Goal: Task Accomplishment & Management: Manage account settings

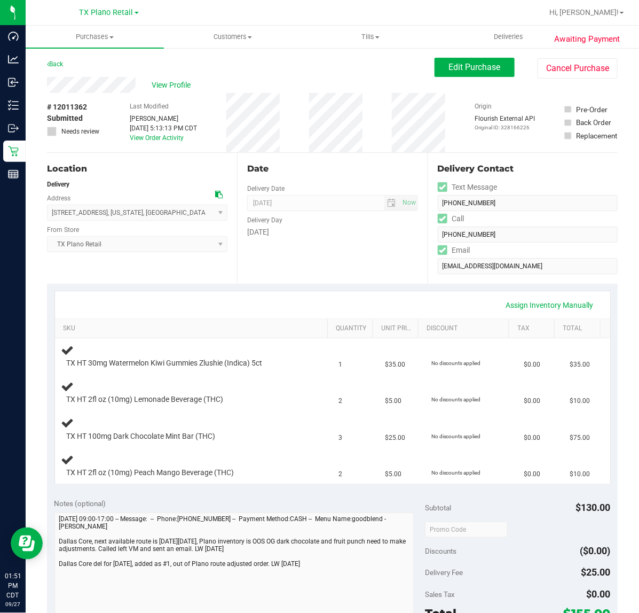
click at [393, 269] on div "Date Delivery Date [DATE] Now [DATE] 07:00 AM Now Delivery Day [DATE]" at bounding box center [332, 218] width 190 height 131
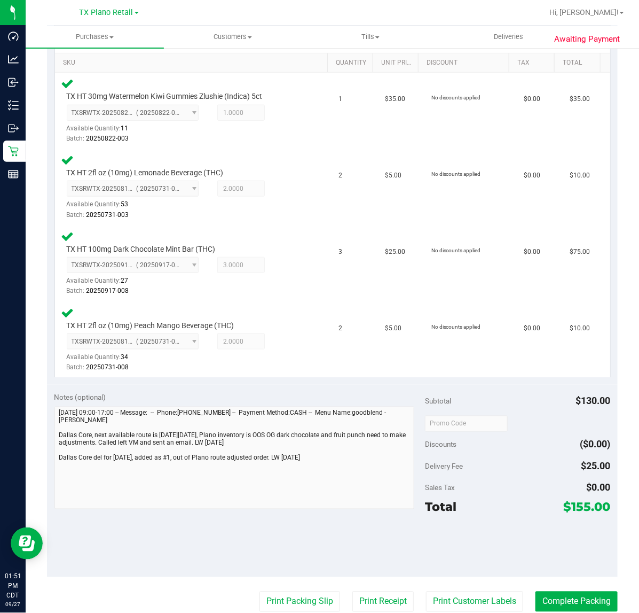
scroll to position [267, 0]
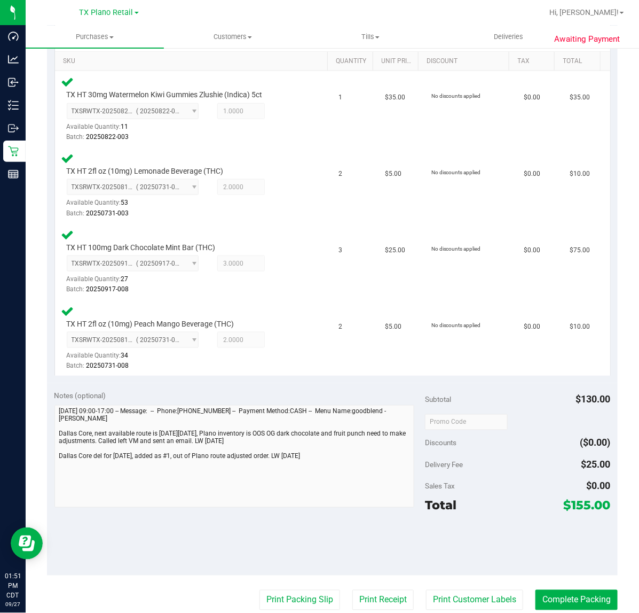
click at [482, 581] on purchase-details "Back Edit Purchase Cancel Purchase View Profile # 12011362 Submitted Needs revi…" at bounding box center [332, 312] width 571 height 1042
click at [471, 596] on button "Print Customer Labels" at bounding box center [474, 600] width 97 height 20
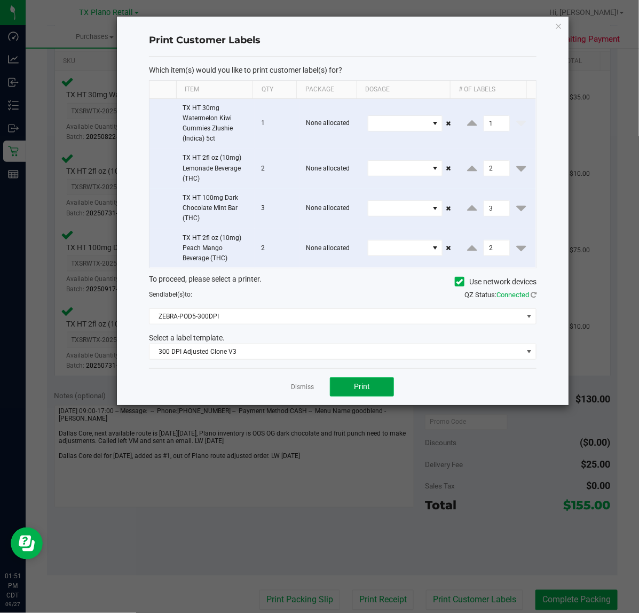
click at [350, 385] on button "Print" at bounding box center [362, 386] width 64 height 19
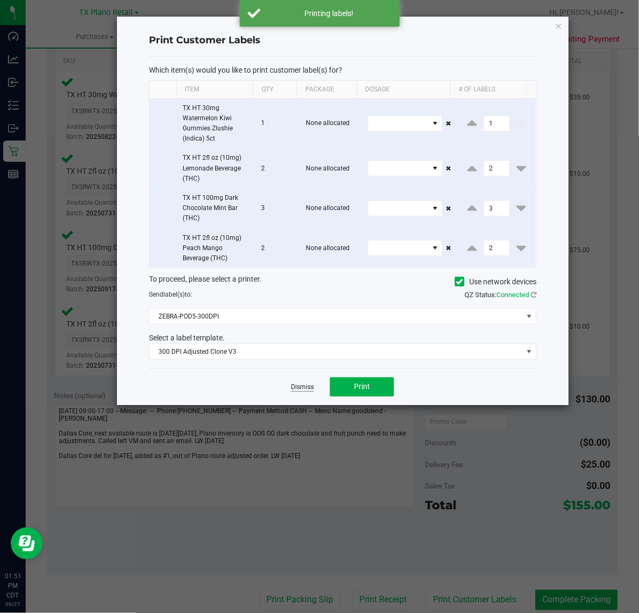
click at [302, 386] on link "Dismiss" at bounding box center [302, 387] width 23 height 9
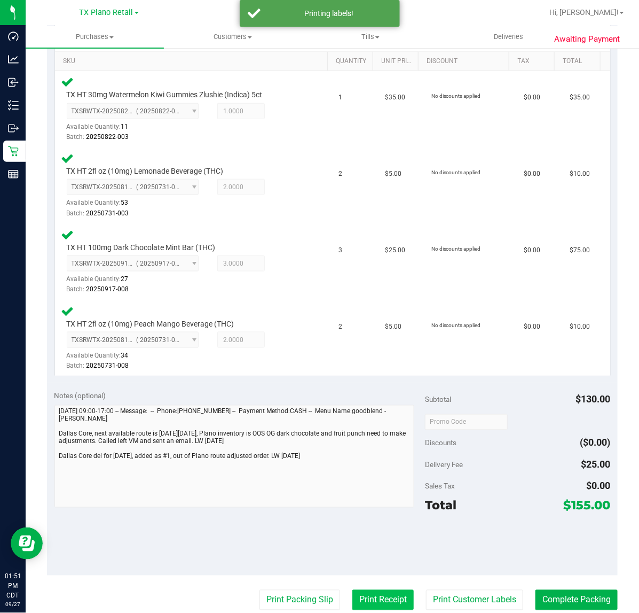
click at [366, 590] on button "Print Receipt" at bounding box center [383, 600] width 61 height 20
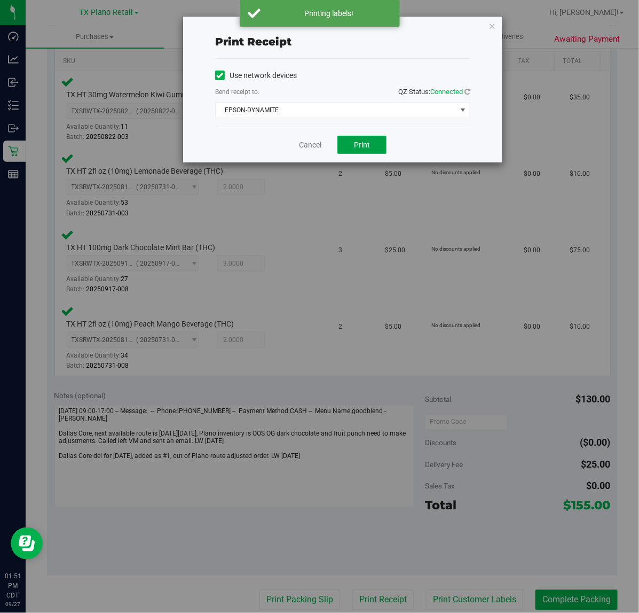
click at [350, 147] on button "Print" at bounding box center [362, 145] width 49 height 18
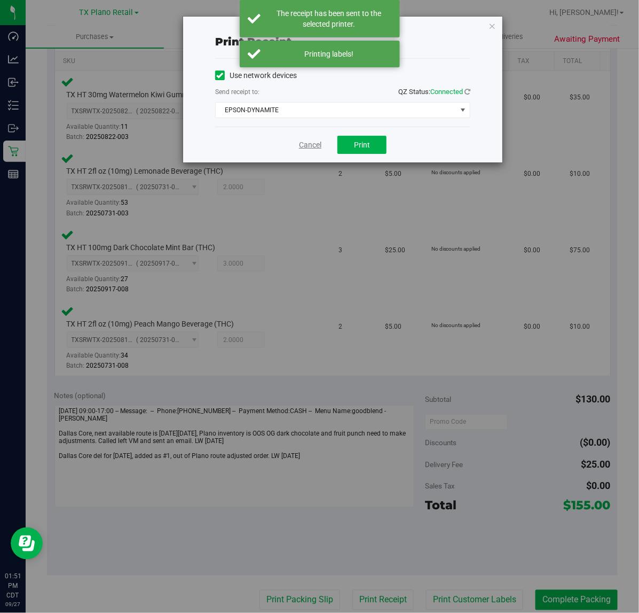
click at [307, 146] on link "Cancel" at bounding box center [310, 144] width 22 height 11
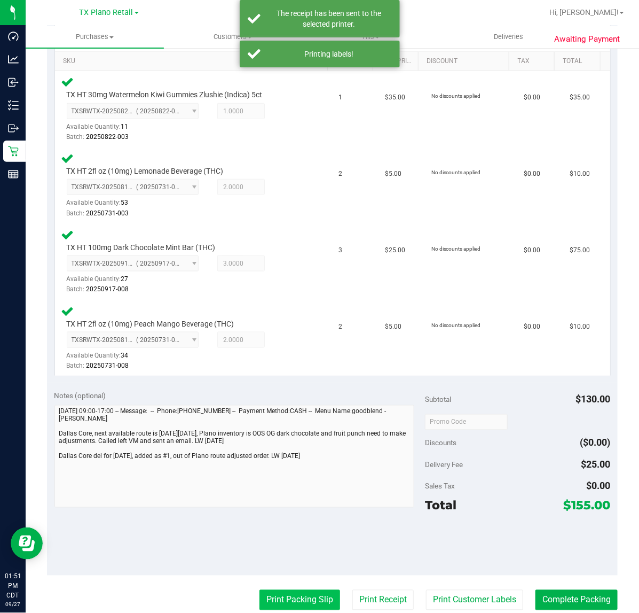
click at [274, 594] on button "Print Packing Slip" at bounding box center [300, 600] width 81 height 20
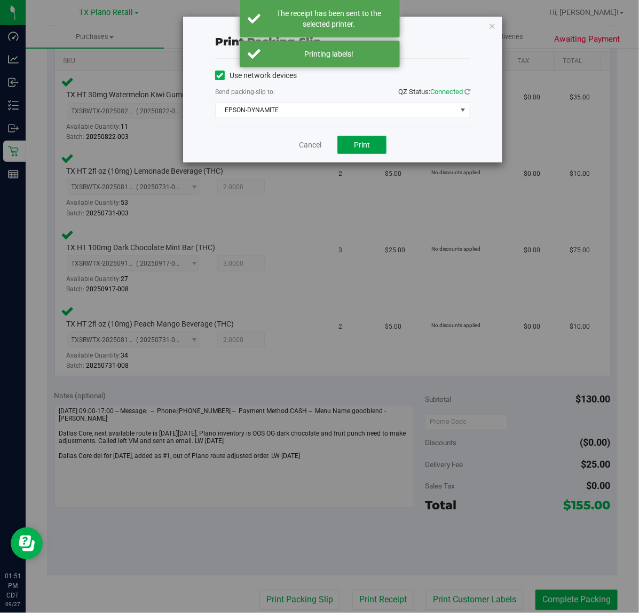
click at [370, 153] on button "Print" at bounding box center [362, 145] width 49 height 18
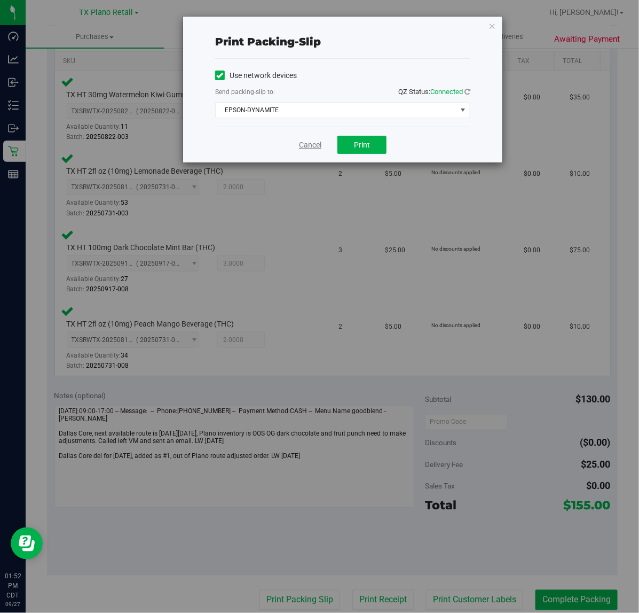
click at [313, 149] on link "Cancel" at bounding box center [310, 144] width 22 height 11
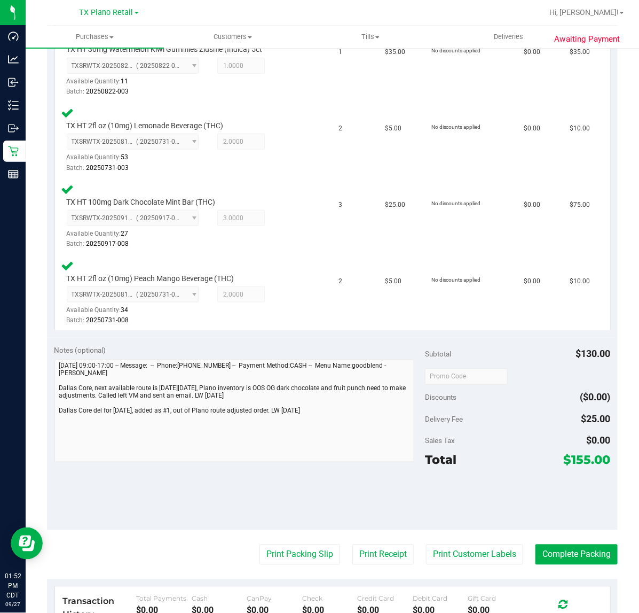
scroll to position [311, 0]
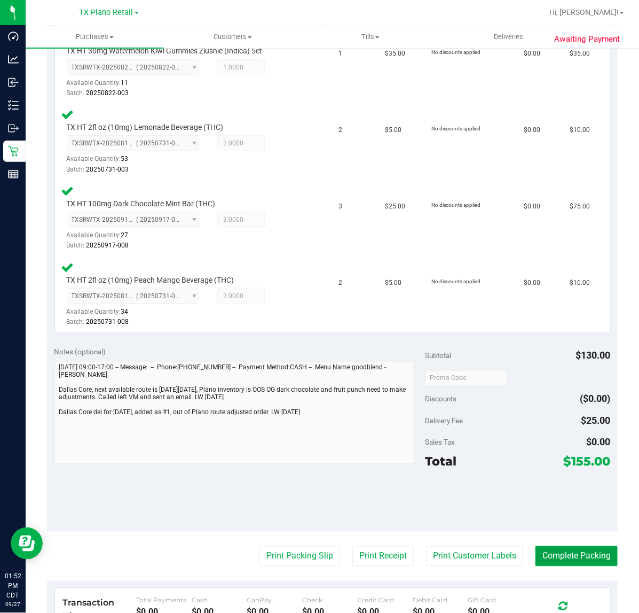
click at [569, 553] on button "Complete Packing" at bounding box center [577, 556] width 82 height 20
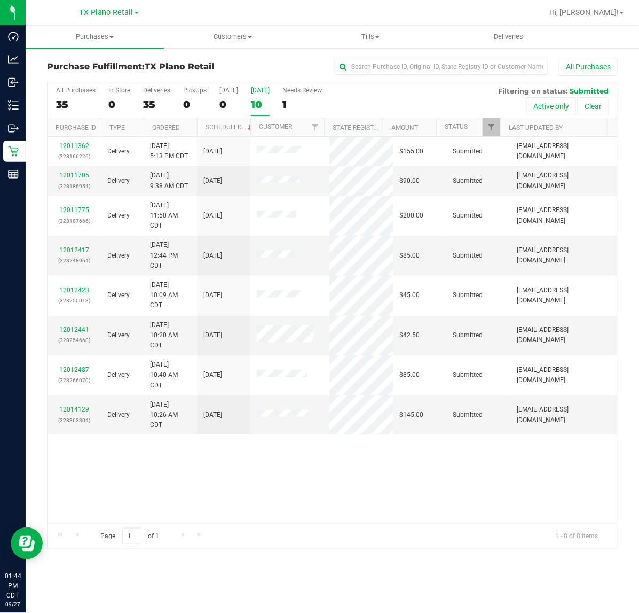
click at [263, 100] on div "10" at bounding box center [260, 104] width 19 height 12
click at [0, 0] on input "Tomorrow 10" at bounding box center [0, 0] width 0 height 0
click at [105, 8] on span "TX Plano Retail" at bounding box center [107, 13] width 54 height 10
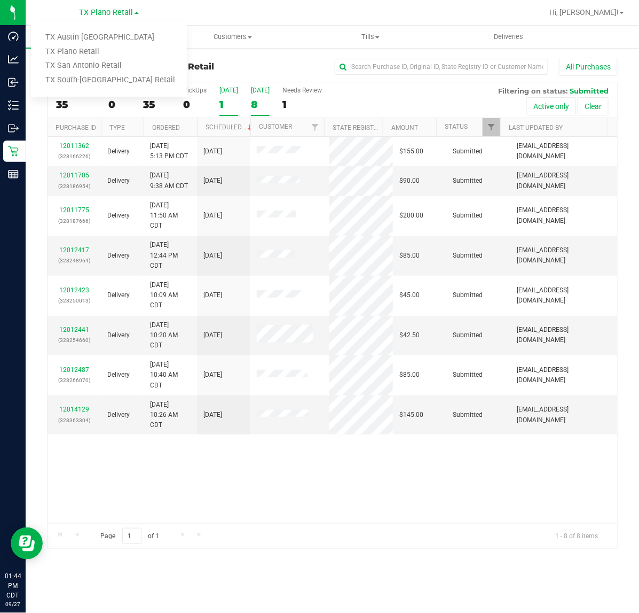
click at [223, 99] on div "1" at bounding box center [229, 104] width 19 height 12
click at [0, 0] on input "Today 1" at bounding box center [0, 0] width 0 height 0
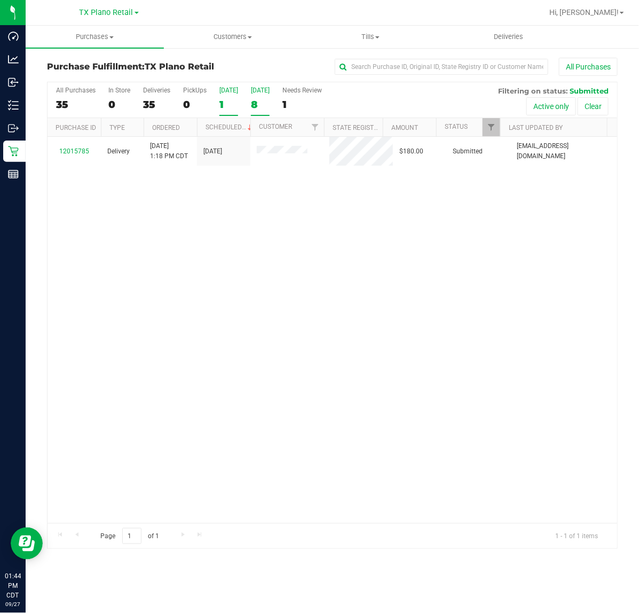
click at [251, 98] on div "8" at bounding box center [260, 104] width 19 height 12
click at [0, 0] on input "Tomorrow 8" at bounding box center [0, 0] width 0 height 0
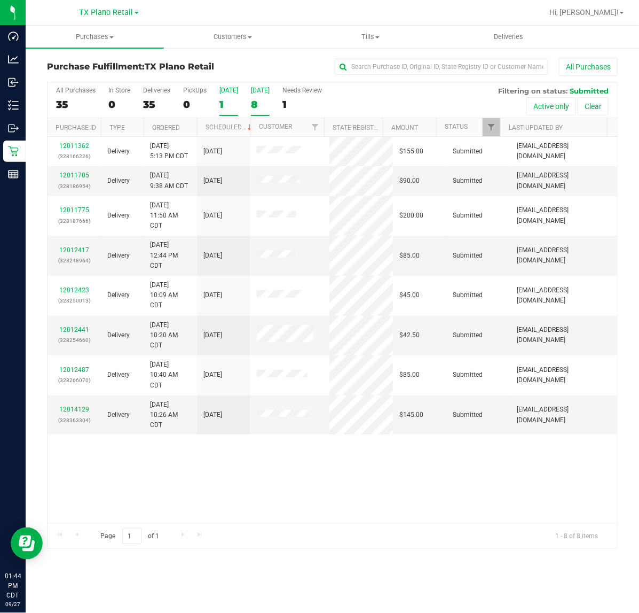
click at [222, 92] on div "Today" at bounding box center [229, 90] width 19 height 7
click at [0, 0] on input "Today 1" at bounding box center [0, 0] width 0 height 0
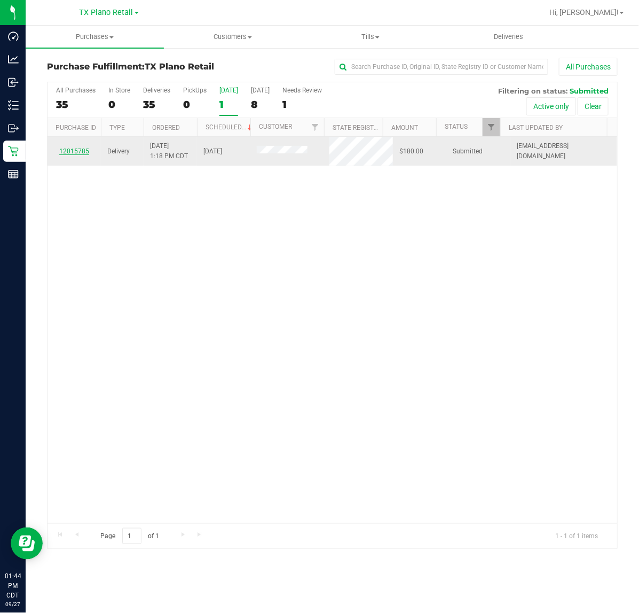
click at [73, 155] on link "12015785" at bounding box center [74, 150] width 30 height 7
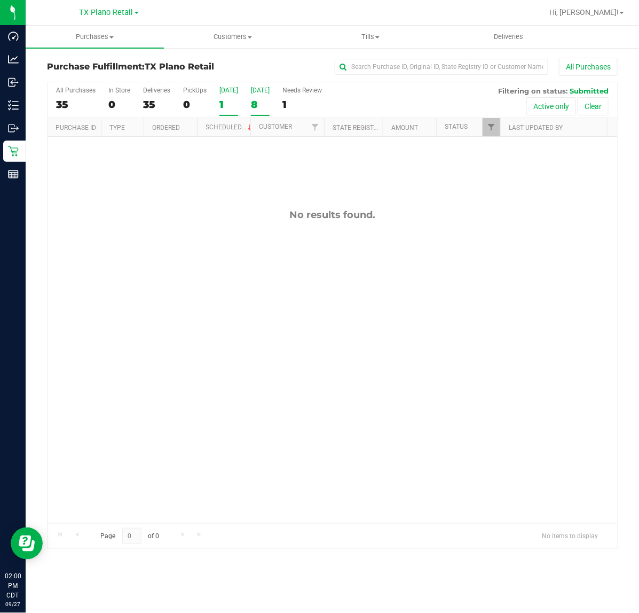
click at [257, 105] on div "8" at bounding box center [260, 104] width 19 height 12
click at [0, 0] on input "Tomorrow 8" at bounding box center [0, 0] width 0 height 0
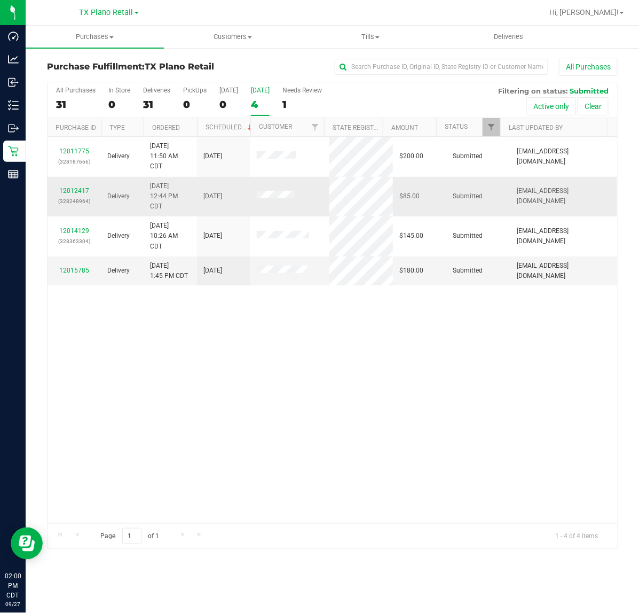
click at [77, 197] on p "(328248964)" at bounding box center [74, 201] width 41 height 10
click at [76, 193] on link "12012417" at bounding box center [74, 190] width 30 height 7
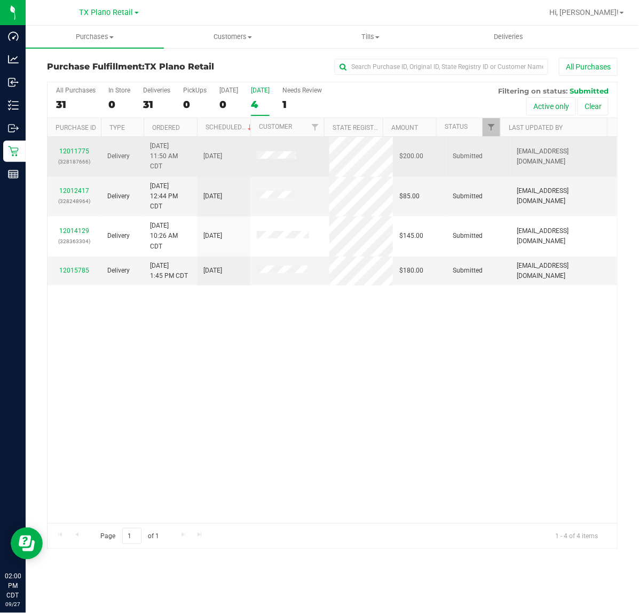
click at [67, 157] on p "(328187666)" at bounding box center [74, 162] width 41 height 10
click at [68, 150] on link "12011775" at bounding box center [74, 150] width 30 height 7
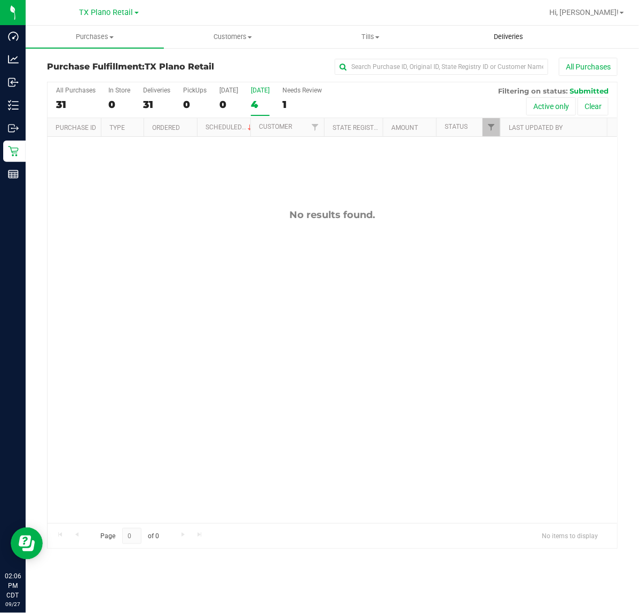
click at [491, 34] on span "Deliveries" at bounding box center [509, 37] width 58 height 10
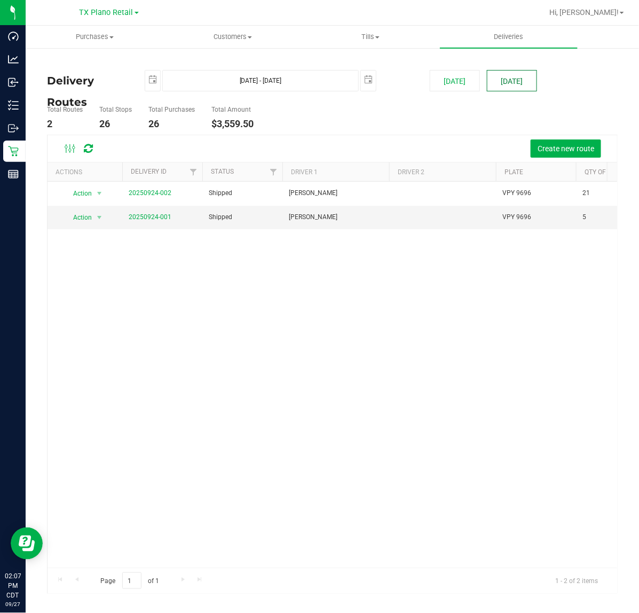
click at [524, 72] on button "[DATE]" at bounding box center [512, 80] width 50 height 21
type input "Sep 28, 2025 - Sep 28, 2025"
type input "2025-09-28"
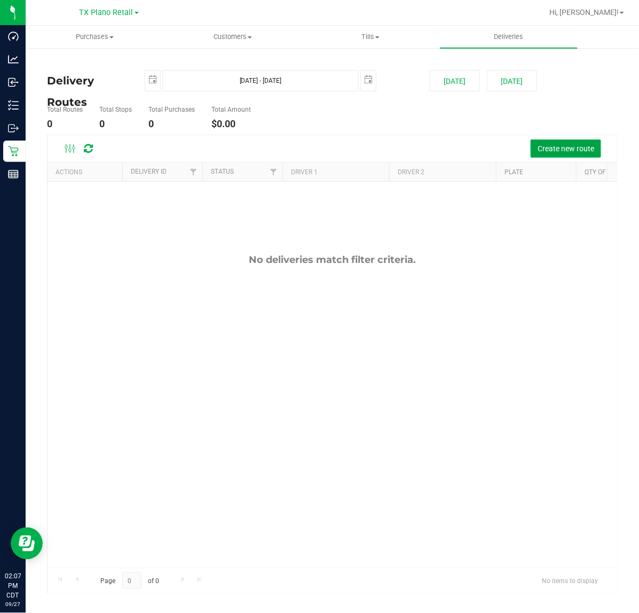
click at [537, 140] on button "Create new route" at bounding box center [566, 148] width 71 height 18
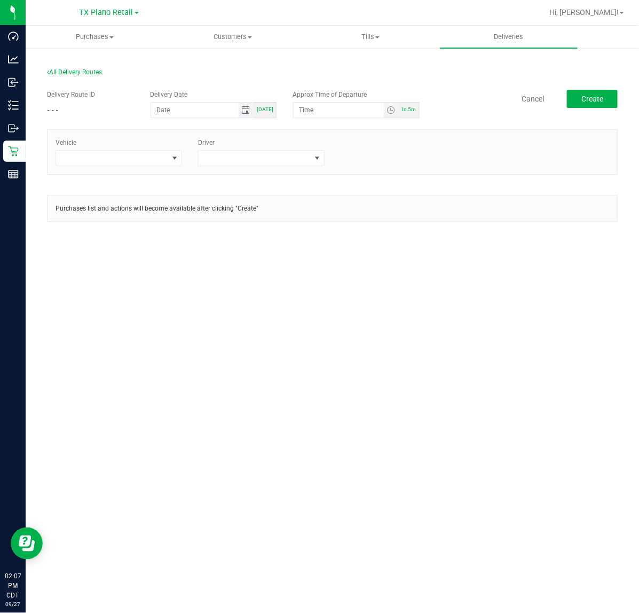
click at [249, 113] on span "Toggle calendar" at bounding box center [245, 110] width 9 height 9
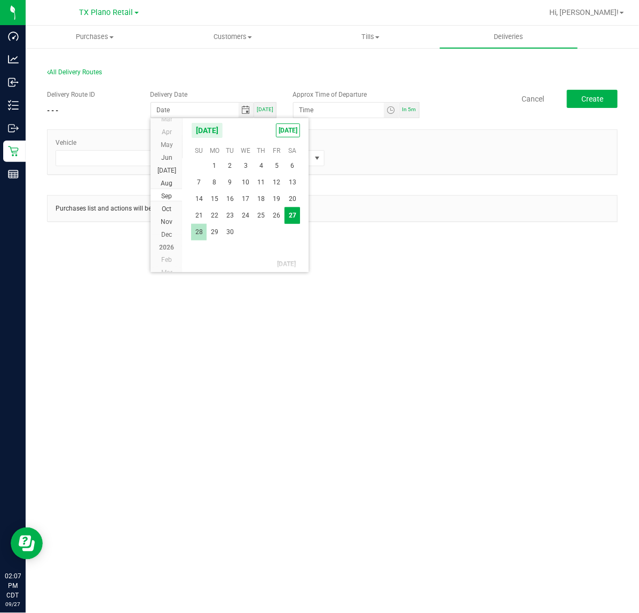
click at [205, 236] on span "28" at bounding box center [198, 232] width 15 height 17
type input "09/28/2025"
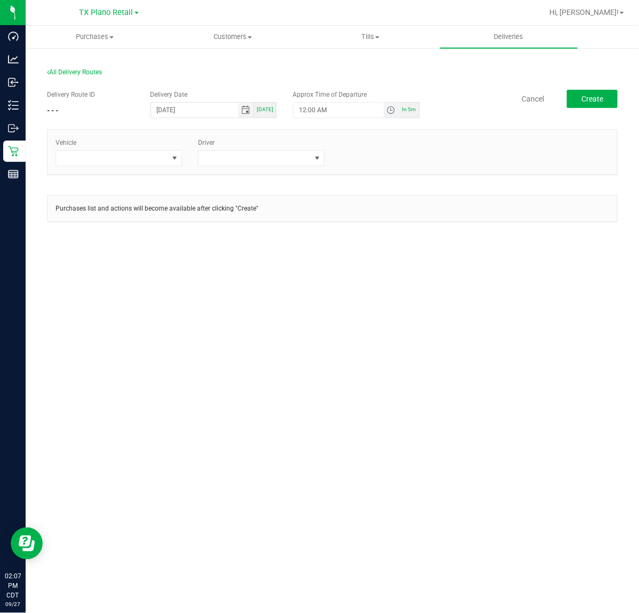
click at [391, 110] on span "Toggle time list" at bounding box center [391, 110] width 9 height 9
drag, startPoint x: 354, startPoint y: 313, endPoint x: 347, endPoint y: 310, distance: 6.8
click at [354, 313] on button "Set" at bounding box center [372, 319] width 40 height 24
type input "5:00 AM"
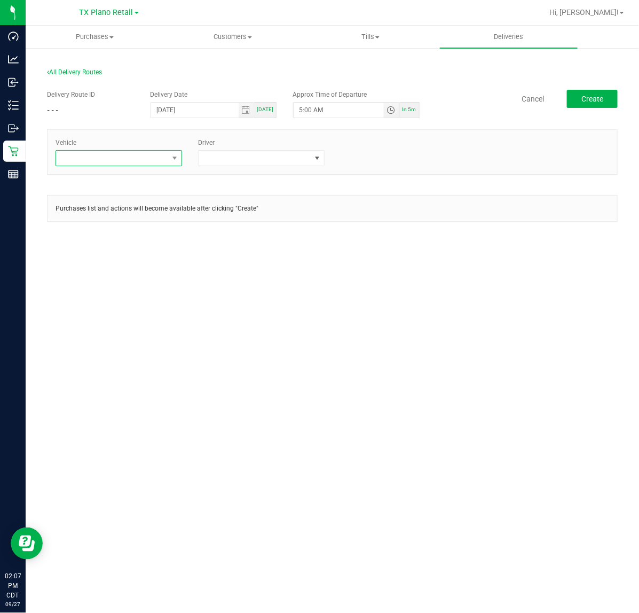
click at [182, 155] on span at bounding box center [119, 158] width 127 height 16
type input "tx"
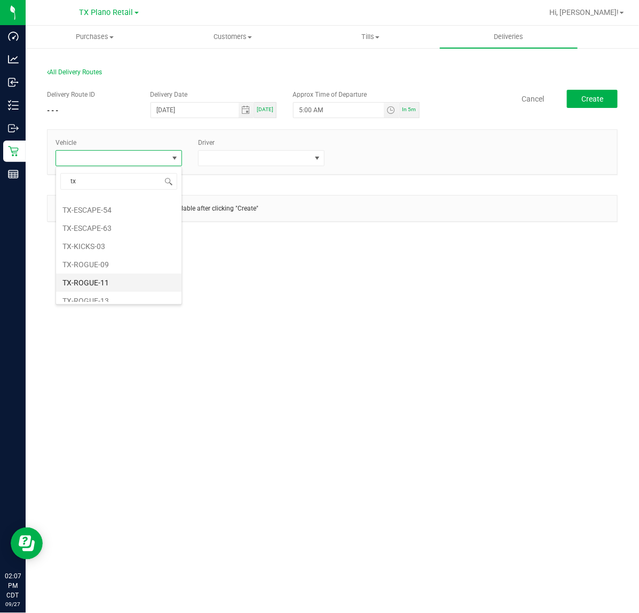
click at [111, 286] on li "TX-ROGUE-11" at bounding box center [119, 283] width 126 height 18
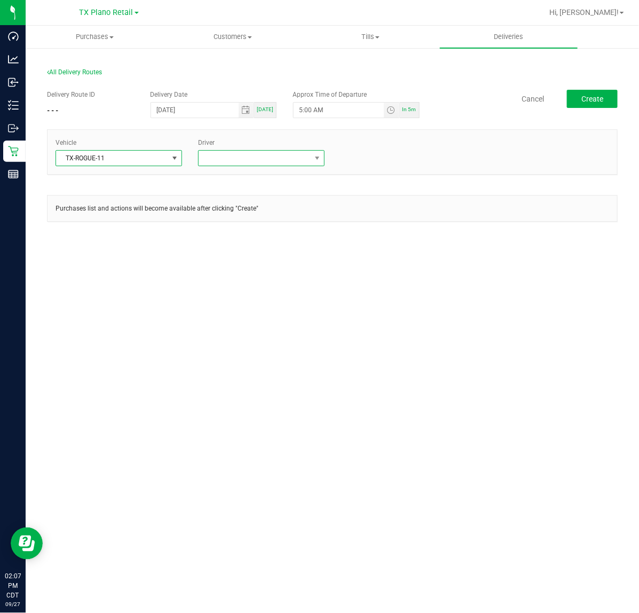
click at [214, 164] on span at bounding box center [255, 158] width 112 height 15
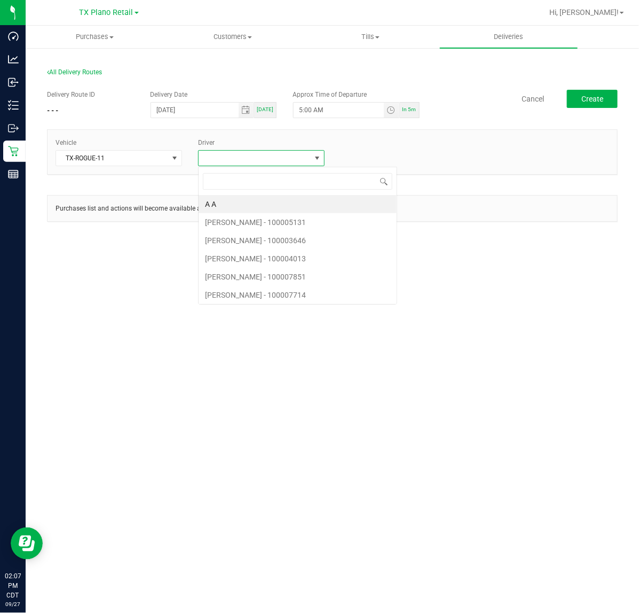
scroll to position [17, 127]
type input "s"
type input "flore"
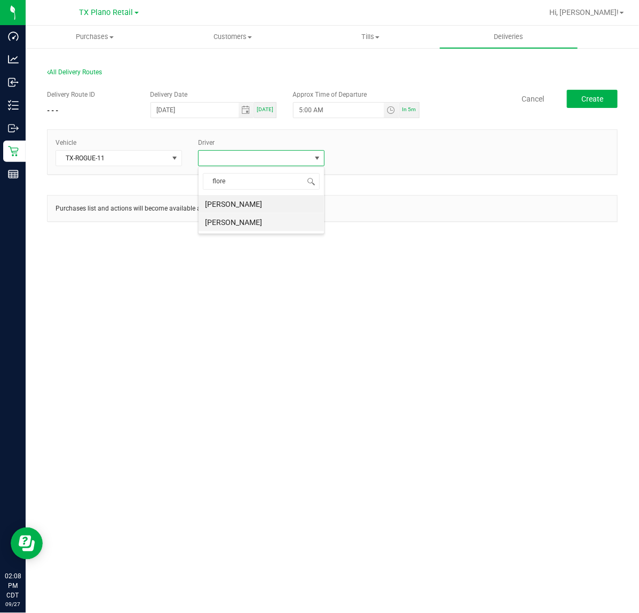
click at [247, 230] on li "Victoria Flores" at bounding box center [262, 222] width 126 height 18
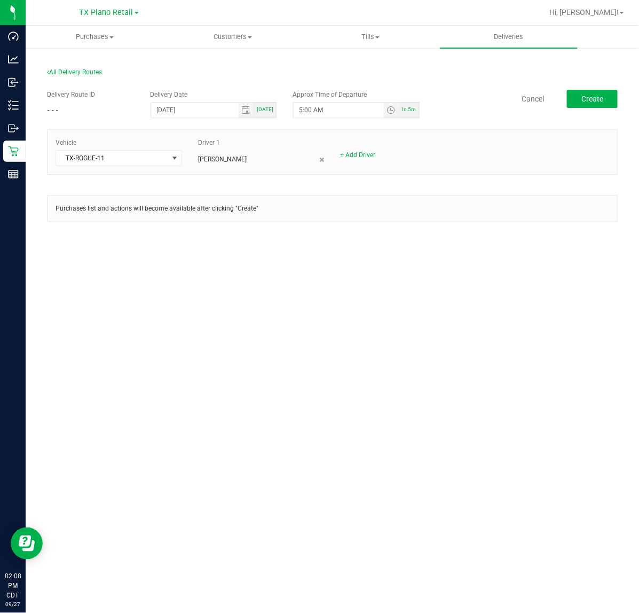
click at [625, 92] on div "All Delivery Routes Delivery Route ID - - - Delivery Date 09/28/2025 Today Appr…" at bounding box center [332, 154] width 587 height 192
click at [604, 97] on span "Create" at bounding box center [593, 99] width 22 height 9
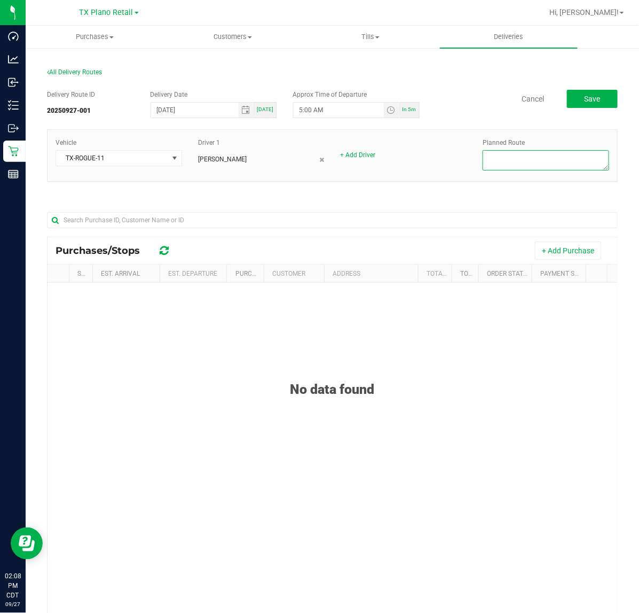
click at [490, 168] on textarea at bounding box center [546, 160] width 127 height 20
type textarea "Plano Retail"
click at [569, 245] on button "+ Add Purchase" at bounding box center [568, 250] width 66 height 18
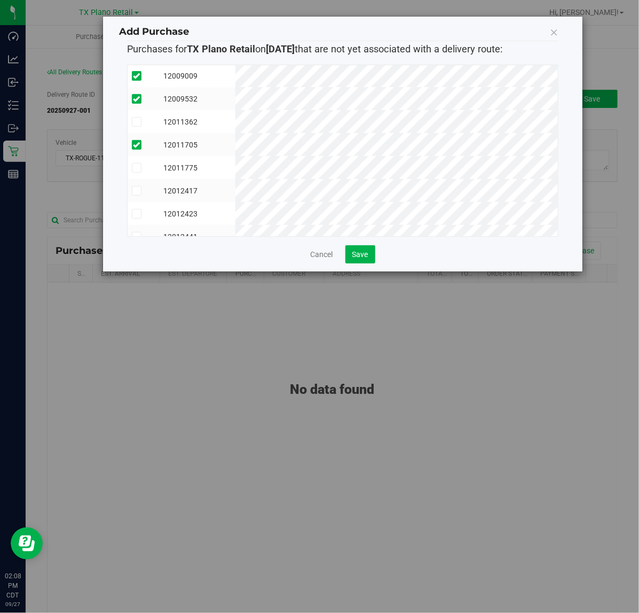
scroll to position [134, 0]
click at [370, 250] on button "Save" at bounding box center [361, 254] width 30 height 18
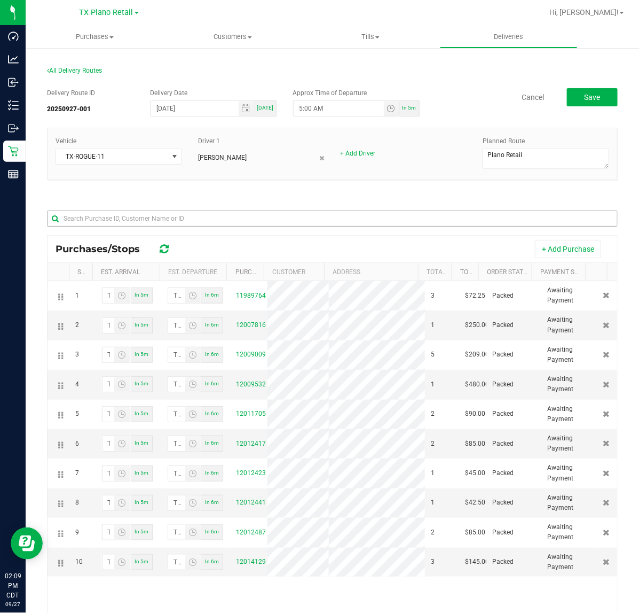
scroll to position [0, 0]
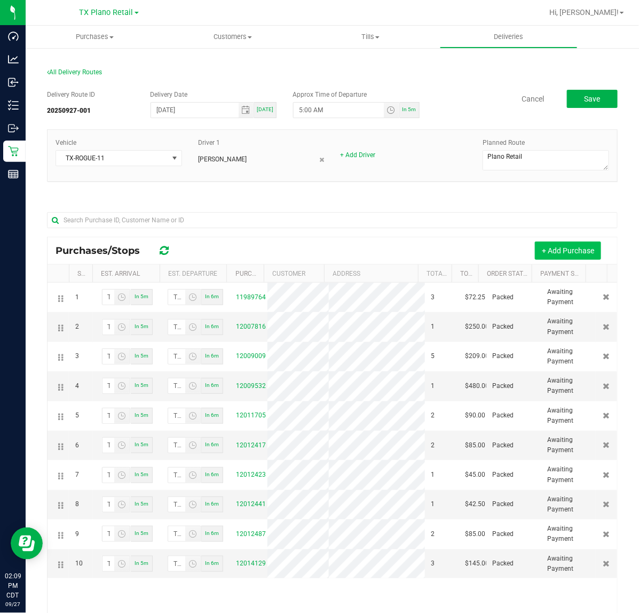
click at [575, 245] on button "+ Add Purchase" at bounding box center [568, 250] width 66 height 18
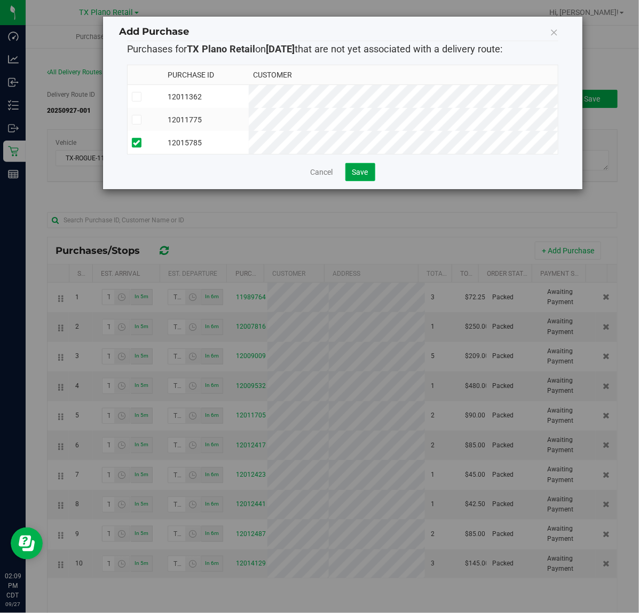
click at [370, 181] on button "Save" at bounding box center [361, 172] width 30 height 18
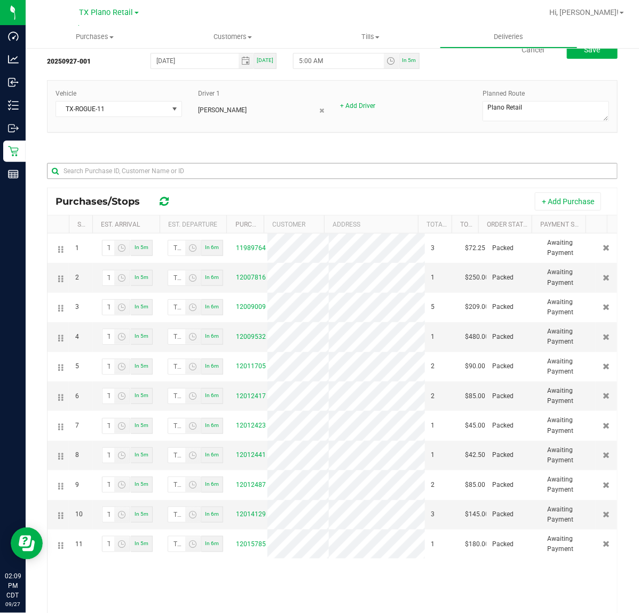
scroll to position [44, 0]
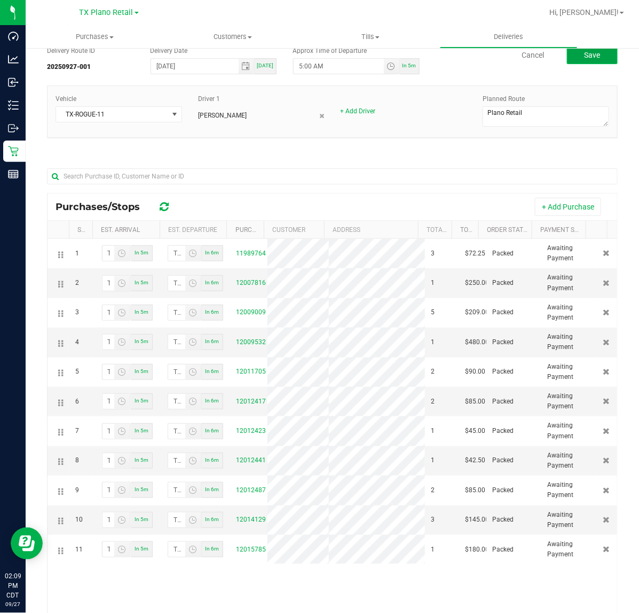
click at [596, 59] on button "Save" at bounding box center [592, 55] width 51 height 18
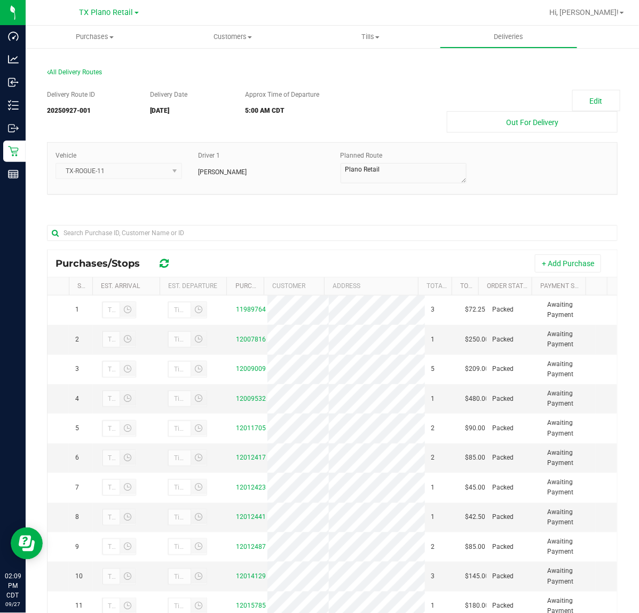
click at [516, 17] on div at bounding box center [367, 12] width 352 height 21
click at [516, 37] on span "Deliveries" at bounding box center [509, 37] width 58 height 10
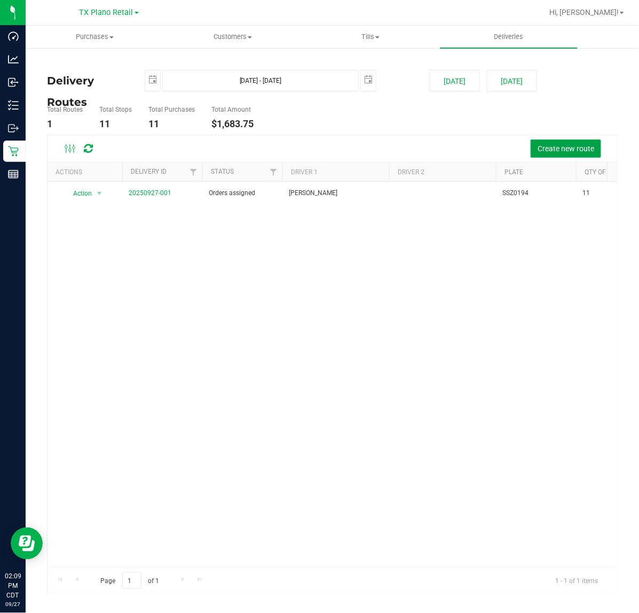
click at [559, 153] on span "Create new route" at bounding box center [566, 148] width 57 height 9
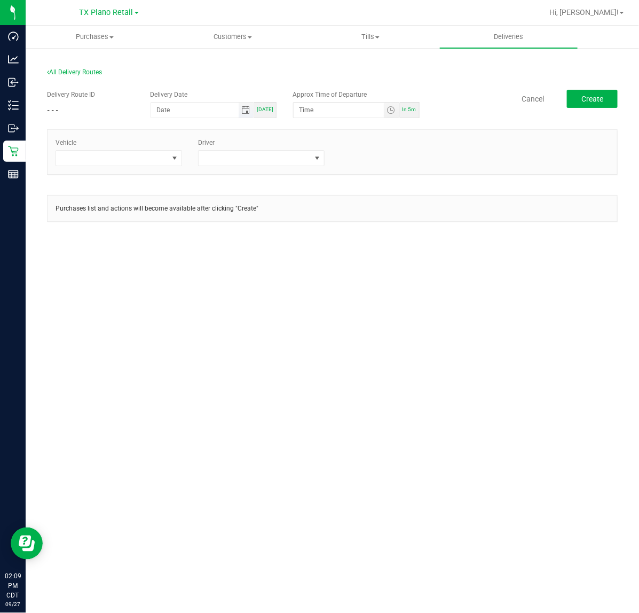
click at [248, 114] on span "Toggle calendar" at bounding box center [245, 110] width 9 height 9
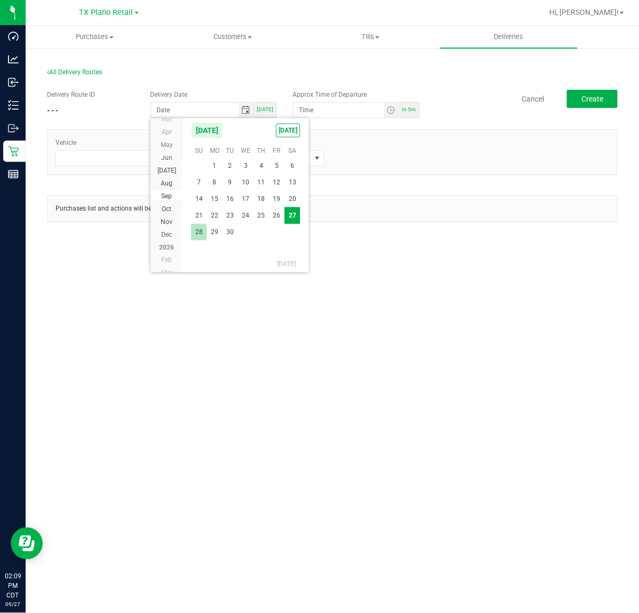
click at [204, 226] on span "28" at bounding box center [198, 232] width 15 height 17
type input "09/28/2025"
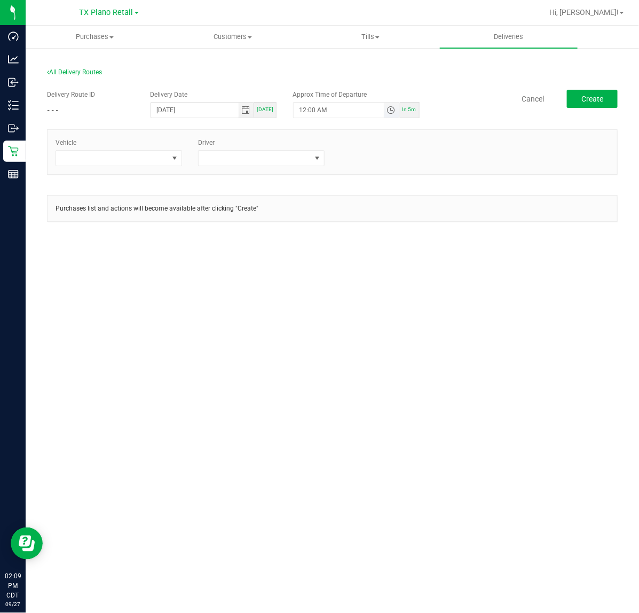
click at [393, 108] on span "Toggle time list" at bounding box center [391, 110] width 9 height 9
click at [362, 333] on div "Cancel Set" at bounding box center [345, 318] width 102 height 32
click at [364, 321] on button "Set" at bounding box center [372, 319] width 40 height 24
type input "5:00 AM"
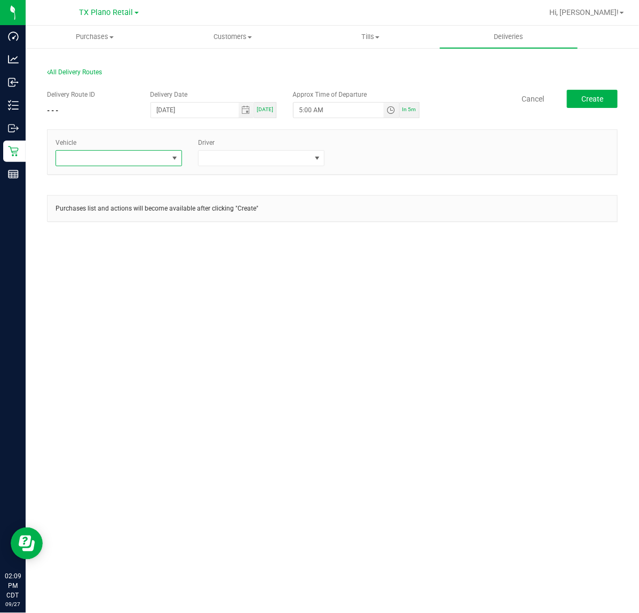
click at [172, 159] on span at bounding box center [174, 158] width 9 height 9
type input "tx"
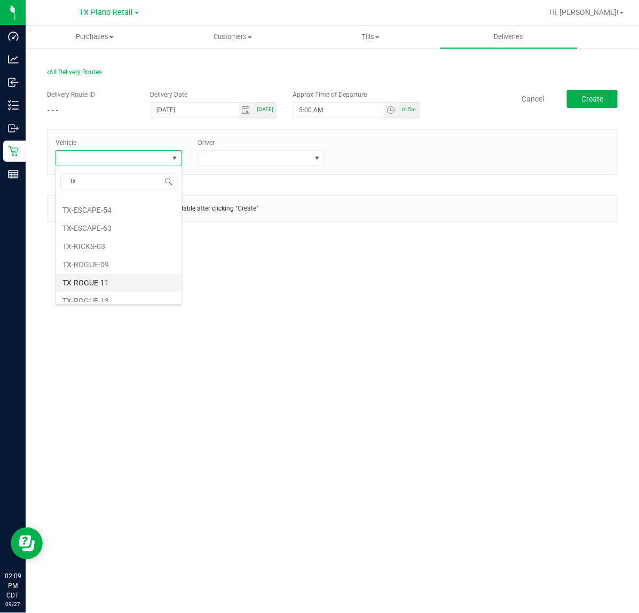
click at [105, 282] on li "TX-ROGUE-11" at bounding box center [119, 283] width 126 height 18
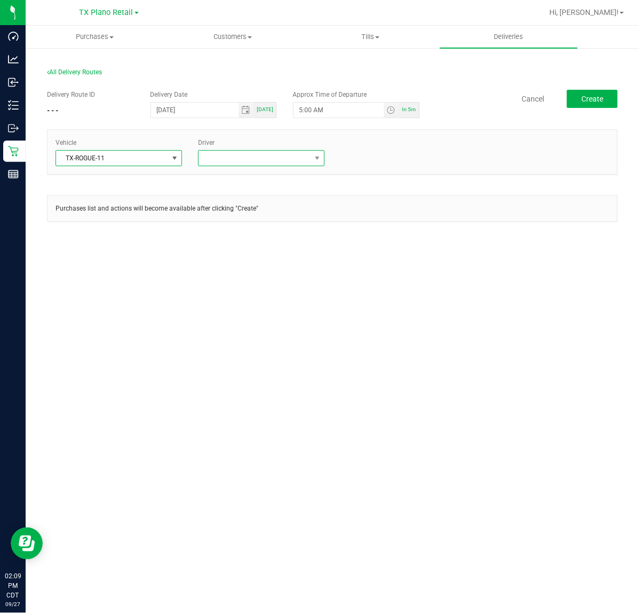
click at [213, 166] on span at bounding box center [255, 158] width 112 height 15
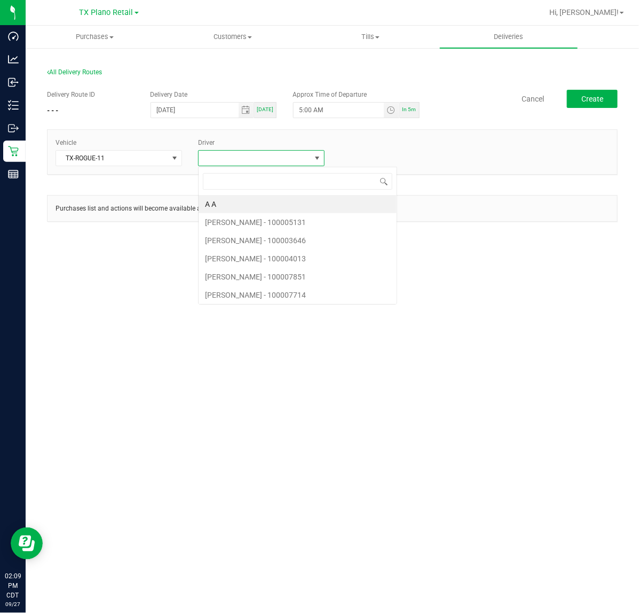
scroll to position [17, 127]
type input "flore"
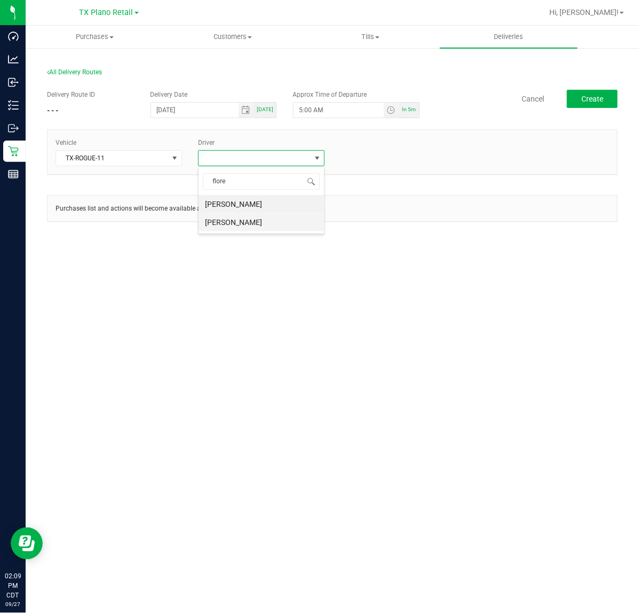
click at [287, 225] on li "Victoria Flores" at bounding box center [262, 222] width 126 height 18
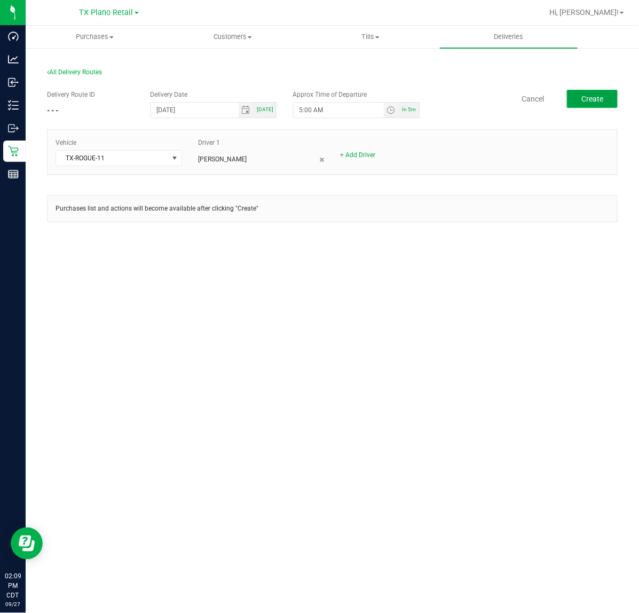
click at [612, 98] on button "Create" at bounding box center [592, 99] width 51 height 18
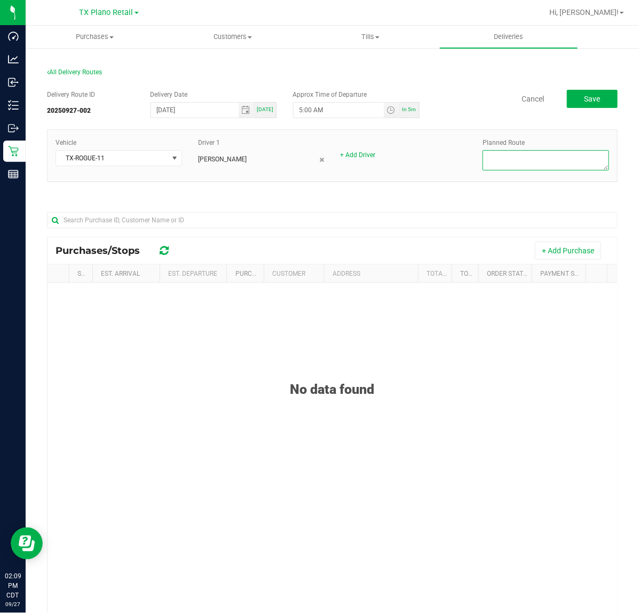
click at [520, 162] on textarea at bounding box center [546, 160] width 127 height 20
type textarea "Dallas Core DEL (Plano DC)"
click at [537, 253] on button "+ Add Purchase" at bounding box center [568, 250] width 66 height 18
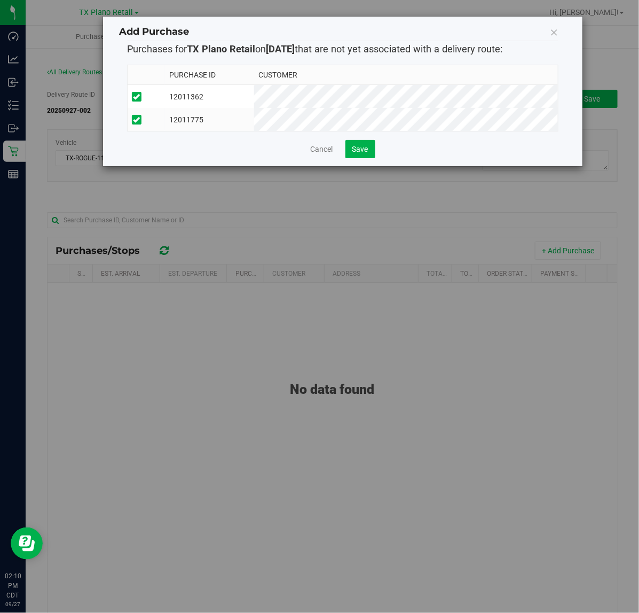
click at [362, 140] on div "Purchase ID Customer 12011362 12011775" at bounding box center [343, 98] width 432 height 84
click at [361, 152] on button "Save" at bounding box center [361, 149] width 30 height 18
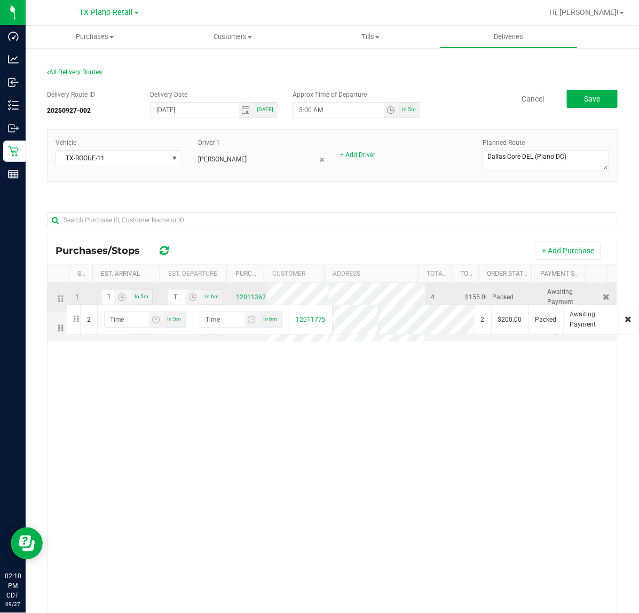
drag, startPoint x: 63, startPoint y: 330, endPoint x: 65, endPoint y: 303, distance: 26.8
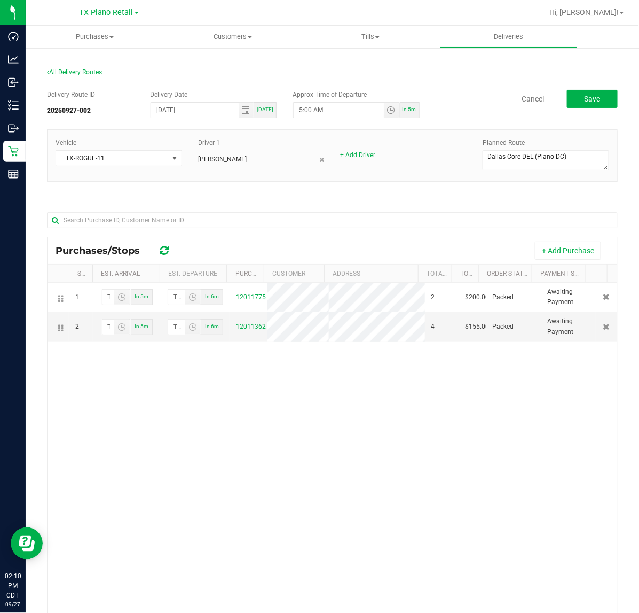
click at [580, 108] on div "Delivery Route ID 20250927-002 Delivery Date 09/28/2025 Today Approx Time of De…" at bounding box center [332, 105] width 571 height 30
click at [588, 95] on span "Save" at bounding box center [592, 99] width 16 height 9
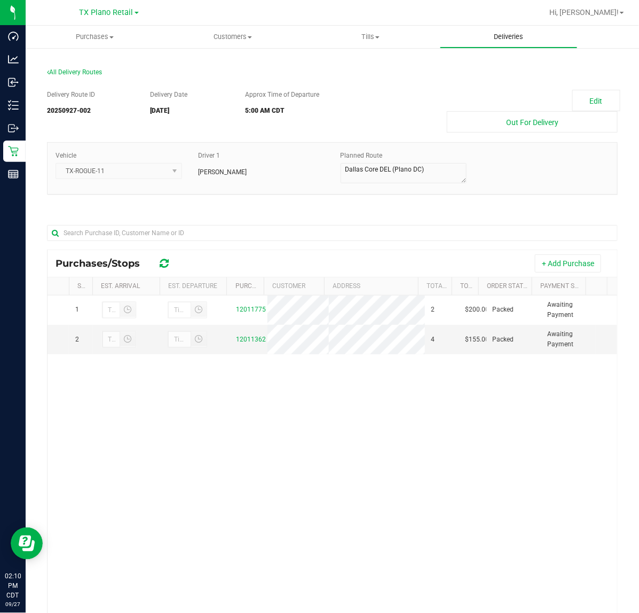
click at [520, 41] on span "Deliveries" at bounding box center [509, 37] width 58 height 10
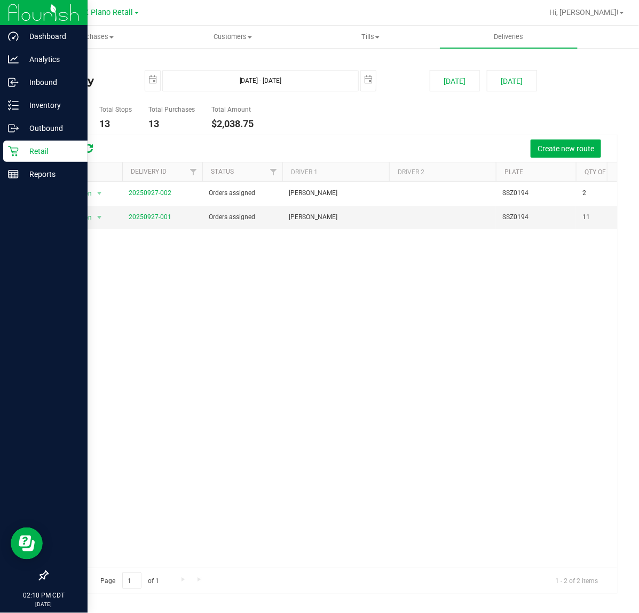
click at [11, 146] on icon at bounding box center [13, 151] width 11 height 11
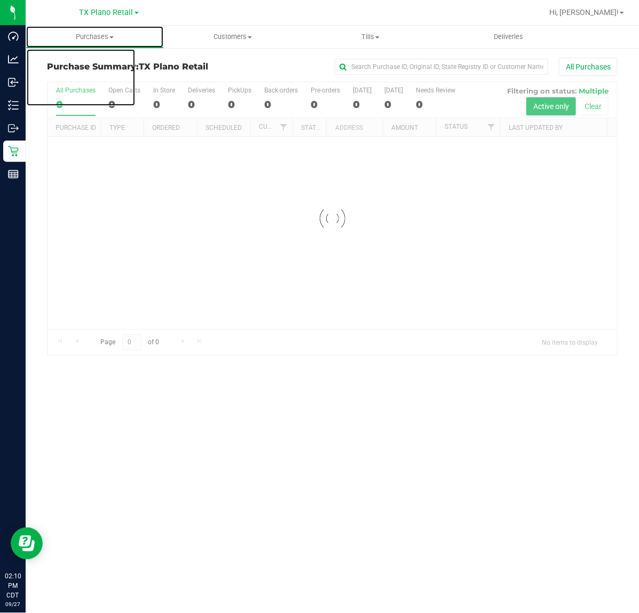
click at [91, 38] on span "Purchases" at bounding box center [94, 37] width 137 height 10
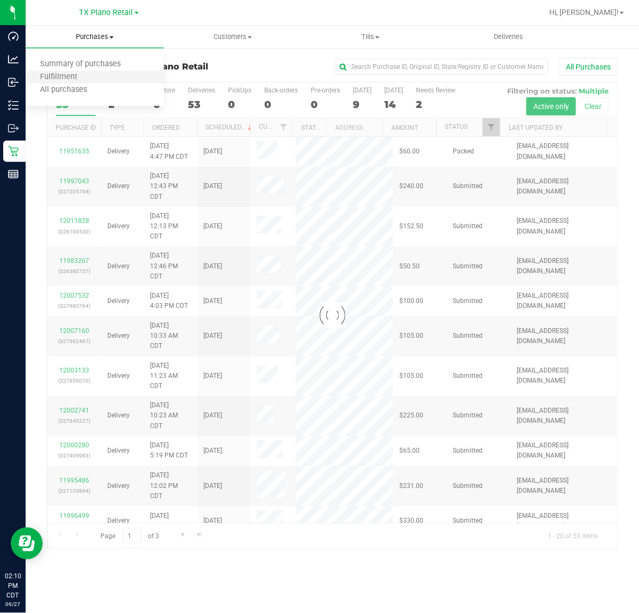
click at [95, 76] on li "Fulfillment" at bounding box center [95, 77] width 138 height 13
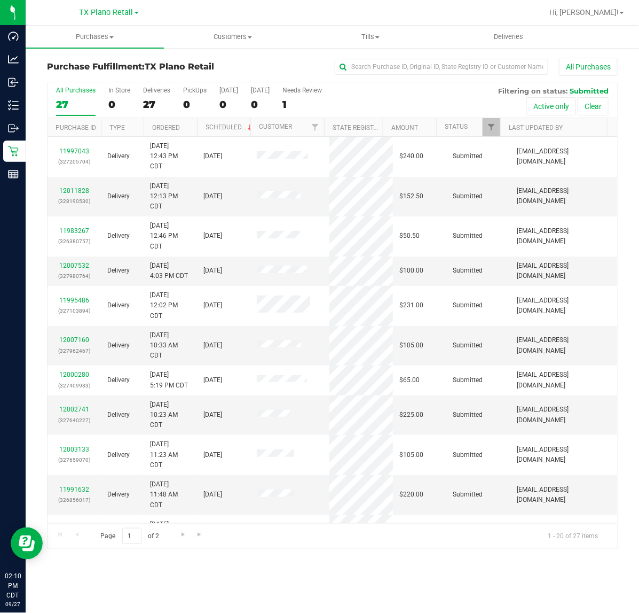
click at [71, 110] on div "27" at bounding box center [76, 104] width 40 height 12
click at [0, 0] on input "All Purchases 27" at bounding box center [0, 0] width 0 height 0
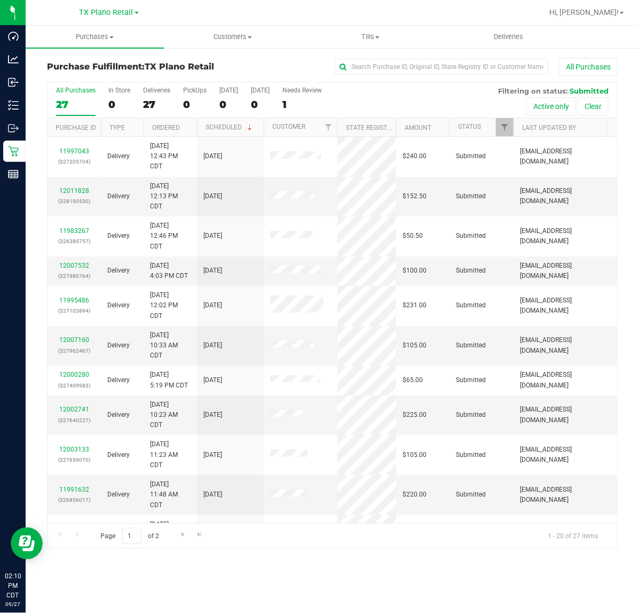
drag, startPoint x: 249, startPoint y: 122, endPoint x: 274, endPoint y: 123, distance: 24.6
click at [274, 123] on div "Purchase ID Type Ordered Scheduled Customer State Registry ID Address Amount St…" at bounding box center [328, 127] width 560 height 18
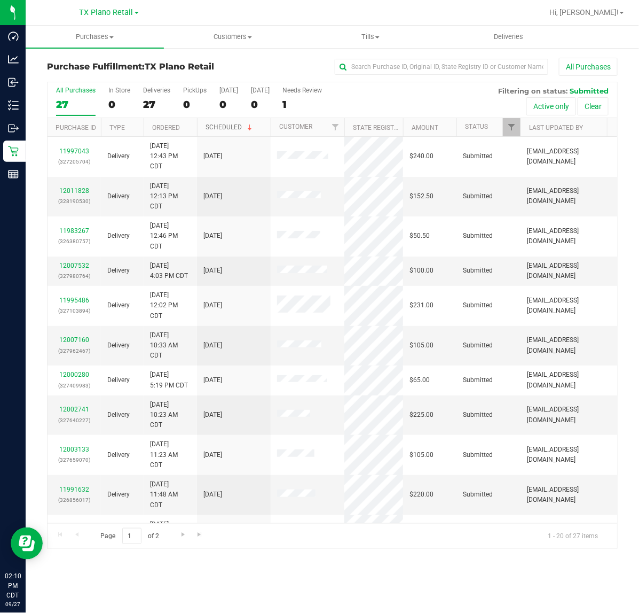
click at [246, 124] on span at bounding box center [250, 127] width 9 height 9
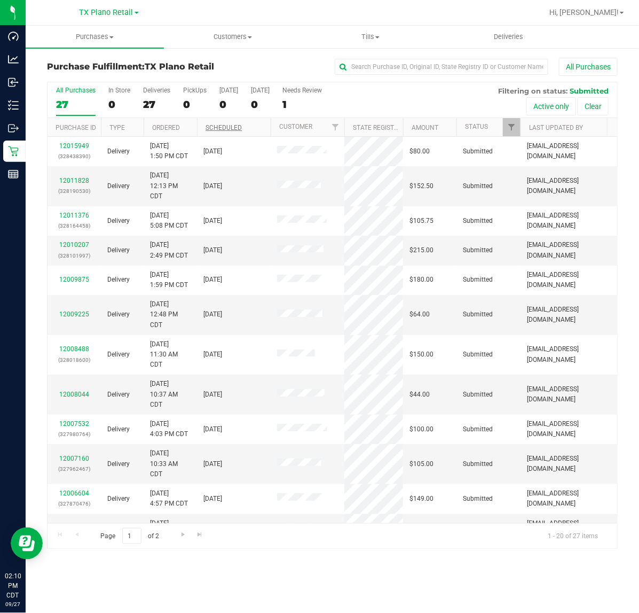
click at [257, 124] on th "Scheduled" at bounding box center [234, 127] width 74 height 19
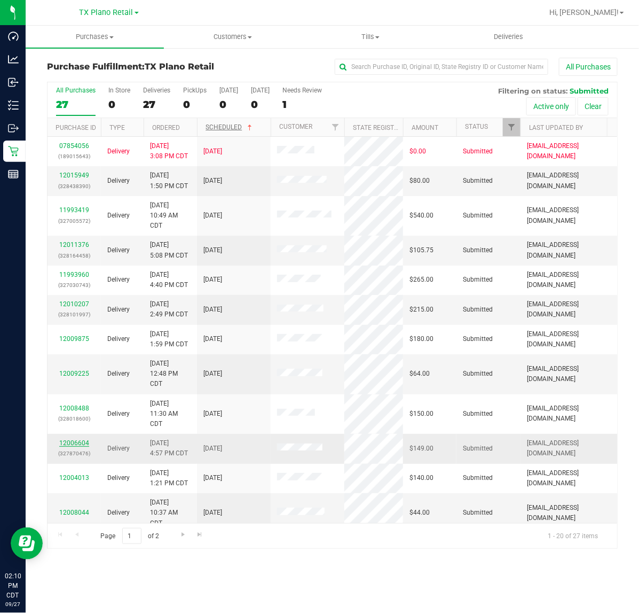
click at [68, 446] on link "12006604" at bounding box center [74, 442] width 30 height 7
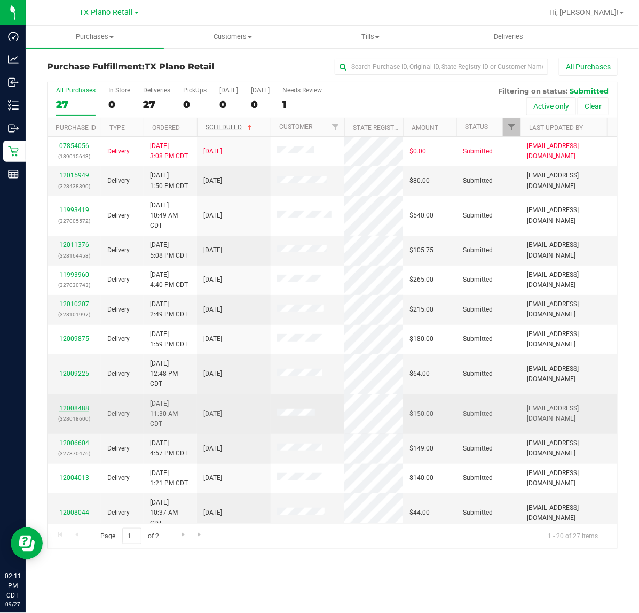
click at [74, 409] on link "12008488" at bounding box center [74, 407] width 30 height 7
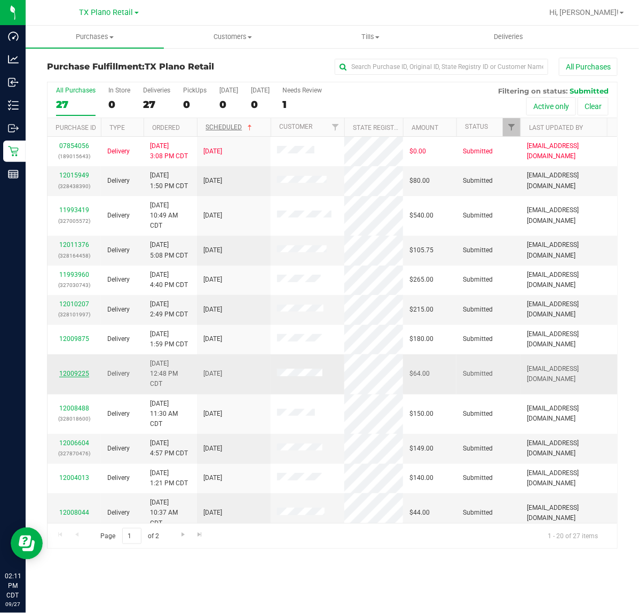
click at [75, 373] on link "12009225" at bounding box center [74, 373] width 30 height 7
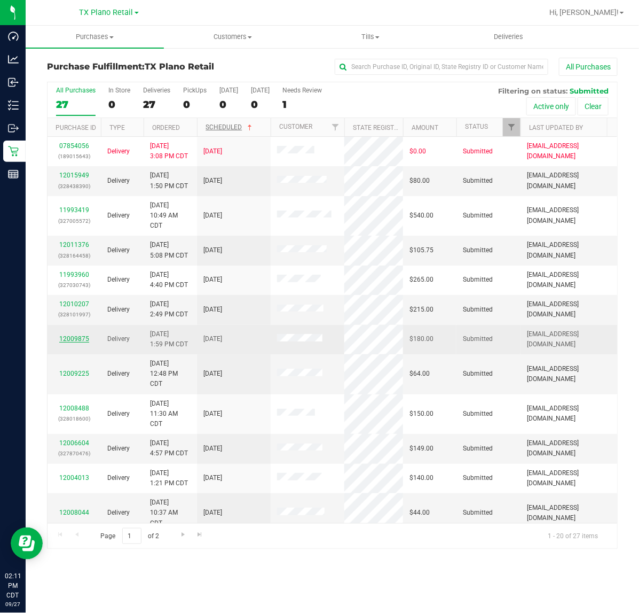
click at [73, 342] on link "12009875" at bounding box center [74, 338] width 30 height 7
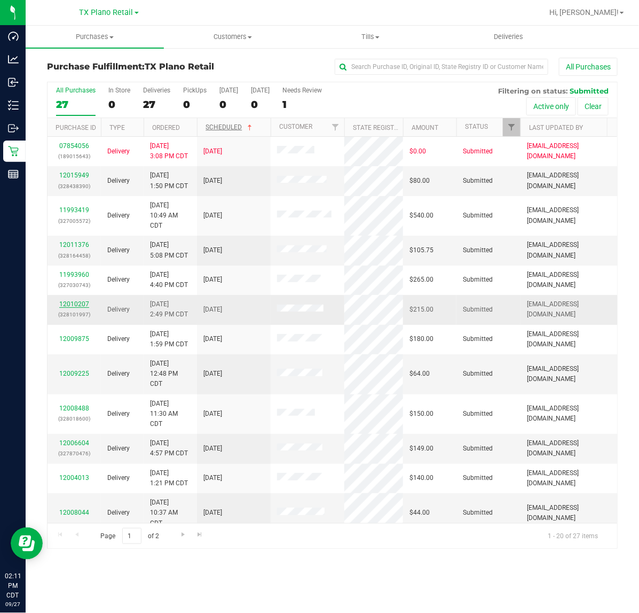
click at [71, 308] on link "12010207" at bounding box center [74, 303] width 30 height 7
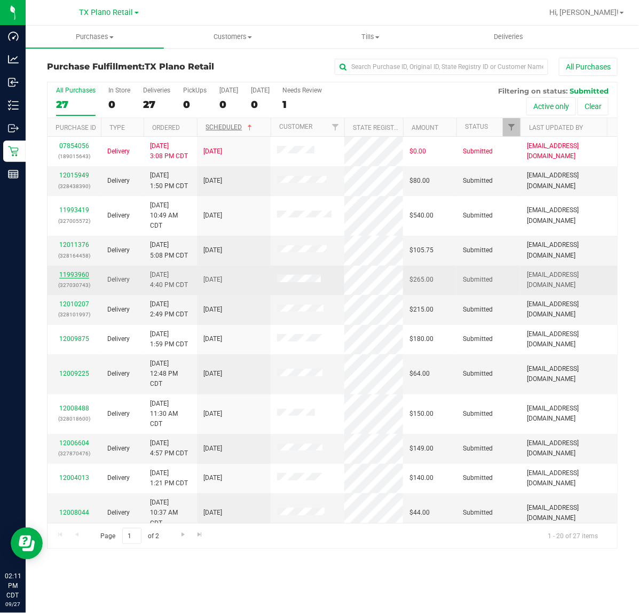
click at [71, 278] on link "11993960" at bounding box center [74, 274] width 30 height 7
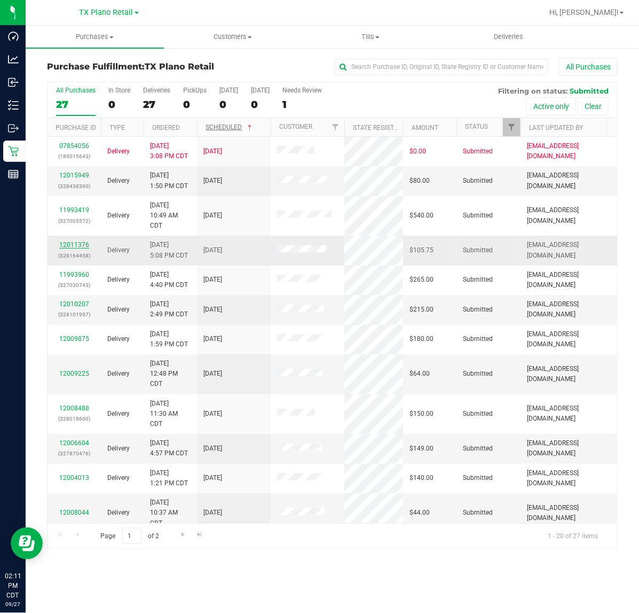
click at [71, 247] on link "12011376" at bounding box center [74, 244] width 30 height 7
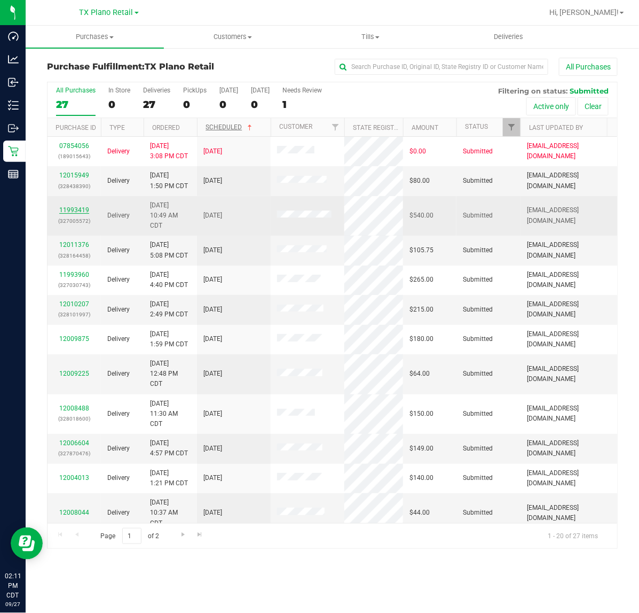
click at [73, 213] on link "11993419" at bounding box center [74, 209] width 30 height 7
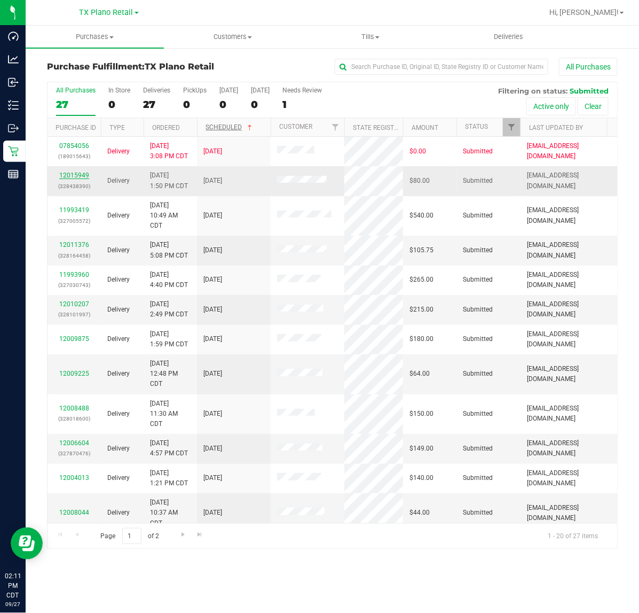
click at [76, 179] on link "12015949" at bounding box center [74, 174] width 30 height 7
click at [246, 104] on div "All Purchases 27 In Store 0 Deliveries 27 PickUps 0 Today 0 Tomorrow 0 Needs Re…" at bounding box center [333, 100] width 570 height 36
click at [260, 104] on div "0" at bounding box center [260, 104] width 19 height 12
click at [0, 0] on input "Tomorrow 0" at bounding box center [0, 0] width 0 height 0
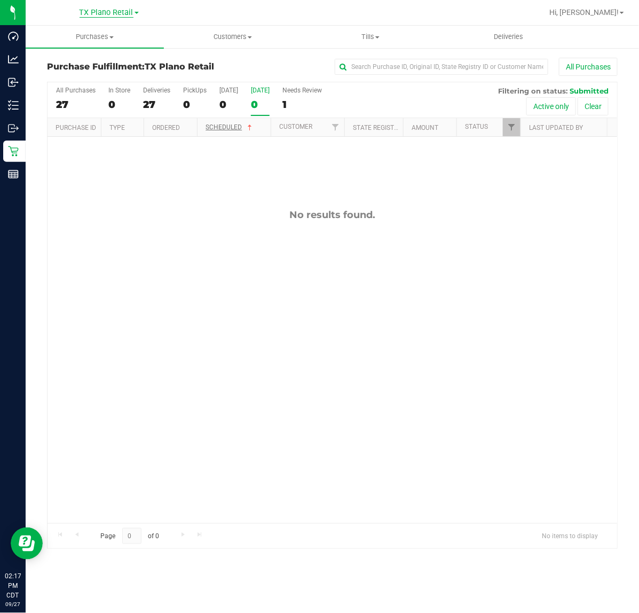
click at [110, 15] on span "TX Plano Retail" at bounding box center [107, 13] width 54 height 10
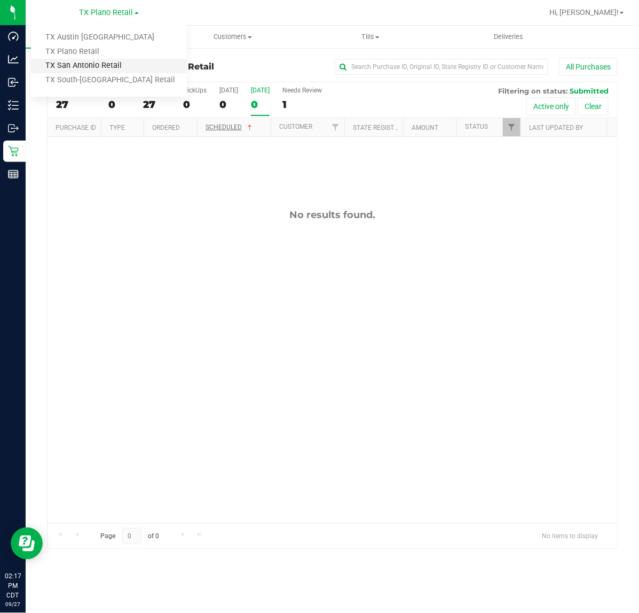
click at [92, 60] on link "TX San Antonio Retail" at bounding box center [109, 66] width 156 height 14
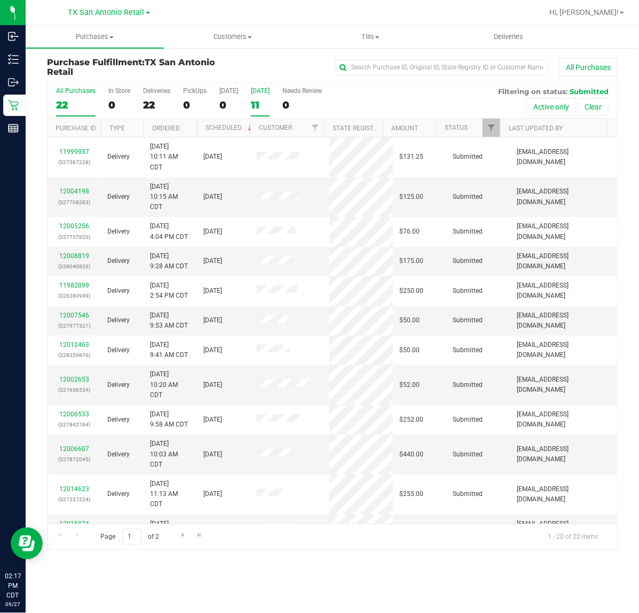
click at [256, 108] on div "11" at bounding box center [260, 105] width 19 height 12
click at [0, 0] on input "Tomorrow 11" at bounding box center [0, 0] width 0 height 0
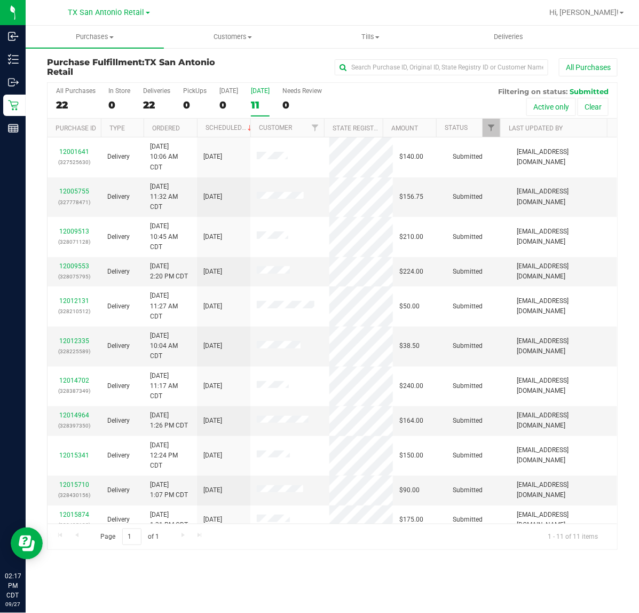
click at [119, 6] on div "TX San Antonio Retail TX Austin DC TX Plano Retail TX San Antonio Retail TX Sou…" at bounding box center [109, 12] width 82 height 13
click at [113, 11] on span "TX San Antonio Retail" at bounding box center [106, 13] width 76 height 10
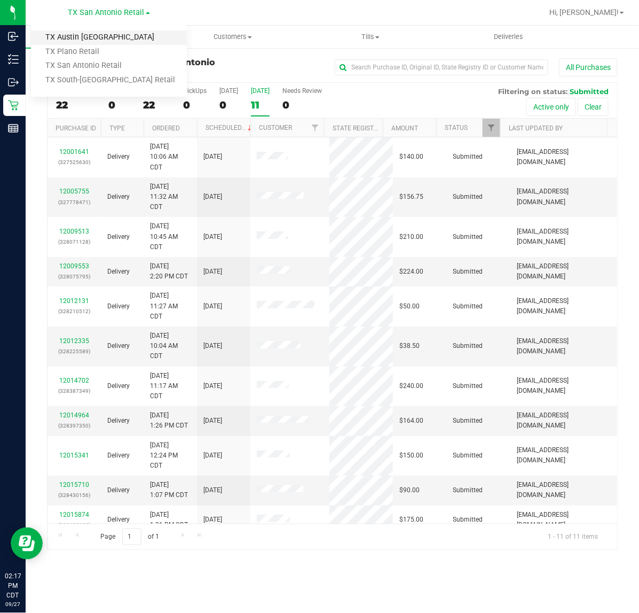
click at [103, 36] on link "TX Austin [GEOGRAPHIC_DATA]" at bounding box center [109, 37] width 156 height 14
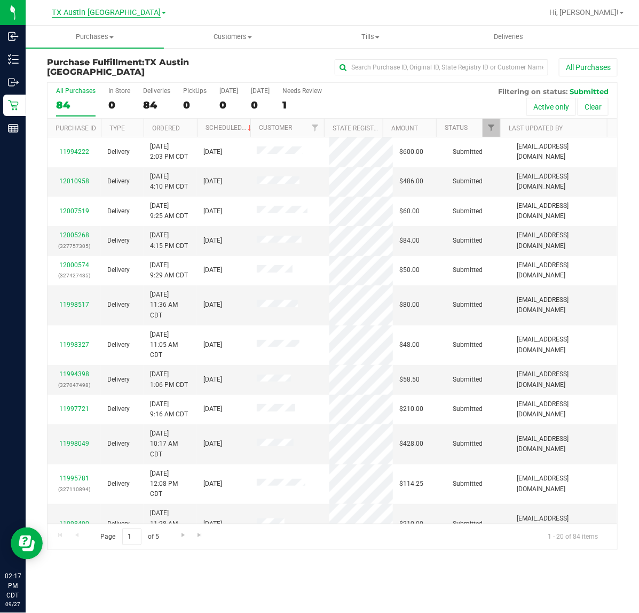
click at [105, 9] on span "TX Austin [GEOGRAPHIC_DATA]" at bounding box center [106, 13] width 109 height 10
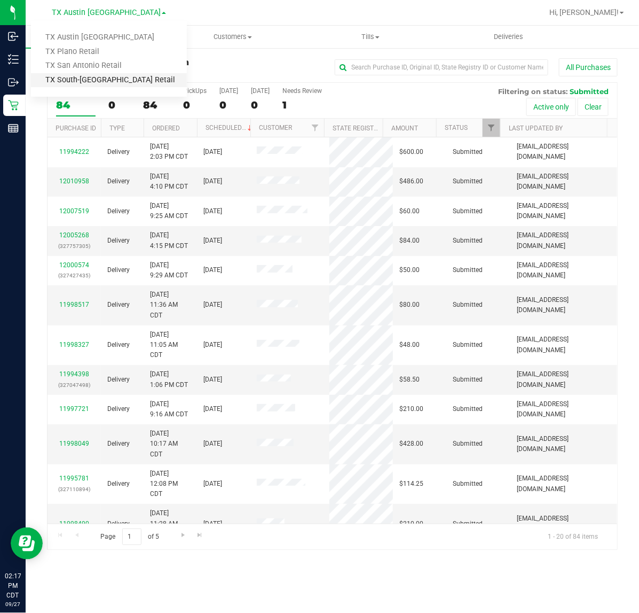
click at [97, 79] on link "TX South-[GEOGRAPHIC_DATA] Retail" at bounding box center [109, 80] width 156 height 14
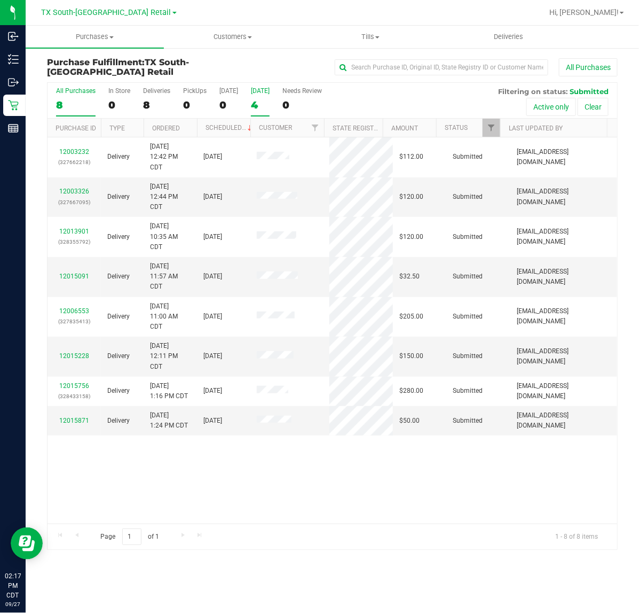
click at [252, 97] on label "Tomorrow 4" at bounding box center [260, 101] width 19 height 29
click at [0, 0] on input "Tomorrow 4" at bounding box center [0, 0] width 0 height 0
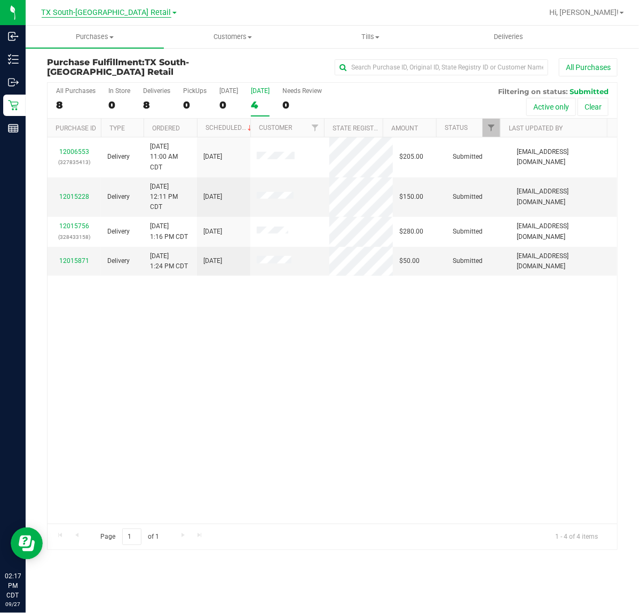
click at [120, 16] on span "TX South-[GEOGRAPHIC_DATA] Retail" at bounding box center [107, 13] width 130 height 10
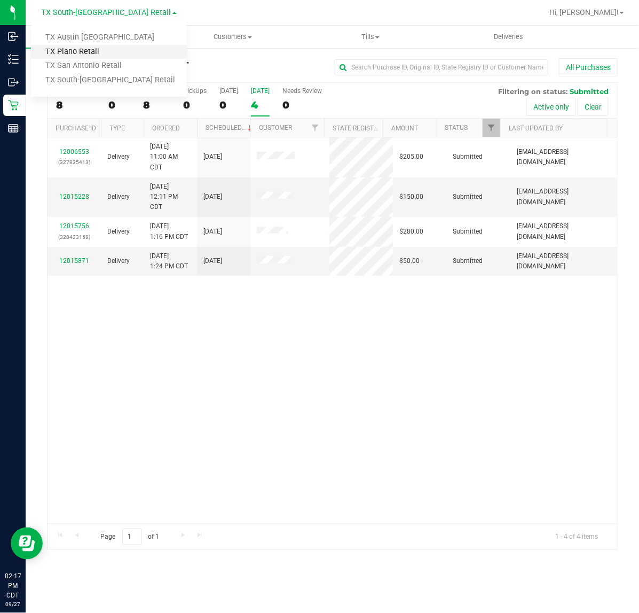
click at [105, 46] on link "TX Plano Retail" at bounding box center [109, 52] width 156 height 14
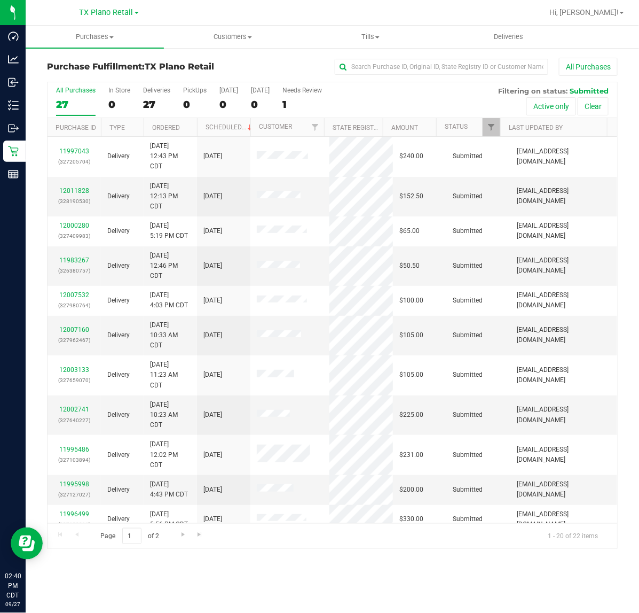
click at [421, 7] on div at bounding box center [367, 12] width 352 height 21
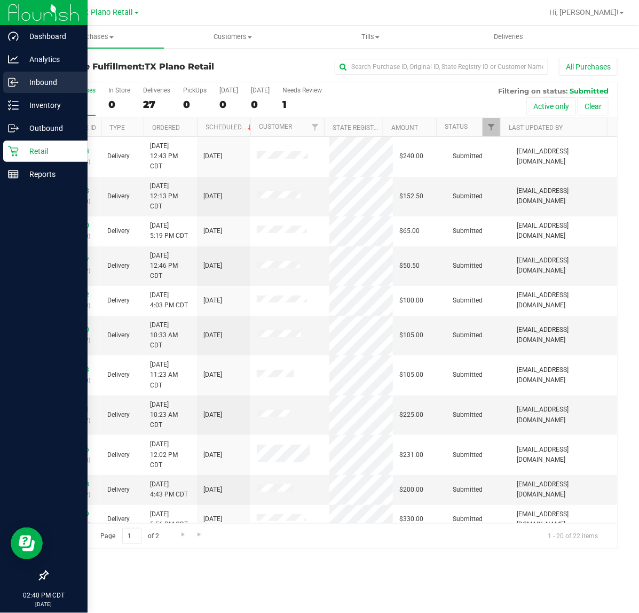
click at [39, 77] on p "Inbound" at bounding box center [51, 82] width 64 height 13
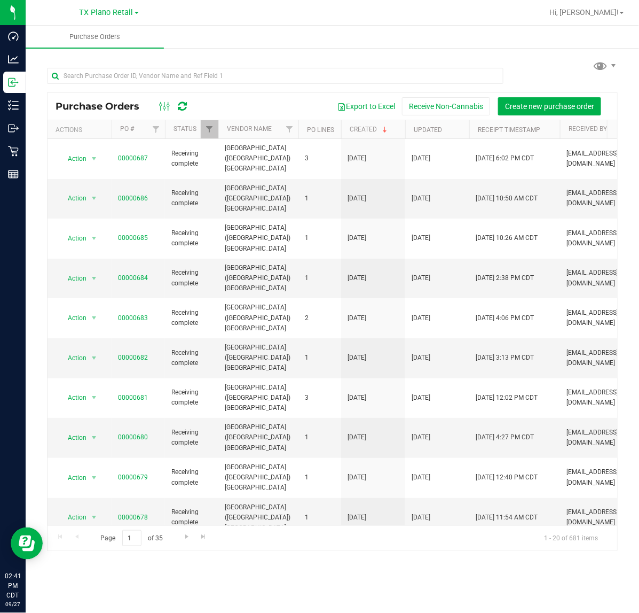
click at [187, 107] on icon at bounding box center [182, 106] width 9 height 11
click at [131, 154] on link "00000688" at bounding box center [133, 157] width 30 height 7
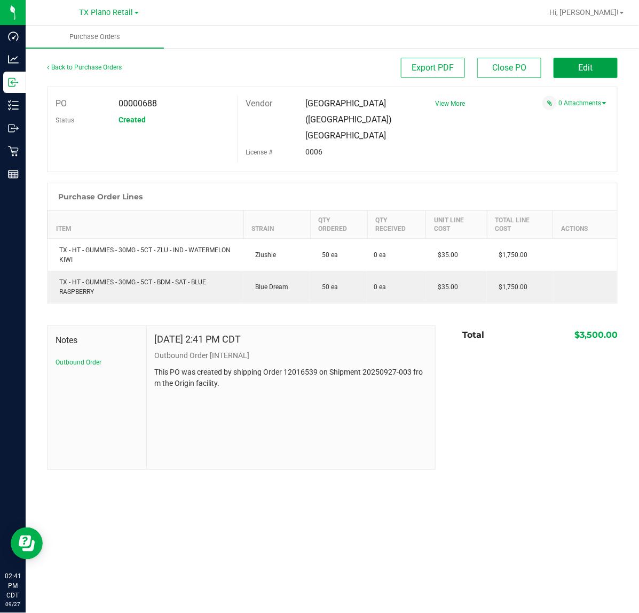
click at [581, 70] on span "Edit" at bounding box center [586, 68] width 14 height 10
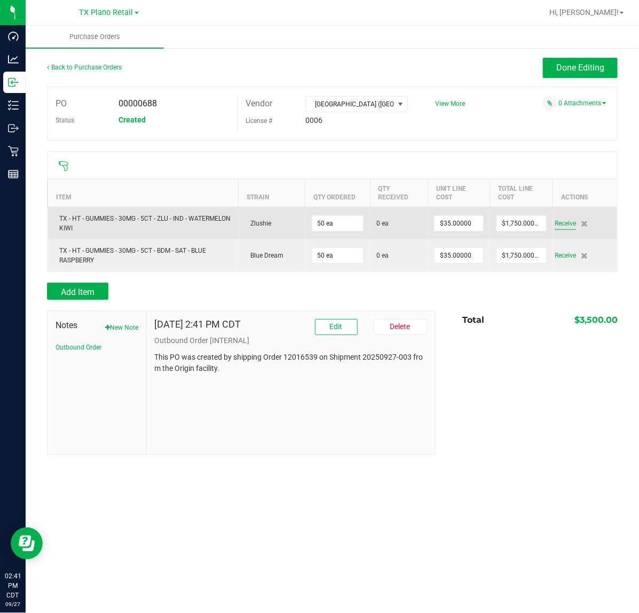
click at [570, 225] on span "Receive" at bounding box center [565, 223] width 21 height 13
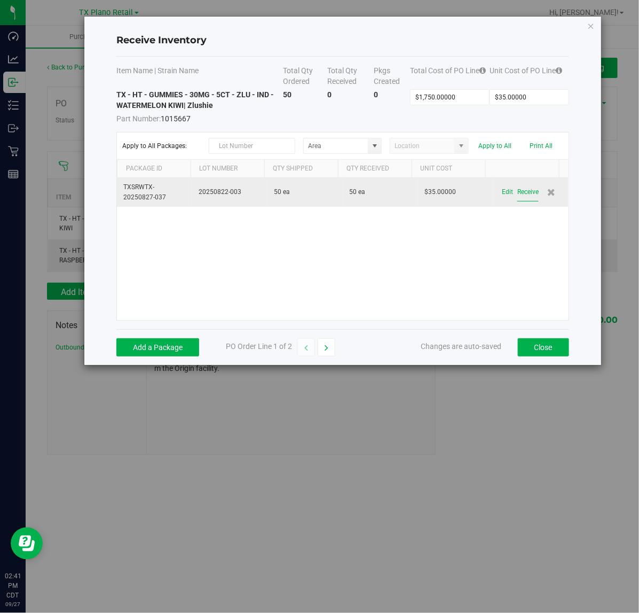
click at [518, 191] on button "Receive" at bounding box center [528, 192] width 21 height 19
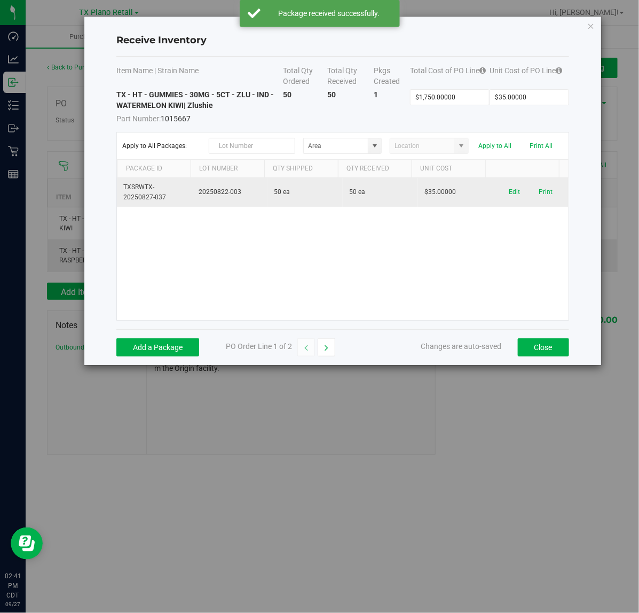
click at [321, 362] on div "Add a Package PO Order Line 1 of 2 Changes are auto-saved Close" at bounding box center [342, 347] width 453 height 36
click at [324, 349] on button "button" at bounding box center [327, 347] width 18 height 18
click at [518, 194] on button "Receive" at bounding box center [528, 192] width 21 height 19
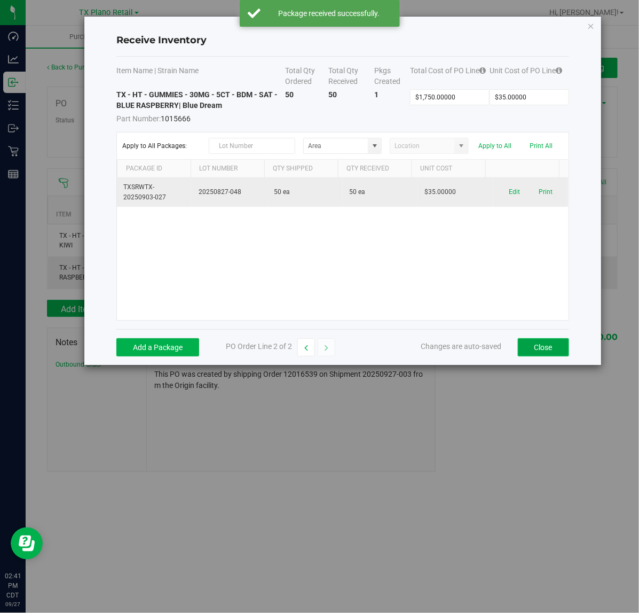
click at [548, 345] on button "Close" at bounding box center [543, 347] width 51 height 18
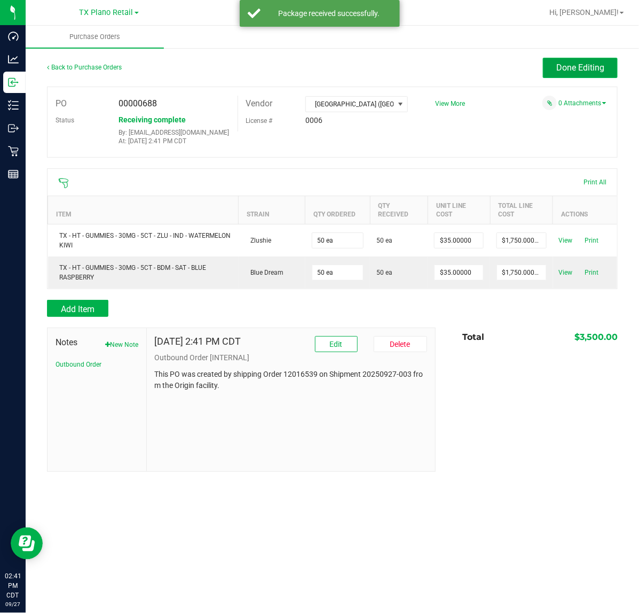
click at [587, 71] on span "Done Editing" at bounding box center [581, 68] width 48 height 10
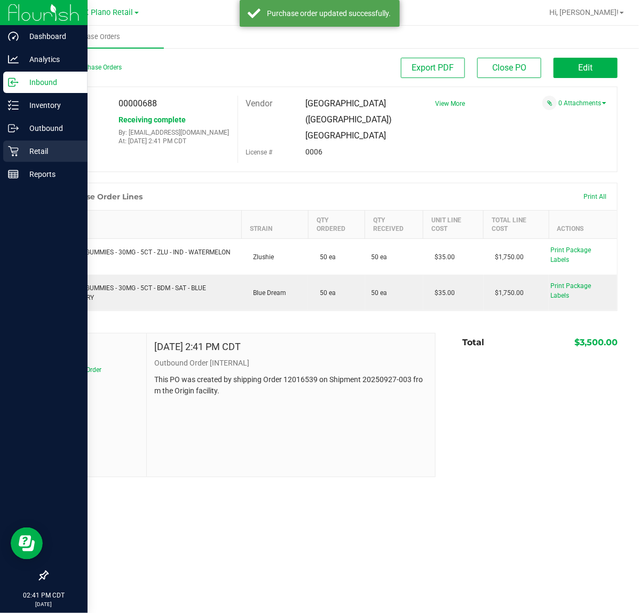
click at [11, 155] on icon at bounding box center [13, 151] width 11 height 11
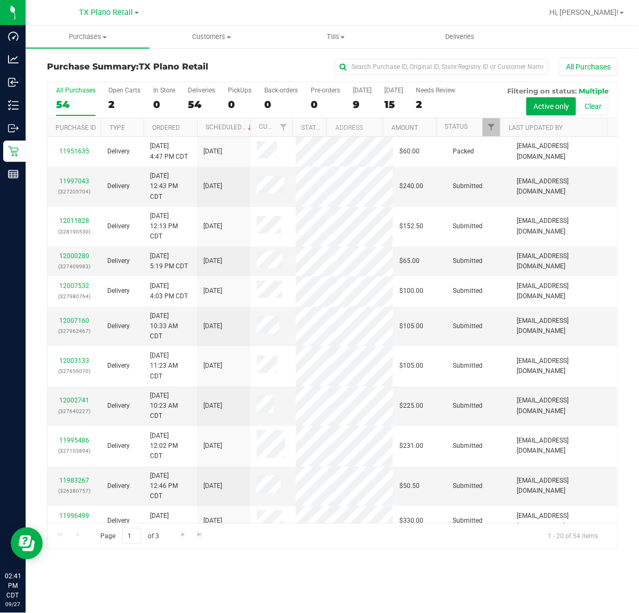
click at [83, 49] on div "Purchase Summary: TX Plano Retail All Purchases All Purchases 54 Open Carts 2 I…" at bounding box center [333, 303] width 614 height 512
click at [87, 44] on uib-tab-heading "Purchases Summary of purchases Fulfillment All purchases" at bounding box center [88, 37] width 124 height 22
click at [84, 71] on li "Fulfillment" at bounding box center [88, 77] width 124 height 13
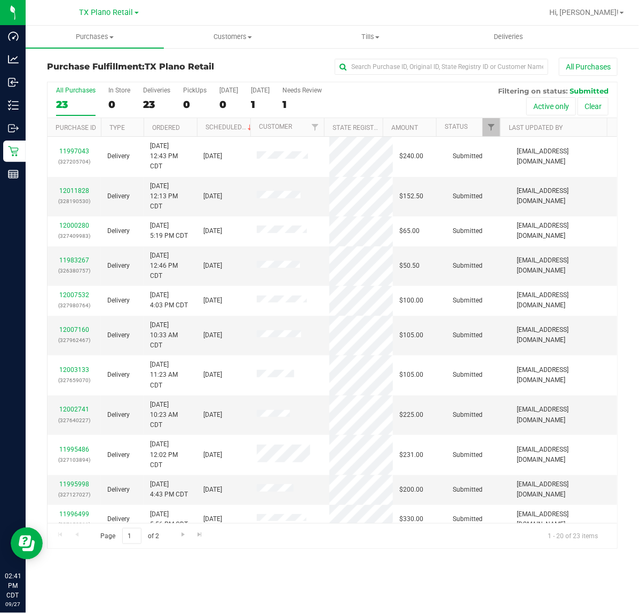
click at [247, 102] on div "All Purchases 23 In Store 0 Deliveries 23 PickUps 0 Today 0 Tomorrow 1 Needs Re…" at bounding box center [333, 100] width 570 height 36
click at [255, 98] on div "1" at bounding box center [260, 104] width 19 height 12
click at [0, 0] on input "Tomorrow 1" at bounding box center [0, 0] width 0 height 0
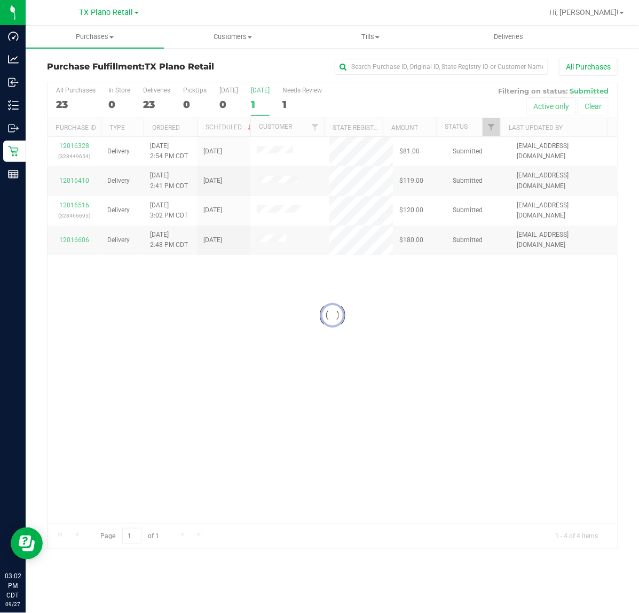
click at [260, 99] on div at bounding box center [333, 315] width 570 height 466
click at [106, 9] on span "TX Plano Retail" at bounding box center [107, 13] width 54 height 10
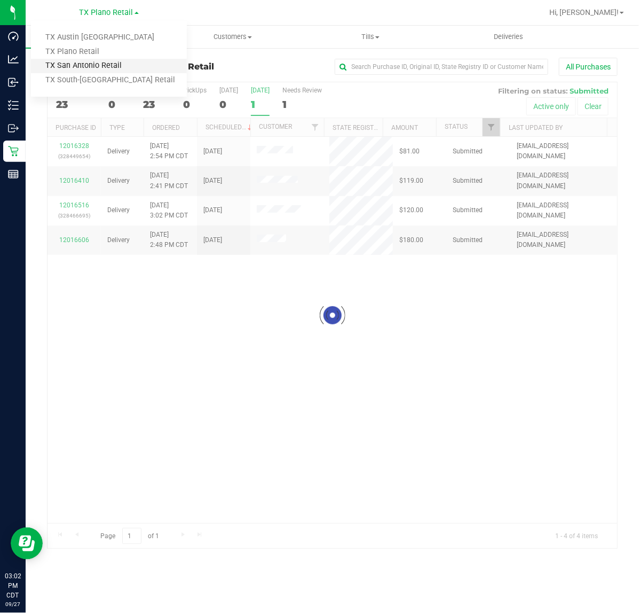
click at [82, 68] on link "TX San Antonio Retail" at bounding box center [109, 66] width 156 height 14
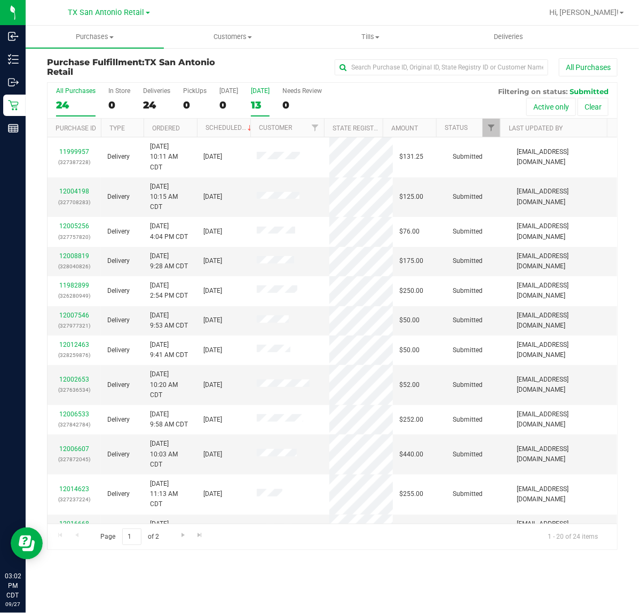
click at [268, 97] on label "Tomorrow 13" at bounding box center [260, 101] width 19 height 29
click at [0, 0] on input "Tomorrow 13" at bounding box center [0, 0] width 0 height 0
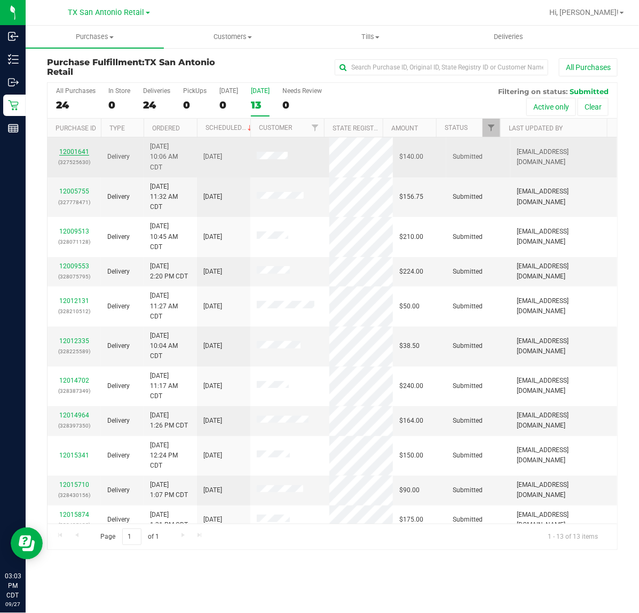
click at [79, 152] on link "12001641" at bounding box center [74, 151] width 30 height 7
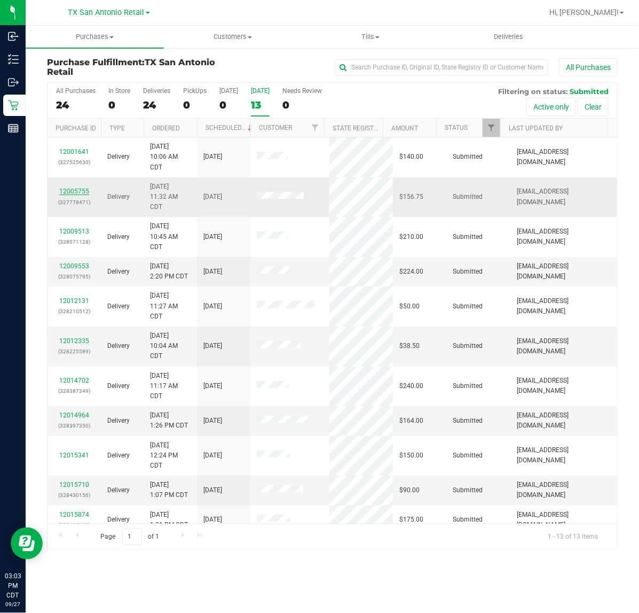
click at [76, 195] on link "12005755" at bounding box center [74, 191] width 30 height 7
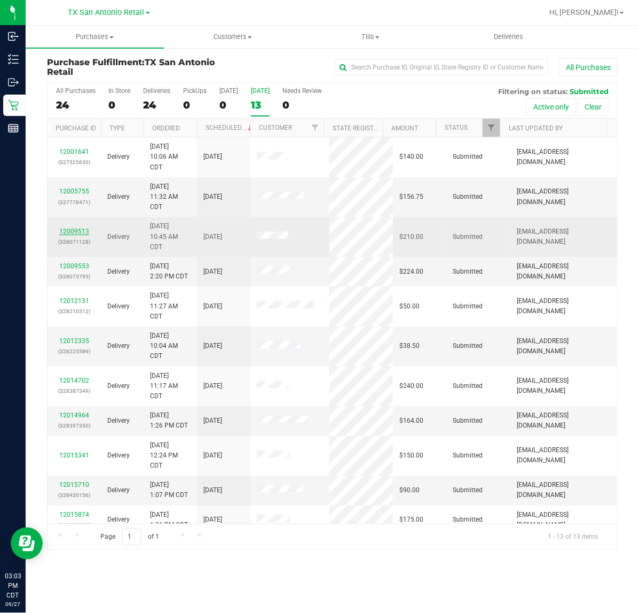
click at [70, 234] on link "12009513" at bounding box center [74, 231] width 30 height 7
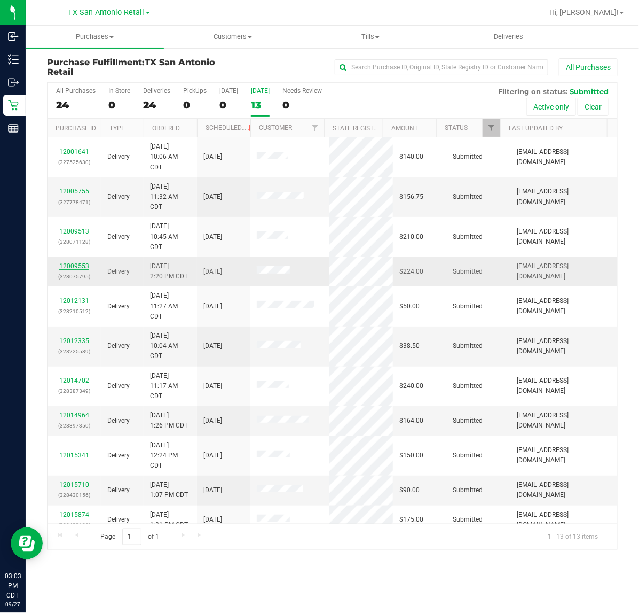
click at [77, 267] on link "12009553" at bounding box center [74, 265] width 30 height 7
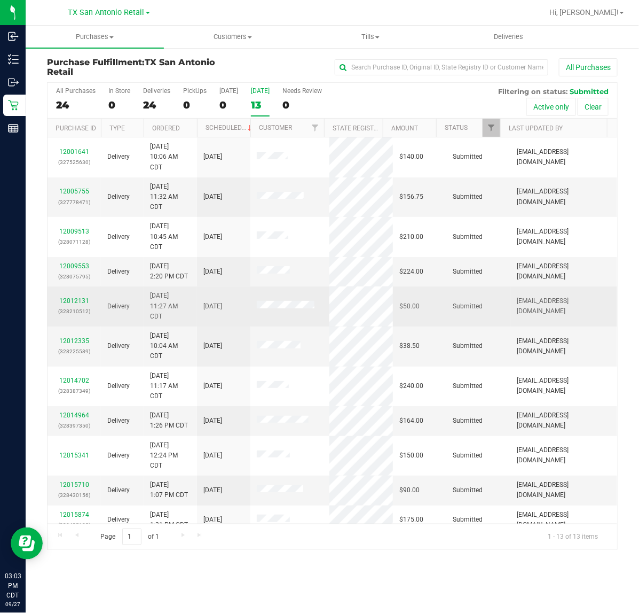
click at [71, 307] on p "(328210512)" at bounding box center [74, 311] width 41 height 10
click at [71, 302] on link "12012131" at bounding box center [74, 300] width 30 height 7
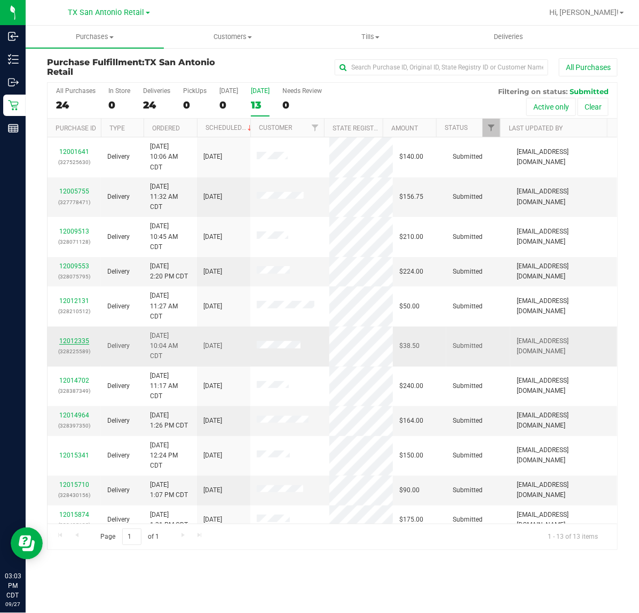
click at [76, 341] on link "12012335" at bounding box center [74, 340] width 30 height 7
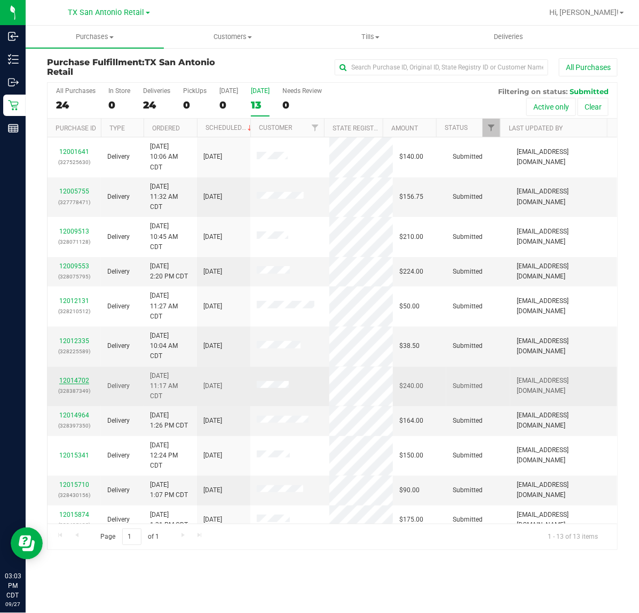
click at [75, 384] on link "12014702" at bounding box center [74, 380] width 30 height 7
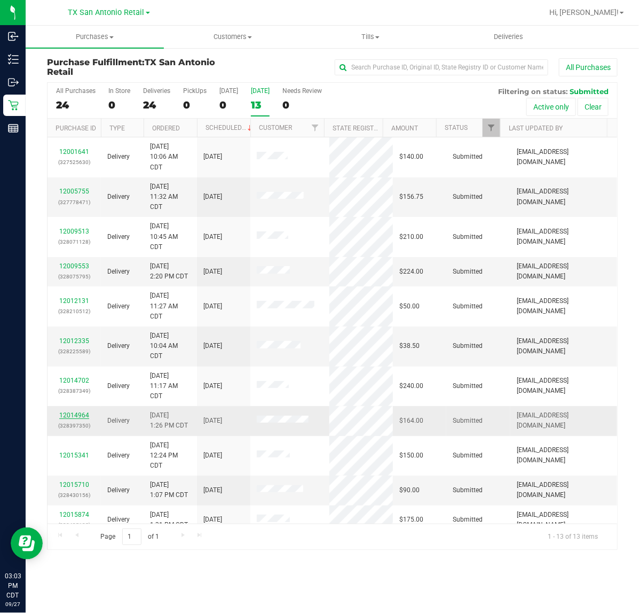
click at [81, 418] on link "12014964" at bounding box center [74, 414] width 30 height 7
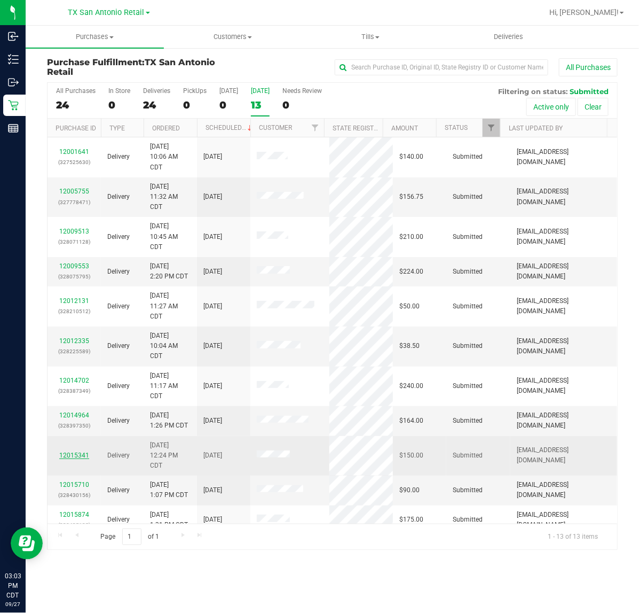
click at [81, 455] on link "12015341" at bounding box center [74, 454] width 30 height 7
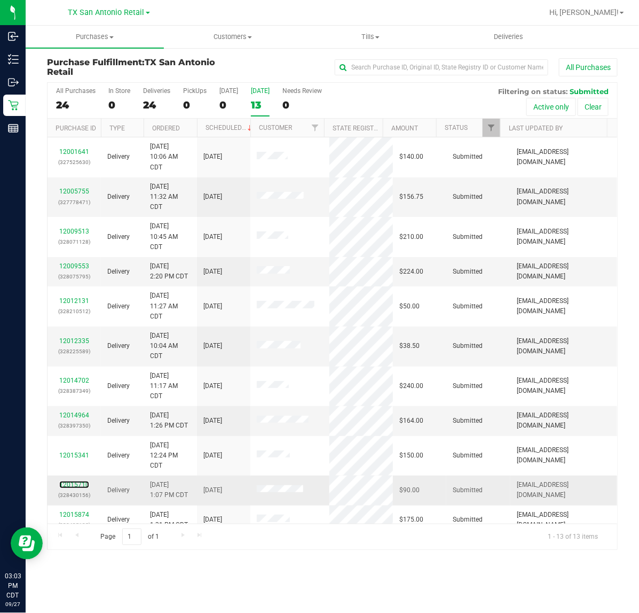
drag, startPoint x: 75, startPoint y: 489, endPoint x: 76, endPoint y: 506, distance: 17.1
click at [74, 488] on link "12015710" at bounding box center [74, 484] width 30 height 7
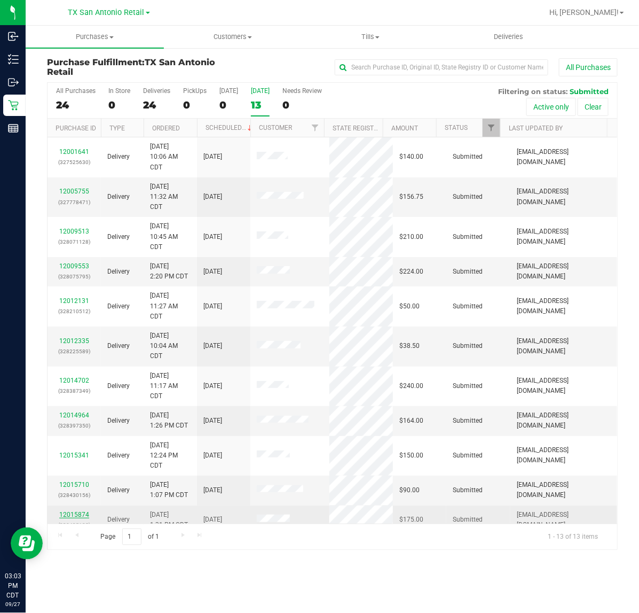
click at [75, 513] on link "12015874" at bounding box center [74, 514] width 30 height 7
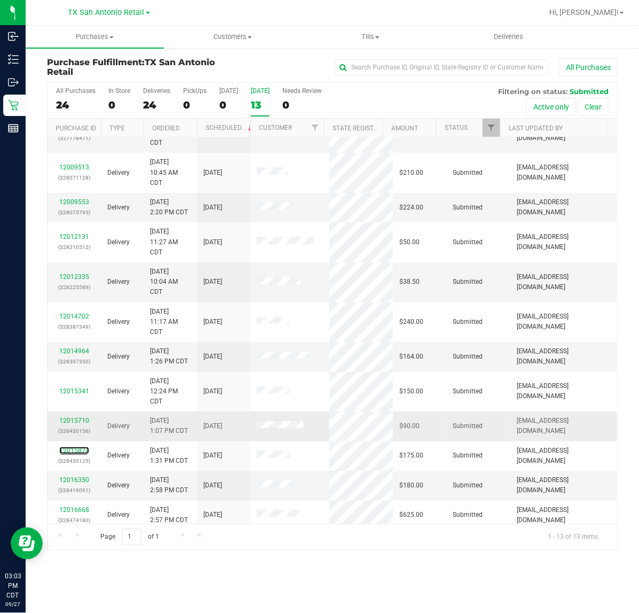
scroll to position [71, 0]
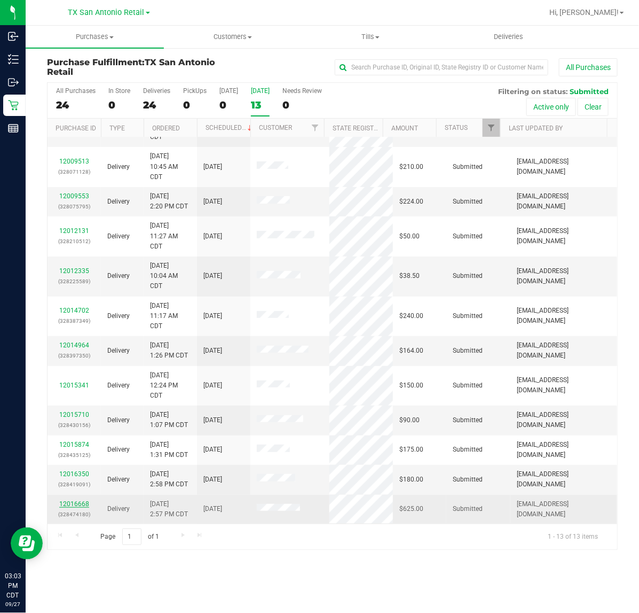
click at [84, 506] on link "12016668" at bounding box center [74, 503] width 30 height 7
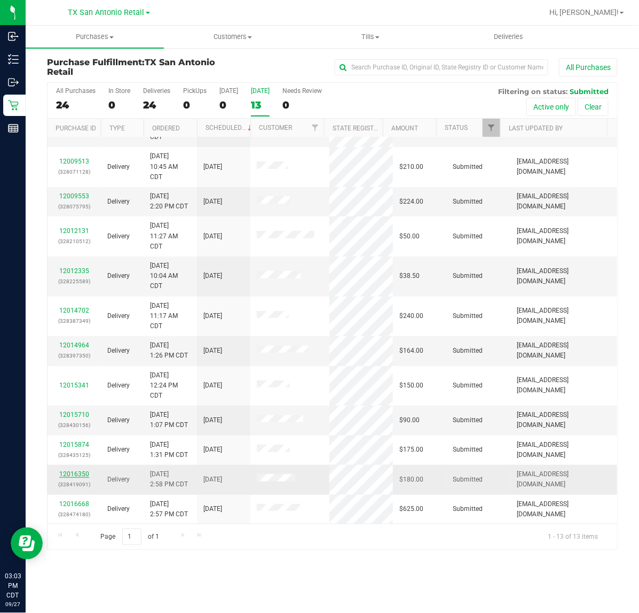
click at [72, 475] on link "12016350" at bounding box center [74, 473] width 30 height 7
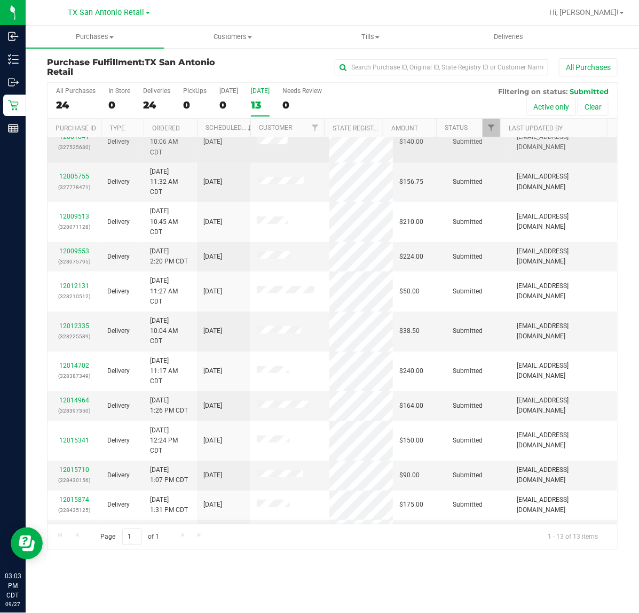
scroll to position [0, 0]
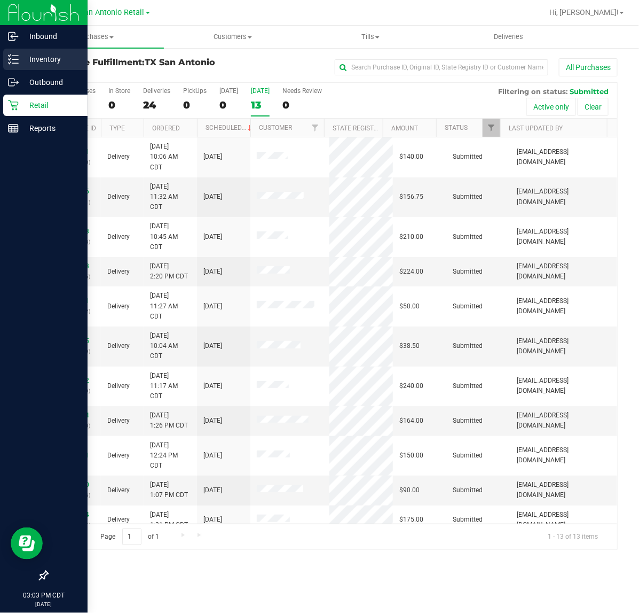
click at [20, 60] on p "Inventory" at bounding box center [51, 59] width 64 height 13
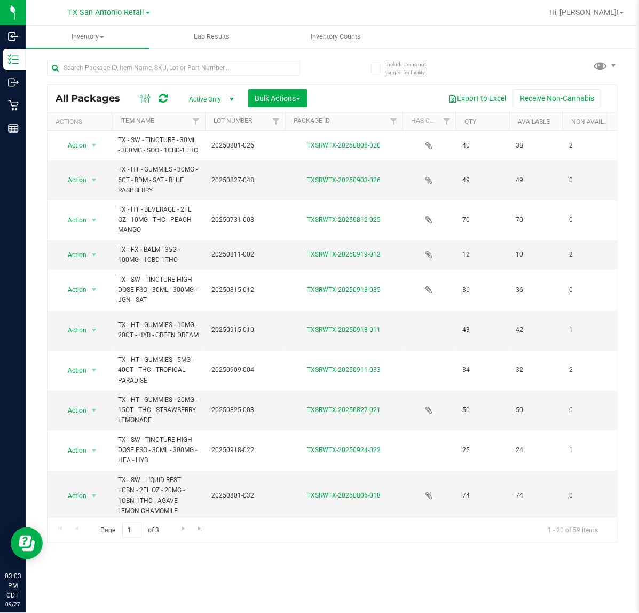
click at [217, 103] on span "Active Only" at bounding box center [209, 99] width 59 height 15
click at [206, 161] on li "All" at bounding box center [210, 165] width 58 height 16
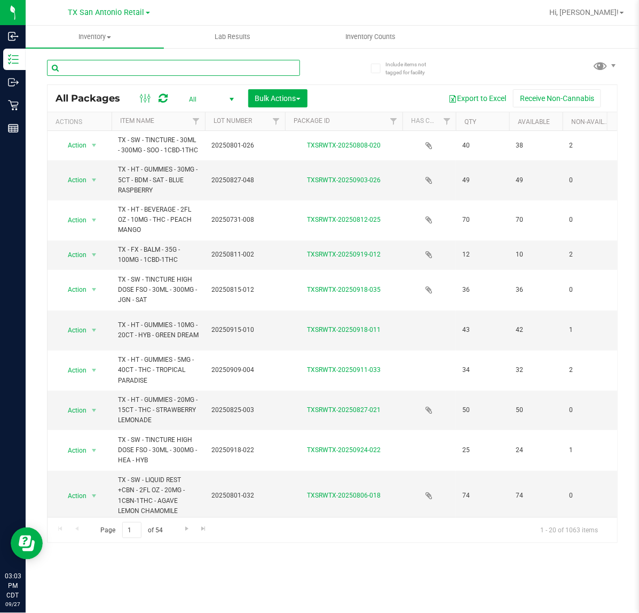
click at [244, 69] on input "text" at bounding box center [173, 68] width 253 height 16
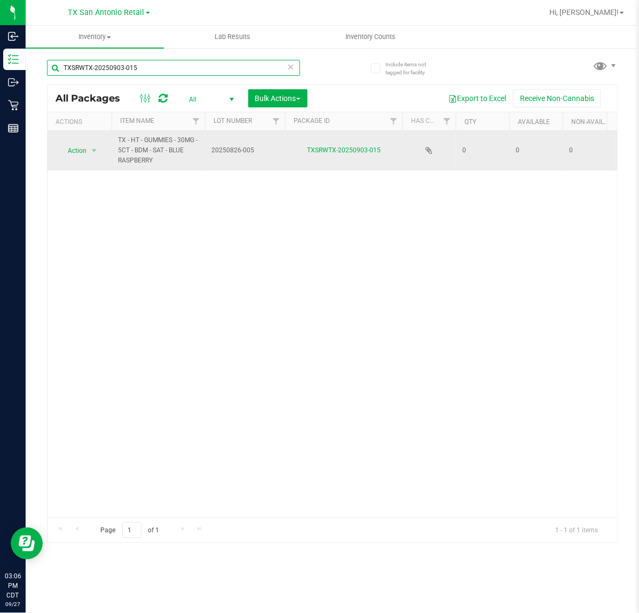
type input "TXSRWTX-20250903-015"
click at [100, 151] on span "select" at bounding box center [94, 150] width 13 height 15
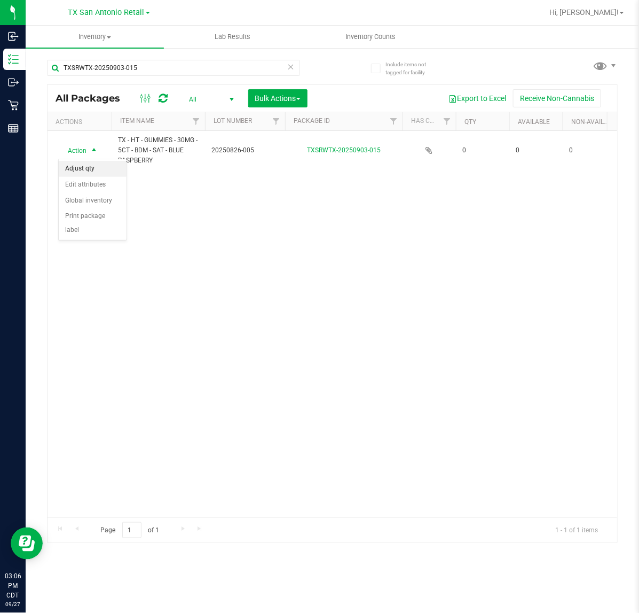
click at [97, 163] on li "Adjust qty" at bounding box center [93, 169] width 68 height 16
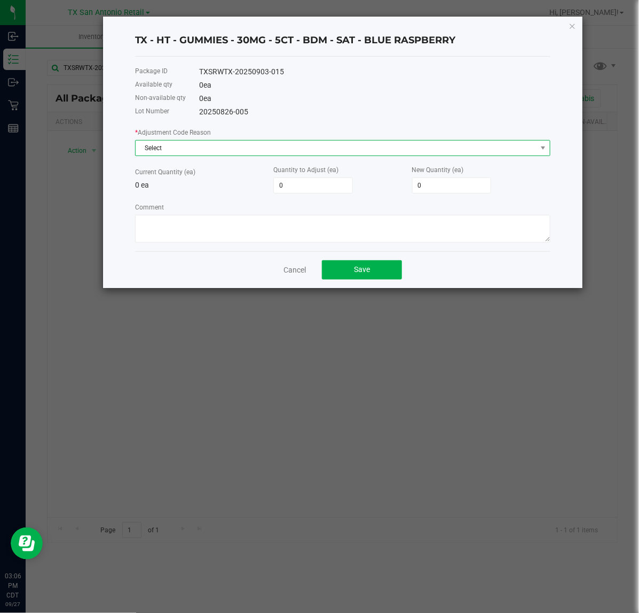
click at [255, 155] on span "Select" at bounding box center [336, 147] width 401 height 15
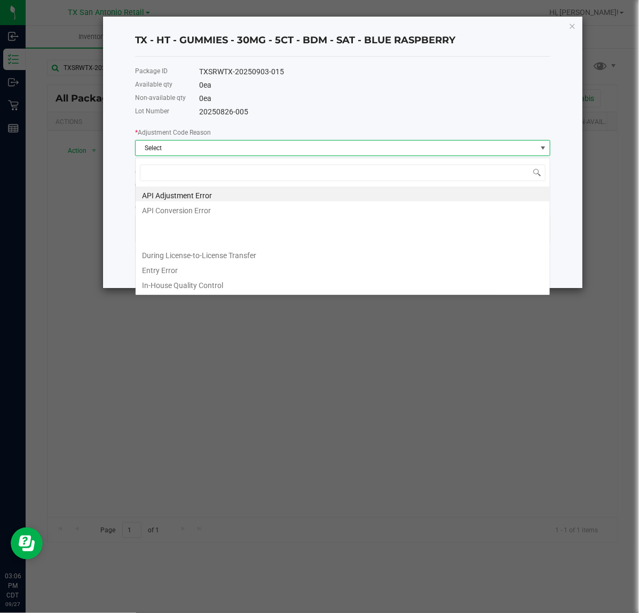
scroll to position [17, 415]
click at [190, 271] on li "Entry Error" at bounding box center [343, 268] width 415 height 15
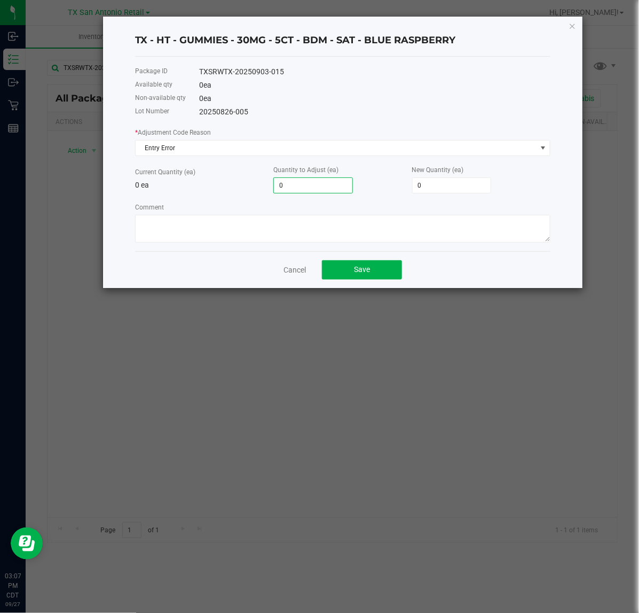
click at [326, 190] on input "0" at bounding box center [313, 185] width 79 height 15
type input "3"
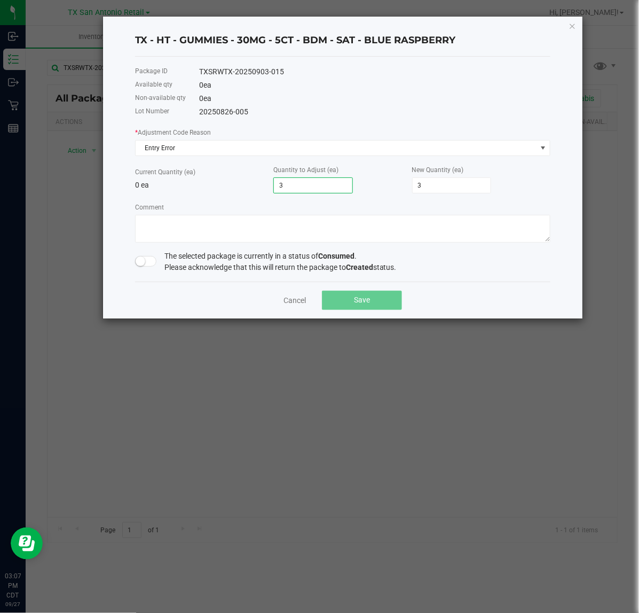
type input "3"
click at [150, 266] on span at bounding box center [145, 261] width 21 height 11
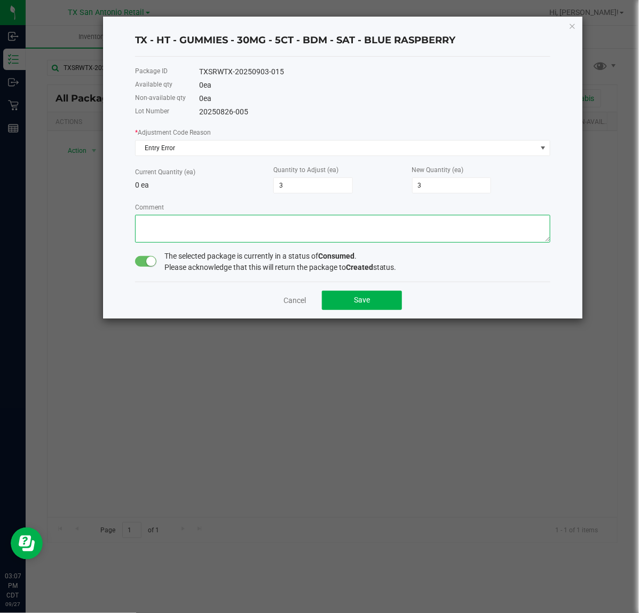
click at [217, 231] on textarea "Comment" at bounding box center [343, 229] width 416 height 28
type textarea "order wrongly adjusted, add 3 units back to inv"
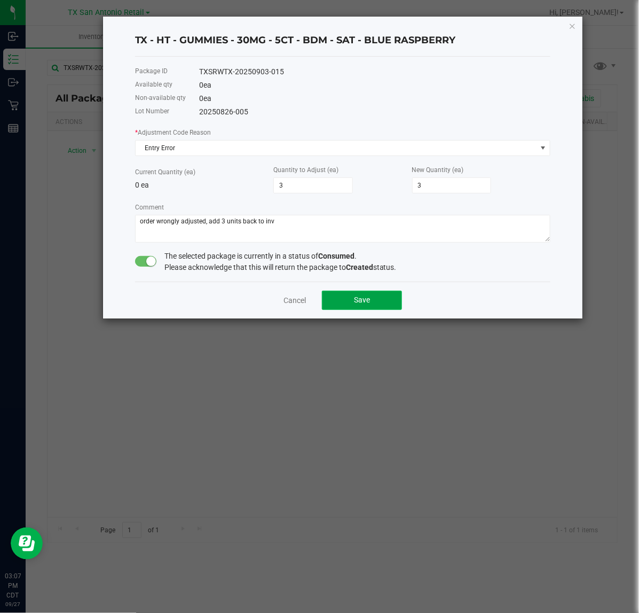
click at [345, 292] on button "Save" at bounding box center [362, 300] width 80 height 19
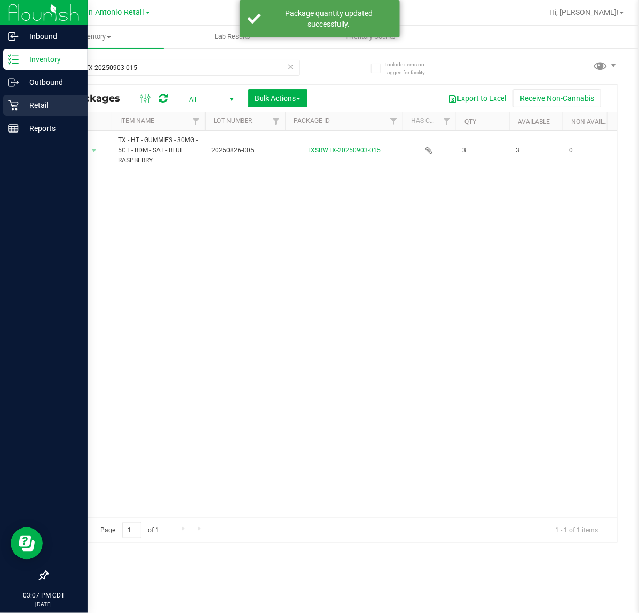
click at [11, 102] on icon at bounding box center [13, 105] width 10 height 10
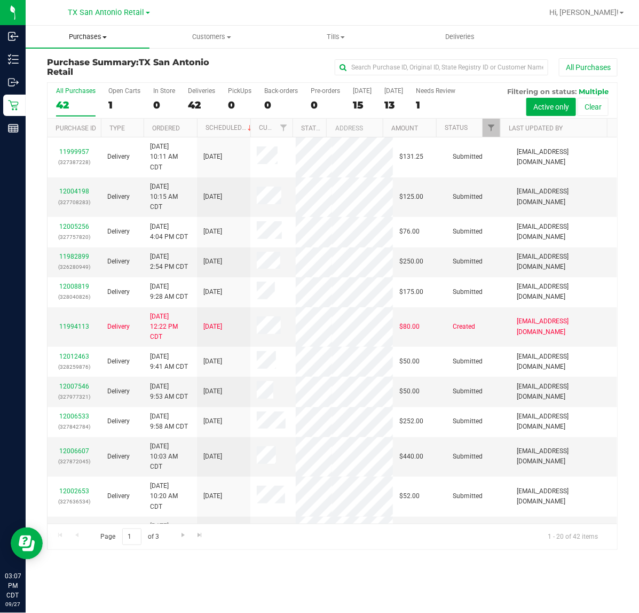
click at [77, 38] on span "Purchases" at bounding box center [88, 37] width 124 height 10
click at [67, 73] on span "Fulfillment" at bounding box center [59, 77] width 66 height 9
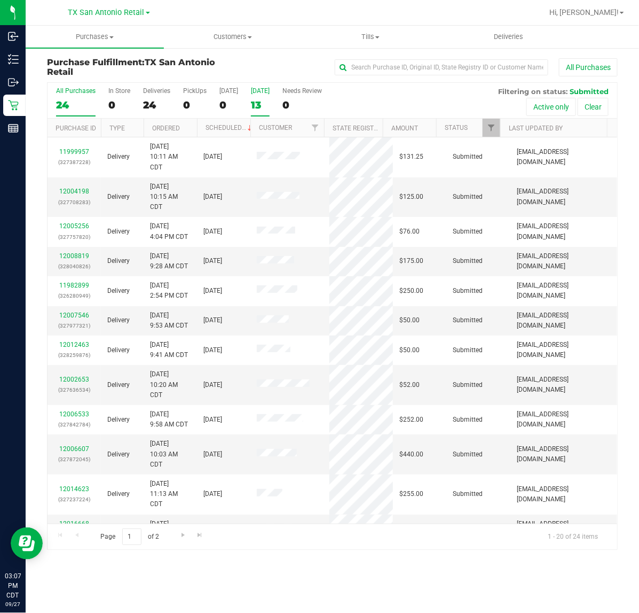
click at [262, 103] on div "13" at bounding box center [260, 105] width 19 height 12
click at [0, 0] on input "Tomorrow 13" at bounding box center [0, 0] width 0 height 0
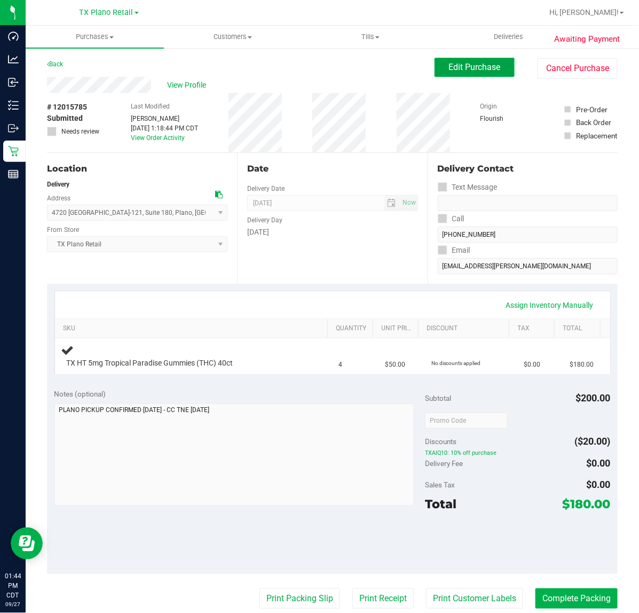
click at [452, 67] on span "Edit Purchase" at bounding box center [475, 67] width 52 height 10
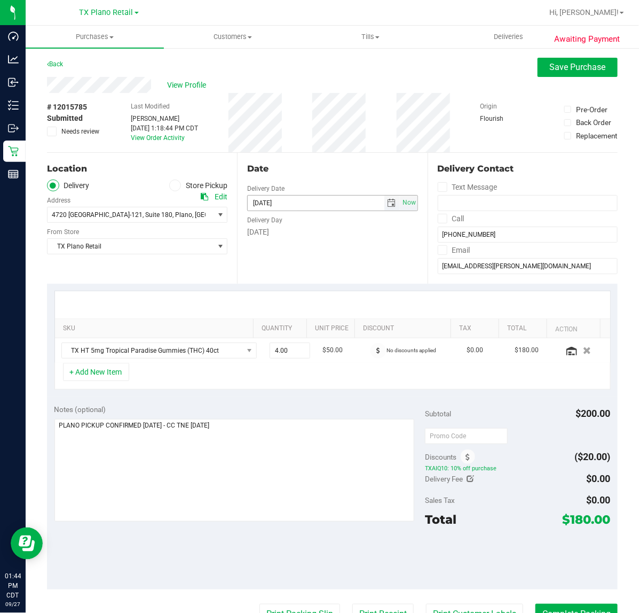
click at [388, 200] on span "select" at bounding box center [392, 203] width 9 height 9
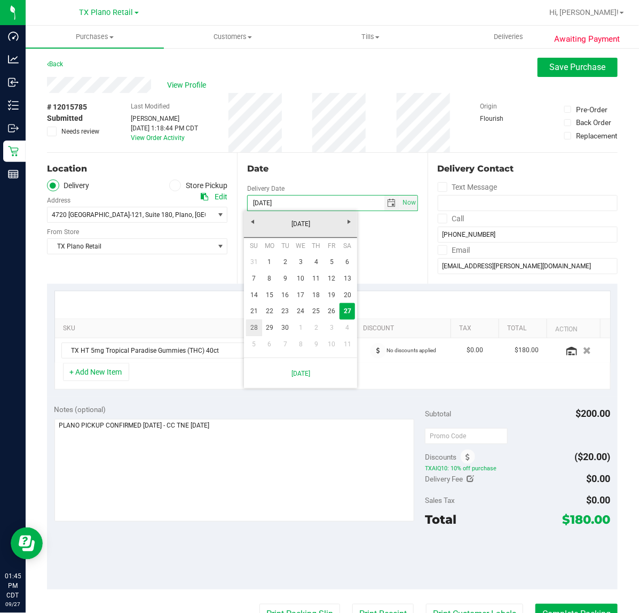
click at [257, 326] on link "28" at bounding box center [253, 327] width 15 height 17
type input "[DATE]"
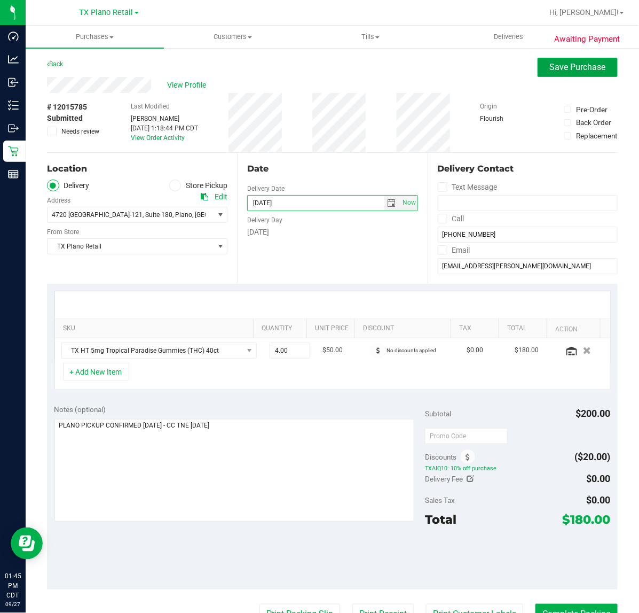
click at [545, 73] on button "Save Purchase" at bounding box center [578, 67] width 80 height 19
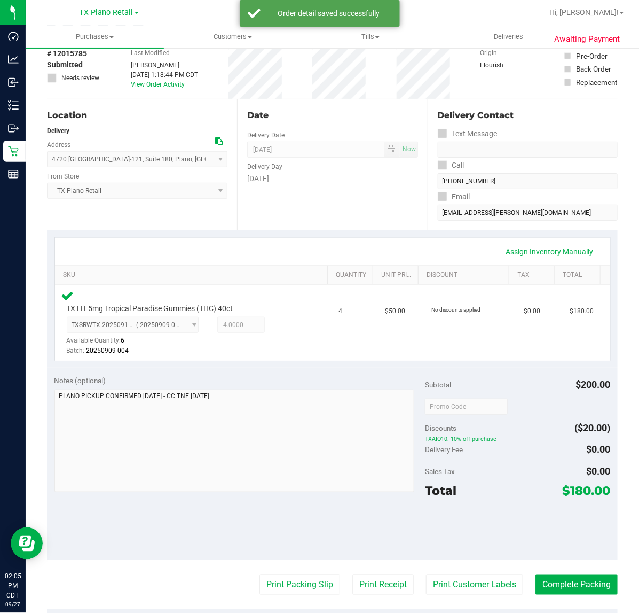
scroll to position [134, 0]
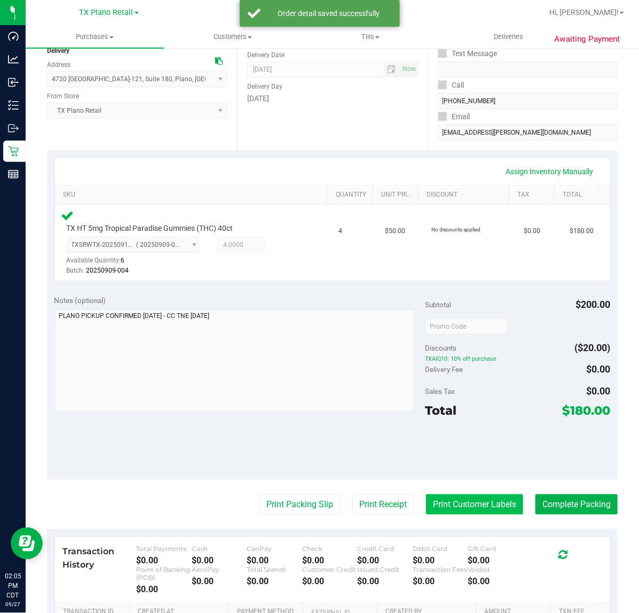
click at [451, 513] on button "Print Customer Labels" at bounding box center [474, 504] width 97 height 20
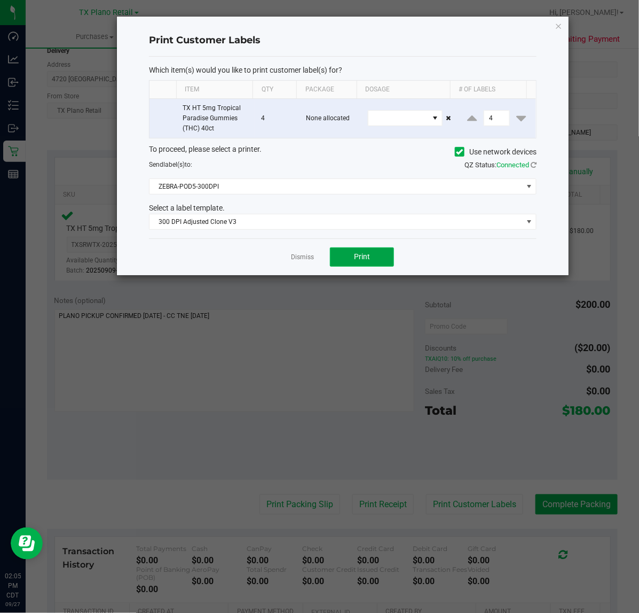
click at [363, 261] on span "Print" at bounding box center [362, 256] width 16 height 9
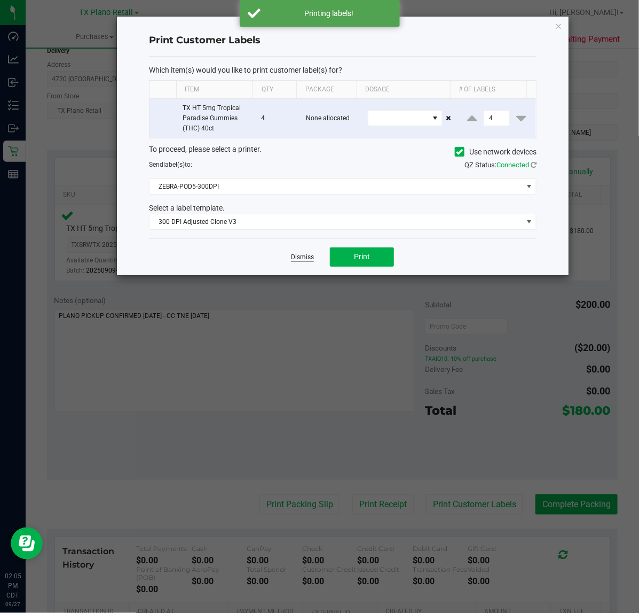
click at [293, 258] on link "Dismiss" at bounding box center [302, 257] width 23 height 9
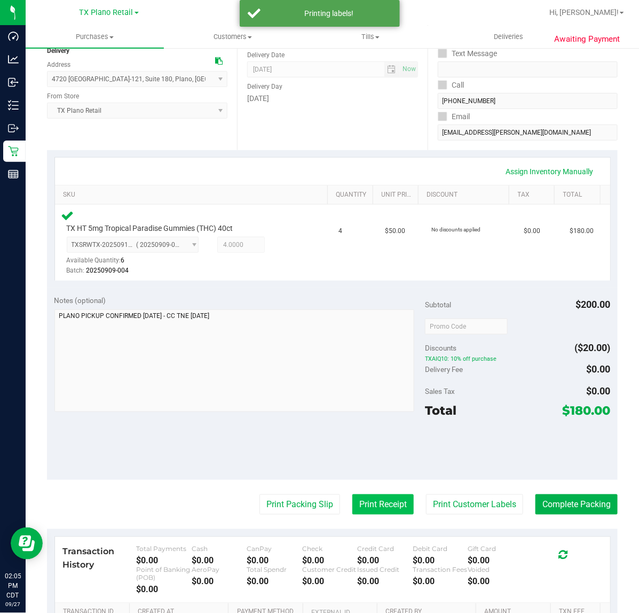
click at [361, 512] on button "Print Receipt" at bounding box center [383, 504] width 61 height 20
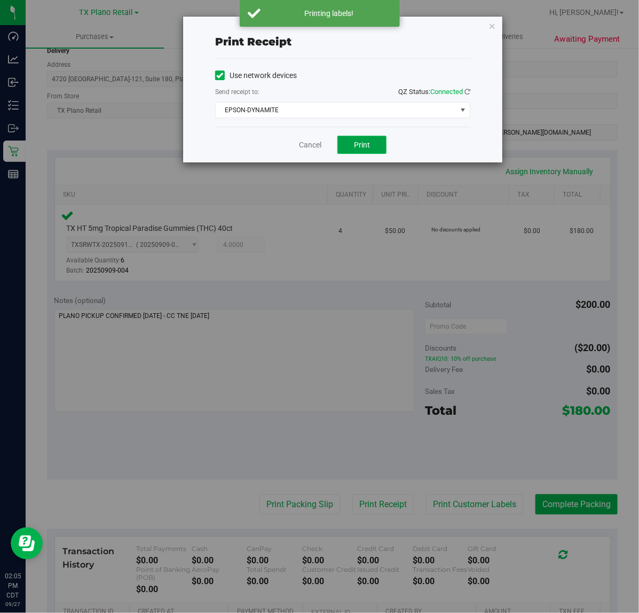
click at [342, 140] on button "Print" at bounding box center [362, 145] width 49 height 18
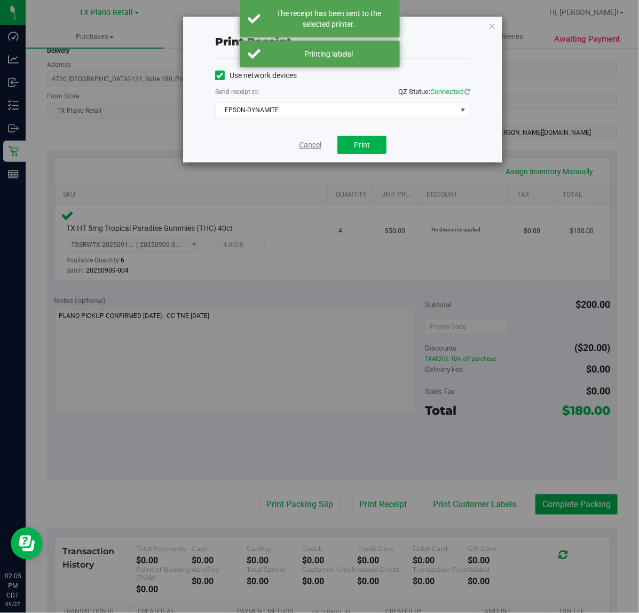
click at [303, 147] on link "Cancel" at bounding box center [310, 144] width 22 height 11
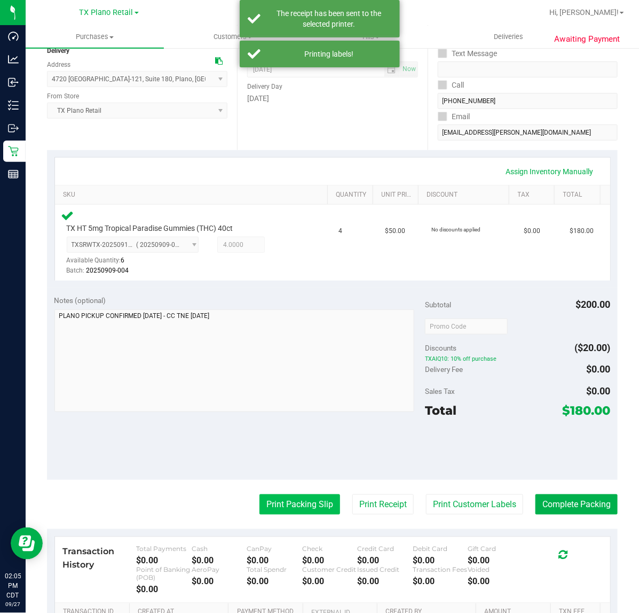
click at [306, 511] on button "Print Packing Slip" at bounding box center [300, 504] width 81 height 20
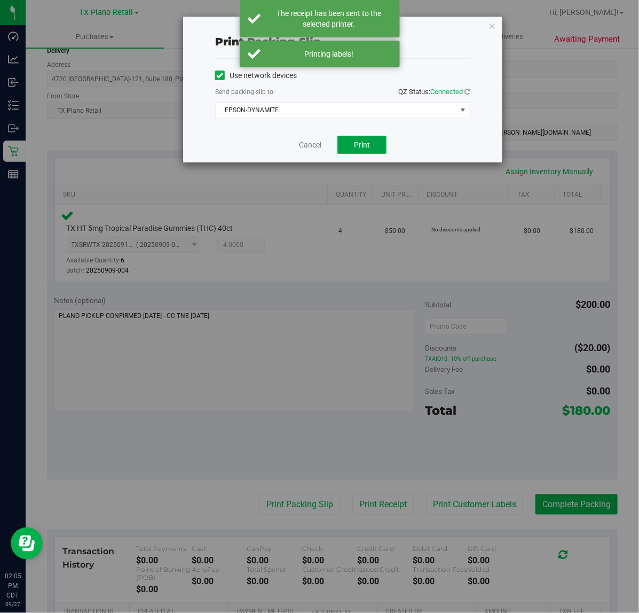
click at [347, 136] on button "Print" at bounding box center [362, 145] width 49 height 18
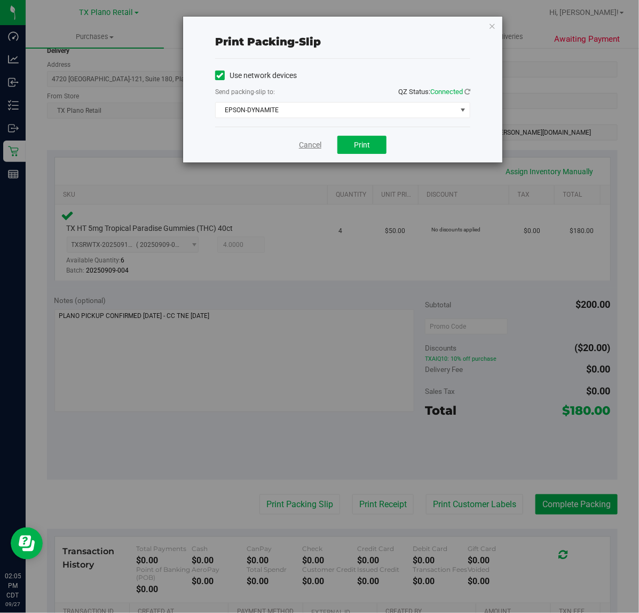
click at [308, 145] on link "Cancel" at bounding box center [310, 144] width 22 height 11
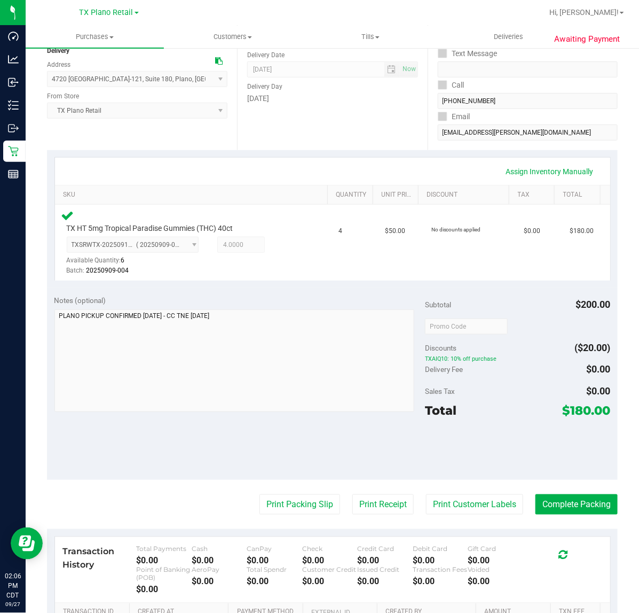
click at [596, 516] on purchase-details "Back Edit Purchase Cancel Purchase View Profile # 12015785 Submitted Needs revi…" at bounding box center [332, 330] width 571 height 813
click at [594, 506] on button "Complete Packing" at bounding box center [577, 504] width 82 height 20
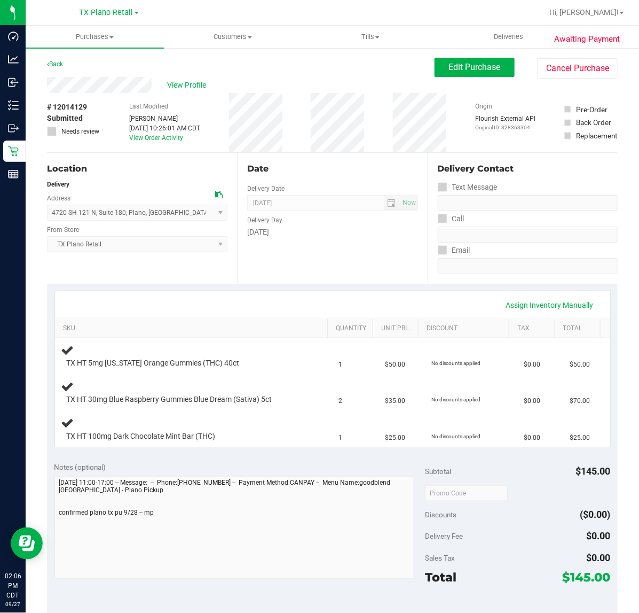
click at [330, 257] on div "Date Delivery Date 09/28/2025 Now 09/28/2025 07:00 AM Now Delivery Day Sunday" at bounding box center [332, 218] width 190 height 131
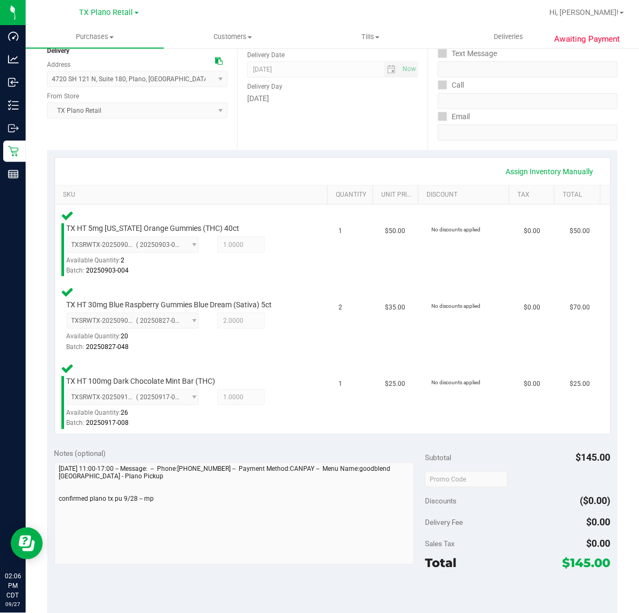
scroll to position [267, 0]
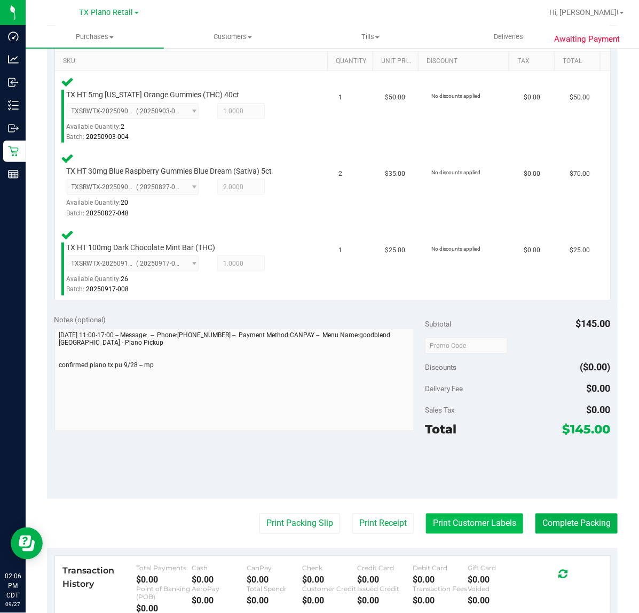
click at [447, 527] on button "Print Customer Labels" at bounding box center [474, 523] width 97 height 20
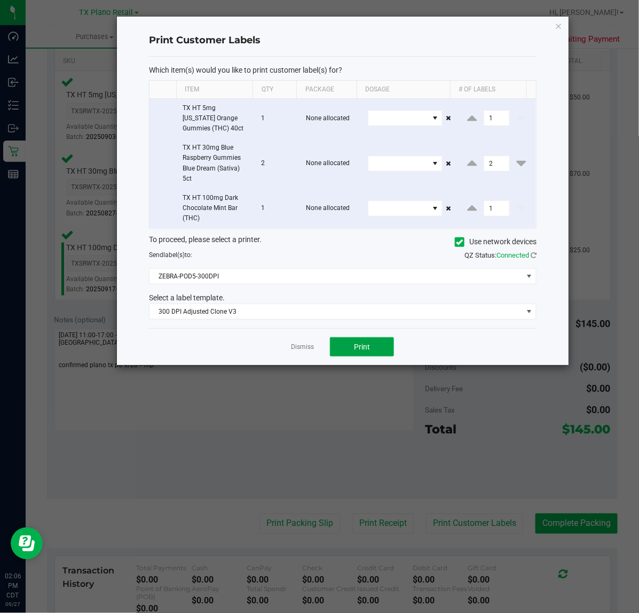
click at [363, 346] on span "Print" at bounding box center [362, 346] width 16 height 9
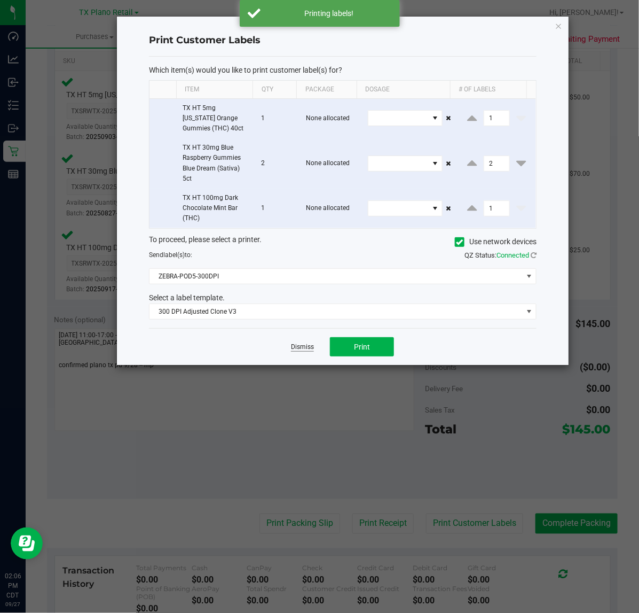
click at [306, 345] on link "Dismiss" at bounding box center [302, 346] width 23 height 9
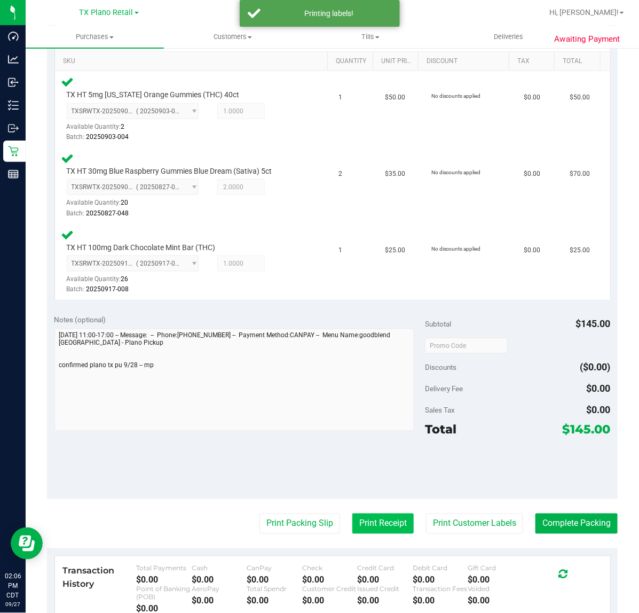
click at [353, 530] on button "Print Receipt" at bounding box center [383, 523] width 61 height 20
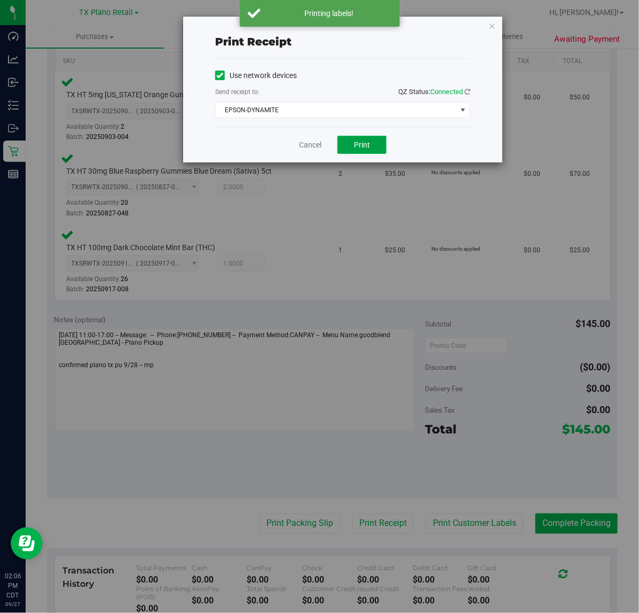
click at [358, 144] on span "Print" at bounding box center [362, 144] width 16 height 9
click at [316, 143] on link "Cancel" at bounding box center [306, 144] width 22 height 11
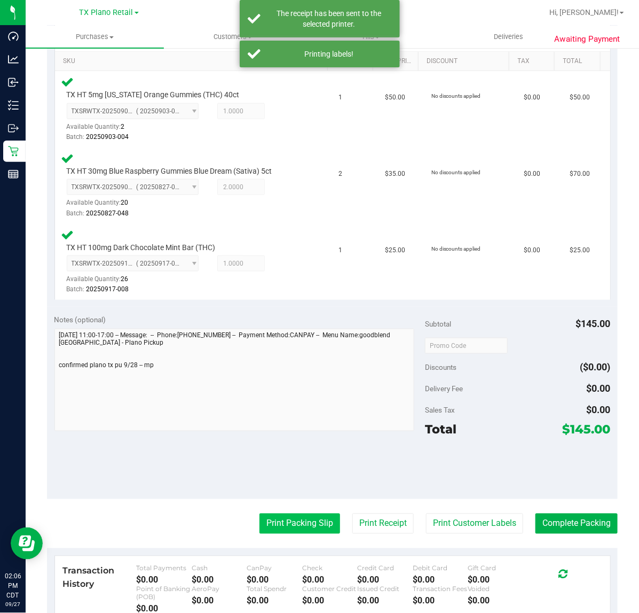
click at [296, 514] on button "Print Packing Slip" at bounding box center [300, 523] width 81 height 20
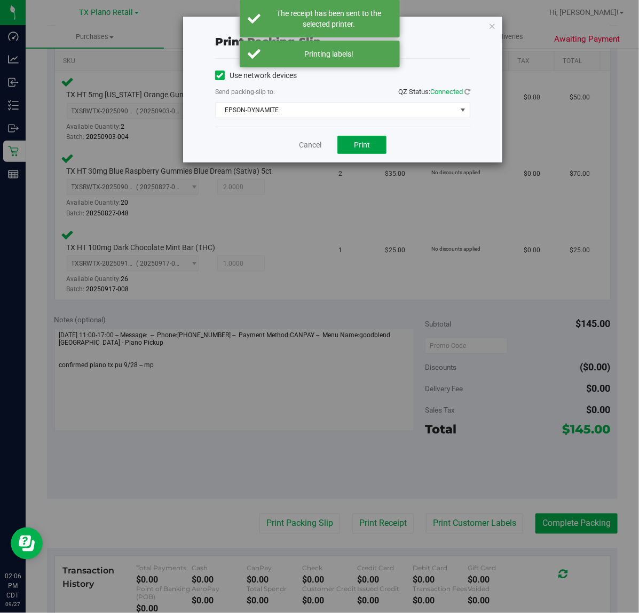
click at [368, 147] on span "Print" at bounding box center [362, 144] width 16 height 9
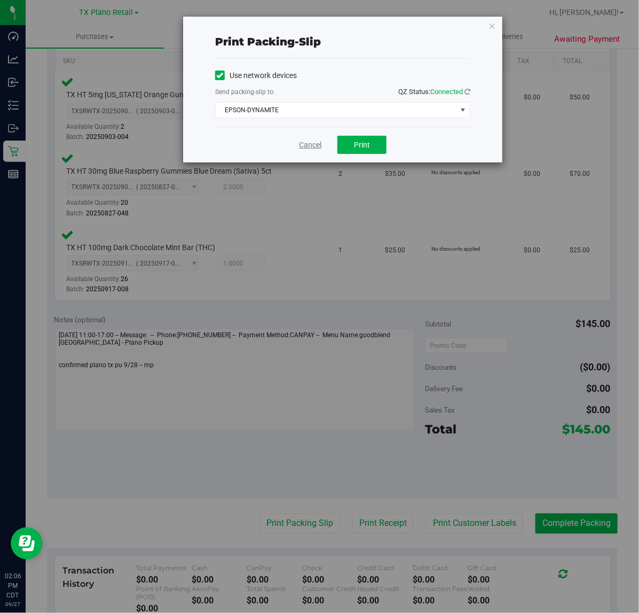
click at [313, 145] on link "Cancel" at bounding box center [310, 144] width 22 height 11
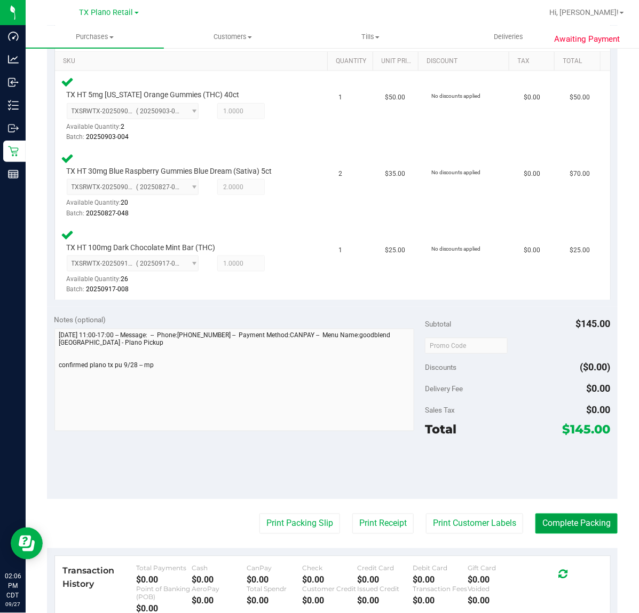
click at [559, 527] on button "Complete Packing" at bounding box center [577, 523] width 82 height 20
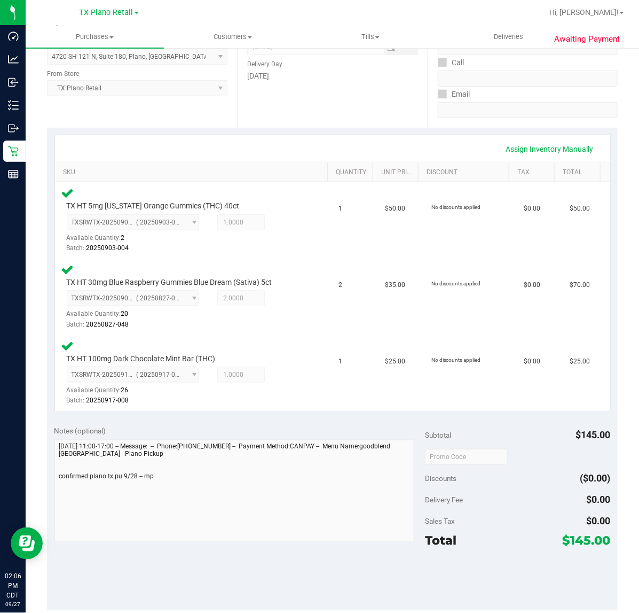
scroll to position [0, 0]
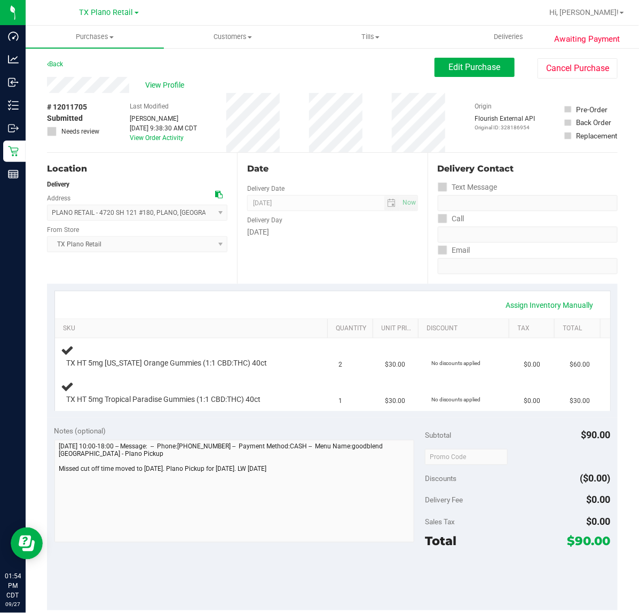
click at [372, 298] on div "Assign Inventory Manually" at bounding box center [333, 305] width 536 height 18
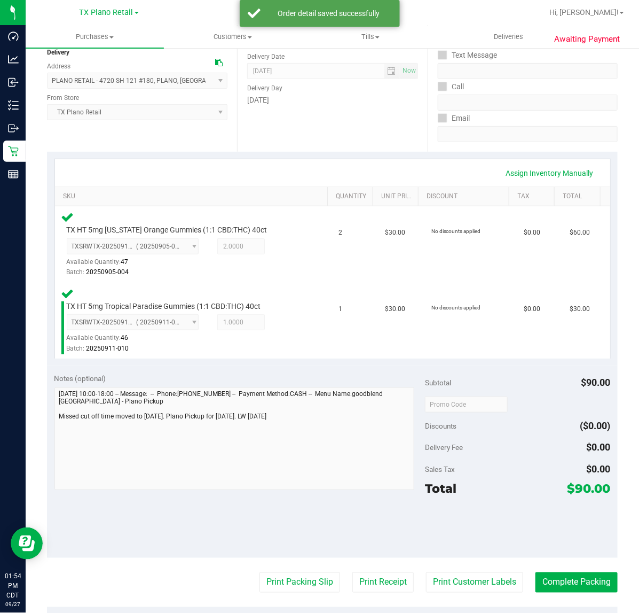
scroll to position [134, 0]
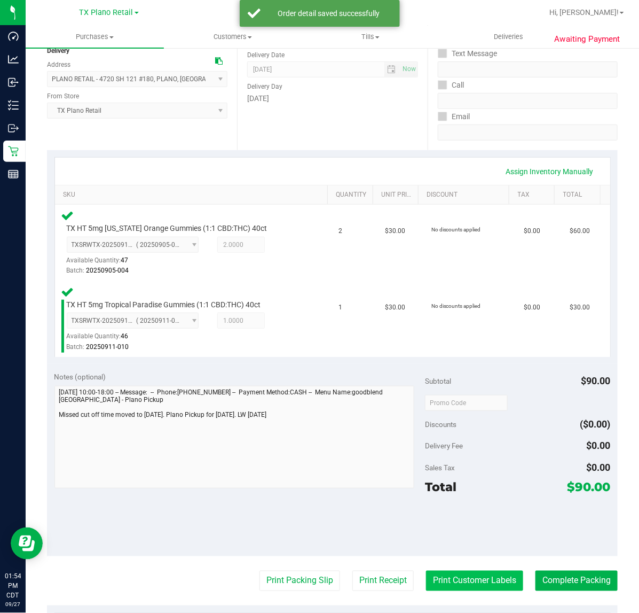
click at [458, 587] on button "Print Customer Labels" at bounding box center [474, 581] width 97 height 20
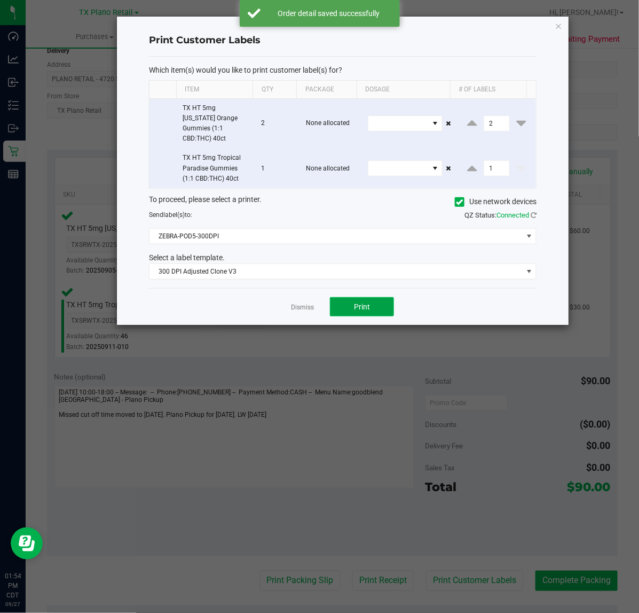
click at [342, 297] on button "Print" at bounding box center [362, 306] width 64 height 19
drag, startPoint x: 303, startPoint y: 297, endPoint x: 346, endPoint y: 424, distance: 133.5
click at [303, 303] on link "Dismiss" at bounding box center [302, 307] width 23 height 9
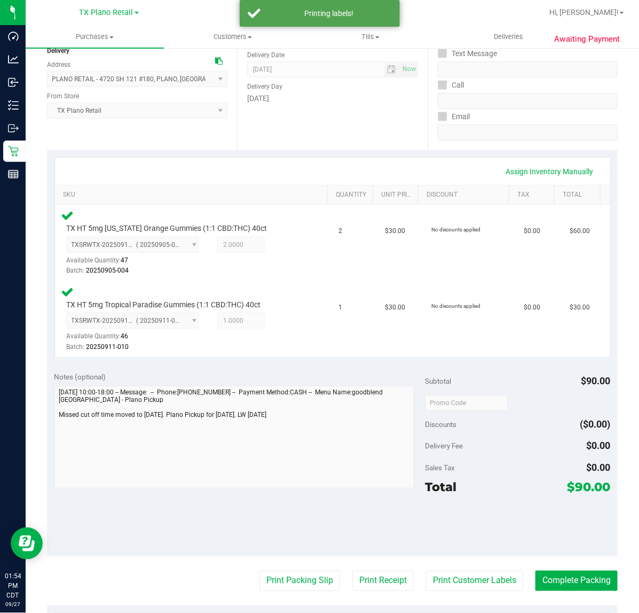
click at [362, 597] on purchase-details "Back Edit Purchase Cancel Purchase View Profile # 12011705 Submitted Needs revi…" at bounding box center [332, 368] width 571 height 889
click at [368, 579] on button "Print Receipt" at bounding box center [383, 581] width 61 height 20
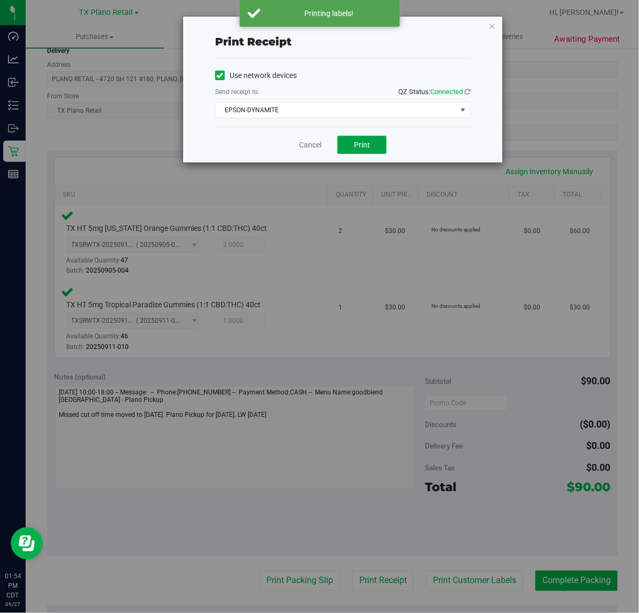
drag, startPoint x: 344, startPoint y: 145, endPoint x: 323, endPoint y: 147, distance: 20.4
click at [338, 146] on button "Print" at bounding box center [362, 145] width 49 height 18
click at [296, 144] on div "Cancel Print" at bounding box center [342, 145] width 255 height 36
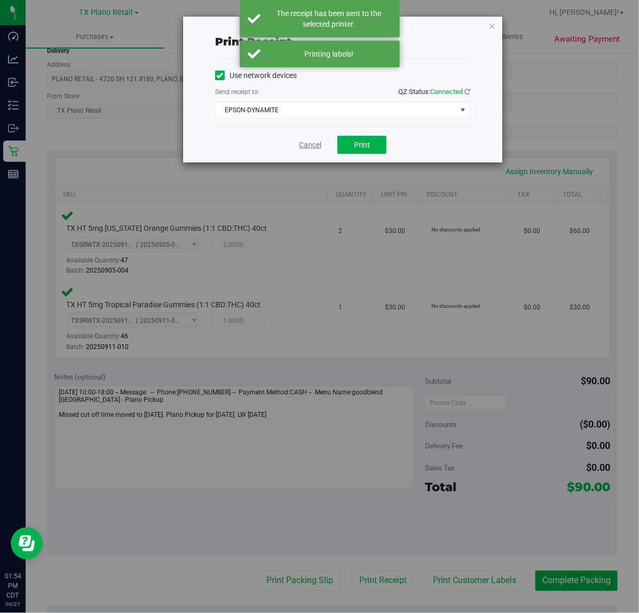
click at [302, 146] on link "Cancel" at bounding box center [310, 144] width 22 height 11
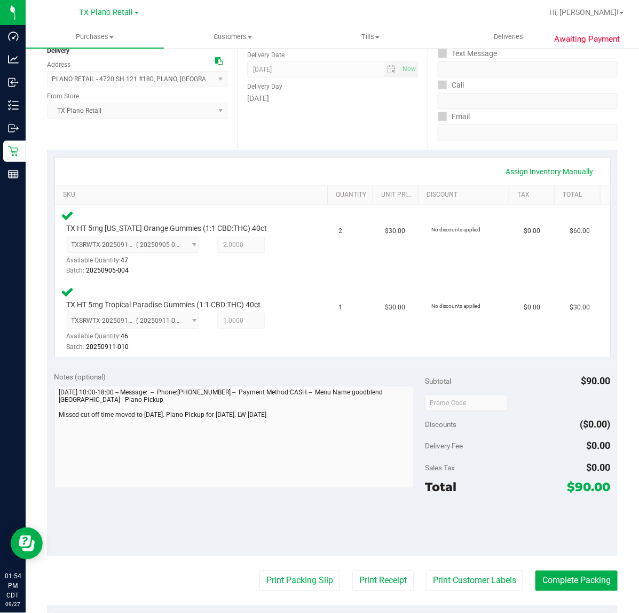
drag, startPoint x: 298, startPoint y: 569, endPoint x: 362, endPoint y: 449, distance: 136.7
click at [300, 562] on purchase-details "Back Edit Purchase Cancel Purchase View Profile # 12011705 Submitted Needs revi…" at bounding box center [332, 368] width 571 height 889
drag, startPoint x: 310, startPoint y: 584, endPoint x: 313, endPoint y: 578, distance: 6.7
click at [313, 578] on button "Print Packing Slip" at bounding box center [300, 581] width 81 height 20
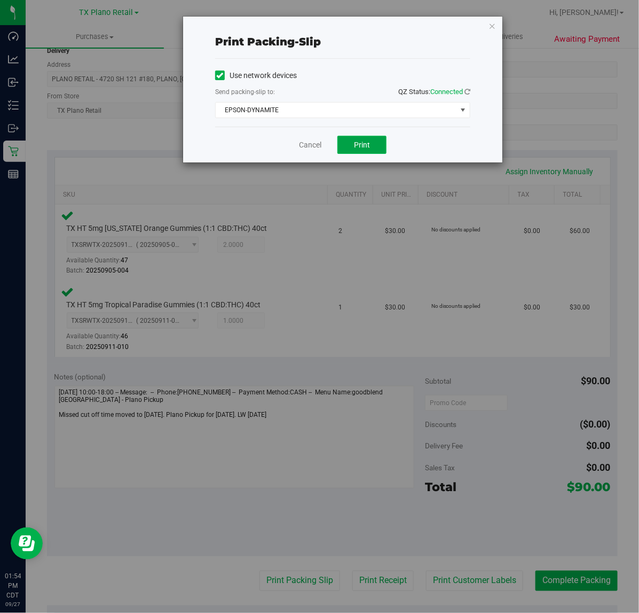
click at [368, 147] on span "Print" at bounding box center [362, 144] width 16 height 9
click at [313, 150] on link "Cancel" at bounding box center [310, 144] width 22 height 11
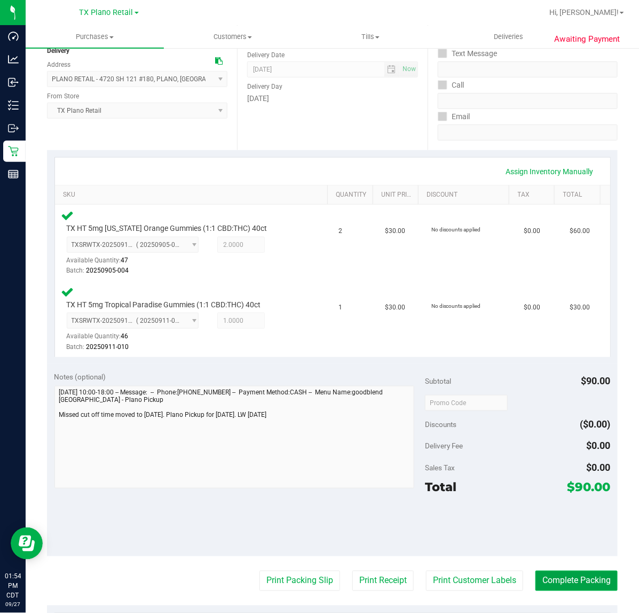
click at [573, 578] on button "Complete Packing" at bounding box center [577, 581] width 82 height 20
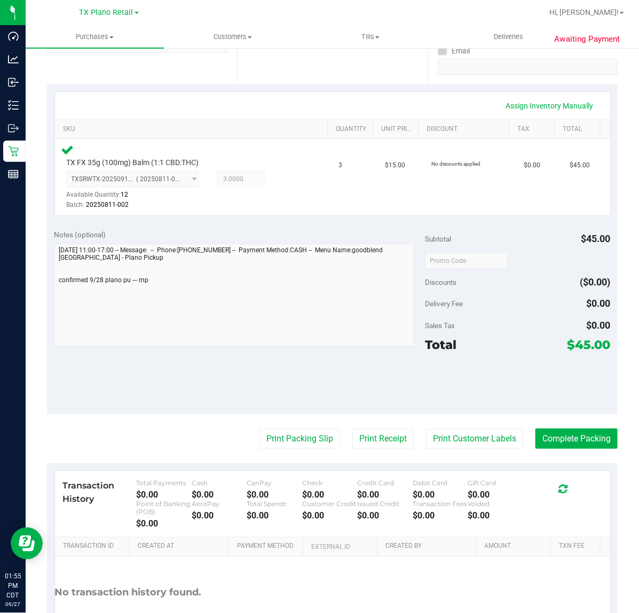
scroll to position [200, 0]
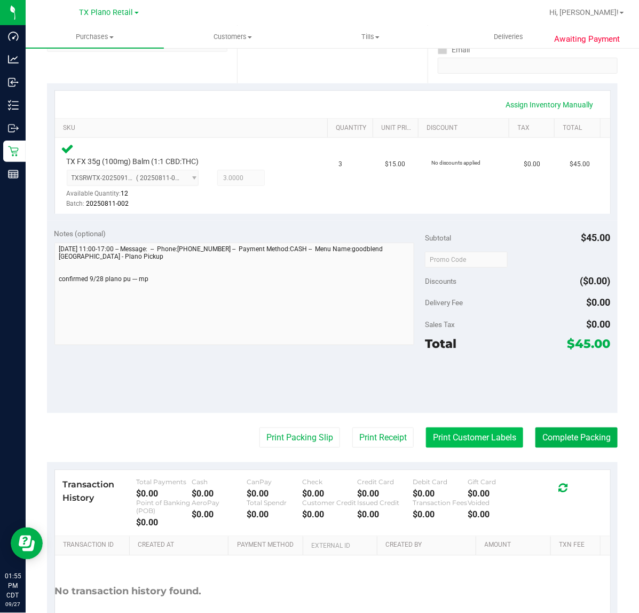
click at [478, 441] on button "Print Customer Labels" at bounding box center [474, 437] width 97 height 20
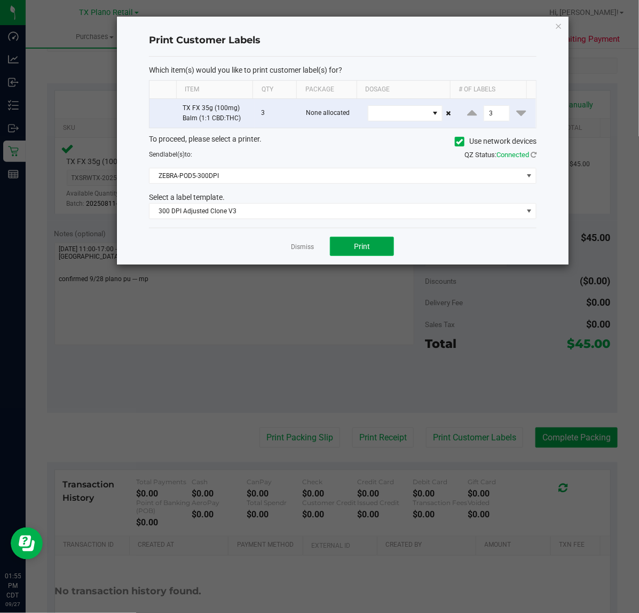
click at [355, 245] on span "Print" at bounding box center [362, 246] width 16 height 9
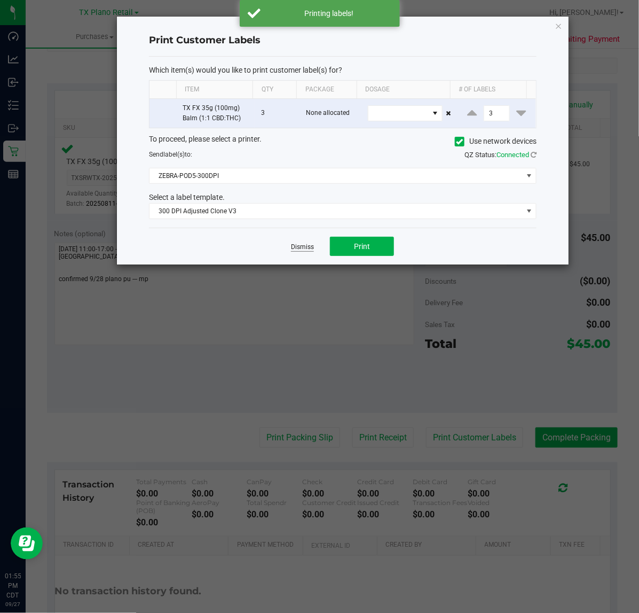
click at [311, 248] on link "Dismiss" at bounding box center [302, 247] width 23 height 9
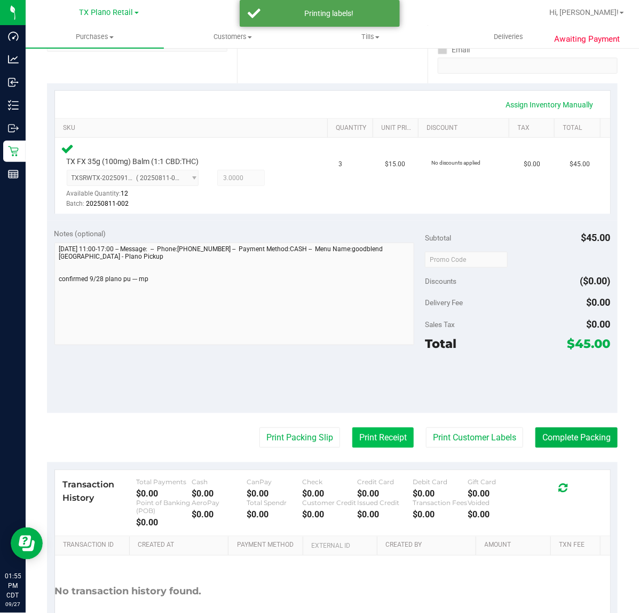
drag, startPoint x: 347, startPoint y: 442, endPoint x: 349, endPoint y: 434, distance: 8.2
click at [353, 434] on button "Print Receipt" at bounding box center [383, 437] width 61 height 20
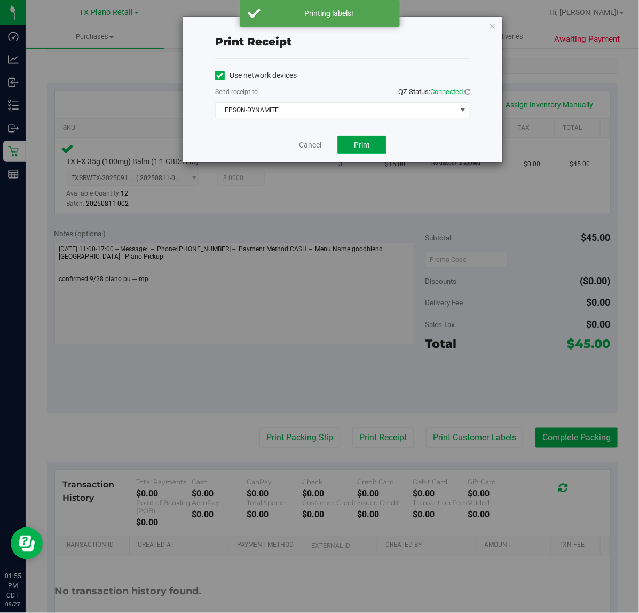
click at [364, 137] on button "Print" at bounding box center [362, 145] width 49 height 18
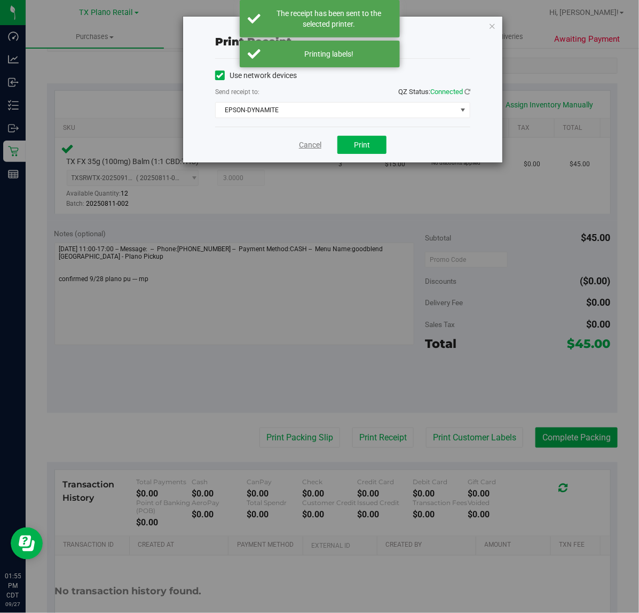
click at [313, 143] on link "Cancel" at bounding box center [310, 144] width 22 height 11
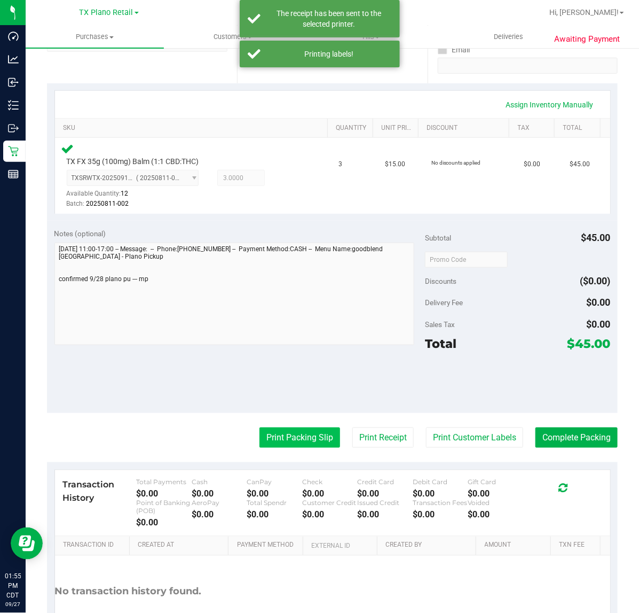
click at [268, 439] on button "Print Packing Slip" at bounding box center [300, 437] width 81 height 20
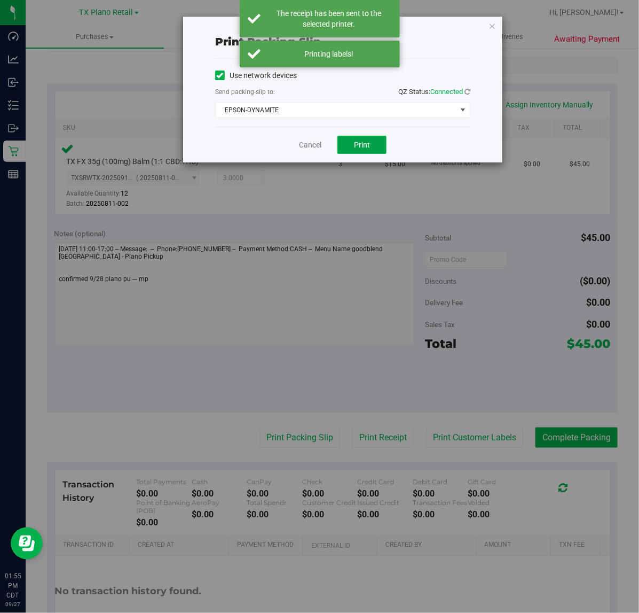
click at [368, 153] on button "Print" at bounding box center [362, 145] width 49 height 18
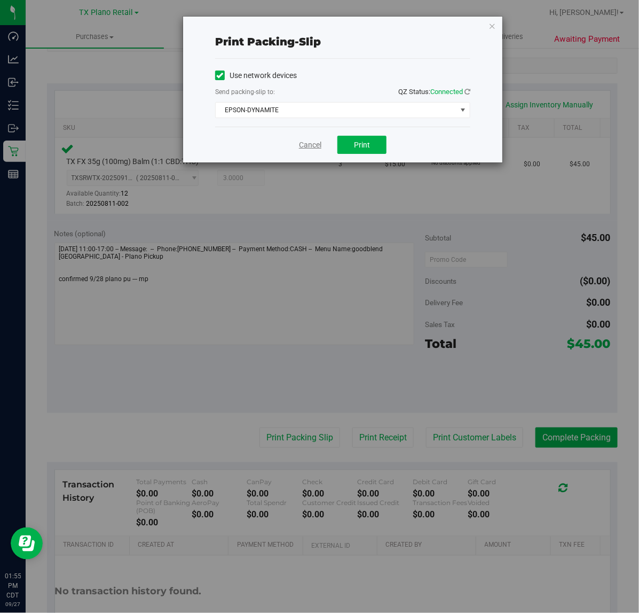
click at [316, 139] on link "Cancel" at bounding box center [310, 144] width 22 height 11
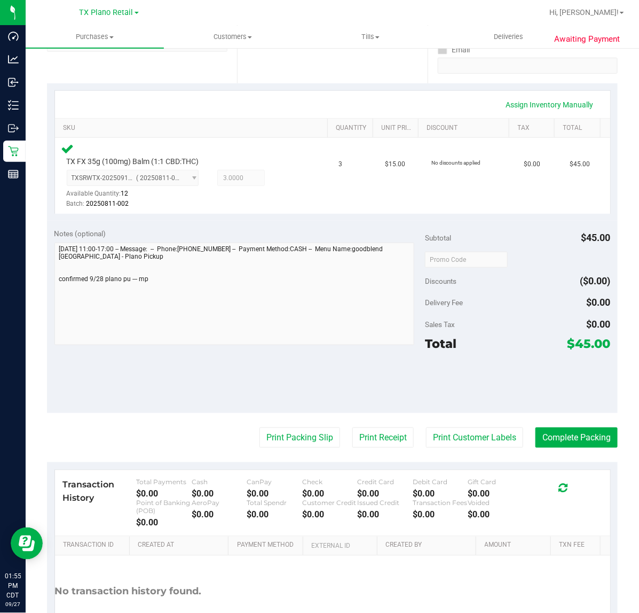
click at [569, 448] on purchase-details "Back Edit Purchase Cancel Purchase View Profile # 12012423 Submitted Needs revi…" at bounding box center [332, 263] width 571 height 813
click at [586, 429] on button "Complete Packing" at bounding box center [577, 437] width 82 height 20
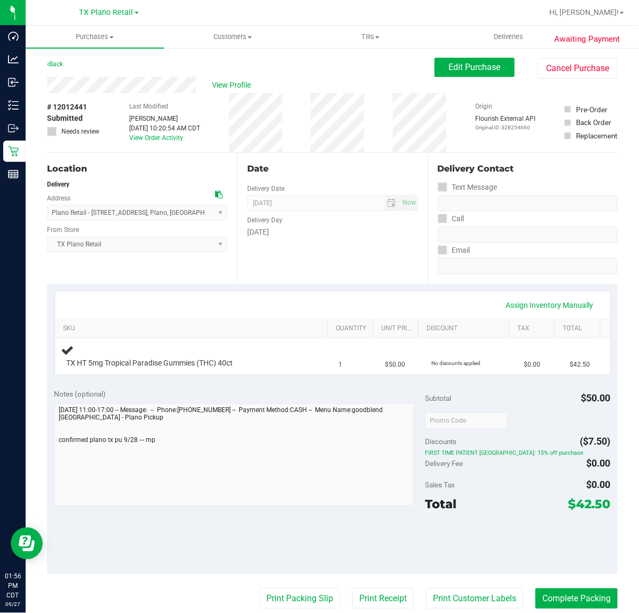
click at [334, 153] on div "Date Delivery Date [DATE] Now [DATE] 07:00 AM Now Delivery Day [DATE]" at bounding box center [332, 218] width 190 height 131
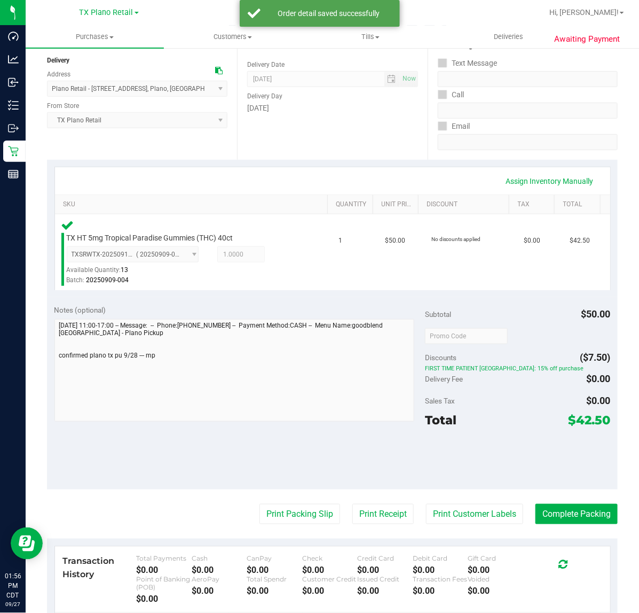
scroll to position [134, 0]
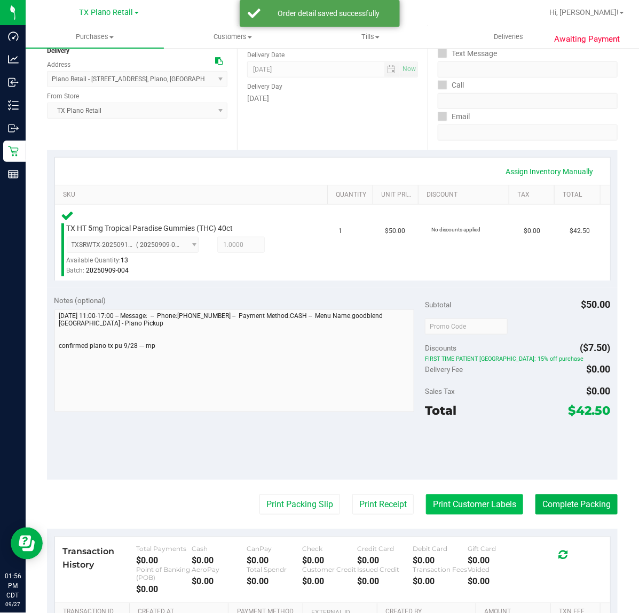
click at [431, 505] on button "Print Customer Labels" at bounding box center [474, 504] width 97 height 20
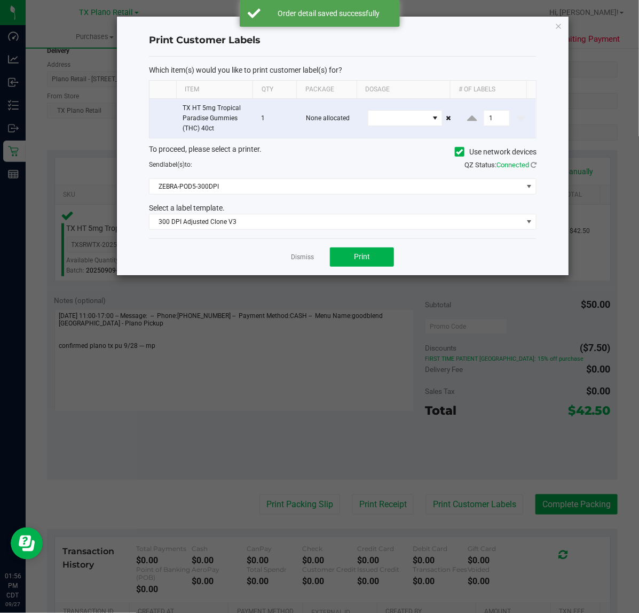
click at [327, 259] on div "Dismiss Print" at bounding box center [343, 256] width 388 height 37
click at [332, 259] on button "Print" at bounding box center [362, 256] width 64 height 19
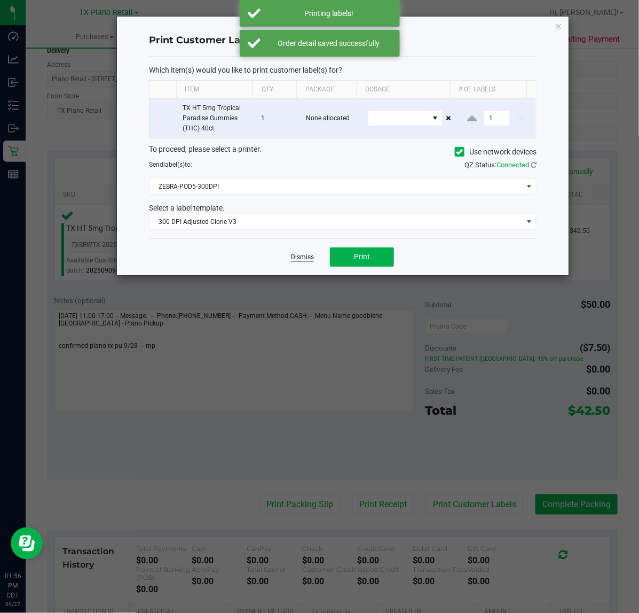
click at [301, 259] on link "Dismiss" at bounding box center [302, 257] width 23 height 9
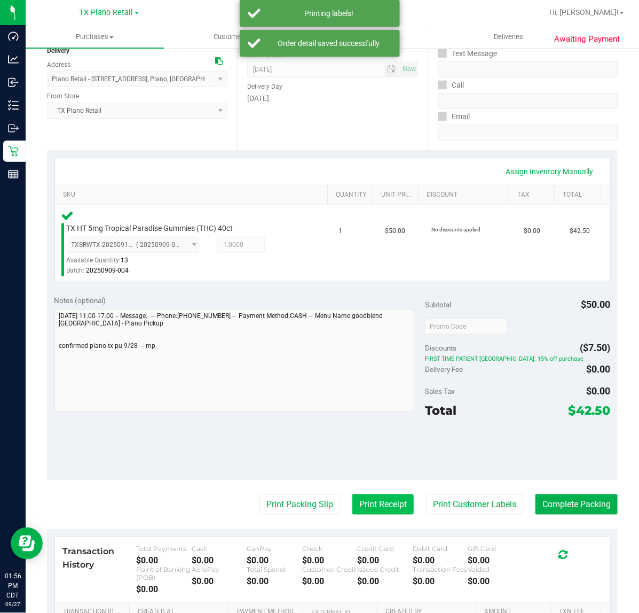
click at [399, 503] on button "Print Receipt" at bounding box center [383, 504] width 61 height 20
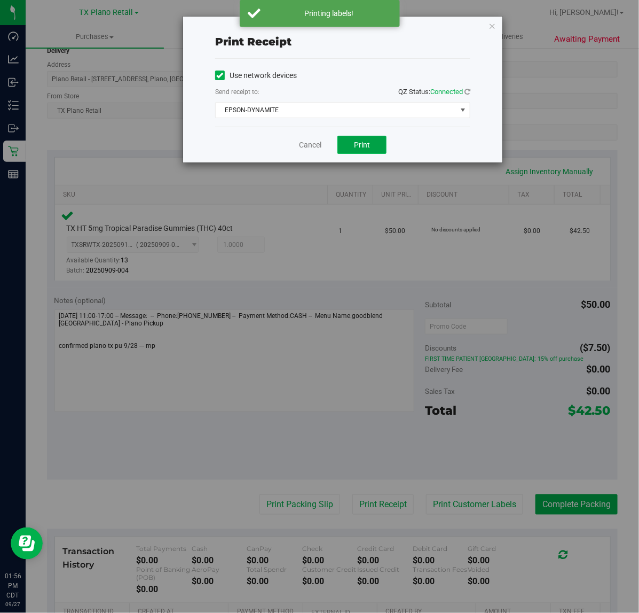
click at [370, 148] on span "Print" at bounding box center [362, 144] width 16 height 9
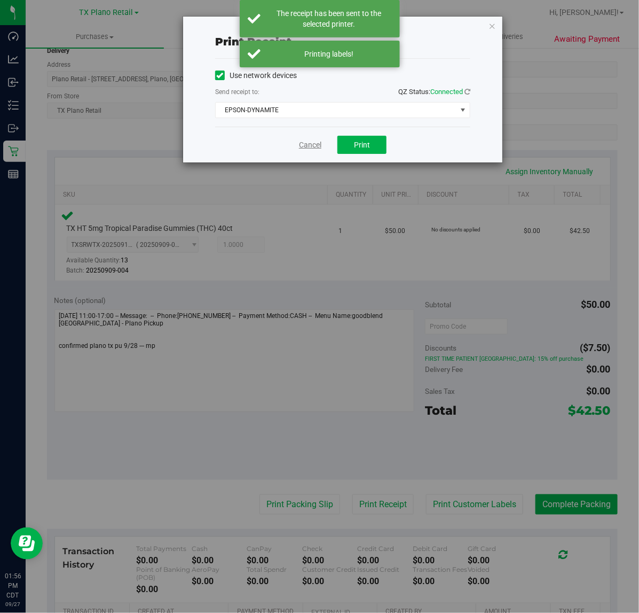
click at [306, 150] on link "Cancel" at bounding box center [310, 144] width 22 height 11
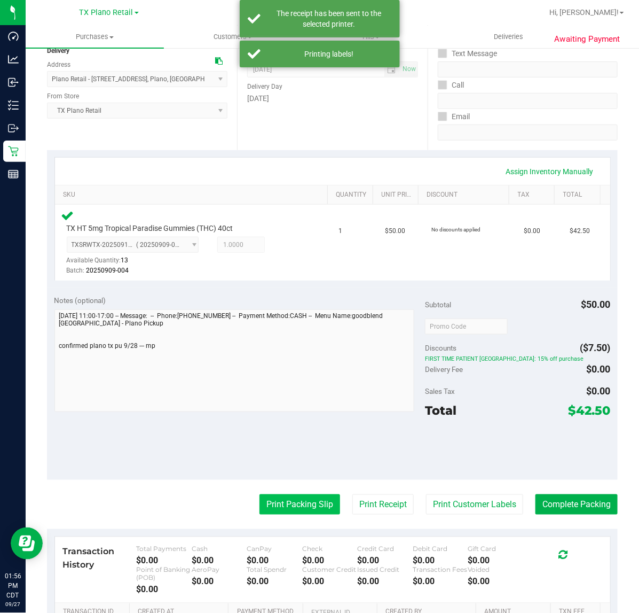
click at [309, 505] on button "Print Packing Slip" at bounding box center [300, 504] width 81 height 20
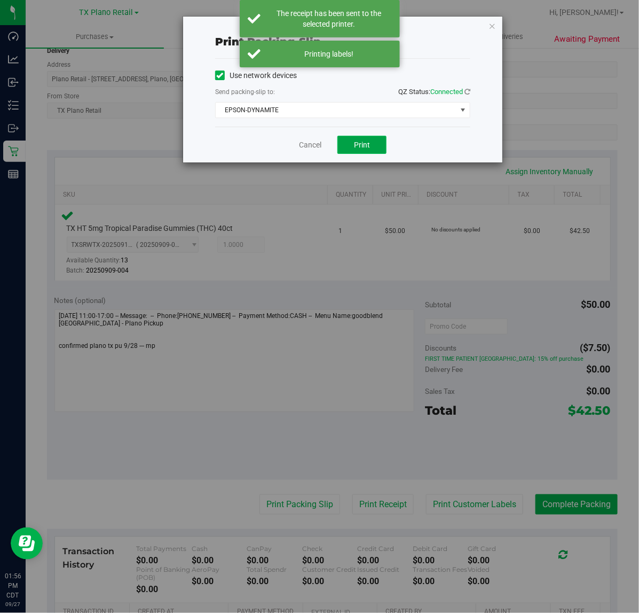
click at [346, 150] on button "Print" at bounding box center [362, 145] width 49 height 18
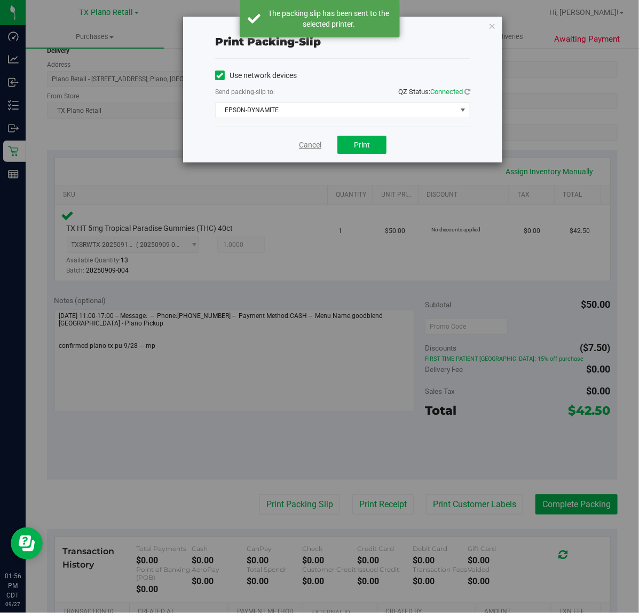
click at [301, 145] on link "Cancel" at bounding box center [310, 144] width 22 height 11
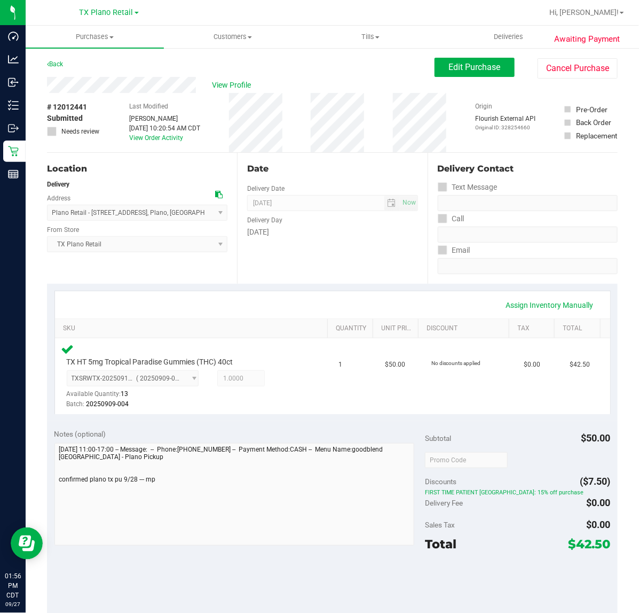
scroll to position [1, 0]
click at [225, 89] on span "View Profile" at bounding box center [233, 84] width 43 height 11
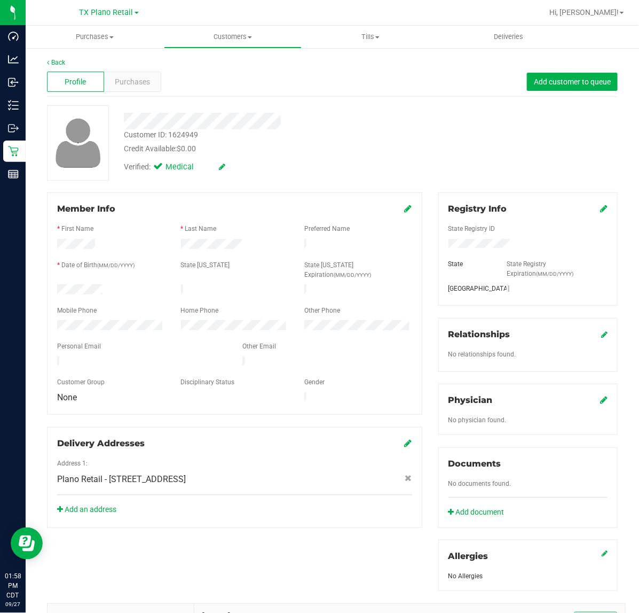
click at [600, 399] on icon at bounding box center [603, 399] width 7 height 9
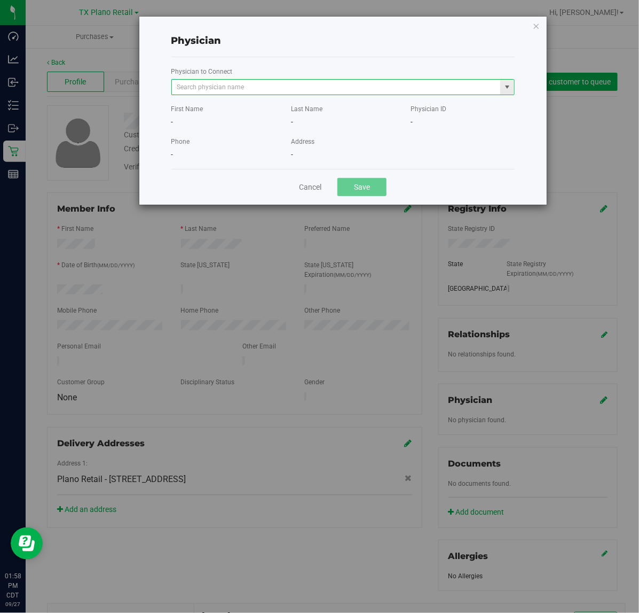
click at [345, 95] on span at bounding box center [343, 87] width 344 height 16
click at [353, 87] on input "text" at bounding box center [336, 87] width 329 height 15
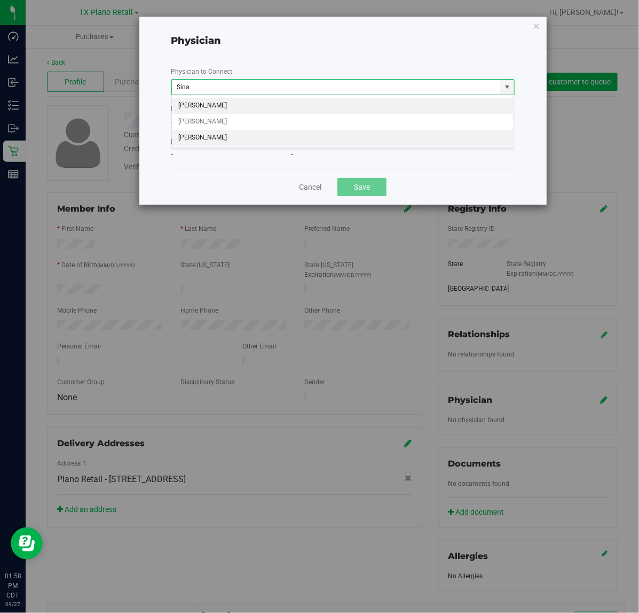
click at [311, 130] on li "[PERSON_NAME]" at bounding box center [343, 138] width 342 height 16
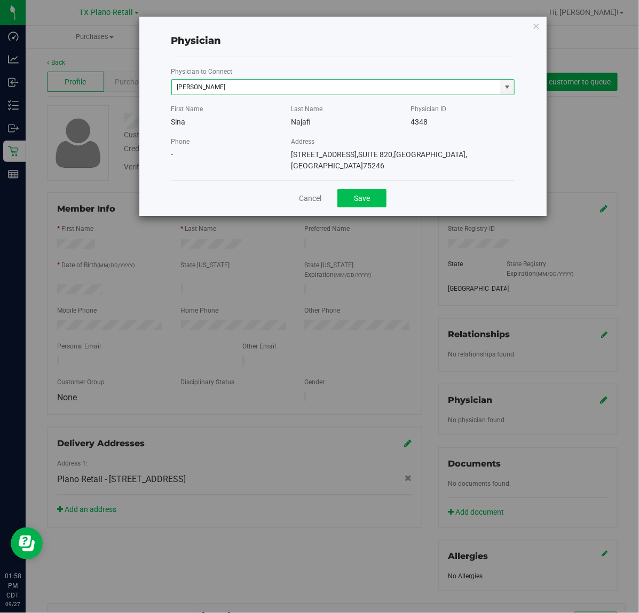
type input "[PERSON_NAME]"
click at [366, 191] on button "Save" at bounding box center [362, 198] width 49 height 18
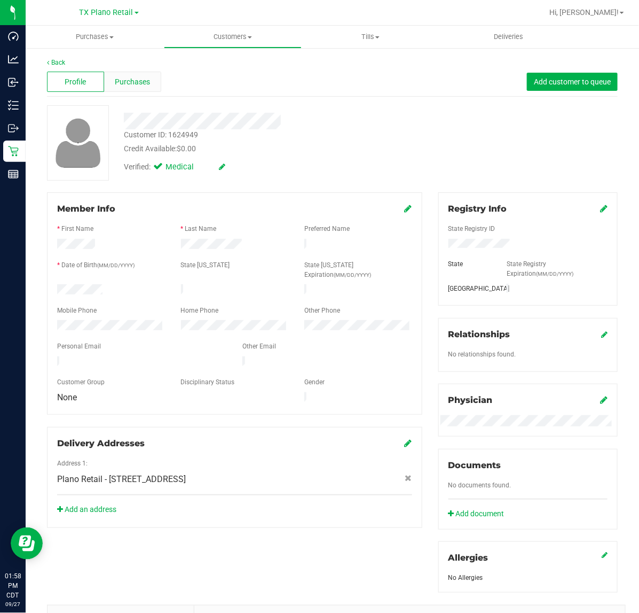
click at [135, 88] on div "Purchases" at bounding box center [132, 82] width 57 height 20
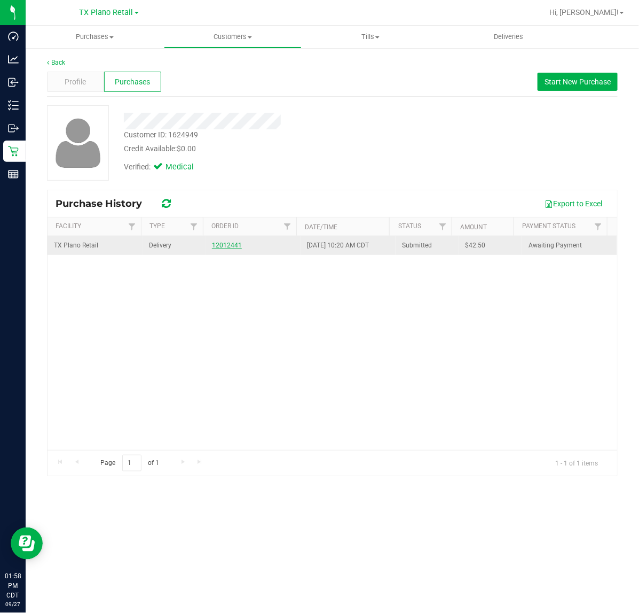
click at [229, 248] on link "12012441" at bounding box center [227, 244] width 30 height 7
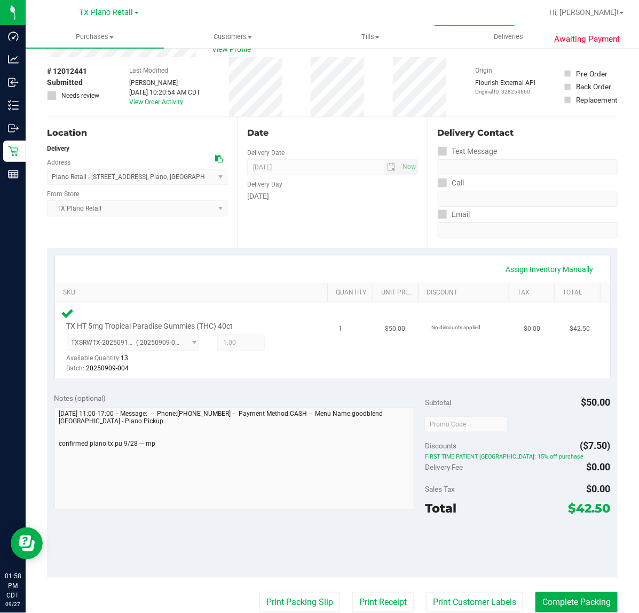
scroll to position [134, 0]
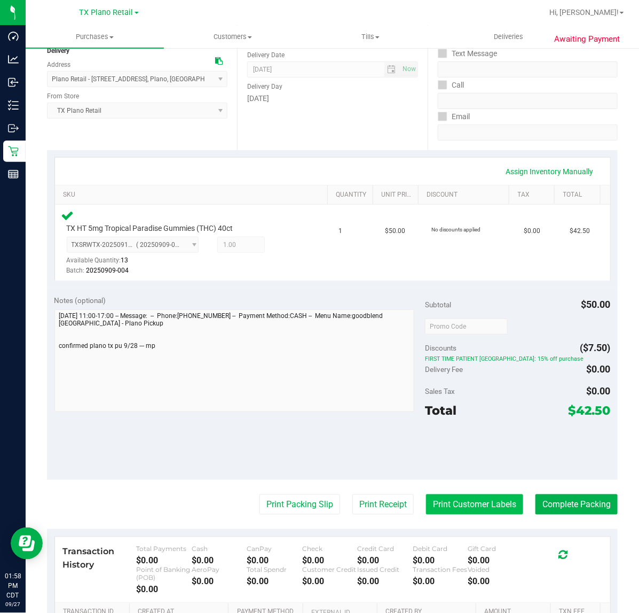
click at [471, 509] on button "Print Customer Labels" at bounding box center [474, 504] width 97 height 20
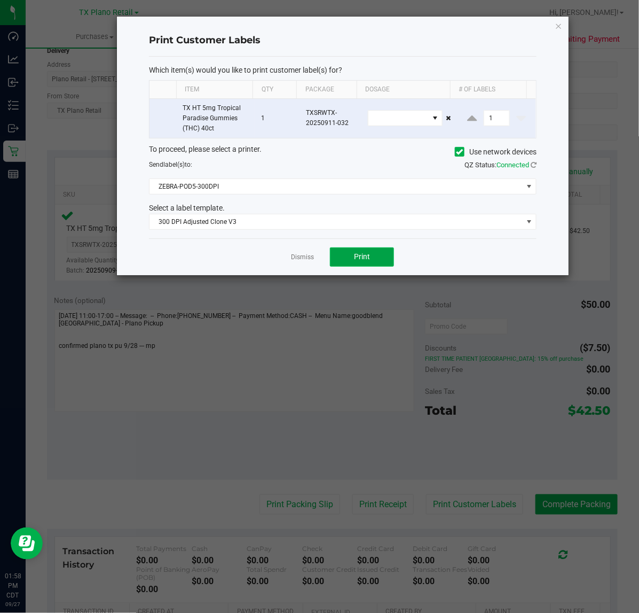
click at [373, 259] on button "Print" at bounding box center [362, 256] width 64 height 19
click at [308, 262] on link "Dismiss" at bounding box center [302, 257] width 23 height 9
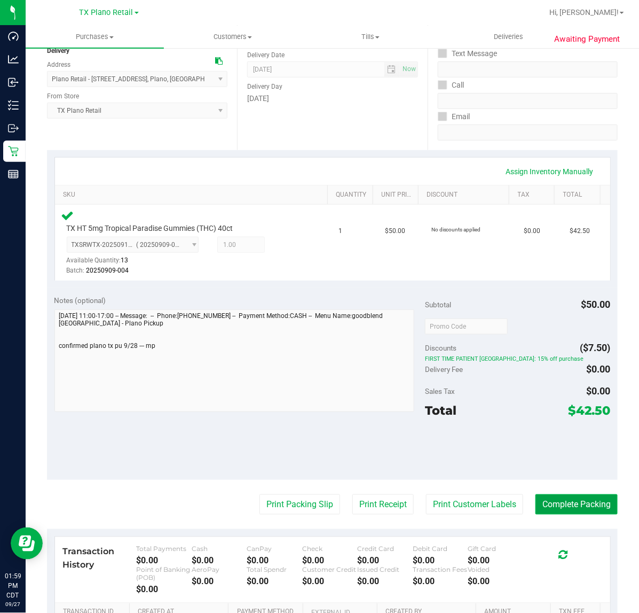
click at [565, 494] on button "Complete Packing" at bounding box center [577, 504] width 82 height 20
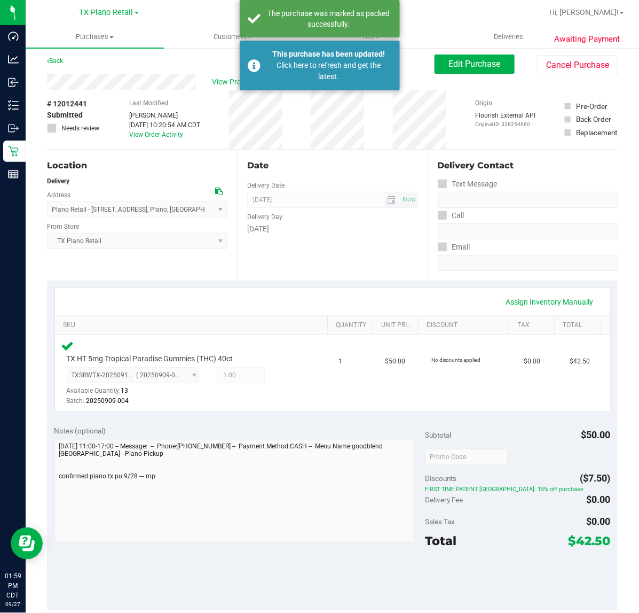
scroll to position [0, 0]
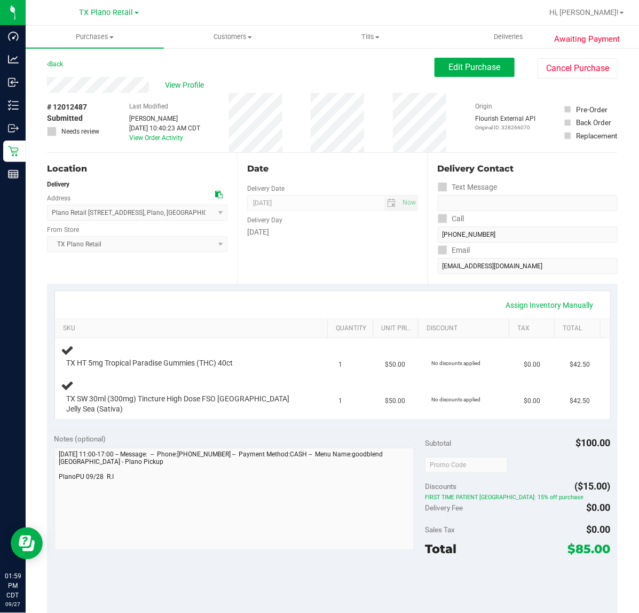
click at [269, 237] on div "Sunday" at bounding box center [332, 232] width 170 height 11
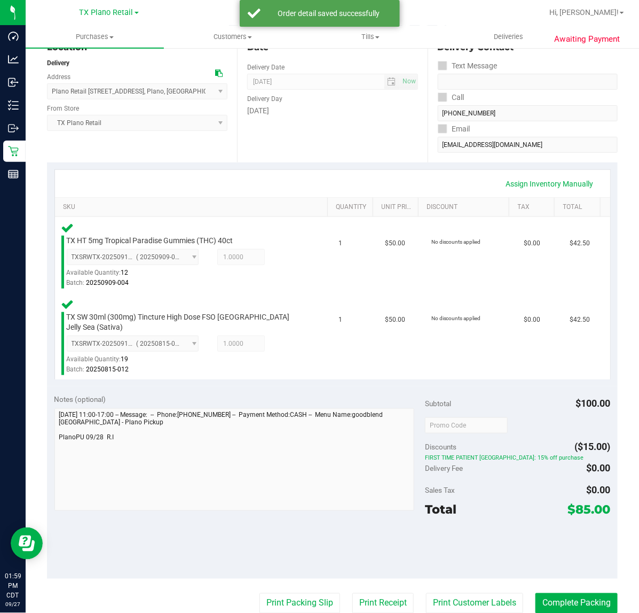
scroll to position [134, 0]
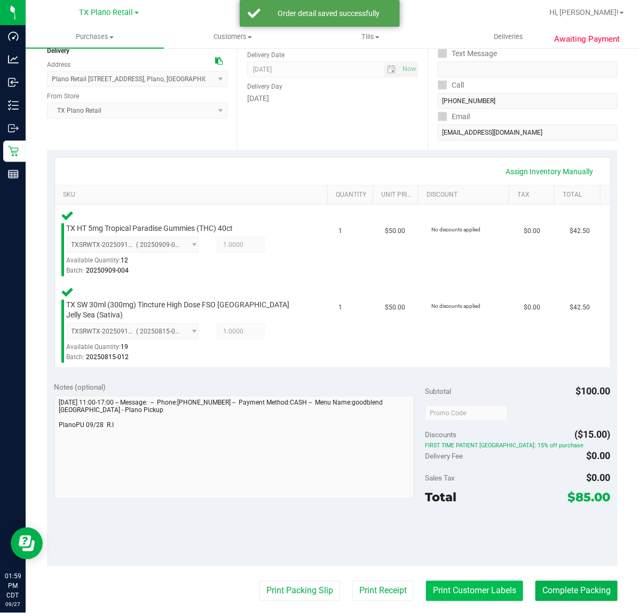
click at [473, 581] on button "Print Customer Labels" at bounding box center [474, 591] width 97 height 20
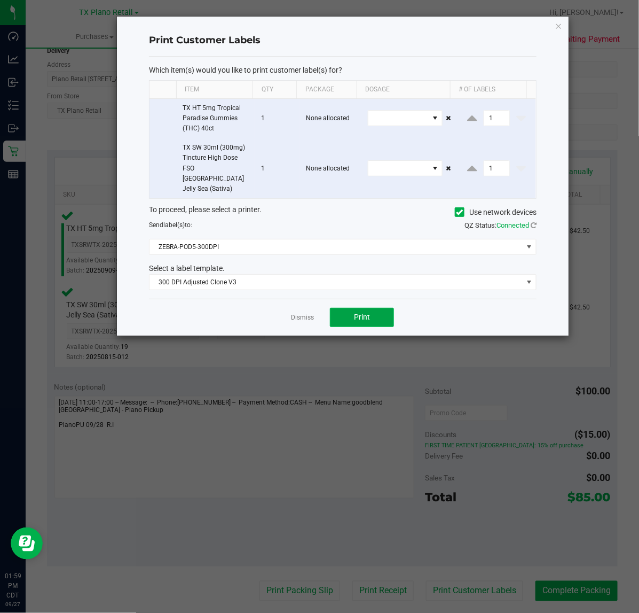
click at [342, 308] on button "Print" at bounding box center [362, 317] width 64 height 19
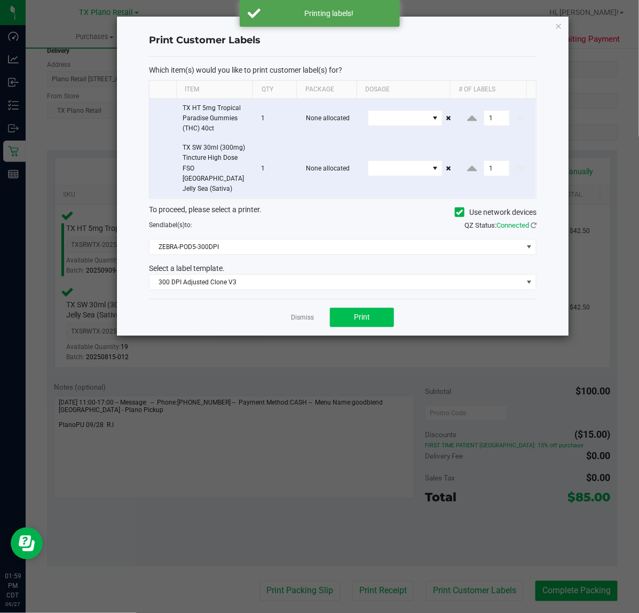
click at [306, 313] on link "Dismiss" at bounding box center [302, 317] width 23 height 9
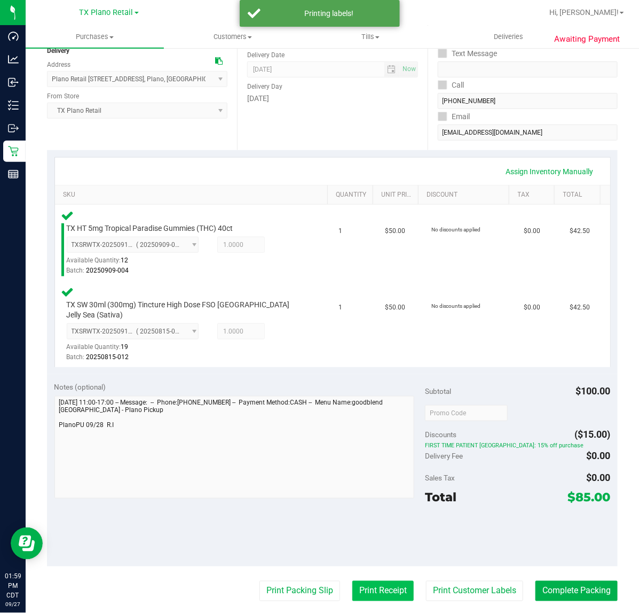
click at [376, 585] on button "Print Receipt" at bounding box center [383, 591] width 61 height 20
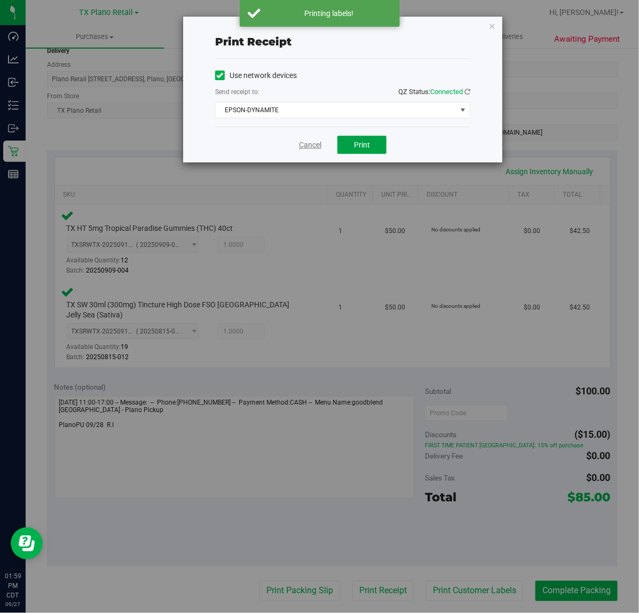
drag, startPoint x: 361, startPoint y: 144, endPoint x: 305, endPoint y: 145, distance: 55.6
click at [357, 144] on span "Print" at bounding box center [362, 144] width 16 height 9
click at [305, 145] on link "Cancel" at bounding box center [306, 144] width 22 height 11
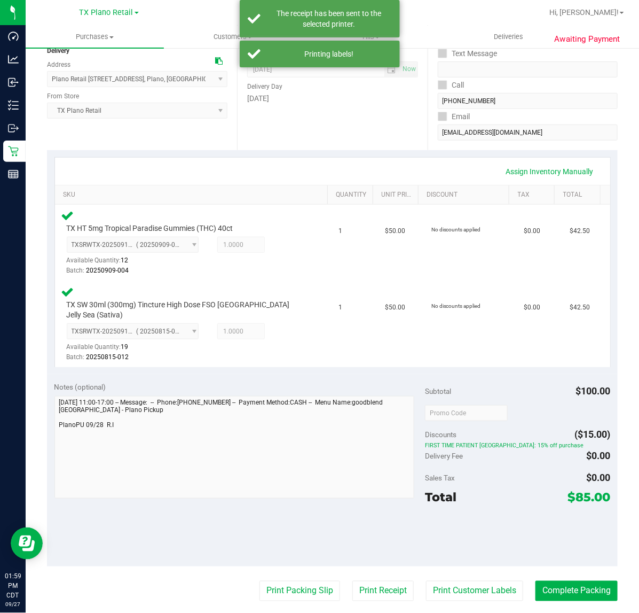
click at [294, 567] on purchase-details "Back Edit Purchase Cancel Purchase View Profile # 12012487 Submitted Needs revi…" at bounding box center [332, 373] width 571 height 899
click at [294, 585] on button "Print Packing Slip" at bounding box center [300, 591] width 81 height 20
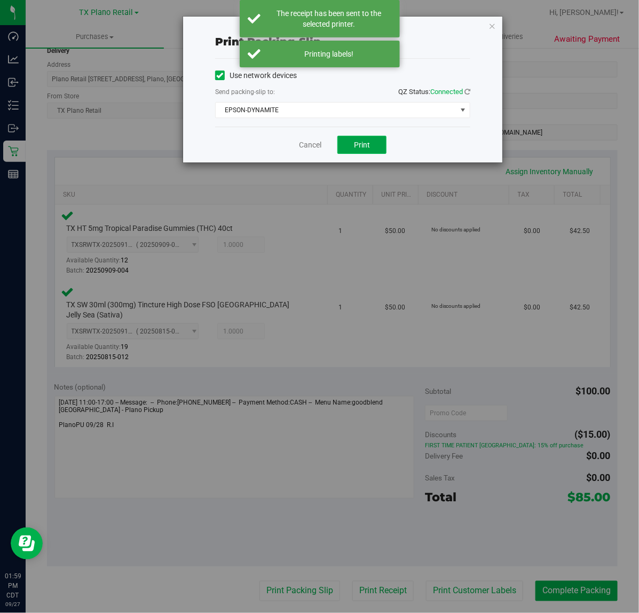
click at [374, 140] on button "Print" at bounding box center [362, 145] width 49 height 18
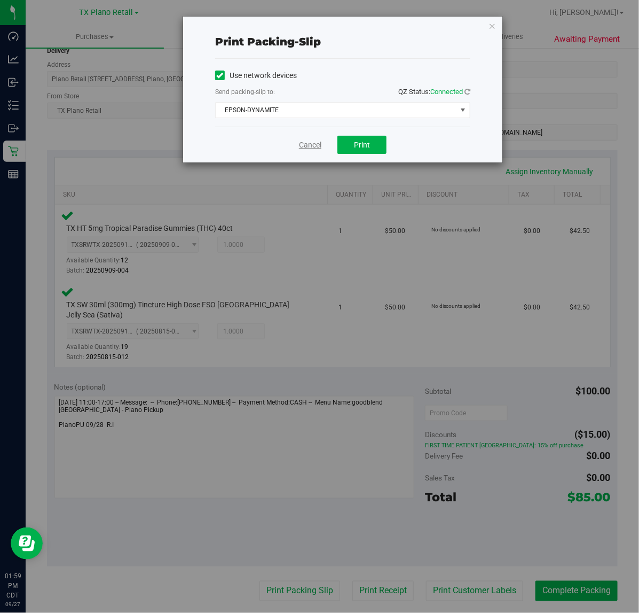
click at [307, 150] on link "Cancel" at bounding box center [310, 144] width 22 height 11
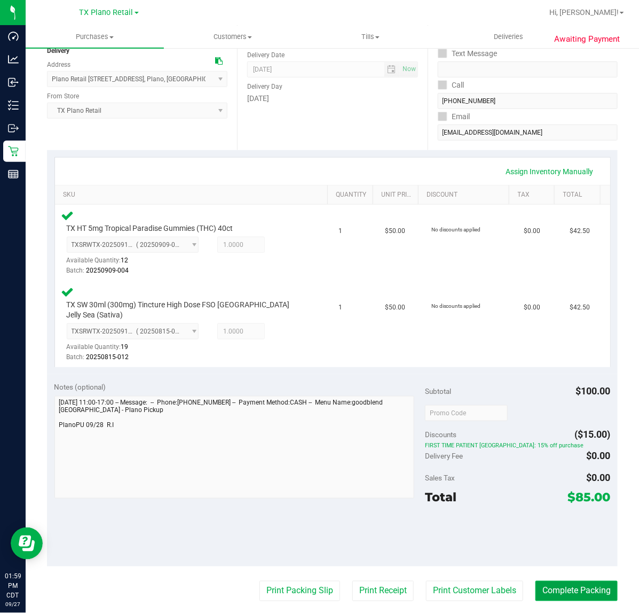
click at [540, 581] on button "Complete Packing" at bounding box center [577, 591] width 82 height 20
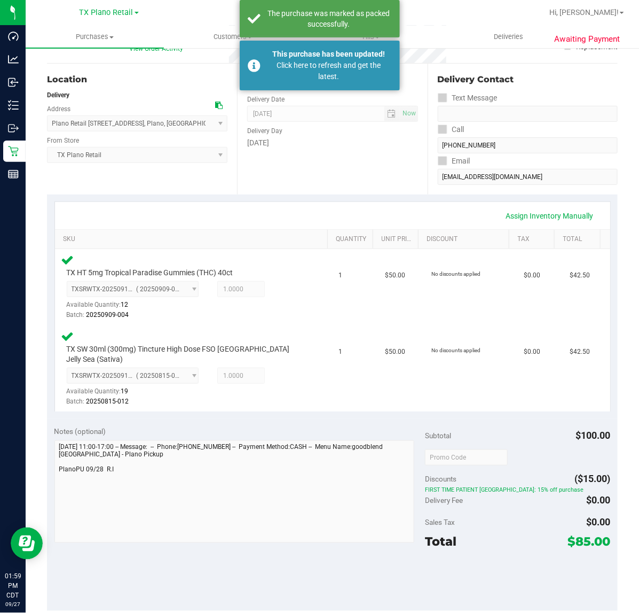
scroll to position [67, 0]
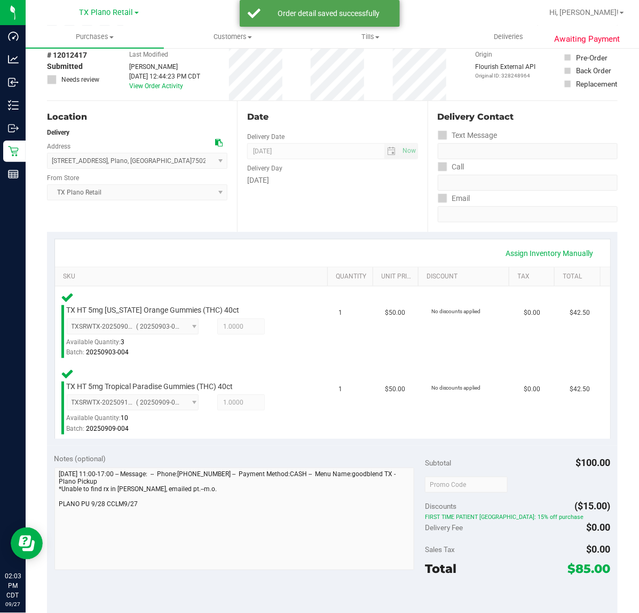
scroll to position [134, 0]
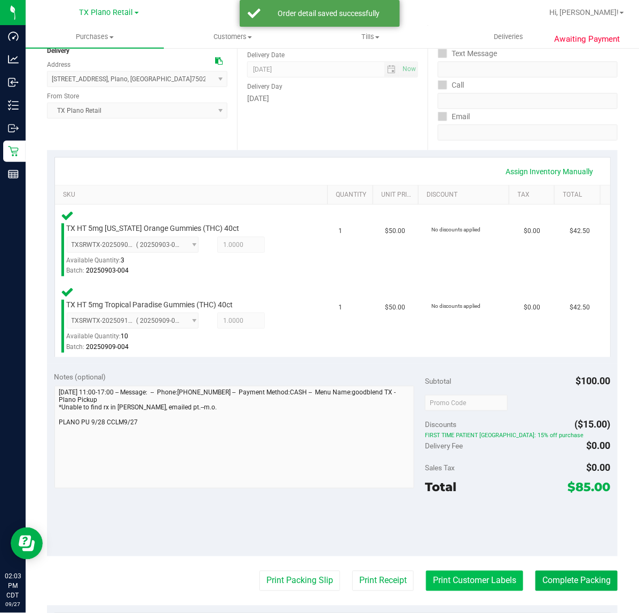
click at [426, 581] on button "Print Customer Labels" at bounding box center [474, 581] width 97 height 20
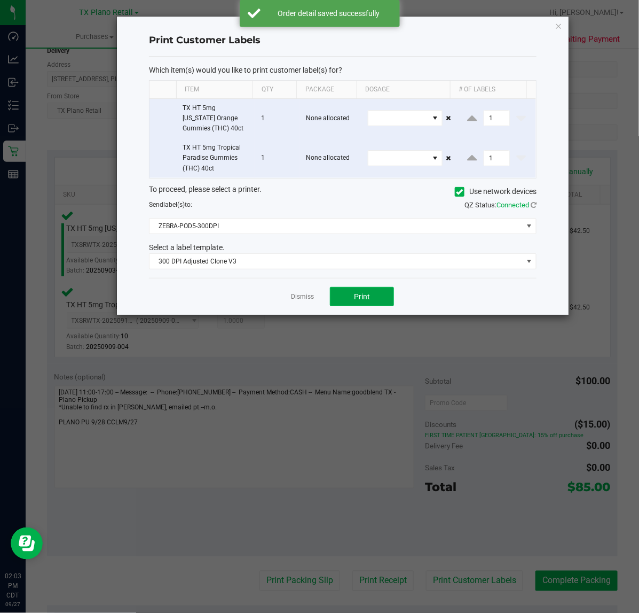
click at [347, 295] on button "Print" at bounding box center [362, 296] width 64 height 19
click at [302, 295] on link "Dismiss" at bounding box center [302, 296] width 23 height 9
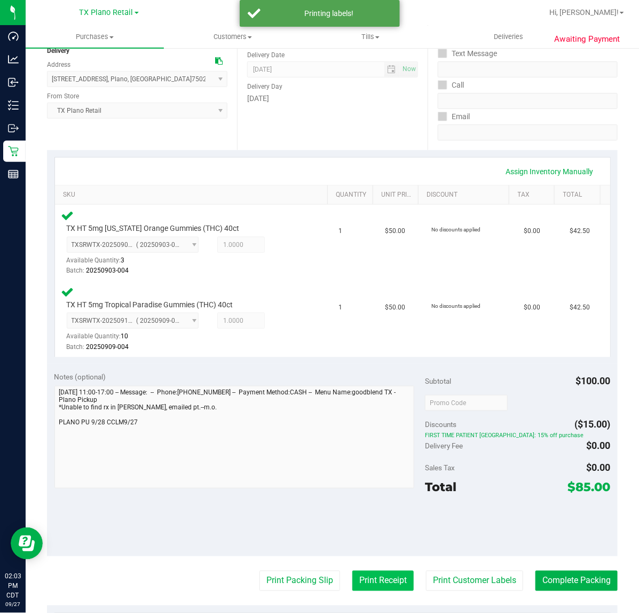
click at [374, 581] on button "Print Receipt" at bounding box center [383, 581] width 61 height 20
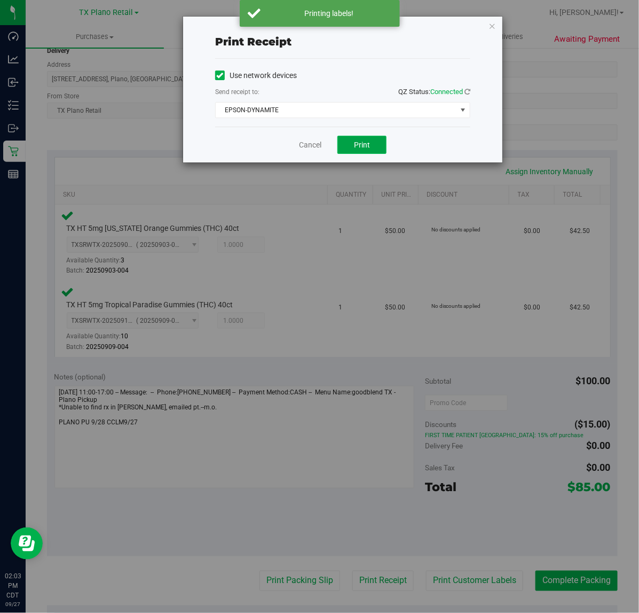
click at [357, 143] on span "Print" at bounding box center [362, 144] width 16 height 9
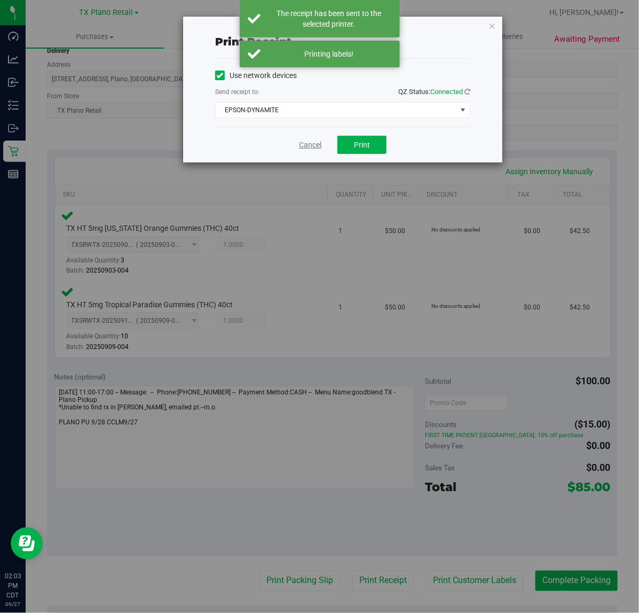
click at [311, 142] on link "Cancel" at bounding box center [310, 144] width 22 height 11
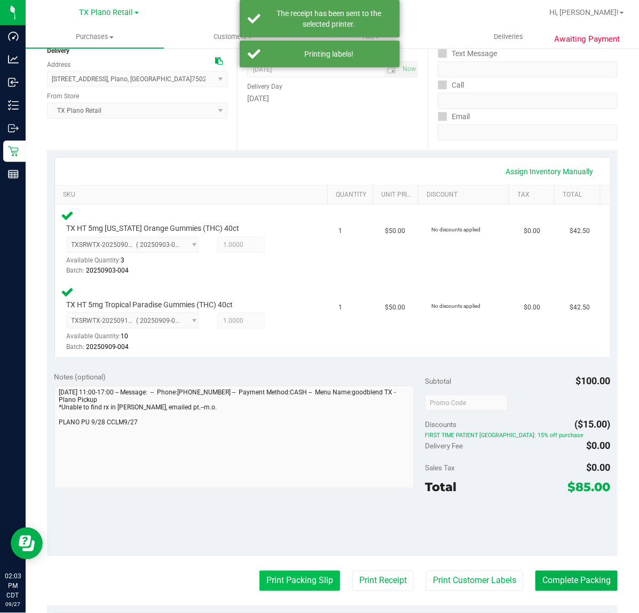
click at [295, 583] on button "Print Packing Slip" at bounding box center [300, 581] width 81 height 20
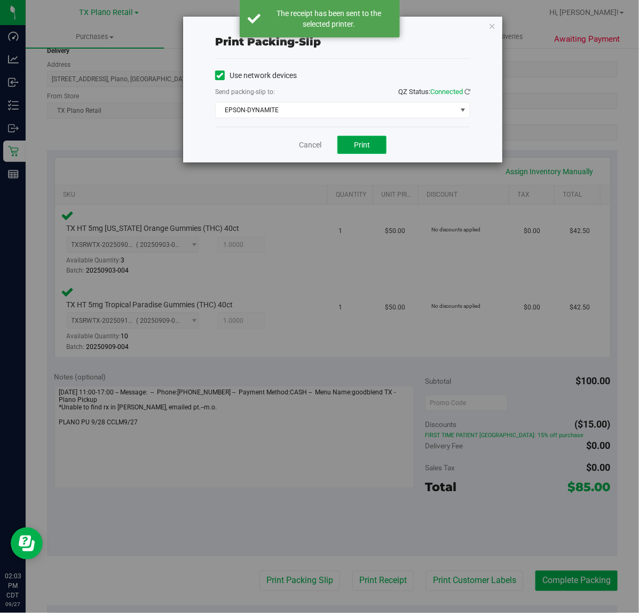
click at [363, 136] on button "Print" at bounding box center [362, 145] width 49 height 18
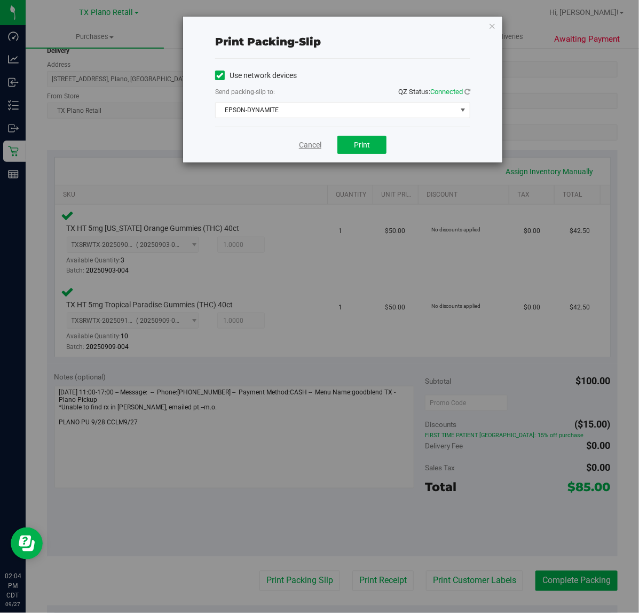
click at [314, 150] on link "Cancel" at bounding box center [310, 144] width 22 height 11
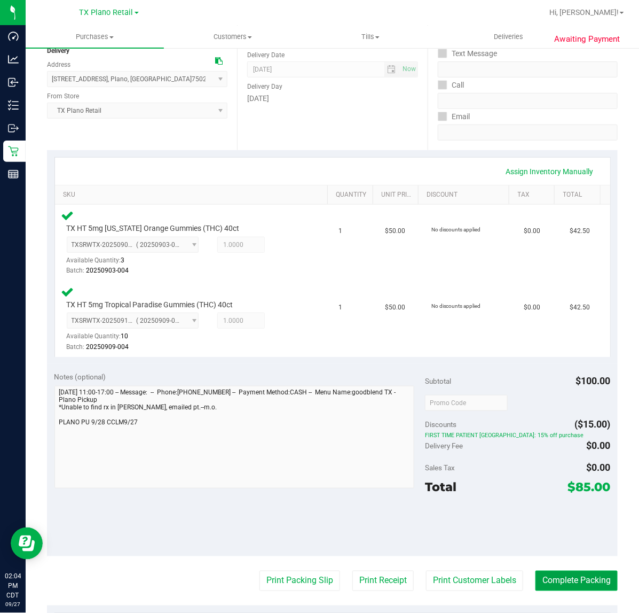
click at [536, 584] on button "Complete Packing" at bounding box center [577, 581] width 82 height 20
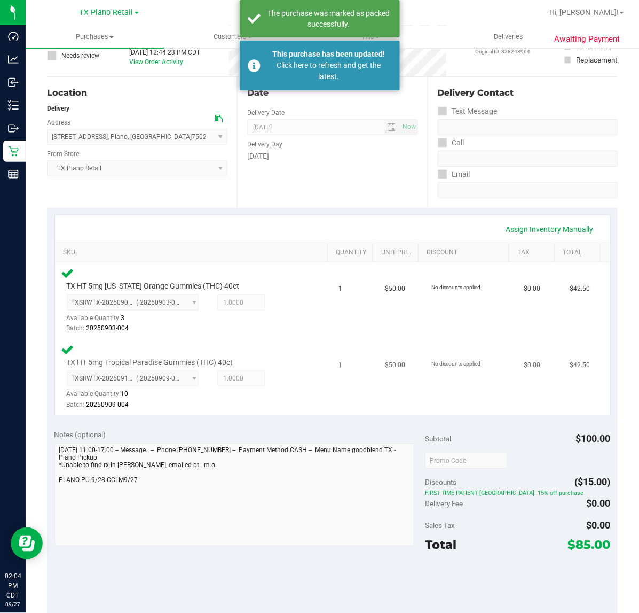
scroll to position [67, 0]
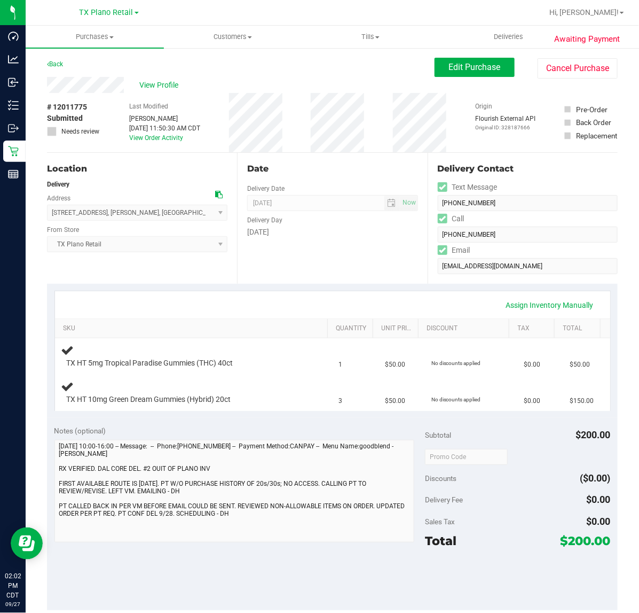
click at [380, 244] on div "Date Delivery Date [DATE] Now [DATE] 07:00 AM Now Delivery Day [DATE]" at bounding box center [332, 218] width 190 height 131
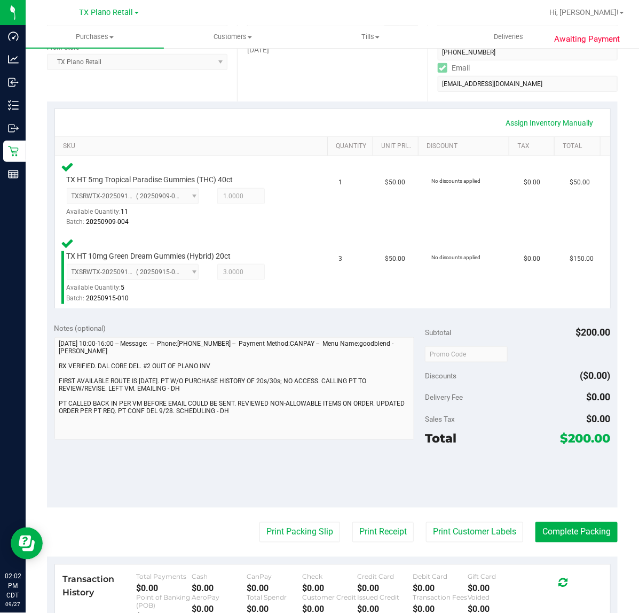
scroll to position [200, 0]
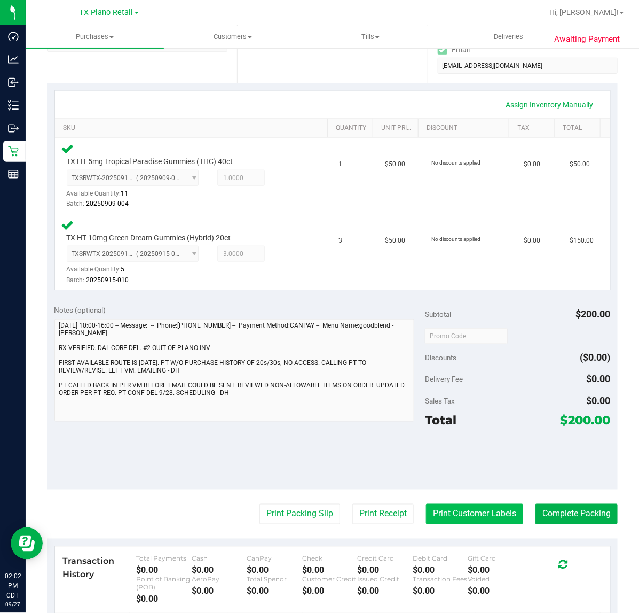
click at [495, 505] on button "Print Customer Labels" at bounding box center [474, 514] width 97 height 20
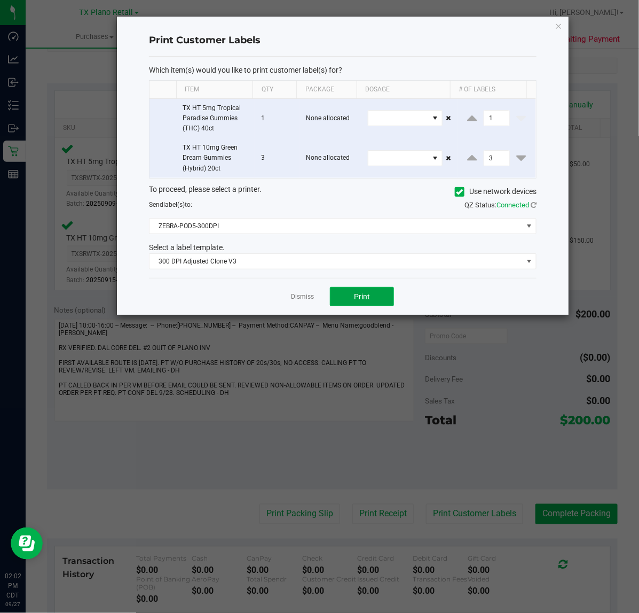
click at [348, 306] on button "Print" at bounding box center [362, 296] width 64 height 19
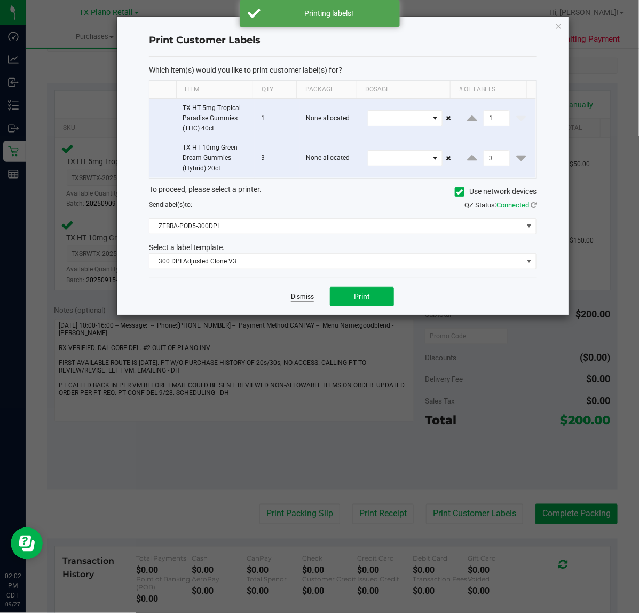
click at [309, 296] on link "Dismiss" at bounding box center [302, 296] width 23 height 9
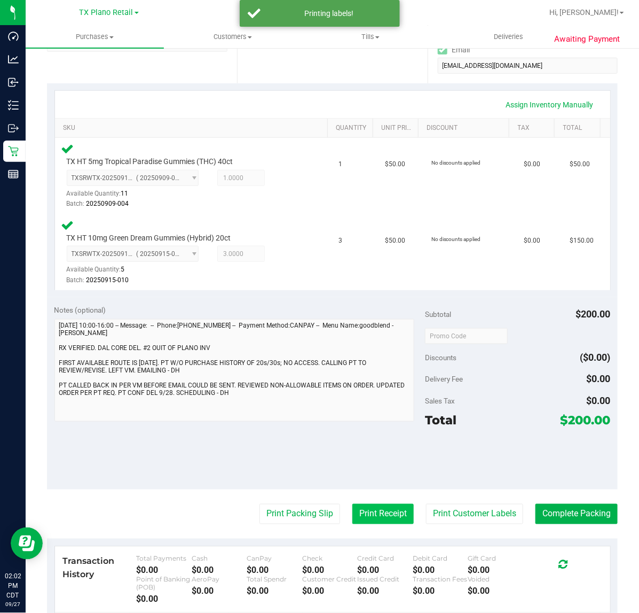
click at [361, 514] on button "Print Receipt" at bounding box center [383, 514] width 61 height 20
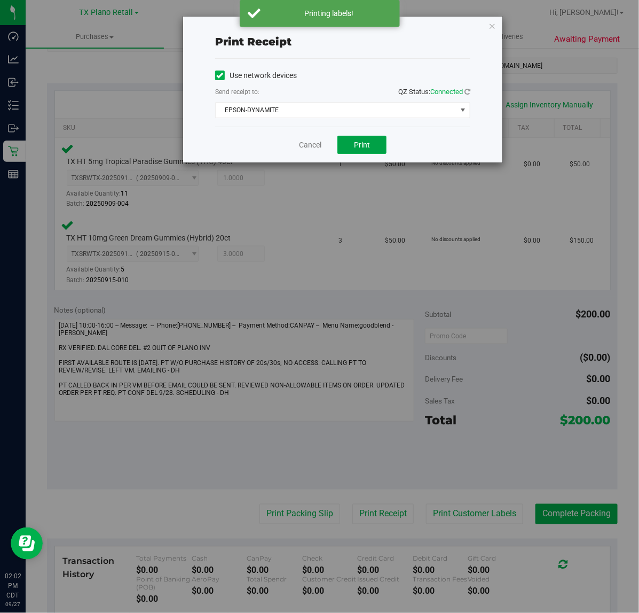
drag, startPoint x: 356, startPoint y: 150, endPoint x: 321, endPoint y: 144, distance: 36.3
click at [348, 150] on button "Print" at bounding box center [362, 145] width 49 height 18
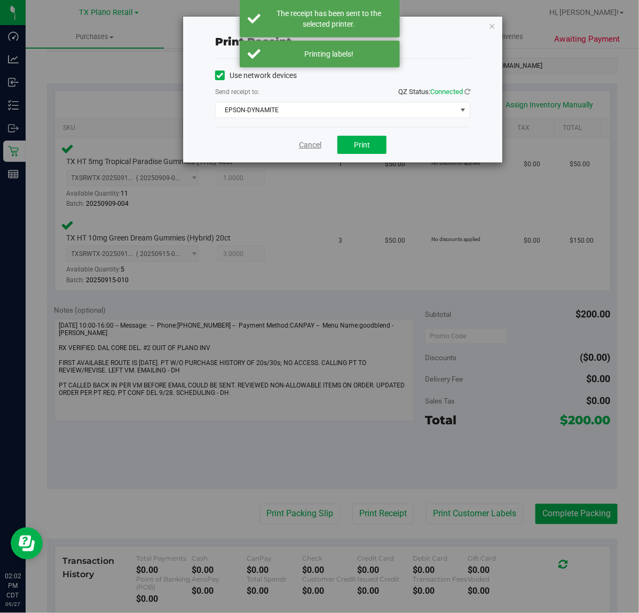
click at [310, 143] on link "Cancel" at bounding box center [310, 144] width 22 height 11
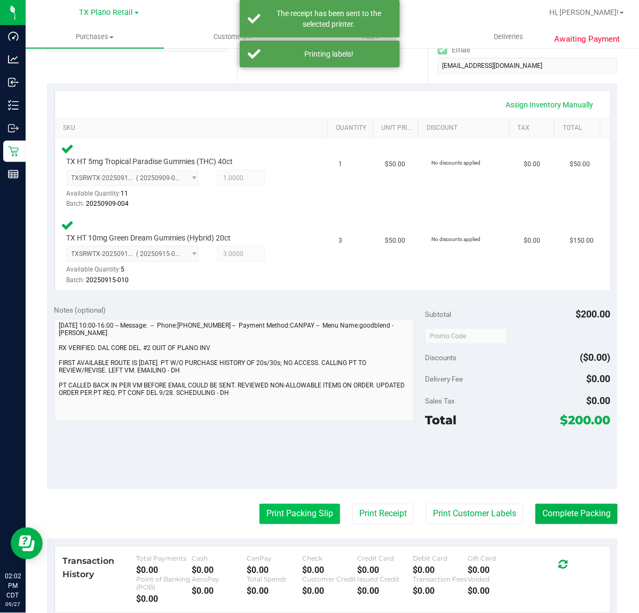
click at [299, 514] on button "Print Packing Slip" at bounding box center [300, 514] width 81 height 20
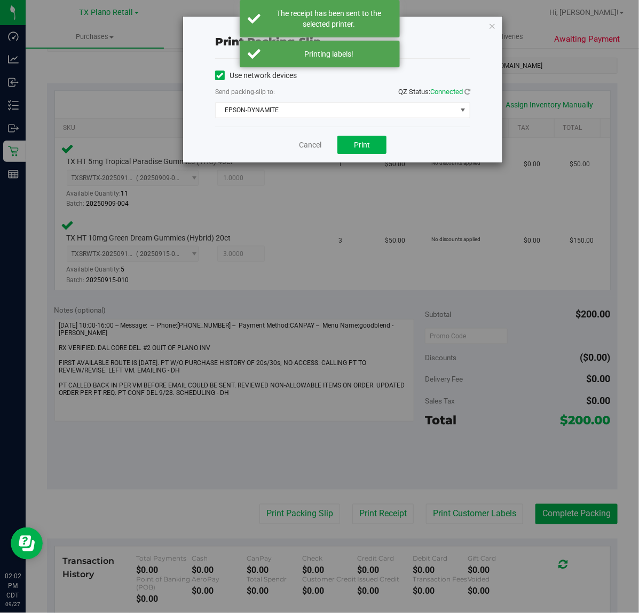
click at [359, 131] on div "Cancel Print" at bounding box center [342, 145] width 255 height 36
click at [359, 137] on button "Print" at bounding box center [362, 145] width 49 height 18
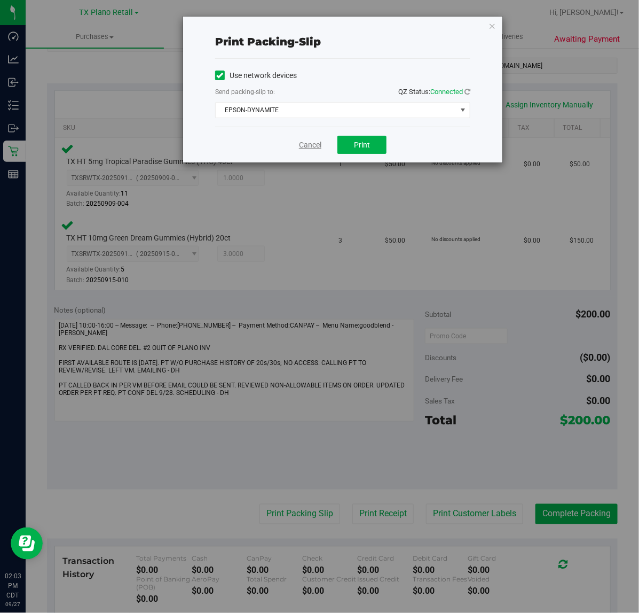
click at [310, 145] on link "Cancel" at bounding box center [310, 144] width 22 height 11
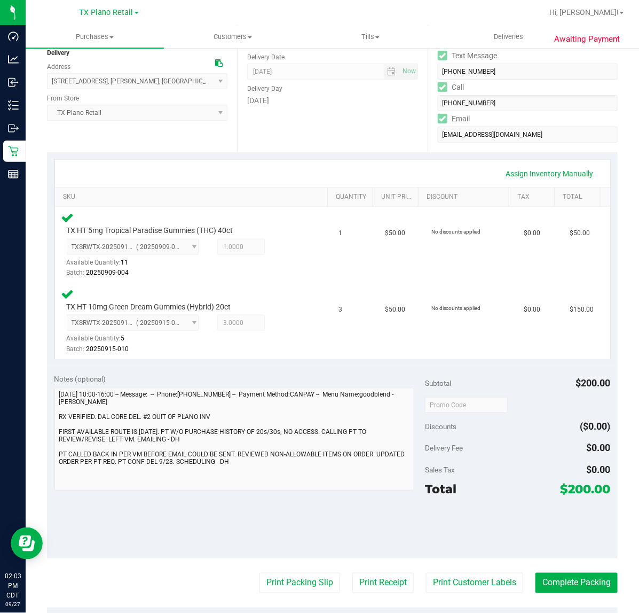
scroll to position [159, 0]
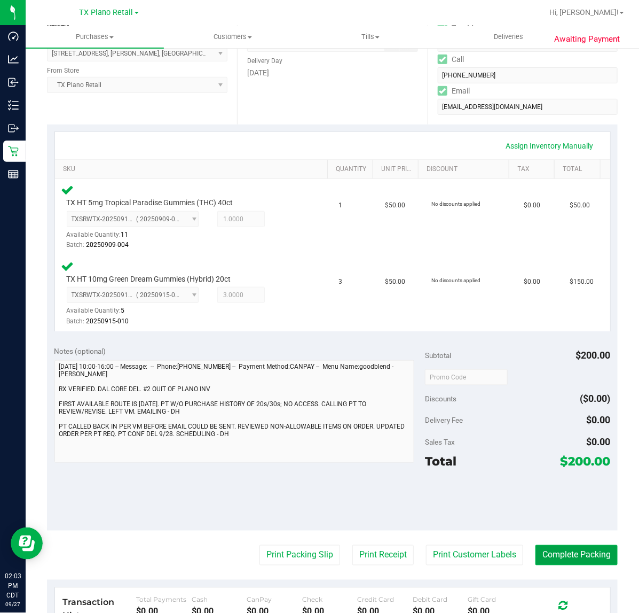
click at [589, 556] on button "Complete Packing" at bounding box center [577, 555] width 82 height 20
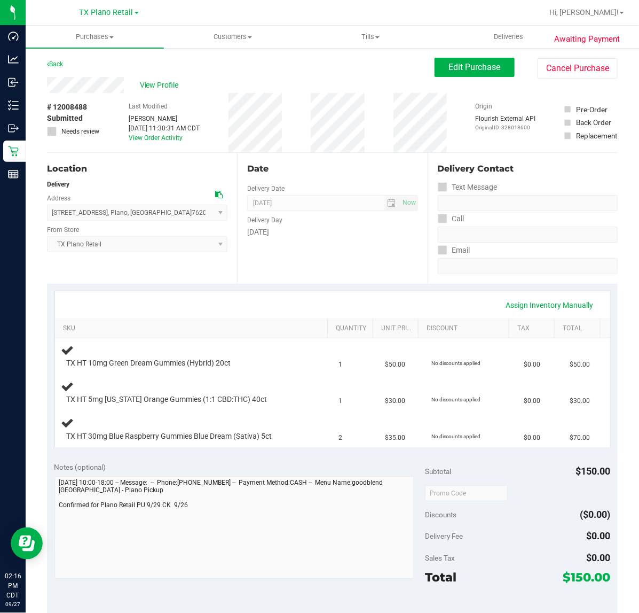
click at [521, 533] on div "Delivery Fee $0.00" at bounding box center [517, 535] width 185 height 19
click at [528, 527] on div "Delivery Fee $0.00" at bounding box center [517, 535] width 185 height 19
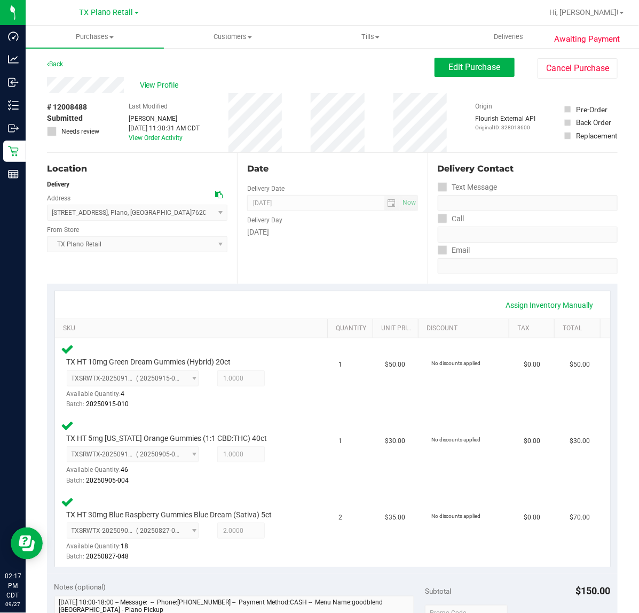
click at [338, 235] on div "[DATE]" at bounding box center [332, 232] width 170 height 11
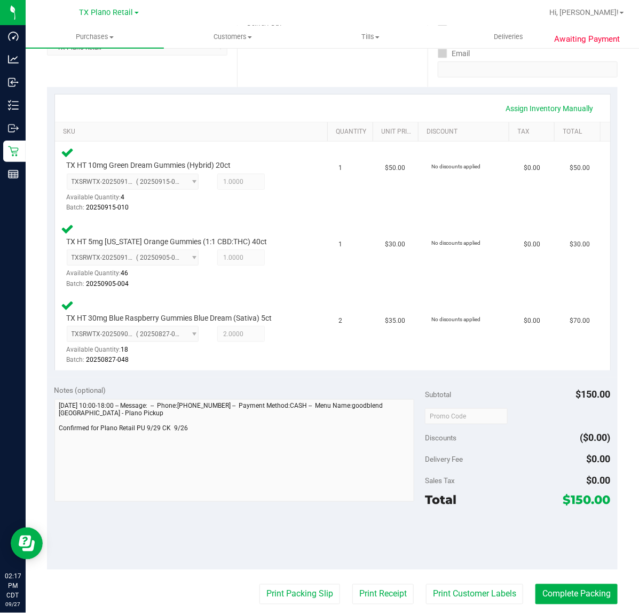
scroll to position [200, 0]
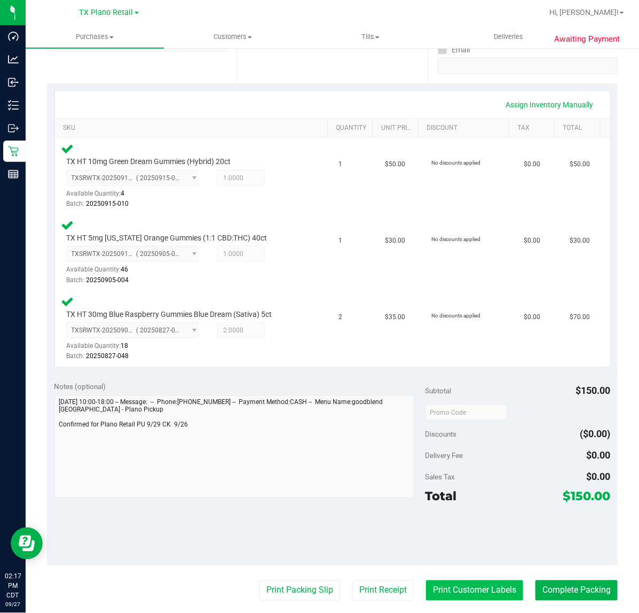
click at [426, 589] on button "Print Customer Labels" at bounding box center [474, 590] width 97 height 20
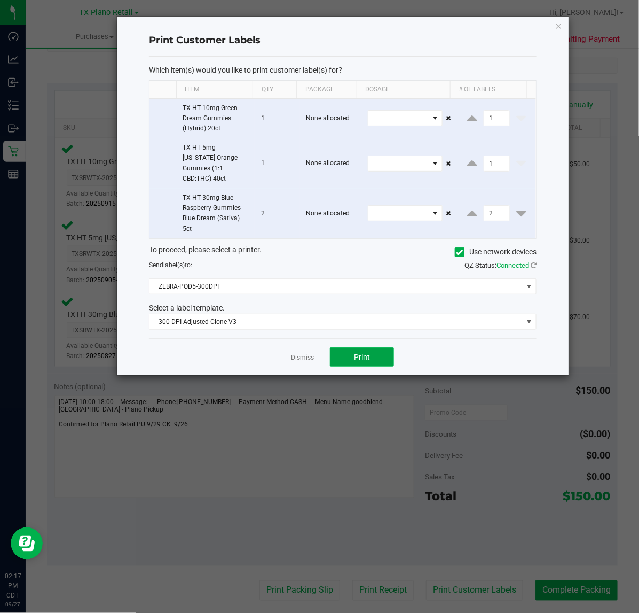
click at [348, 347] on button "Print" at bounding box center [362, 356] width 64 height 19
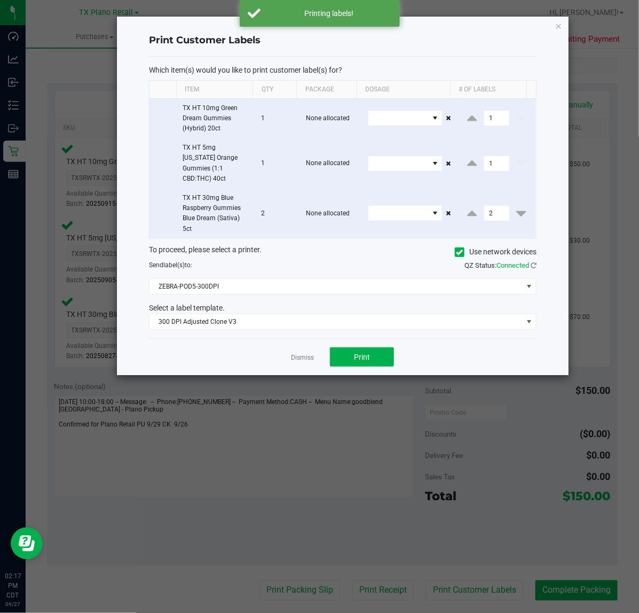
click at [305, 340] on div "Dismiss Print" at bounding box center [343, 356] width 388 height 37
click at [300, 353] on link "Dismiss" at bounding box center [302, 357] width 23 height 9
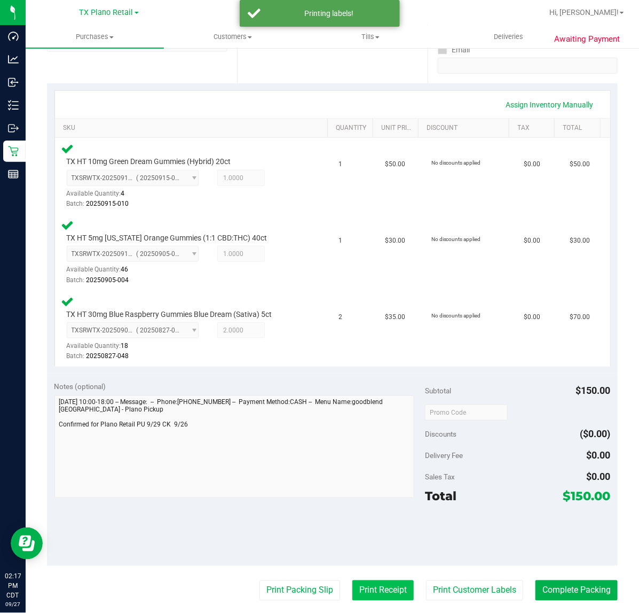
click at [381, 583] on button "Print Receipt" at bounding box center [383, 590] width 61 height 20
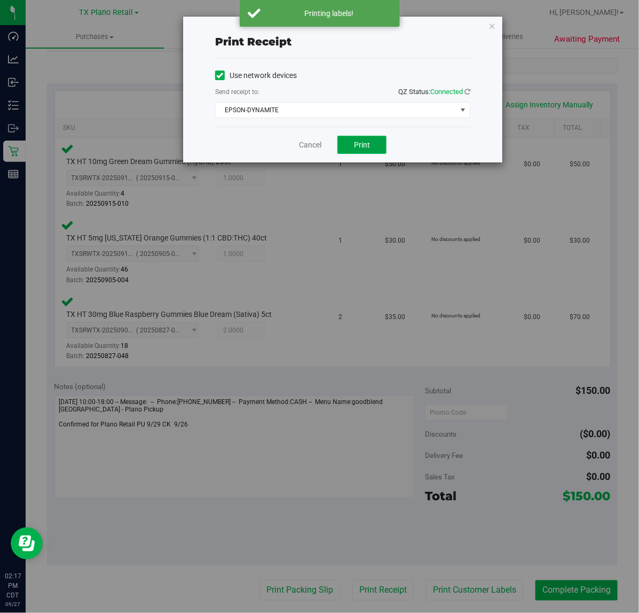
click at [354, 140] on span "Print" at bounding box center [362, 144] width 16 height 9
click at [308, 142] on link "Cancel" at bounding box center [306, 144] width 22 height 11
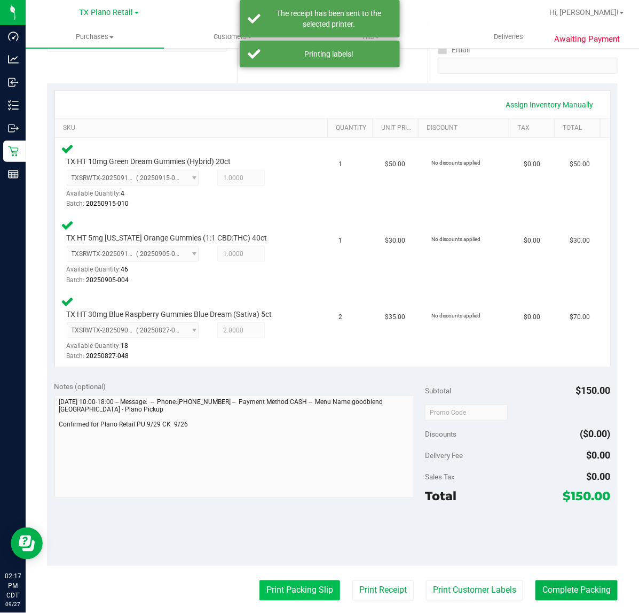
click at [297, 594] on button "Print Packing Slip" at bounding box center [300, 590] width 81 height 20
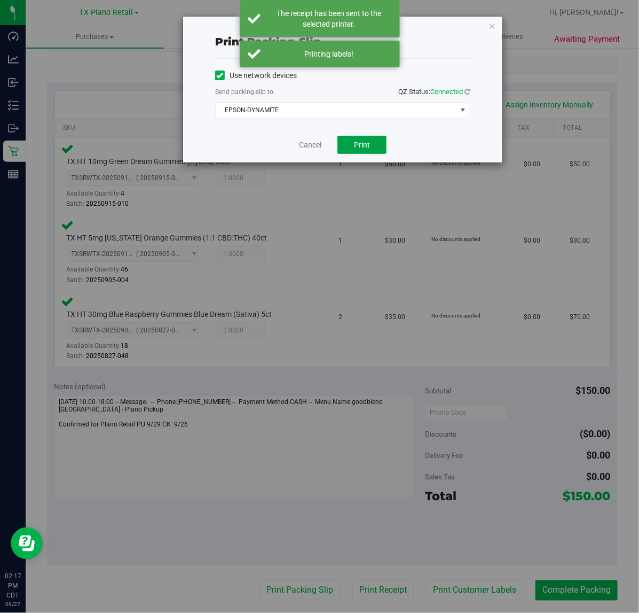
click at [354, 149] on span "Print" at bounding box center [362, 144] width 16 height 9
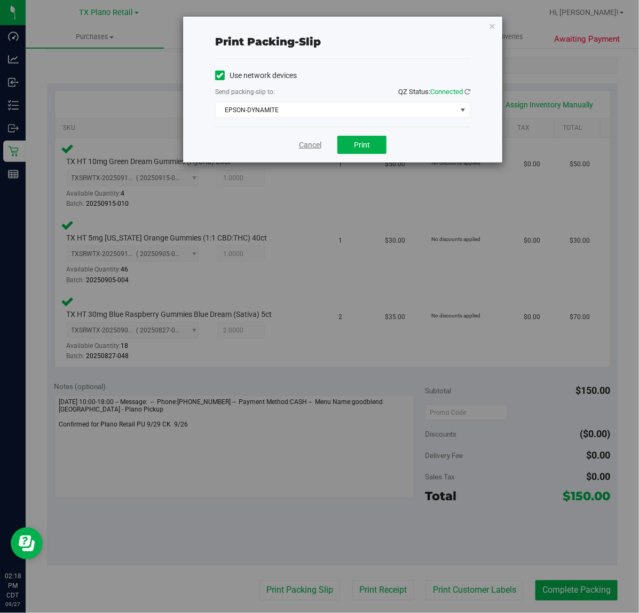
click at [309, 151] on link "Cancel" at bounding box center [310, 144] width 22 height 11
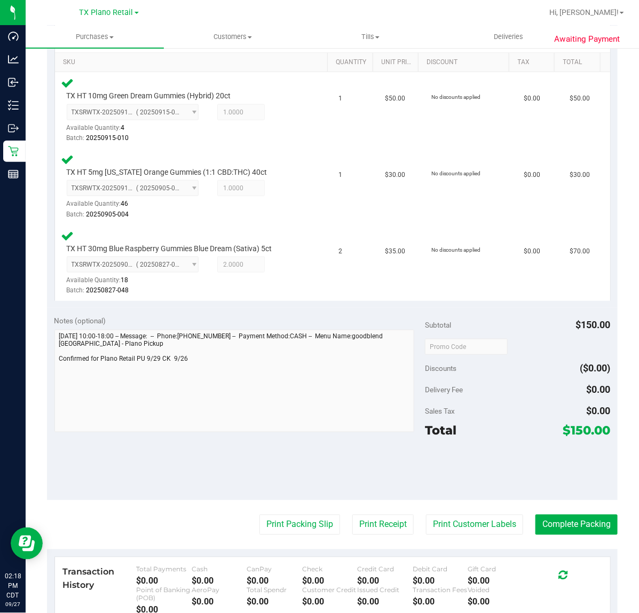
scroll to position [271, 0]
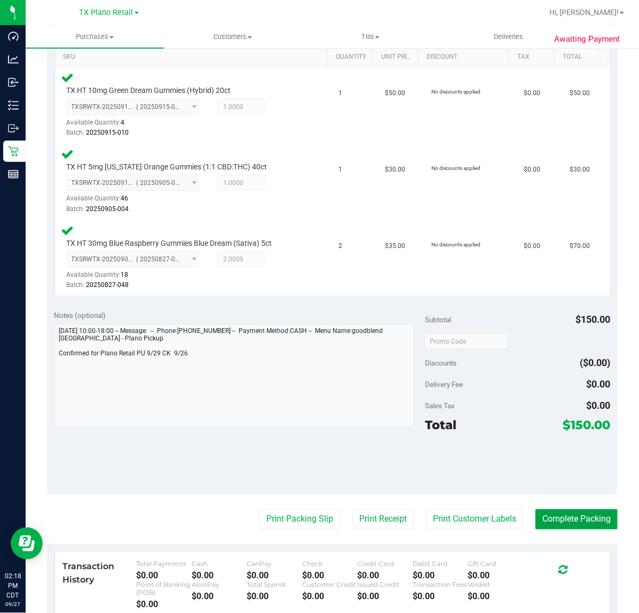
click at [569, 522] on button "Complete Packing" at bounding box center [577, 519] width 82 height 20
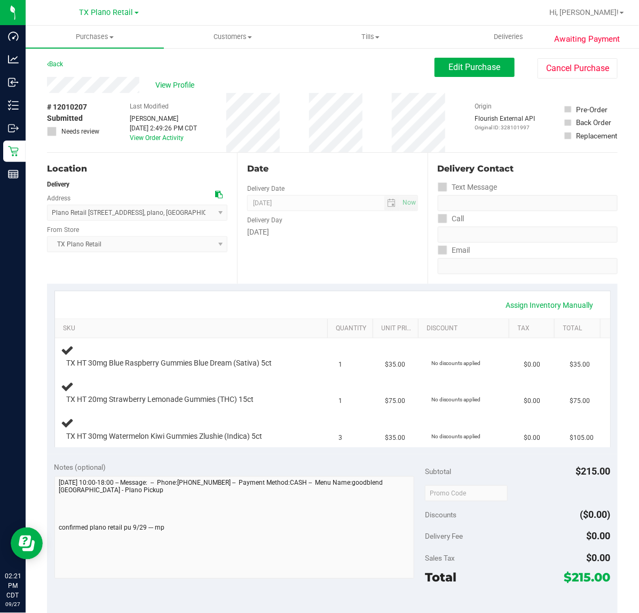
click at [308, 267] on div "Date Delivery Date [DATE] Now [DATE] 07:00 AM Now Delivery Day [DATE]" at bounding box center [332, 218] width 190 height 131
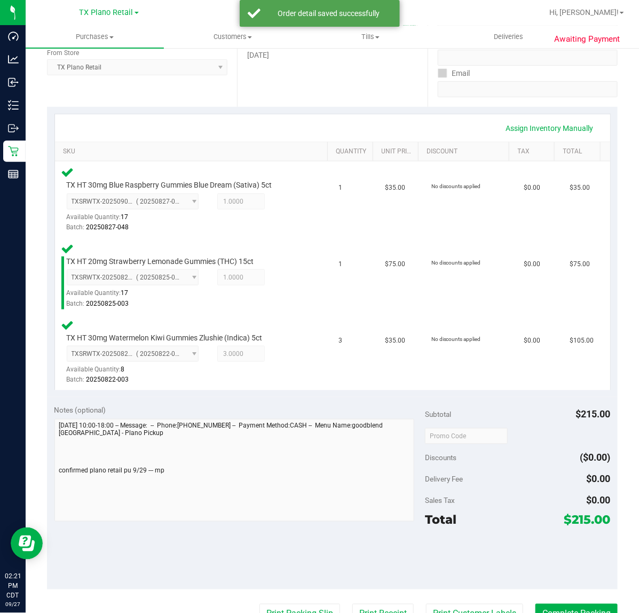
scroll to position [200, 0]
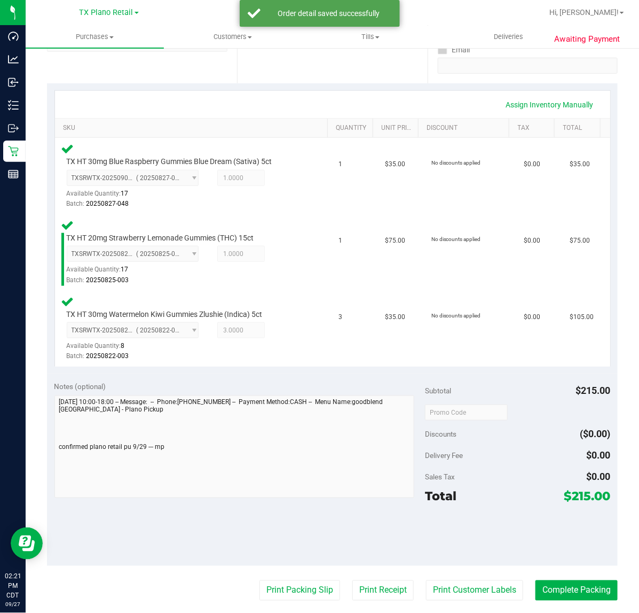
click at [448, 602] on purchase-details "Back Edit Purchase Cancel Purchase View Profile # 12010207 Submitted Needs revi…" at bounding box center [332, 339] width 571 height 965
click at [449, 581] on button "Print Customer Labels" at bounding box center [474, 590] width 97 height 20
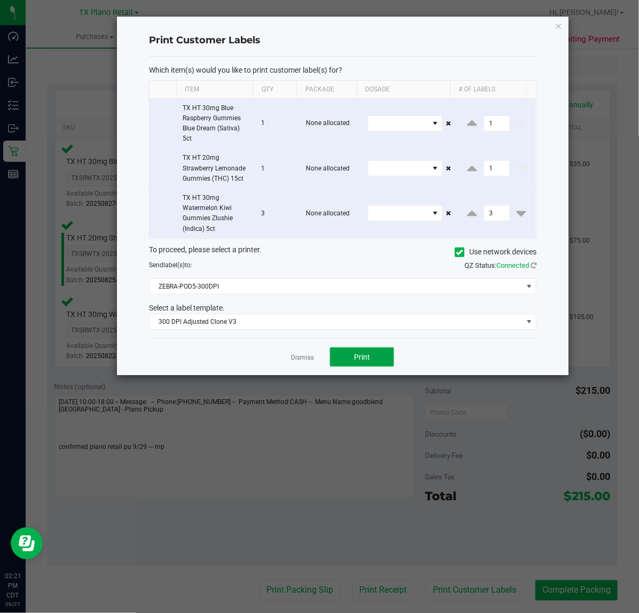
click at [356, 353] on span "Print" at bounding box center [362, 357] width 16 height 9
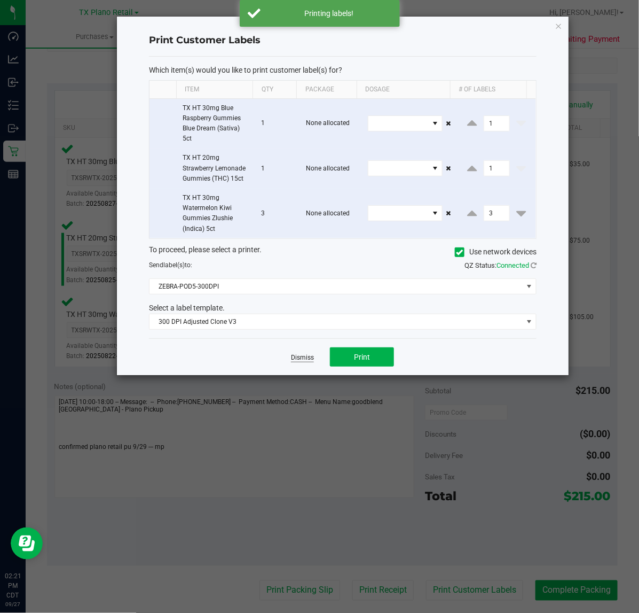
click at [310, 361] on link "Dismiss" at bounding box center [302, 357] width 23 height 9
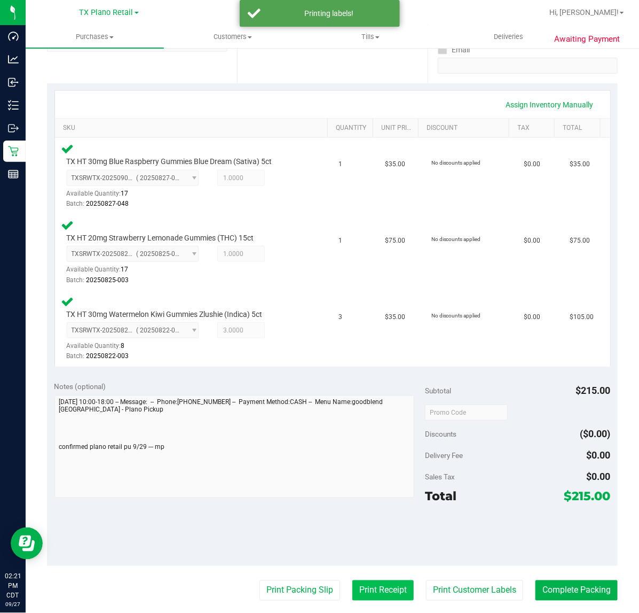
click at [353, 583] on button "Print Receipt" at bounding box center [383, 590] width 61 height 20
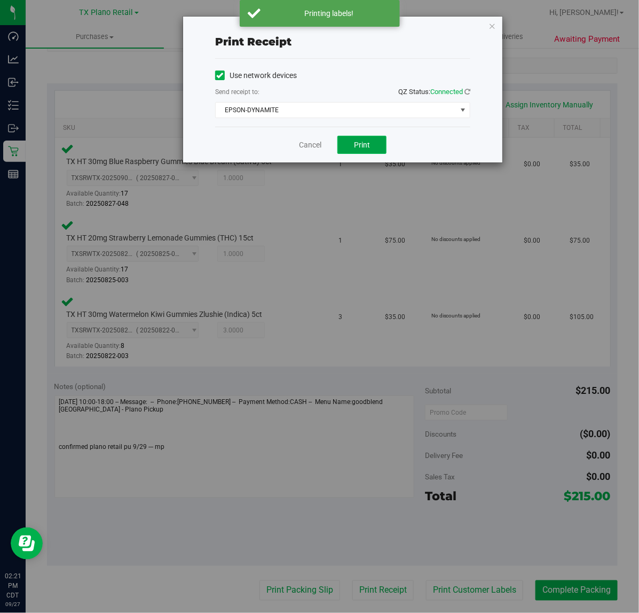
click at [361, 153] on button "Print" at bounding box center [362, 145] width 49 height 18
drag, startPoint x: 290, startPoint y: 147, endPoint x: 299, endPoint y: 146, distance: 9.7
click at [296, 147] on div "Cancel Print" at bounding box center [342, 145] width 255 height 36
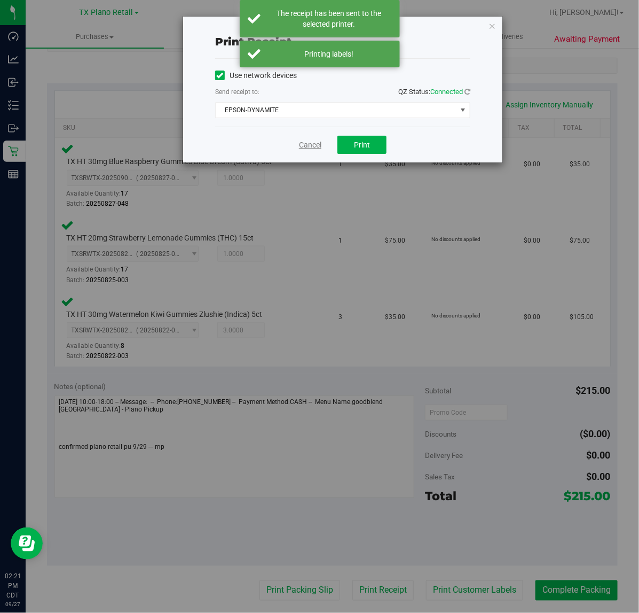
click at [299, 146] on link "Cancel" at bounding box center [310, 144] width 22 height 11
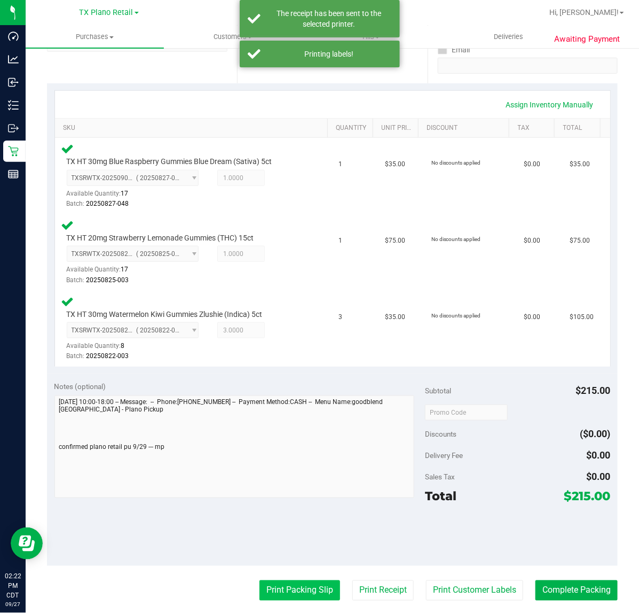
click at [272, 580] on button "Print Packing Slip" at bounding box center [300, 590] width 81 height 20
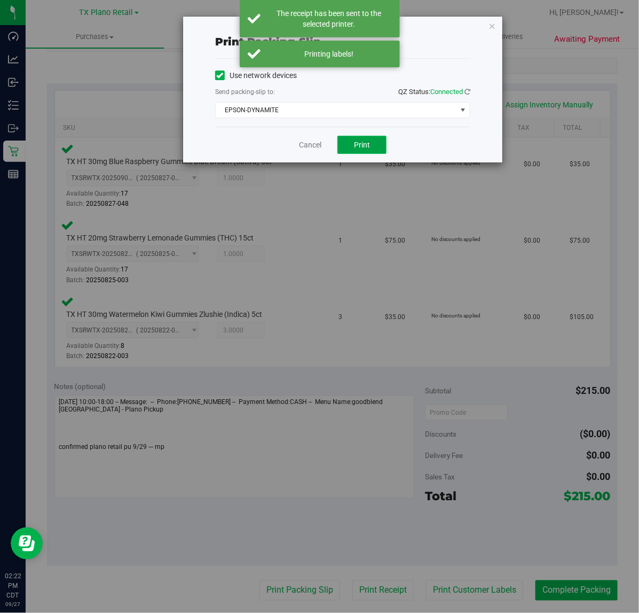
click at [352, 151] on button "Print" at bounding box center [362, 145] width 49 height 18
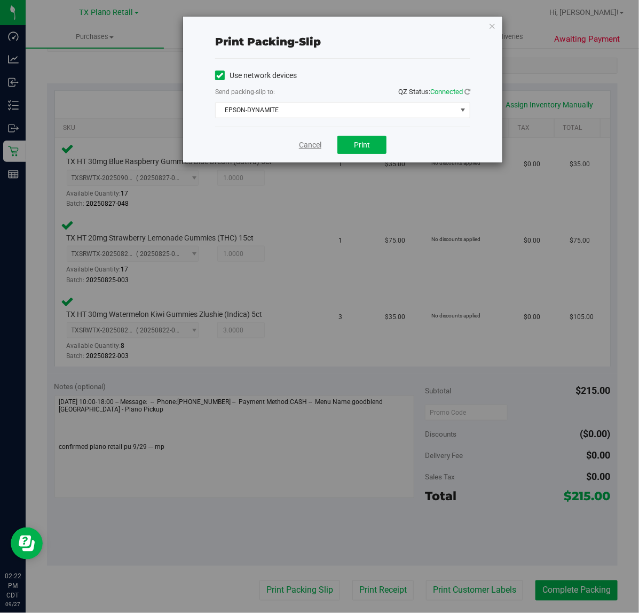
click at [319, 149] on link "Cancel" at bounding box center [310, 144] width 22 height 11
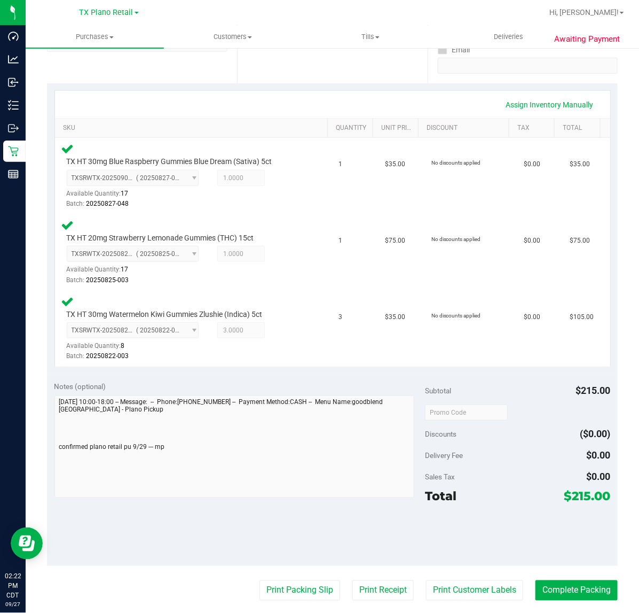
click at [552, 549] on div at bounding box center [517, 535] width 185 height 48
click at [604, 596] on button "Complete Packing" at bounding box center [577, 590] width 82 height 20
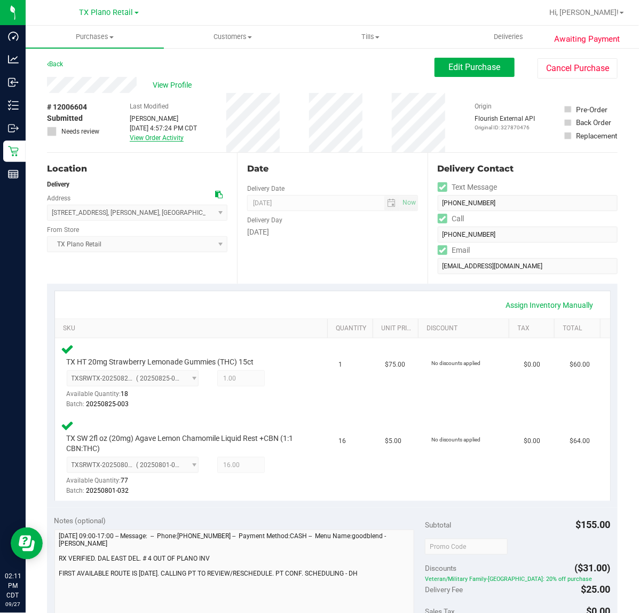
click at [161, 139] on link "View Order Activity" at bounding box center [157, 137] width 54 height 7
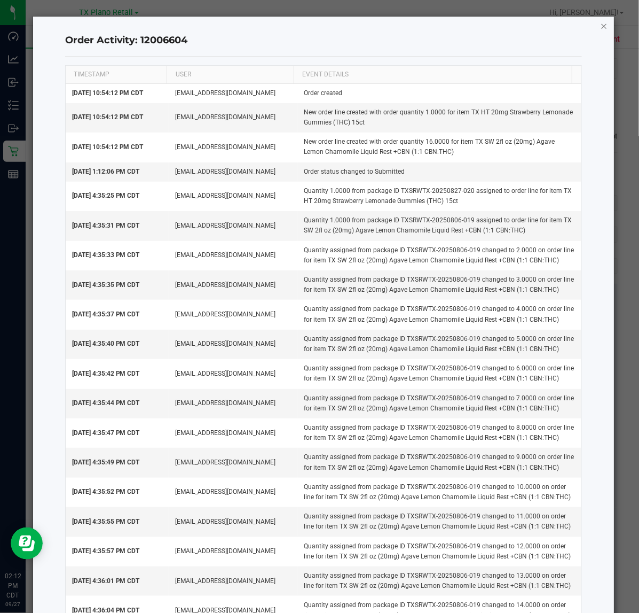
click at [601, 25] on icon "button" at bounding box center [604, 25] width 7 height 13
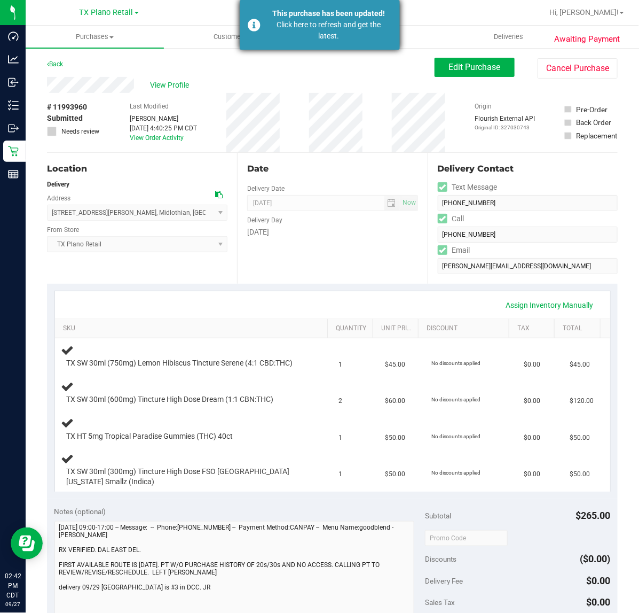
click at [346, 26] on div "Click here to refresh and get the latest." at bounding box center [330, 30] width 126 height 22
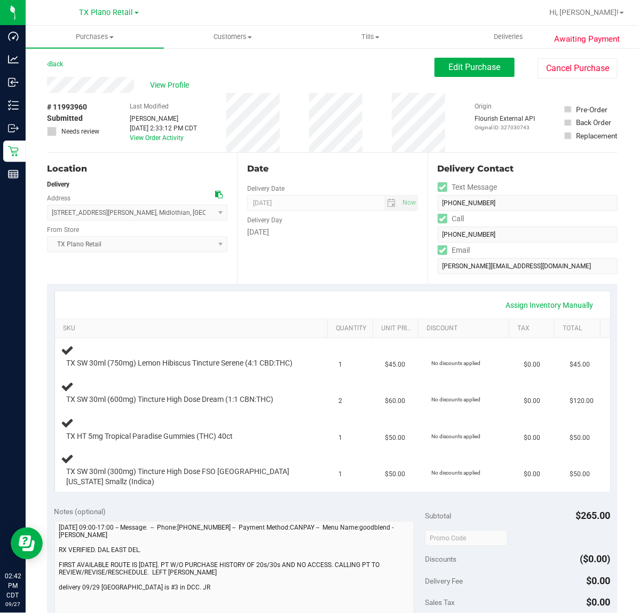
type textarea "[DATE] 09:00-17:00 -- Message: -- Phone:[PHONE_NUMBER] -- Payment Method:CANPAY…"
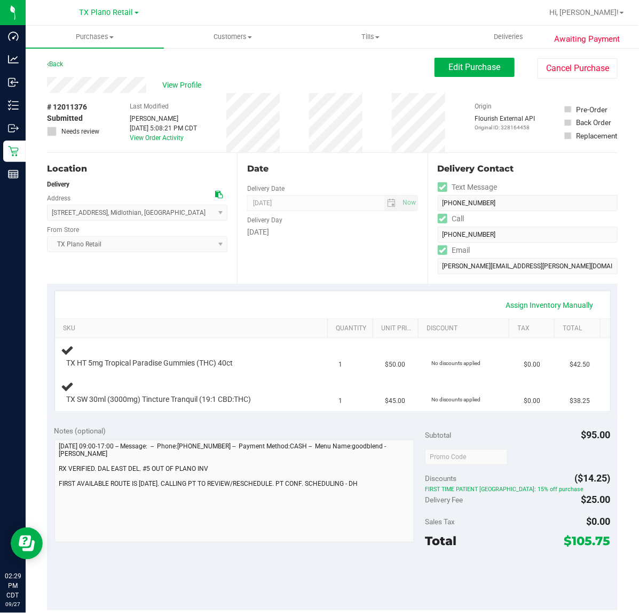
click at [334, 285] on div "Assign Inventory Manually SKU Quantity Unit Price Discount Tax Total TX HT 5mg …" at bounding box center [332, 351] width 571 height 134
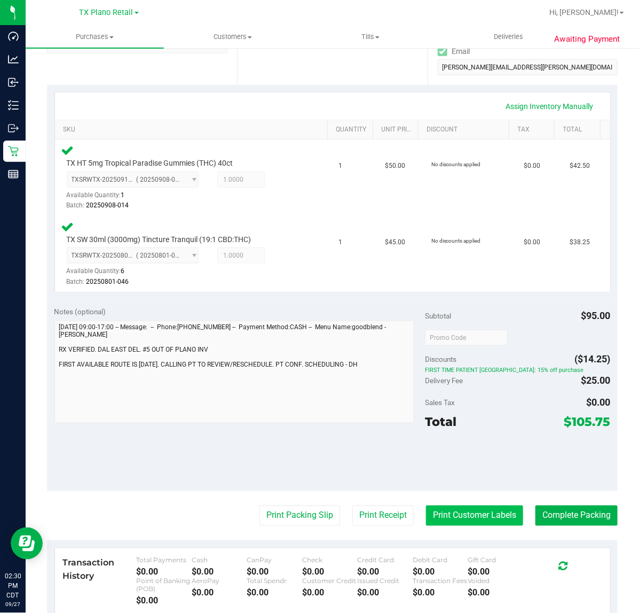
scroll to position [200, 0]
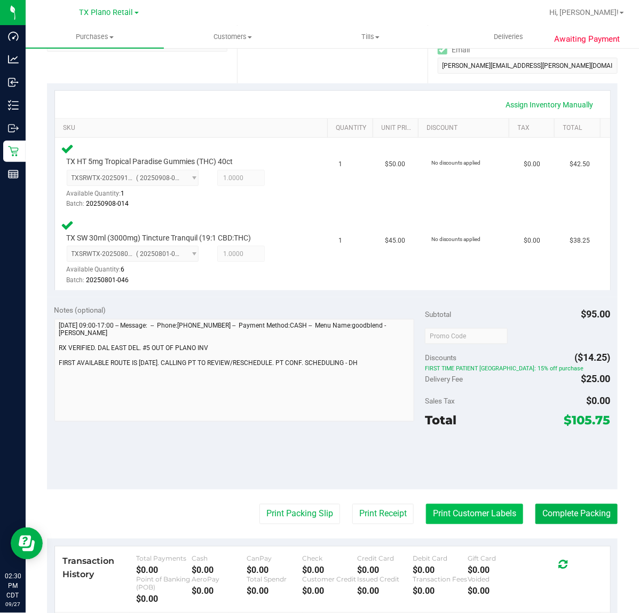
click at [458, 521] on button "Print Customer Labels" at bounding box center [474, 514] width 97 height 20
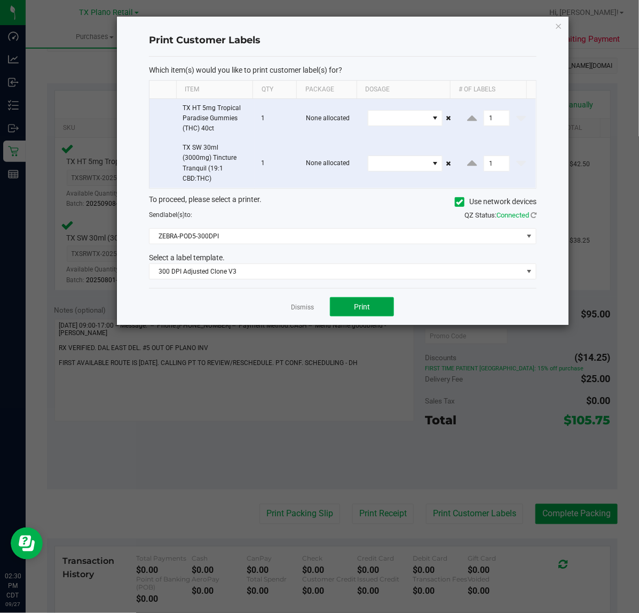
click at [357, 303] on span "Print" at bounding box center [362, 306] width 16 height 9
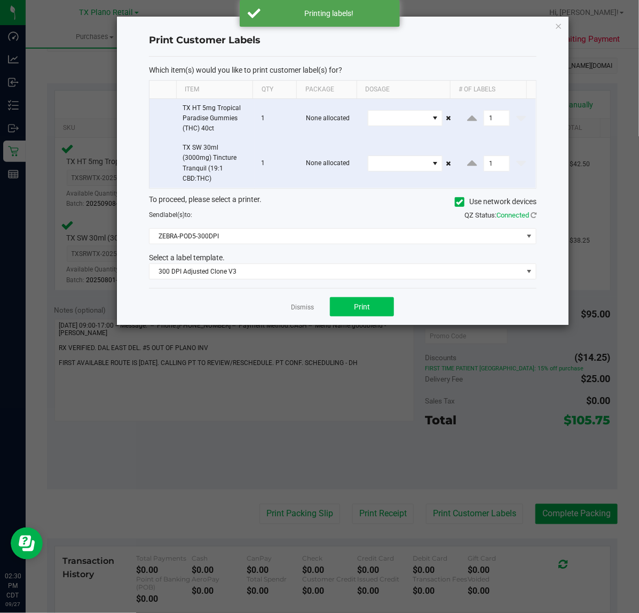
click at [292, 305] on link "Dismiss" at bounding box center [302, 307] width 23 height 9
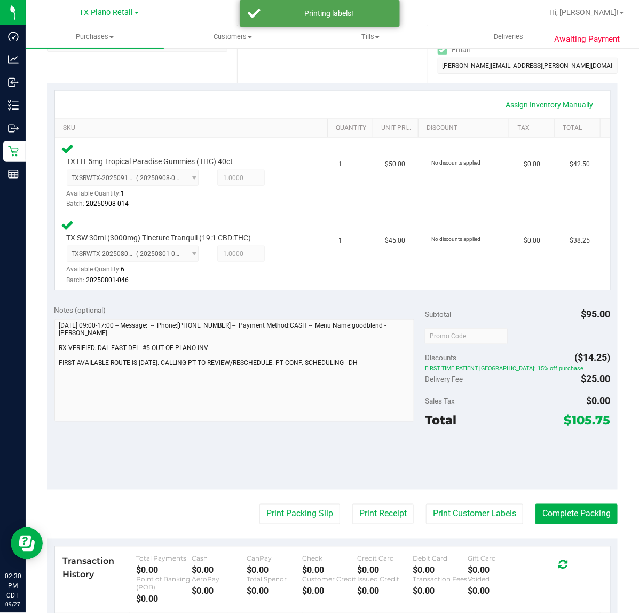
click at [295, 308] on div "Notes (optional)" at bounding box center [239, 310] width 371 height 11
click at [367, 513] on button "Print Receipt" at bounding box center [383, 514] width 61 height 20
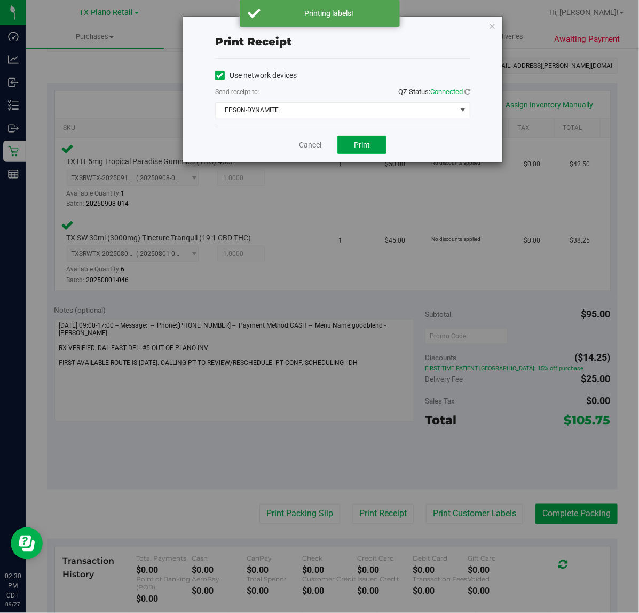
click at [369, 153] on button "Print" at bounding box center [362, 145] width 49 height 18
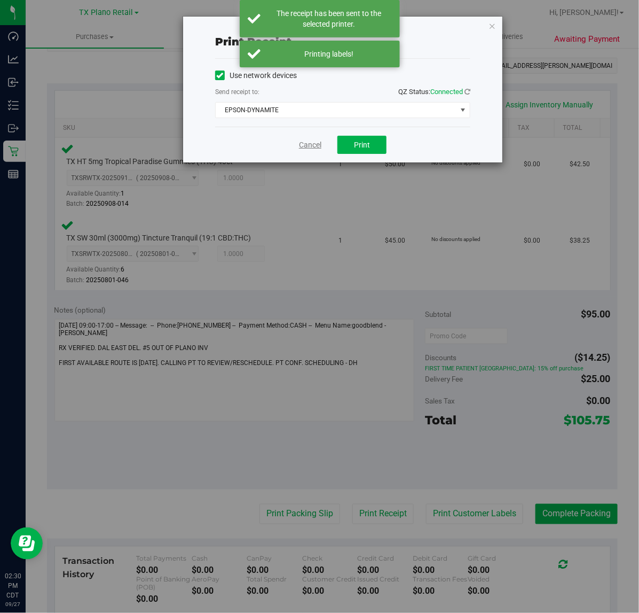
click at [318, 146] on link "Cancel" at bounding box center [310, 144] width 22 height 11
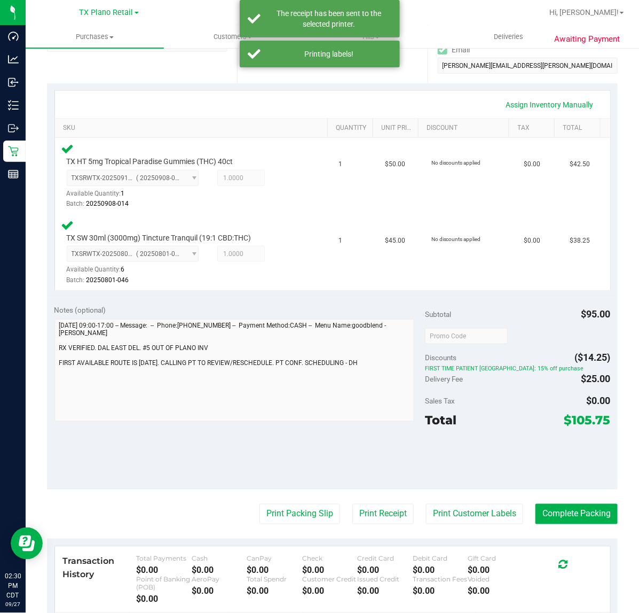
drag, startPoint x: 286, startPoint y: 524, endPoint x: 286, endPoint y: 489, distance: 34.7
click at [286, 524] on purchase-details "Back Edit Purchase Cancel Purchase View Profile # 12011376 Submitted Needs revi…" at bounding box center [332, 301] width 571 height 889
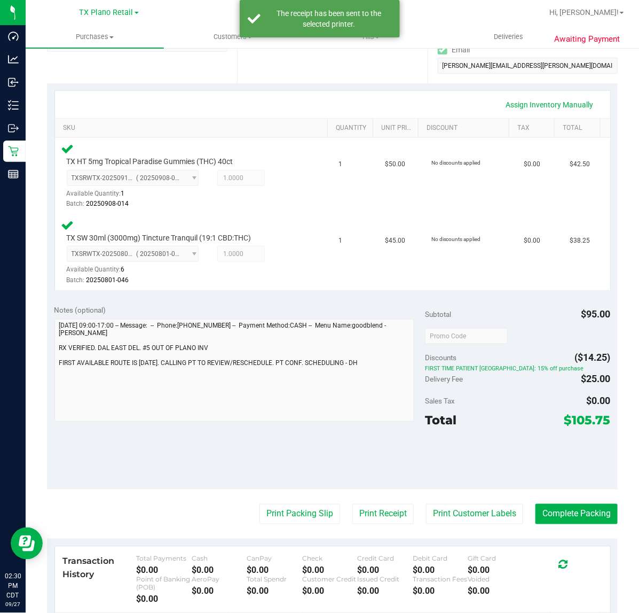
click at [286, 489] on purchase-details "Back Edit Purchase Cancel Purchase View Profile # 12011376 Submitted Needs revi…" at bounding box center [332, 301] width 571 height 889
click at [284, 506] on button "Print Packing Slip" at bounding box center [300, 514] width 81 height 20
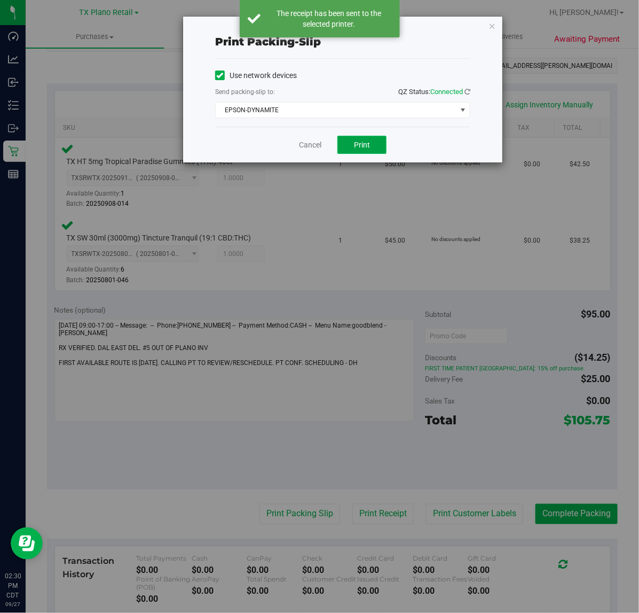
click at [366, 147] on span "Print" at bounding box center [362, 144] width 16 height 9
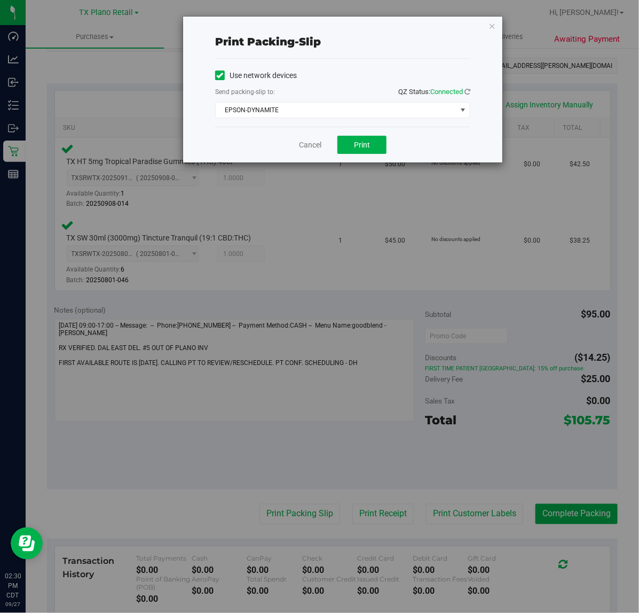
click at [310, 139] on div "Cancel Print" at bounding box center [342, 145] width 255 height 36
click at [310, 142] on link "Cancel" at bounding box center [310, 144] width 22 height 11
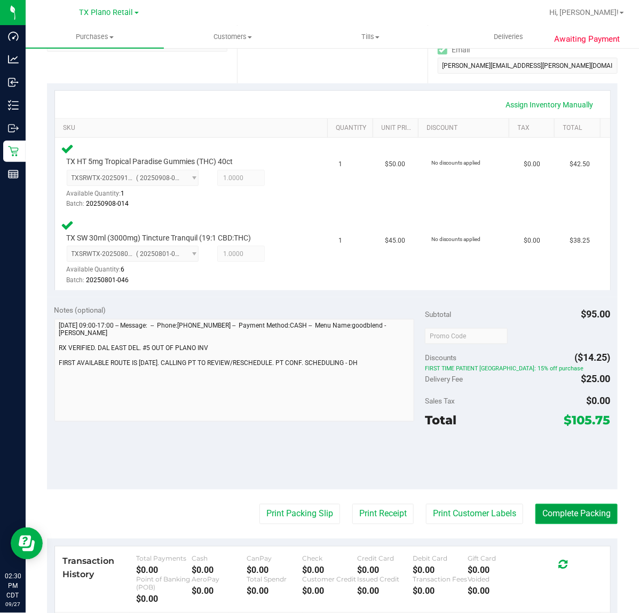
click at [564, 517] on button "Complete Packing" at bounding box center [577, 514] width 82 height 20
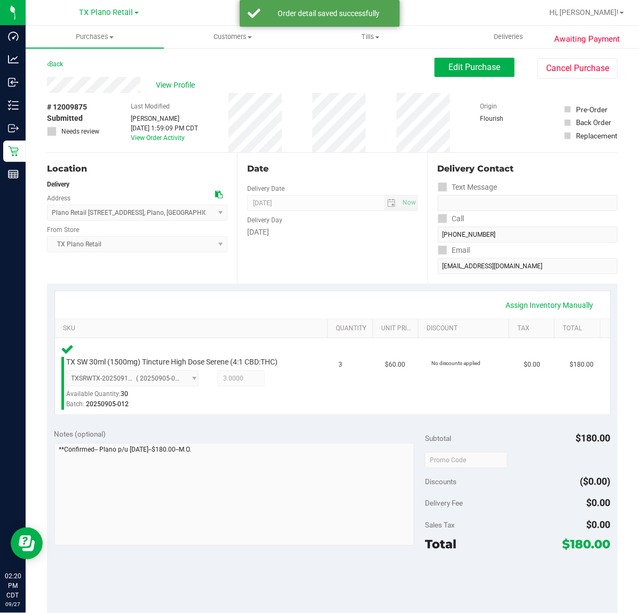
scroll to position [183, 0]
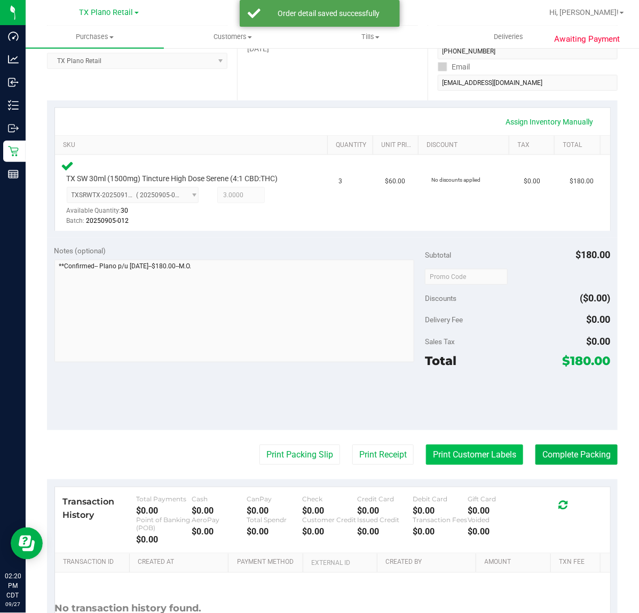
click at [491, 451] on button "Print Customer Labels" at bounding box center [474, 454] width 97 height 20
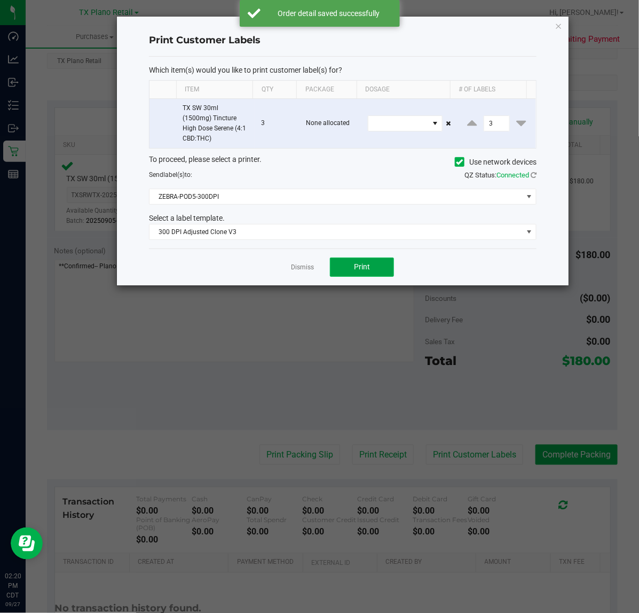
click at [353, 274] on button "Print" at bounding box center [362, 266] width 64 height 19
click at [298, 270] on link "Dismiss" at bounding box center [302, 267] width 23 height 9
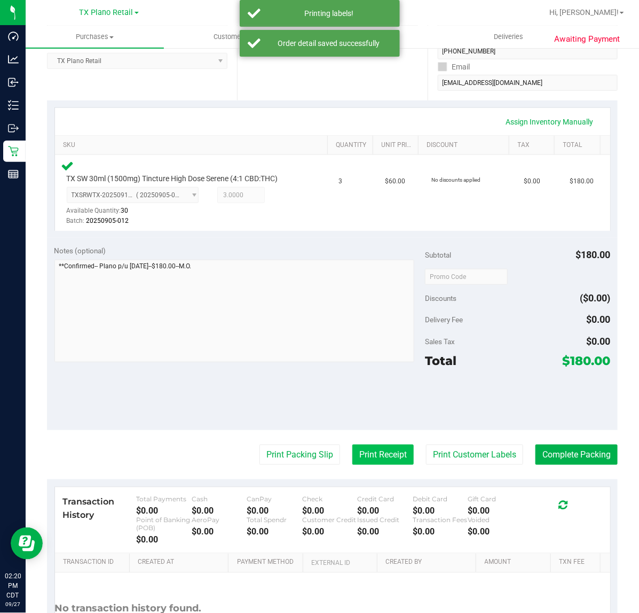
click at [358, 445] on button "Print Receipt" at bounding box center [383, 454] width 61 height 20
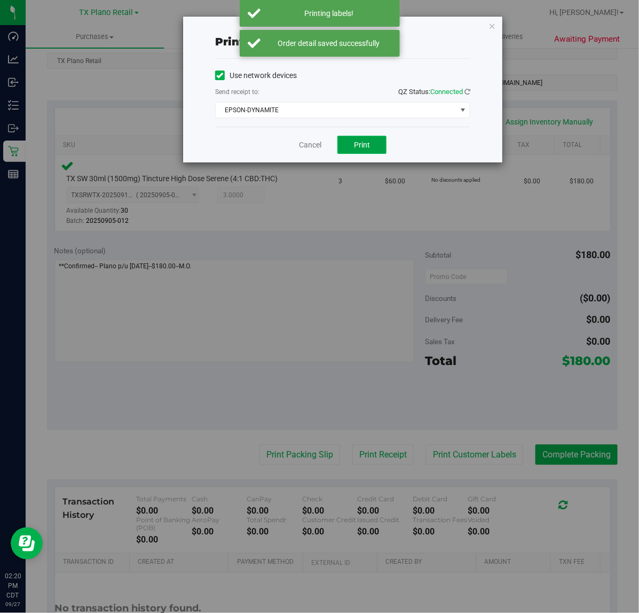
click at [355, 139] on button "Print" at bounding box center [362, 145] width 49 height 18
click at [302, 150] on link "Cancel" at bounding box center [306, 144] width 22 height 11
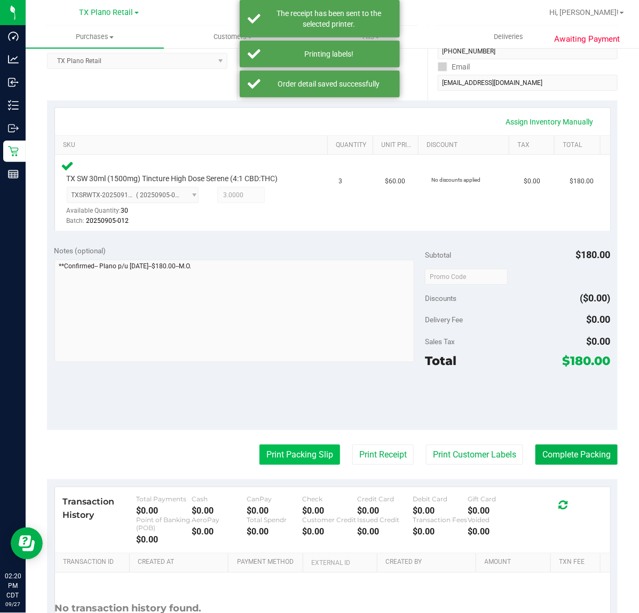
click at [293, 455] on button "Print Packing Slip" at bounding box center [300, 454] width 81 height 20
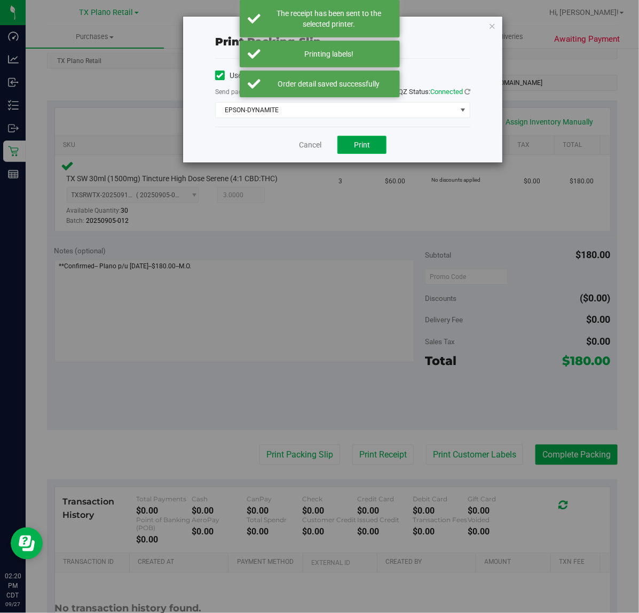
click at [373, 147] on button "Print" at bounding box center [362, 145] width 49 height 18
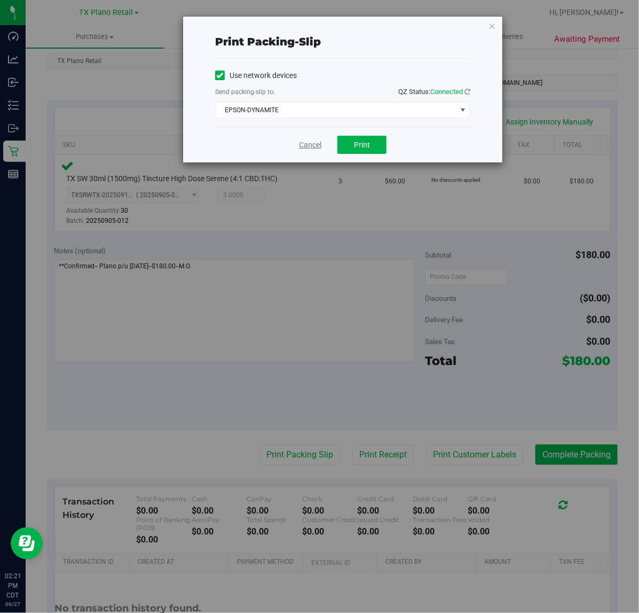
click at [302, 145] on link "Cancel" at bounding box center [310, 144] width 22 height 11
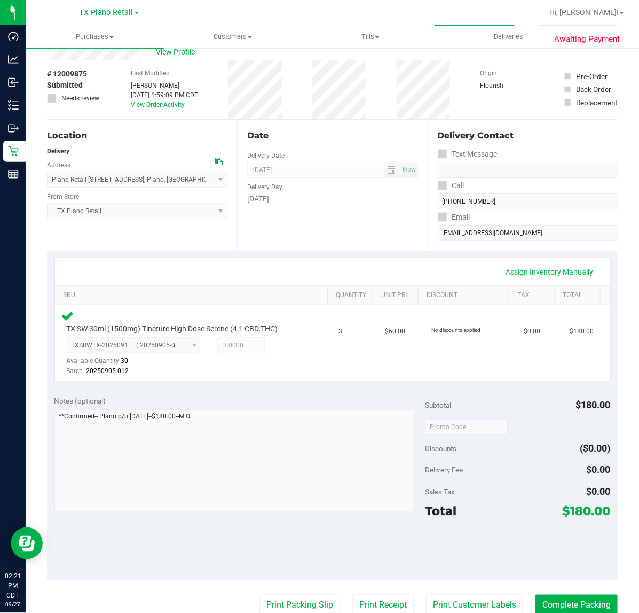
scroll to position [67, 0]
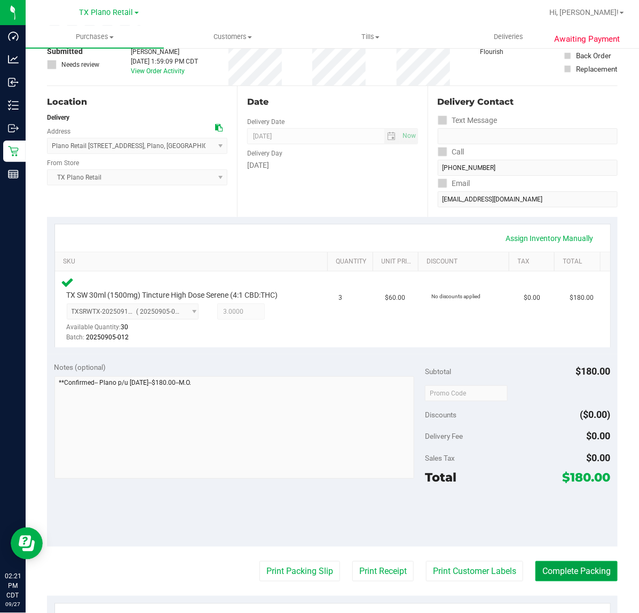
click at [567, 578] on button "Complete Packing" at bounding box center [577, 571] width 82 height 20
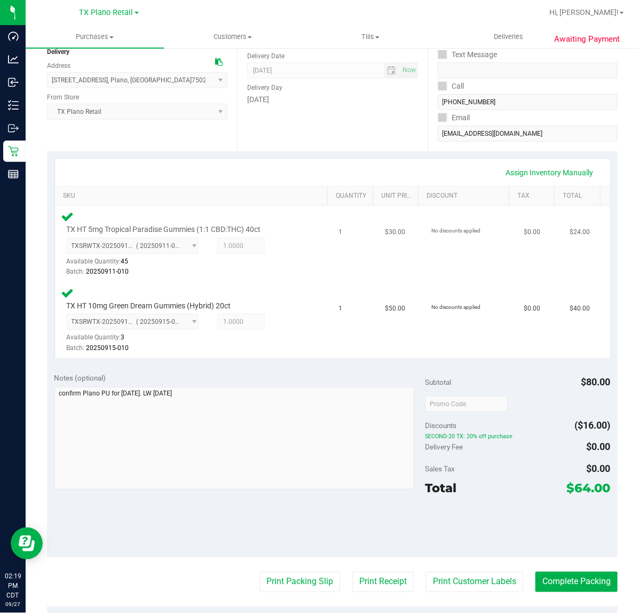
scroll to position [134, 0]
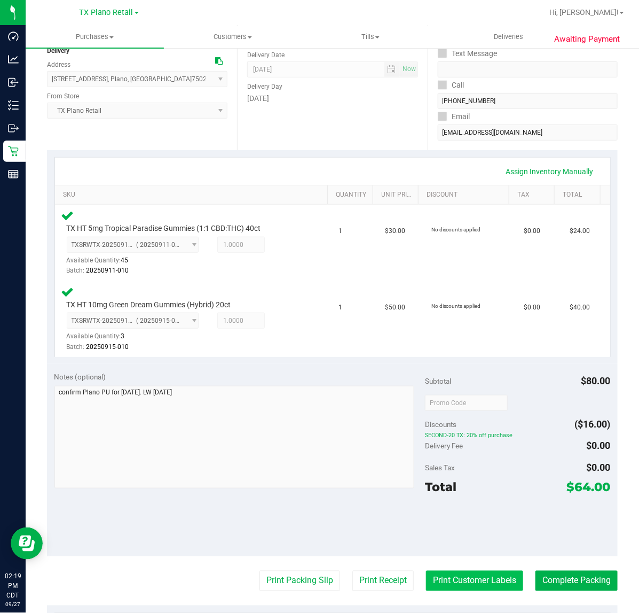
click at [474, 571] on button "Print Customer Labels" at bounding box center [474, 581] width 97 height 20
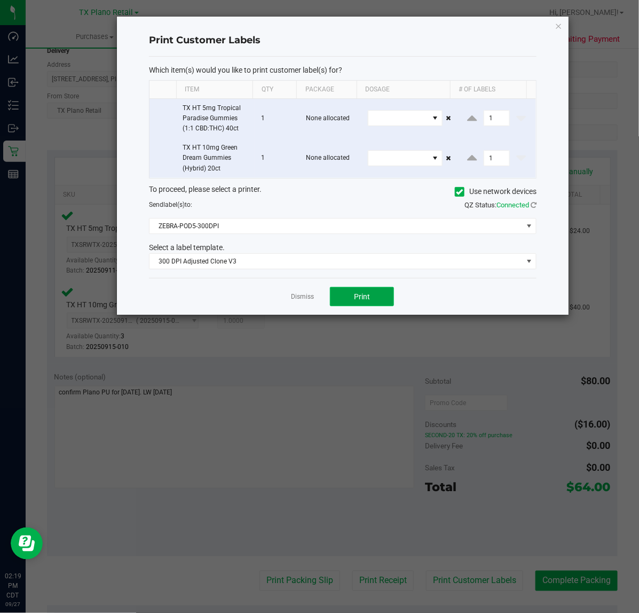
click at [364, 300] on span "Print" at bounding box center [362, 296] width 16 height 9
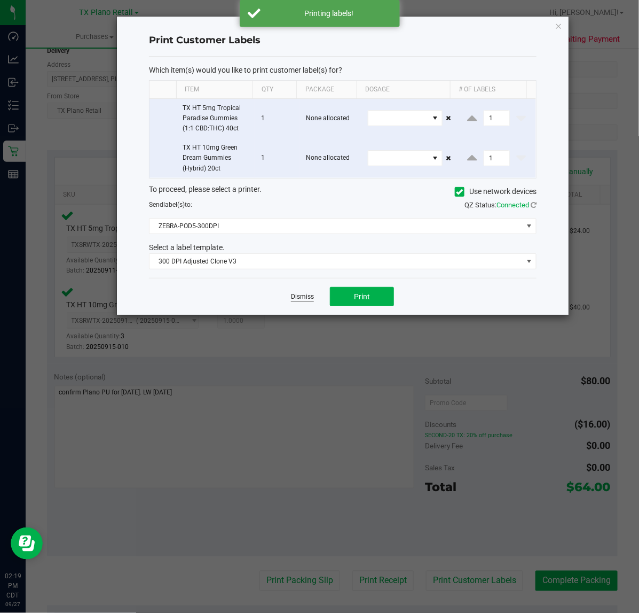
click at [305, 300] on link "Dismiss" at bounding box center [302, 296] width 23 height 9
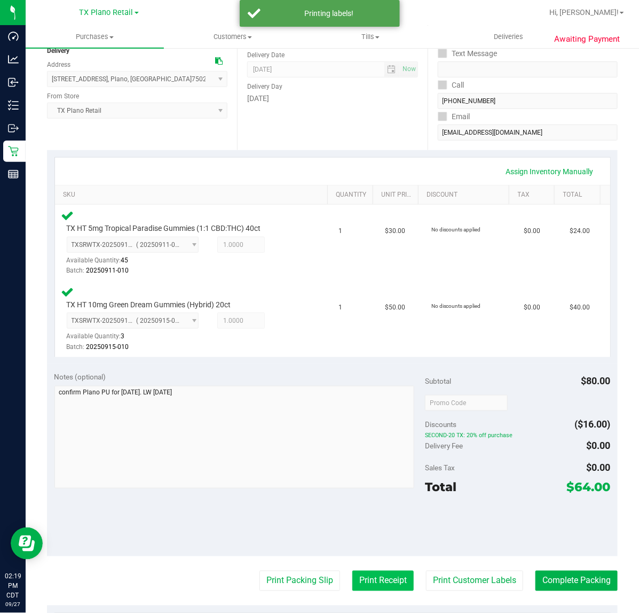
click at [361, 573] on purchase-details "Back Edit Purchase Cancel Purchase View Profile # 12009225 Submitted Needs revi…" at bounding box center [332, 368] width 571 height 889
click at [361, 574] on button "Print Receipt" at bounding box center [383, 581] width 61 height 20
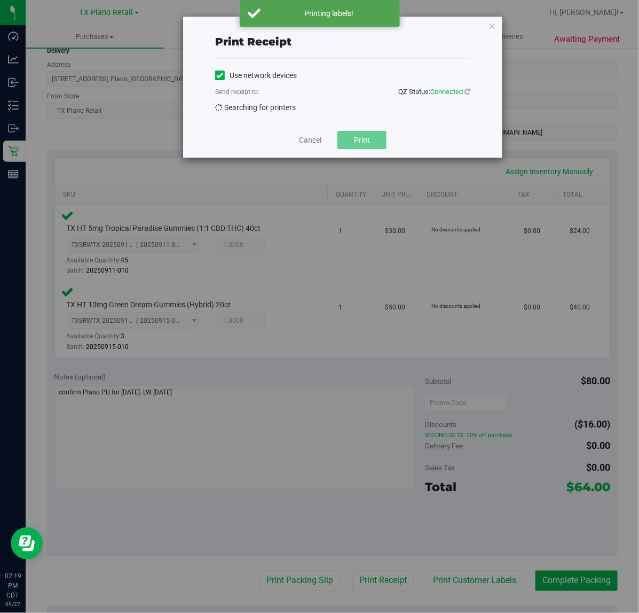
click at [382, 527] on div "Print receipt Use network devices Send receipt to: QZ Status: Connected Searchi…" at bounding box center [323, 306] width 647 height 613
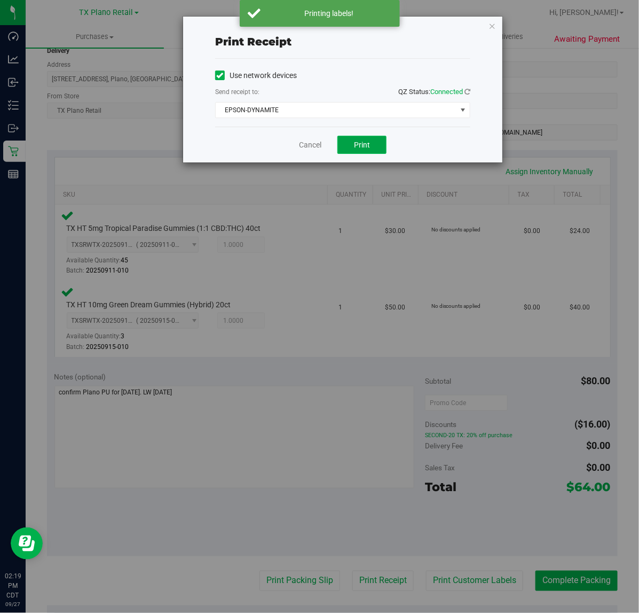
click at [355, 138] on button "Print" at bounding box center [362, 145] width 49 height 18
click at [292, 145] on div "Cancel Print" at bounding box center [342, 145] width 255 height 36
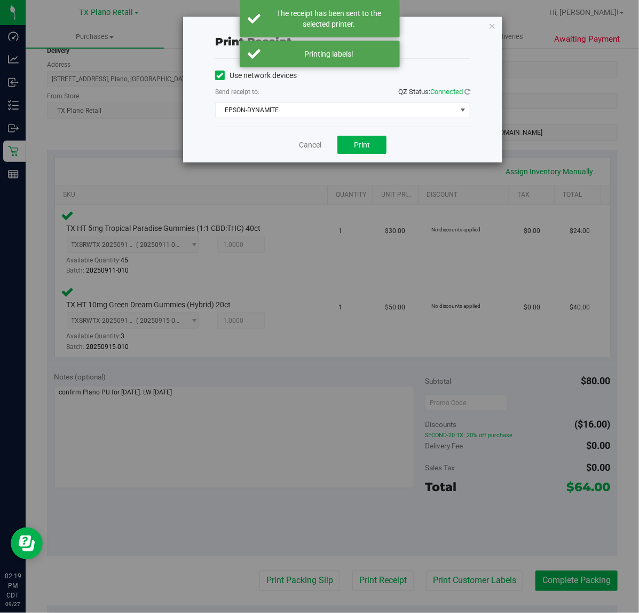
drag, startPoint x: 299, startPoint y: 145, endPoint x: 343, endPoint y: 228, distance: 93.7
click at [299, 145] on div "Cancel Print" at bounding box center [342, 145] width 255 height 36
click at [313, 142] on link "Cancel" at bounding box center [310, 144] width 22 height 11
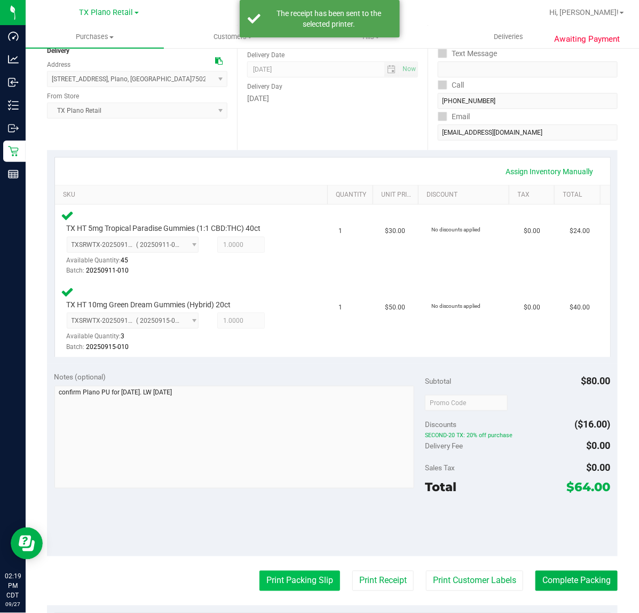
drag, startPoint x: 252, startPoint y: 583, endPoint x: 255, endPoint y: 575, distance: 9.0
click at [260, 575] on button "Print Packing Slip" at bounding box center [300, 581] width 81 height 20
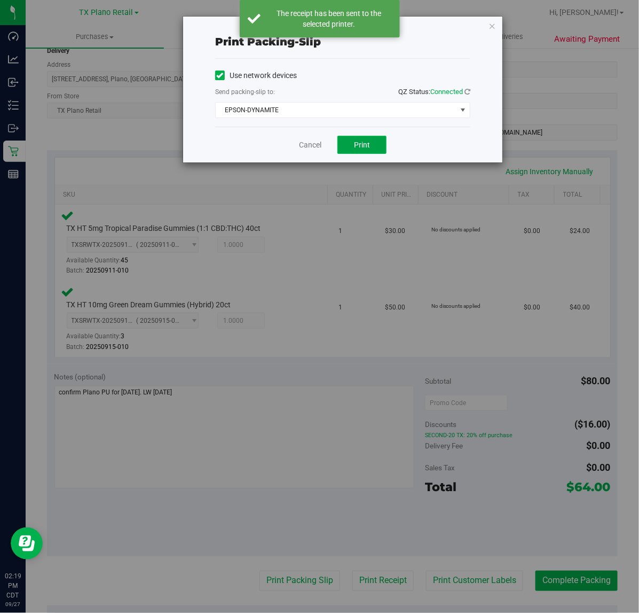
click at [362, 152] on button "Print" at bounding box center [362, 145] width 49 height 18
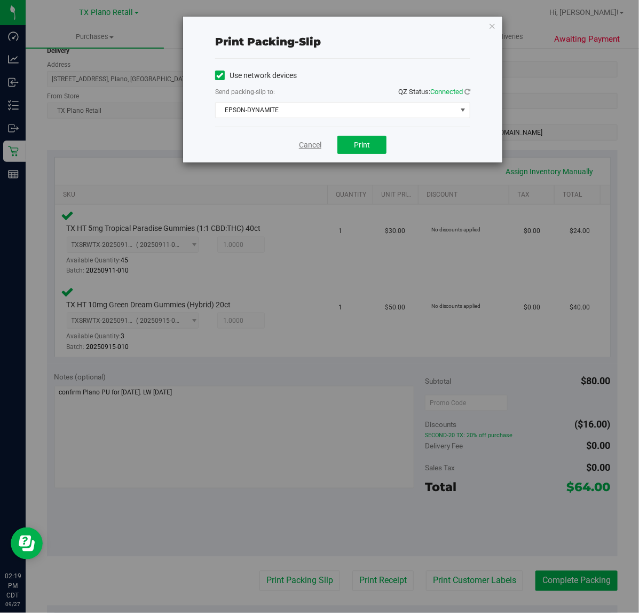
click at [314, 147] on link "Cancel" at bounding box center [310, 144] width 22 height 11
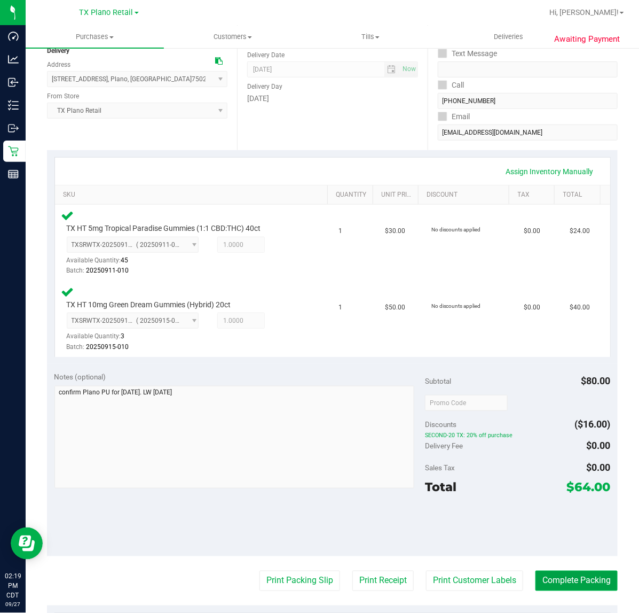
click at [591, 580] on button "Complete Packing" at bounding box center [577, 581] width 82 height 20
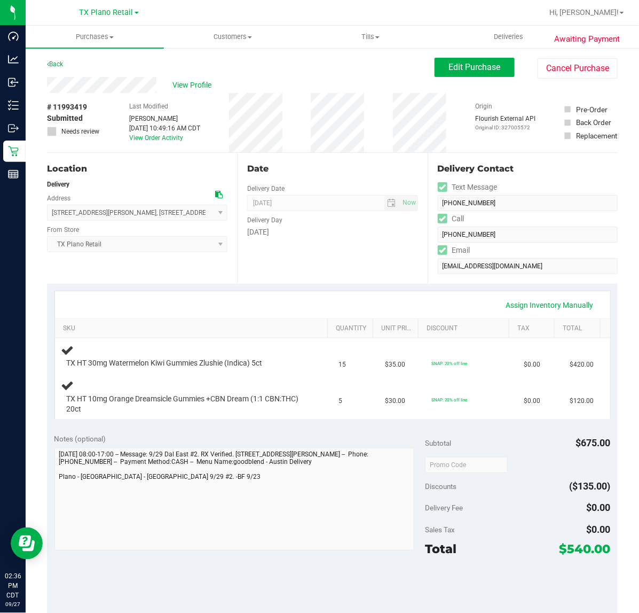
click at [384, 300] on div "Assign Inventory Manually" at bounding box center [333, 305] width 536 height 18
click at [365, 294] on div "Assign Inventory Manually" at bounding box center [333, 304] width 556 height 27
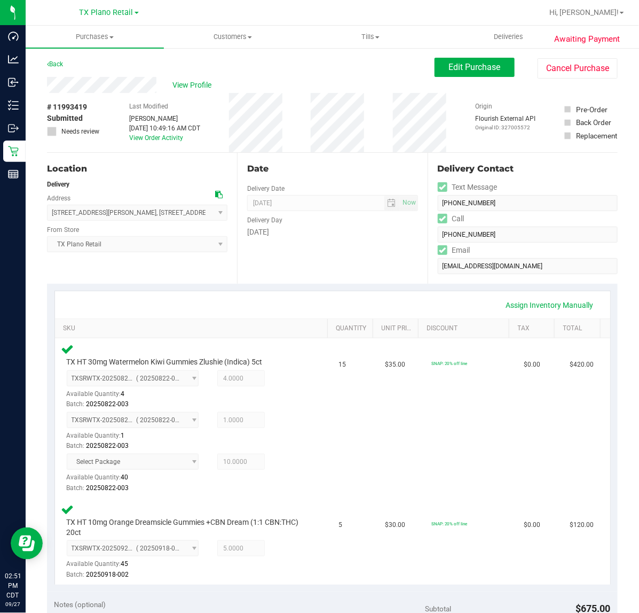
click at [356, 257] on div "Date Delivery Date 09/29/2025 Now 09/29/2025 07:00 AM Now Delivery Day Monday" at bounding box center [332, 218] width 190 height 131
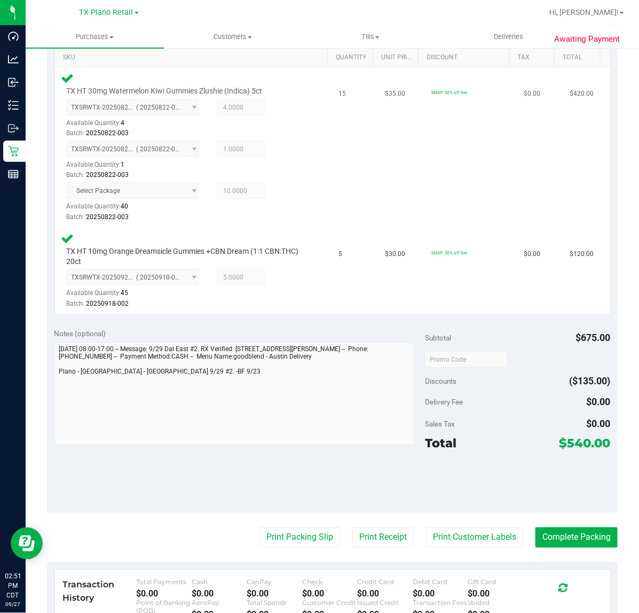
scroll to position [334, 0]
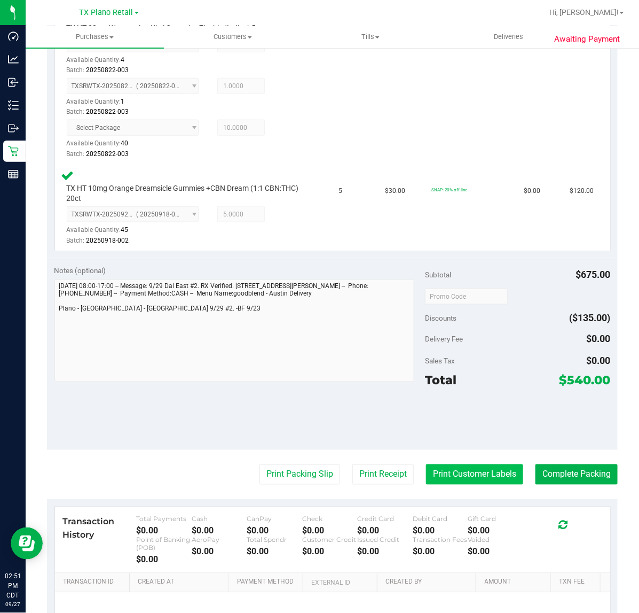
click at [493, 477] on button "Print Customer Labels" at bounding box center [474, 474] width 97 height 20
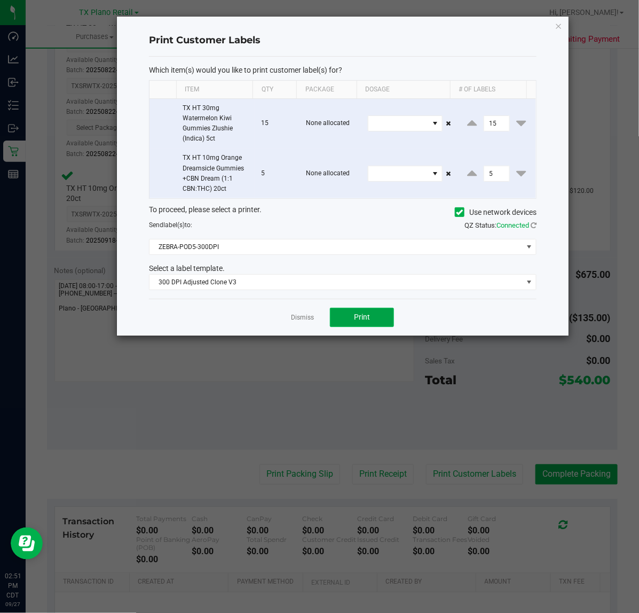
drag, startPoint x: 367, startPoint y: 318, endPoint x: 358, endPoint y: 318, distance: 8.5
click at [358, 318] on span "Print" at bounding box center [362, 317] width 16 height 9
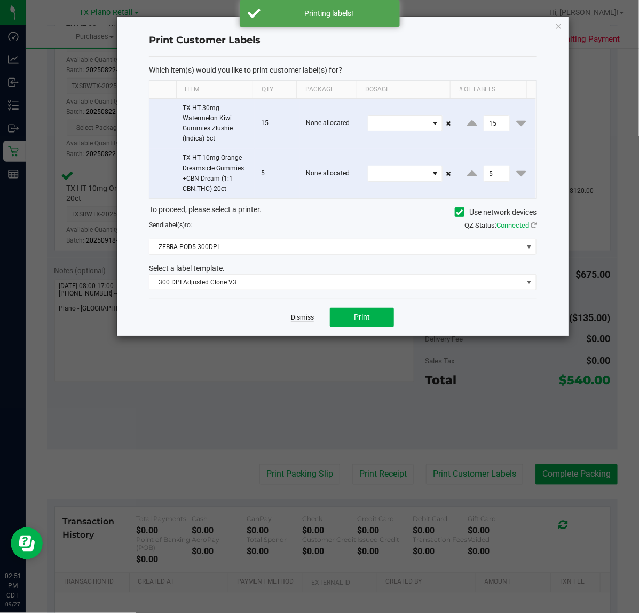
click at [305, 319] on link "Dismiss" at bounding box center [302, 317] width 23 height 9
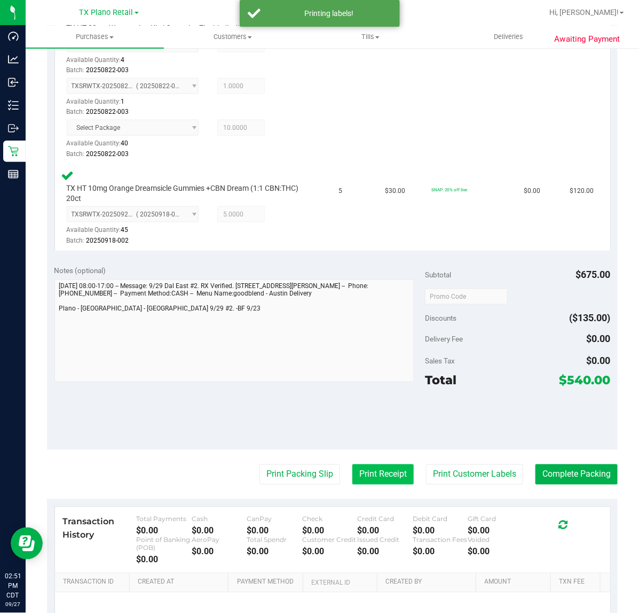
click at [368, 477] on button "Print Receipt" at bounding box center [383, 474] width 61 height 20
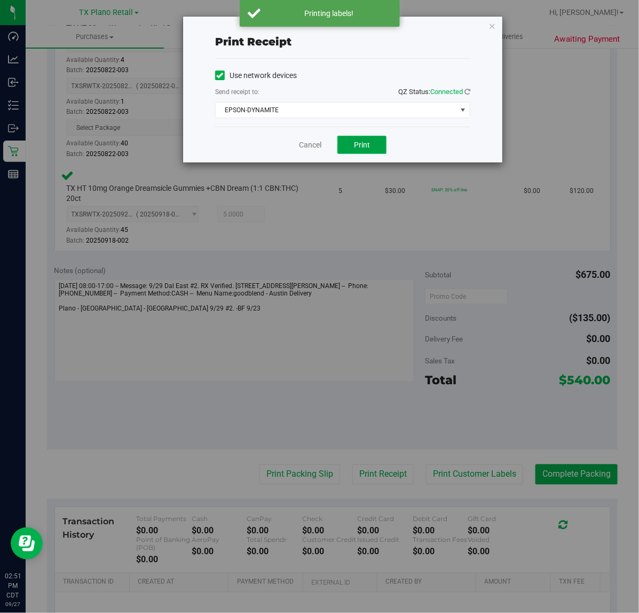
click at [345, 150] on button "Print" at bounding box center [362, 145] width 49 height 18
click at [307, 147] on link "Cancel" at bounding box center [306, 144] width 22 height 11
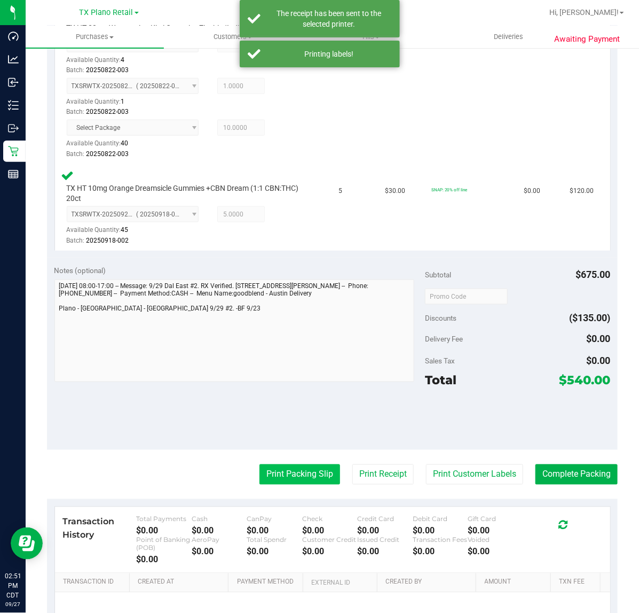
click at [292, 469] on button "Print Packing Slip" at bounding box center [300, 474] width 81 height 20
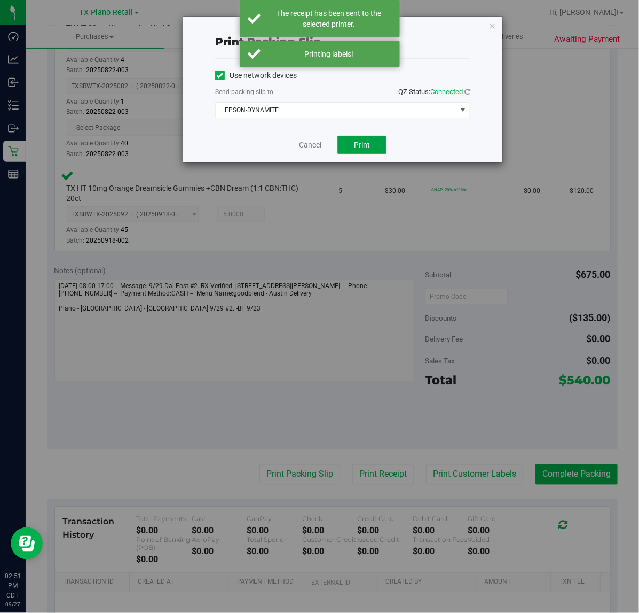
click at [353, 143] on button "Print" at bounding box center [362, 145] width 49 height 18
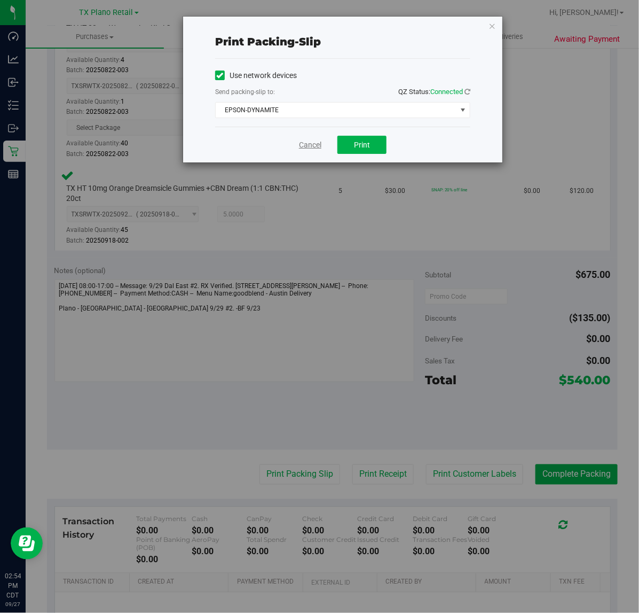
click at [313, 144] on link "Cancel" at bounding box center [310, 144] width 22 height 11
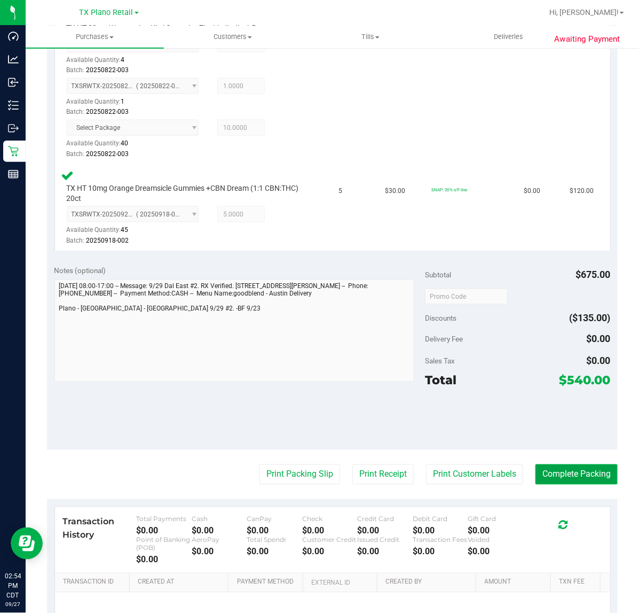
click at [547, 477] on button "Complete Packing" at bounding box center [577, 474] width 82 height 20
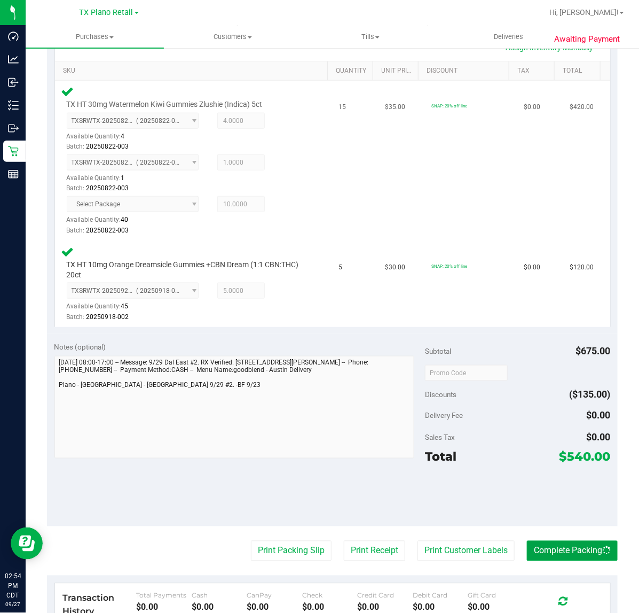
scroll to position [0, 0]
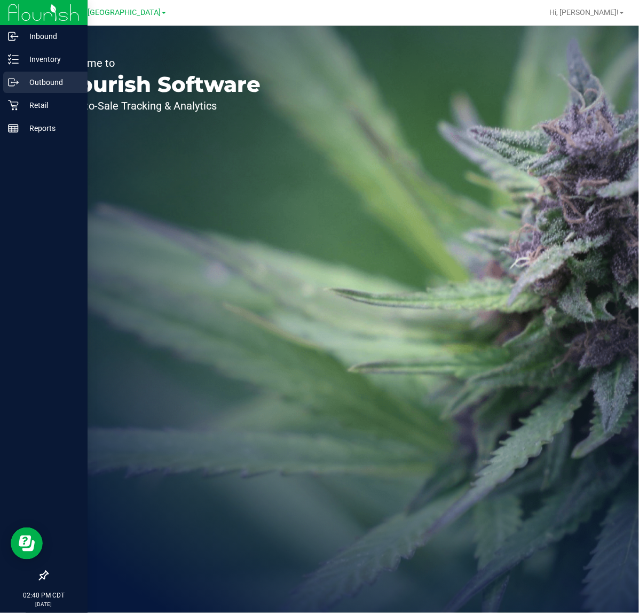
click at [14, 83] on icon at bounding box center [13, 82] width 11 height 11
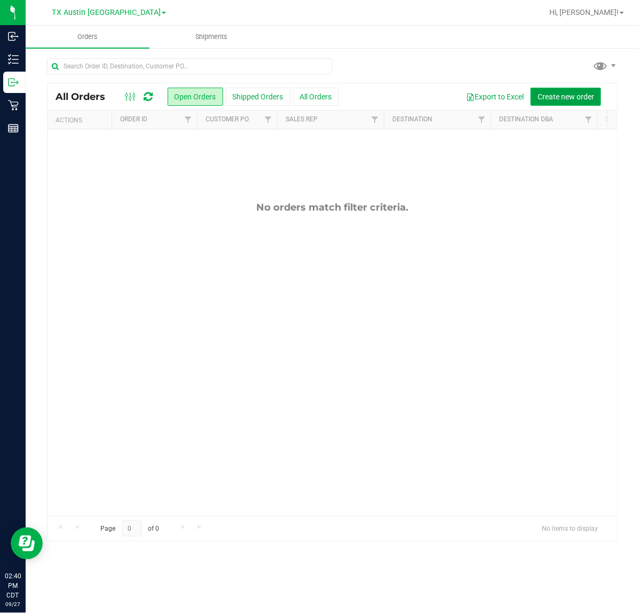
click at [548, 89] on button "Create new order" at bounding box center [566, 97] width 71 height 18
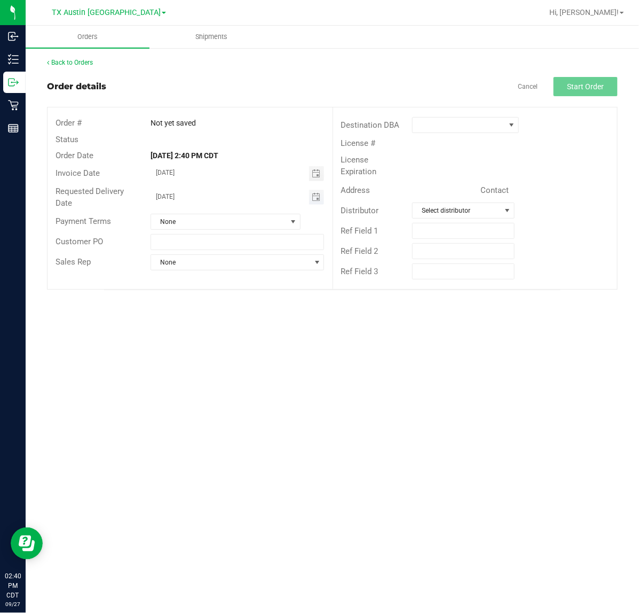
click at [310, 195] on span "Toggle calendar" at bounding box center [316, 197] width 15 height 15
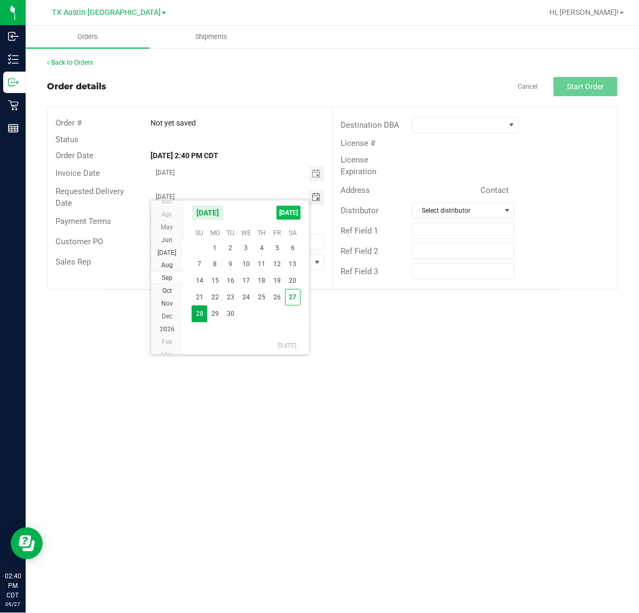
click at [295, 211] on span "[DATE]" at bounding box center [289, 213] width 24 height 14
type input "[DATE]"
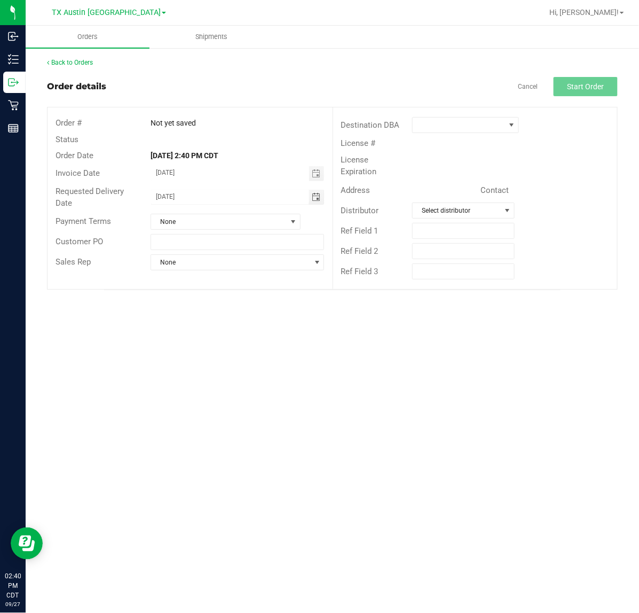
click at [415, 135] on div "License #" at bounding box center [475, 143] width 285 height 17
click at [419, 134] on div "Destination DBA" at bounding box center [475, 125] width 285 height 20
click at [506, 119] on span at bounding box center [511, 125] width 13 height 15
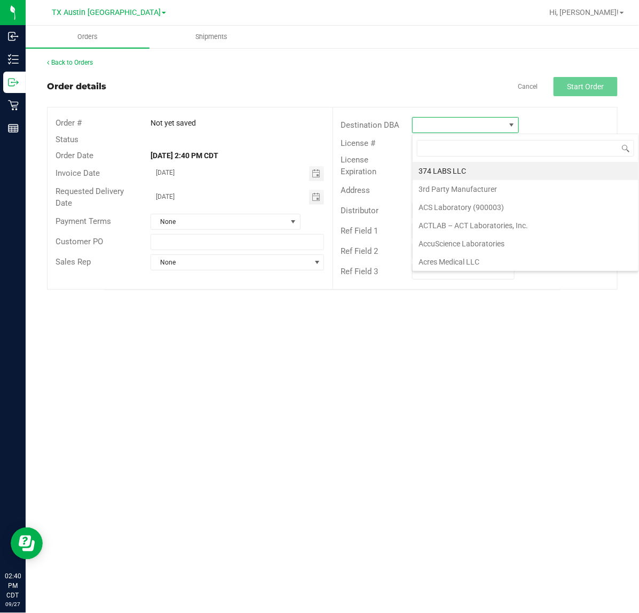
scroll to position [17, 107]
type input "tx"
click at [479, 175] on li "TX Plano Retail" at bounding box center [482, 171] width 138 height 18
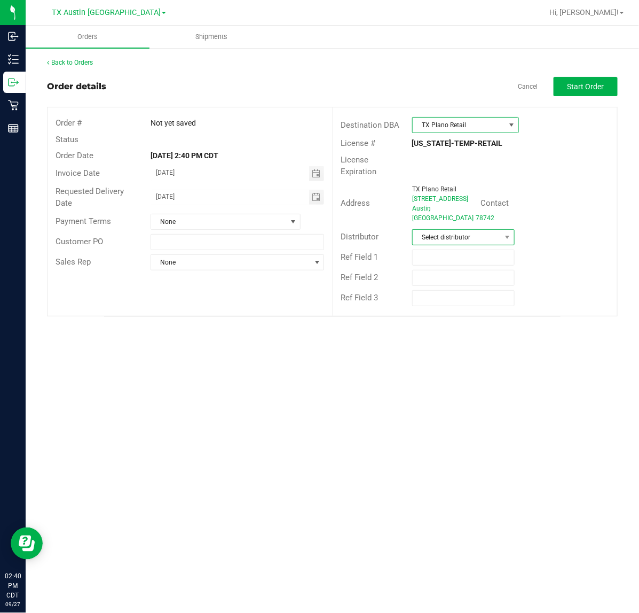
click at [467, 230] on span "Select distributor" at bounding box center [457, 237] width 88 height 15
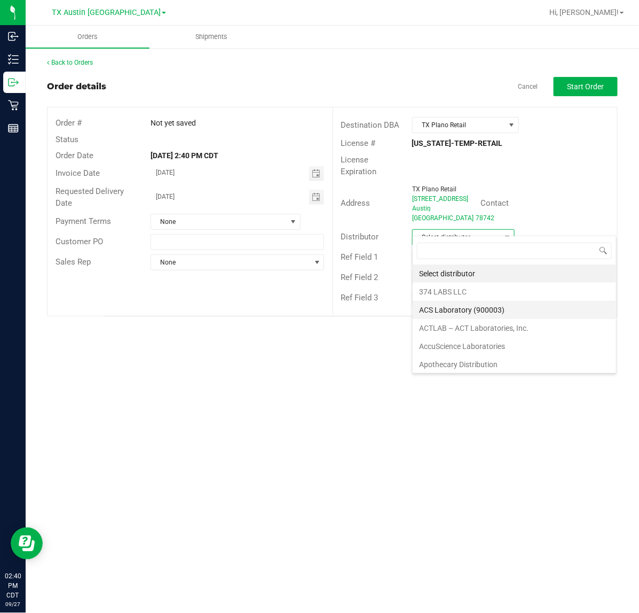
scroll to position [67, 0]
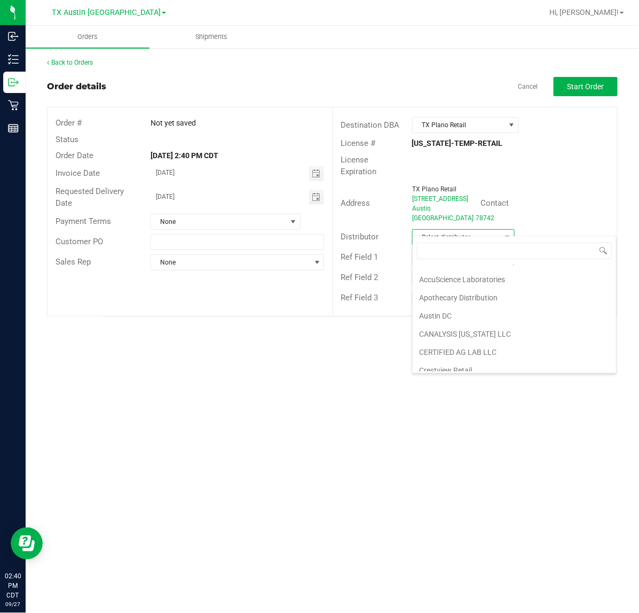
click at [487, 313] on li "Austin DC" at bounding box center [515, 316] width 204 height 18
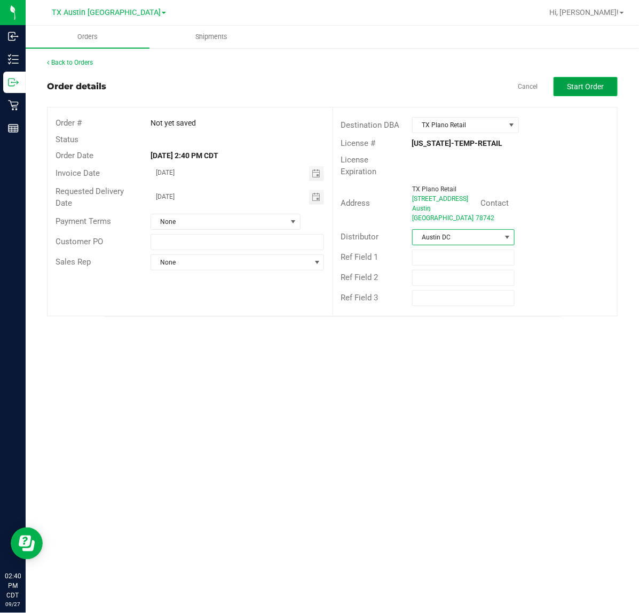
click at [581, 91] on button "Start Order" at bounding box center [586, 86] width 64 height 19
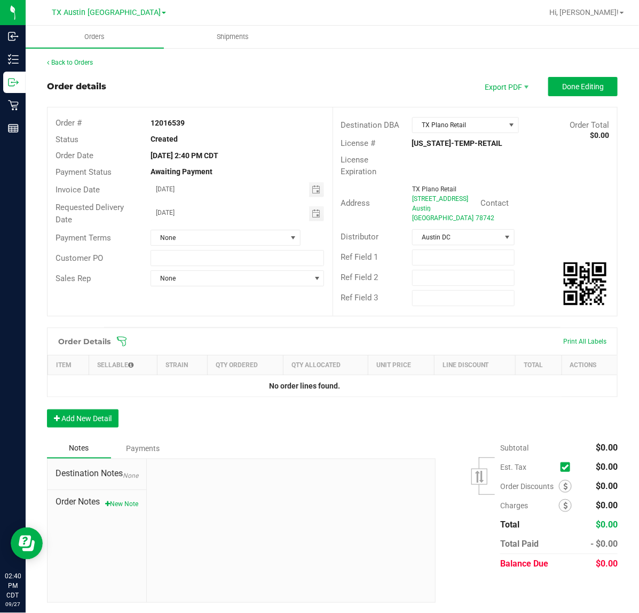
click at [119, 328] on div "Order Details Print All Labels" at bounding box center [333, 341] width 570 height 27
click at [119, 336] on icon at bounding box center [121, 341] width 11 height 11
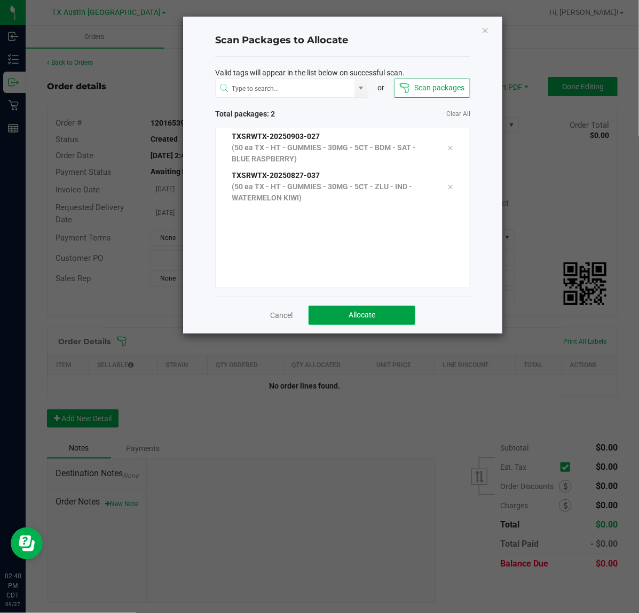
click at [373, 317] on span "Allocate" at bounding box center [362, 314] width 27 height 9
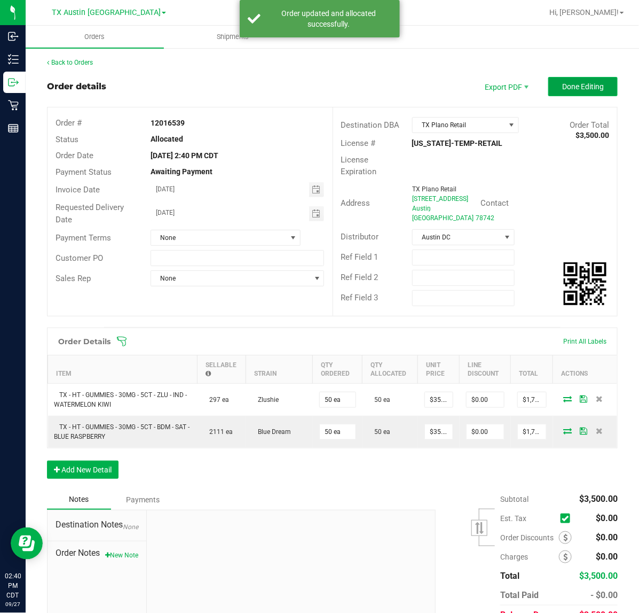
click at [577, 93] on button "Done Editing" at bounding box center [583, 86] width 69 height 19
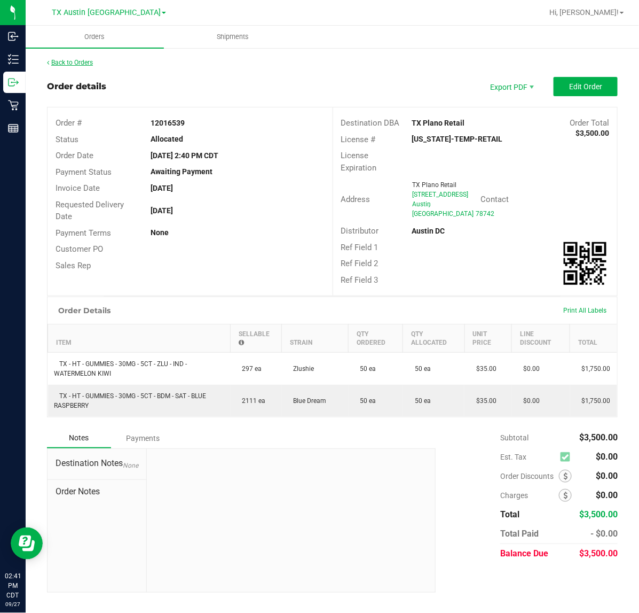
click at [89, 63] on link "Back to Orders" at bounding box center [70, 62] width 46 height 7
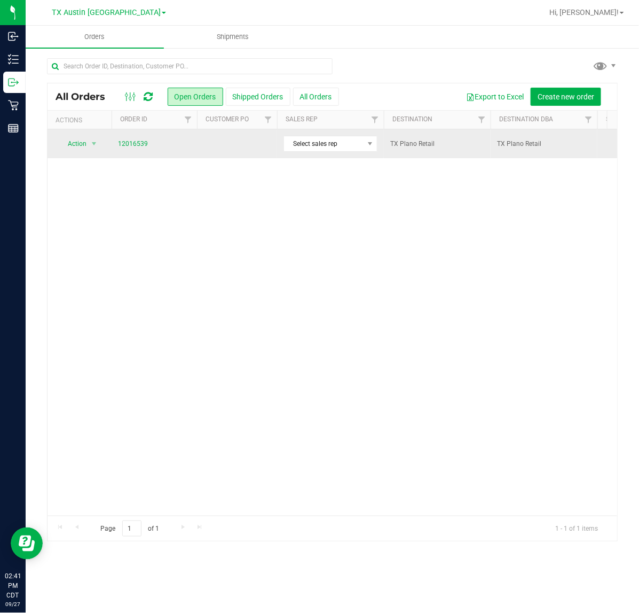
click at [253, 149] on td at bounding box center [237, 143] width 80 height 29
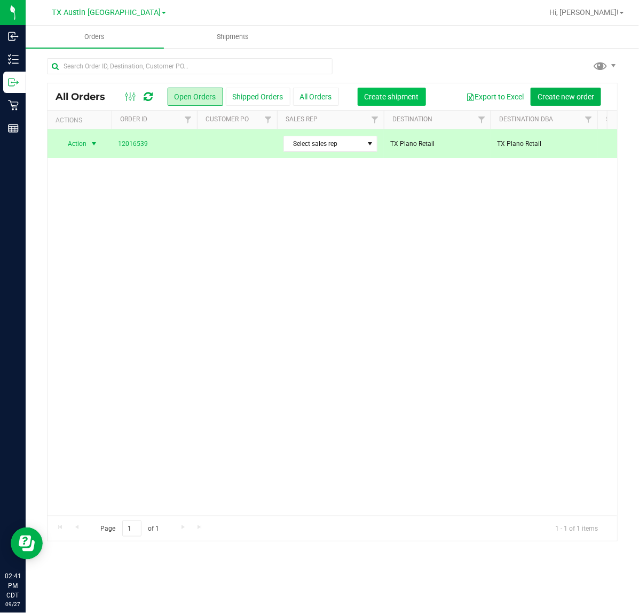
click at [364, 91] on button "Create shipment" at bounding box center [392, 97] width 68 height 18
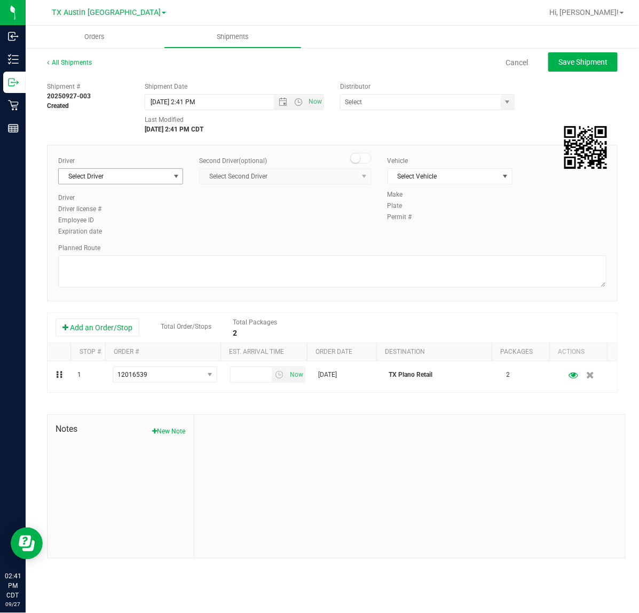
click at [172, 172] on span "select" at bounding box center [176, 176] width 9 height 9
click at [142, 227] on li "[PERSON_NAME]" at bounding box center [121, 221] width 124 height 16
type input "sherm"
click at [319, 105] on span "Now" at bounding box center [316, 101] width 18 height 15
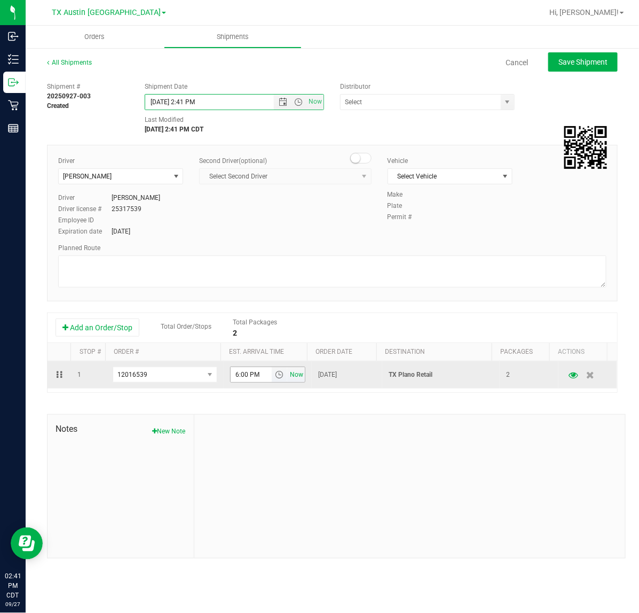
click at [297, 376] on span "Now" at bounding box center [297, 374] width 18 height 15
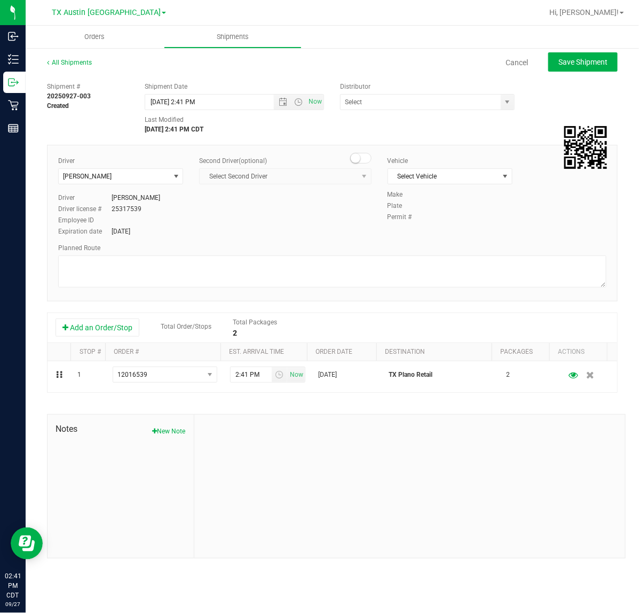
click at [501, 119] on div "Shipment # 20250927-003 Created Shipment Date 9/27/2025 2:41 PM Now Distributor…" at bounding box center [332, 105] width 587 height 57
click at [521, 103] on div "Distributor 374 LABS LLC AccuScience Laboratories ACS Laboratory (900003) ACTLA…" at bounding box center [430, 96] width 196 height 28
click at [514, 104] on span at bounding box center [427, 102] width 174 height 16
click at [513, 104] on span "select" at bounding box center [507, 102] width 13 height 15
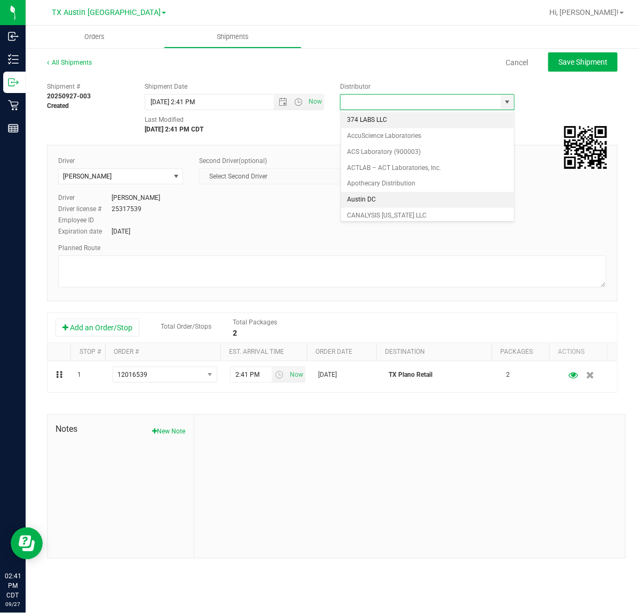
click at [454, 201] on li "Austin DC" at bounding box center [427, 200] width 173 height 16
type input "Austin DC"
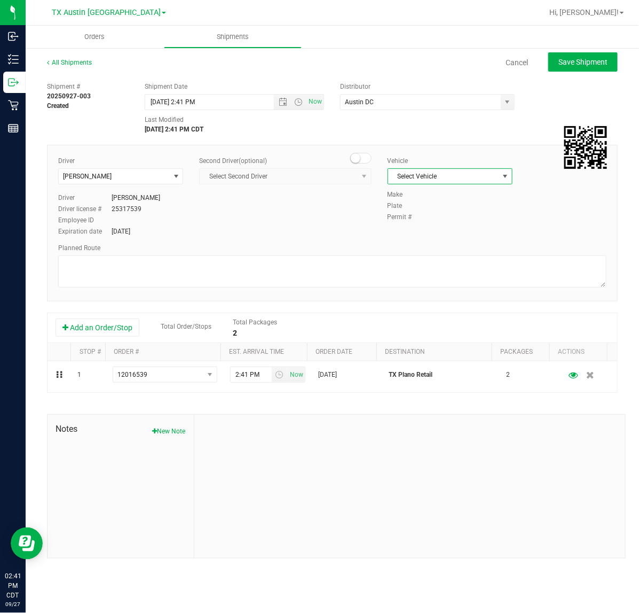
click at [502, 175] on span "select" at bounding box center [505, 176] width 9 height 9
click at [429, 334] on li "NO VEHICLE" at bounding box center [450, 326] width 124 height 16
click at [551, 59] on button "Save Shipment" at bounding box center [583, 61] width 69 height 19
type input "9/27/2025 7:41 PM"
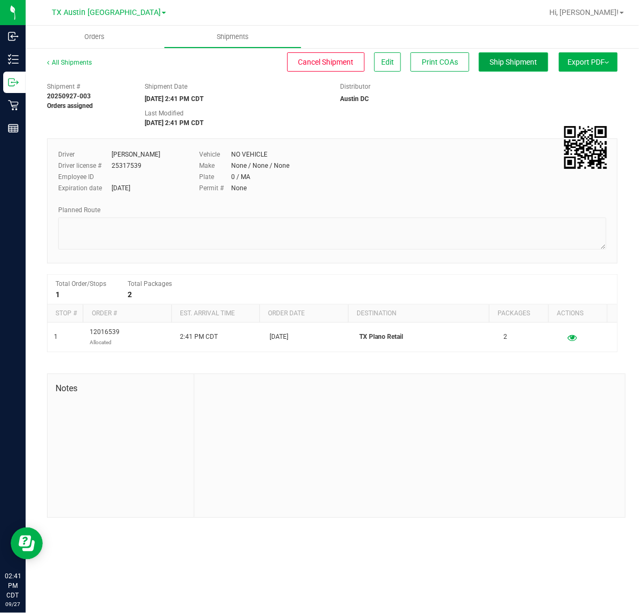
click at [528, 61] on span "Ship Shipment" at bounding box center [514, 62] width 48 height 9
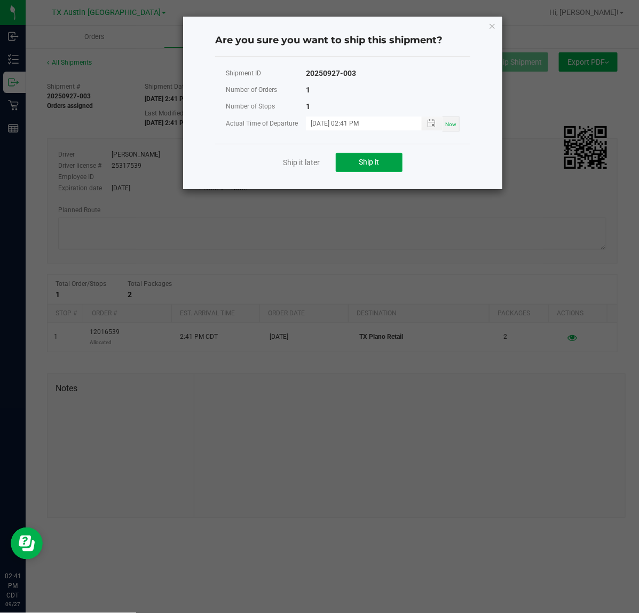
click at [386, 157] on button "Ship it" at bounding box center [369, 162] width 67 height 19
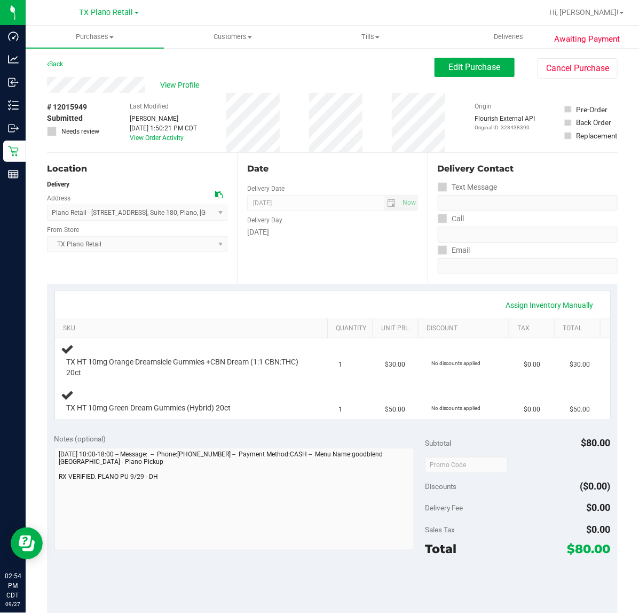
click at [327, 272] on div "Date Delivery Date [DATE] Now [DATE] 07:00 AM Now Delivery Day [DATE]" at bounding box center [332, 218] width 190 height 131
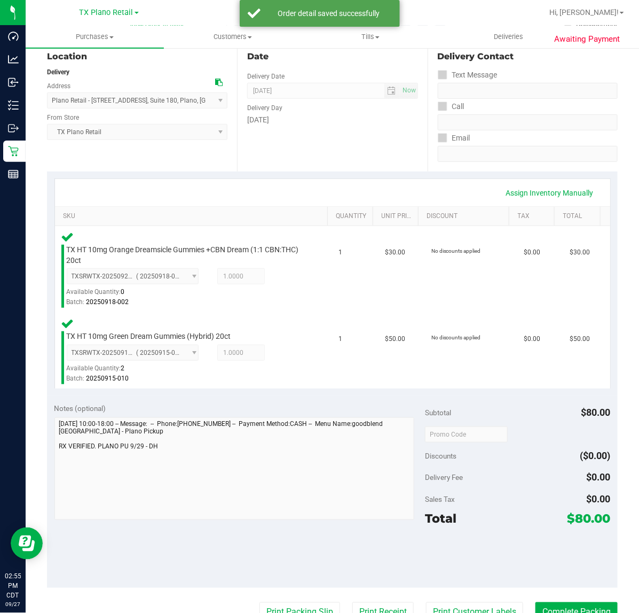
scroll to position [134, 0]
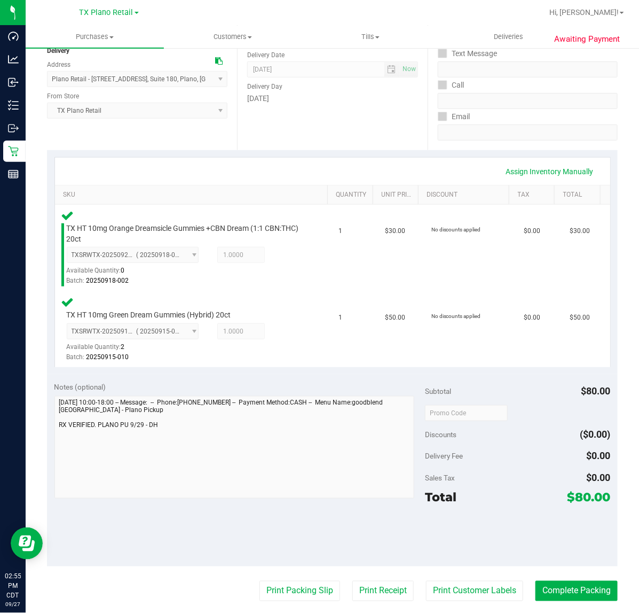
click at [460, 602] on purchase-details "Back Edit Purchase Cancel Purchase View Profile # 12015949 Submitted Needs revi…" at bounding box center [332, 373] width 571 height 899
click at [462, 594] on button "Print Customer Labels" at bounding box center [474, 591] width 97 height 20
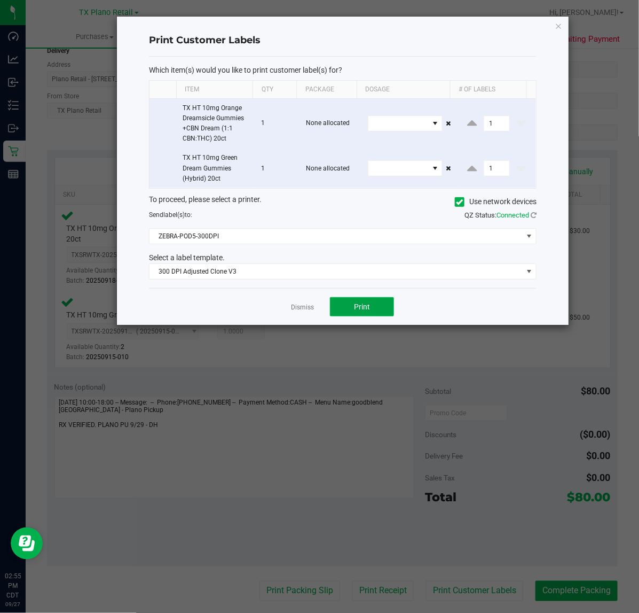
click at [340, 300] on button "Print" at bounding box center [362, 306] width 64 height 19
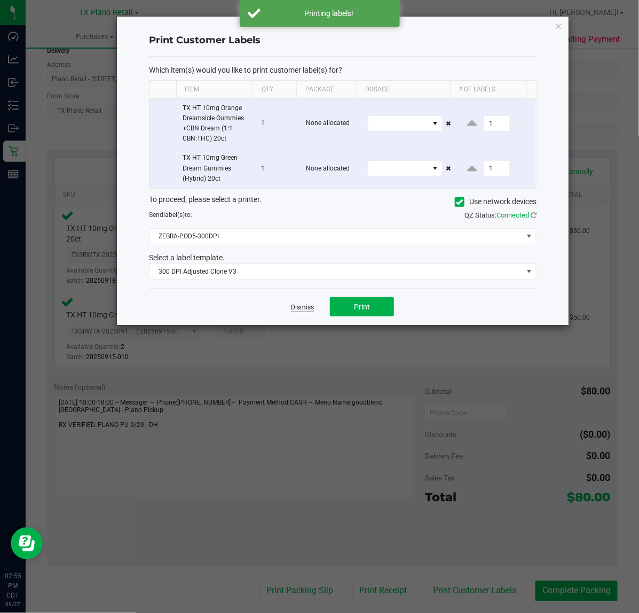
click at [308, 309] on link "Dismiss" at bounding box center [302, 307] width 23 height 9
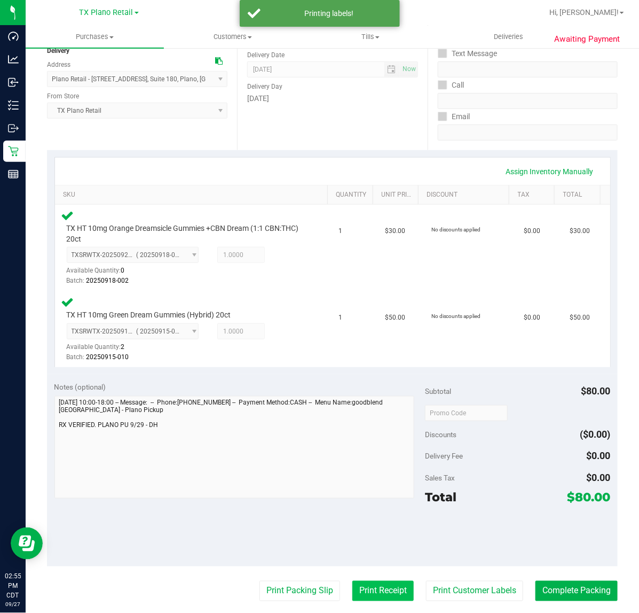
click at [369, 585] on button "Print Receipt" at bounding box center [383, 591] width 61 height 20
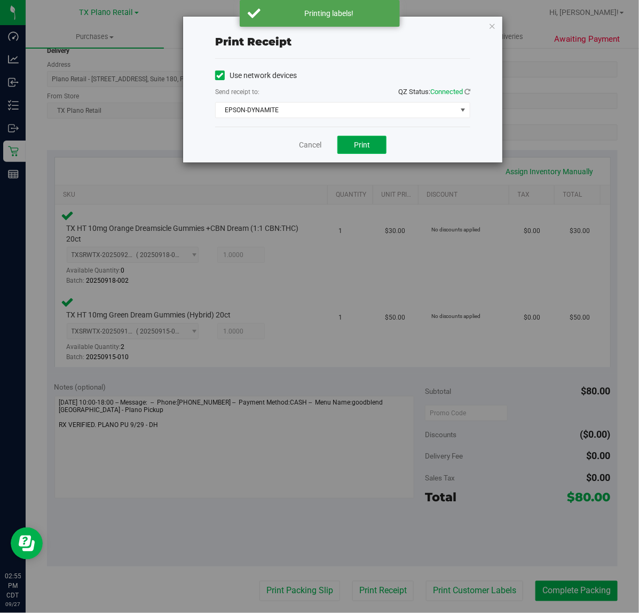
click at [359, 147] on span "Print" at bounding box center [362, 144] width 16 height 9
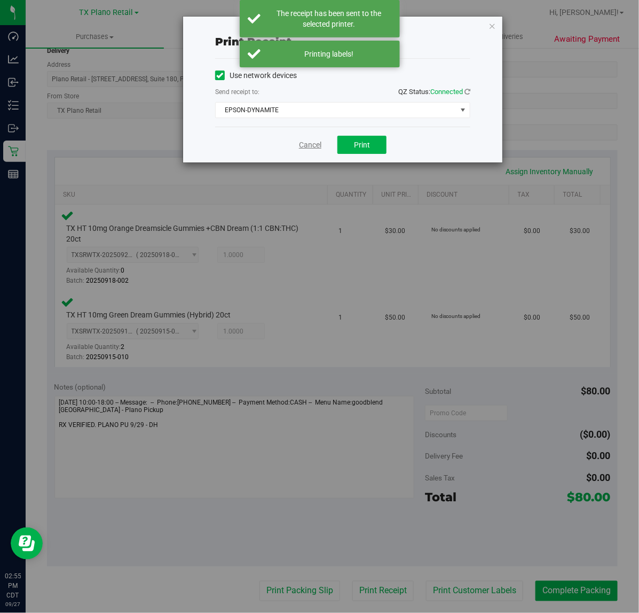
click at [308, 147] on link "Cancel" at bounding box center [310, 144] width 22 height 11
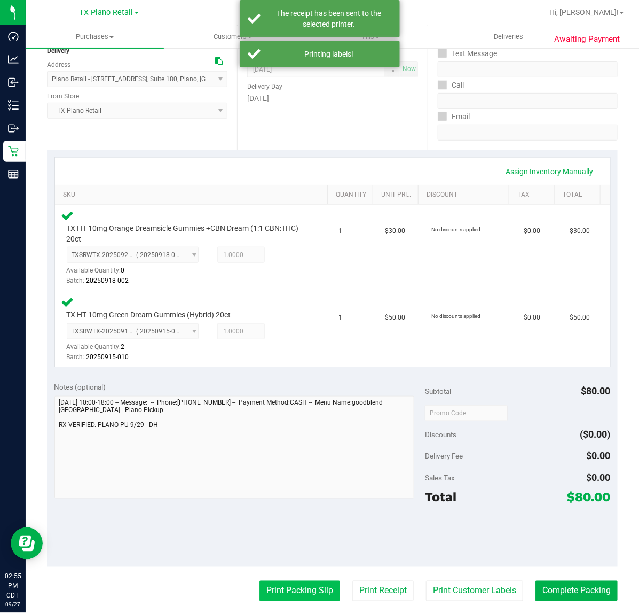
click at [283, 583] on button "Print Packing Slip" at bounding box center [300, 591] width 81 height 20
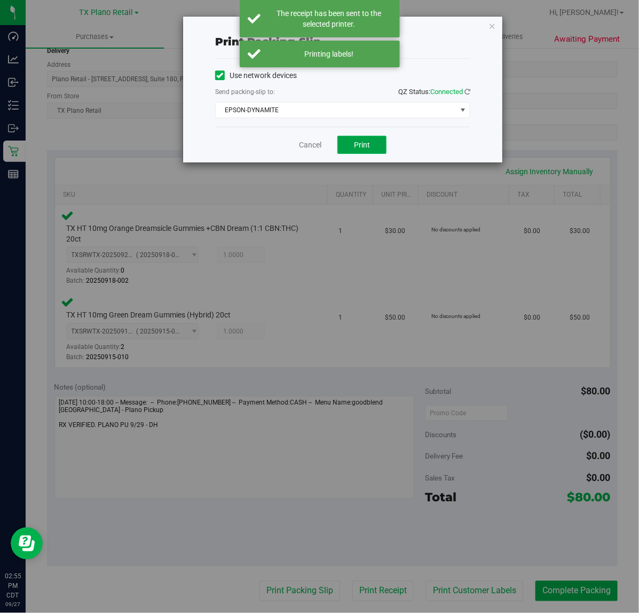
click at [364, 142] on span "Print" at bounding box center [362, 144] width 16 height 9
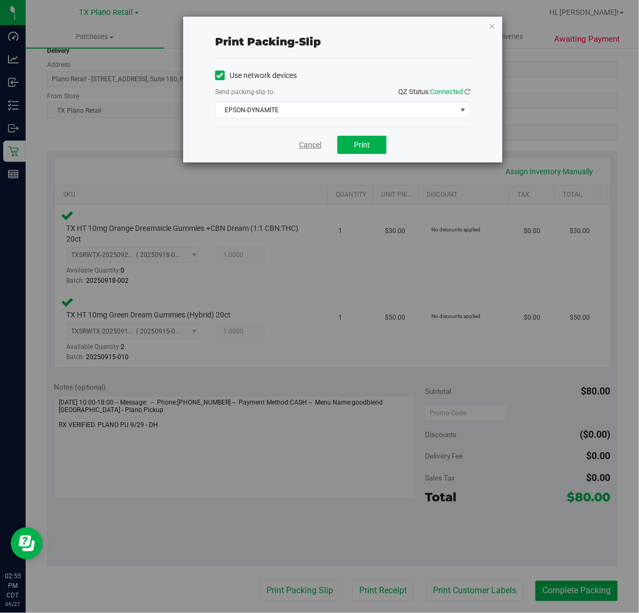
click at [313, 147] on link "Cancel" at bounding box center [310, 144] width 22 height 11
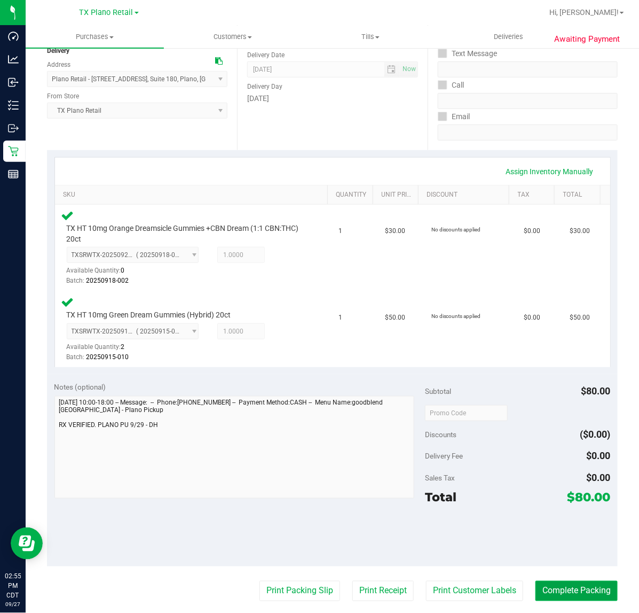
click at [551, 599] on button "Complete Packing" at bounding box center [577, 591] width 82 height 20
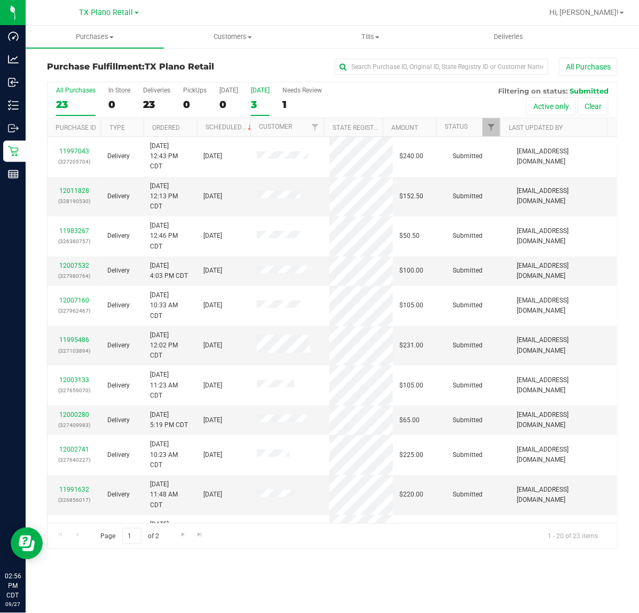
click at [268, 108] on div "3" at bounding box center [260, 104] width 19 height 12
click at [0, 0] on input "Tomorrow 3" at bounding box center [0, 0] width 0 height 0
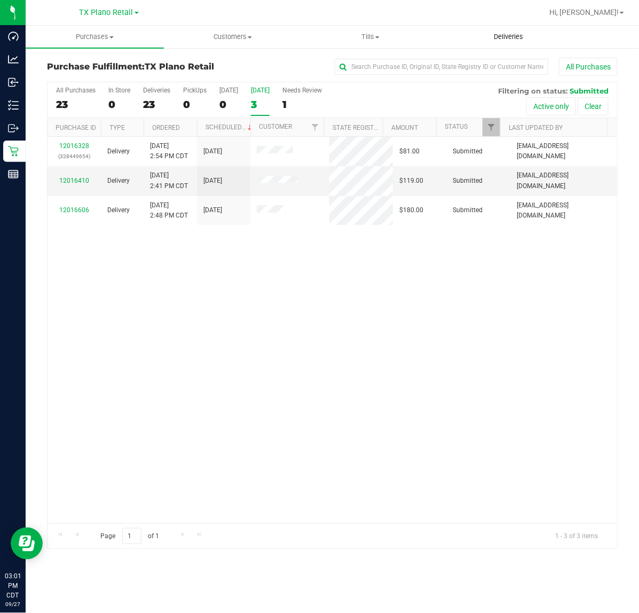
click at [521, 43] on uib-tab-heading "Deliveries" at bounding box center [509, 36] width 137 height 21
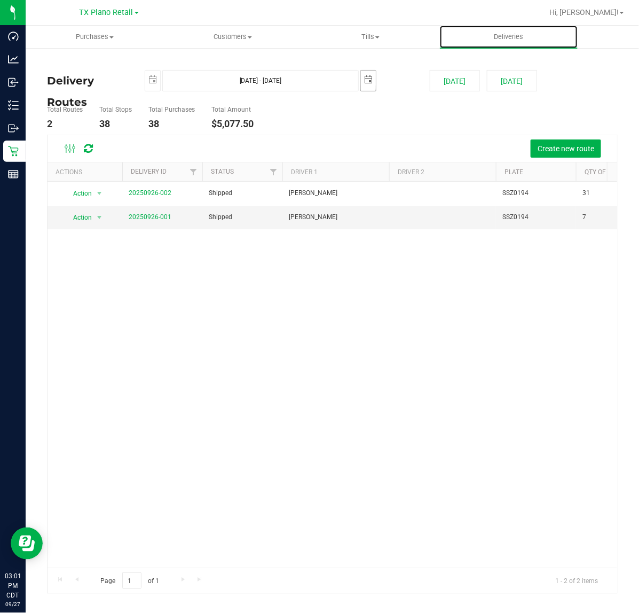
click at [367, 80] on span "select" at bounding box center [368, 79] width 9 height 9
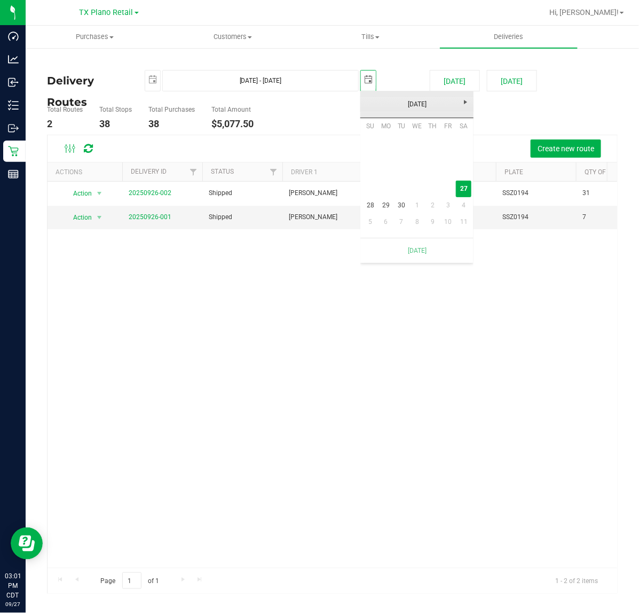
scroll to position [0, 27]
click at [387, 205] on link "29" at bounding box center [386, 205] width 15 height 17
type input "Sep 27, 2025 - Sep 29, 2025"
type input "2025-09-29"
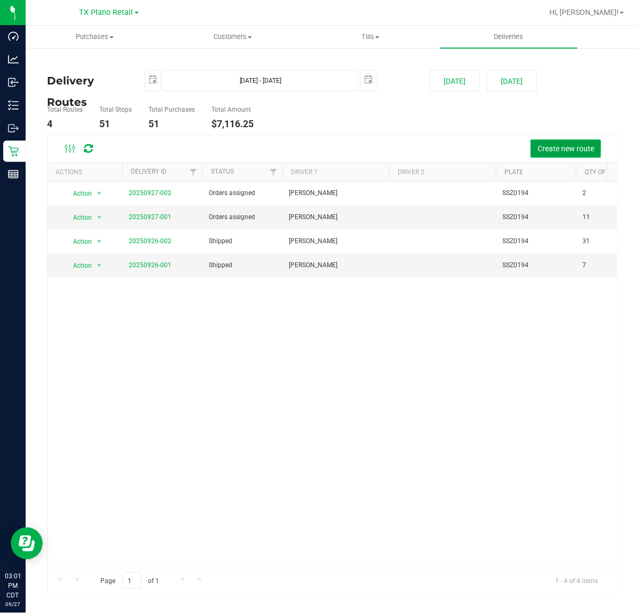
click at [561, 142] on button "Create new route" at bounding box center [566, 148] width 71 height 18
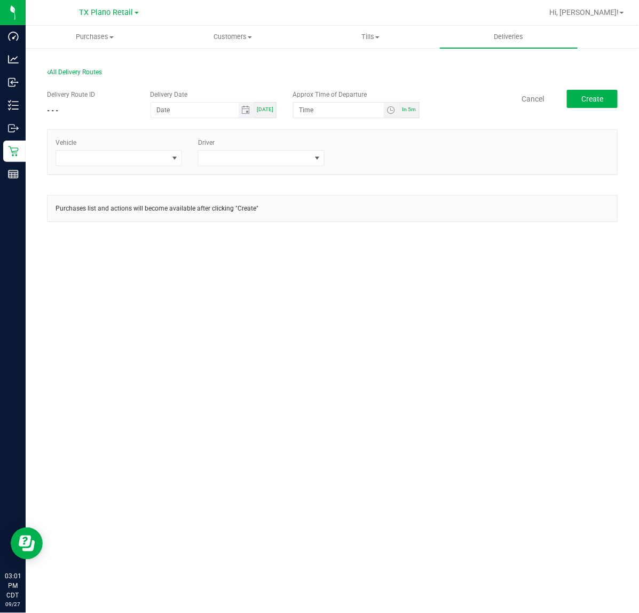
click at [246, 105] on span "Toggle calendar" at bounding box center [246, 110] width 15 height 15
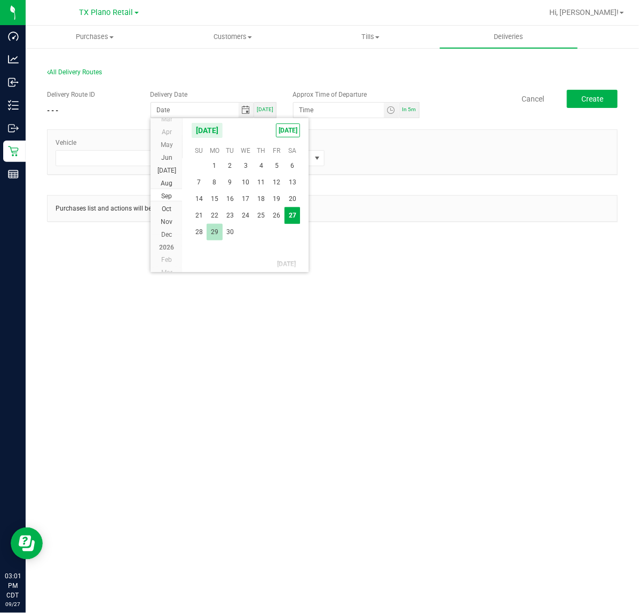
click at [215, 228] on span "29" at bounding box center [214, 232] width 15 height 17
type input "09/29/2025"
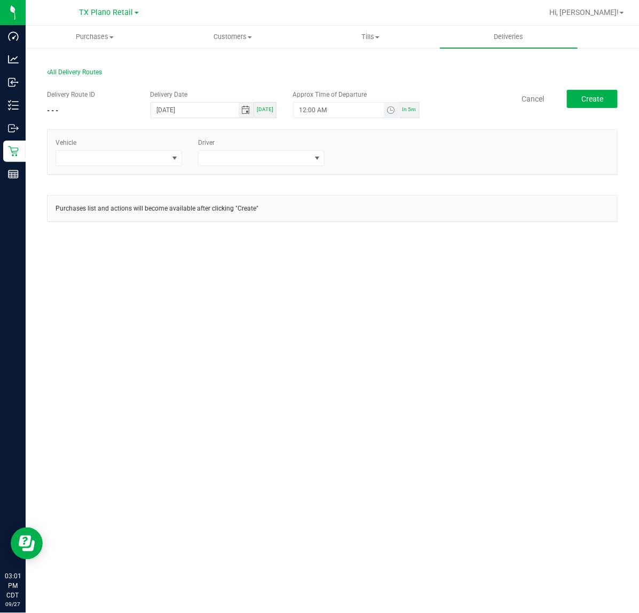
click at [396, 108] on span "Toggle time list" at bounding box center [391, 110] width 15 height 15
click at [384, 311] on button "Set" at bounding box center [372, 319] width 40 height 24
type input "5:00 AM"
click at [170, 165] on span at bounding box center [174, 158] width 13 height 15
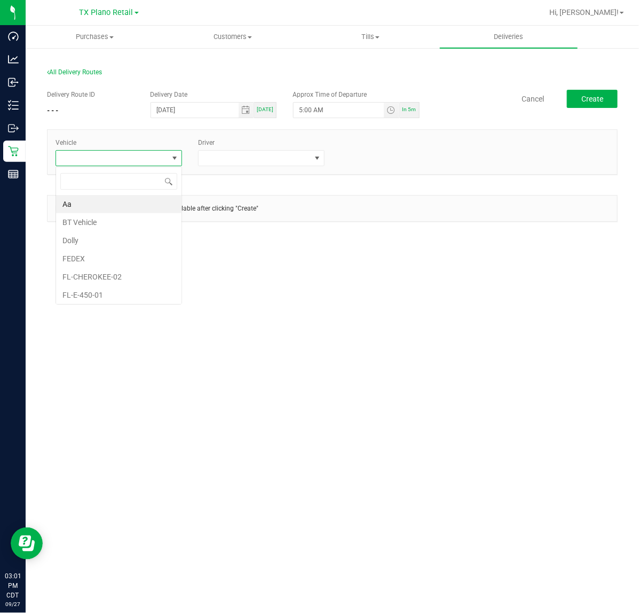
scroll to position [17, 127]
type input "tx"
click at [94, 237] on li "TX-CHEROKEE-01" at bounding box center [119, 240] width 126 height 18
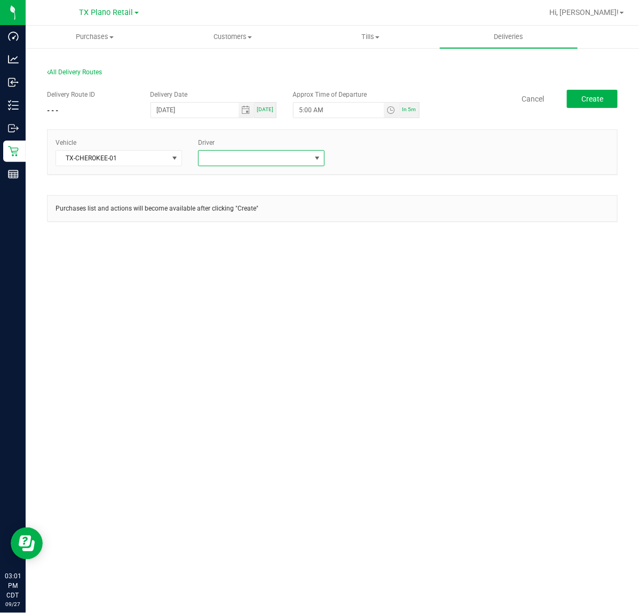
click at [246, 155] on span at bounding box center [255, 158] width 112 height 15
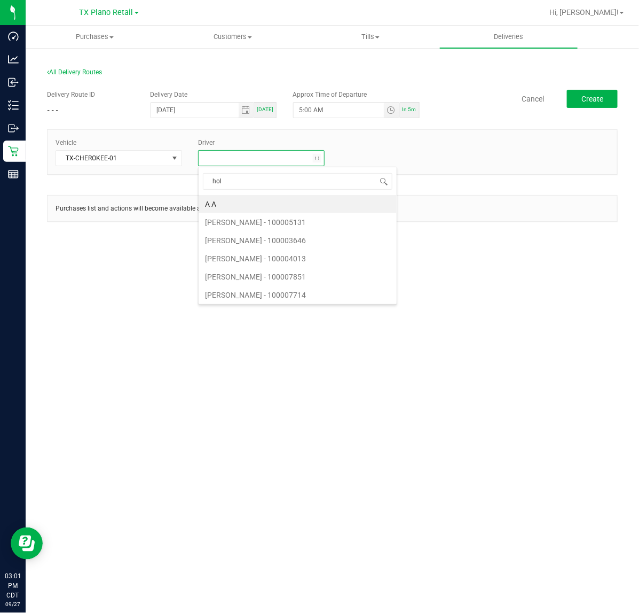
type input "holm"
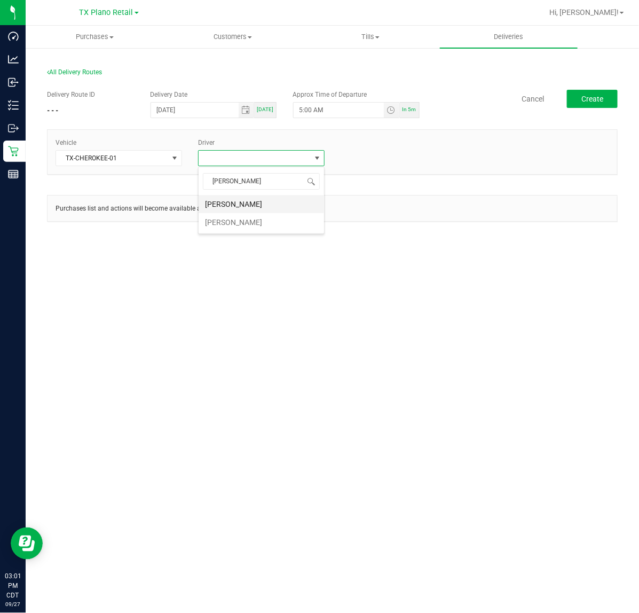
click at [259, 202] on li "Paul Holman" at bounding box center [262, 204] width 126 height 18
click at [574, 93] on button "Create" at bounding box center [592, 99] width 51 height 18
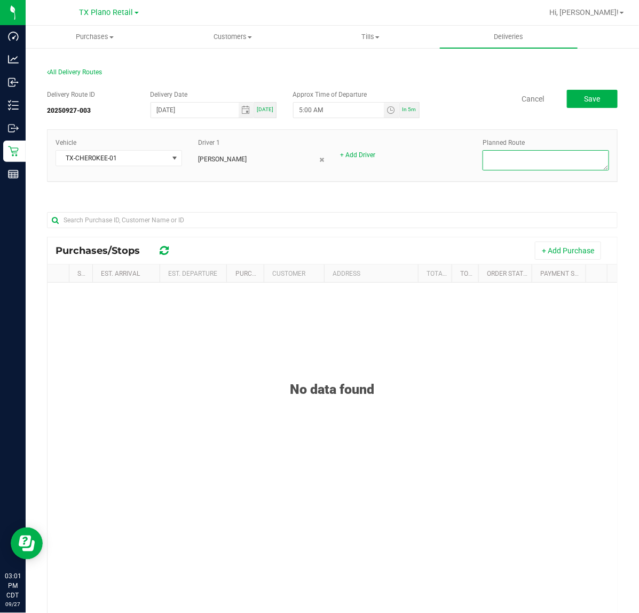
click at [556, 151] on textarea at bounding box center [546, 160] width 127 height 20
type textarea "Plano Retail"
click at [535, 254] on button "+ Add Purchase" at bounding box center [568, 250] width 66 height 18
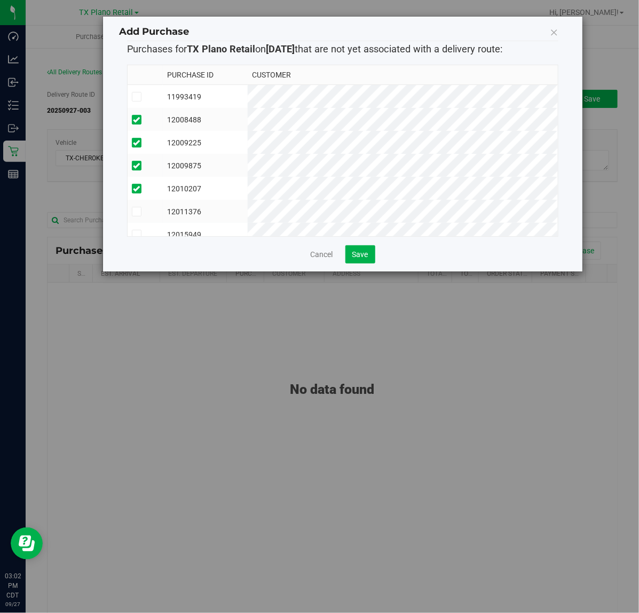
scroll to position [19, 0]
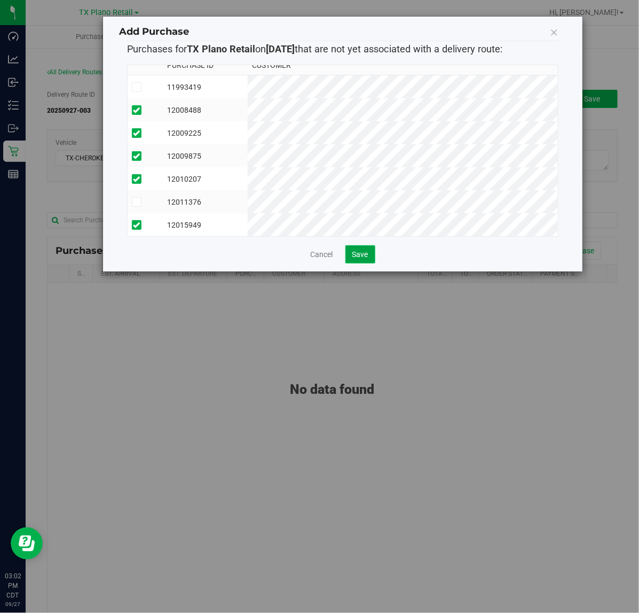
click at [363, 262] on button "Save" at bounding box center [361, 254] width 30 height 18
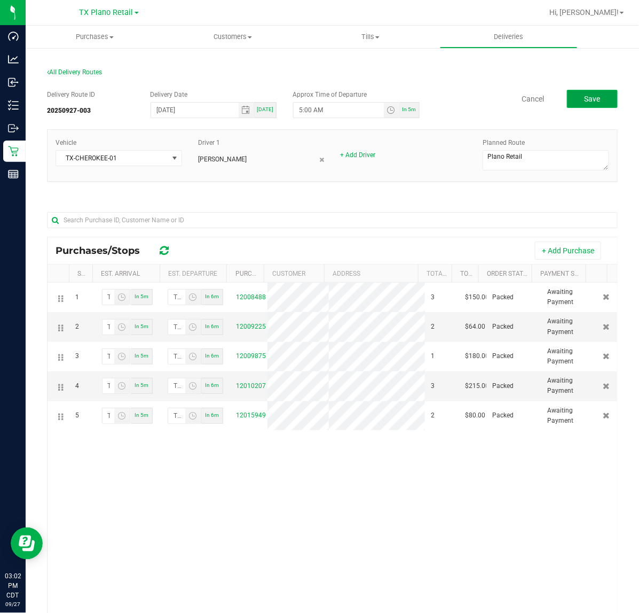
click at [589, 102] on span "Save" at bounding box center [592, 99] width 16 height 9
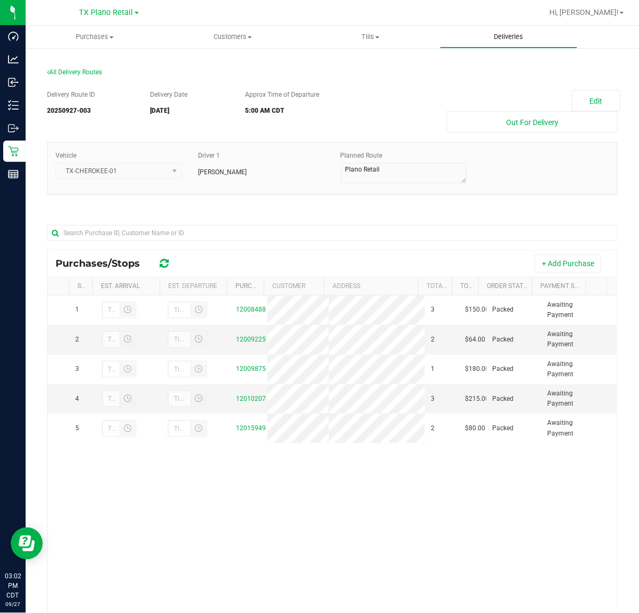
click at [522, 40] on span "Deliveries" at bounding box center [509, 37] width 58 height 10
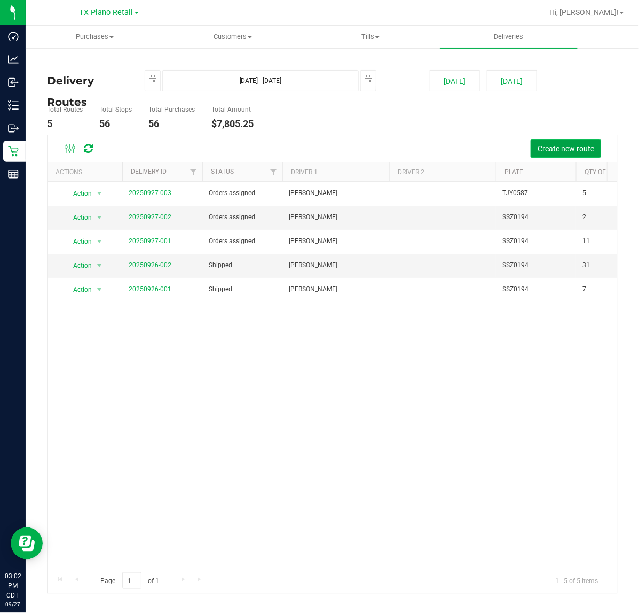
click at [561, 145] on span "Create new route" at bounding box center [566, 148] width 57 height 9
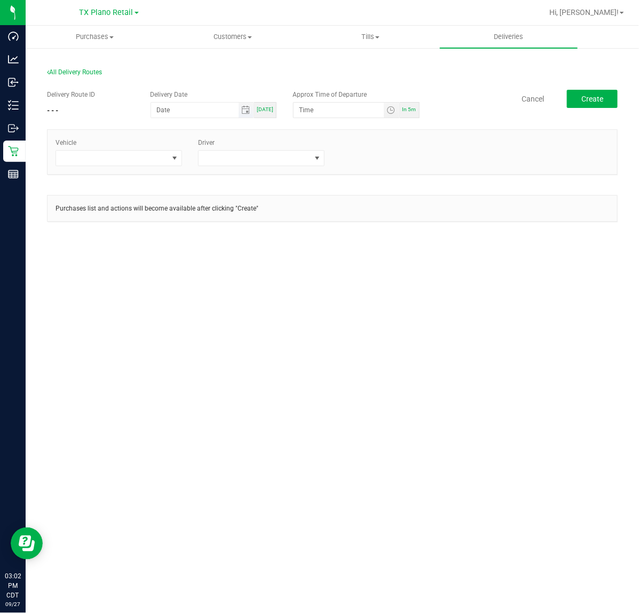
click at [241, 115] on span "Toggle calendar" at bounding box center [246, 110] width 15 height 15
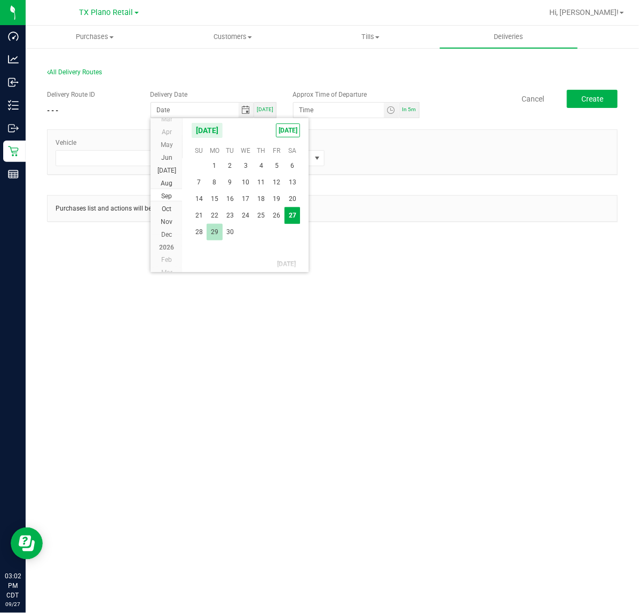
click at [218, 229] on span "29" at bounding box center [214, 232] width 15 height 17
type input "09/29/2025"
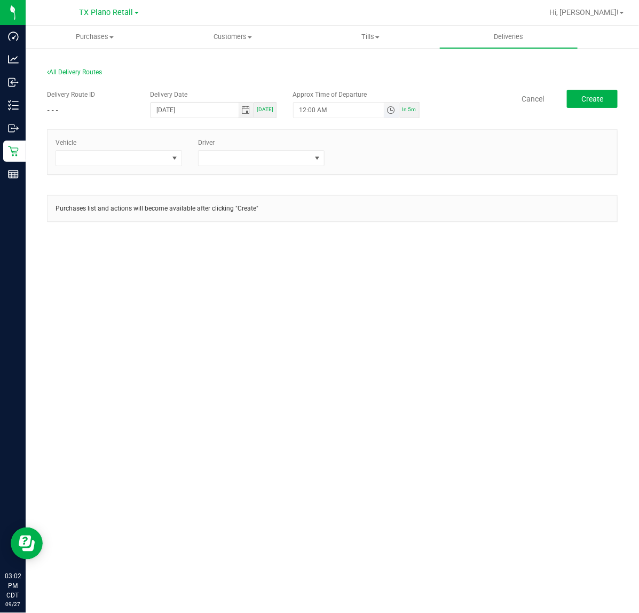
click at [392, 112] on span "Toggle time list" at bounding box center [391, 110] width 9 height 9
click at [364, 327] on button "Set" at bounding box center [372, 319] width 40 height 24
type input "5:00 AM"
click at [167, 157] on span at bounding box center [112, 158] width 112 height 15
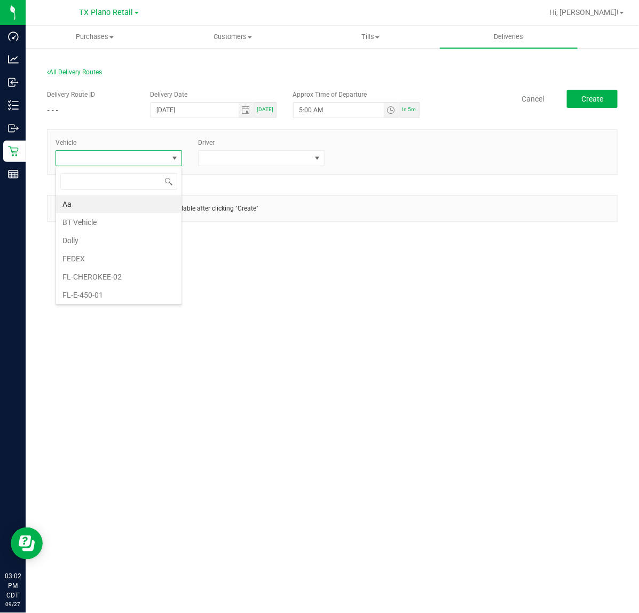
scroll to position [17, 127]
type input "tx"
click at [126, 233] on li "TX-CHEROKEE-01" at bounding box center [119, 240] width 126 height 18
click at [204, 155] on span at bounding box center [255, 158] width 112 height 15
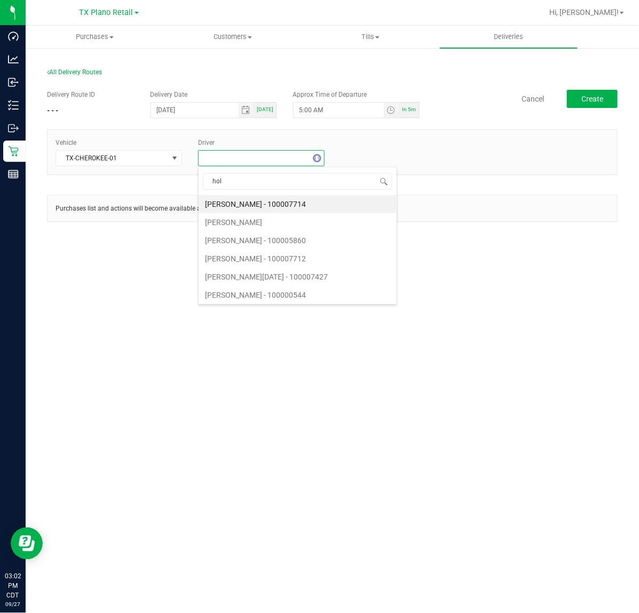
type input "holm"
click at [225, 196] on li "[PERSON_NAME]" at bounding box center [262, 204] width 126 height 18
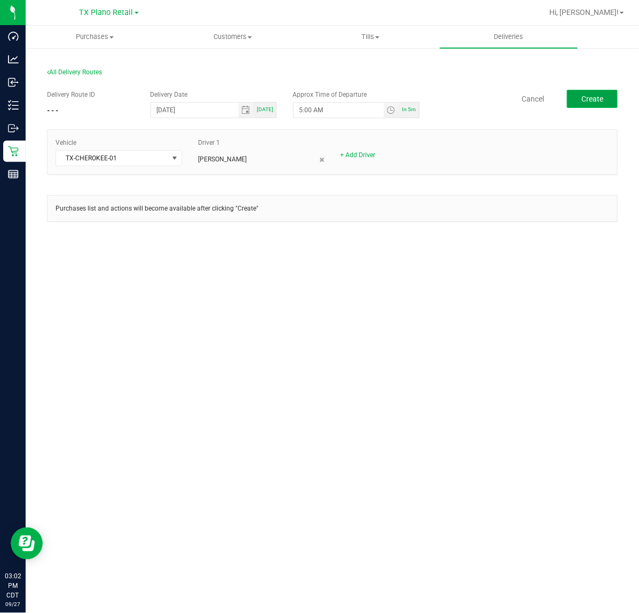
click at [589, 107] on button "Create" at bounding box center [592, 99] width 51 height 18
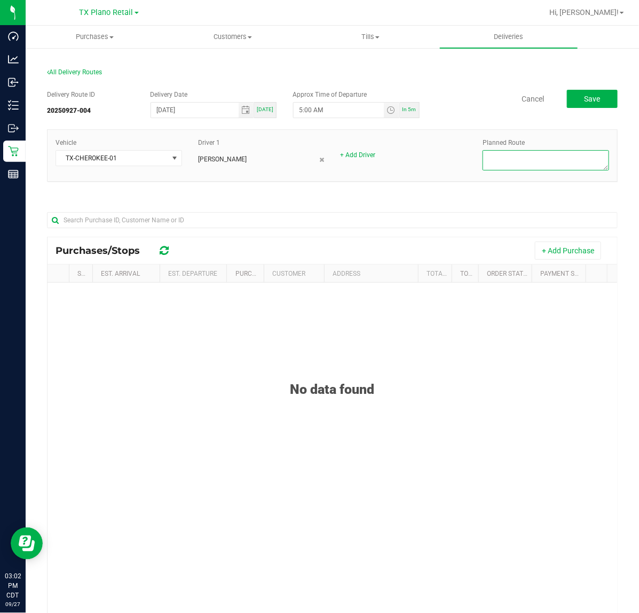
click at [553, 169] on textarea at bounding box center [546, 160] width 127 height 20
type textarea "Dallas East DEL"
click at [575, 244] on div "Purchases/Stops + Add Purchase" at bounding box center [333, 250] width 570 height 27
click at [573, 246] on button "+ Add Purchase" at bounding box center [568, 250] width 66 height 18
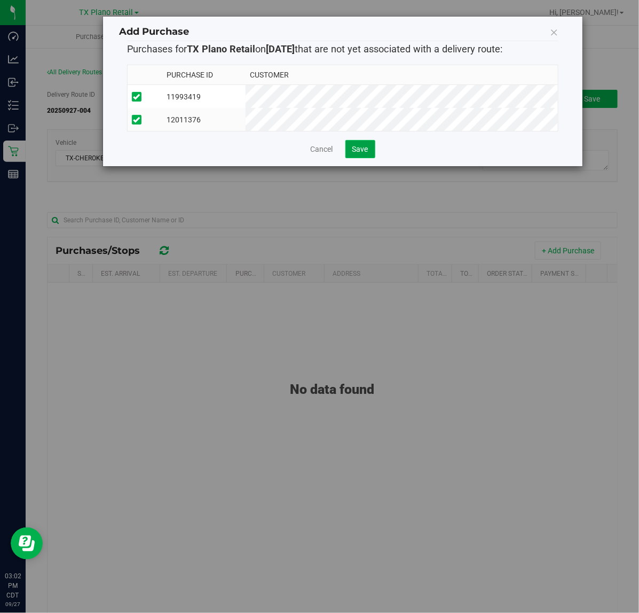
click at [372, 156] on button "Save" at bounding box center [361, 149] width 30 height 18
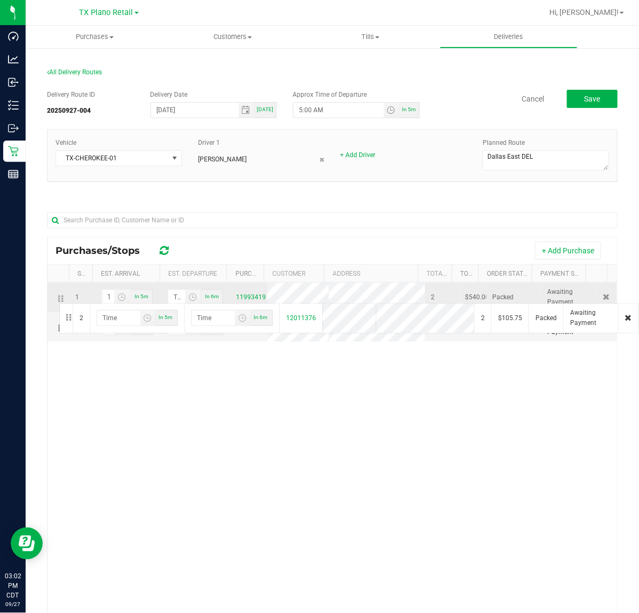
drag, startPoint x: 58, startPoint y: 324, endPoint x: 58, endPoint y: 302, distance: 22.4
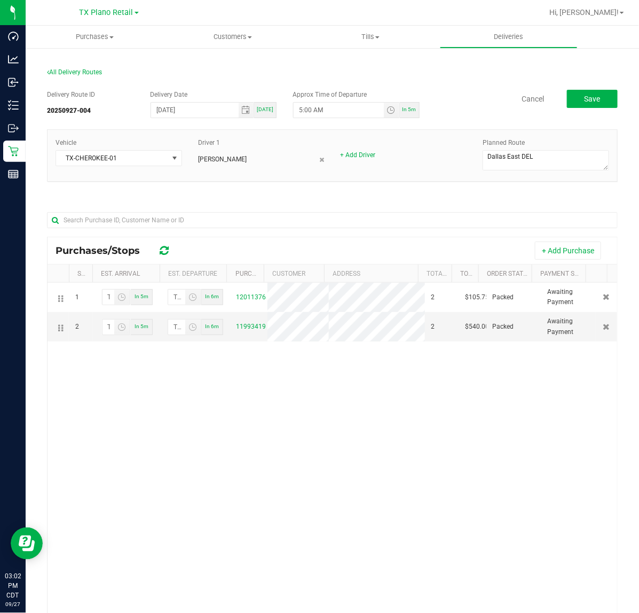
click at [549, 103] on div "Cancel Save" at bounding box center [523, 99] width 190 height 18
click at [567, 96] on button "Save" at bounding box center [592, 99] width 51 height 18
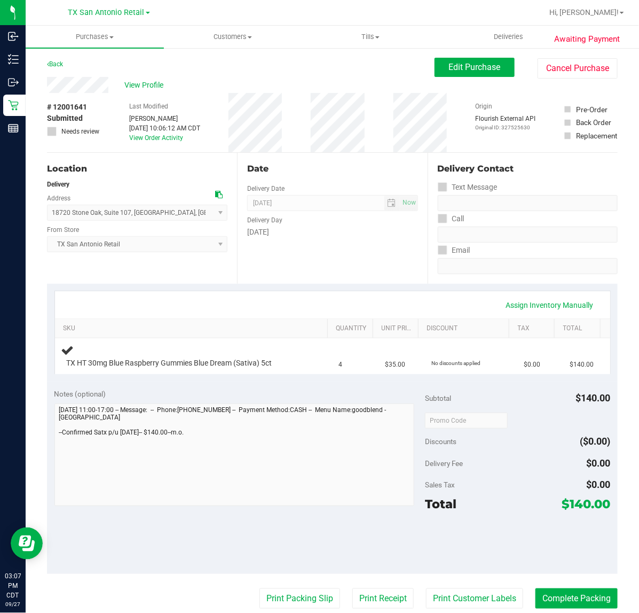
click at [254, 284] on div "Assign Inventory Manually SKU Quantity Unit Price Discount Tax Total TX HT 30mg…" at bounding box center [332, 333] width 571 height 98
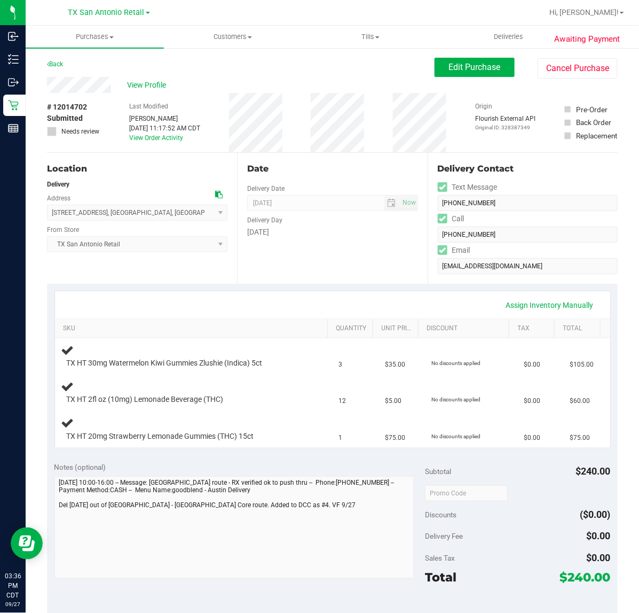
click at [421, 286] on div "Assign Inventory Manually SKU Quantity Unit Price Discount Tax Total TX HT 30mg…" at bounding box center [332, 369] width 571 height 170
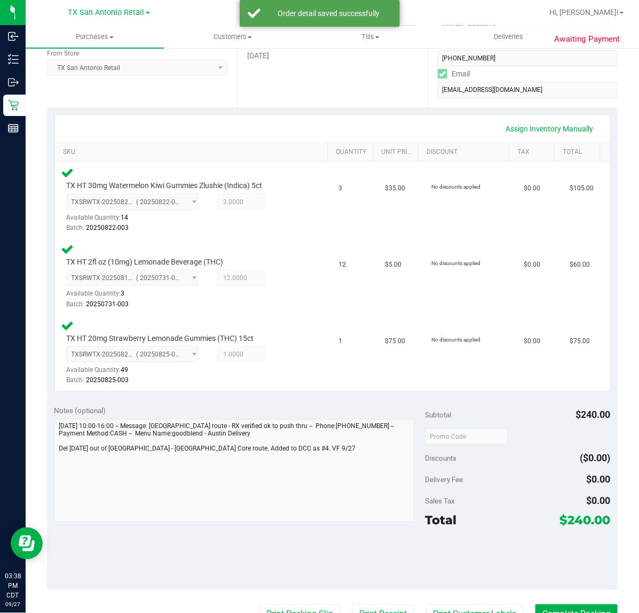
scroll to position [200, 0]
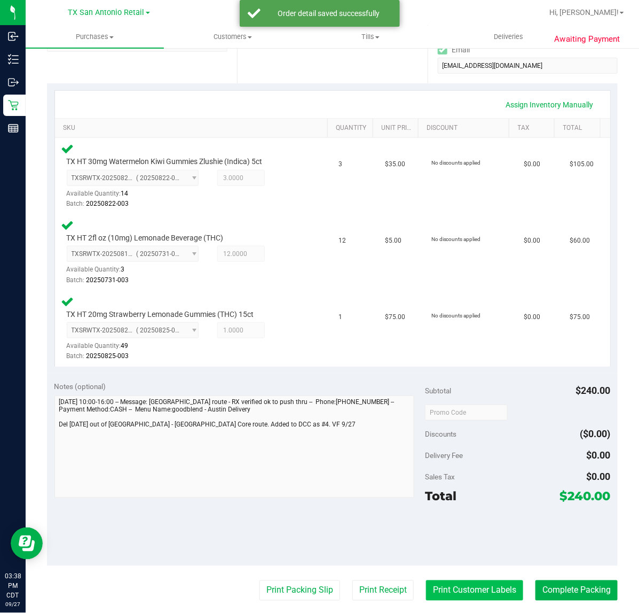
click at [452, 593] on button "Print Customer Labels" at bounding box center [474, 590] width 97 height 20
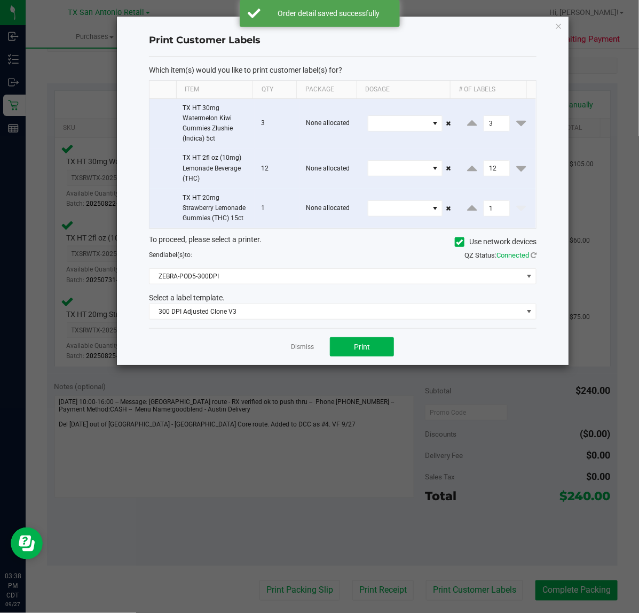
click at [350, 334] on div "Dismiss Print" at bounding box center [343, 346] width 388 height 37
click at [329, 343] on div "Dismiss Print" at bounding box center [343, 346] width 388 height 37
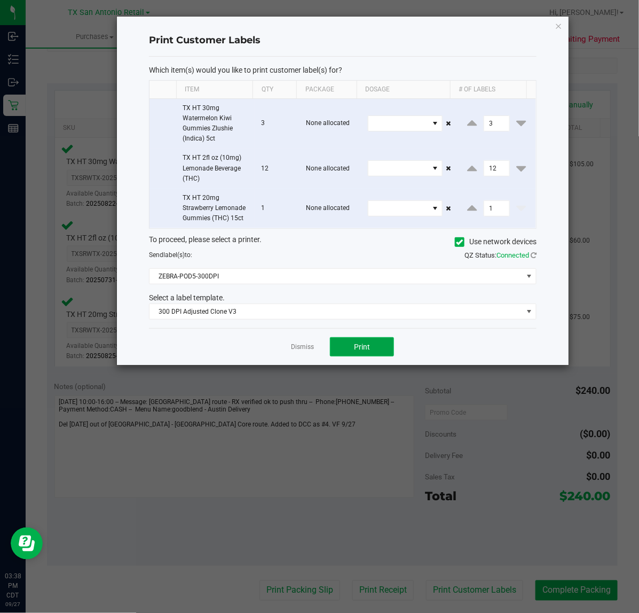
click at [338, 345] on button "Print" at bounding box center [362, 346] width 64 height 19
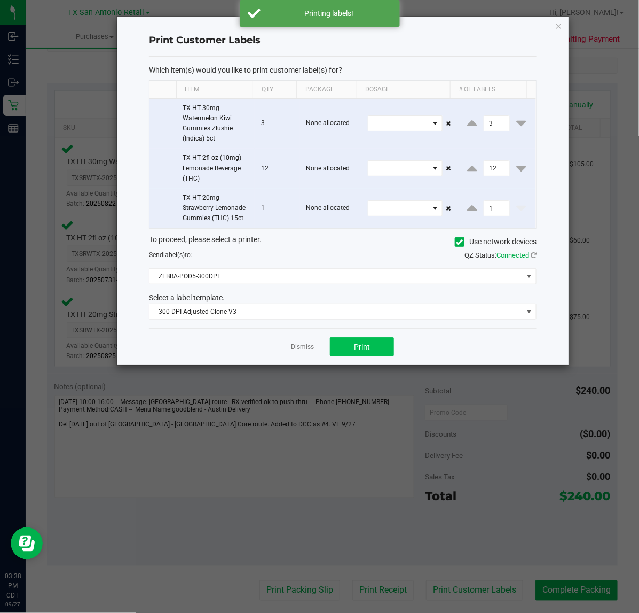
click at [316, 346] on div "Dismiss Print" at bounding box center [343, 346] width 388 height 37
click at [307, 357] on div "Dismiss Print" at bounding box center [343, 346] width 388 height 37
click at [303, 342] on app-cancel-button "Dismiss" at bounding box center [302, 346] width 23 height 11
click at [303, 344] on link "Dismiss" at bounding box center [302, 346] width 23 height 9
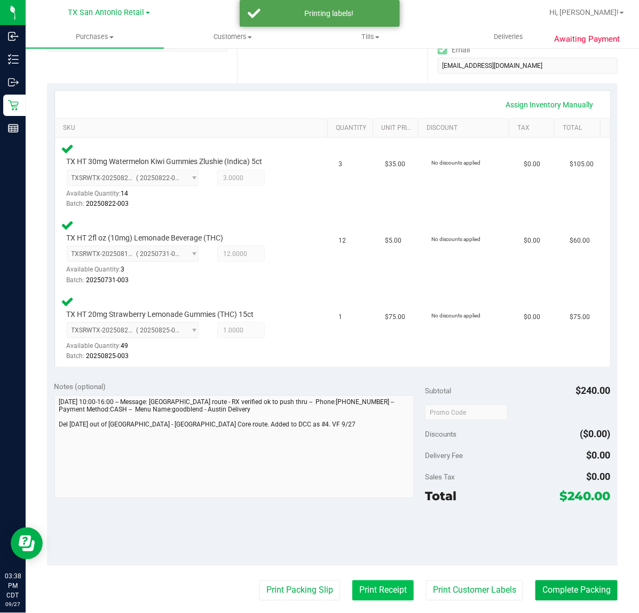
click at [358, 581] on button "Print Receipt" at bounding box center [383, 590] width 61 height 20
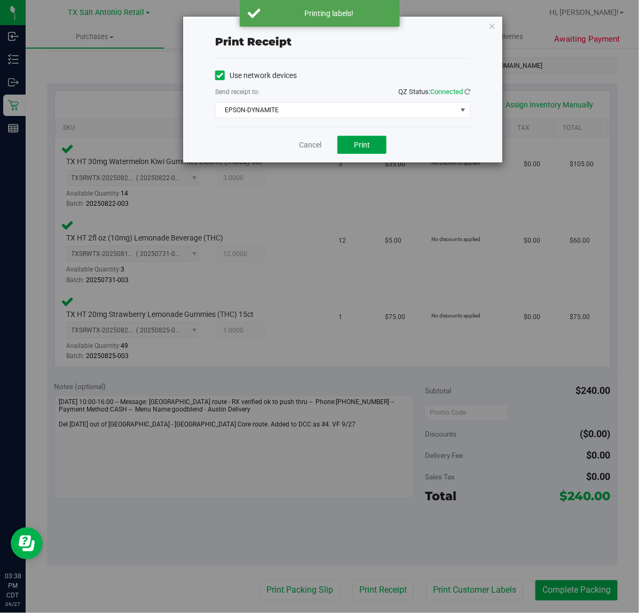
click at [354, 136] on button "Print" at bounding box center [362, 145] width 49 height 18
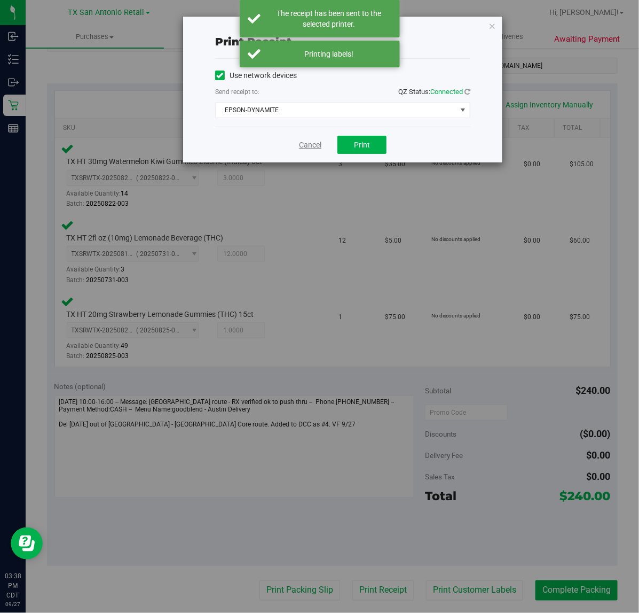
click at [311, 146] on link "Cancel" at bounding box center [310, 144] width 22 height 11
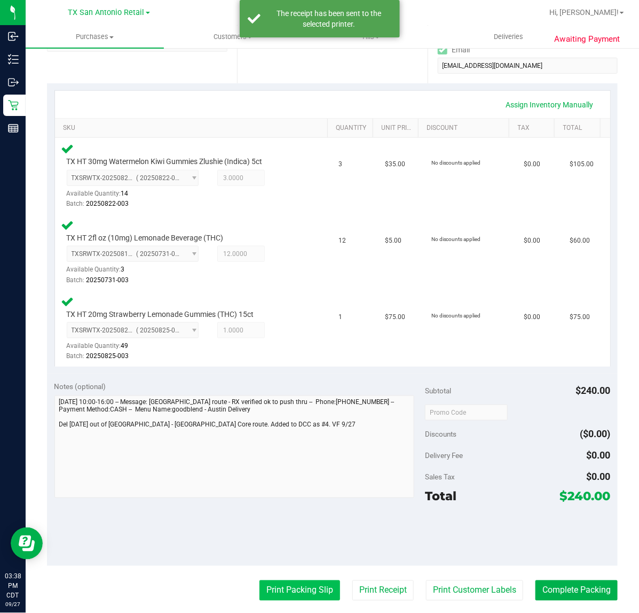
click at [270, 586] on button "Print Packing Slip" at bounding box center [300, 590] width 81 height 20
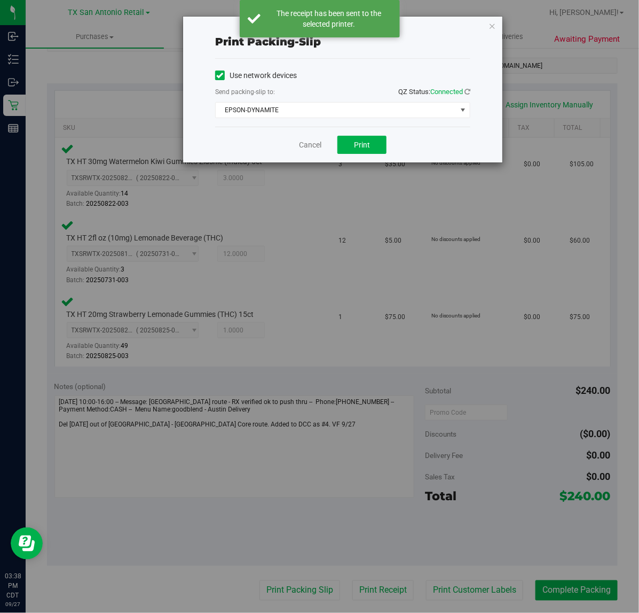
click at [372, 127] on div "Use network devices Send packing-slip to: QZ Status: Connected EPSON-DYNAMITE C…" at bounding box center [342, 93] width 255 height 68
click at [363, 160] on div "Cancel Print" at bounding box center [342, 145] width 255 height 36
click at [364, 152] on button "Print" at bounding box center [362, 145] width 49 height 18
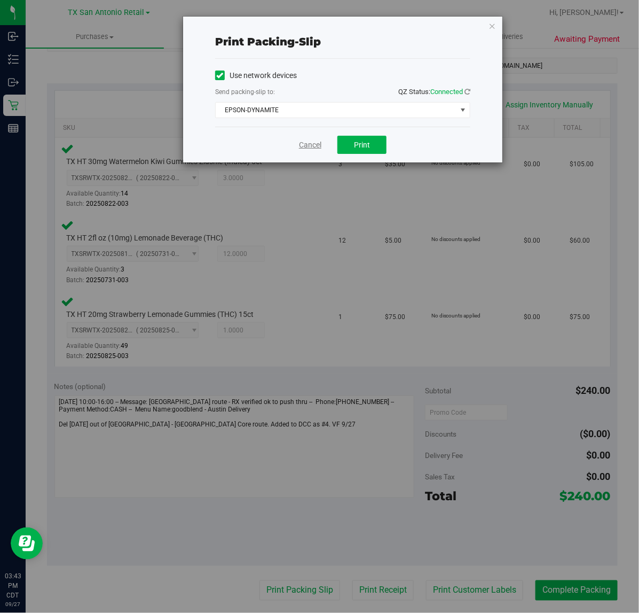
click at [303, 148] on link "Cancel" at bounding box center [310, 144] width 22 height 11
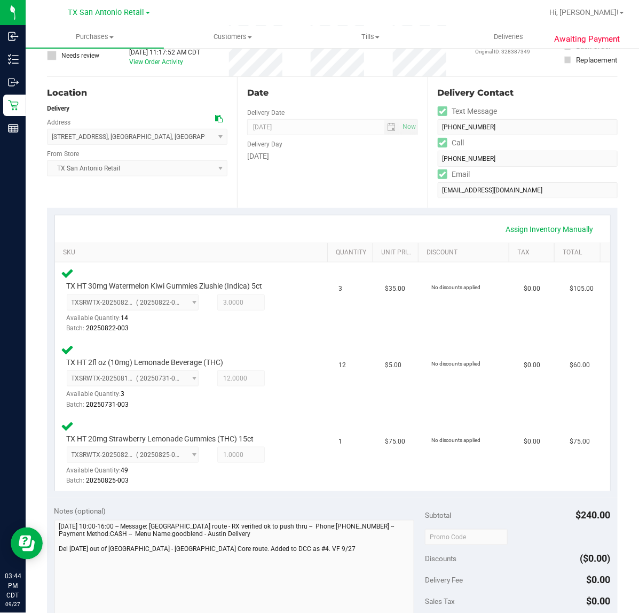
scroll to position [343, 0]
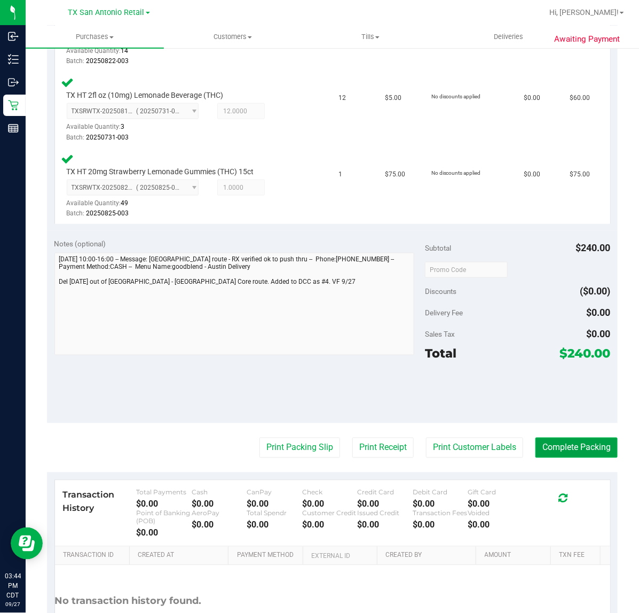
click at [549, 446] on button "Complete Packing" at bounding box center [577, 448] width 82 height 20
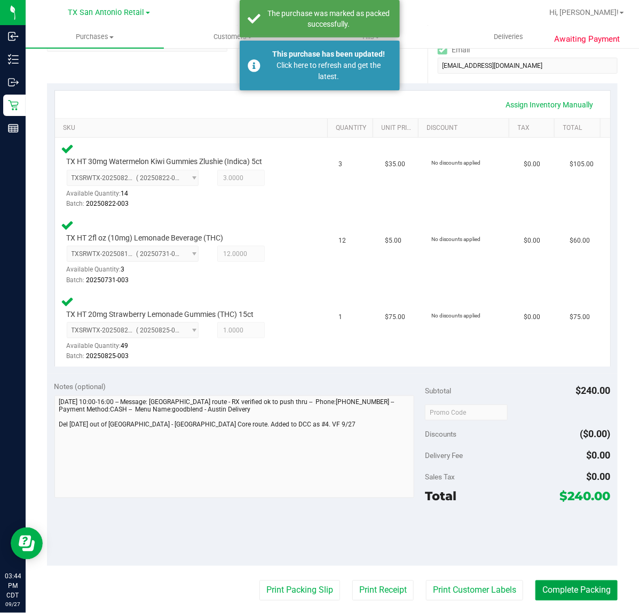
scroll to position [9, 0]
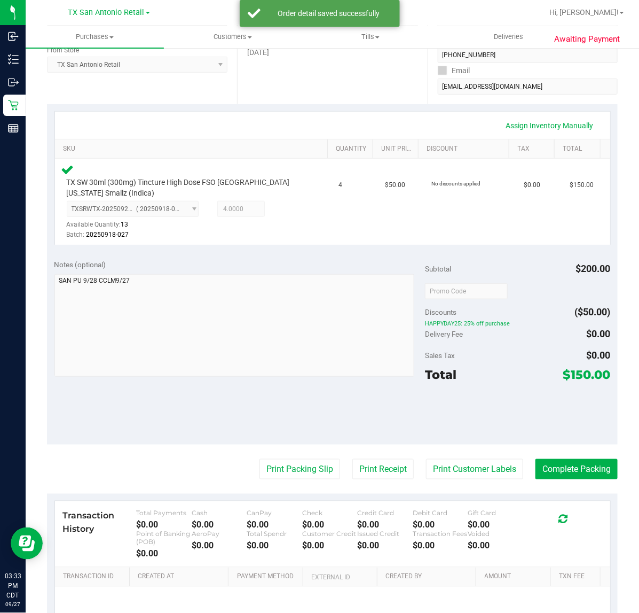
scroll to position [238, 0]
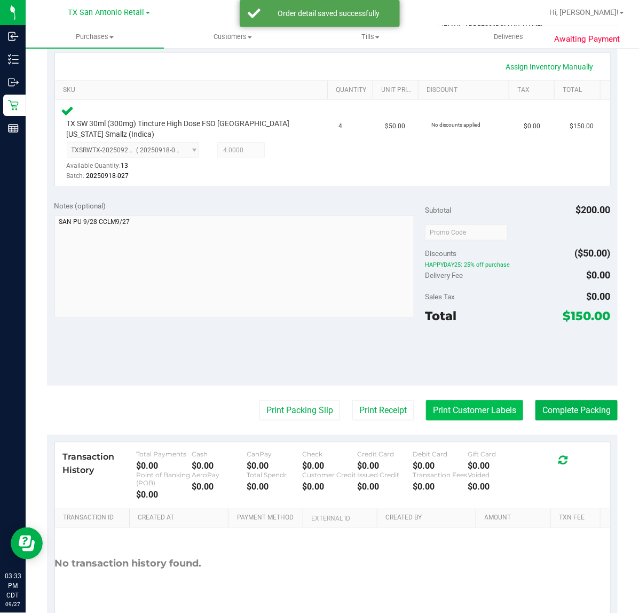
click at [470, 419] on button "Print Customer Labels" at bounding box center [474, 410] width 97 height 20
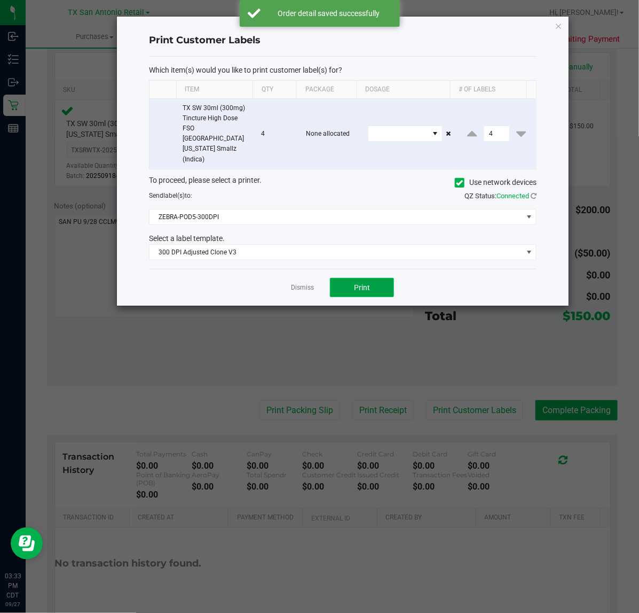
click at [369, 283] on span "Print" at bounding box center [362, 287] width 16 height 9
click at [306, 283] on link "Dismiss" at bounding box center [302, 287] width 23 height 9
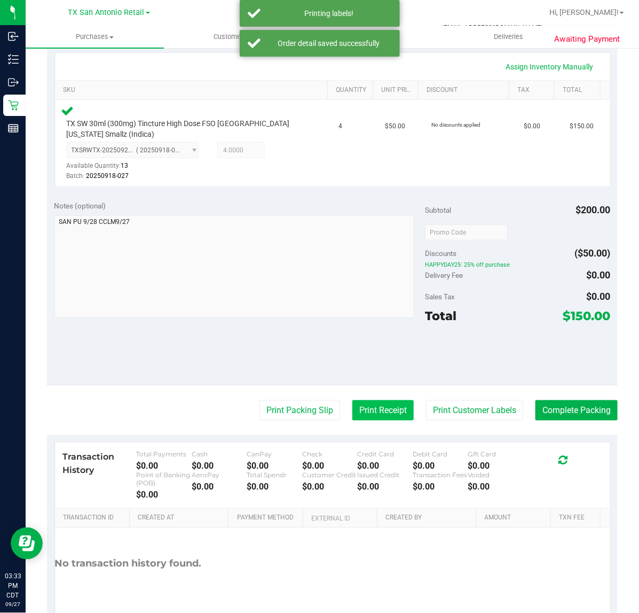
click at [374, 412] on button "Print Receipt" at bounding box center [383, 410] width 61 height 20
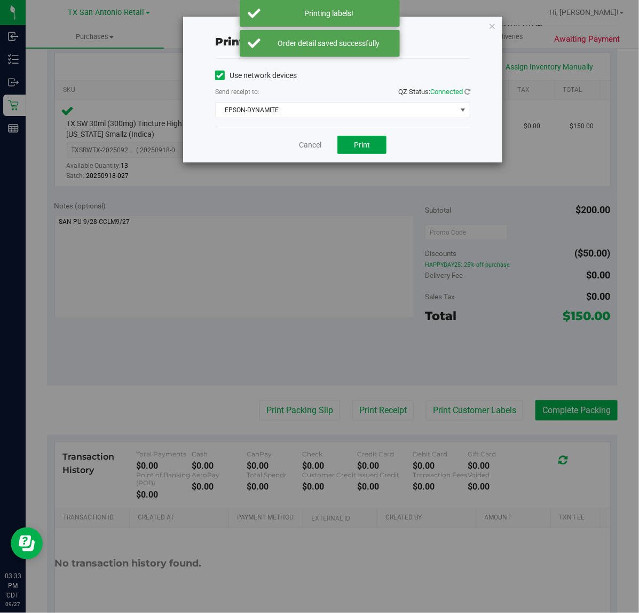
click at [370, 149] on span "Print" at bounding box center [362, 144] width 16 height 9
click at [302, 145] on link "Cancel" at bounding box center [306, 144] width 22 height 11
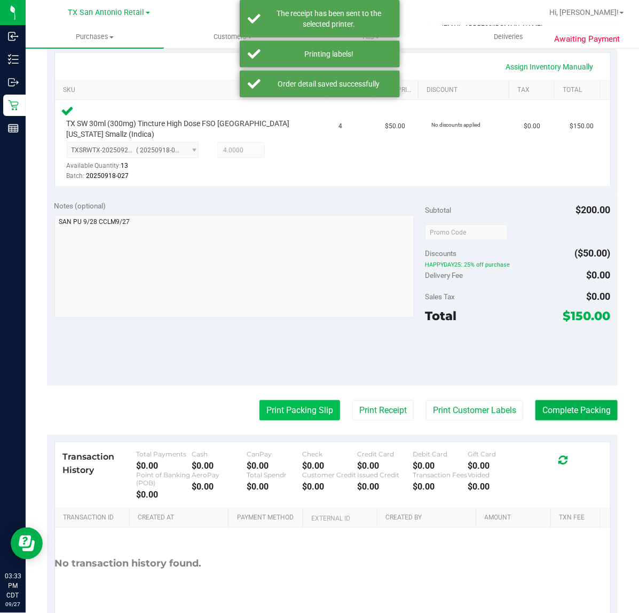
click at [303, 406] on button "Print Packing Slip" at bounding box center [300, 410] width 81 height 20
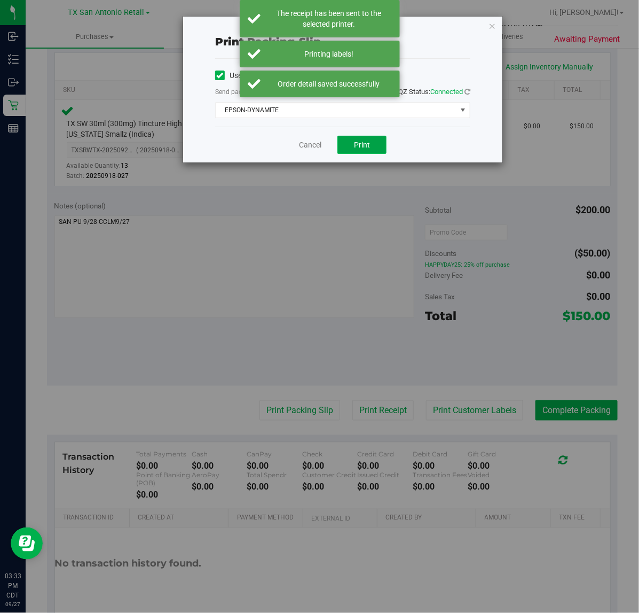
click at [380, 147] on button "Print" at bounding box center [362, 145] width 49 height 18
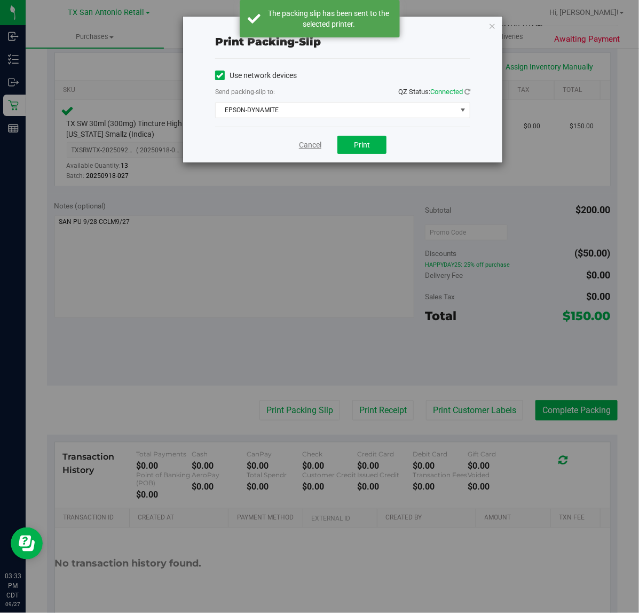
click at [301, 143] on link "Cancel" at bounding box center [310, 144] width 22 height 11
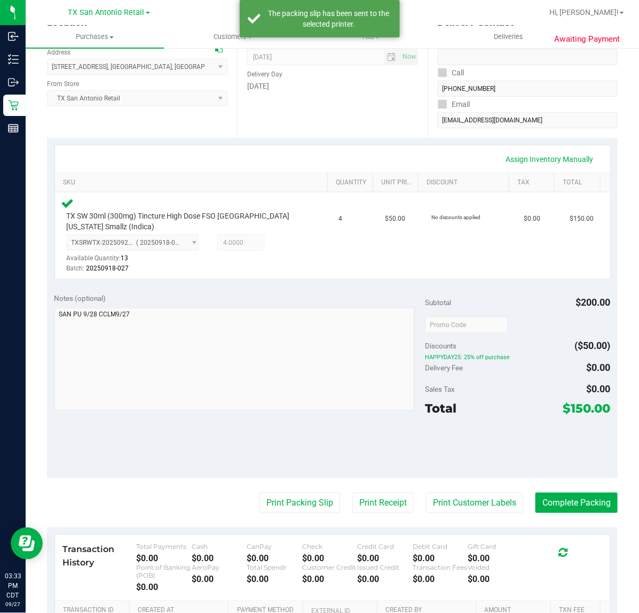
scroll to position [40, 0]
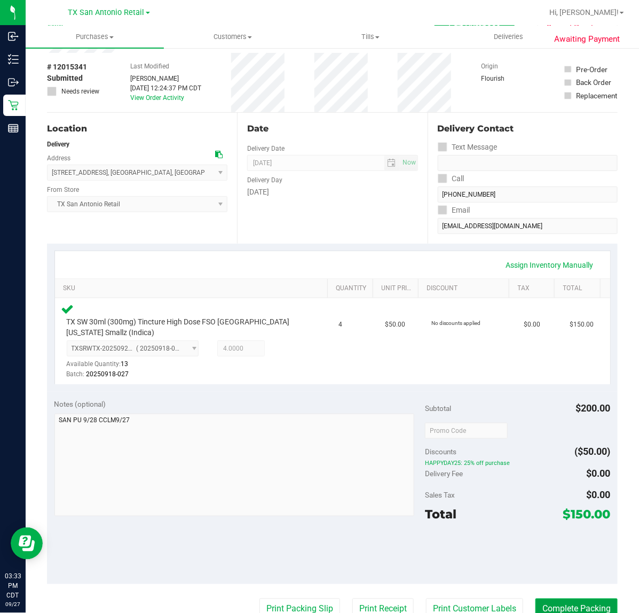
click at [578, 602] on button "Complete Packing" at bounding box center [577, 608] width 82 height 20
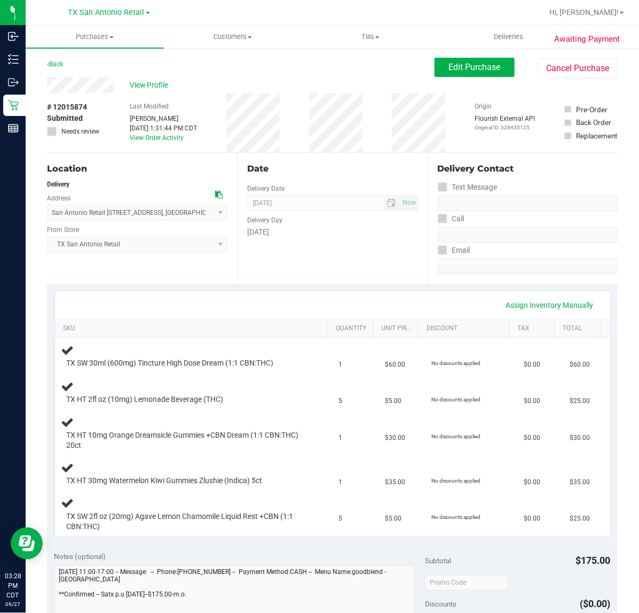
click at [349, 302] on div "Assign Inventory Manually" at bounding box center [333, 305] width 536 height 18
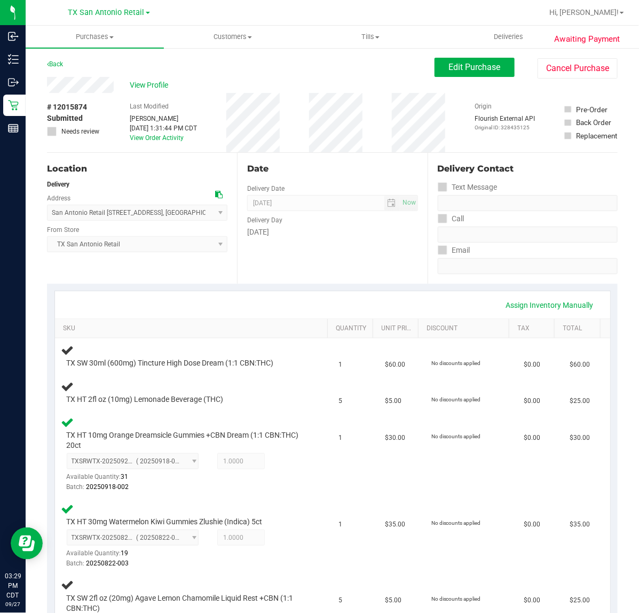
click at [393, 300] on div "Assign Inventory Manually" at bounding box center [333, 305] width 536 height 18
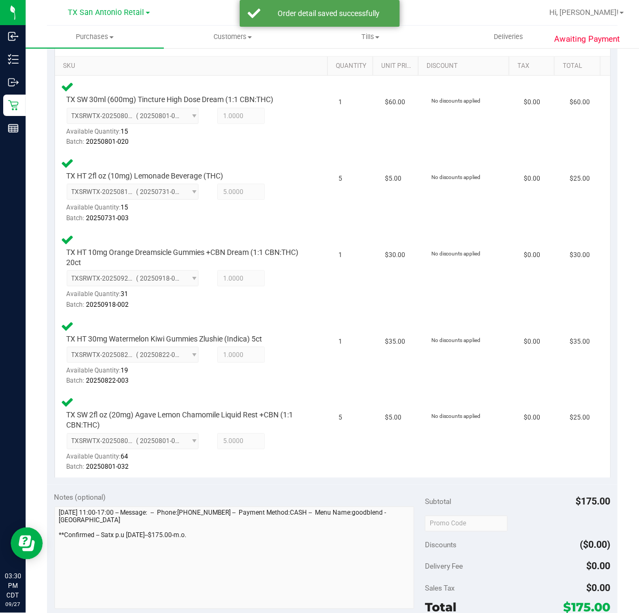
scroll to position [351, 0]
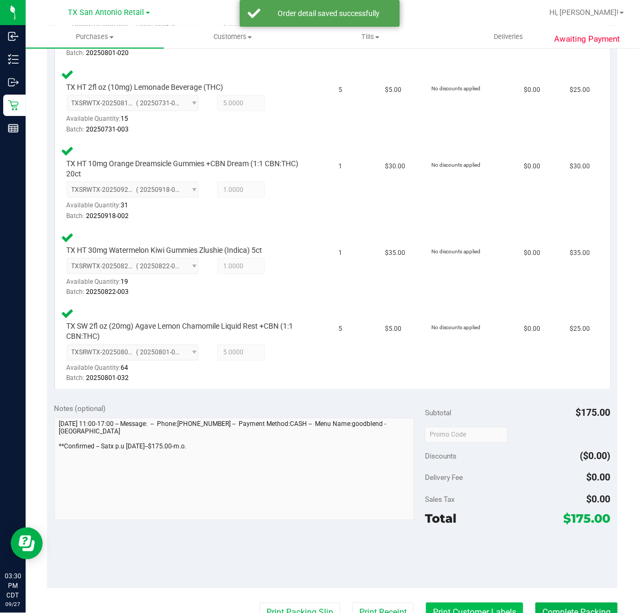
click at [435, 606] on button "Print Customer Labels" at bounding box center [474, 613] width 97 height 20
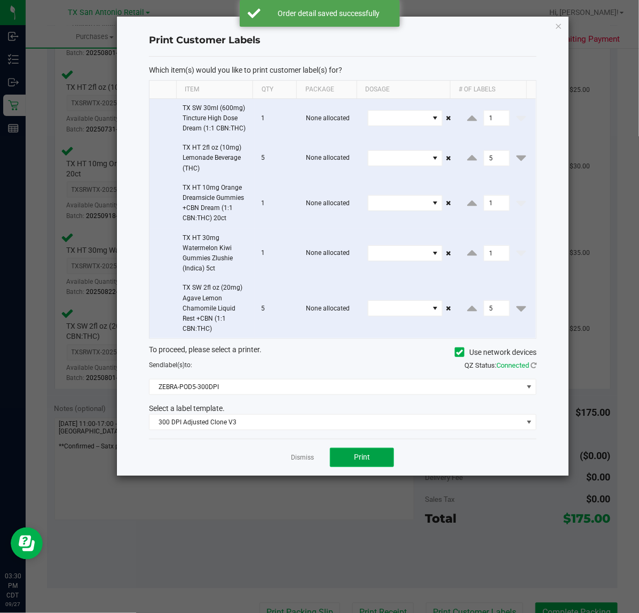
click at [350, 455] on button "Print" at bounding box center [362, 457] width 64 height 19
click at [303, 461] on link "Dismiss" at bounding box center [302, 457] width 23 height 9
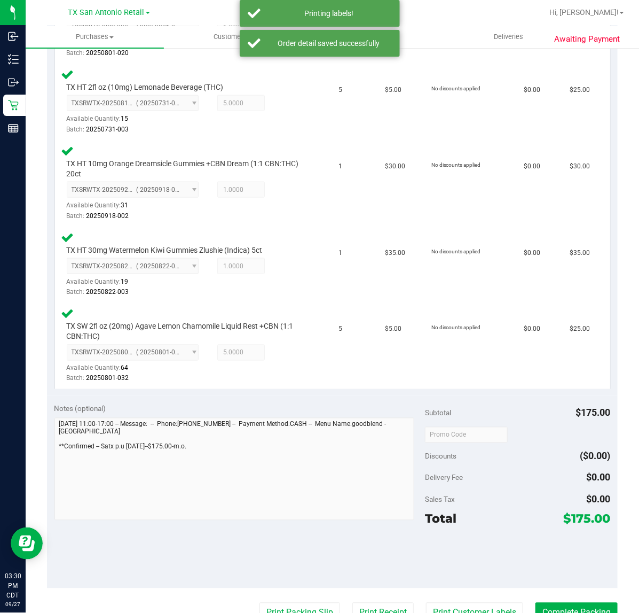
scroll to position [358, 0]
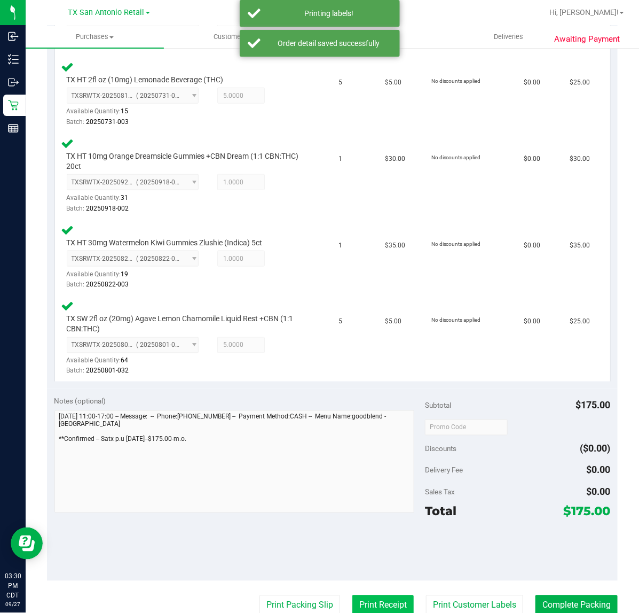
click at [385, 602] on button "Print Receipt" at bounding box center [383, 605] width 61 height 20
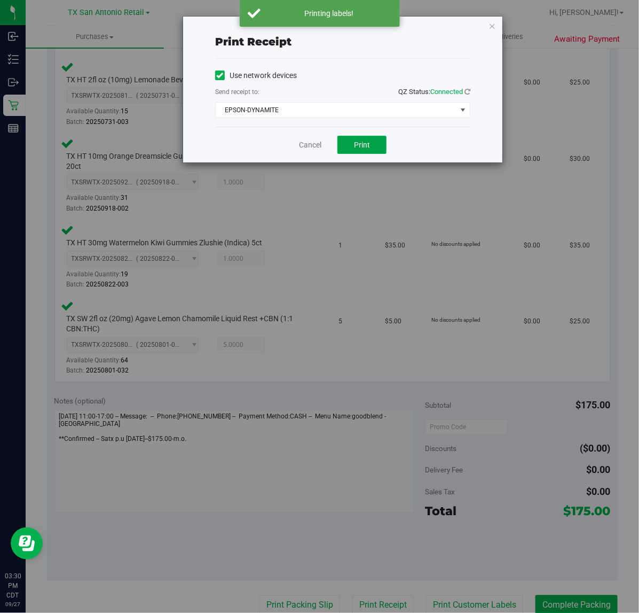
drag, startPoint x: 365, startPoint y: 143, endPoint x: 321, endPoint y: 143, distance: 43.8
click at [364, 143] on span "Print" at bounding box center [362, 144] width 16 height 9
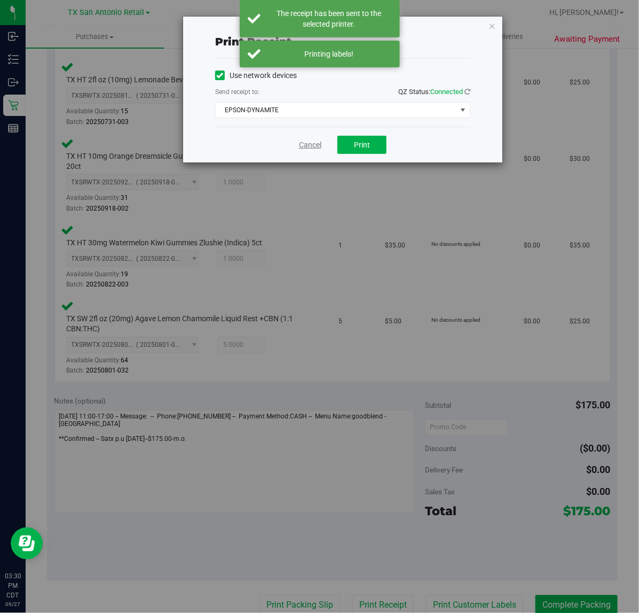
click at [316, 144] on link "Cancel" at bounding box center [310, 144] width 22 height 11
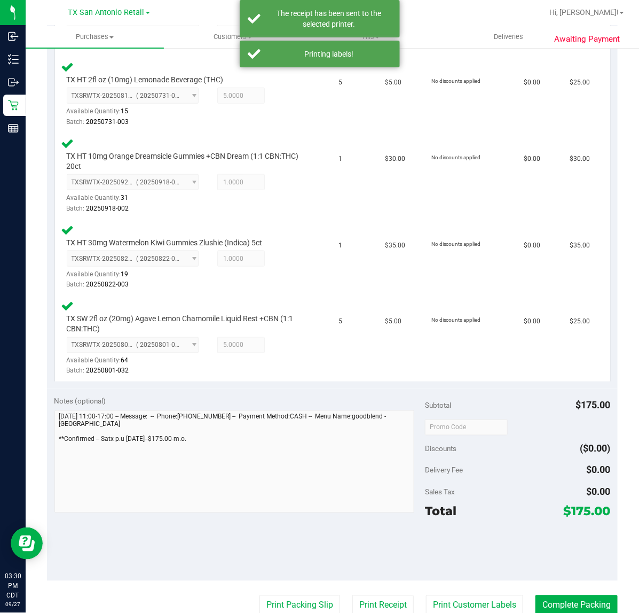
click at [298, 589] on purchase-details "Back Edit Purchase Cancel Purchase View Profile # 12015874 Submitted Needs revi…" at bounding box center [332, 268] width 571 height 1138
click at [298, 591] on purchase-details "Back Edit Purchase Cancel Purchase View Profile # 12015874 Submitted Needs revi…" at bounding box center [332, 268] width 571 height 1138
click at [289, 595] on button "Print Packing Slip" at bounding box center [300, 605] width 81 height 20
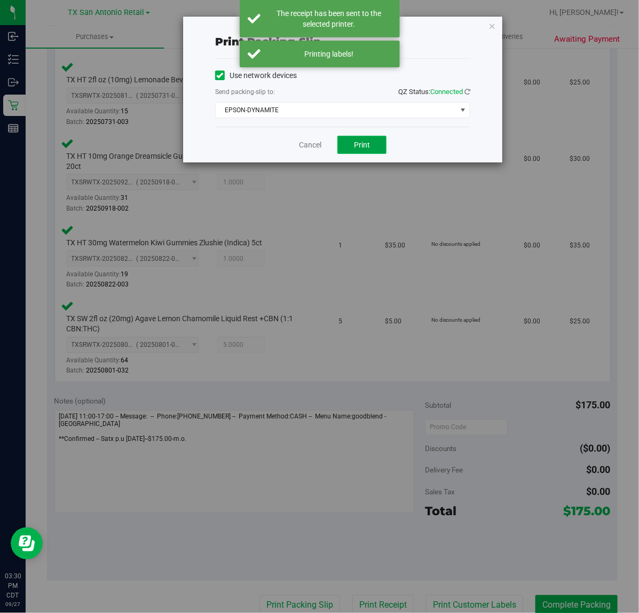
click at [360, 144] on span "Print" at bounding box center [362, 144] width 16 height 9
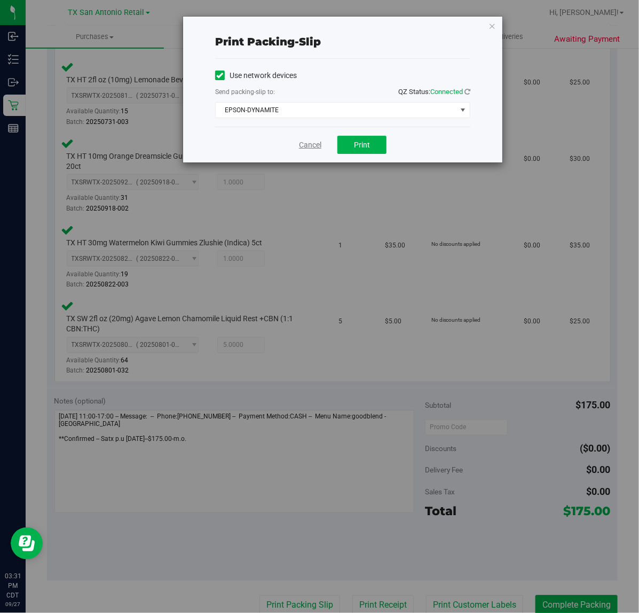
click at [305, 150] on link "Cancel" at bounding box center [310, 144] width 22 height 11
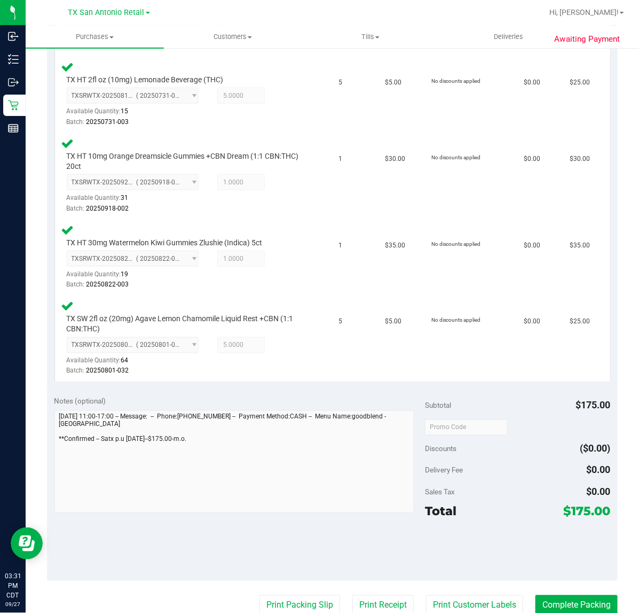
click at [599, 579] on purchase-details "Back Edit Purchase Cancel Purchase View Profile # 12015874 Submitted Needs revi…" at bounding box center [332, 268] width 571 height 1138
click at [584, 597] on button "Complete Packing" at bounding box center [577, 605] width 82 height 20
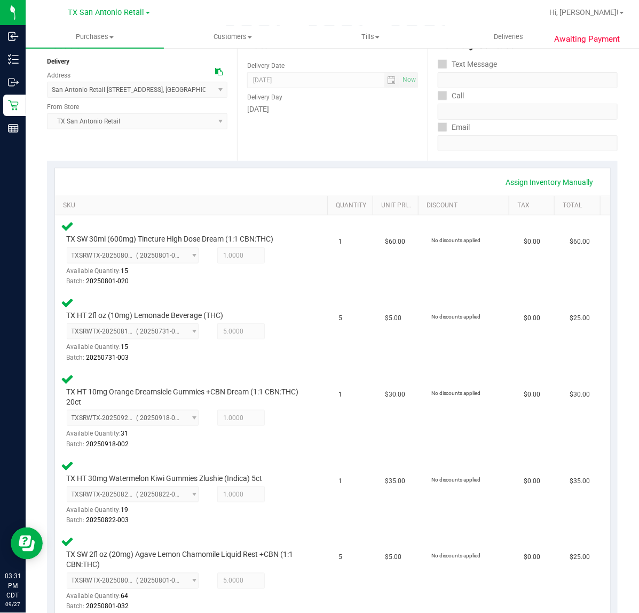
scroll to position [0, 0]
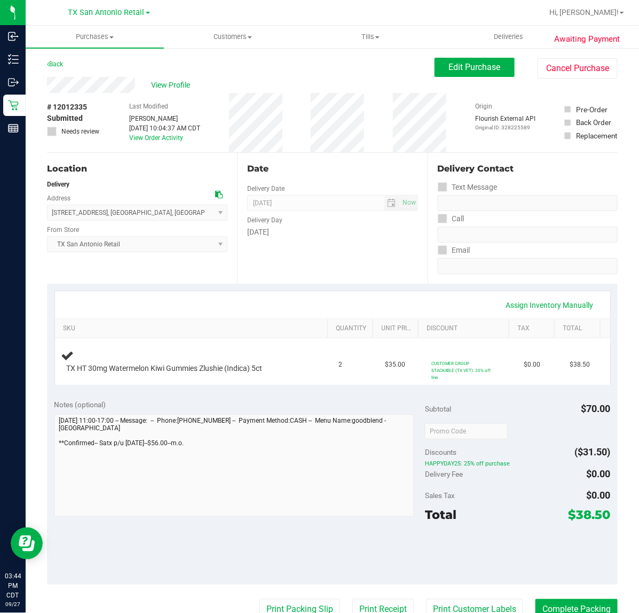
click at [415, 258] on div "Date Delivery Date [DATE] Now [DATE] 07:00 AM Now Delivery Day [DATE]" at bounding box center [332, 218] width 190 height 131
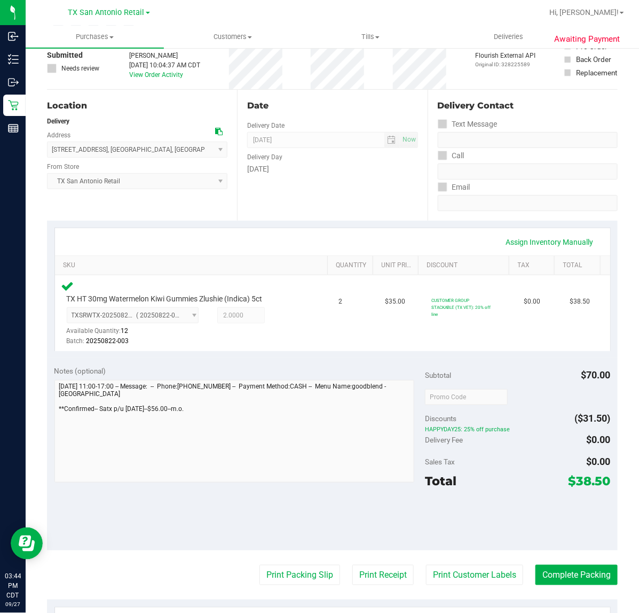
scroll to position [200, 0]
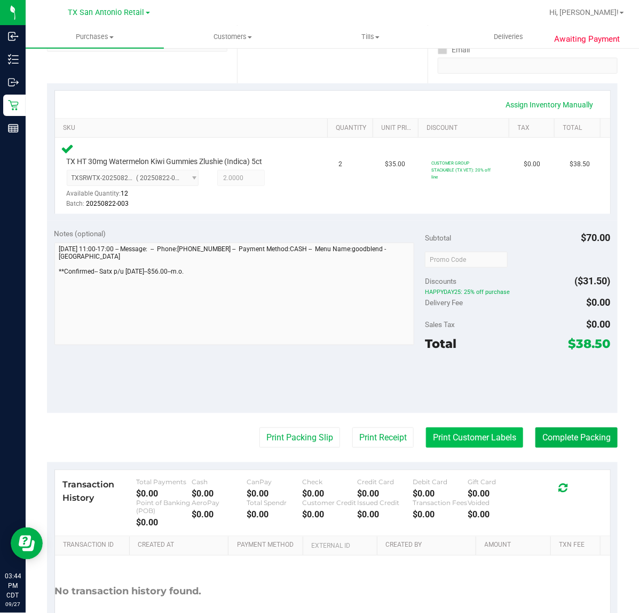
click at [493, 447] on button "Print Customer Labels" at bounding box center [474, 437] width 97 height 20
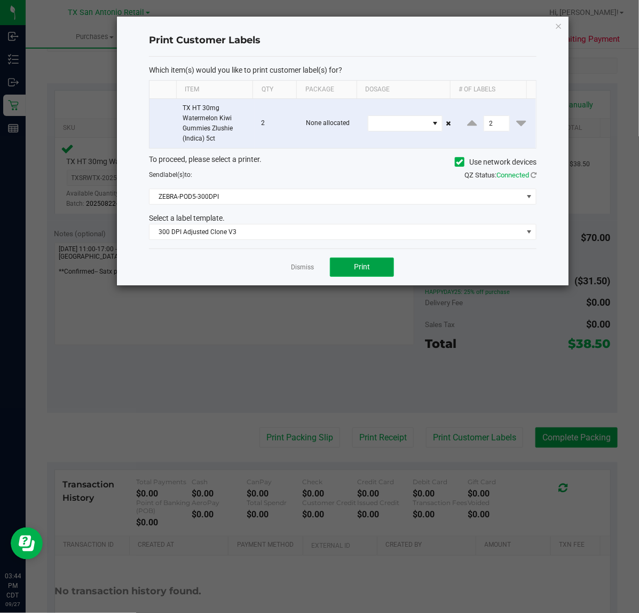
click at [370, 266] on span "Print" at bounding box center [362, 266] width 16 height 9
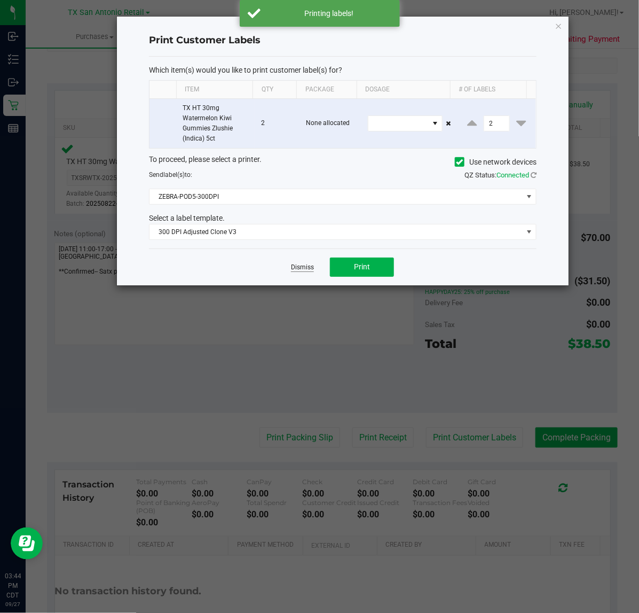
click at [308, 272] on link "Dismiss" at bounding box center [302, 267] width 23 height 9
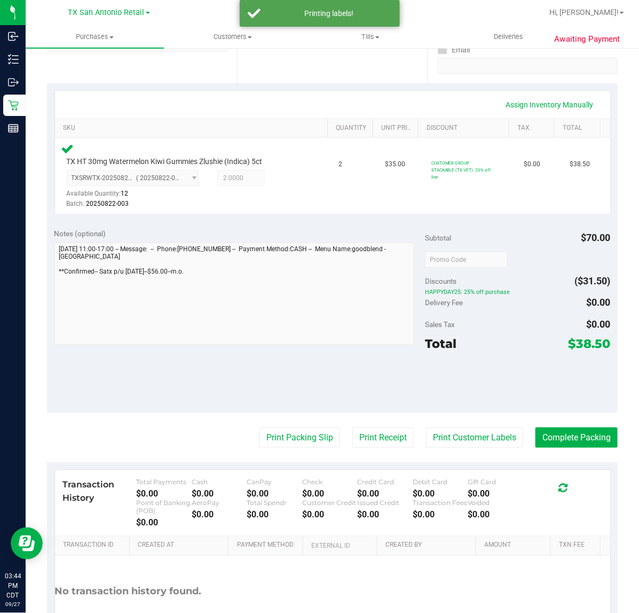
click at [377, 451] on purchase-details "Back Edit Purchase Cancel Purchase View Profile # 12012335 Submitted Needs revi…" at bounding box center [332, 263] width 571 height 813
click at [378, 439] on button "Print Receipt" at bounding box center [383, 437] width 61 height 20
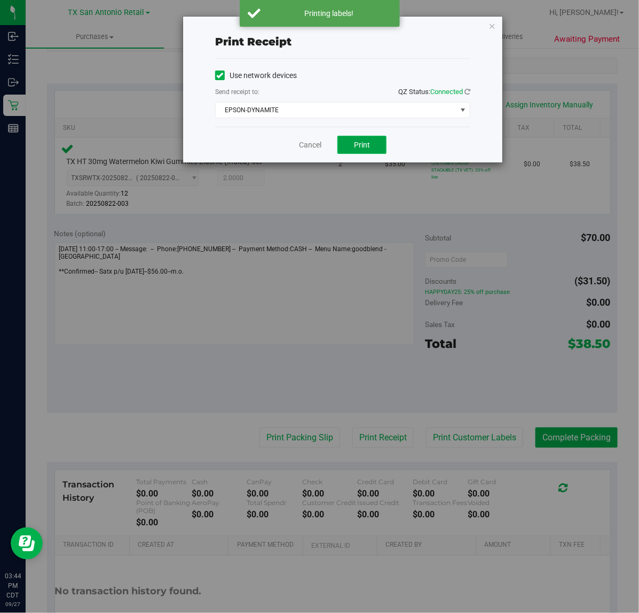
click at [369, 140] on span "Print" at bounding box center [362, 144] width 16 height 9
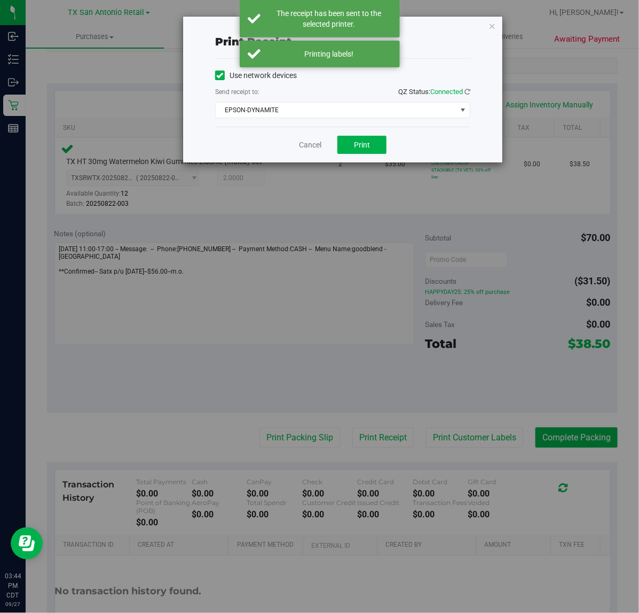
click at [319, 152] on div "Cancel Print" at bounding box center [342, 145] width 255 height 36
click at [318, 151] on link "Cancel" at bounding box center [310, 144] width 22 height 11
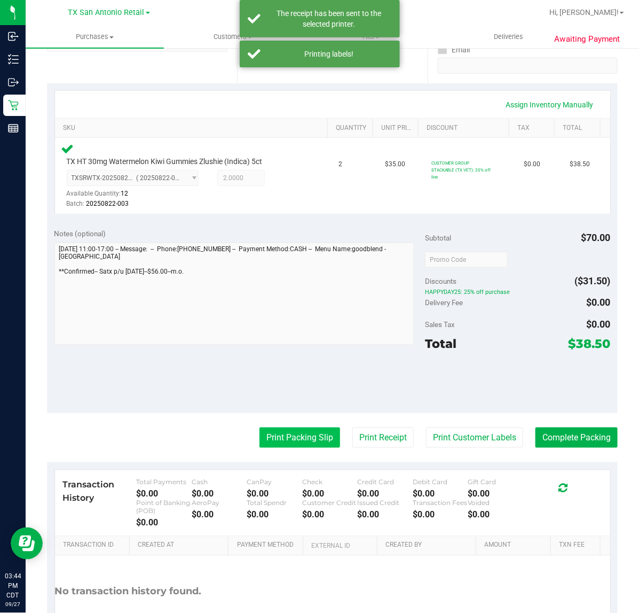
click at [274, 431] on button "Print Packing Slip" at bounding box center [300, 437] width 81 height 20
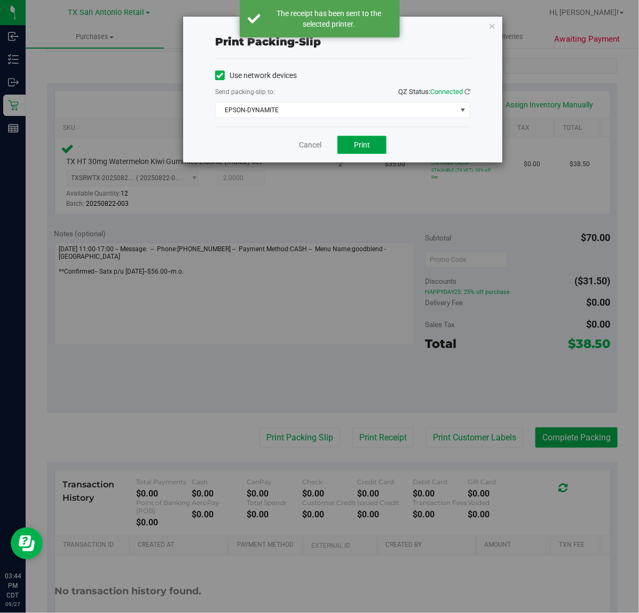
click at [363, 142] on span "Print" at bounding box center [362, 144] width 16 height 9
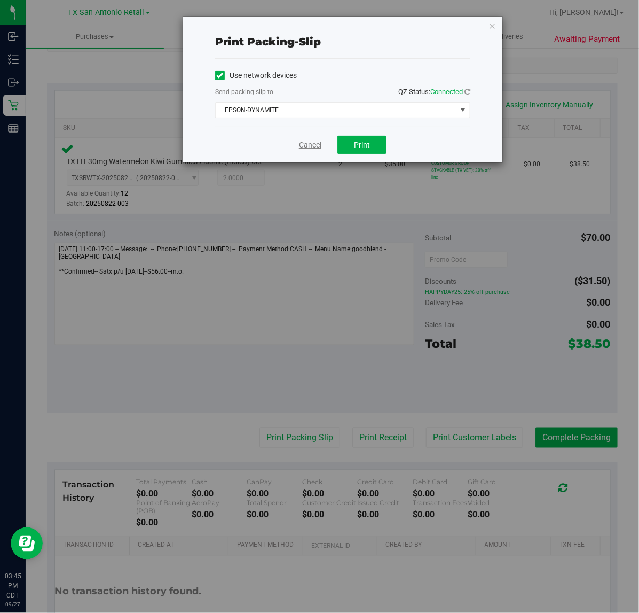
click at [307, 142] on link "Cancel" at bounding box center [310, 144] width 22 height 11
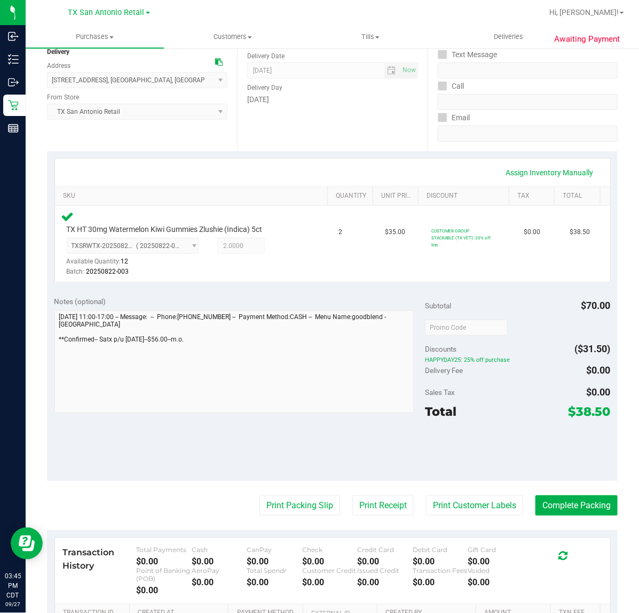
scroll to position [134, 0]
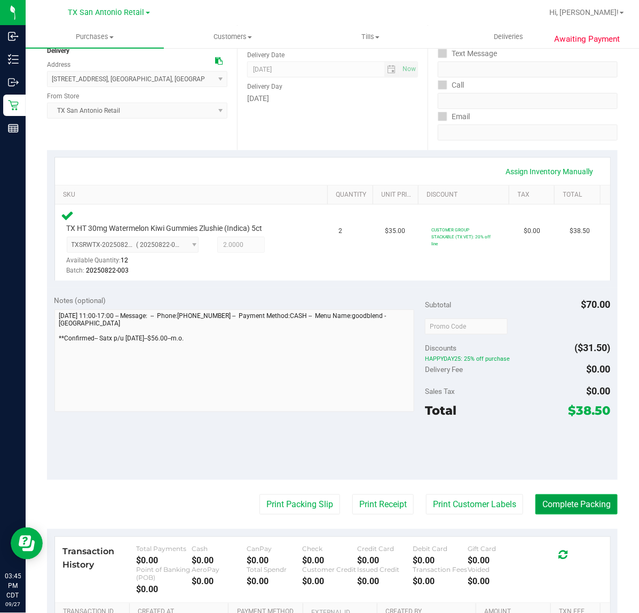
click at [546, 503] on button "Complete Packing" at bounding box center [577, 504] width 82 height 20
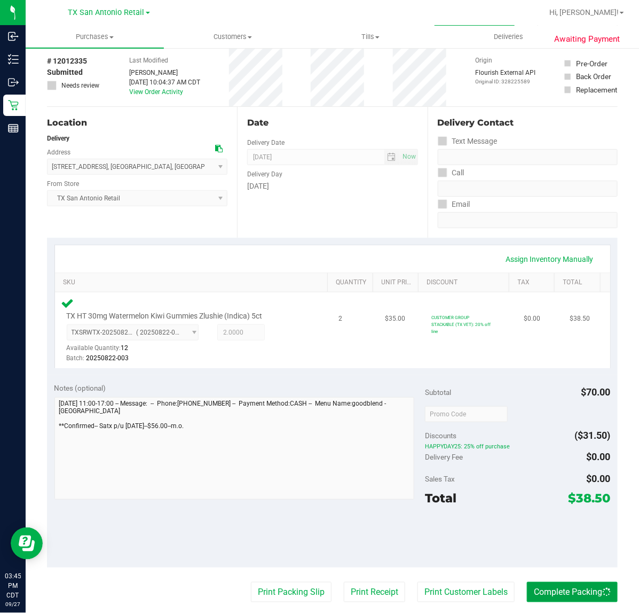
scroll to position [0, 0]
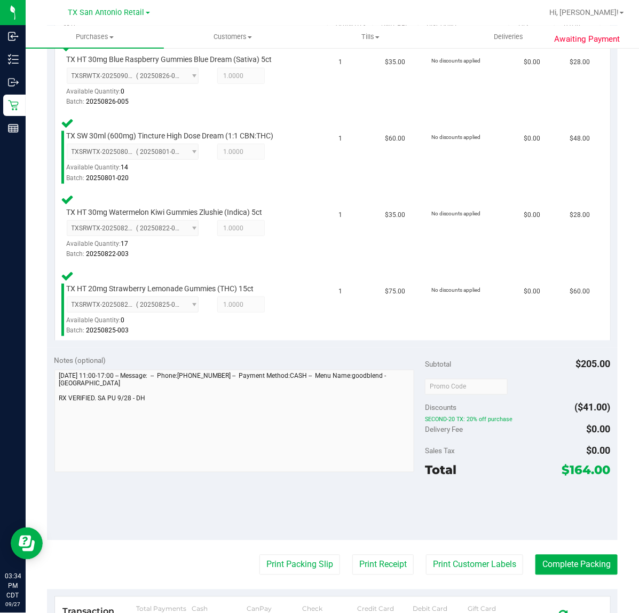
scroll to position [309, 0]
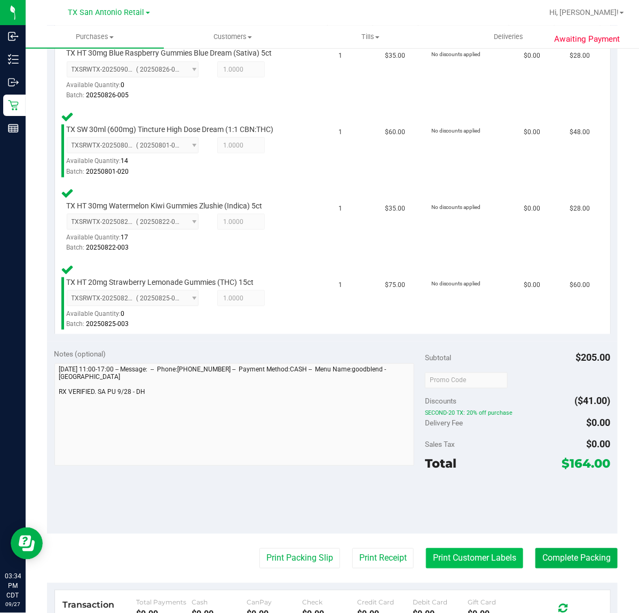
click at [463, 548] on button "Print Customer Labels" at bounding box center [474, 558] width 97 height 20
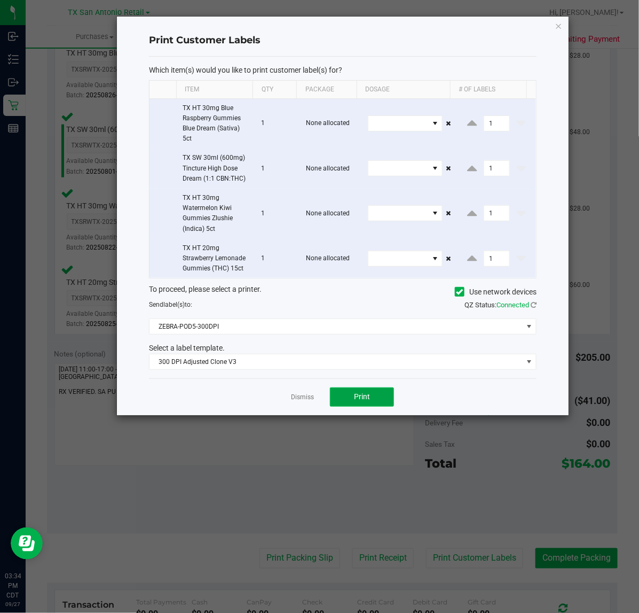
click at [360, 401] on span "Print" at bounding box center [362, 396] width 16 height 9
click at [302, 398] on link "Dismiss" at bounding box center [302, 397] width 23 height 9
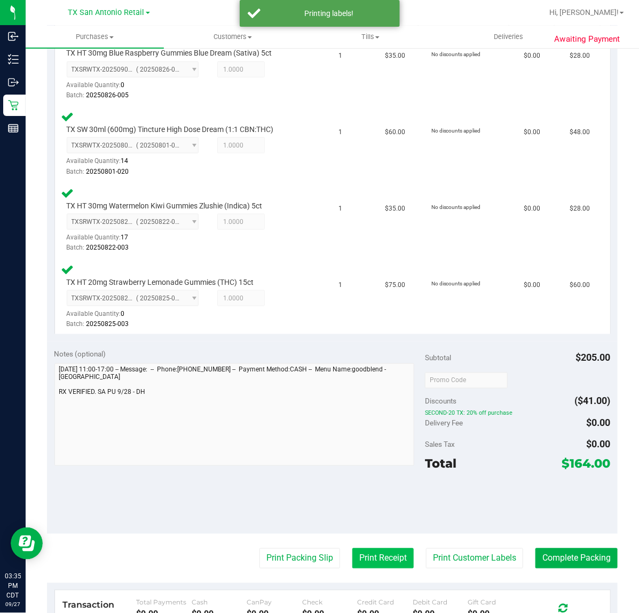
click at [378, 548] on button "Print Receipt" at bounding box center [383, 558] width 61 height 20
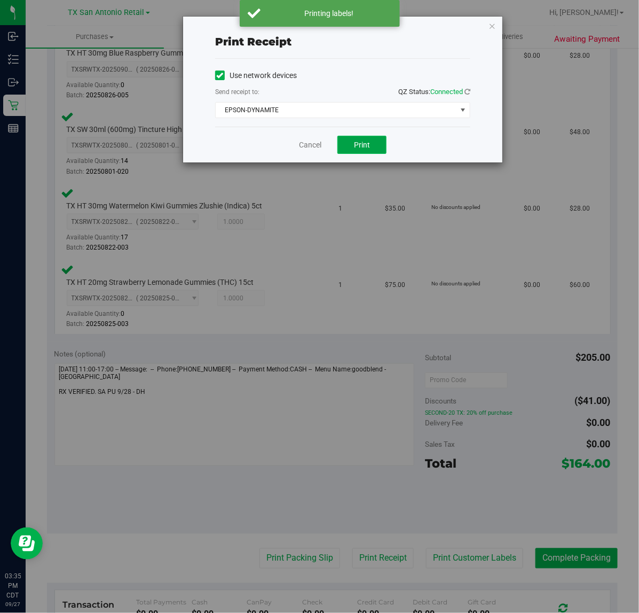
click at [374, 150] on button "Print" at bounding box center [362, 145] width 49 height 18
click at [297, 147] on link "Cancel" at bounding box center [306, 144] width 22 height 11
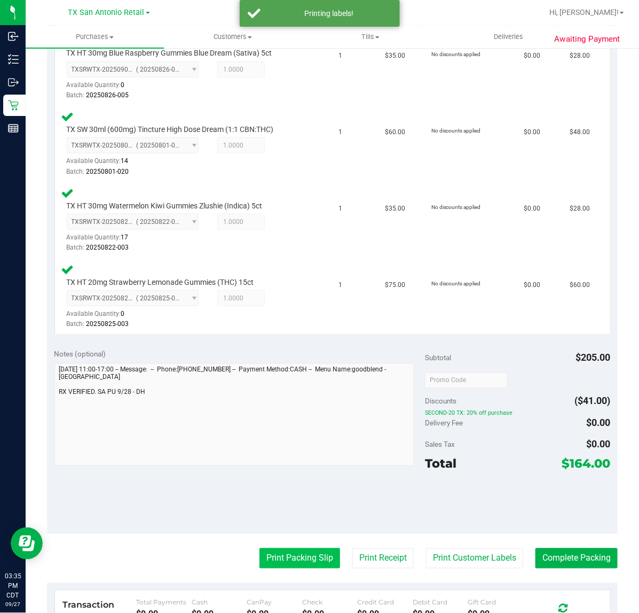
click at [273, 553] on button "Print Packing Slip" at bounding box center [300, 558] width 81 height 20
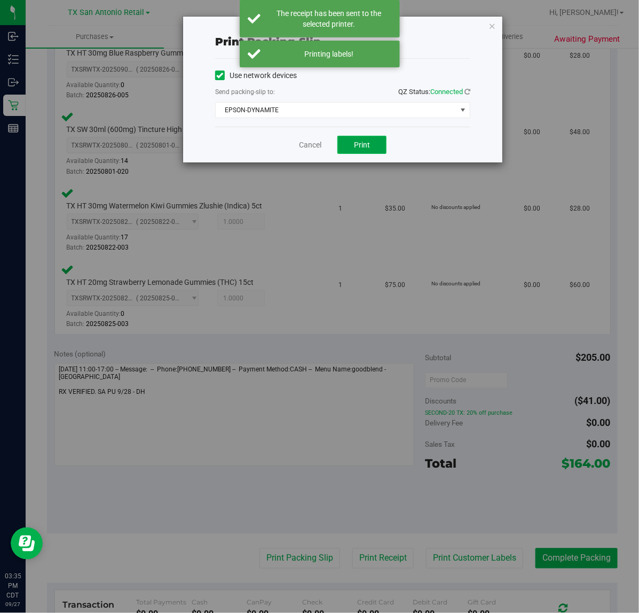
click at [345, 154] on button "Print" at bounding box center [362, 145] width 49 height 18
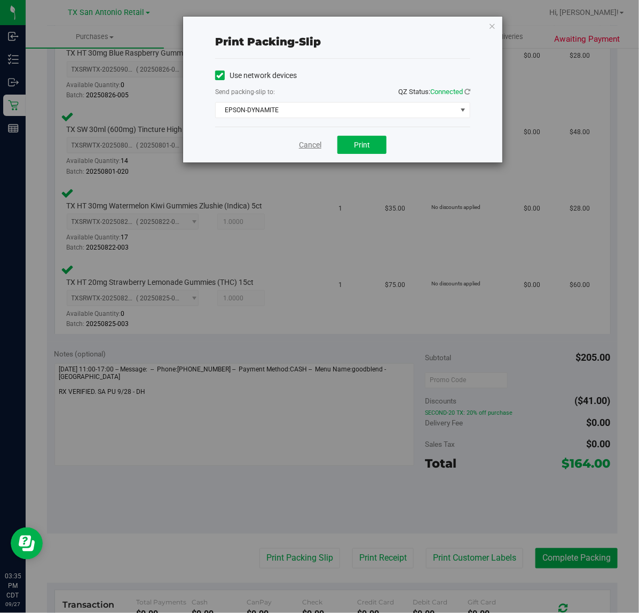
click at [309, 148] on link "Cancel" at bounding box center [310, 144] width 22 height 11
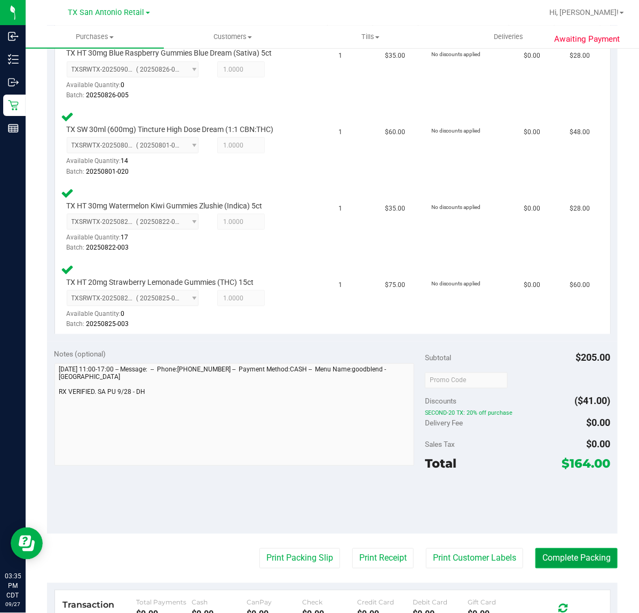
click at [594, 561] on button "Complete Packing" at bounding box center [577, 558] width 82 height 20
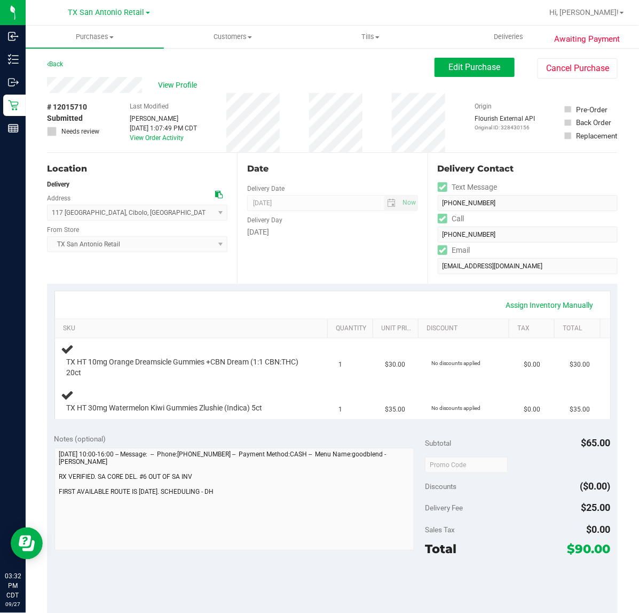
click at [346, 237] on div "[DATE]" at bounding box center [332, 232] width 170 height 11
click at [344, 271] on div "Date Delivery Date [DATE] Now [DATE] 07:00 AM Now Delivery Day [DATE]" at bounding box center [332, 218] width 190 height 131
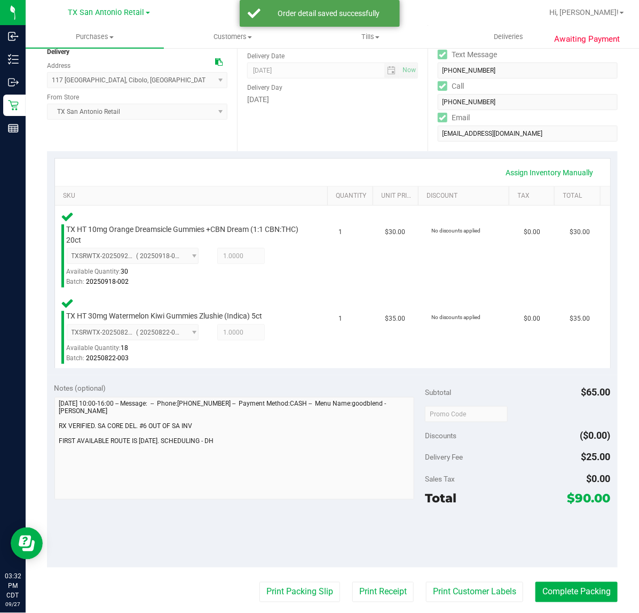
scroll to position [134, 0]
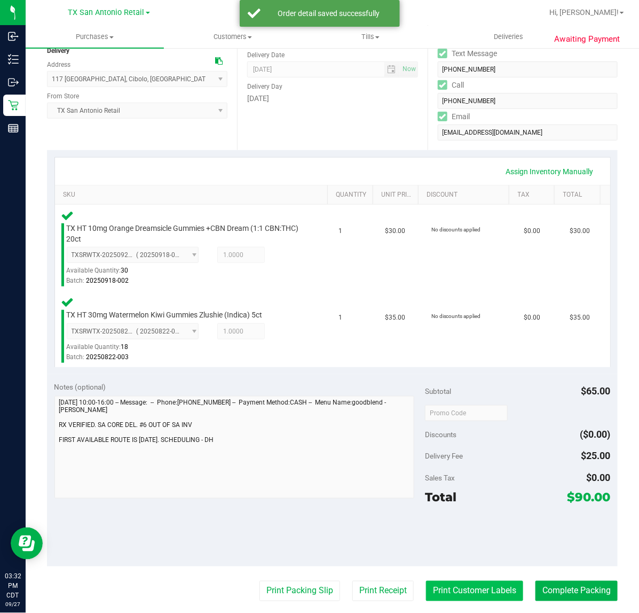
click at [488, 581] on button "Print Customer Labels" at bounding box center [474, 591] width 97 height 20
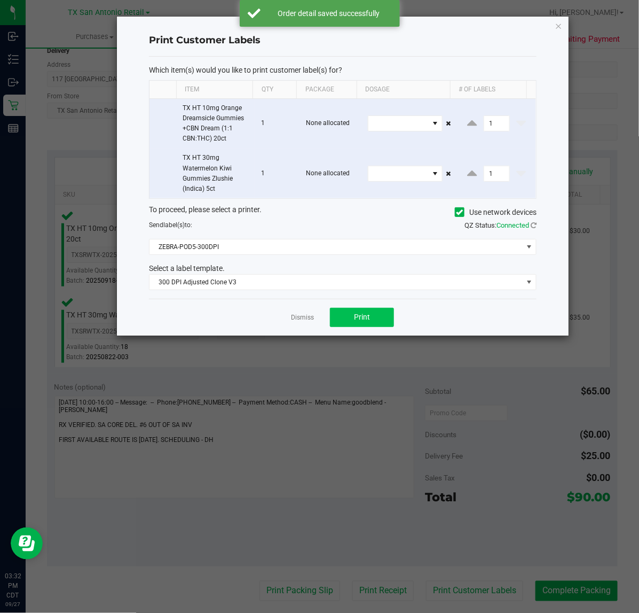
drag, startPoint x: 316, startPoint y: 303, endPoint x: 353, endPoint y: 316, distance: 38.3
click at [323, 305] on div "Dismiss Print" at bounding box center [343, 317] width 388 height 37
drag, startPoint x: 353, startPoint y: 321, endPoint x: 335, endPoint y: 316, distance: 18.3
click at [335, 316] on button "Print" at bounding box center [362, 317] width 64 height 19
click at [292, 306] on div "Dismiss Print" at bounding box center [343, 317] width 388 height 37
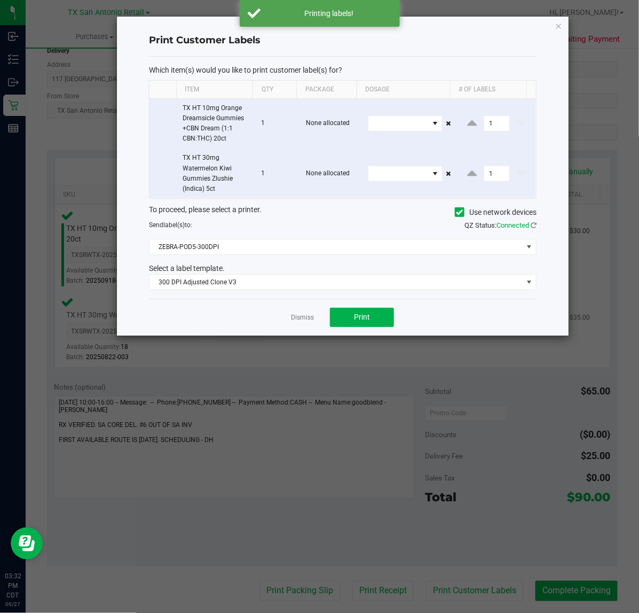
click at [310, 322] on link "Dismiss" at bounding box center [302, 317] width 23 height 9
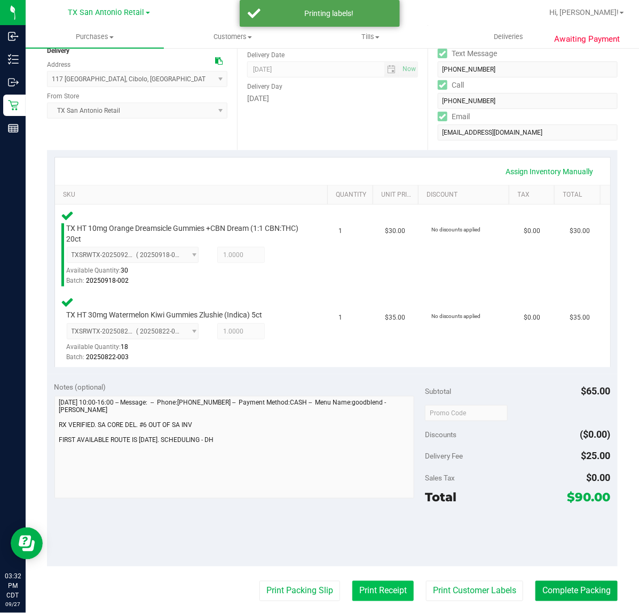
click at [367, 596] on button "Print Receipt" at bounding box center [383, 591] width 61 height 20
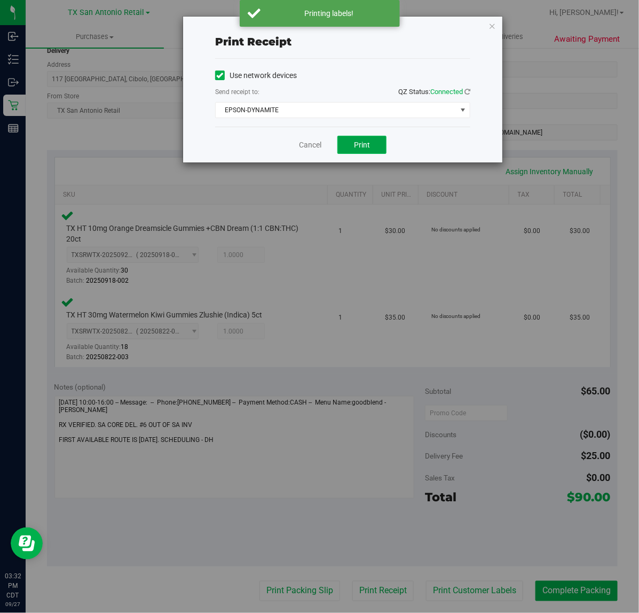
click at [366, 140] on button "Print" at bounding box center [362, 145] width 49 height 18
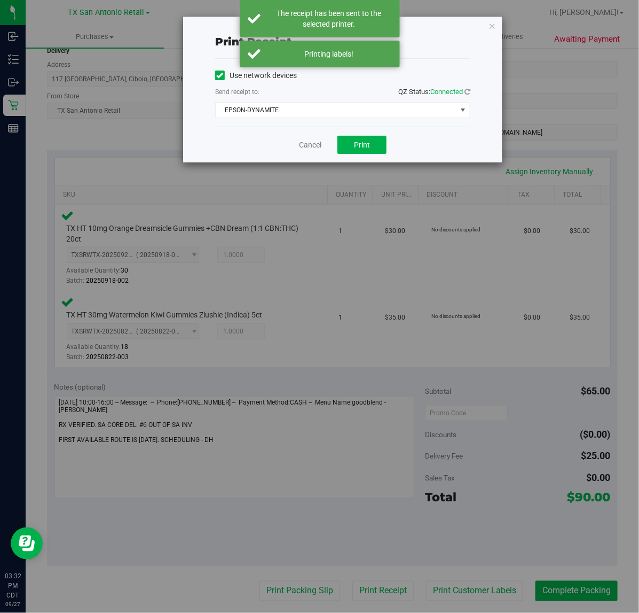
click at [318, 153] on div "Cancel Print" at bounding box center [342, 145] width 255 height 36
click at [318, 151] on link "Cancel" at bounding box center [310, 144] width 22 height 11
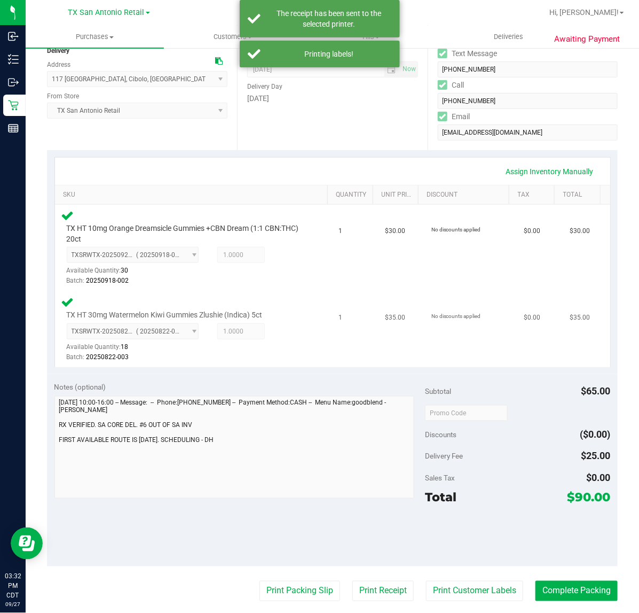
drag, startPoint x: 295, startPoint y: 583, endPoint x: 292, endPoint y: 316, distance: 267.1
click at [294, 576] on purchase-details "Back Edit Purchase Cancel Purchase View Profile # 12015710 Submitted Needs revi…" at bounding box center [332, 373] width 571 height 899
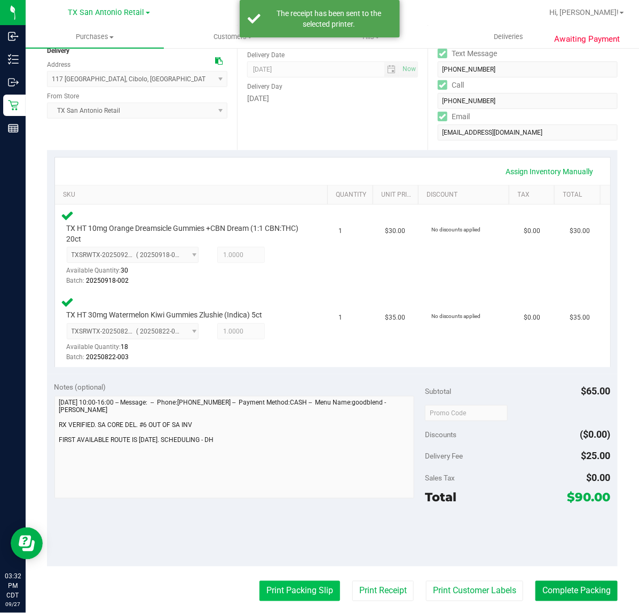
click at [268, 589] on button "Print Packing Slip" at bounding box center [300, 591] width 81 height 20
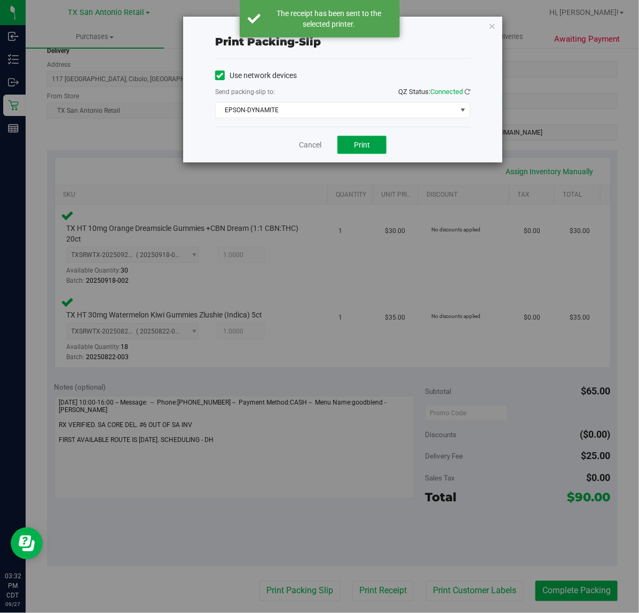
click at [345, 146] on button "Print" at bounding box center [362, 145] width 49 height 18
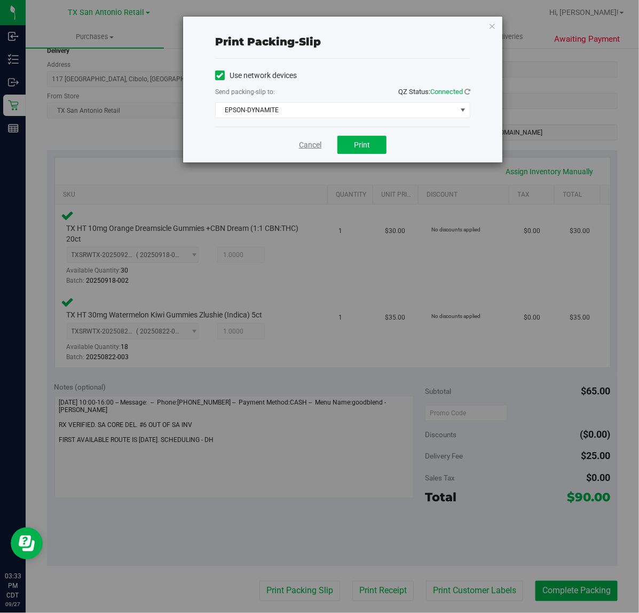
click at [303, 146] on link "Cancel" at bounding box center [310, 144] width 22 height 11
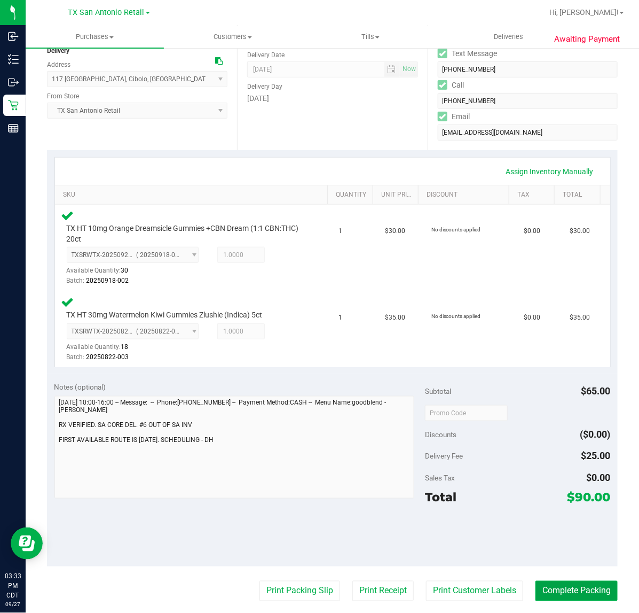
click at [538, 591] on button "Complete Packing" at bounding box center [577, 591] width 82 height 20
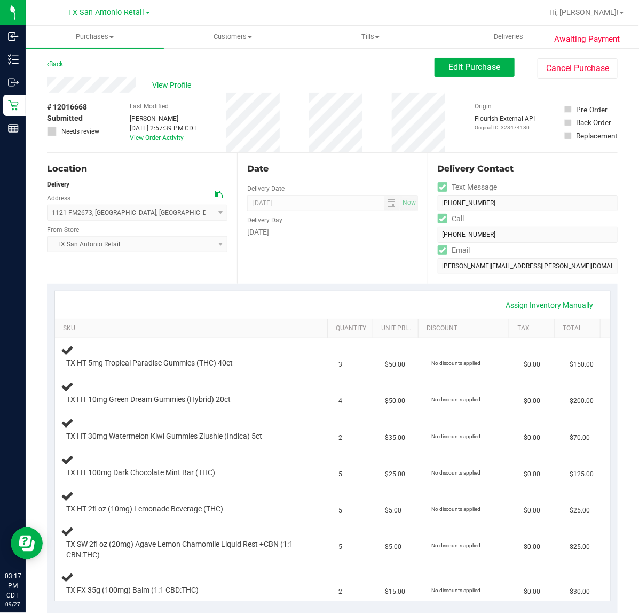
click at [323, 267] on div "Date Delivery Date [DATE] Now [DATE] 07:00 AM Now Delivery Day [DATE]" at bounding box center [332, 218] width 190 height 131
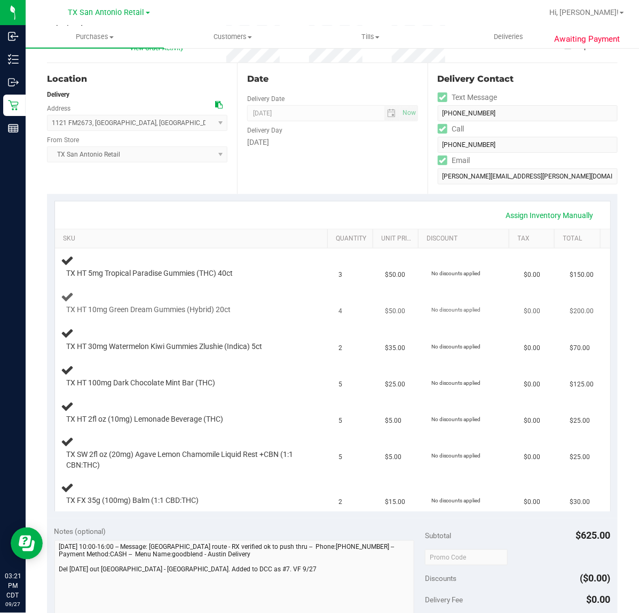
scroll to position [67, 0]
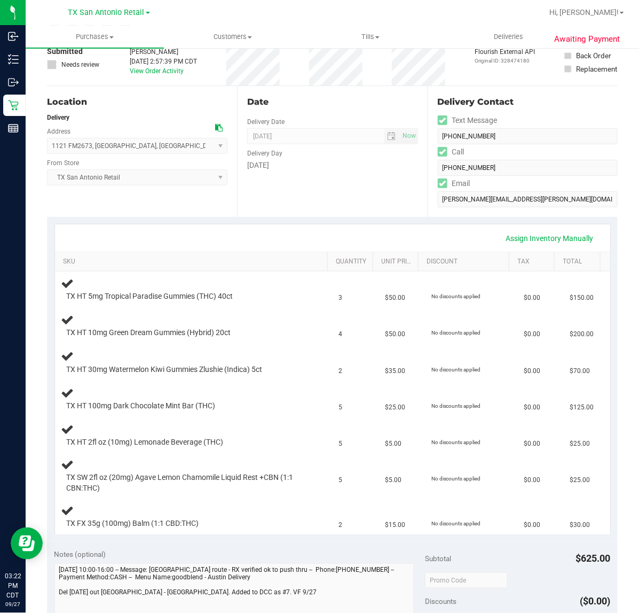
click at [364, 214] on div "Date Delivery Date [DATE] Now [DATE] 07:00 AM Now Delivery Day [DATE]" at bounding box center [332, 151] width 190 height 131
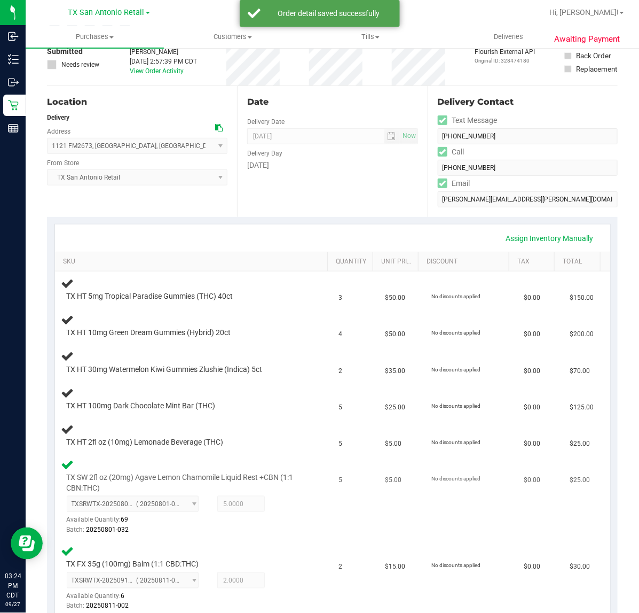
click at [426, 521] on td "No discounts applied" at bounding box center [471, 497] width 92 height 87
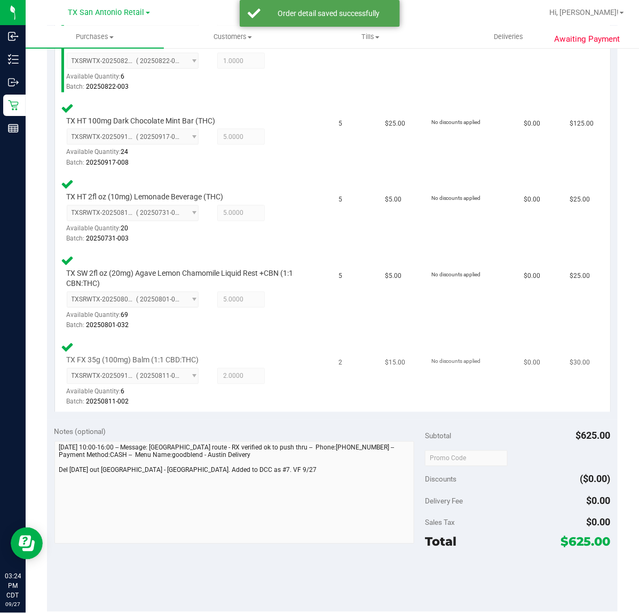
scroll to position [601, 0]
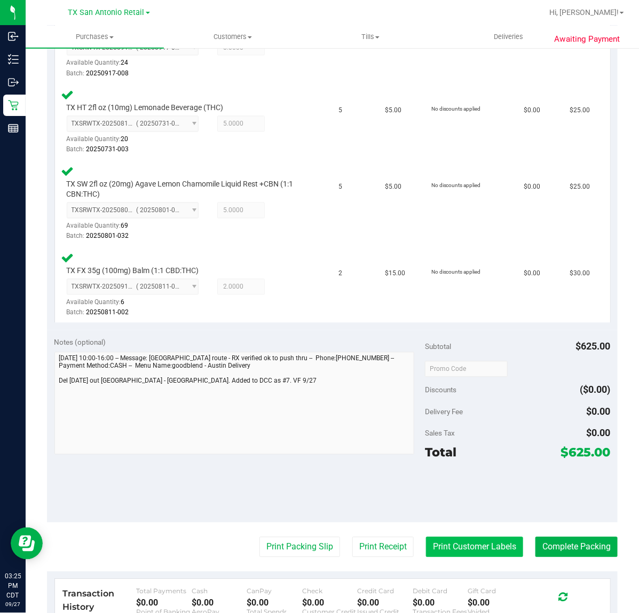
click at [441, 537] on button "Print Customer Labels" at bounding box center [474, 547] width 97 height 20
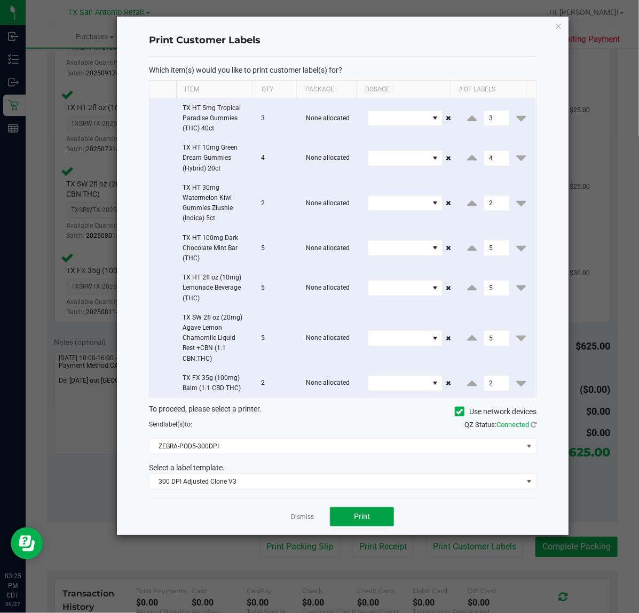
click at [367, 525] on button "Print" at bounding box center [362, 516] width 64 height 19
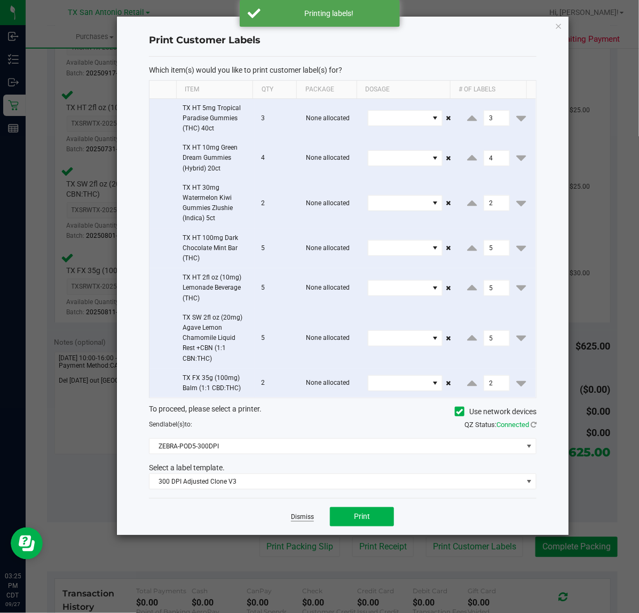
click at [300, 516] on link "Dismiss" at bounding box center [302, 516] width 23 height 9
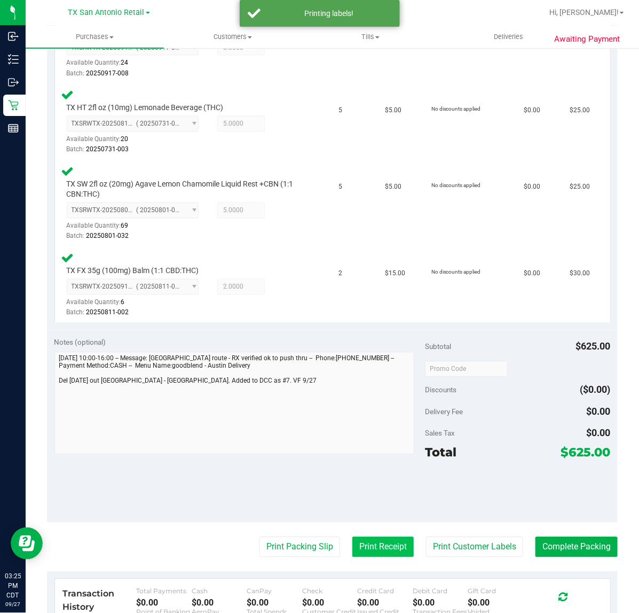
click at [356, 537] on button "Print Receipt" at bounding box center [383, 547] width 61 height 20
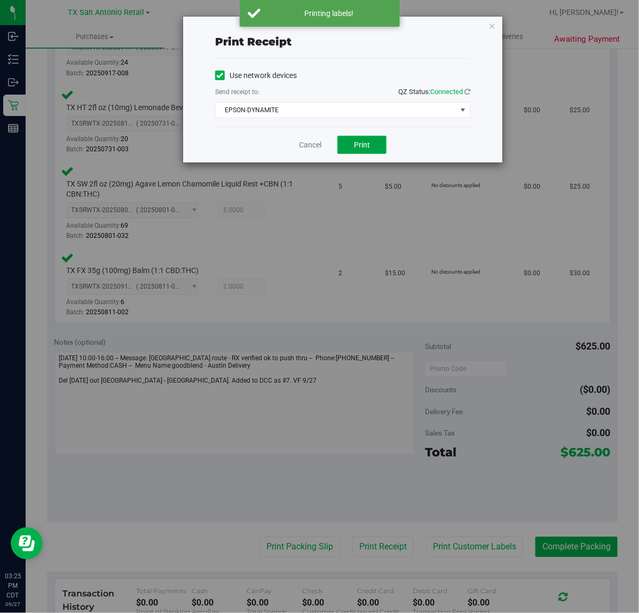
click at [353, 152] on button "Print" at bounding box center [362, 145] width 49 height 18
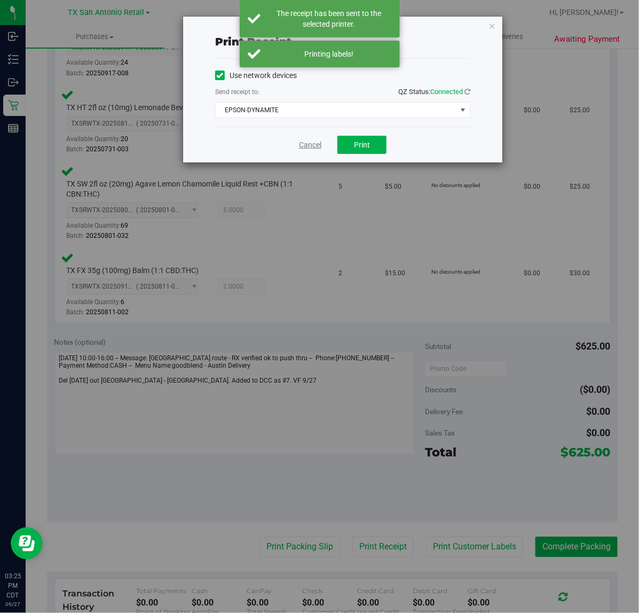
click at [302, 144] on link "Cancel" at bounding box center [310, 144] width 22 height 11
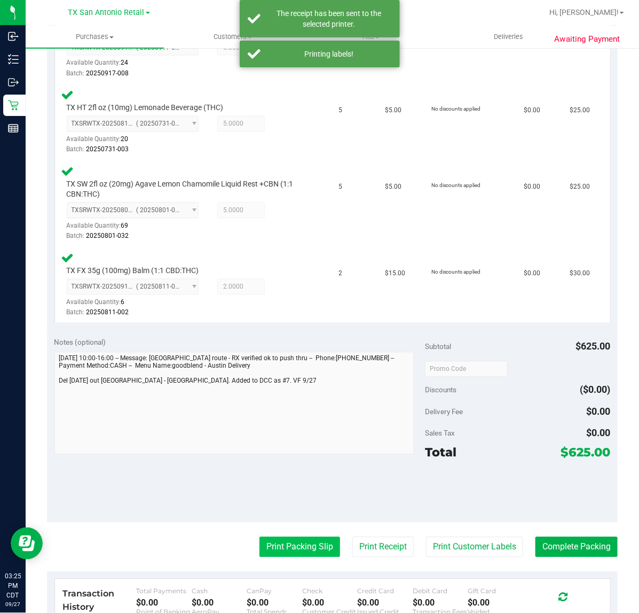
click at [261, 545] on button "Print Packing Slip" at bounding box center [300, 547] width 81 height 20
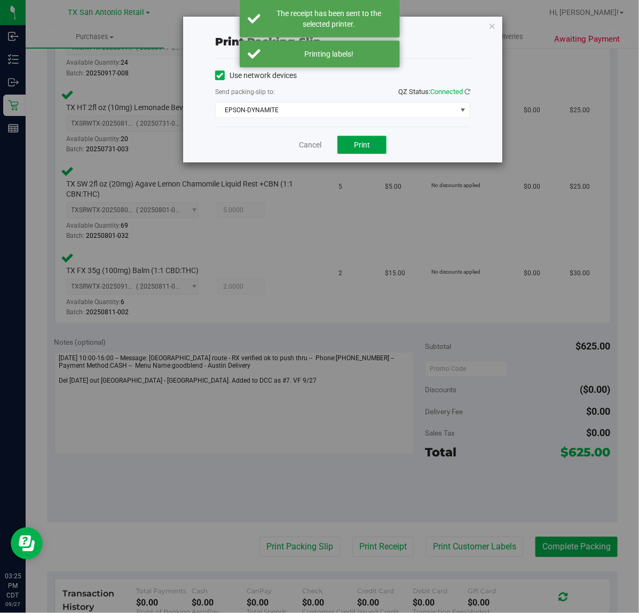
click at [372, 146] on button "Print" at bounding box center [362, 145] width 49 height 18
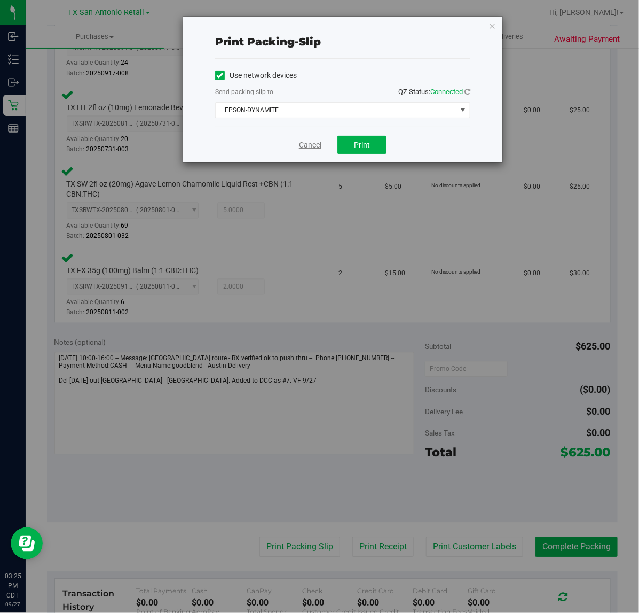
click at [315, 145] on link "Cancel" at bounding box center [310, 144] width 22 height 11
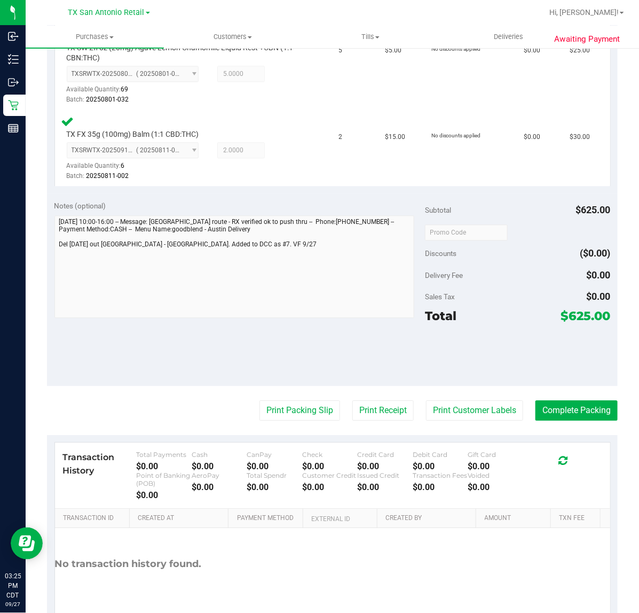
scroll to position [733, 0]
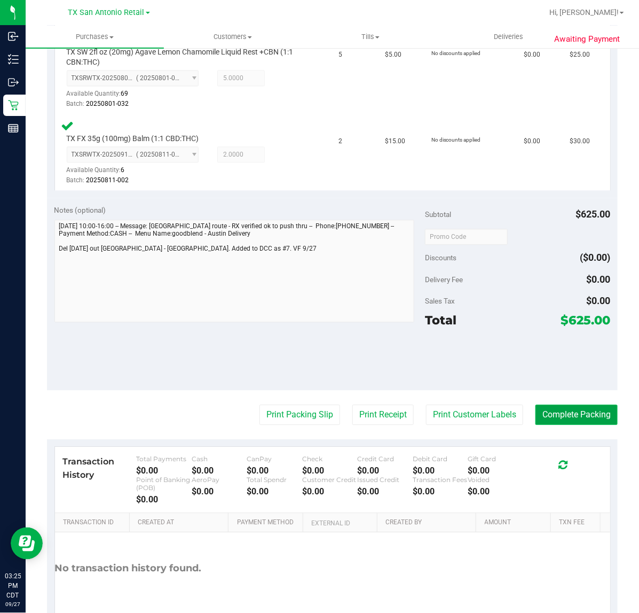
click at [567, 409] on button "Complete Packing" at bounding box center [577, 414] width 82 height 20
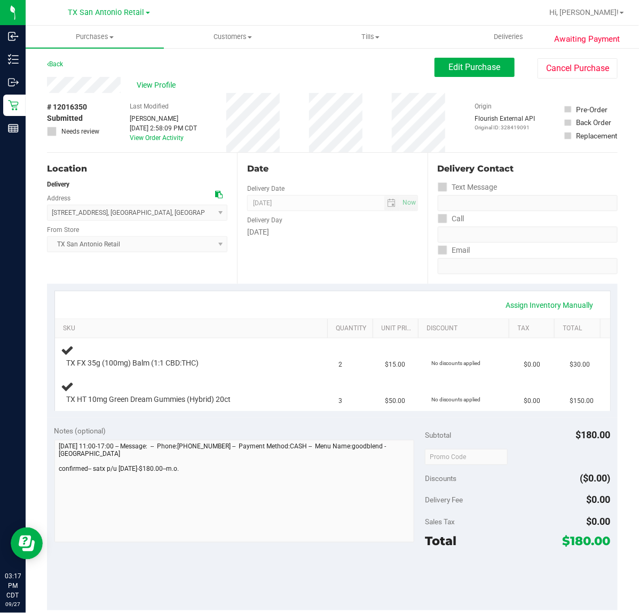
click at [268, 286] on div "Assign Inventory Manually SKU Quantity Unit Price Discount Tax Total TX FX 35g …" at bounding box center [332, 351] width 571 height 134
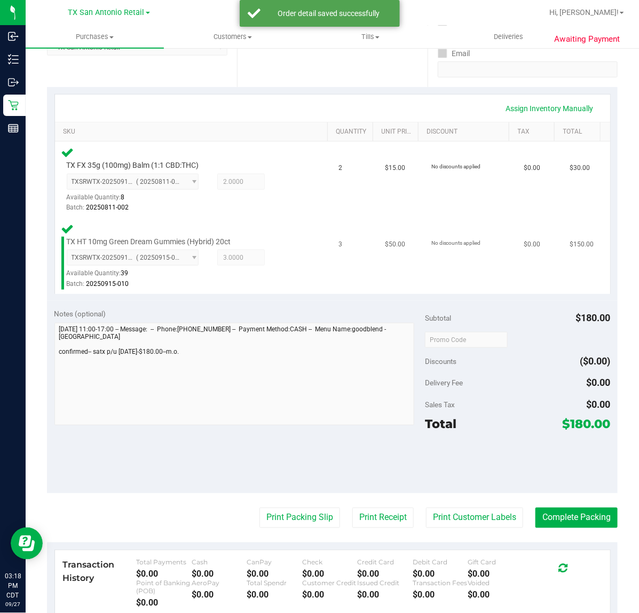
scroll to position [200, 0]
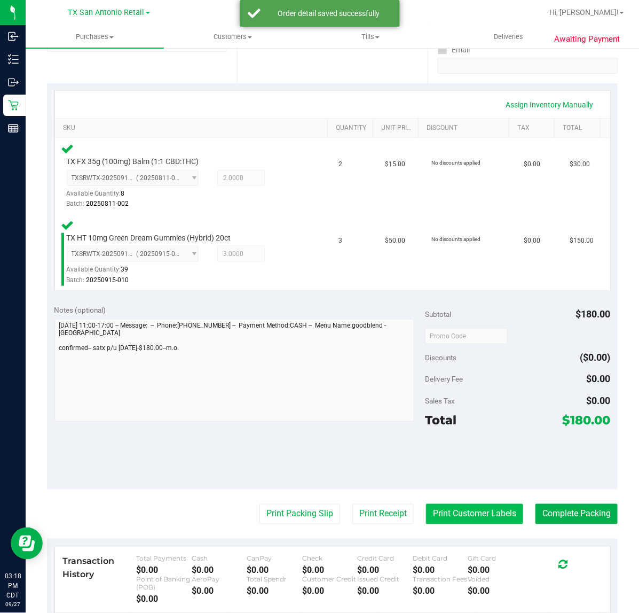
click at [444, 516] on button "Print Customer Labels" at bounding box center [474, 514] width 97 height 20
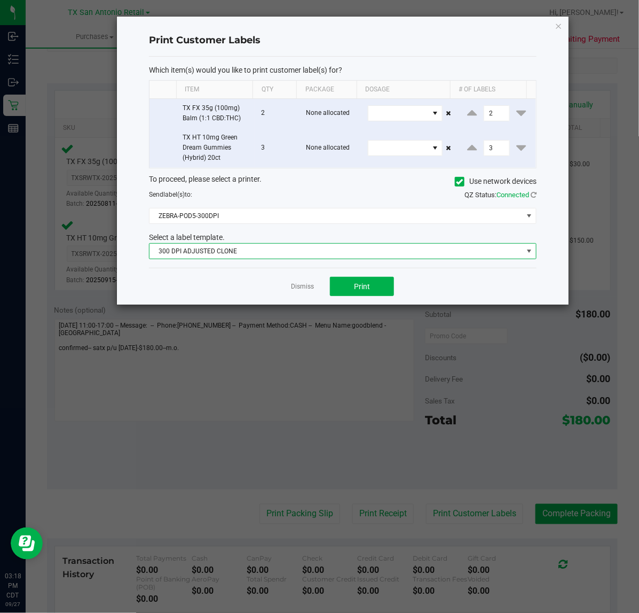
click at [310, 257] on span "300 DPI ADJUSTED CLONE" at bounding box center [336, 251] width 373 height 15
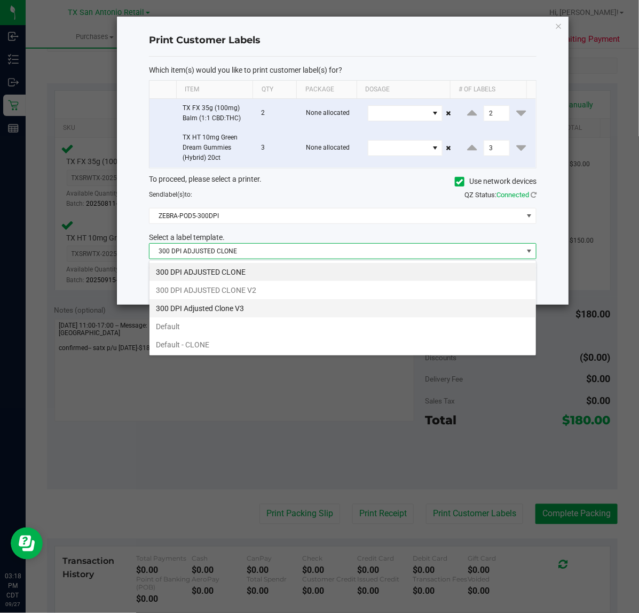
scroll to position [17, 388]
click at [286, 302] on li "300 DPI Adjusted Clone V3" at bounding box center [343, 308] width 387 height 18
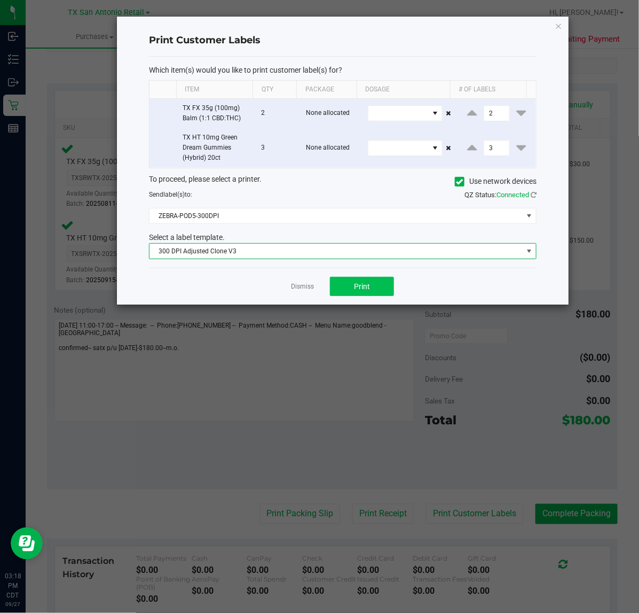
drag, startPoint x: 327, startPoint y: 287, endPoint x: 339, endPoint y: 287, distance: 11.8
click at [330, 287] on div "Dismiss Print" at bounding box center [343, 286] width 388 height 37
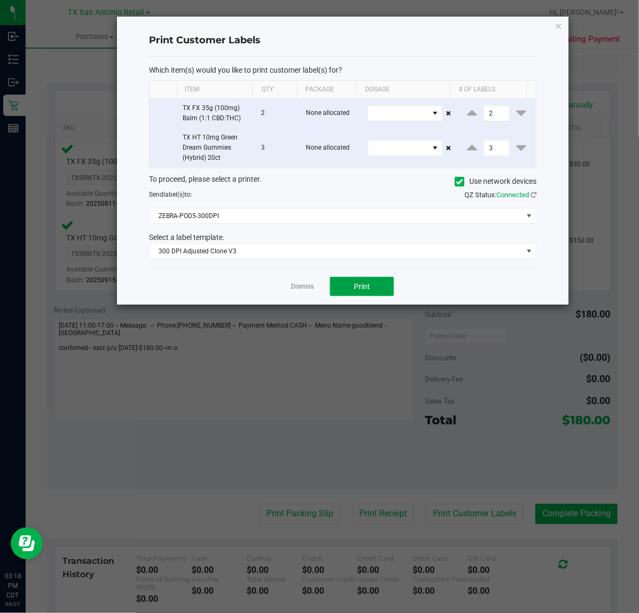
click at [334, 287] on button "Print" at bounding box center [362, 286] width 64 height 19
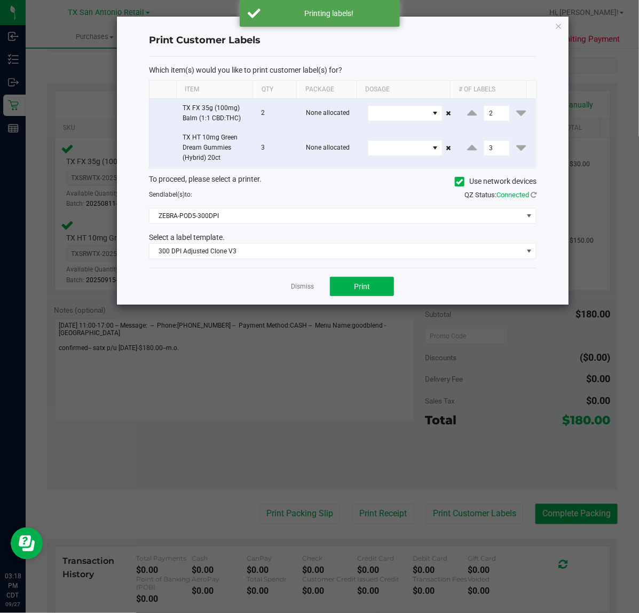
drag, startPoint x: 295, startPoint y: 286, endPoint x: 385, endPoint y: 383, distance: 132.3
click at [298, 286] on link "Dismiss" at bounding box center [302, 286] width 23 height 9
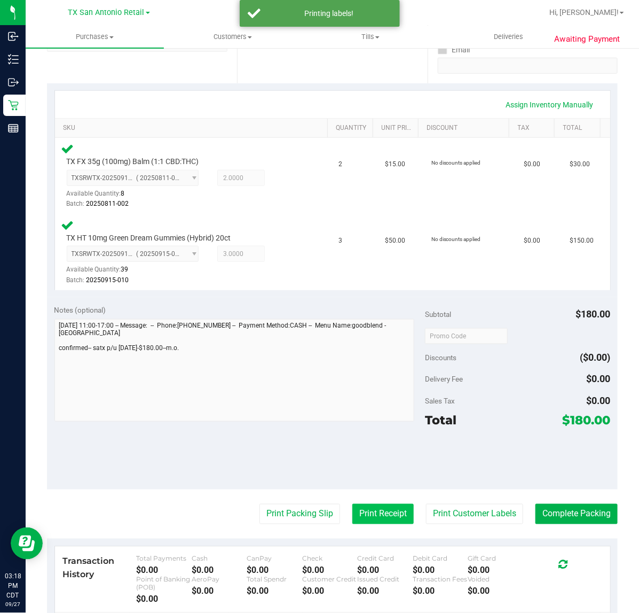
click at [370, 505] on button "Print Receipt" at bounding box center [383, 514] width 61 height 20
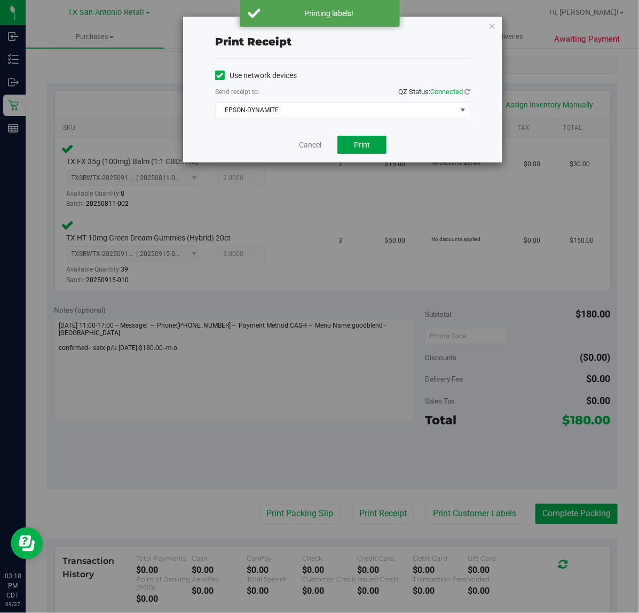
drag, startPoint x: 359, startPoint y: 147, endPoint x: 332, endPoint y: 145, distance: 26.8
click at [356, 147] on span "Print" at bounding box center [362, 144] width 16 height 9
click at [308, 143] on link "Cancel" at bounding box center [306, 144] width 22 height 11
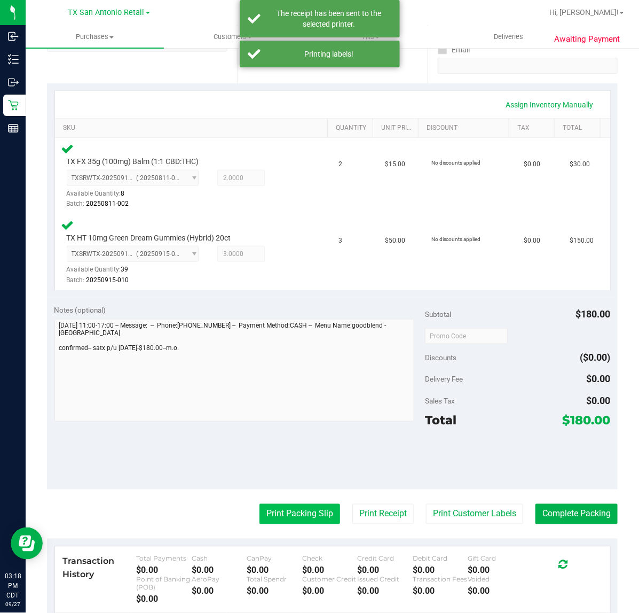
click at [280, 514] on button "Print Packing Slip" at bounding box center [300, 514] width 81 height 20
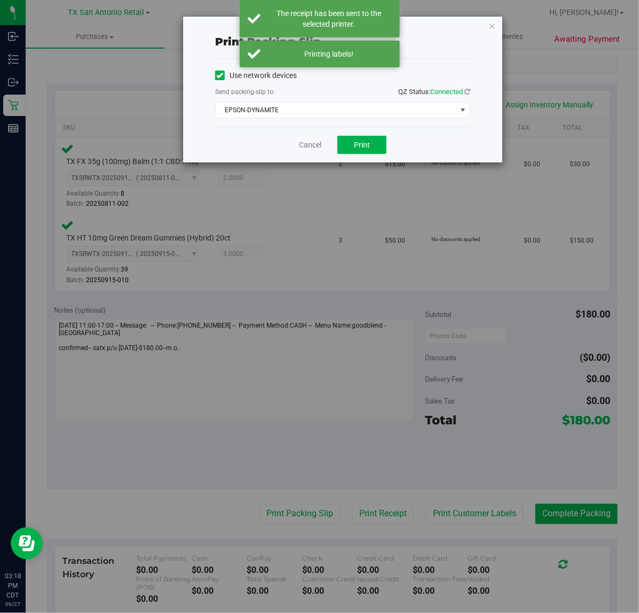
click at [354, 158] on div "Cancel Print" at bounding box center [342, 145] width 255 height 36
click at [365, 151] on button "Print" at bounding box center [362, 145] width 49 height 18
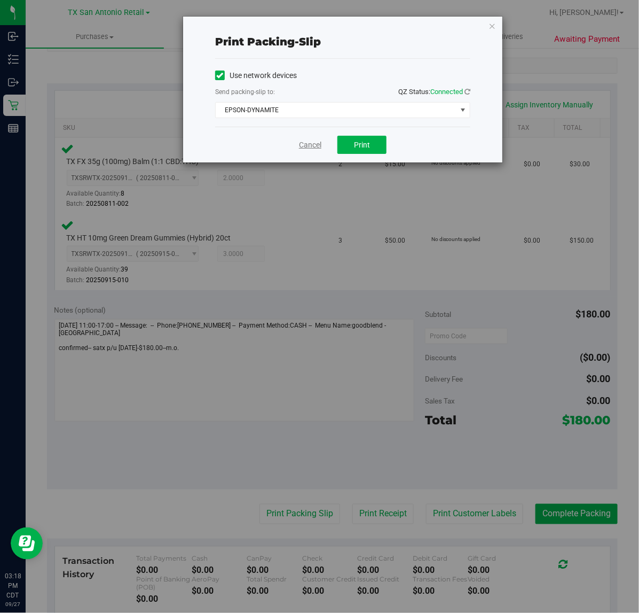
click at [306, 147] on link "Cancel" at bounding box center [310, 144] width 22 height 11
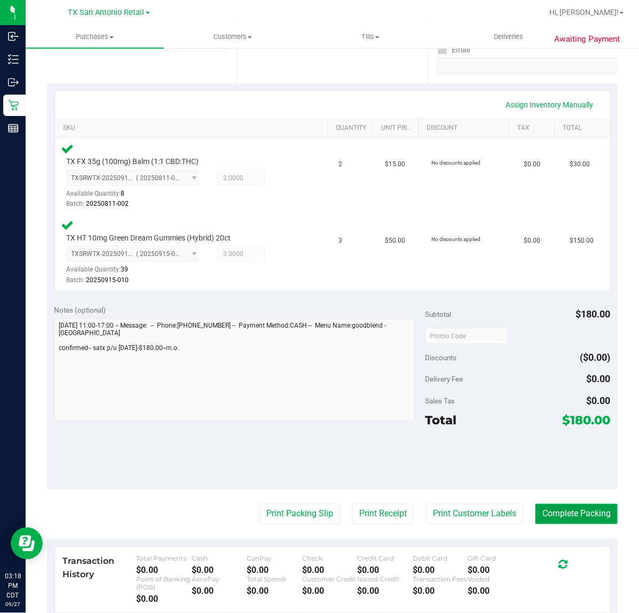
click at [584, 513] on button "Complete Packing" at bounding box center [577, 514] width 82 height 20
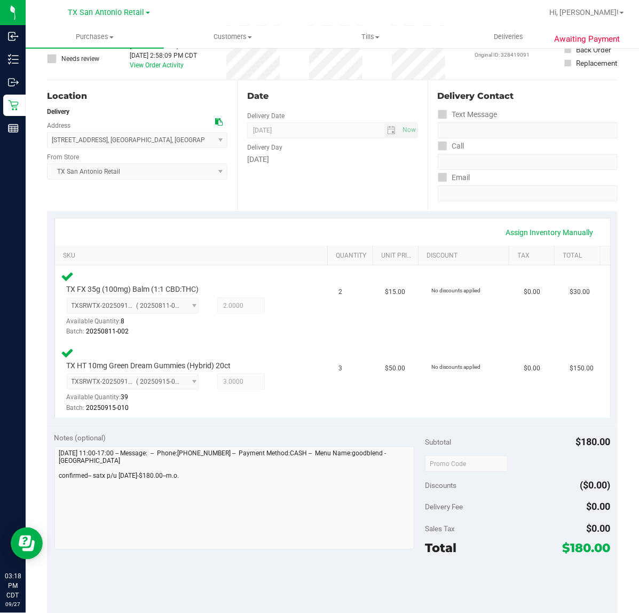
scroll to position [62, 0]
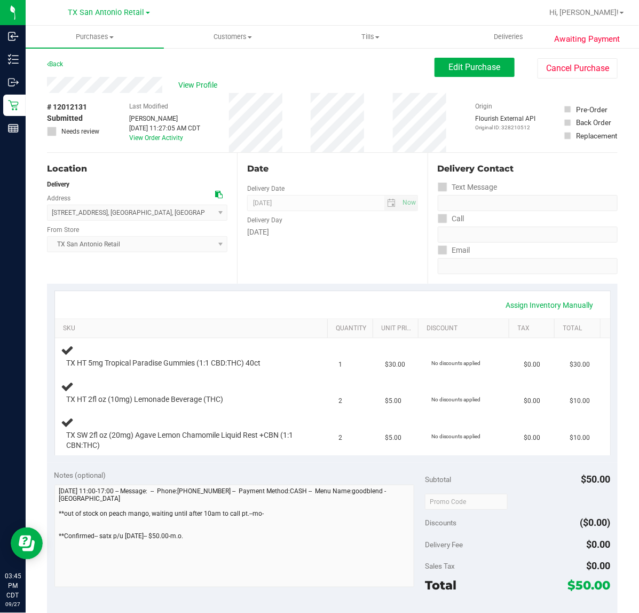
click at [395, 249] on div "Date Delivery Date [DATE] Now [DATE] 07:00 AM Now Delivery Day [DATE]" at bounding box center [332, 218] width 190 height 131
click at [348, 258] on div "Date Delivery Date [DATE] Now [DATE] 07:00 AM Now Delivery Day [DATE]" at bounding box center [332, 218] width 190 height 131
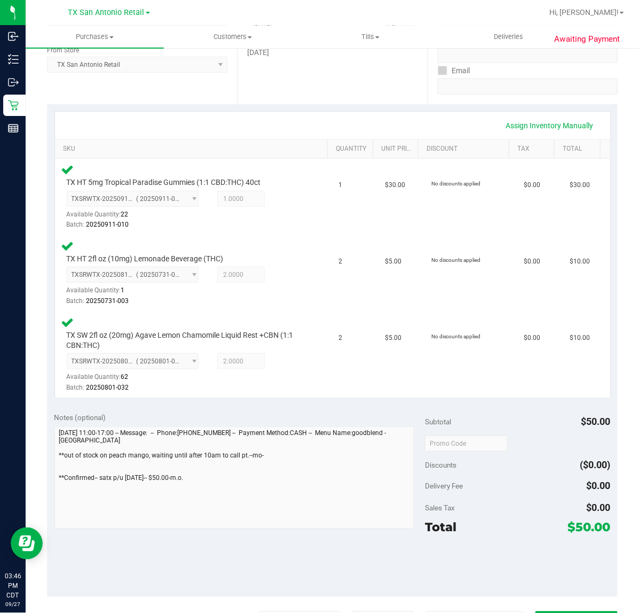
scroll to position [200, 0]
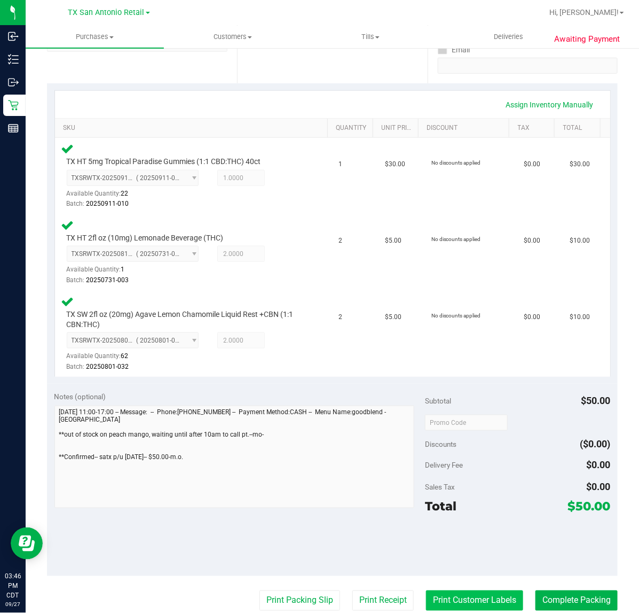
click at [490, 596] on button "Print Customer Labels" at bounding box center [474, 600] width 97 height 20
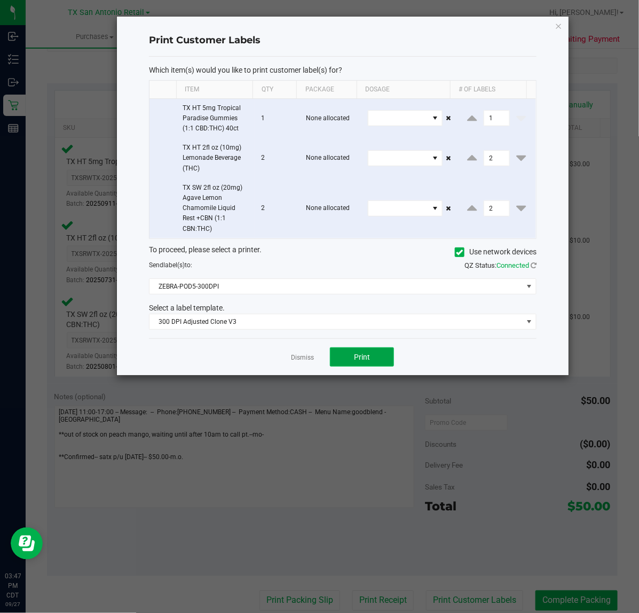
click at [355, 356] on span "Print" at bounding box center [362, 357] width 16 height 9
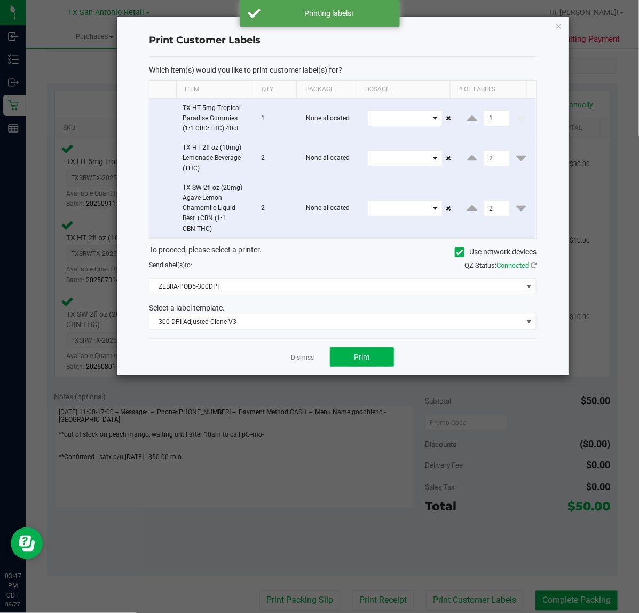
drag, startPoint x: 291, startPoint y: 354, endPoint x: 302, endPoint y: 358, distance: 12.0
click at [292, 354] on link "Dismiss" at bounding box center [302, 357] width 23 height 9
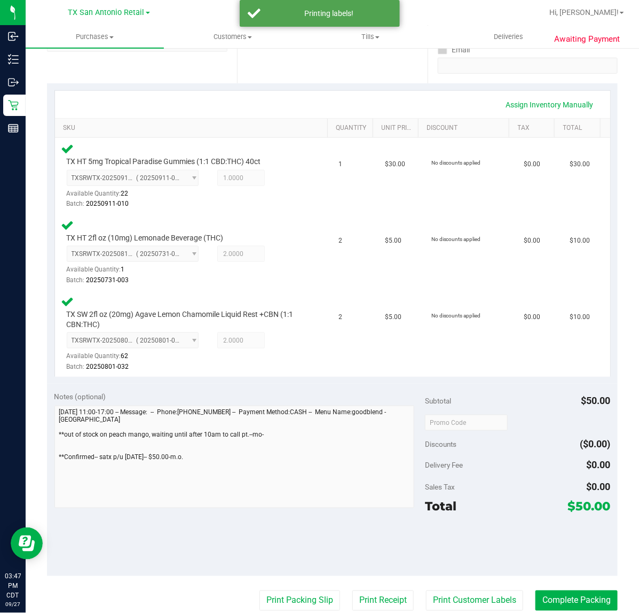
click at [383, 588] on purchase-details "Back Edit Purchase Cancel Purchase View Profile # 12012131 Submitted Needs revi…" at bounding box center [332, 344] width 571 height 975
drag, startPoint x: 381, startPoint y: 591, endPoint x: 398, endPoint y: 564, distance: 32.6
click at [391, 581] on purchase-details "Back Edit Purchase Cancel Purchase View Profile # 12012131 Submitted Needs revi…" at bounding box center [332, 344] width 571 height 975
click at [385, 594] on button "Print Receipt" at bounding box center [383, 600] width 61 height 20
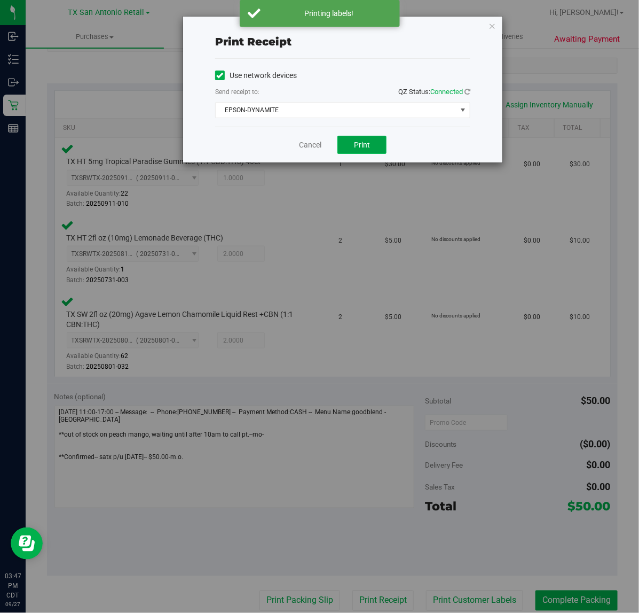
click at [370, 153] on button "Print" at bounding box center [362, 145] width 49 height 18
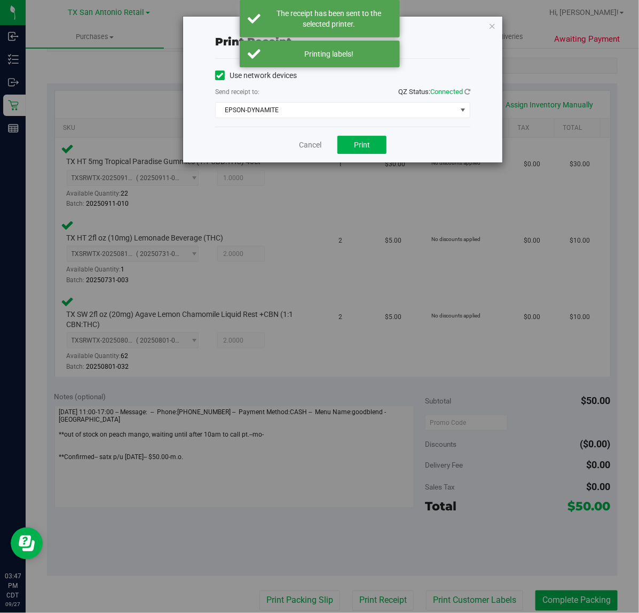
drag, startPoint x: 303, startPoint y: 139, endPoint x: 313, endPoint y: 151, distance: 15.3
click at [303, 139] on div "Cancel Print" at bounding box center [342, 145] width 255 height 36
click at [313, 152] on div "Cancel Print" at bounding box center [342, 145] width 255 height 36
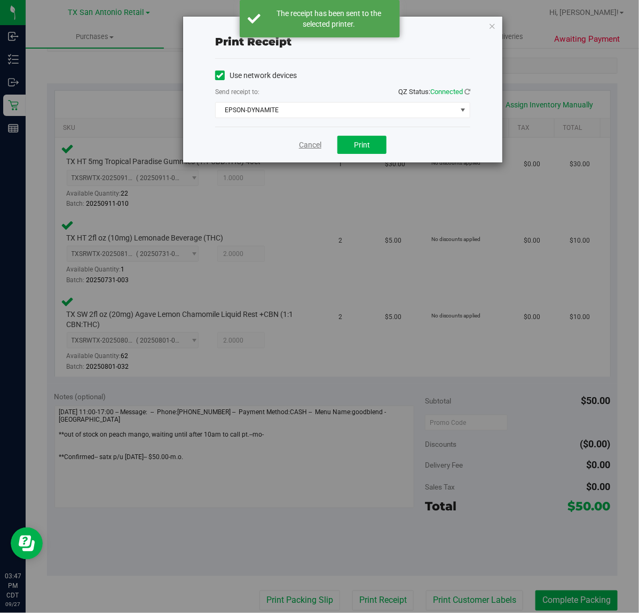
click at [313, 148] on link "Cancel" at bounding box center [310, 144] width 22 height 11
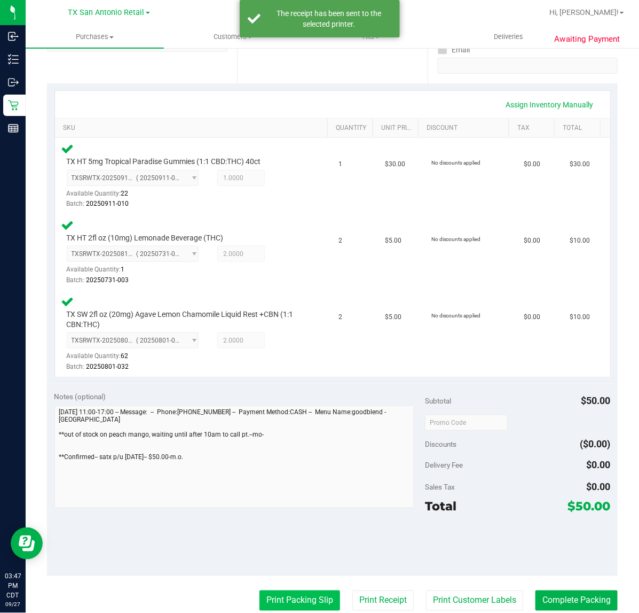
click at [284, 595] on button "Print Packing Slip" at bounding box center [300, 600] width 81 height 20
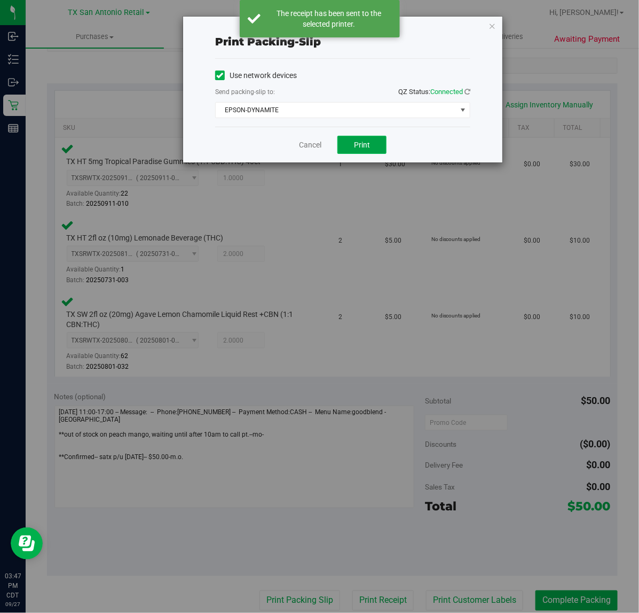
click at [355, 147] on span "Print" at bounding box center [362, 144] width 16 height 9
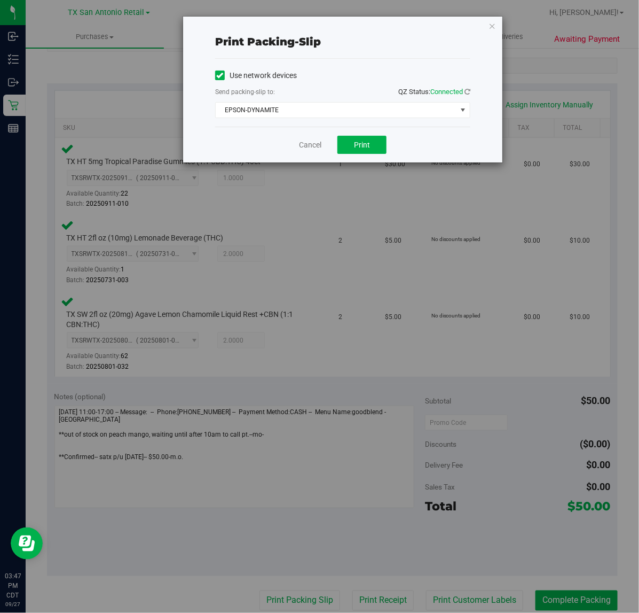
click at [322, 145] on div "Cancel Print" at bounding box center [342, 145] width 255 height 36
click at [316, 144] on link "Cancel" at bounding box center [310, 144] width 22 height 11
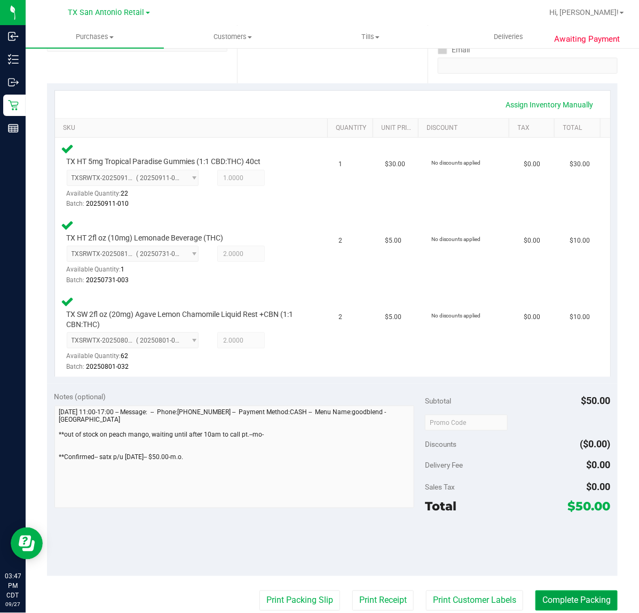
click at [552, 595] on button "Complete Packing" at bounding box center [577, 600] width 82 height 20
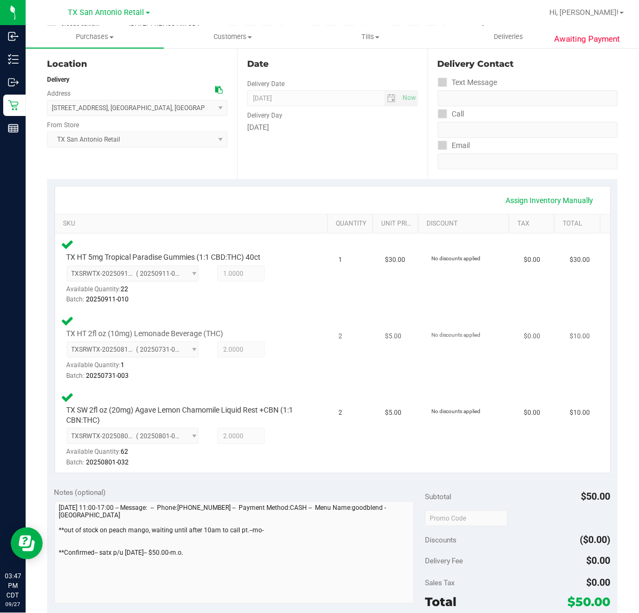
scroll to position [0, 0]
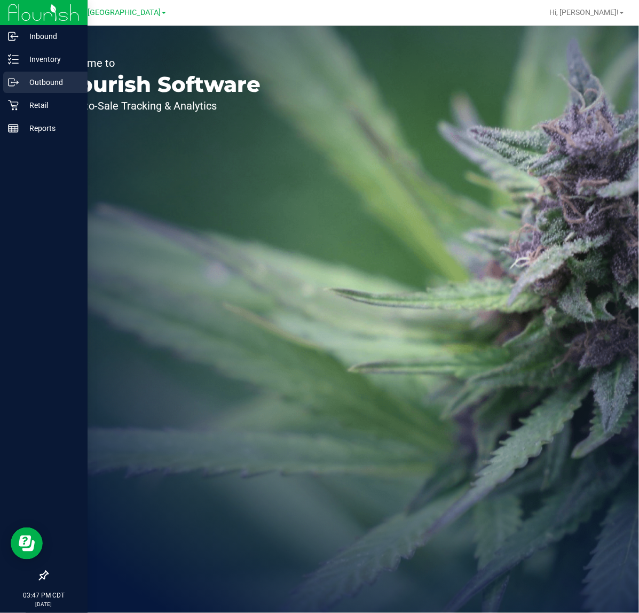
click at [6, 82] on div "Outbound" at bounding box center [45, 82] width 84 height 21
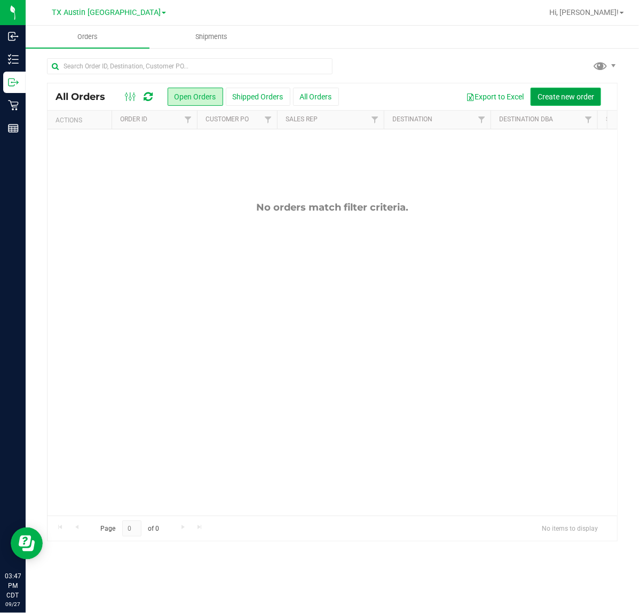
click at [559, 94] on span "Create new order" at bounding box center [566, 96] width 57 height 9
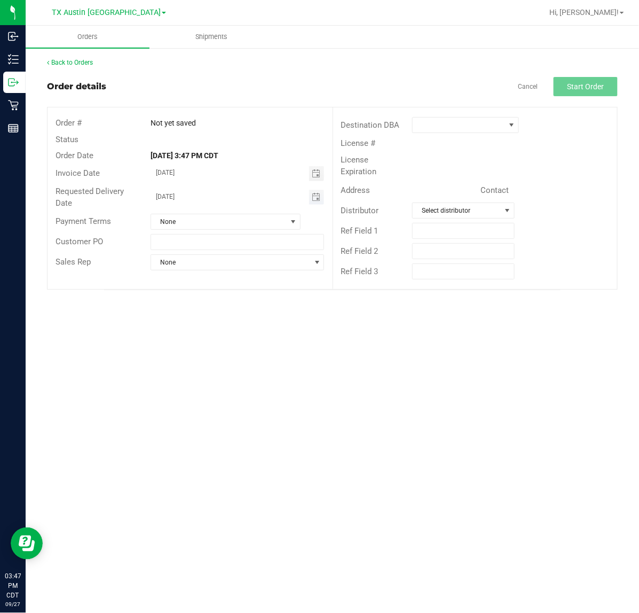
click at [310, 190] on span "Toggle calendar" at bounding box center [316, 197] width 15 height 15
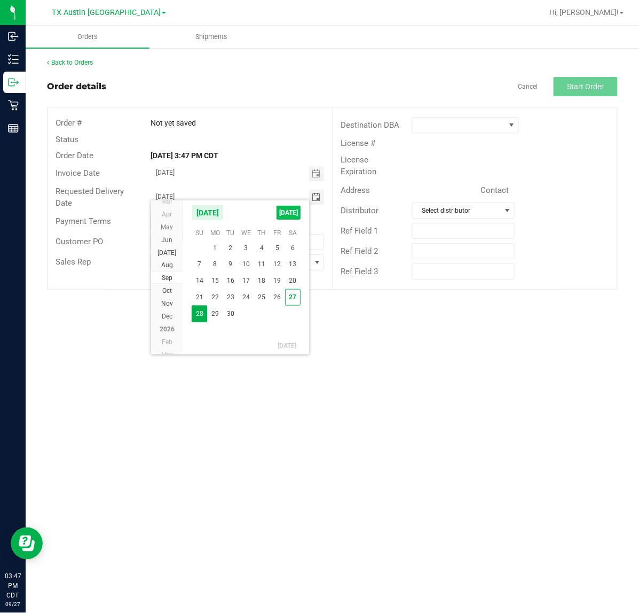
click at [295, 212] on span "[DATE]" at bounding box center [289, 213] width 24 height 14
type input "[DATE]"
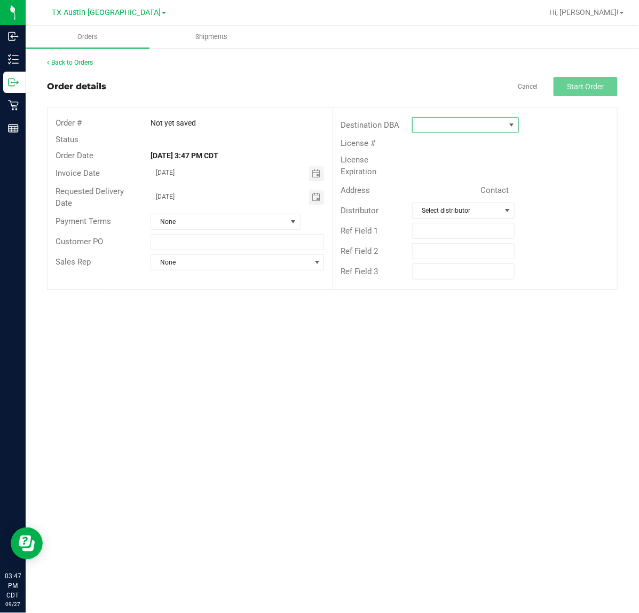
click at [511, 122] on span at bounding box center [512, 125] width 9 height 9
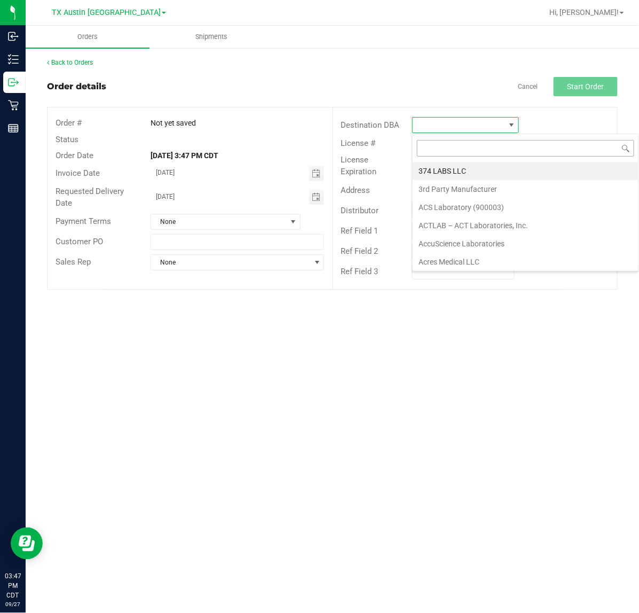
scroll to position [17, 107]
type input "tx"
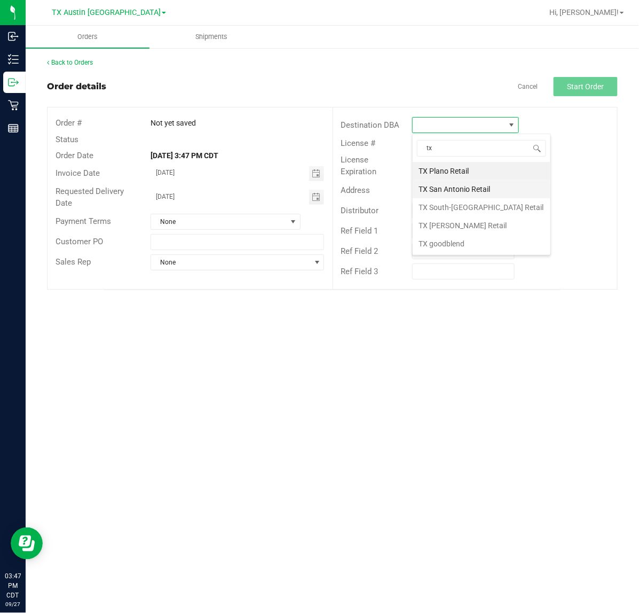
click at [458, 188] on li "TX San Antonio Retail" at bounding box center [482, 189] width 138 height 18
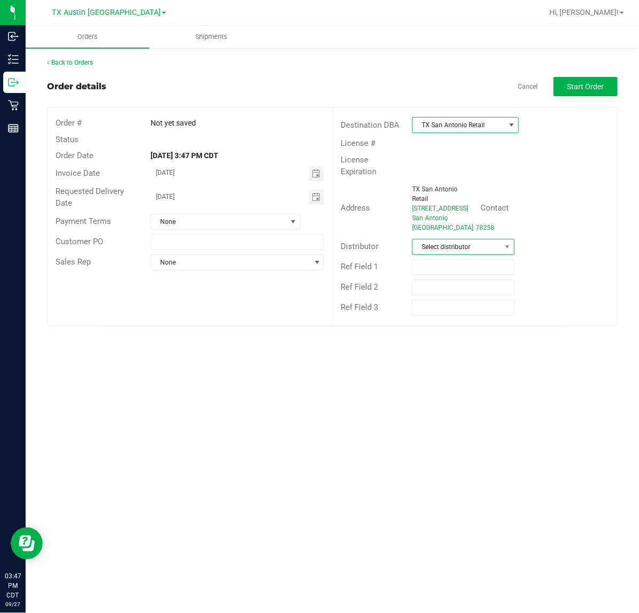
click at [467, 254] on span "Select distributor" at bounding box center [457, 246] width 88 height 15
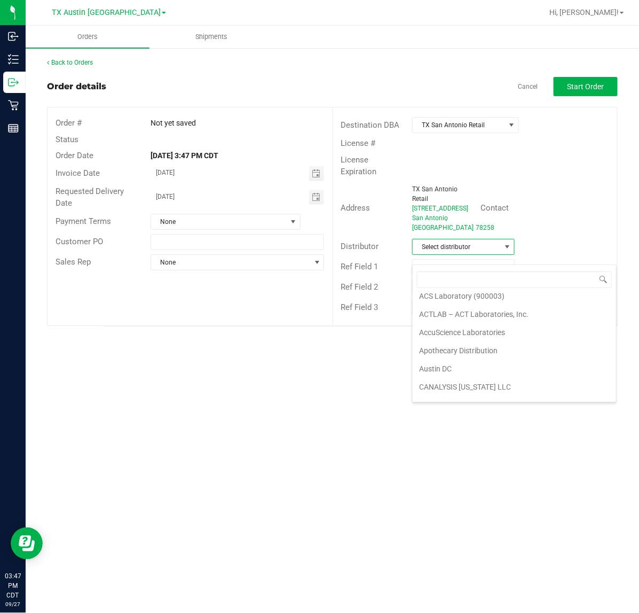
scroll to position [67, 0]
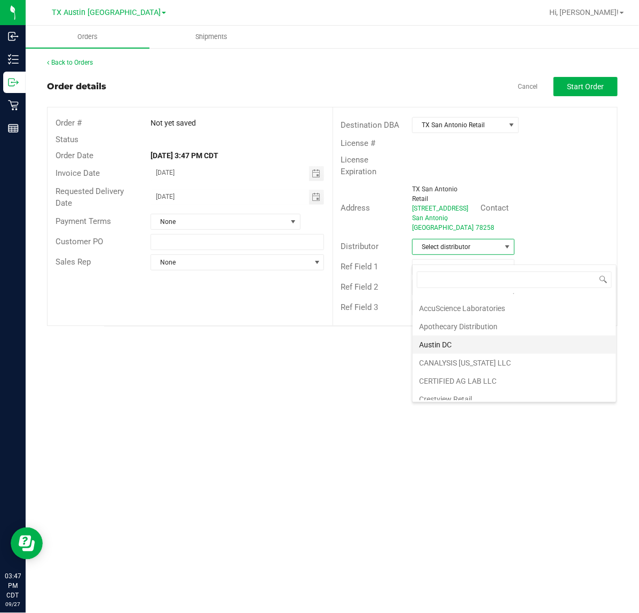
click at [462, 342] on li "Austin DC" at bounding box center [515, 344] width 204 height 18
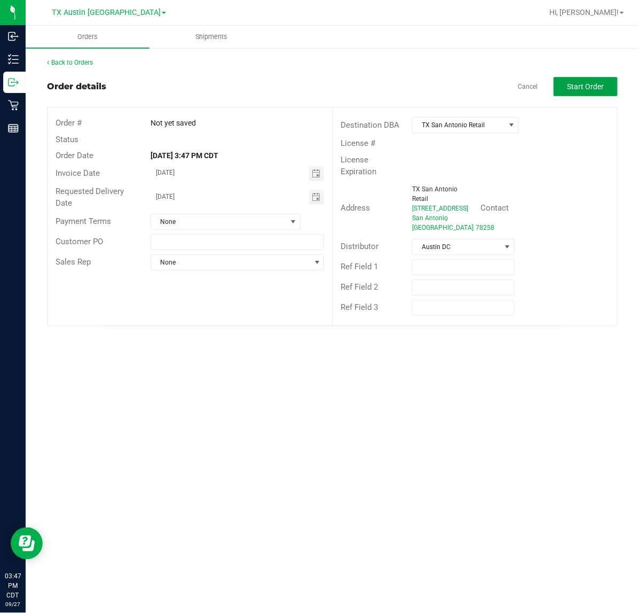
click at [565, 88] on button "Start Order" at bounding box center [586, 86] width 64 height 19
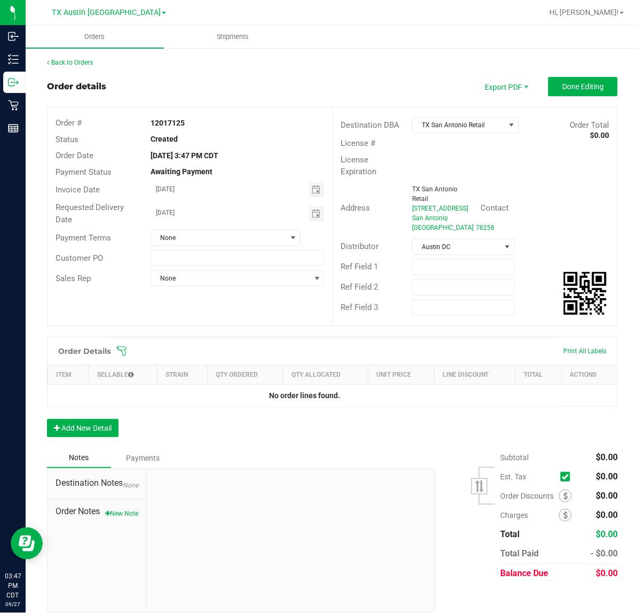
click at [134, 356] on span at bounding box center [401, 351] width 571 height 11
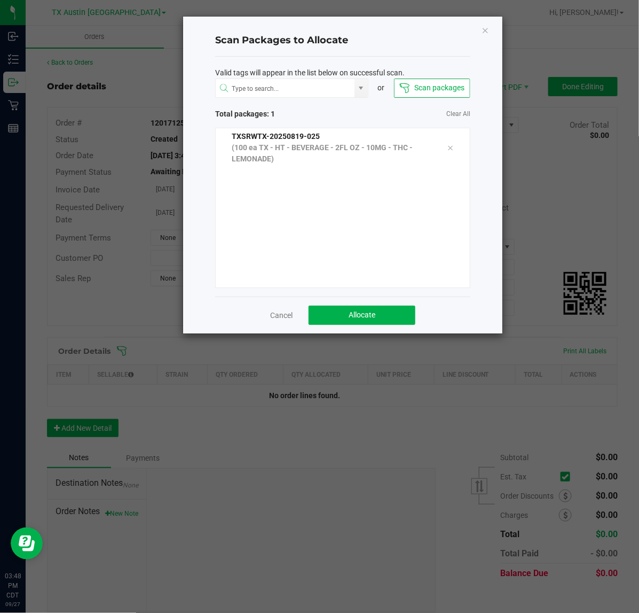
click at [543, 262] on ngb-modal-window "Scan Packages to Allocate Valid tags will appear in the list below on successfu…" at bounding box center [323, 306] width 647 height 613
click at [363, 329] on div "Cancel Allocate" at bounding box center [342, 314] width 255 height 37
click at [369, 316] on span "Allocate" at bounding box center [362, 314] width 27 height 9
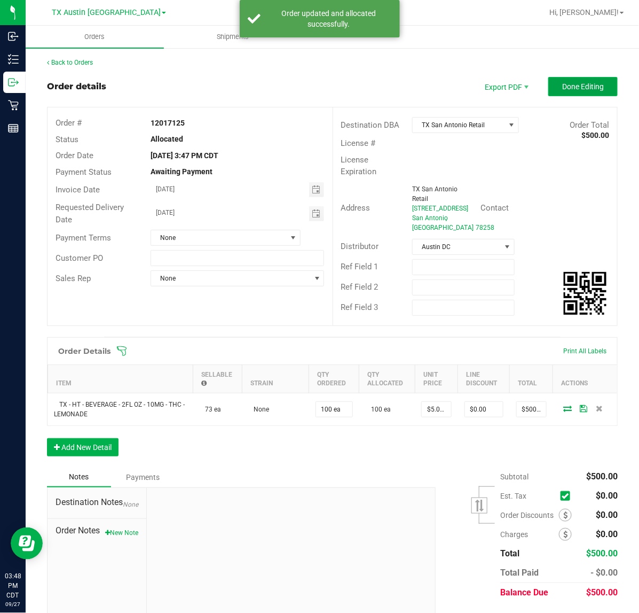
click at [563, 89] on span "Done Editing" at bounding box center [584, 86] width 42 height 9
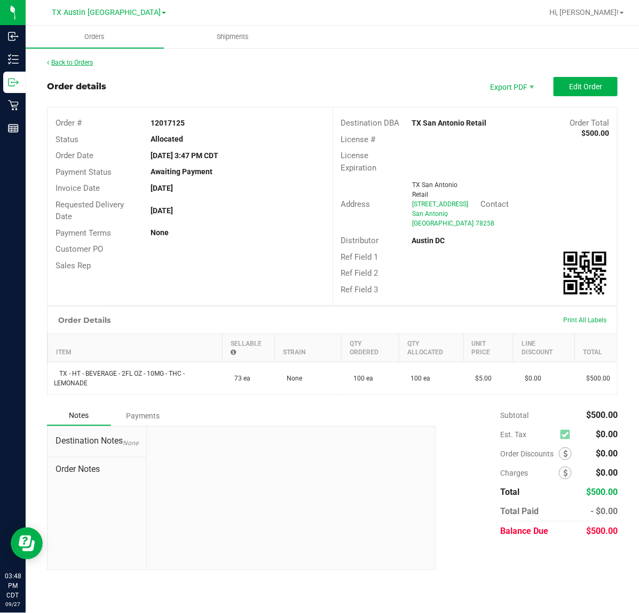
click at [52, 60] on link "Back to Orders" at bounding box center [70, 62] width 46 height 7
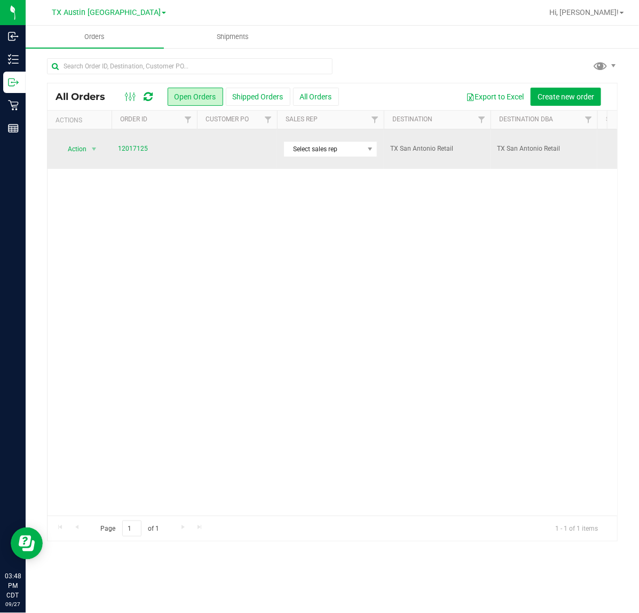
click at [236, 146] on td at bounding box center [237, 149] width 80 height 40
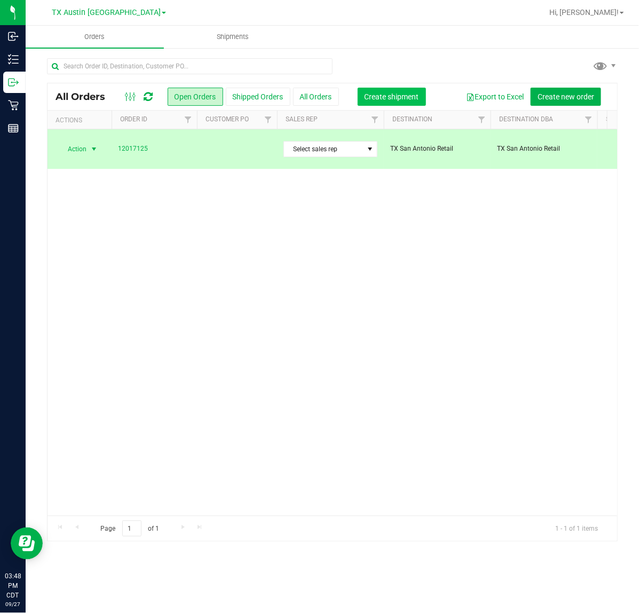
click at [384, 92] on span "Create shipment" at bounding box center [392, 96] width 54 height 9
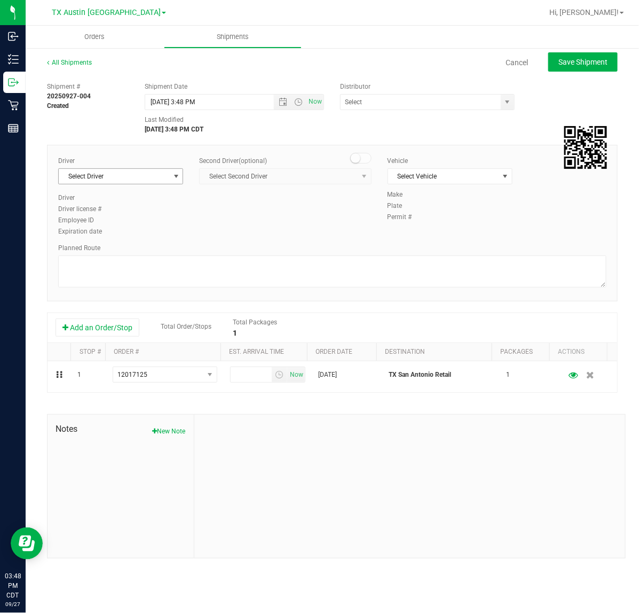
click at [175, 175] on span "select" at bounding box center [176, 176] width 9 height 9
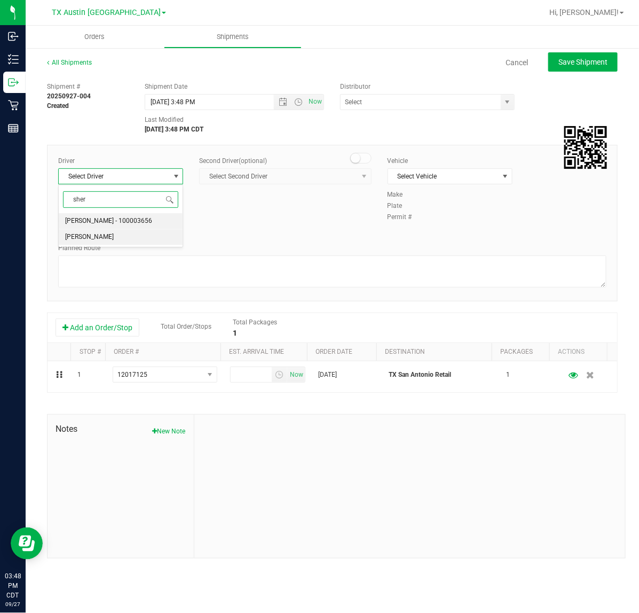
click at [158, 233] on li "Lindsey Sherman" at bounding box center [121, 237] width 124 height 16
type input "sher"
click at [311, 105] on span "Now" at bounding box center [316, 101] width 18 height 15
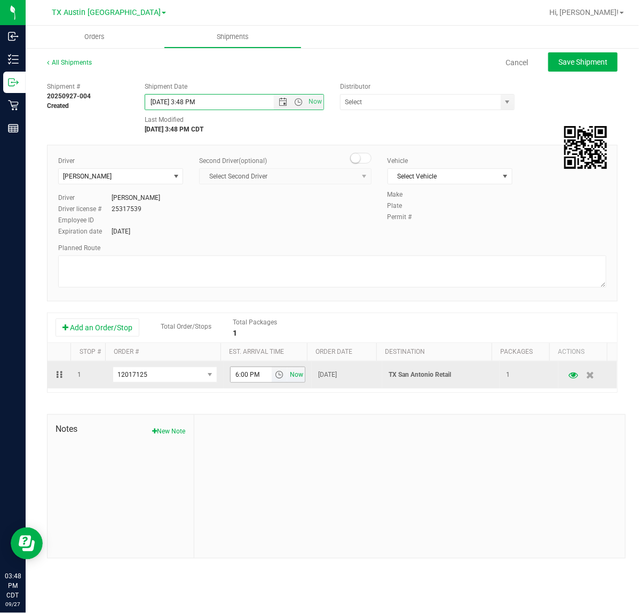
click at [288, 377] on span "Now" at bounding box center [297, 374] width 18 height 15
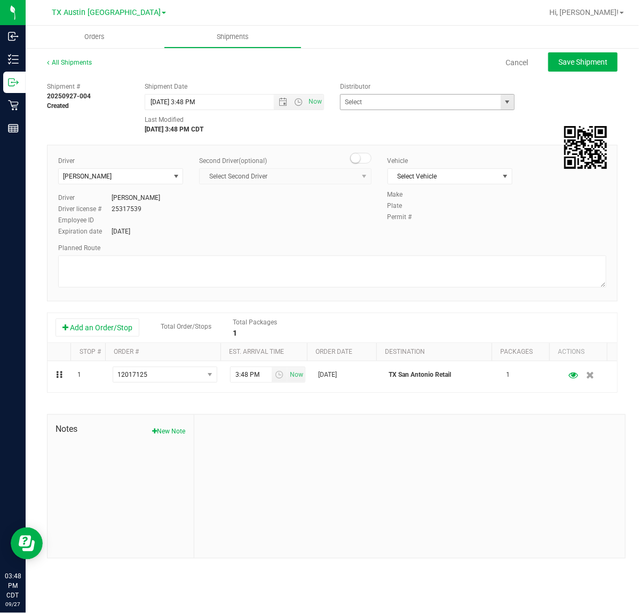
click at [510, 107] on span "select" at bounding box center [507, 102] width 13 height 15
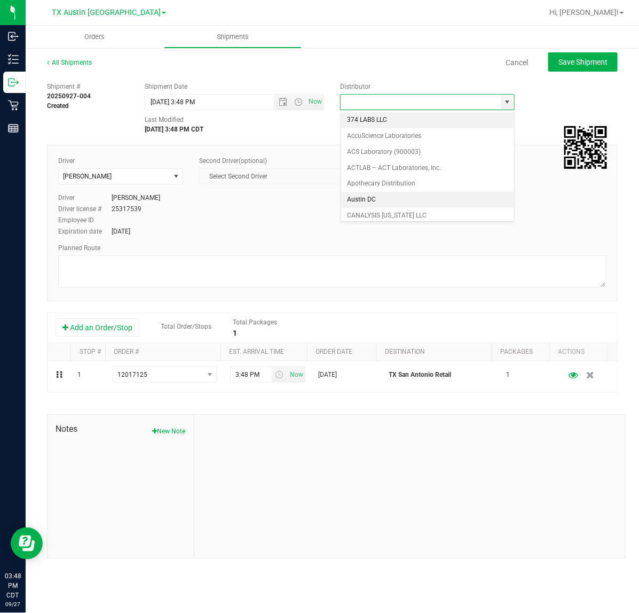
click at [414, 201] on li "Austin DC" at bounding box center [427, 200] width 173 height 16
type input "Austin DC"
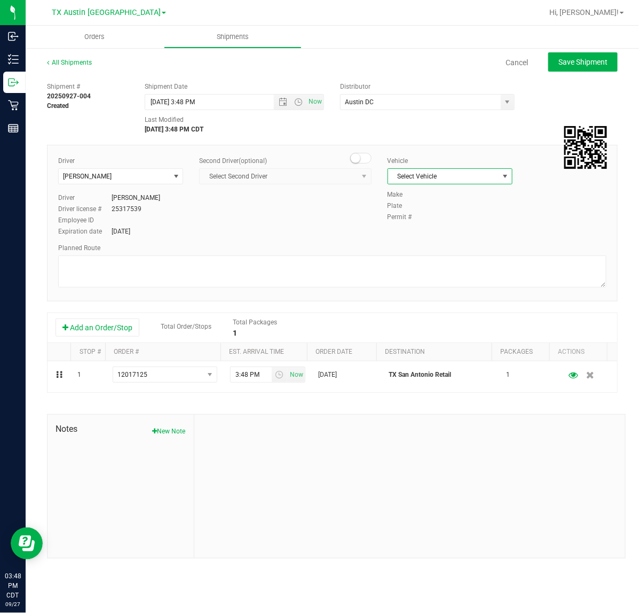
click at [501, 171] on span "select" at bounding box center [505, 176] width 13 height 15
click at [455, 334] on li "NO VEHICLE" at bounding box center [450, 326] width 124 height 16
click at [583, 52] on button "Save Shipment" at bounding box center [583, 61] width 69 height 19
type input "9/27/2025 8:48 PM"
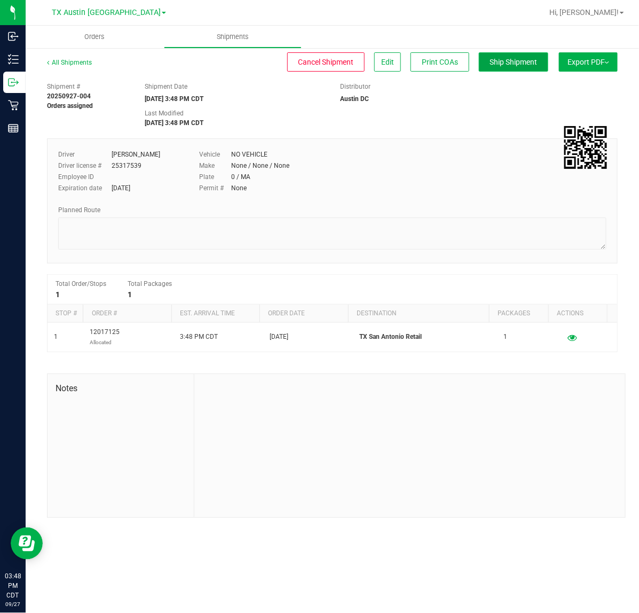
click at [525, 67] on button "Ship Shipment" at bounding box center [513, 61] width 69 height 19
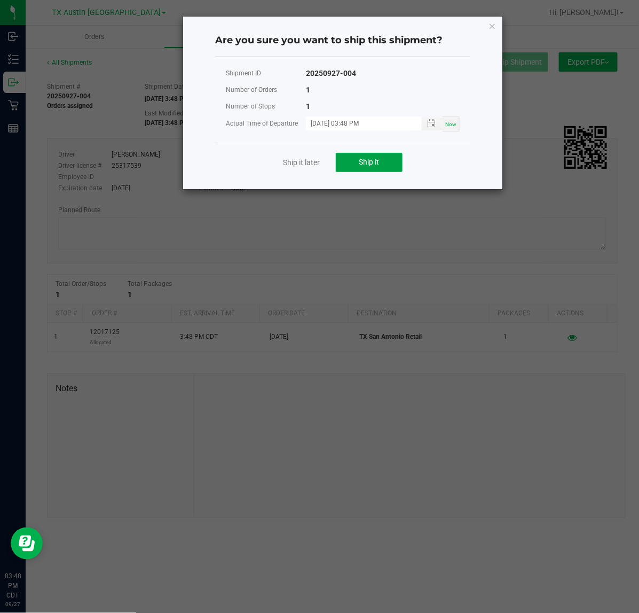
click at [363, 162] on span "Ship it" at bounding box center [370, 162] width 20 height 9
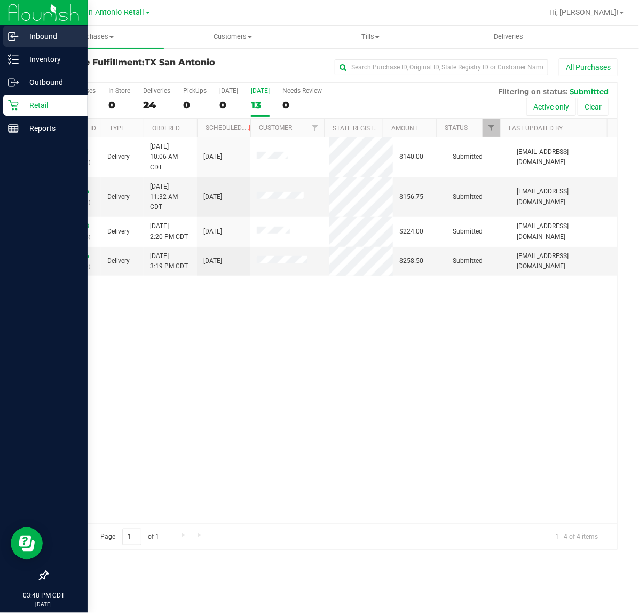
click at [26, 35] on p "Inbound" at bounding box center [51, 36] width 64 height 13
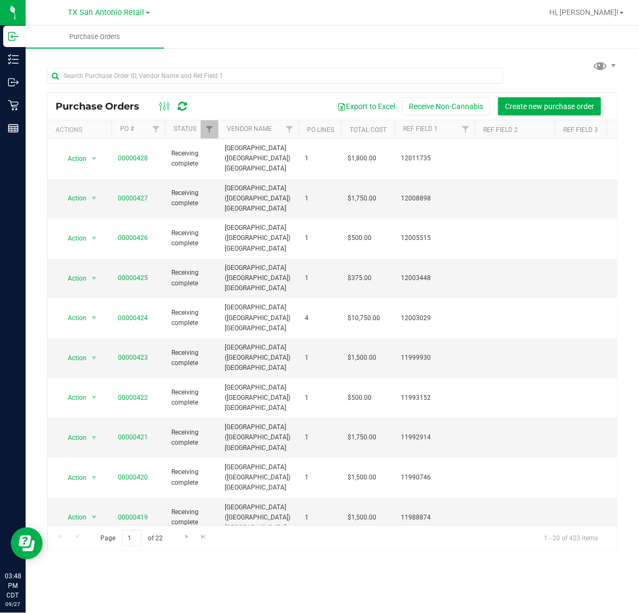
click at [188, 103] on div at bounding box center [173, 106] width 36 height 13
click at [186, 104] on icon at bounding box center [182, 106] width 9 height 11
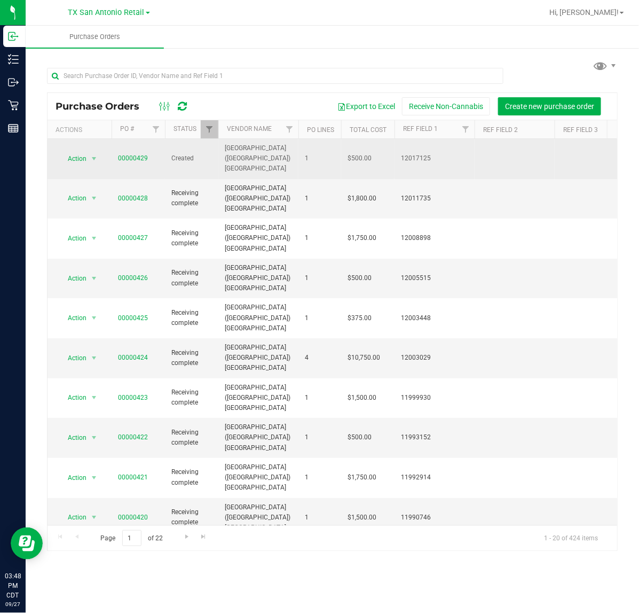
click at [139, 155] on span "00000429" at bounding box center [133, 158] width 30 height 10
click at [142, 154] on link "00000429" at bounding box center [133, 157] width 30 height 7
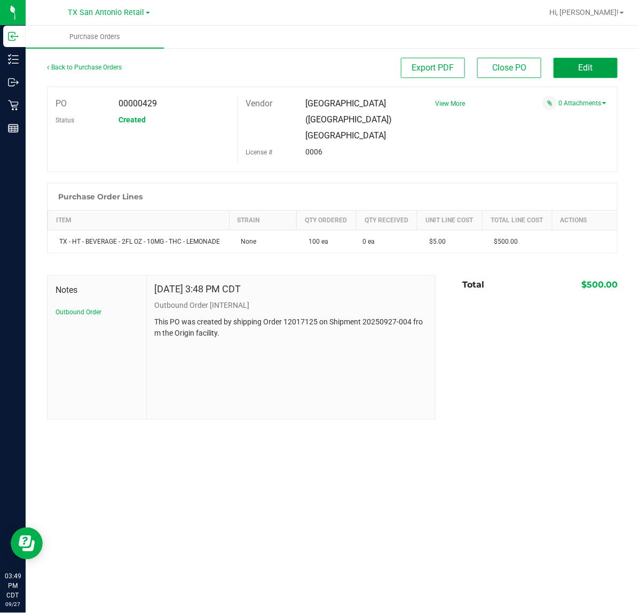
click at [605, 61] on button "Edit" at bounding box center [586, 68] width 64 height 20
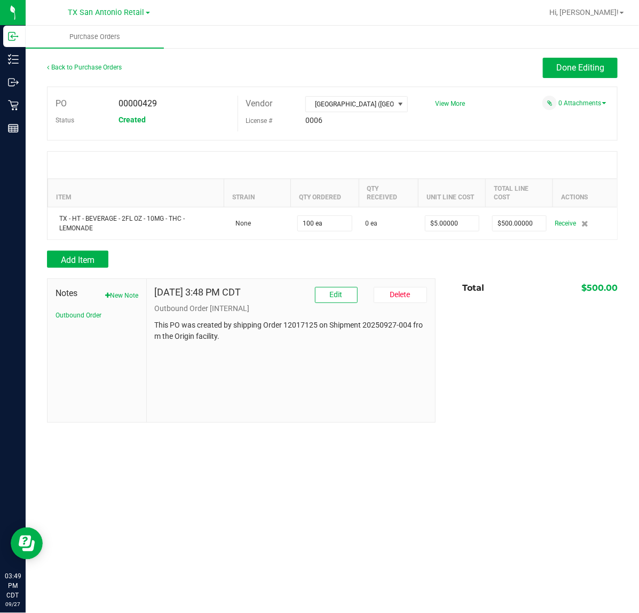
click at [565, 225] on span "Receive" at bounding box center [565, 223] width 21 height 13
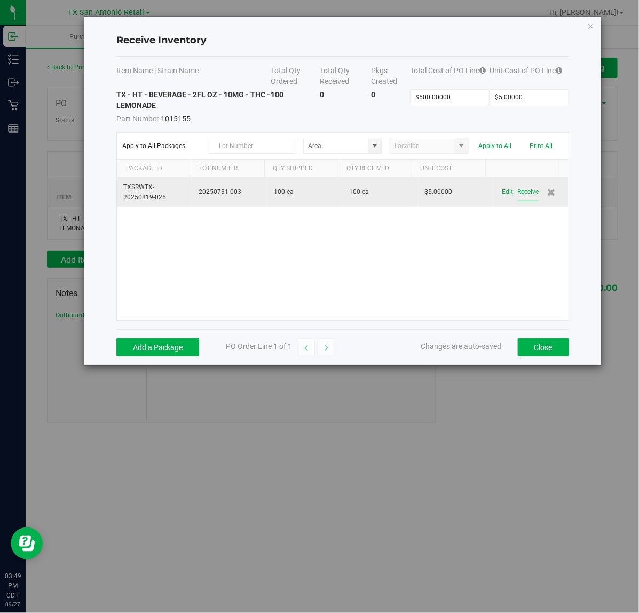
click at [518, 193] on button "Receive" at bounding box center [528, 192] width 21 height 19
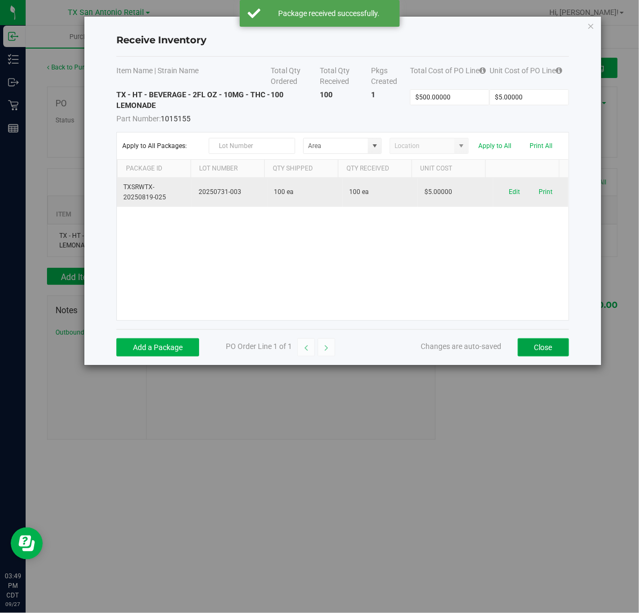
click at [557, 356] on button "Close" at bounding box center [543, 347] width 51 height 18
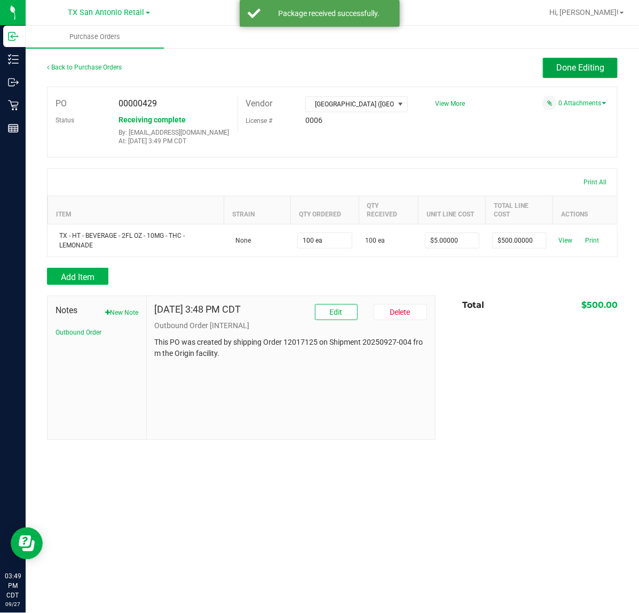
click at [565, 60] on button "Done Editing" at bounding box center [580, 68] width 75 height 20
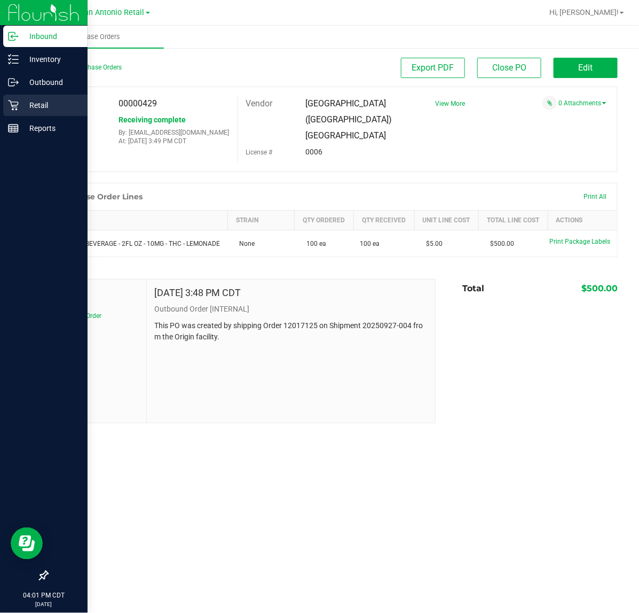
click at [15, 102] on icon at bounding box center [13, 105] width 10 height 10
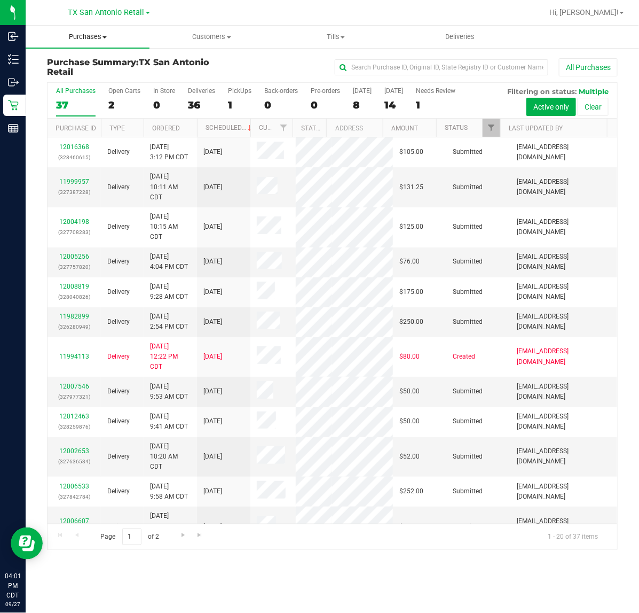
click at [96, 43] on uib-tab-heading "Purchases Summary of purchases Fulfillment All purchases" at bounding box center [88, 37] width 124 height 22
click at [89, 71] on li "Fulfillment" at bounding box center [88, 77] width 124 height 13
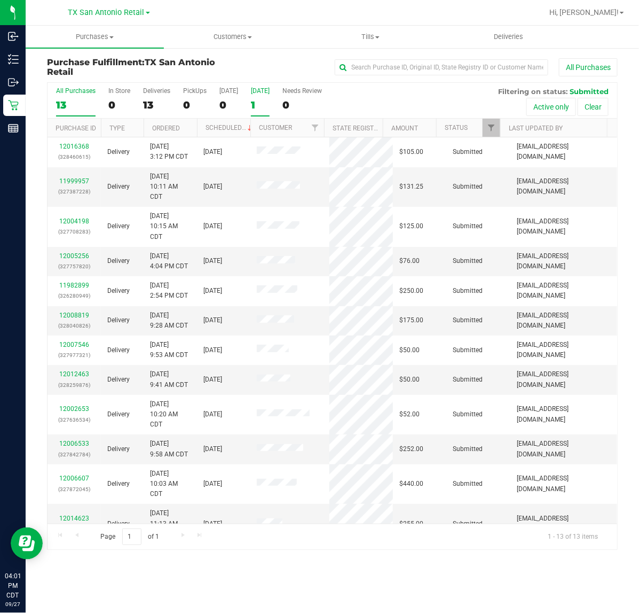
click at [251, 95] on label "Tomorrow 1" at bounding box center [260, 101] width 19 height 29
click at [0, 0] on input "Tomorrow 1" at bounding box center [0, 0] width 0 height 0
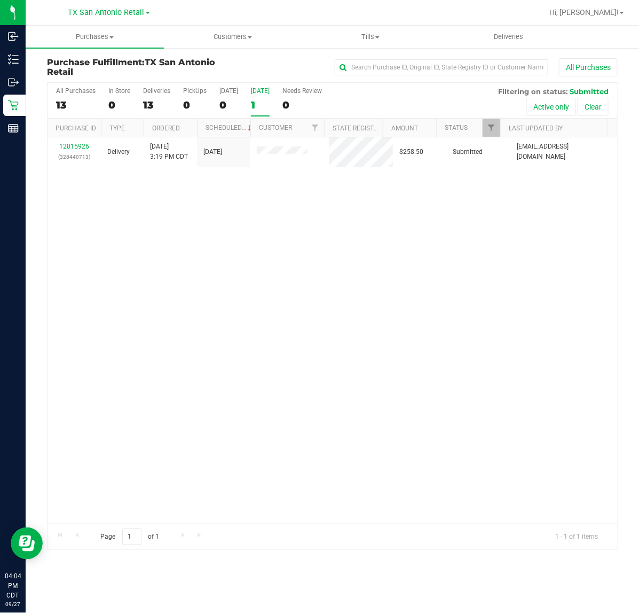
click at [265, 103] on div "1" at bounding box center [260, 105] width 19 height 12
click at [0, 0] on input "Tomorrow 1" at bounding box center [0, 0] width 0 height 0
click at [100, 3] on div "TX San Antonio Retail TX Austin DC TX Plano Retail TX San Antonio Retail TX Sou…" at bounding box center [111, 12] width 160 height 21
click at [103, 12] on span "TX San Antonio Retail" at bounding box center [106, 13] width 76 height 10
click at [100, 49] on link "TX Plano Retail" at bounding box center [109, 52] width 156 height 14
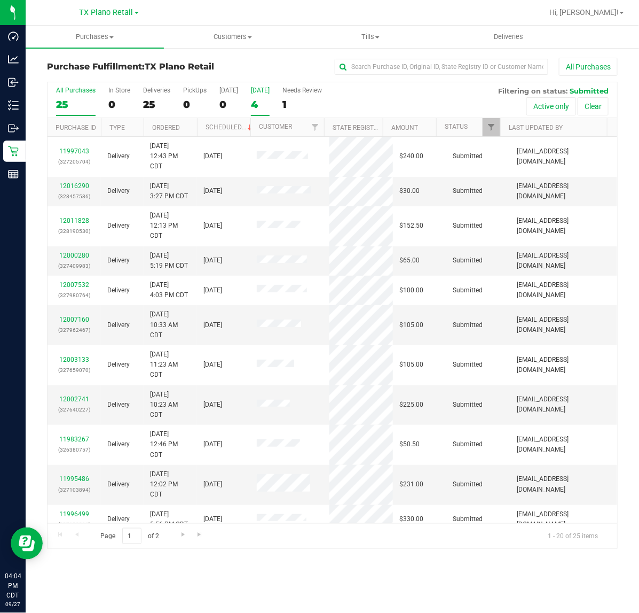
click at [257, 95] on label "Tomorrow 4" at bounding box center [260, 101] width 19 height 29
click at [0, 0] on input "Tomorrow 4" at bounding box center [0, 0] width 0 height 0
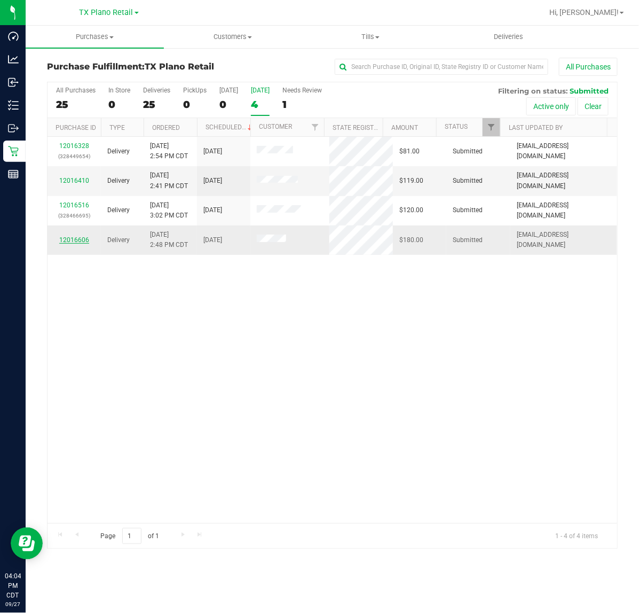
click at [62, 244] on link "12016606" at bounding box center [74, 239] width 30 height 7
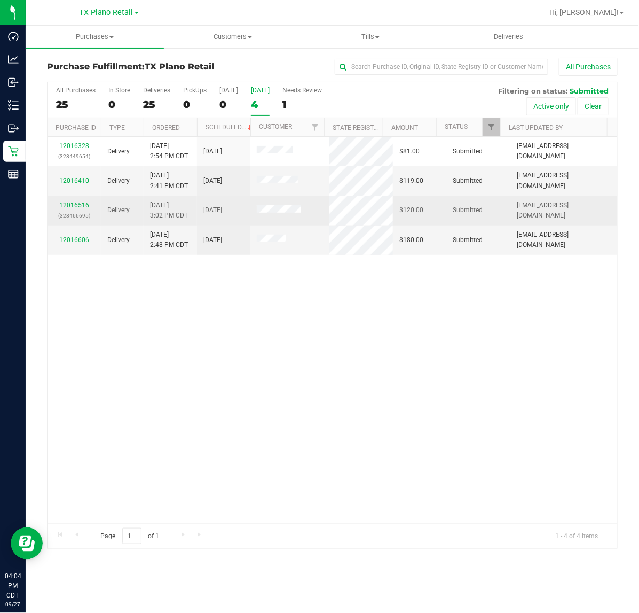
click at [71, 211] on div "12016516 (328466695)" at bounding box center [74, 210] width 41 height 20
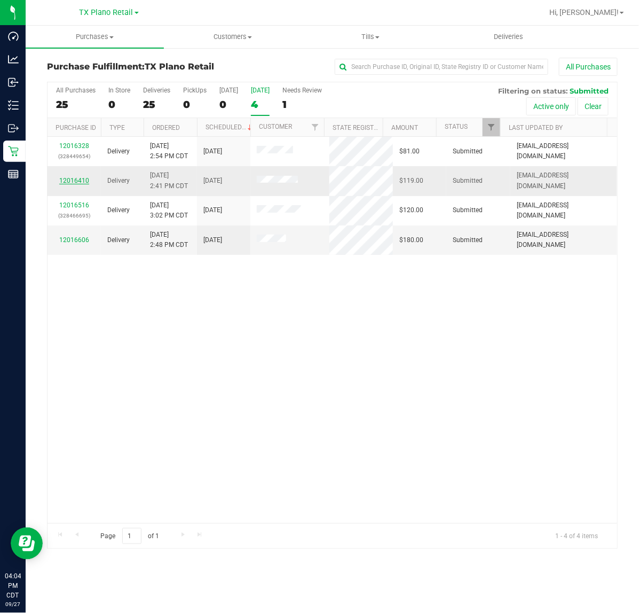
click at [69, 181] on link "12016410" at bounding box center [74, 180] width 30 height 7
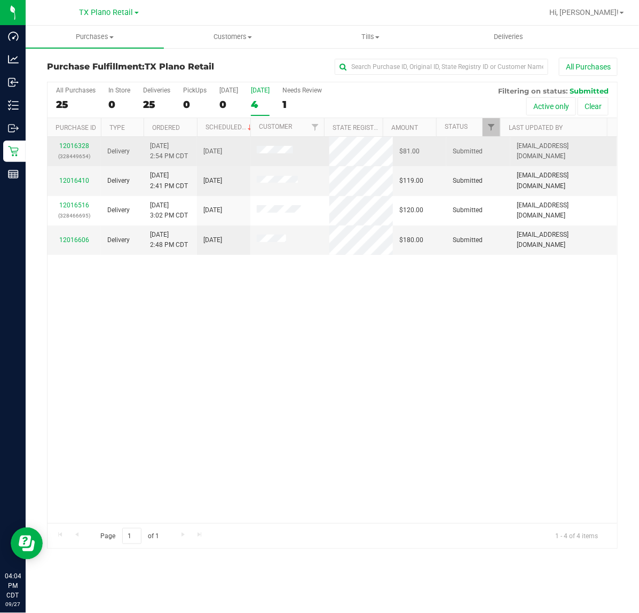
click at [75, 152] on p "(328449654)" at bounding box center [74, 156] width 41 height 10
click at [78, 149] on link "12016328" at bounding box center [74, 145] width 30 height 7
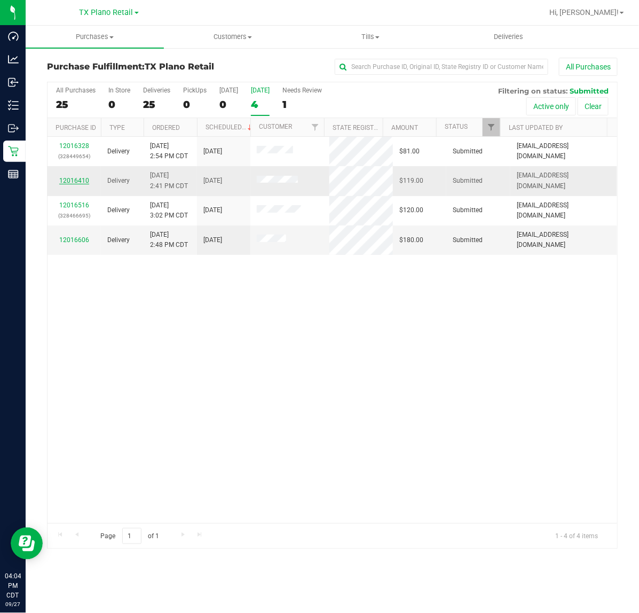
click at [78, 179] on link "12016410" at bounding box center [74, 180] width 30 height 7
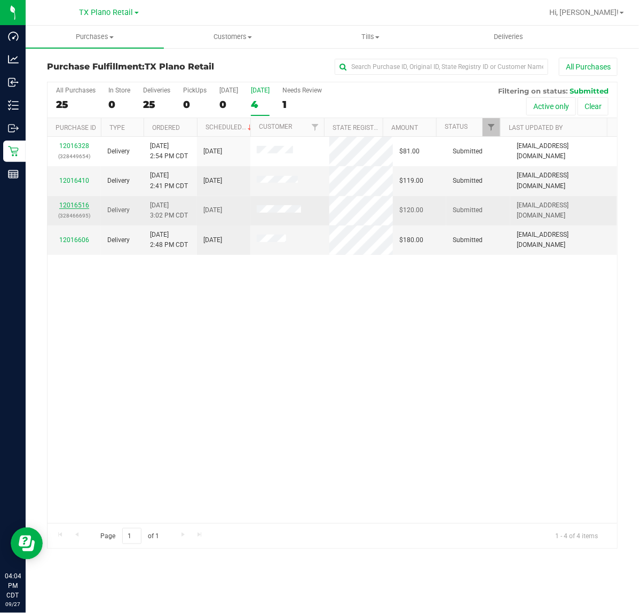
click at [78, 206] on link "12016516" at bounding box center [74, 204] width 30 height 7
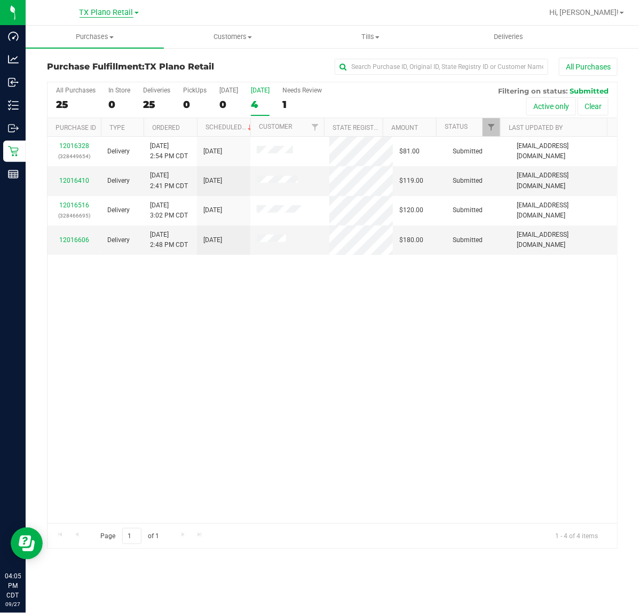
click at [106, 12] on span "TX Plano Retail" at bounding box center [107, 13] width 54 height 10
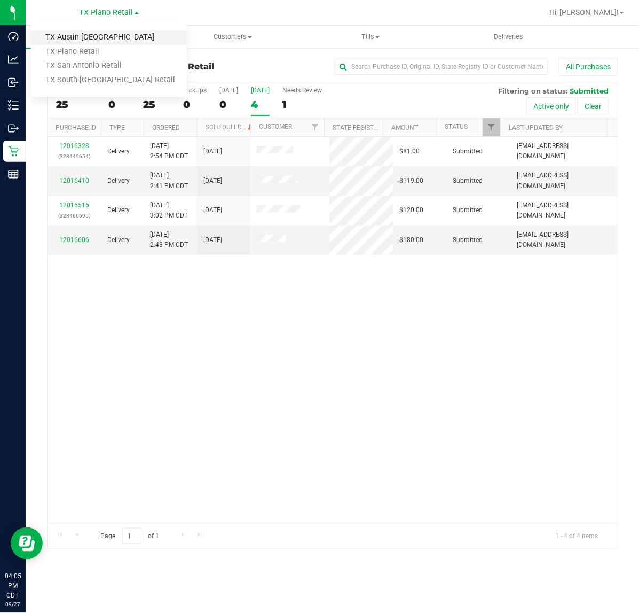
click at [107, 35] on link "TX Austin [GEOGRAPHIC_DATA]" at bounding box center [109, 37] width 156 height 14
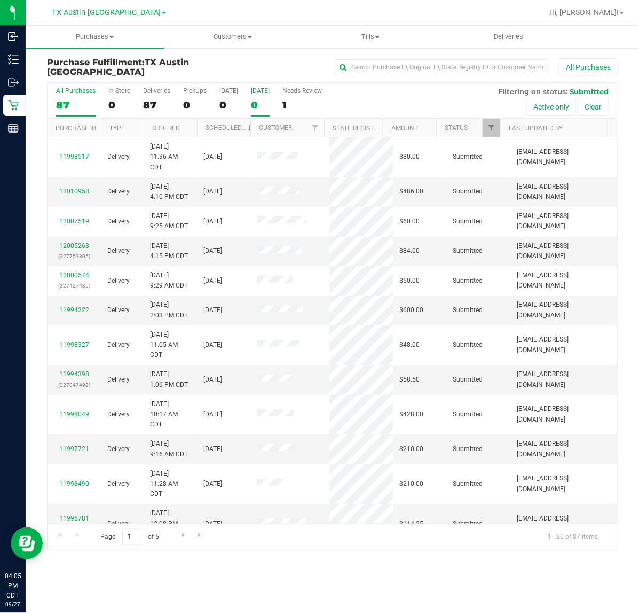
click at [265, 99] on div "0" at bounding box center [260, 105] width 19 height 12
click at [0, 0] on input "Tomorrow 0" at bounding box center [0, 0] width 0 height 0
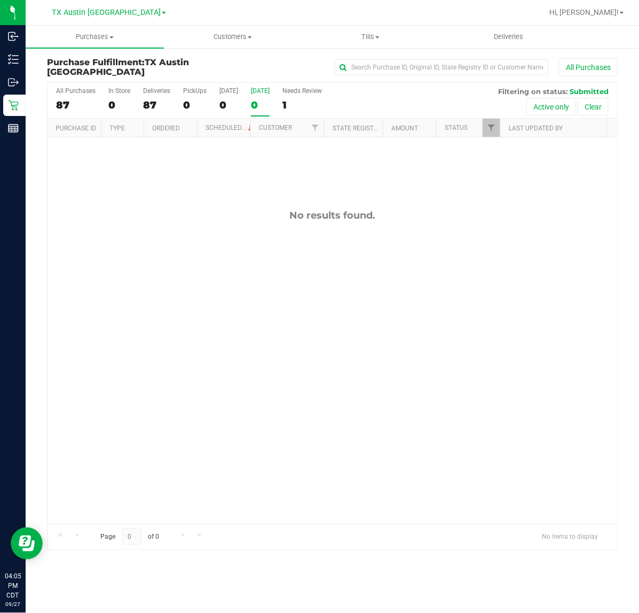
click at [107, 7] on link "TX Austin [GEOGRAPHIC_DATA]" at bounding box center [109, 12] width 114 height 10
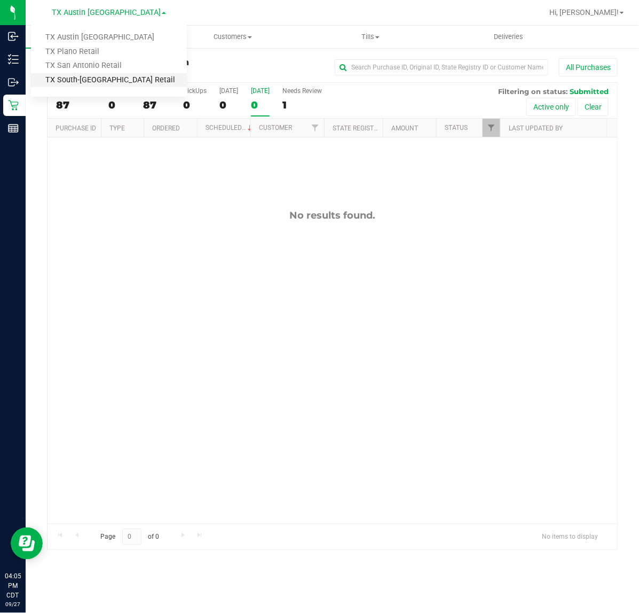
click at [110, 75] on link "TX South-[GEOGRAPHIC_DATA] Retail" at bounding box center [109, 80] width 156 height 14
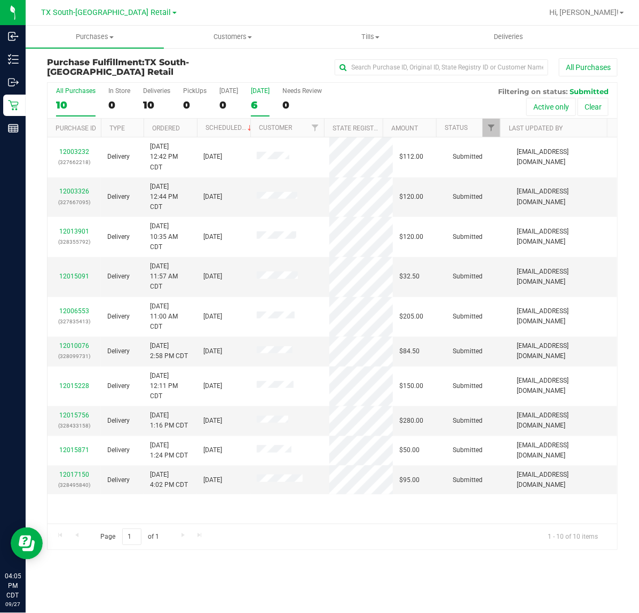
click at [262, 100] on div "6" at bounding box center [260, 105] width 19 height 12
click at [0, 0] on input "Tomorrow 6" at bounding box center [0, 0] width 0 height 0
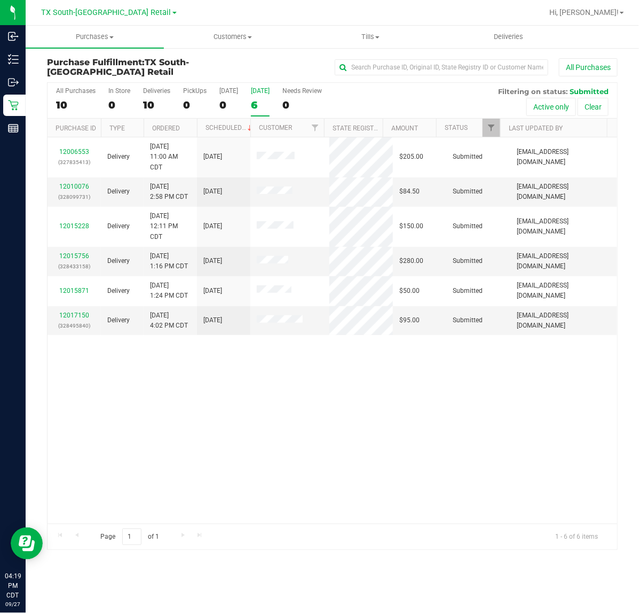
click at [449, 372] on div "12006553 (327835413) Delivery 9/26/2025 11:00 AM CDT 9/28/2025 $205.00 Submitte…" at bounding box center [333, 330] width 570 height 386
click at [263, 102] on div "6" at bounding box center [260, 105] width 19 height 12
click at [0, 0] on input "Tomorrow 6" at bounding box center [0, 0] width 0 height 0
click at [124, 4] on div "TX South-Austin Retail TX Austin DC TX Plano Retail TX San Antonio Retail TX So…" at bounding box center [109, 12] width 156 height 17
click at [121, 11] on span "TX South-[GEOGRAPHIC_DATA] Retail" at bounding box center [107, 13] width 130 height 10
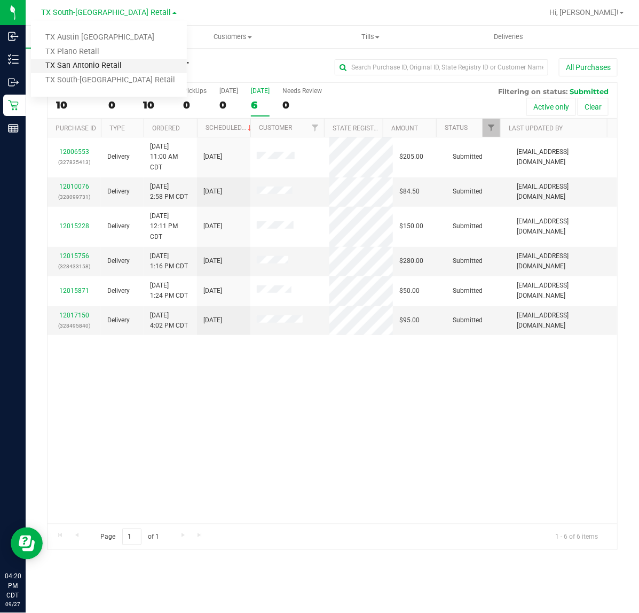
click at [134, 63] on link "TX San Antonio Retail" at bounding box center [109, 66] width 156 height 14
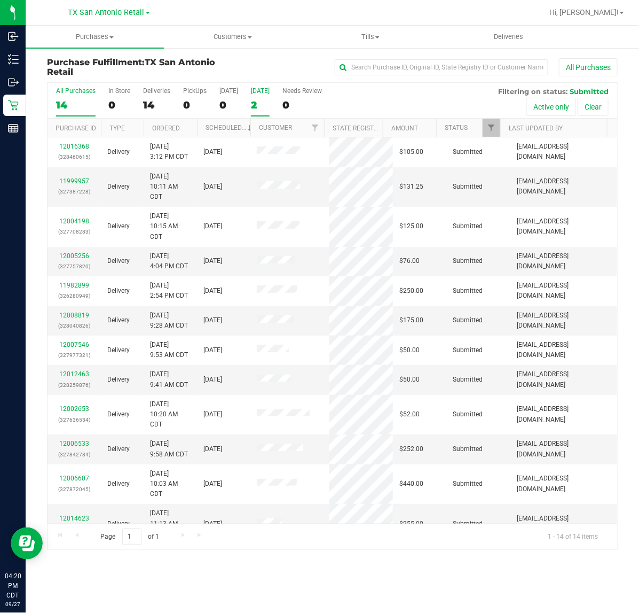
click at [255, 105] on div "2" at bounding box center [260, 105] width 19 height 12
click at [0, 0] on input "Tomorrow 2" at bounding box center [0, 0] width 0 height 0
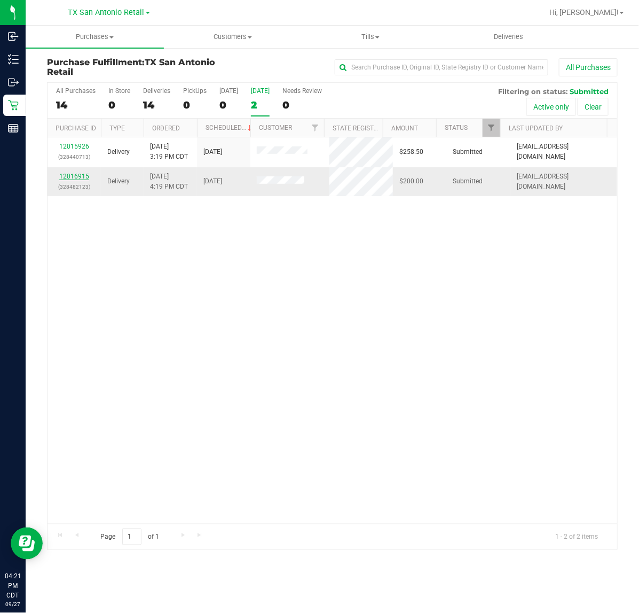
click at [75, 179] on link "12016915" at bounding box center [74, 176] width 30 height 7
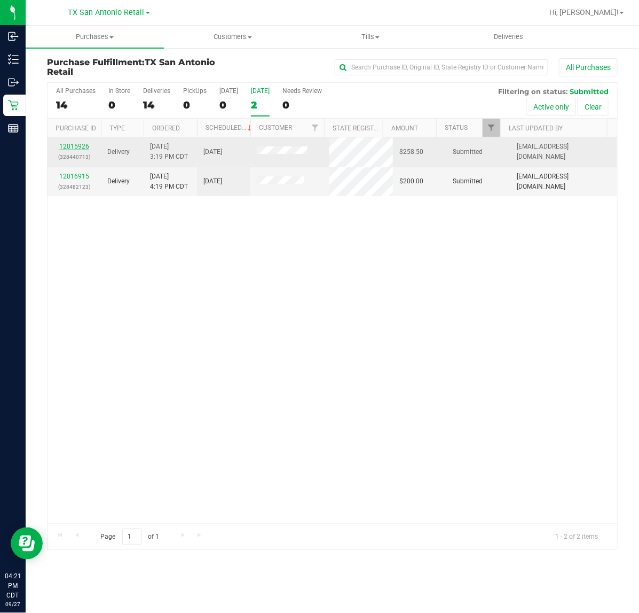
click at [81, 145] on link "12015926" at bounding box center [74, 146] width 30 height 7
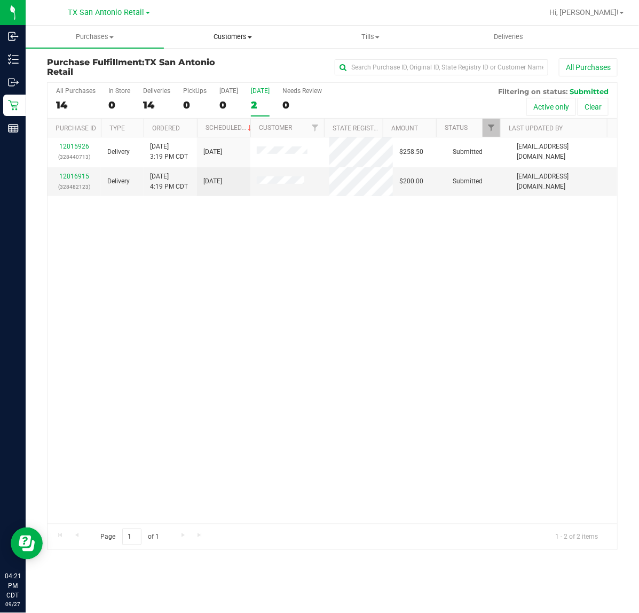
click at [224, 30] on uib-tab-heading "Customers All customers Add a new customer All physicians" at bounding box center [233, 36] width 137 height 21
click at [217, 63] on span "All customers" at bounding box center [202, 64] width 77 height 9
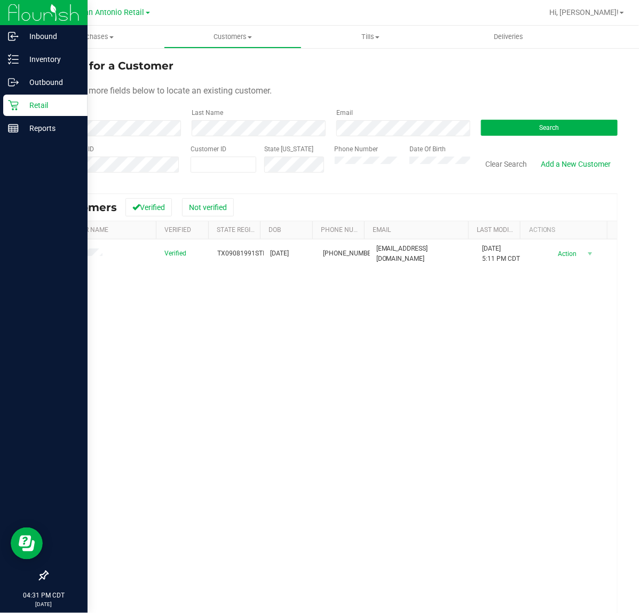
click at [20, 104] on p "Retail" at bounding box center [51, 105] width 64 height 13
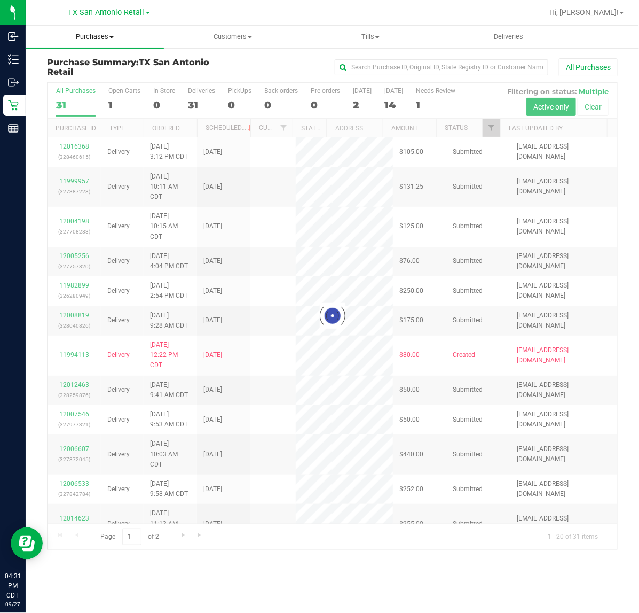
click at [94, 30] on uib-tab-heading "Purchases Summary of purchases Fulfillment All purchases" at bounding box center [95, 37] width 138 height 22
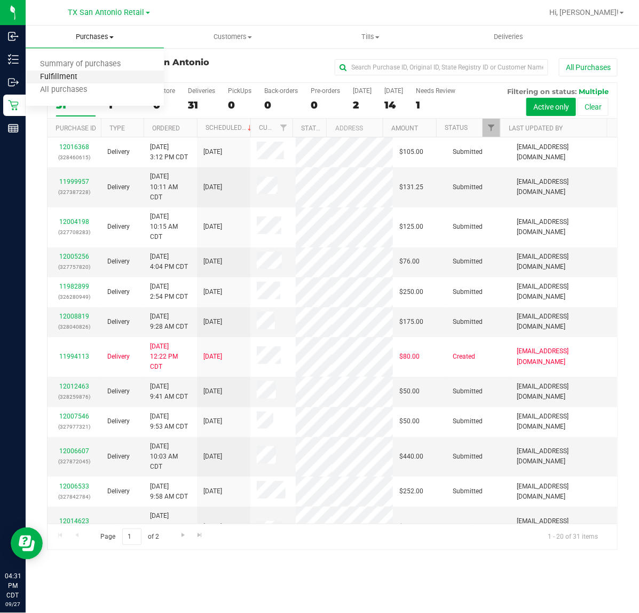
click at [84, 73] on span "Fulfillment" at bounding box center [59, 77] width 66 height 9
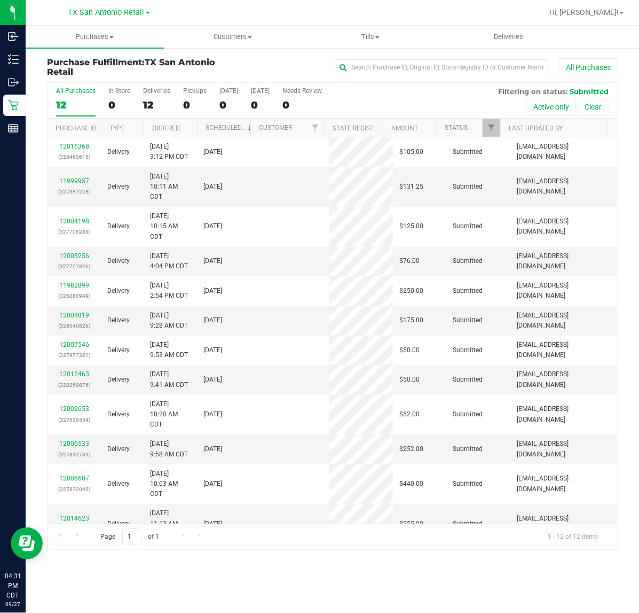
click at [114, 9] on span "TX San Antonio Retail" at bounding box center [106, 12] width 76 height 9
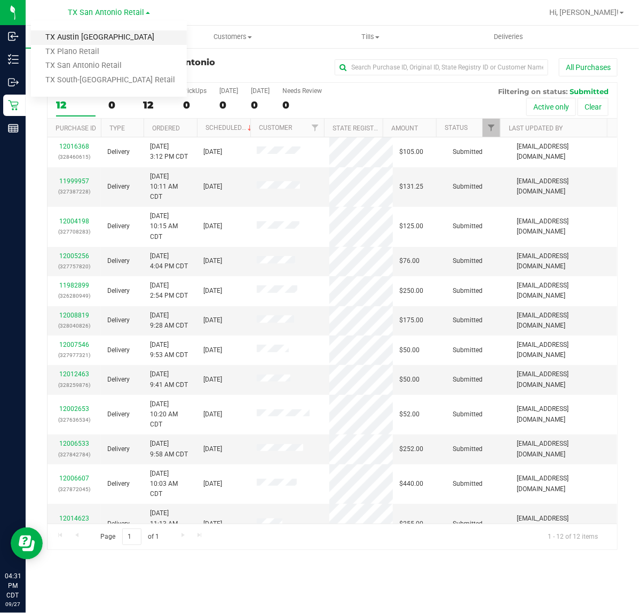
click at [113, 38] on link "TX Austin [GEOGRAPHIC_DATA]" at bounding box center [109, 37] width 156 height 14
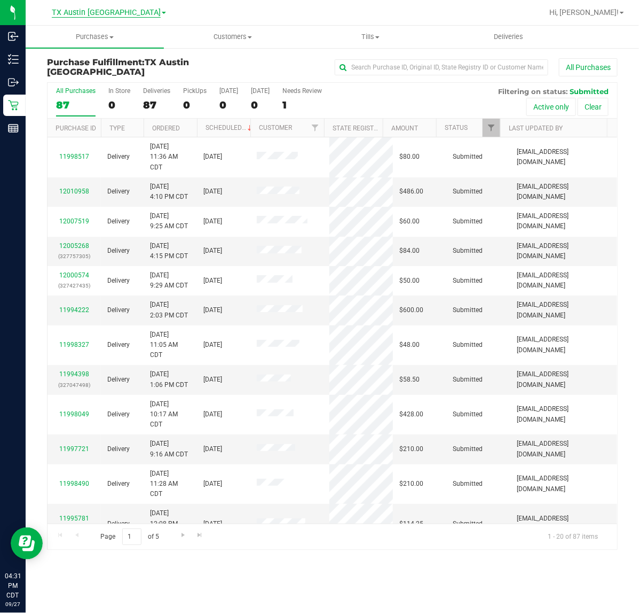
click at [124, 14] on span "TX Austin [GEOGRAPHIC_DATA]" at bounding box center [106, 13] width 109 height 10
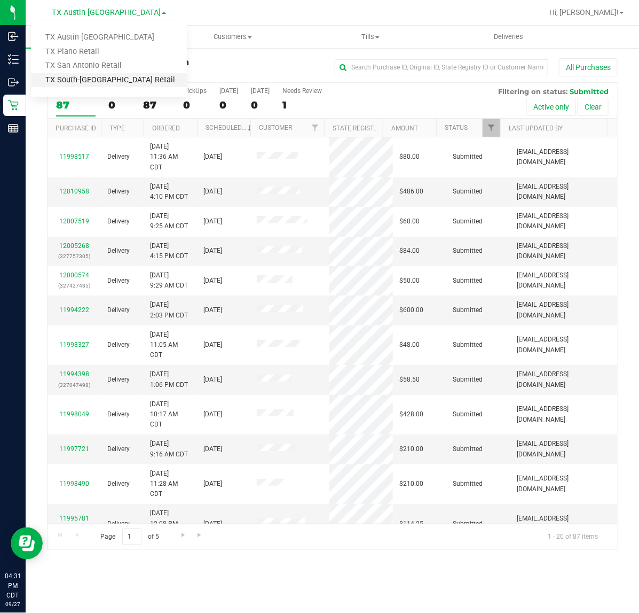
click at [118, 79] on link "TX South-[GEOGRAPHIC_DATA] Retail" at bounding box center [109, 80] width 156 height 14
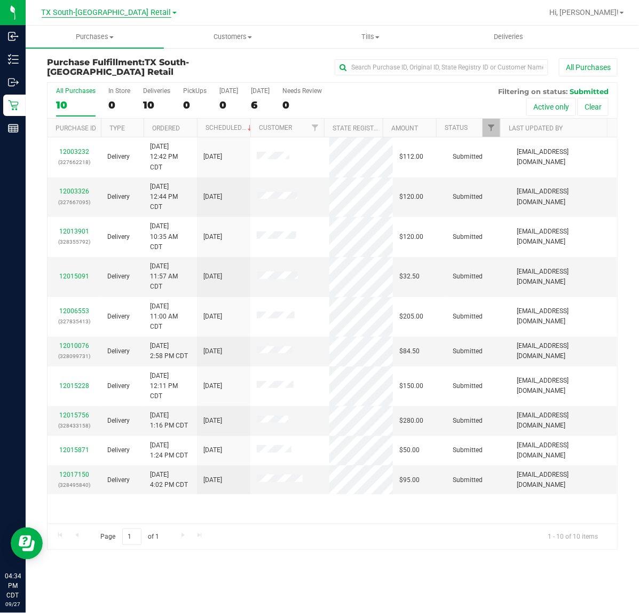
click at [111, 10] on span "TX South-[GEOGRAPHIC_DATA] Retail" at bounding box center [107, 13] width 130 height 10
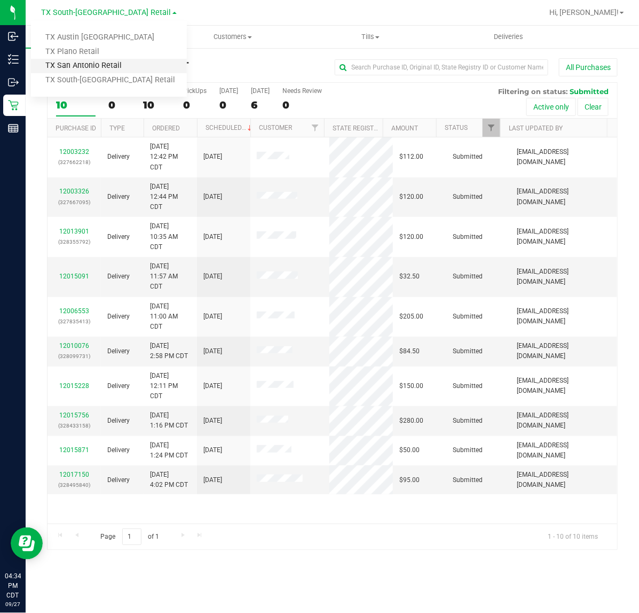
click at [118, 64] on link "TX San Antonio Retail" at bounding box center [109, 66] width 156 height 14
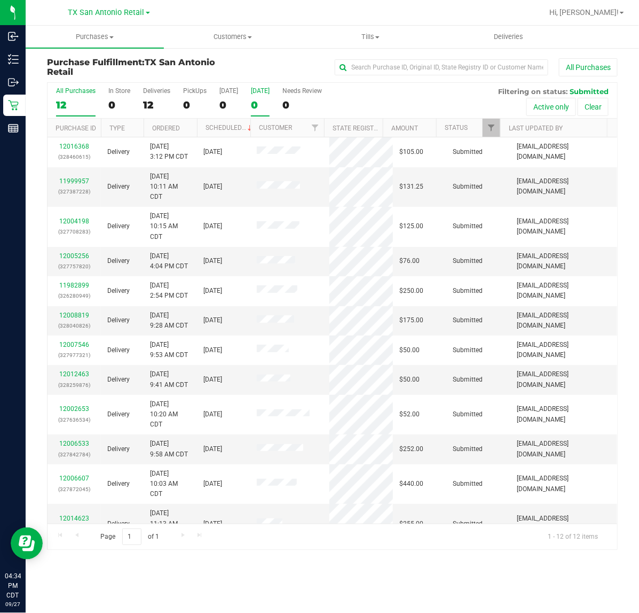
click at [257, 103] on div "0" at bounding box center [260, 105] width 19 height 12
click at [0, 0] on input "Tomorrow 0" at bounding box center [0, 0] width 0 height 0
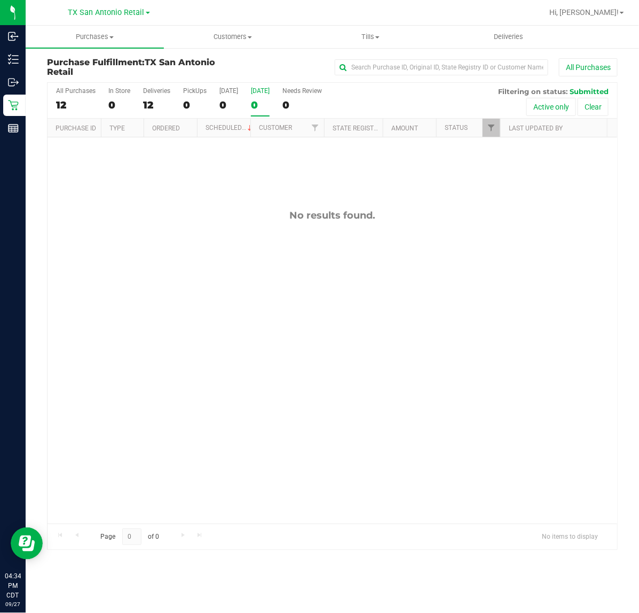
click at [257, 103] on div "0" at bounding box center [260, 105] width 19 height 12
click at [0, 0] on input "Tomorrow 0" at bounding box center [0, 0] width 0 height 0
click at [257, 103] on div at bounding box center [333, 316] width 570 height 466
click at [257, 103] on div "0" at bounding box center [260, 105] width 19 height 12
click at [0, 0] on input "Tomorrow 0" at bounding box center [0, 0] width 0 height 0
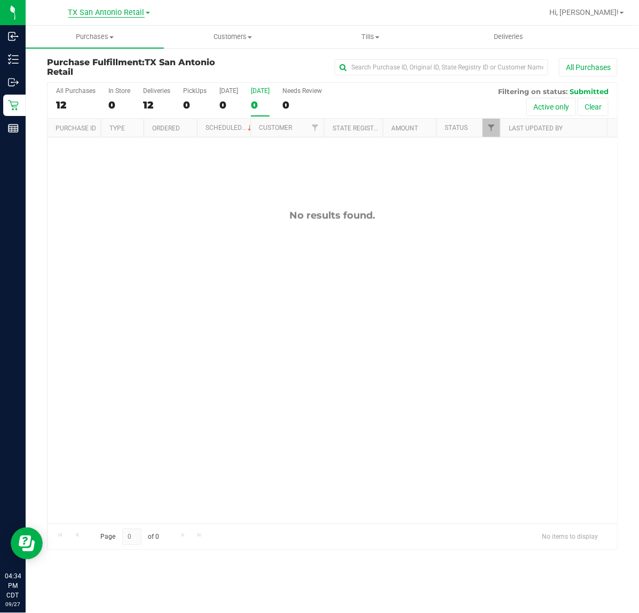
click at [110, 13] on span "TX San Antonio Retail" at bounding box center [106, 13] width 76 height 10
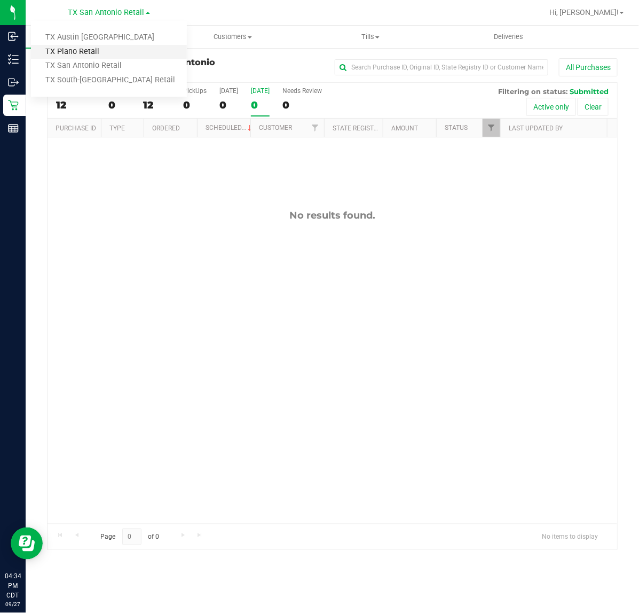
click at [111, 47] on link "TX Plano Retail" at bounding box center [109, 52] width 156 height 14
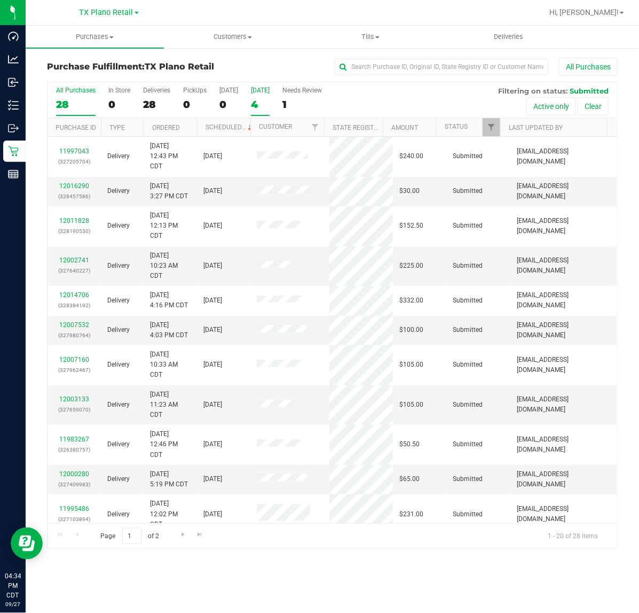
click at [261, 107] on div "4" at bounding box center [260, 104] width 19 height 12
click at [0, 0] on input "Tomorrow 4" at bounding box center [0, 0] width 0 height 0
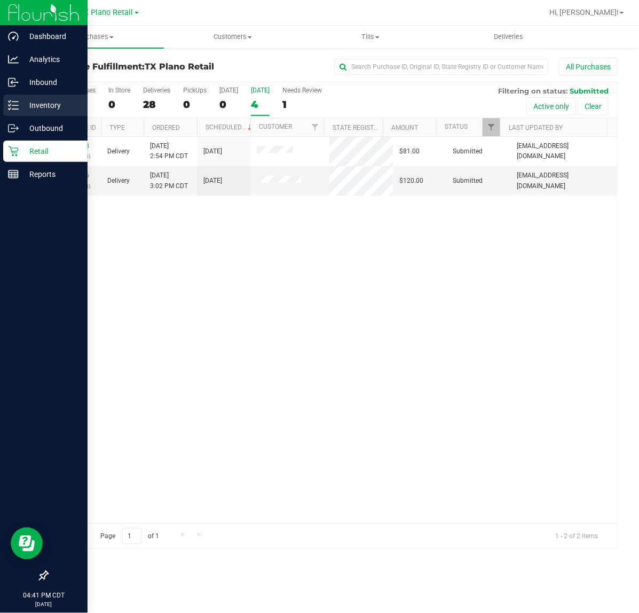
click at [44, 95] on div "Inventory" at bounding box center [45, 105] width 84 height 21
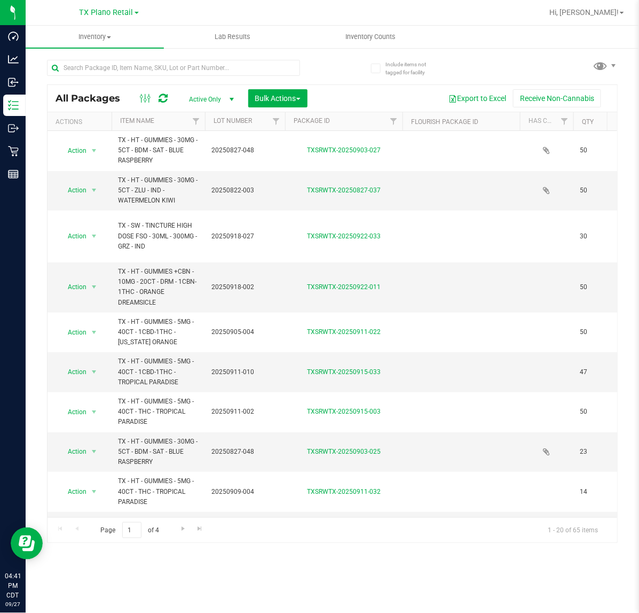
click at [231, 100] on span "select" at bounding box center [232, 99] width 9 height 9
click at [203, 167] on li "All" at bounding box center [210, 165] width 58 height 16
click at [258, 63] on input "text" at bounding box center [173, 68] width 253 height 16
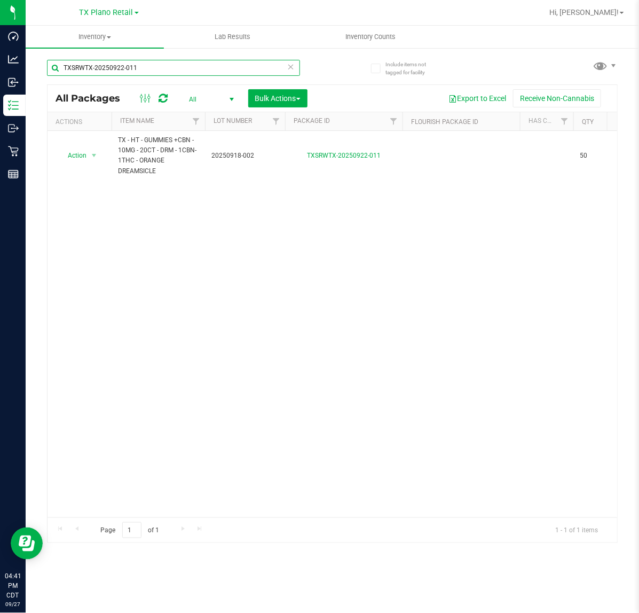
type input "TXSRWTX-20250922-011"
click at [119, 9] on span "TX Plano Retail" at bounding box center [107, 13] width 54 height 10
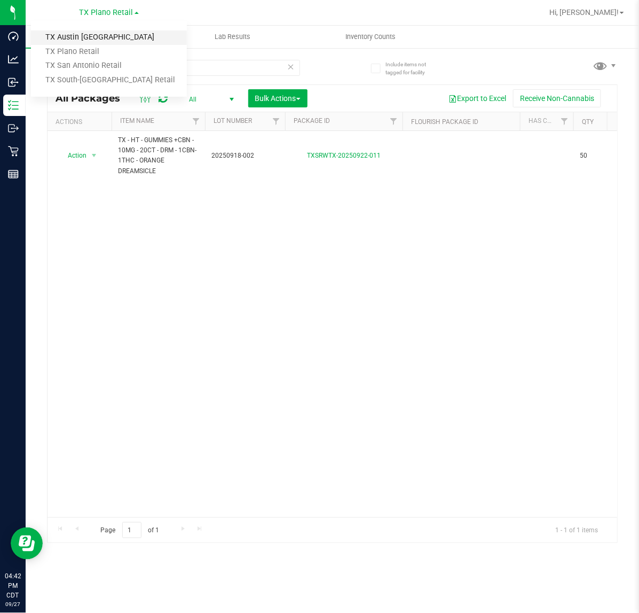
click at [110, 32] on link "TX Austin [GEOGRAPHIC_DATA]" at bounding box center [109, 37] width 156 height 14
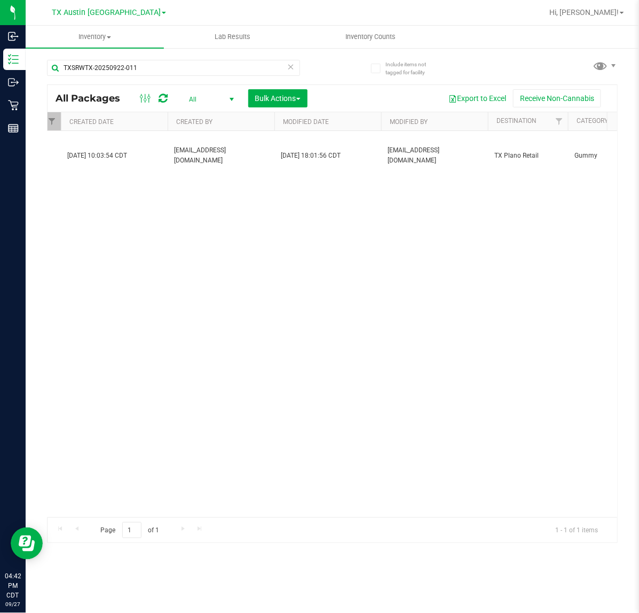
drag, startPoint x: 488, startPoint y: 506, endPoint x: 519, endPoint y: 503, distance: 31.7
click at [519, 503] on div "Action Action Edit attributes Global inventory Package audit log Print package …" at bounding box center [333, 324] width 570 height 386
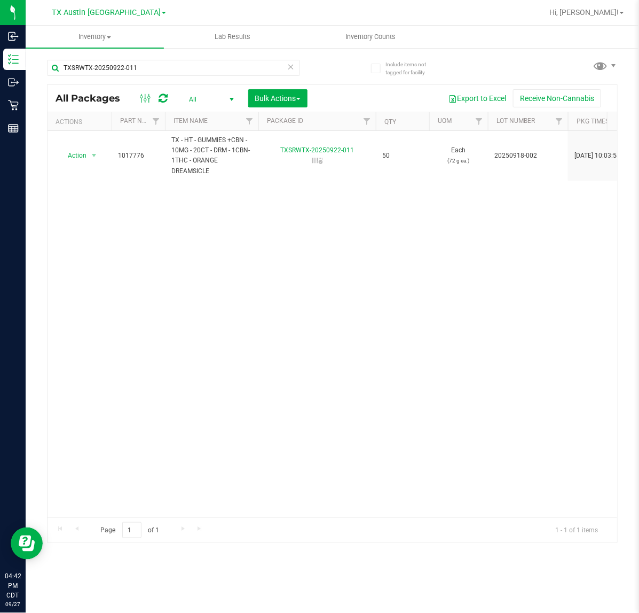
click at [87, 7] on link "TX Austin [GEOGRAPHIC_DATA]" at bounding box center [109, 12] width 114 height 10
click at [81, 51] on link "TX Plano Retail" at bounding box center [109, 52] width 156 height 14
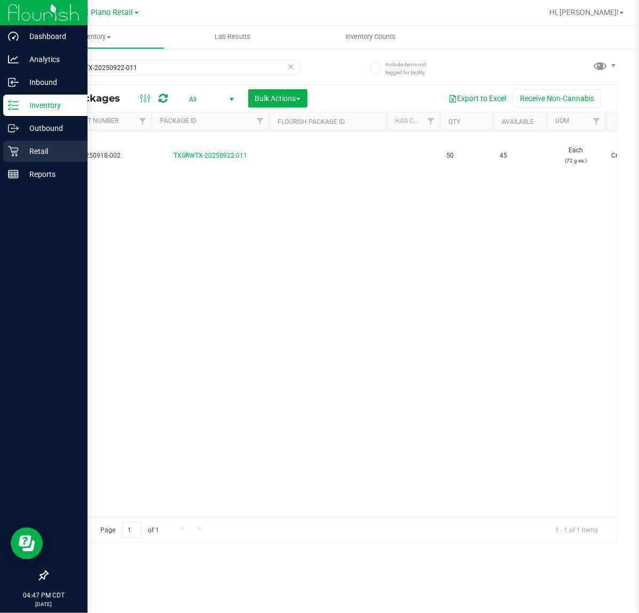
click at [20, 154] on p "Retail" at bounding box center [51, 151] width 64 height 13
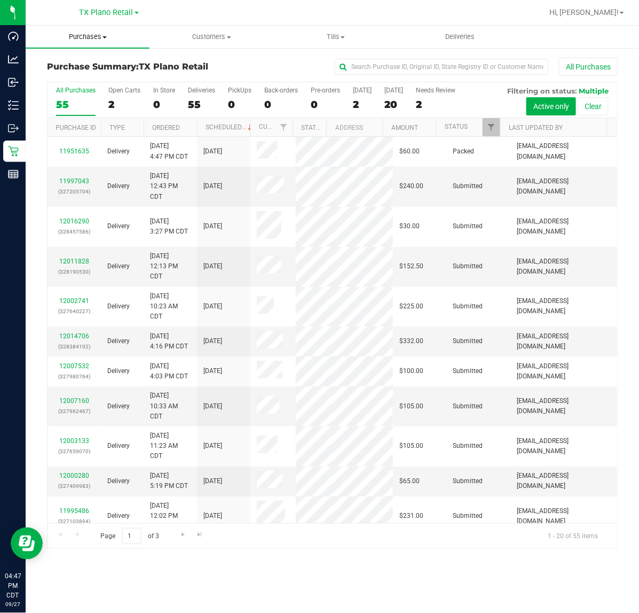
click at [91, 40] on span "Purchases" at bounding box center [88, 37] width 124 height 10
click at [86, 81] on span "Fulfillment" at bounding box center [59, 77] width 66 height 9
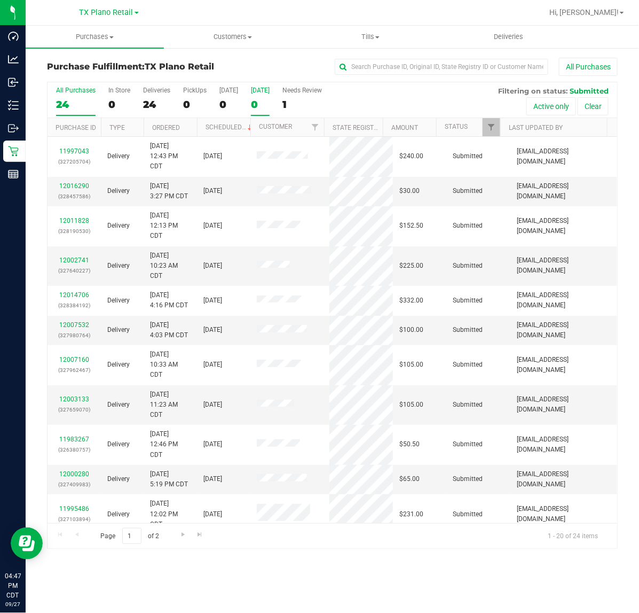
click at [262, 95] on label "Tomorrow 0" at bounding box center [260, 101] width 19 height 29
click at [0, 0] on input "Tomorrow 0" at bounding box center [0, 0] width 0 height 0
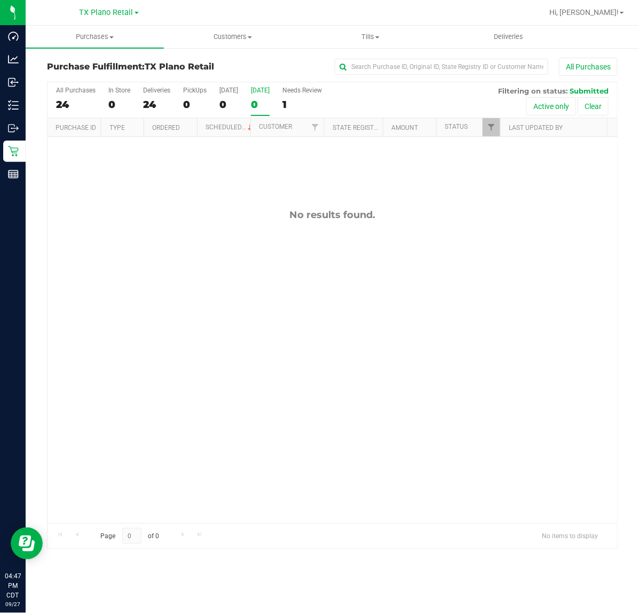
click at [91, 7] on link "TX Plano Retail" at bounding box center [109, 12] width 59 height 10
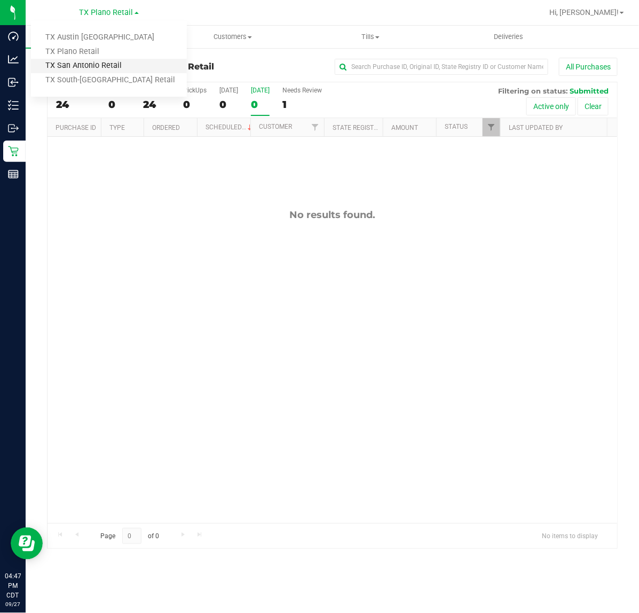
click at [113, 60] on link "TX San Antonio Retail" at bounding box center [109, 66] width 156 height 14
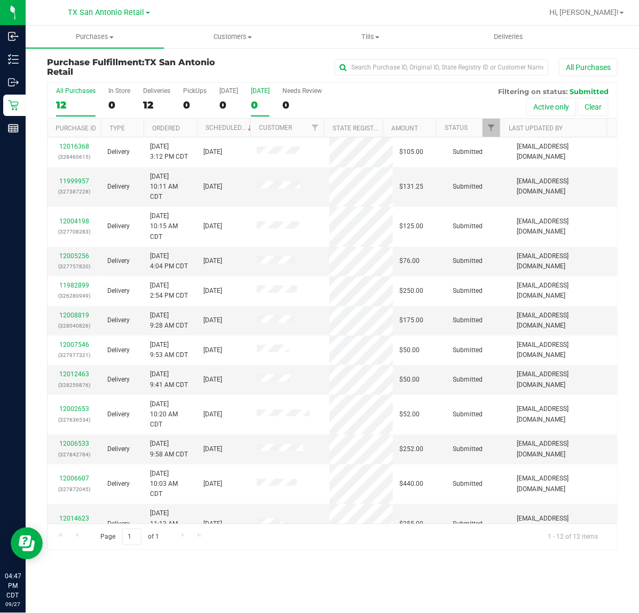
click at [261, 95] on label "Tomorrow 0" at bounding box center [260, 101] width 19 height 29
click at [0, 0] on input "Tomorrow 0" at bounding box center [0, 0] width 0 height 0
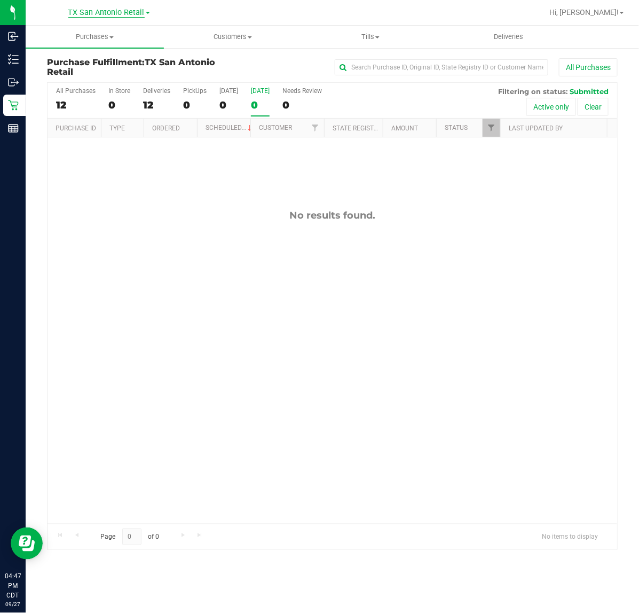
click at [116, 11] on span "TX San Antonio Retail" at bounding box center [106, 13] width 76 height 10
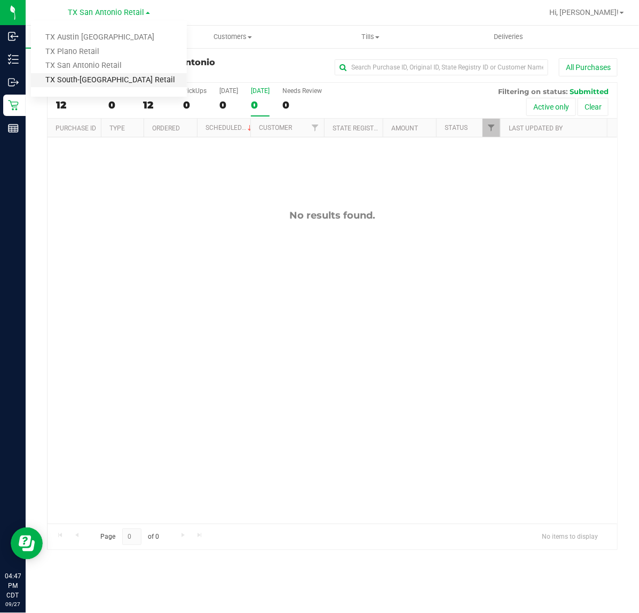
click at [100, 76] on link "TX South-[GEOGRAPHIC_DATA] Retail" at bounding box center [109, 80] width 156 height 14
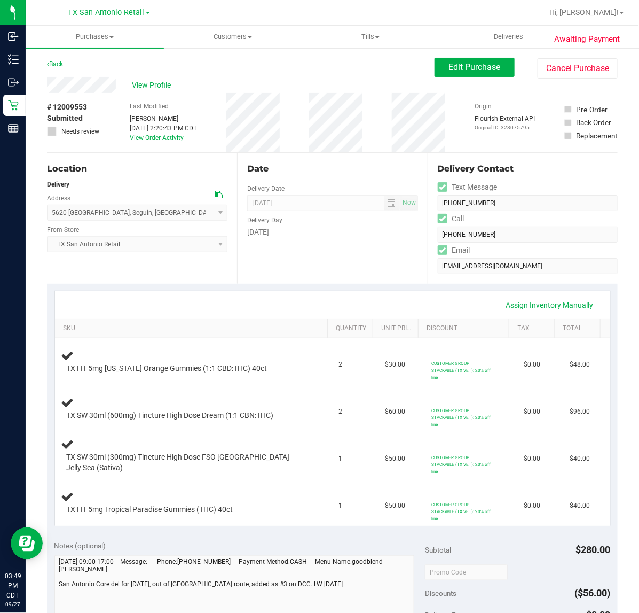
click at [285, 234] on div "[DATE]" at bounding box center [332, 232] width 170 height 11
click at [332, 289] on div "Assign Inventory Manually SKU Quantity Unit Price Discount Tax Total TX HT 5mg …" at bounding box center [332, 408] width 571 height 249
click at [334, 288] on div "Assign Inventory Manually SKU Quantity Unit Price Discount Tax Total TX HT 5mg …" at bounding box center [332, 408] width 571 height 249
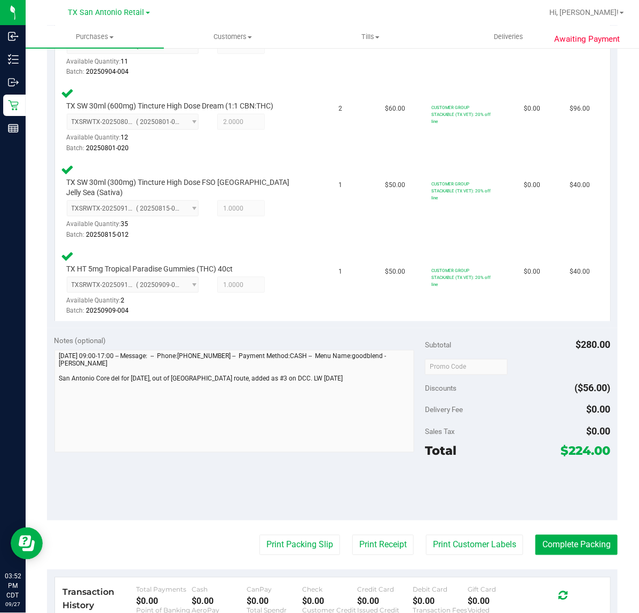
scroll to position [334, 0]
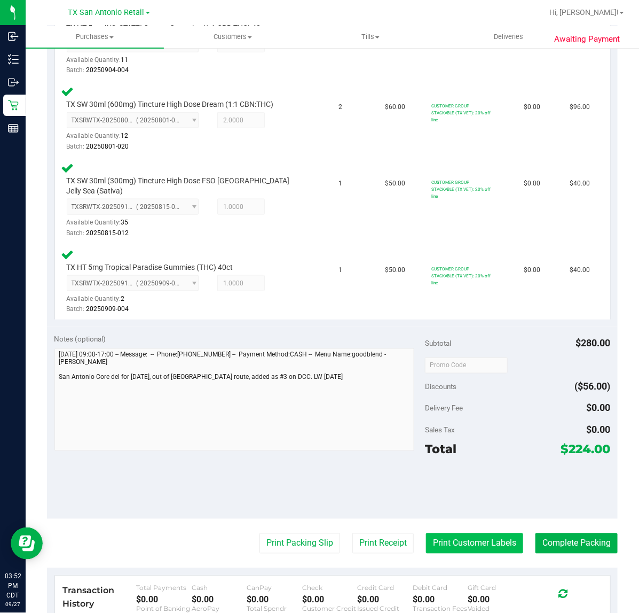
click at [498, 533] on button "Print Customer Labels" at bounding box center [474, 543] width 97 height 20
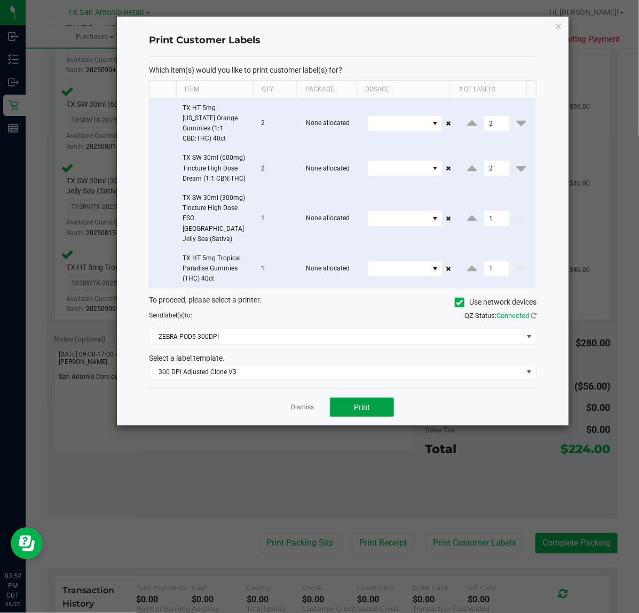
click at [347, 397] on button "Print" at bounding box center [362, 406] width 64 height 19
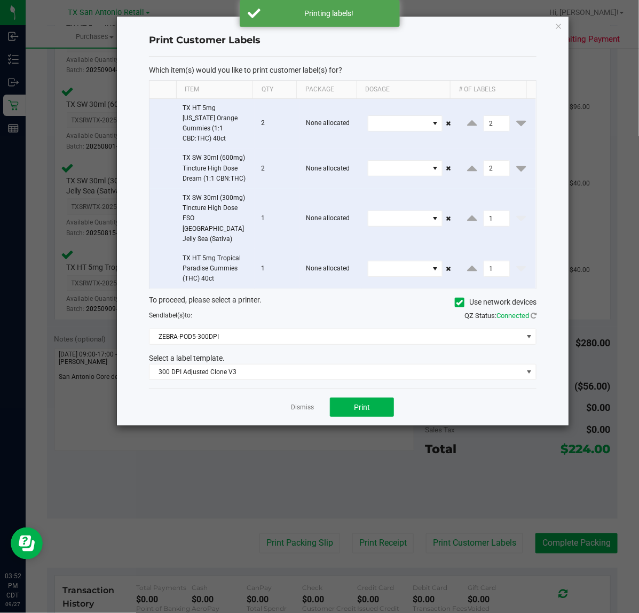
click at [306, 402] on app-cancel-button "Dismiss" at bounding box center [302, 407] width 23 height 11
click at [303, 394] on div "Dismiss Print" at bounding box center [343, 406] width 388 height 37
click at [305, 403] on link "Dismiss" at bounding box center [302, 407] width 23 height 9
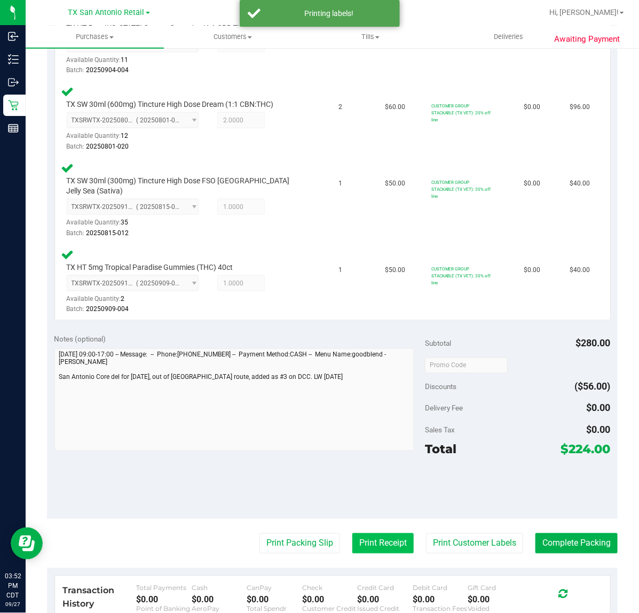
drag, startPoint x: 373, startPoint y: 536, endPoint x: 374, endPoint y: 527, distance: 9.2
click at [374, 533] on button "Print Receipt" at bounding box center [383, 543] width 61 height 20
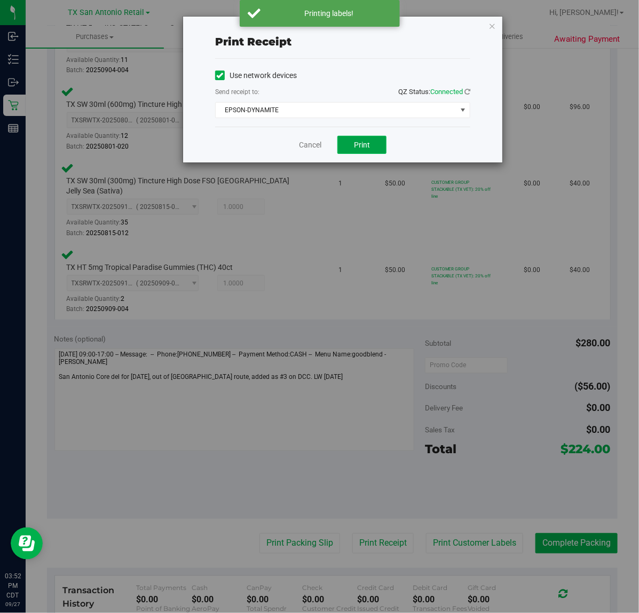
click at [377, 144] on button "Print" at bounding box center [362, 145] width 49 height 18
click at [305, 144] on link "Cancel" at bounding box center [306, 144] width 22 height 11
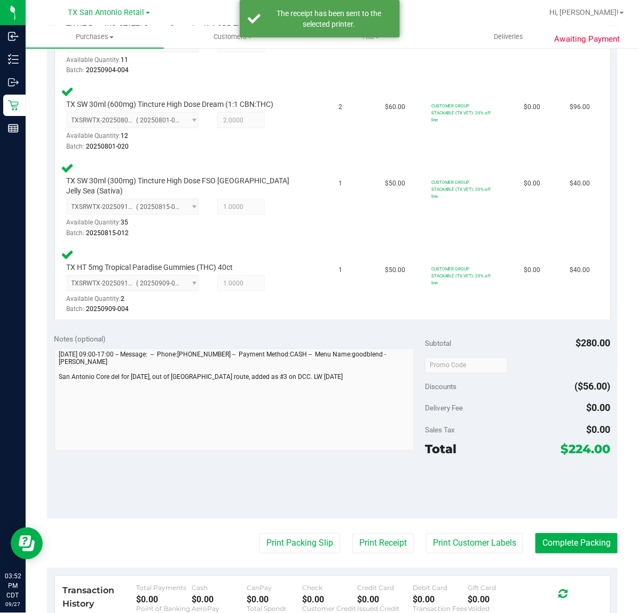
drag, startPoint x: 273, startPoint y: 522, endPoint x: 302, endPoint y: 426, distance: 100.0
click at [274, 512] on purchase-details "Back Edit Purchase Cancel Purchase View Profile # 12009553 Submitted Needs revi…" at bounding box center [332, 250] width 571 height 1052
click at [263, 545] on purchase-details "Back Edit Purchase Cancel Purchase View Profile # 12009553 Submitted Needs revi…" at bounding box center [332, 250] width 571 height 1052
drag, startPoint x: 269, startPoint y: 533, endPoint x: 271, endPoint y: 527, distance: 6.3
click at [271, 533] on button "Print Packing Slip" at bounding box center [300, 543] width 81 height 20
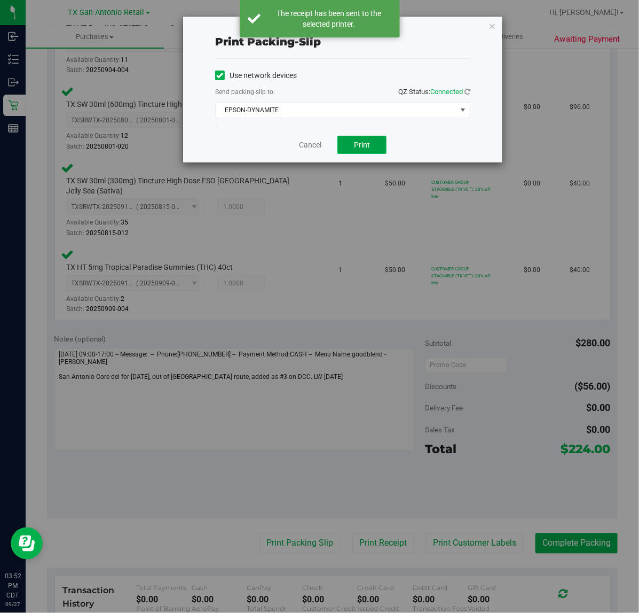
click at [378, 145] on button "Print" at bounding box center [362, 145] width 49 height 18
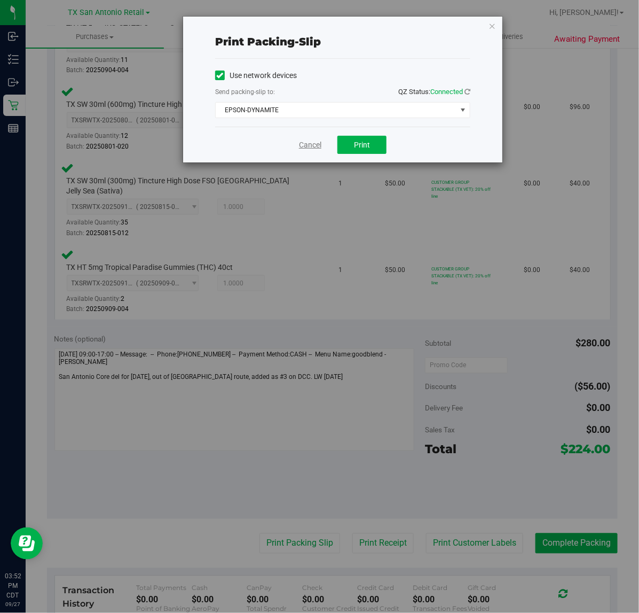
click at [311, 143] on link "Cancel" at bounding box center [310, 144] width 22 height 11
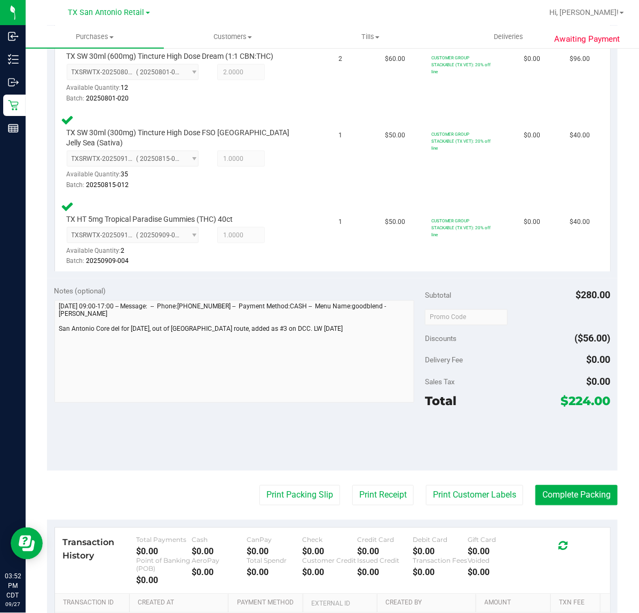
scroll to position [504, 0]
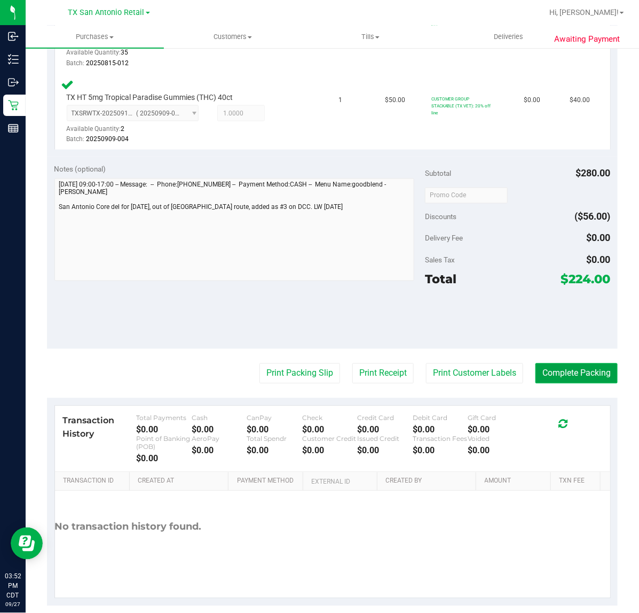
click at [552, 364] on button "Complete Packing" at bounding box center [577, 373] width 82 height 20
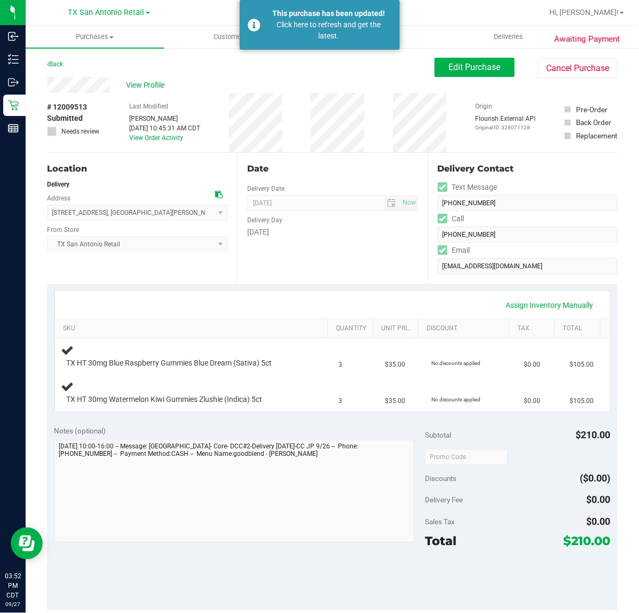
click at [301, 43] on div "This purchase has been updated! Click here to refresh and get the latest." at bounding box center [320, 25] width 160 height 50
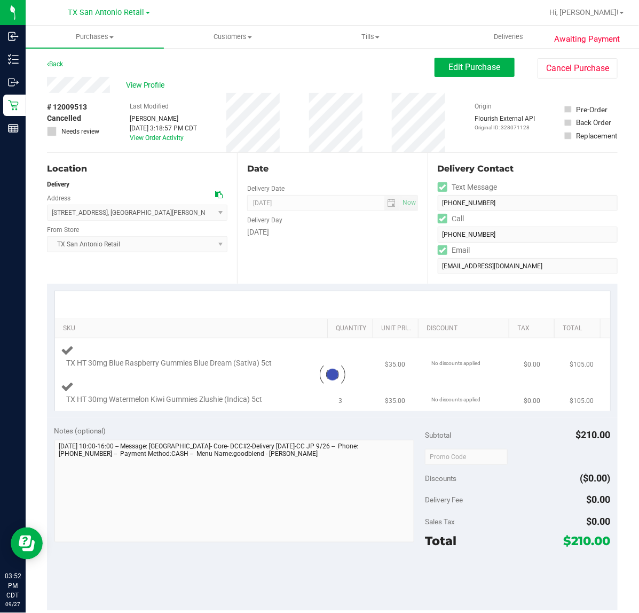
type textarea "[DATE] 10:00-16:00 -- Message: [GEOGRAPHIC_DATA]- Core- DCC#2-Delivery [DATE]-C…"
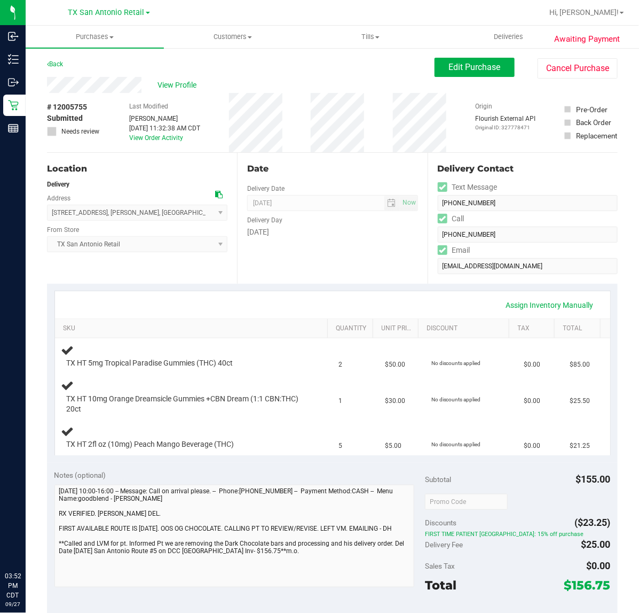
click at [348, 261] on div "Date Delivery Date [DATE] Now [DATE] 07:00 AM Now Delivery Day [DATE]" at bounding box center [332, 218] width 190 height 131
click at [324, 290] on div "Assign Inventory Manually SKU Quantity Unit Price Discount Tax Total TX HT 5mg …" at bounding box center [332, 373] width 571 height 179
click at [372, 282] on div "Date Delivery Date [DATE] Now [DATE] 07:00 AM Now Delivery Day [DATE]" at bounding box center [332, 218] width 190 height 131
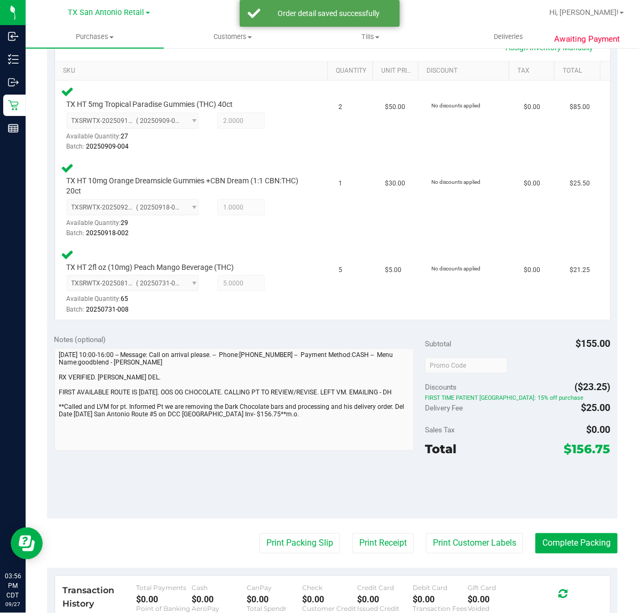
scroll to position [267, 0]
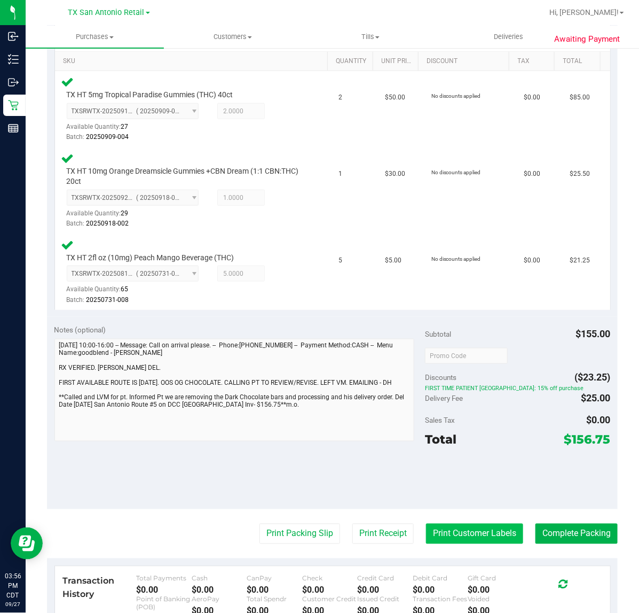
click at [472, 537] on button "Print Customer Labels" at bounding box center [474, 534] width 97 height 20
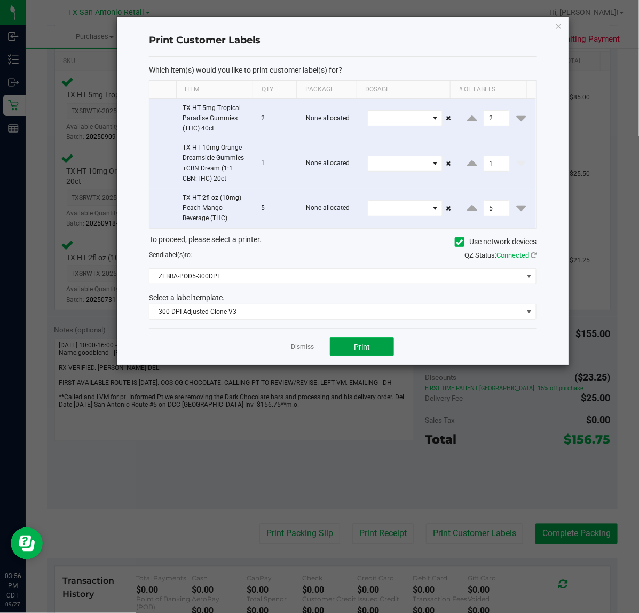
click at [361, 338] on button "Print" at bounding box center [362, 346] width 64 height 19
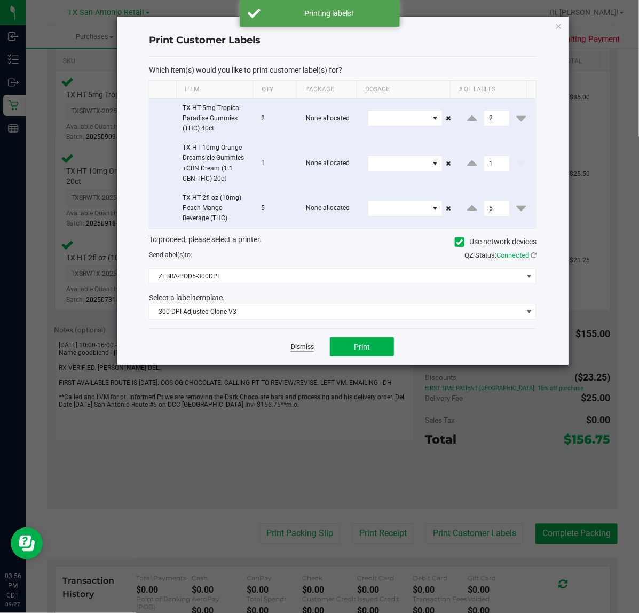
click at [310, 345] on link "Dismiss" at bounding box center [302, 346] width 23 height 9
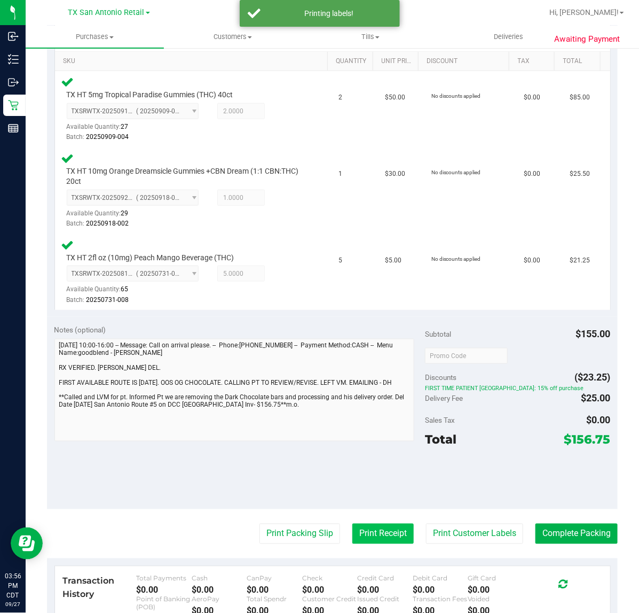
click at [361, 529] on button "Print Receipt" at bounding box center [383, 534] width 61 height 20
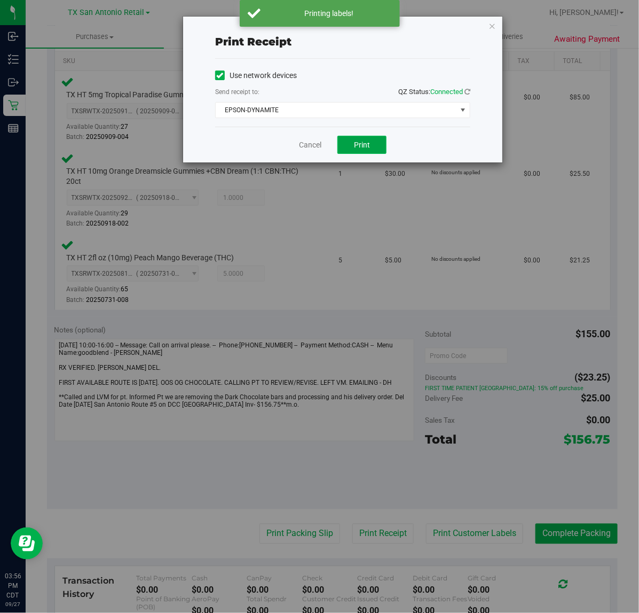
click at [371, 150] on button "Print" at bounding box center [362, 145] width 49 height 18
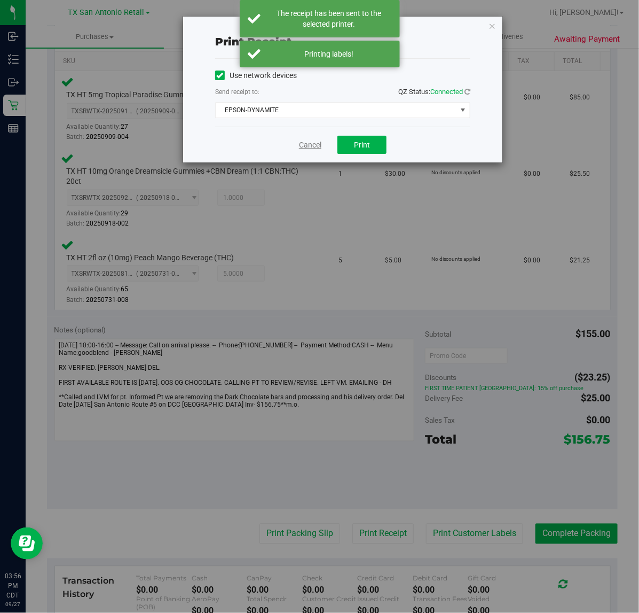
click at [317, 147] on link "Cancel" at bounding box center [310, 144] width 22 height 11
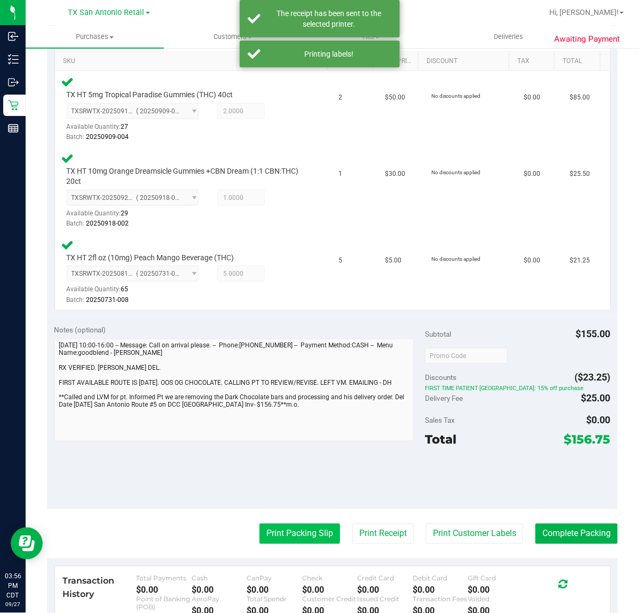
click at [305, 530] on button "Print Packing Slip" at bounding box center [300, 534] width 81 height 20
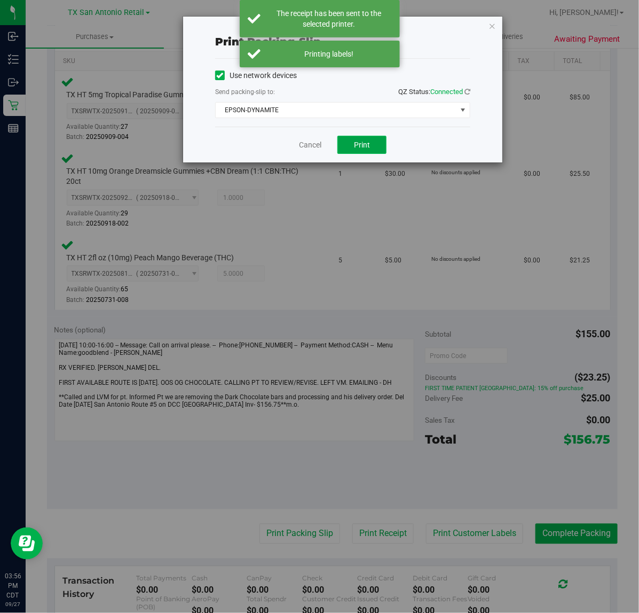
click at [369, 144] on span "Print" at bounding box center [362, 144] width 16 height 9
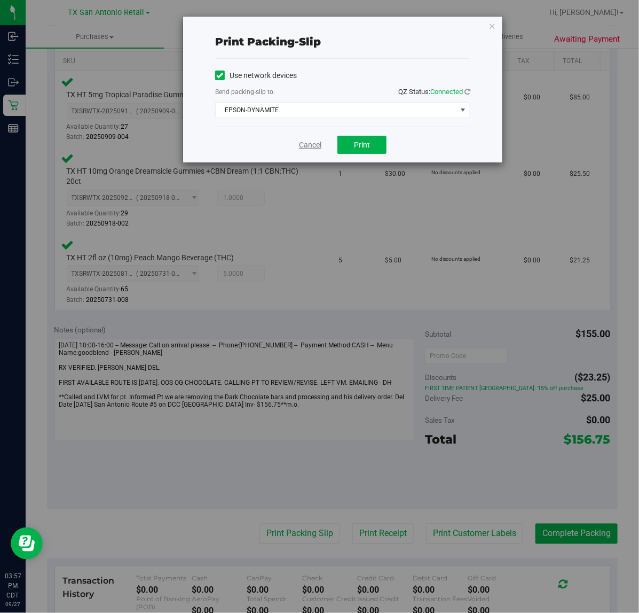
click at [308, 142] on link "Cancel" at bounding box center [310, 144] width 22 height 11
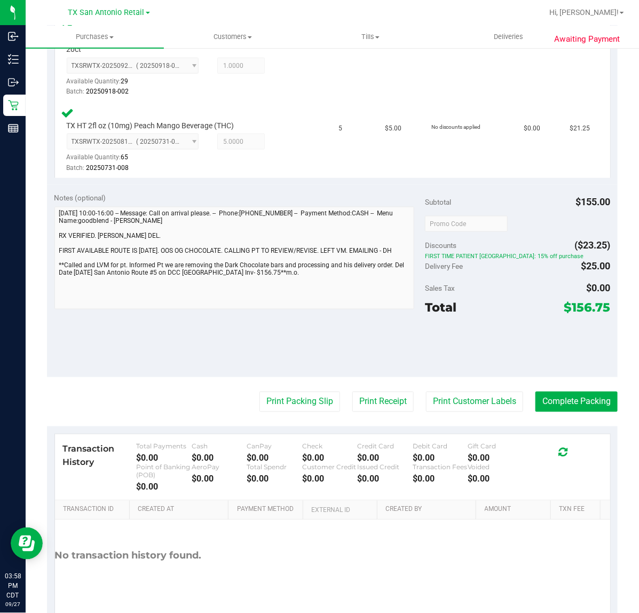
scroll to position [401, 0]
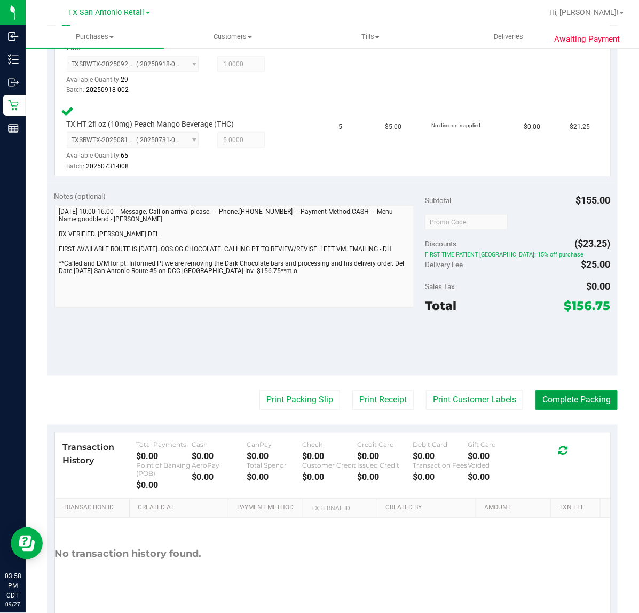
click at [536, 396] on button "Complete Packing" at bounding box center [577, 400] width 82 height 20
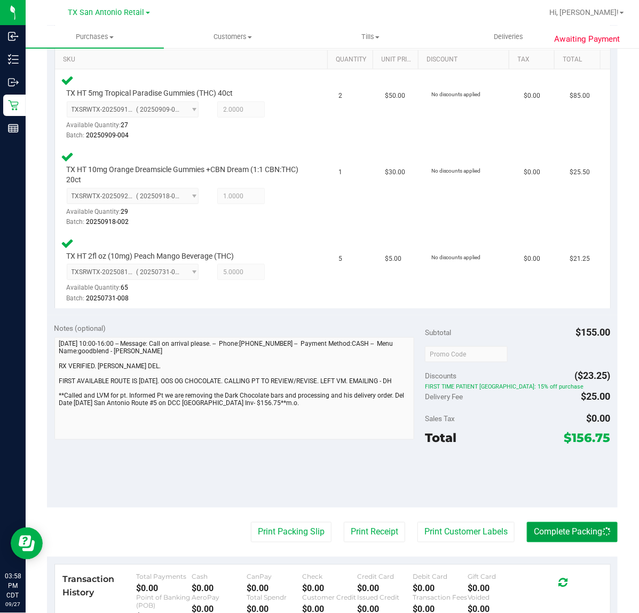
scroll to position [0, 0]
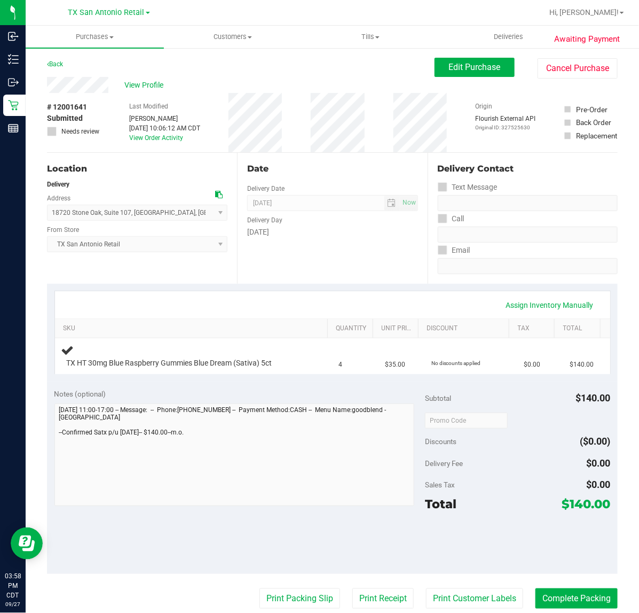
click at [287, 244] on div "Date Delivery Date [DATE] Now [DATE] 07:00 AM Now Delivery Day [DATE]" at bounding box center [332, 218] width 190 height 131
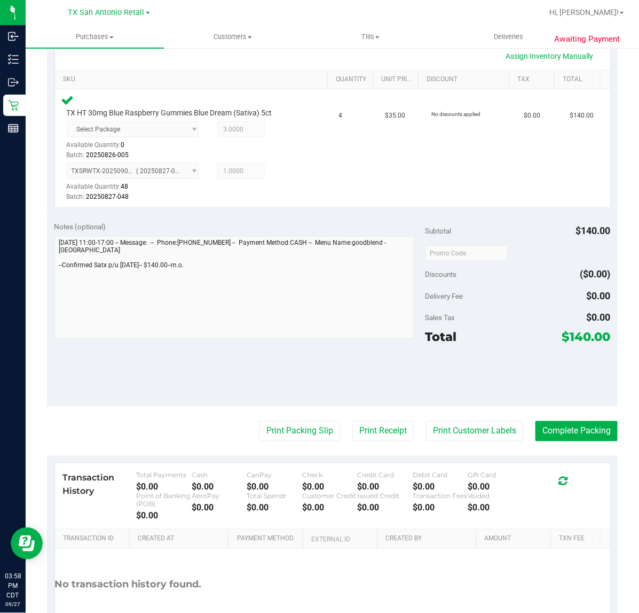
scroll to position [250, 0]
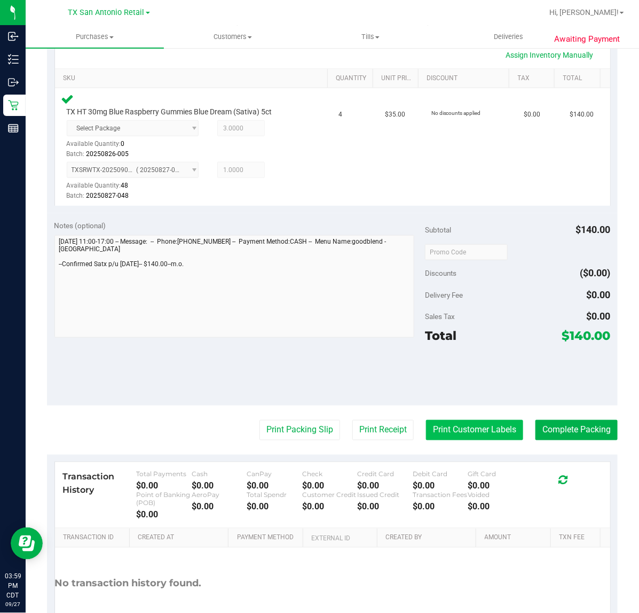
click at [455, 428] on button "Print Customer Labels" at bounding box center [474, 430] width 97 height 20
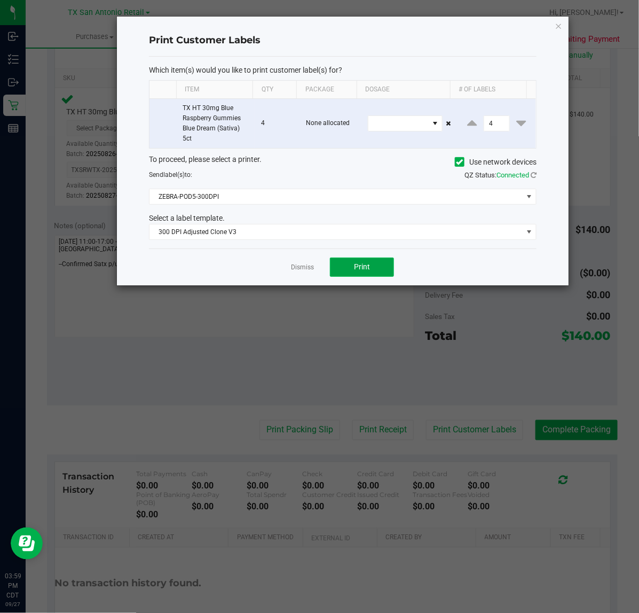
click at [362, 268] on span "Print" at bounding box center [362, 266] width 16 height 9
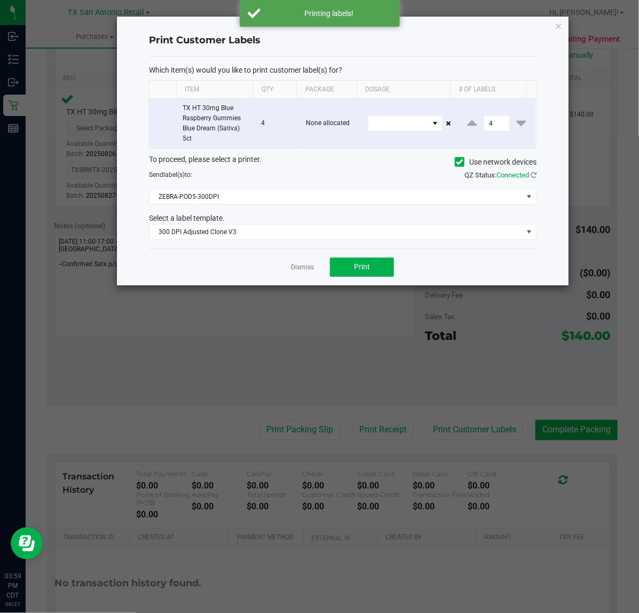
click at [284, 285] on div "Dismiss Print" at bounding box center [343, 266] width 388 height 37
click at [296, 268] on link "Dismiss" at bounding box center [302, 267] width 23 height 9
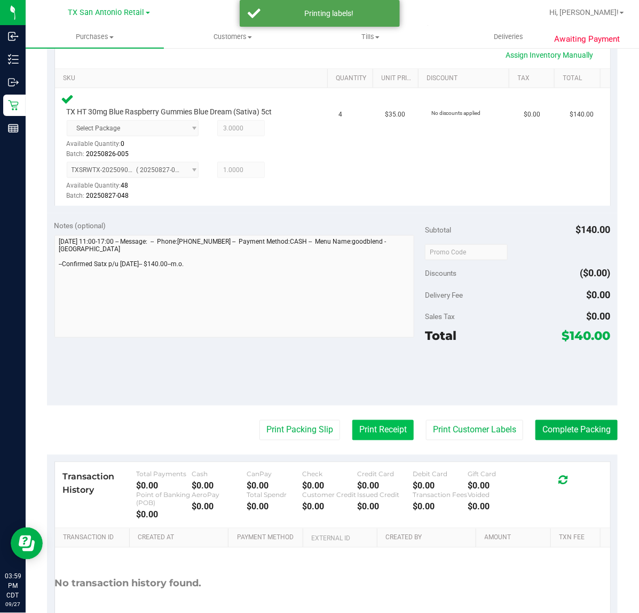
click at [374, 433] on button "Print Receipt" at bounding box center [383, 430] width 61 height 20
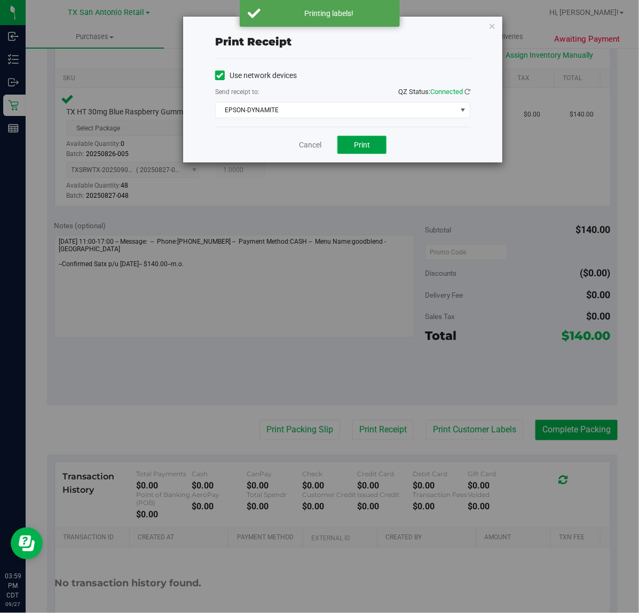
click at [368, 143] on span "Print" at bounding box center [362, 144] width 16 height 9
click at [308, 145] on link "Cancel" at bounding box center [306, 144] width 22 height 11
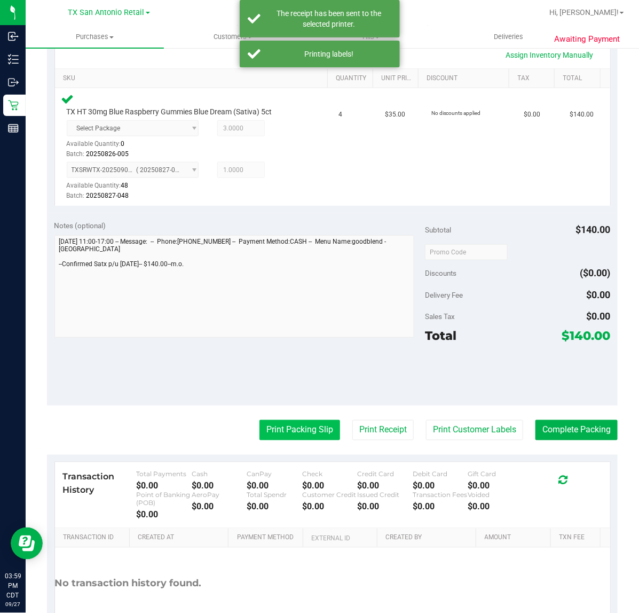
click at [292, 435] on button "Print Packing Slip" at bounding box center [300, 430] width 81 height 20
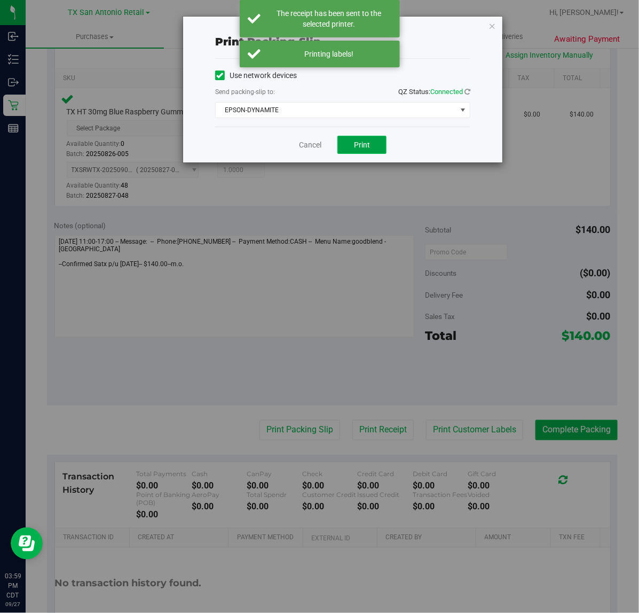
click at [365, 153] on button "Print" at bounding box center [362, 145] width 49 height 18
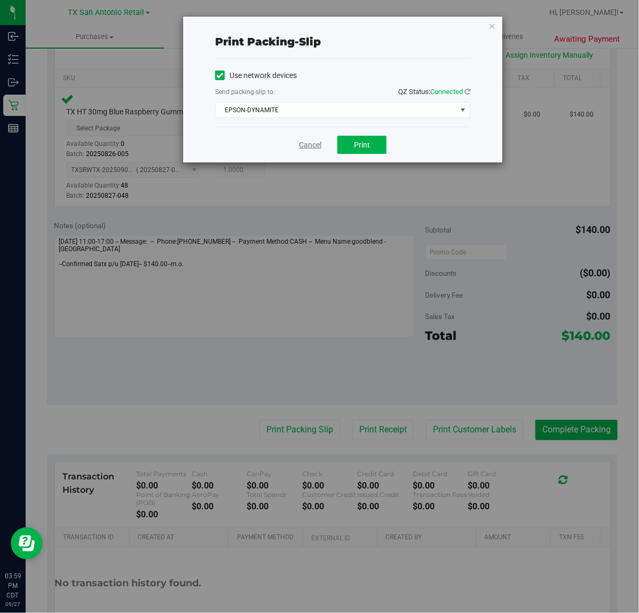
click at [303, 148] on link "Cancel" at bounding box center [310, 144] width 22 height 11
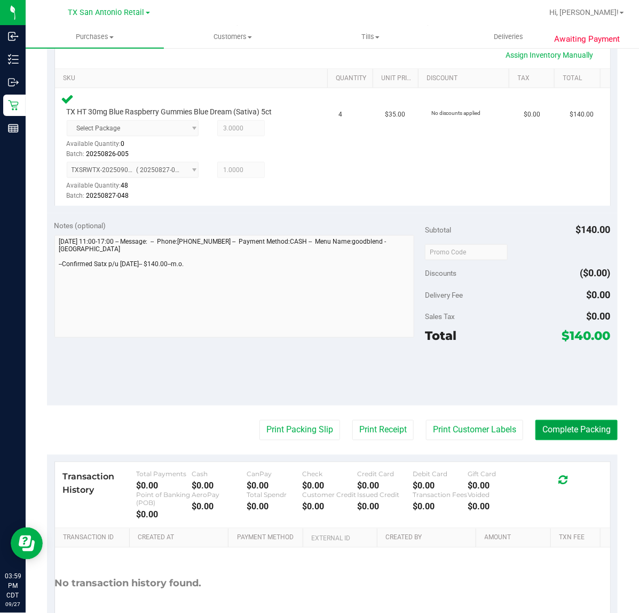
click at [577, 438] on button "Complete Packing" at bounding box center [577, 430] width 82 height 20
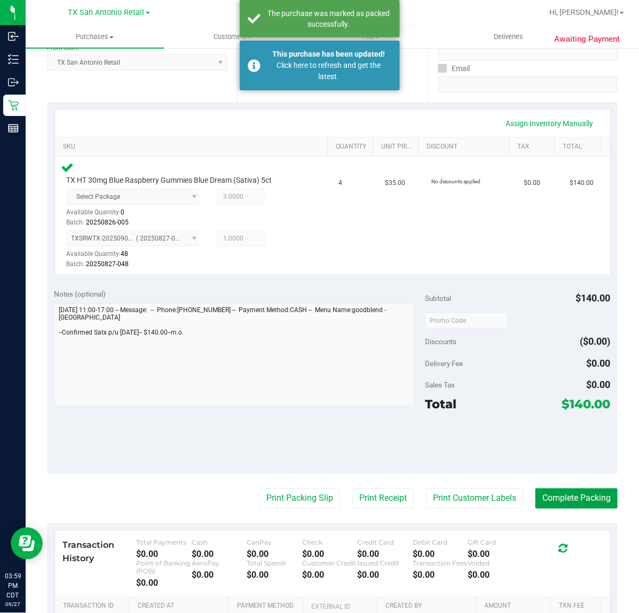
scroll to position [50, 0]
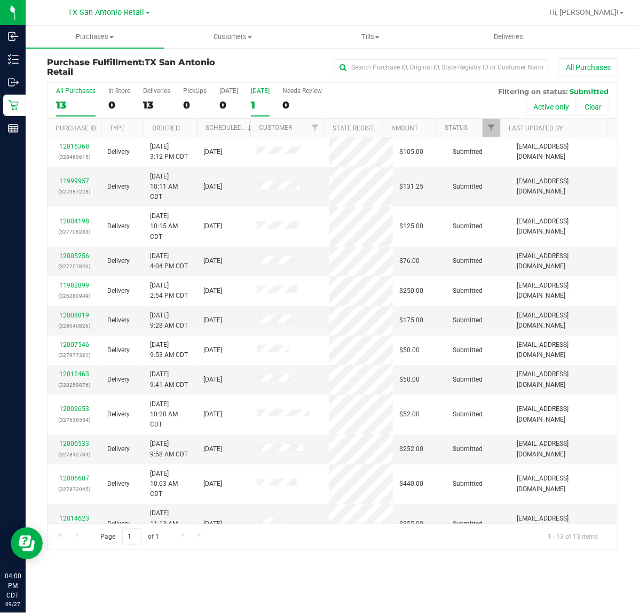
click at [254, 95] on label "Tomorrow 1" at bounding box center [260, 101] width 19 height 29
click at [0, 0] on input "Tomorrow 1" at bounding box center [0, 0] width 0 height 0
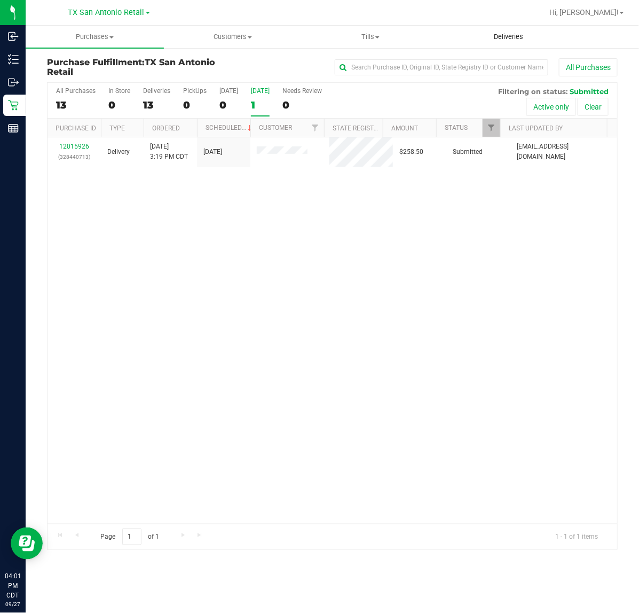
click at [528, 43] on uib-tab-heading "Deliveries" at bounding box center [509, 36] width 137 height 21
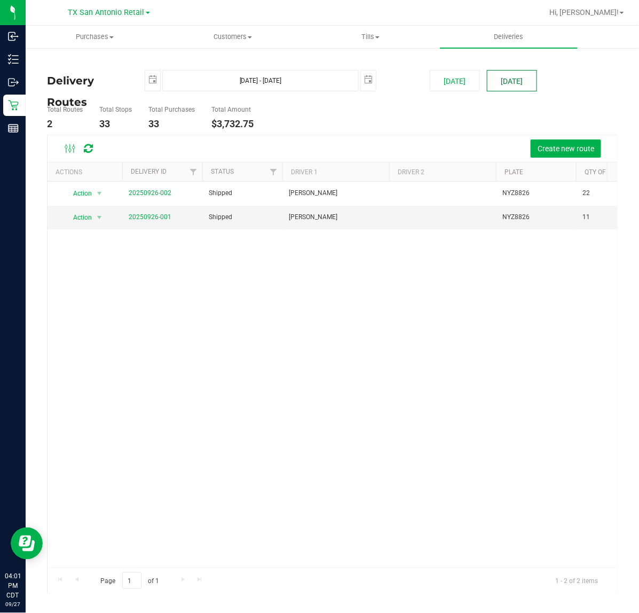
click at [513, 76] on button "[DATE]" at bounding box center [512, 80] width 50 height 21
type input "[DATE] - [DATE]"
type input "[DATE]"
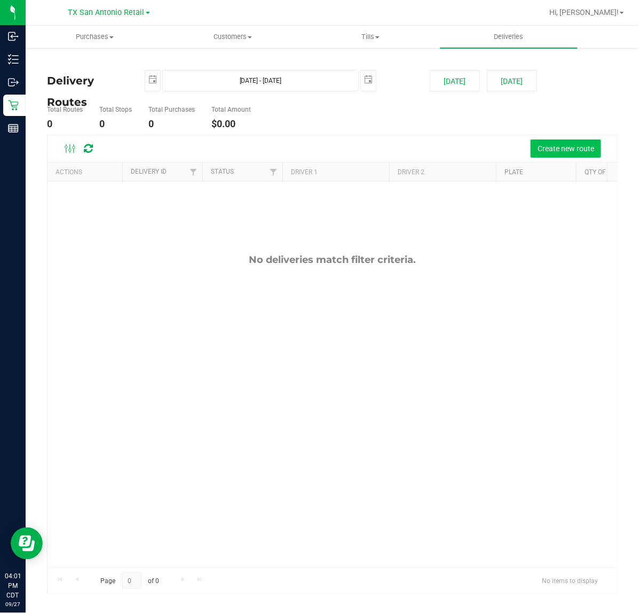
drag, startPoint x: 569, startPoint y: 135, endPoint x: 569, endPoint y: 143, distance: 8.0
click at [569, 139] on div "Create new route" at bounding box center [333, 148] width 570 height 27
click at [569, 144] on span "Create new route" at bounding box center [566, 148] width 57 height 9
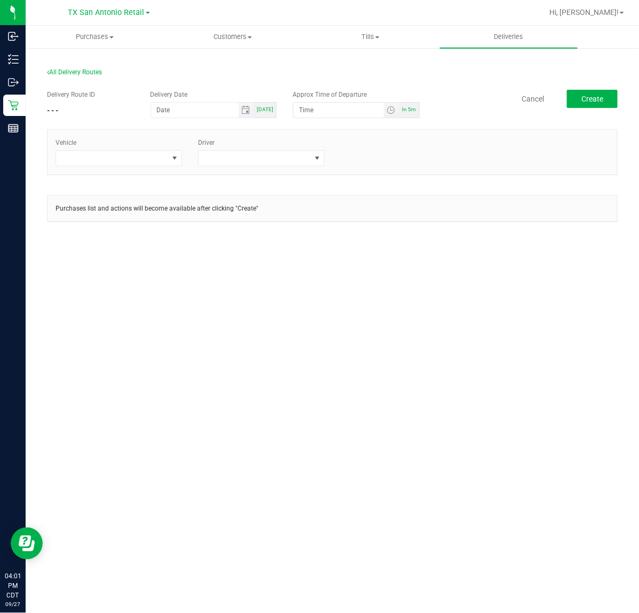
click at [253, 115] on span "Toggle calendar" at bounding box center [246, 110] width 15 height 15
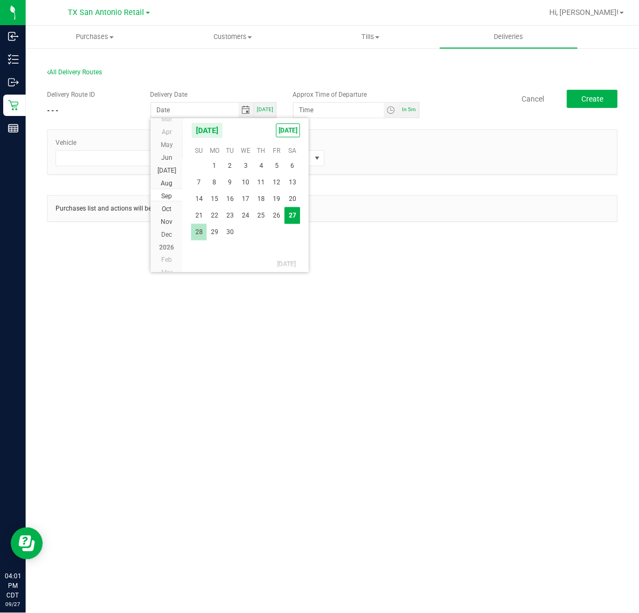
click at [199, 228] on span "28" at bounding box center [198, 232] width 15 height 17
type input "[DATE]"
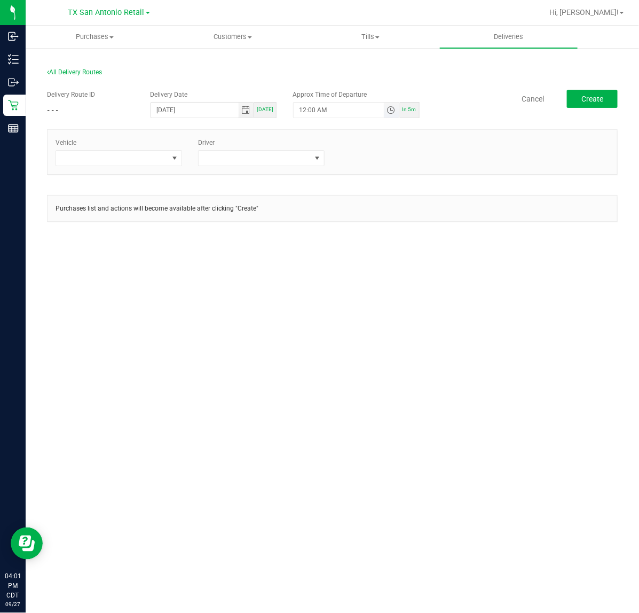
click at [388, 111] on span "Toggle time list" at bounding box center [391, 110] width 9 height 9
click at [362, 319] on button "Set" at bounding box center [372, 319] width 40 height 24
type input "5:00 AM"
click at [170, 168] on div "Vehicle Driver" at bounding box center [333, 152] width 570 height 44
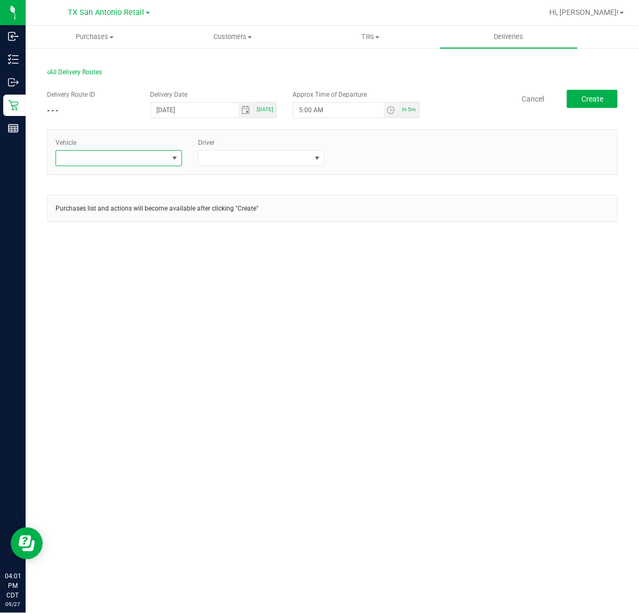
click at [171, 162] on span at bounding box center [174, 158] width 9 height 9
type input "tx"
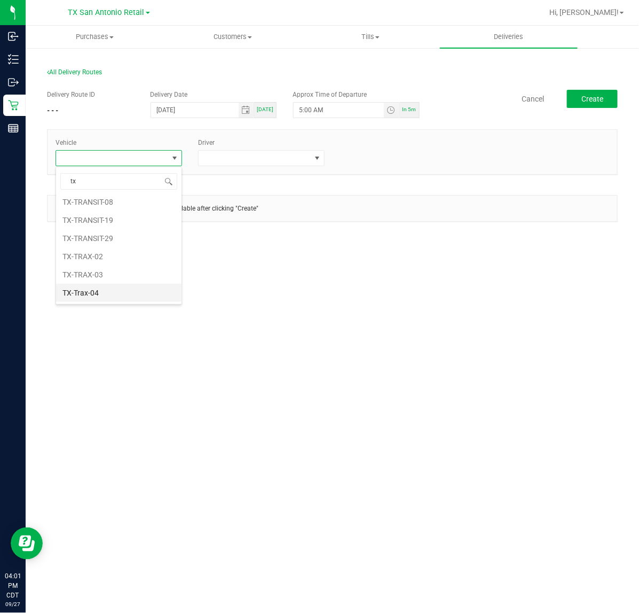
click at [123, 290] on li "TX-Trax-04" at bounding box center [119, 293] width 126 height 18
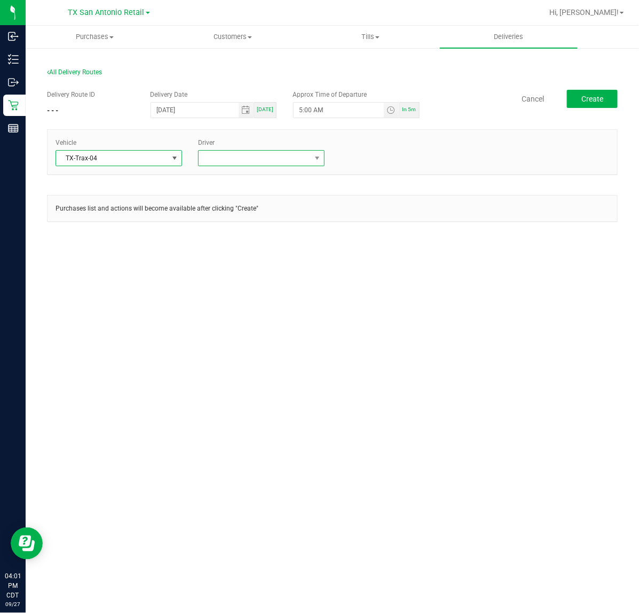
click at [255, 158] on span at bounding box center [255, 158] width 112 height 15
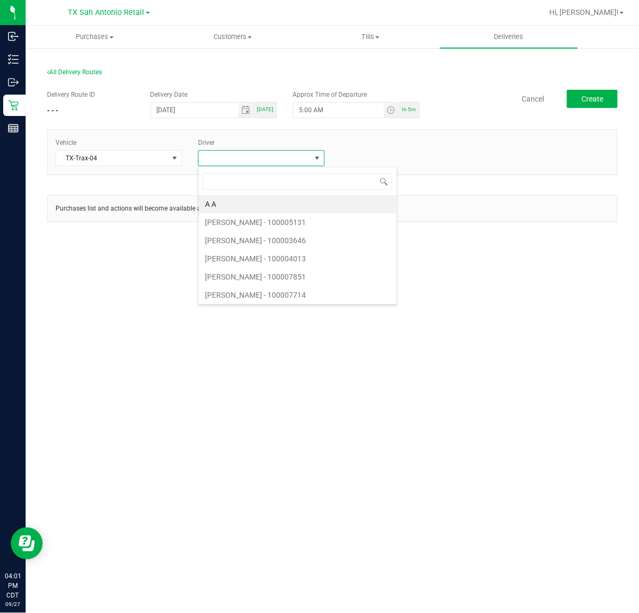
scroll to position [17, 127]
type input "cala"
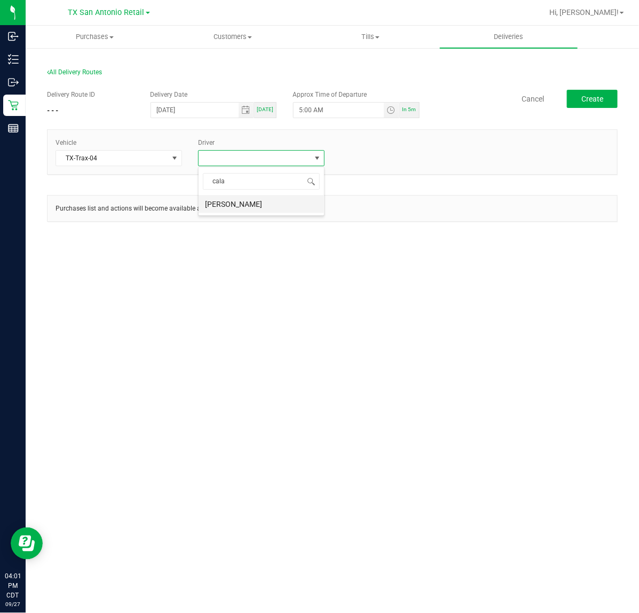
click at [278, 199] on li "[PERSON_NAME]" at bounding box center [262, 204] width 126 height 18
click at [592, 105] on button "Create" at bounding box center [592, 99] width 51 height 18
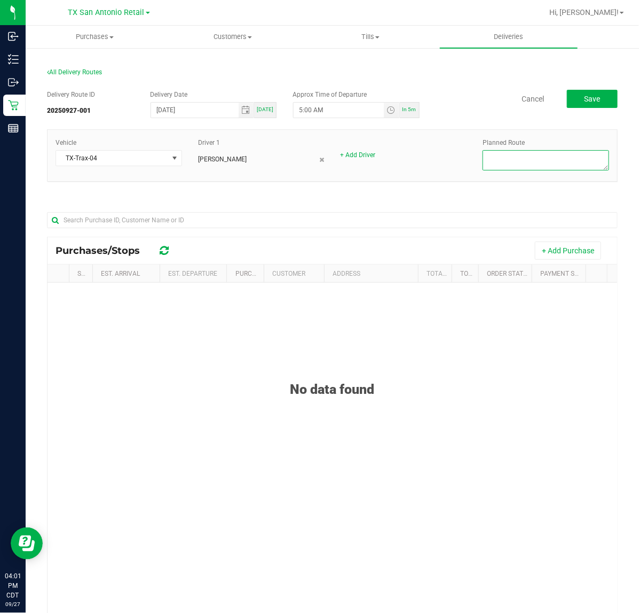
click at [535, 159] on textarea at bounding box center [546, 160] width 127 height 20
drag, startPoint x: 529, startPoint y: 159, endPoint x: 574, endPoint y: 149, distance: 46.5
click at [575, 145] on div "Planned Route" at bounding box center [546, 155] width 143 height 35
click at [571, 154] on textarea at bounding box center [546, 160] width 127 height 20
click at [538, 157] on textarea at bounding box center [546, 160] width 127 height 20
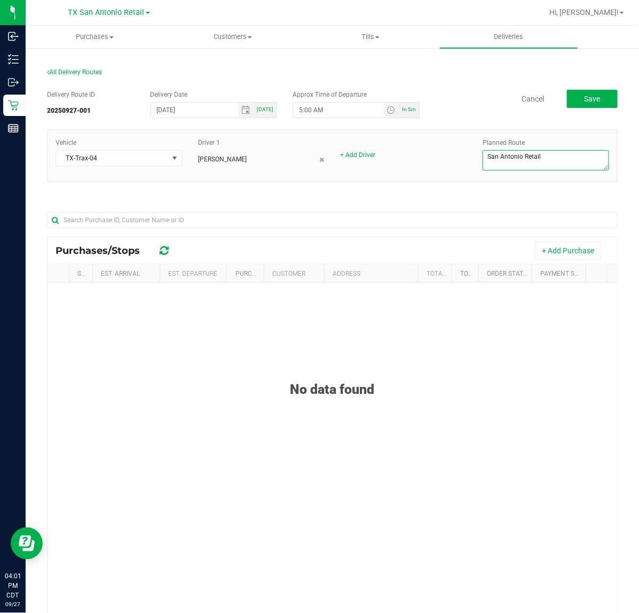
type textarea "San Antonio Retail"
click at [582, 239] on div "Purchases/Stops + Add Purchase" at bounding box center [333, 250] width 570 height 27
click at [581, 247] on button "+ Add Purchase" at bounding box center [568, 250] width 66 height 18
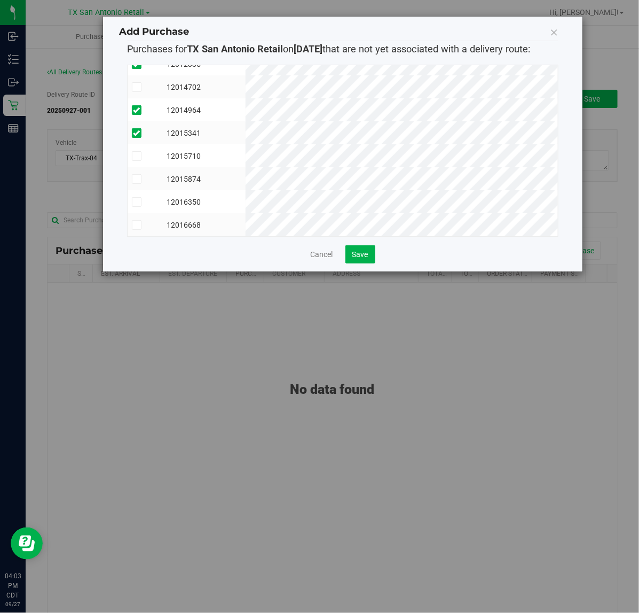
scroll to position [134, 0]
click at [366, 254] on span "Save" at bounding box center [361, 254] width 16 height 9
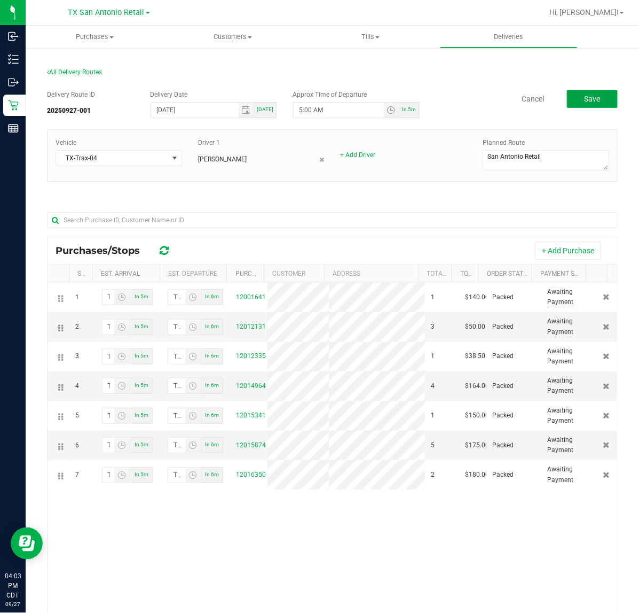
click at [589, 100] on span "Save" at bounding box center [592, 99] width 16 height 9
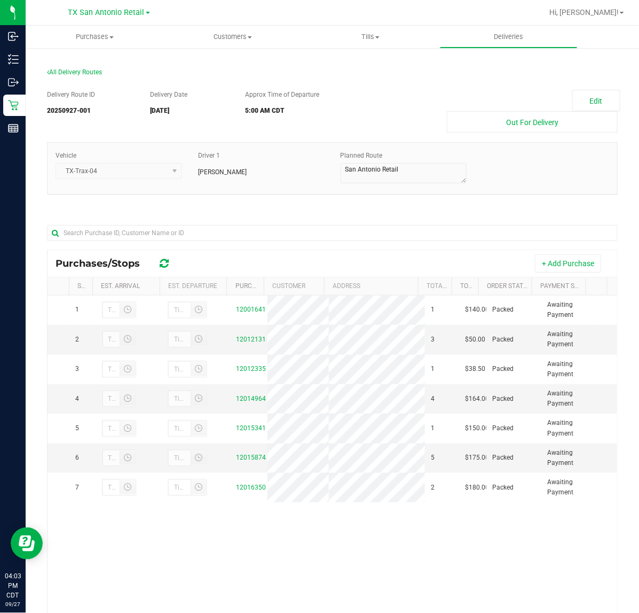
click at [519, 52] on div "All Delivery Routes Delivery Route ID 20250927-001 Delivery Date 09/28/2025 App…" at bounding box center [333, 391] width 614 height 689
click at [517, 30] on uib-tab-heading "Deliveries" at bounding box center [509, 36] width 137 height 21
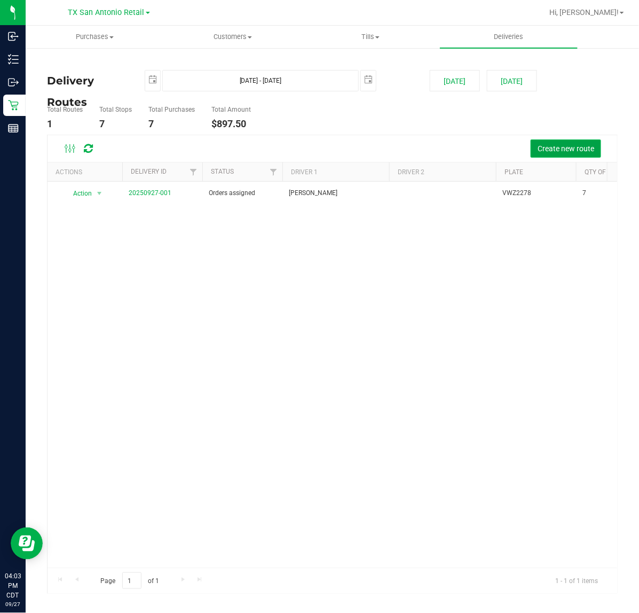
click at [581, 151] on span "Create new route" at bounding box center [566, 148] width 57 height 9
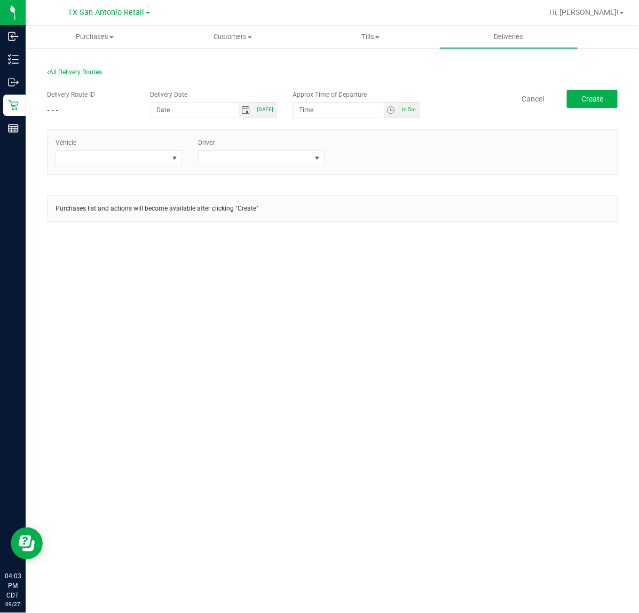
click at [250, 113] on span "Toggle calendar" at bounding box center [245, 110] width 9 height 9
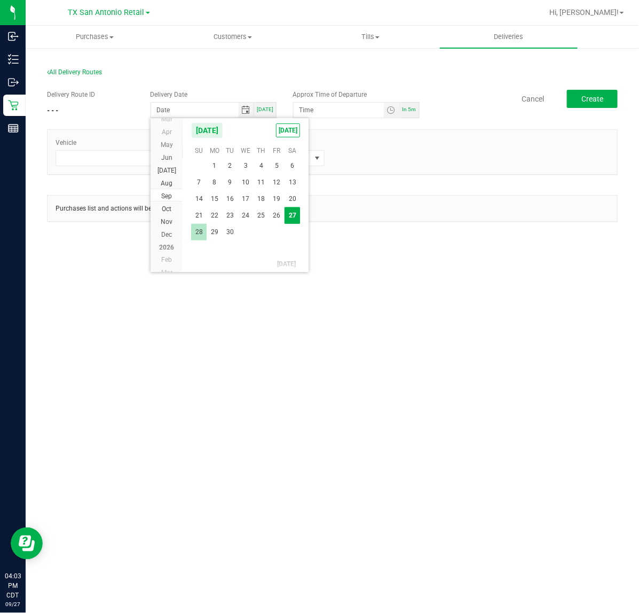
click at [196, 231] on span "28" at bounding box center [198, 232] width 15 height 17
type input "[DATE]"
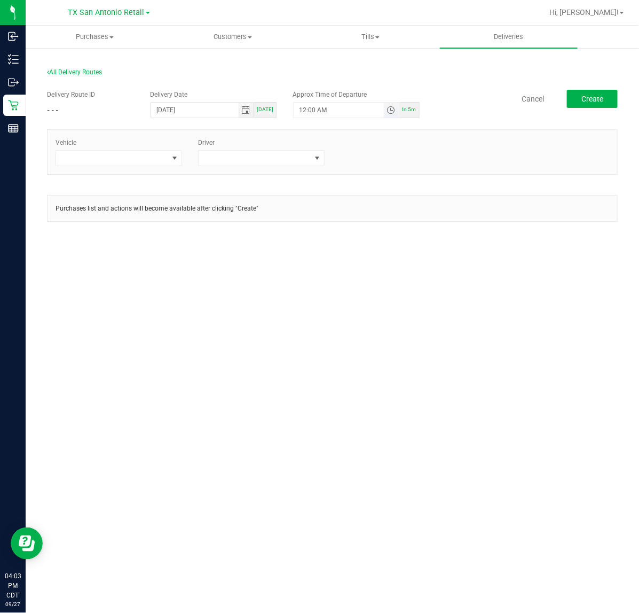
click at [390, 106] on span "Toggle time list" at bounding box center [391, 110] width 9 height 9
click at [361, 321] on button "Set" at bounding box center [372, 319] width 40 height 24
type input "5:00 AM"
click at [150, 155] on span at bounding box center [112, 158] width 112 height 15
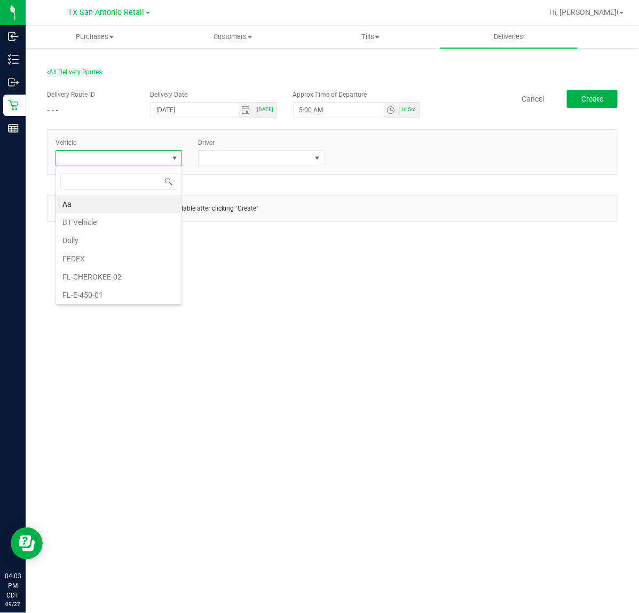
scroll to position [17, 127]
type input "tx"
click at [110, 290] on li "TX-Trax-04" at bounding box center [119, 293] width 126 height 18
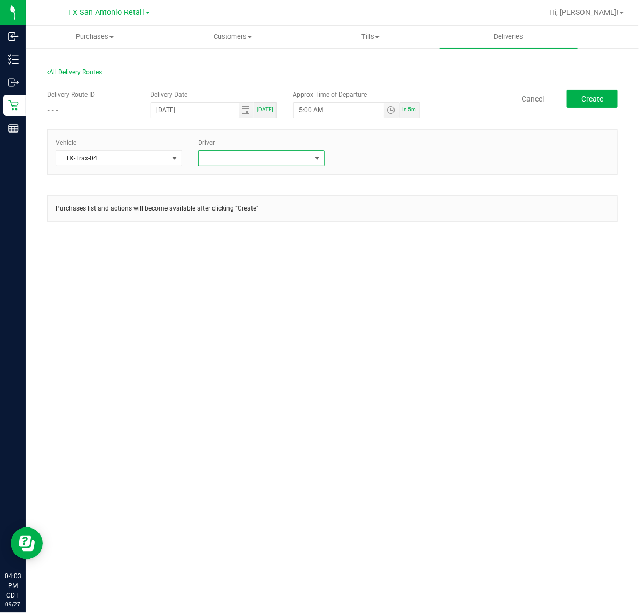
click at [260, 153] on span at bounding box center [255, 158] width 112 height 15
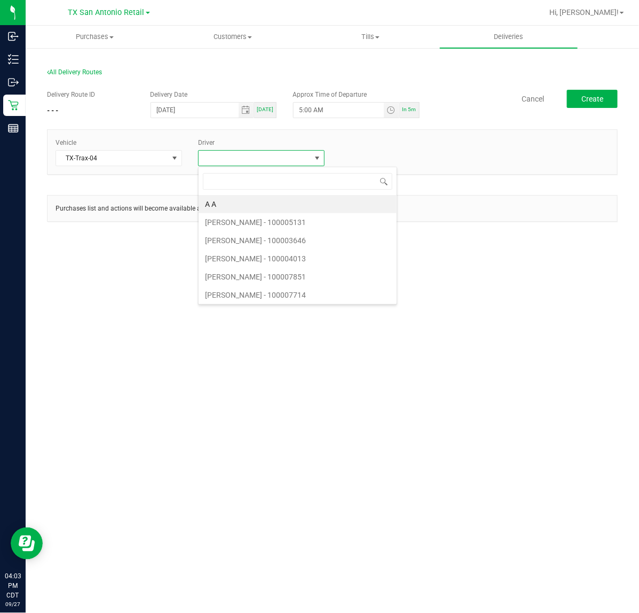
scroll to position [17, 127]
type input "cala"
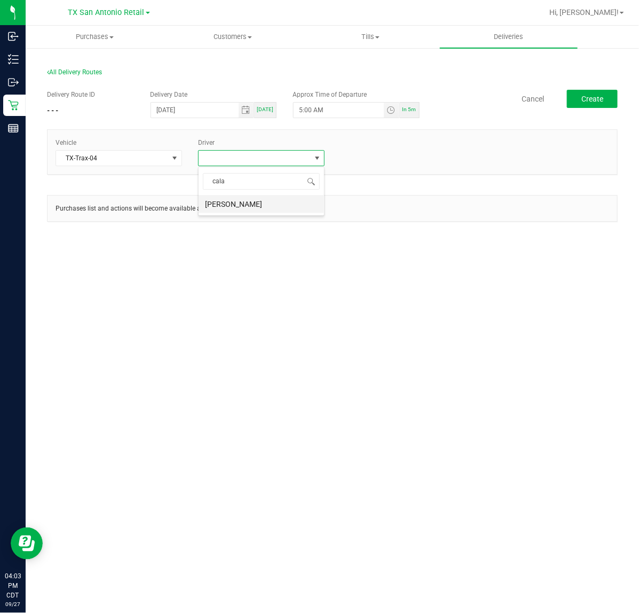
click at [262, 206] on li "[PERSON_NAME]" at bounding box center [262, 204] width 126 height 18
click at [610, 97] on button "Create" at bounding box center [592, 99] width 51 height 18
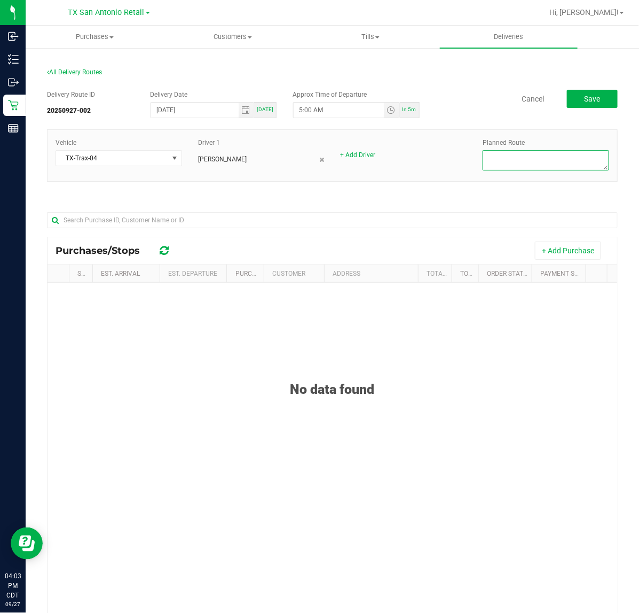
click at [568, 163] on textarea at bounding box center [546, 160] width 127 height 20
type textarea "San Antonio Core DEL"
click at [546, 254] on button "+ Add Purchase" at bounding box center [568, 250] width 66 height 18
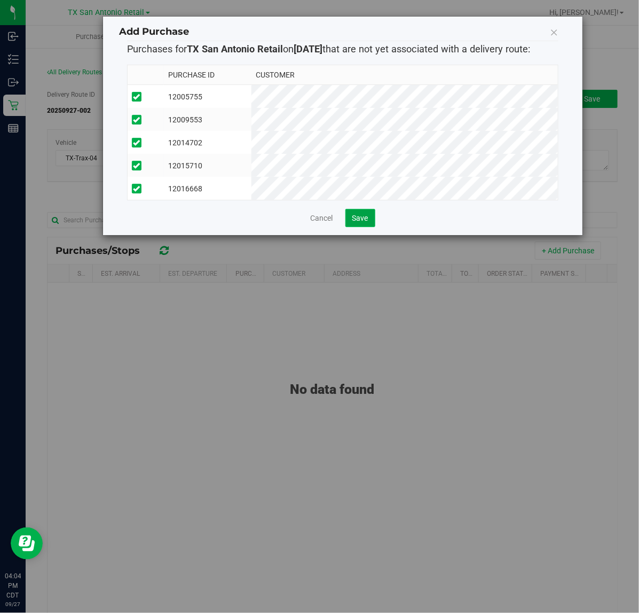
click at [362, 222] on span "Save" at bounding box center [361, 218] width 16 height 9
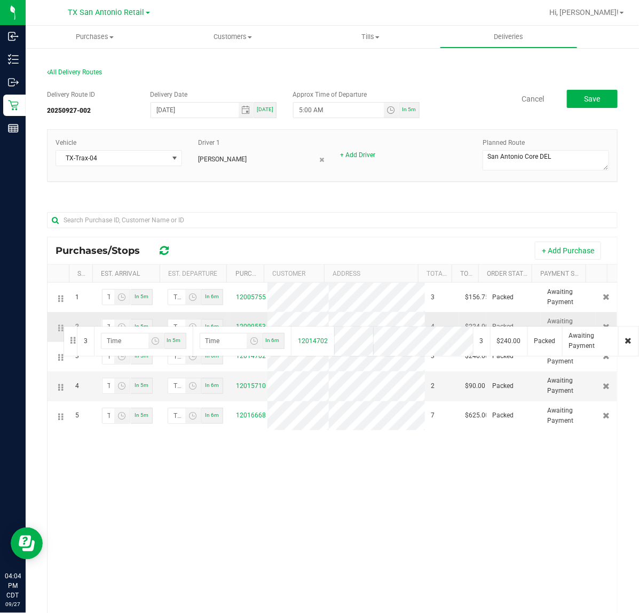
drag, startPoint x: 59, startPoint y: 358, endPoint x: 62, endPoint y: 325, distance: 33.8
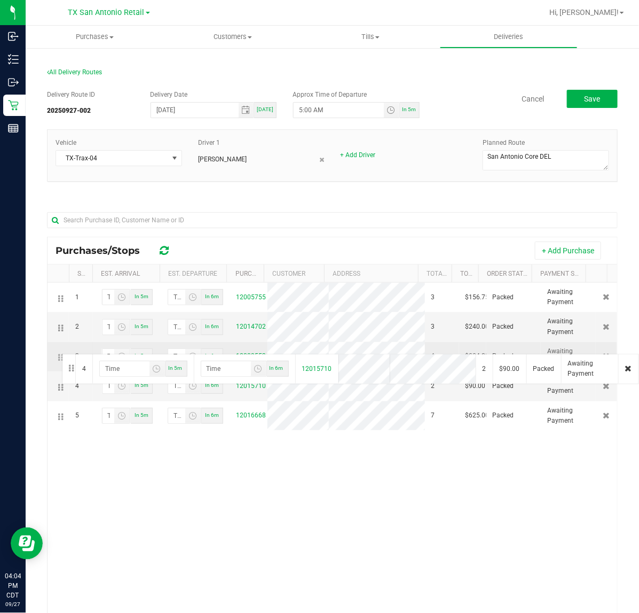
drag, startPoint x: 57, startPoint y: 386, endPoint x: 60, endPoint y: 352, distance: 34.4
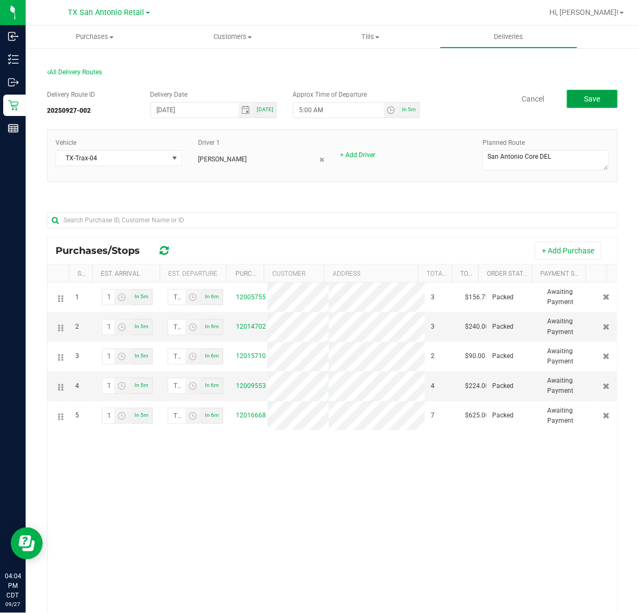
click at [607, 90] on button "Save" at bounding box center [592, 99] width 51 height 18
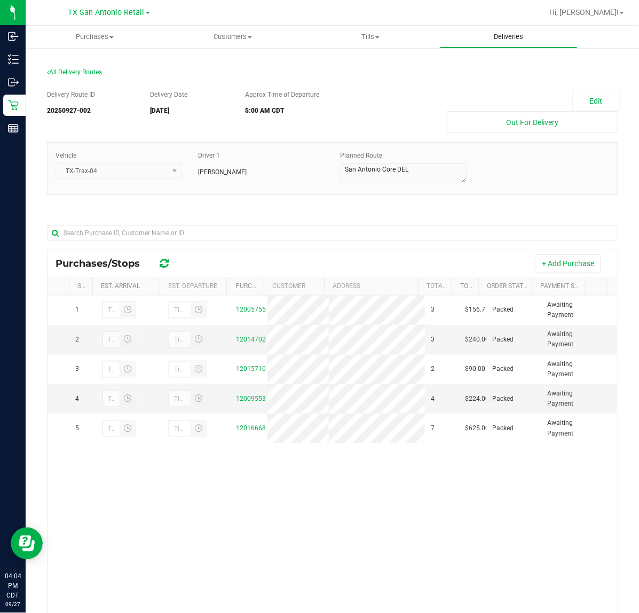
click at [503, 35] on span "Deliveries" at bounding box center [509, 37] width 58 height 10
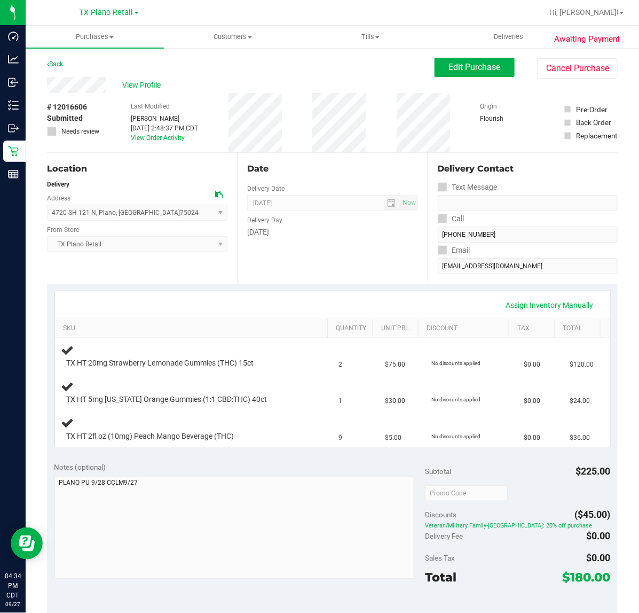
click at [310, 271] on div "Date Delivery Date [DATE] Now [DATE] 07:00 AM Now Delivery Day [DATE]" at bounding box center [332, 218] width 190 height 131
click at [330, 257] on div "Date Delivery Date [DATE] Now [DATE] 07:00 AM Now Delivery Day [DATE]" at bounding box center [332, 218] width 190 height 131
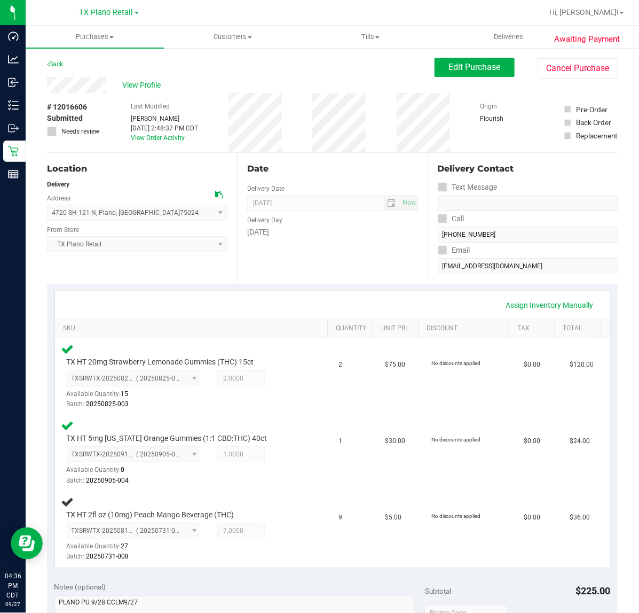
click at [366, 271] on div "Date Delivery Date [DATE] Now [DATE] 07:00 AM Now Delivery Day [DATE]" at bounding box center [332, 218] width 190 height 131
click at [368, 246] on div "Date Delivery Date [DATE] Now [DATE] 07:00 AM Now Delivery Day [DATE]" at bounding box center [332, 218] width 190 height 131
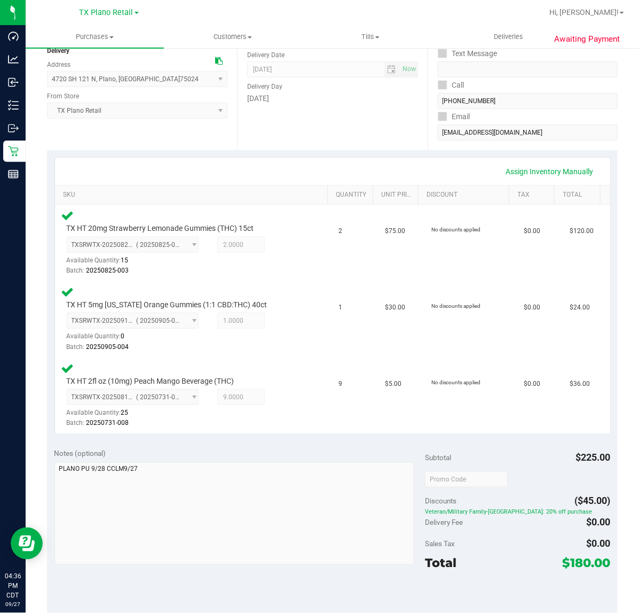
scroll to position [200, 0]
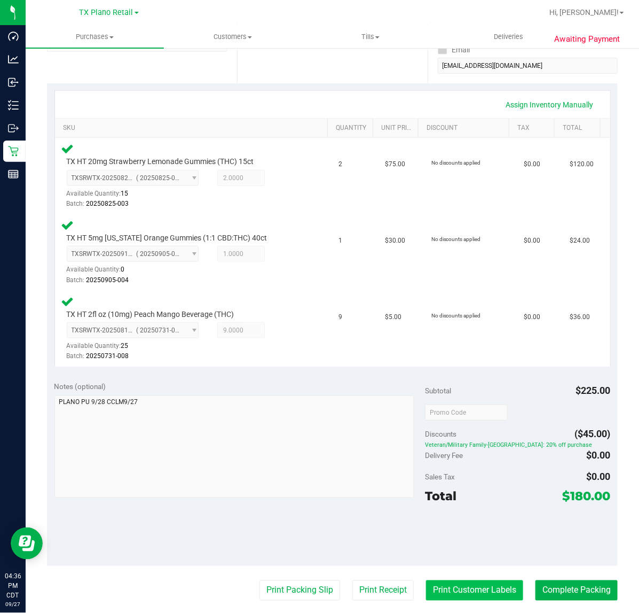
click at [469, 583] on button "Print Customer Labels" at bounding box center [474, 590] width 97 height 20
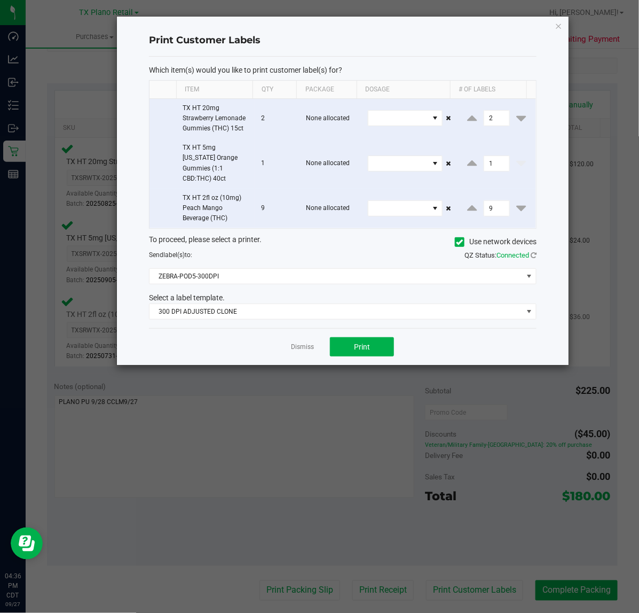
click at [307, 342] on link "Dismiss" at bounding box center [302, 346] width 23 height 9
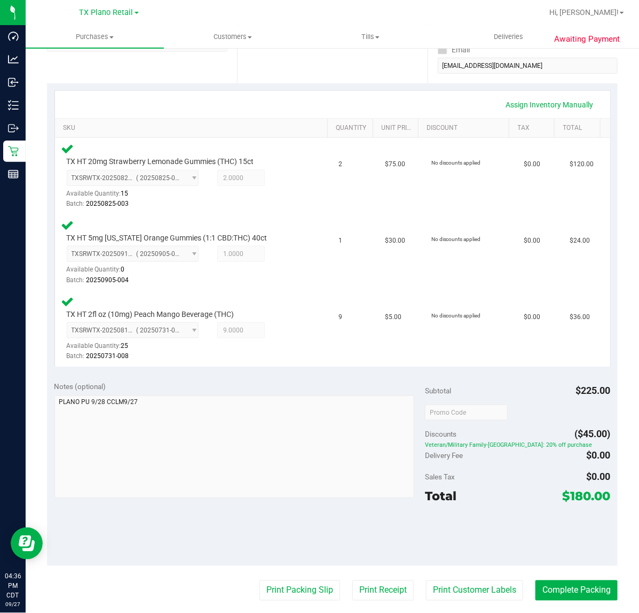
click at [442, 599] on purchase-details "Back Edit Purchase Cancel Purchase View Profile # 12016606 Submitted Needs revi…" at bounding box center [332, 339] width 571 height 965
click at [445, 589] on button "Print Customer Labels" at bounding box center [474, 590] width 97 height 20
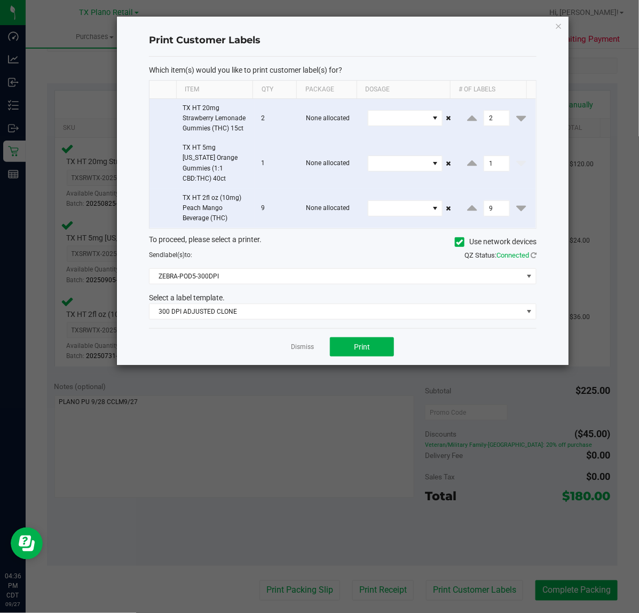
click at [298, 316] on div "Which item(s) would you like to print customer label(s) for? Item Qty Package D…" at bounding box center [343, 192] width 388 height 271
click at [305, 304] on span "300 DPI ADJUSTED CLONE" at bounding box center [336, 311] width 373 height 15
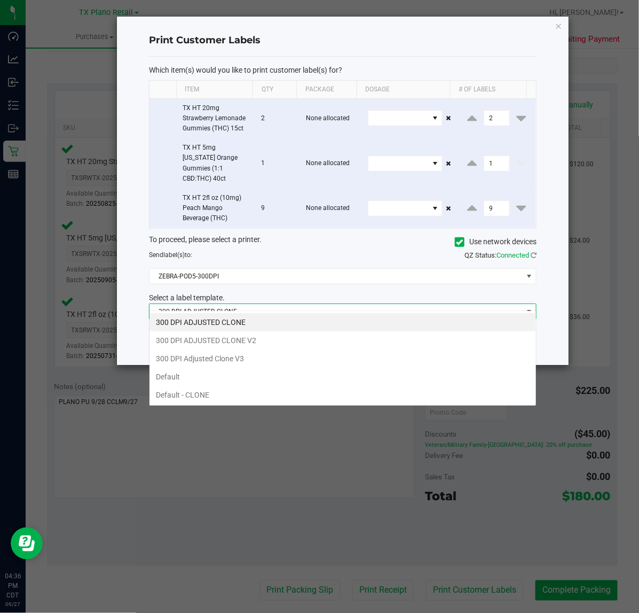
scroll to position [17, 388]
click at [274, 350] on li "300 DPI Adjusted Clone V3" at bounding box center [343, 358] width 387 height 18
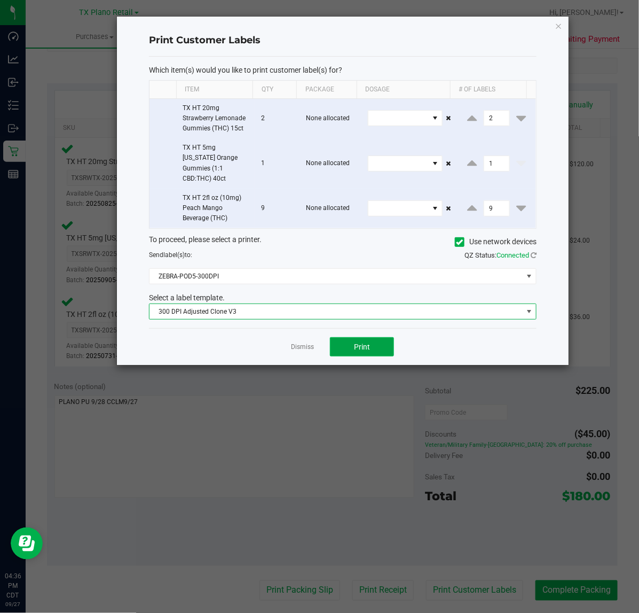
click at [366, 343] on button "Print" at bounding box center [362, 346] width 64 height 19
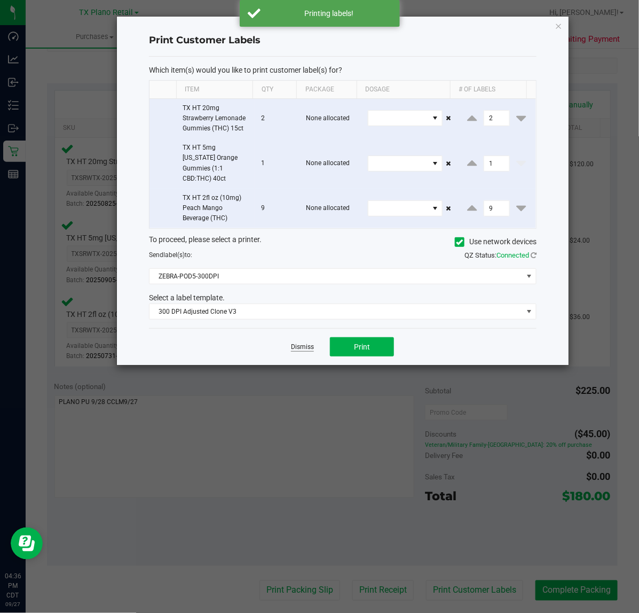
click at [303, 342] on link "Dismiss" at bounding box center [302, 346] width 23 height 9
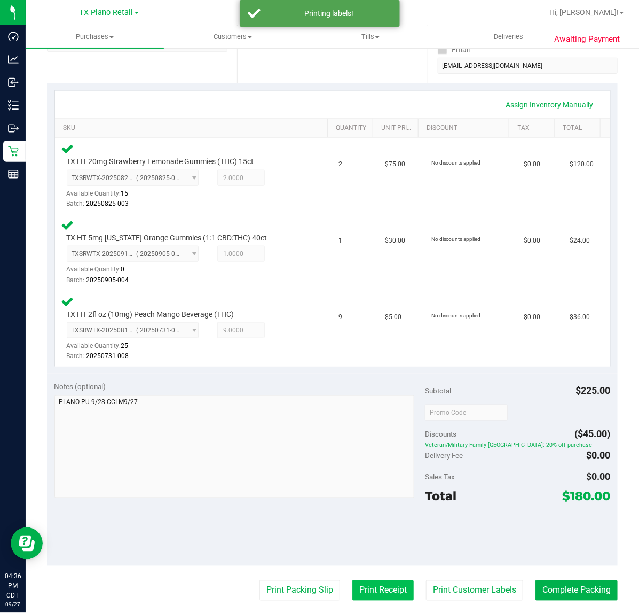
click at [353, 589] on button "Print Receipt" at bounding box center [383, 590] width 61 height 20
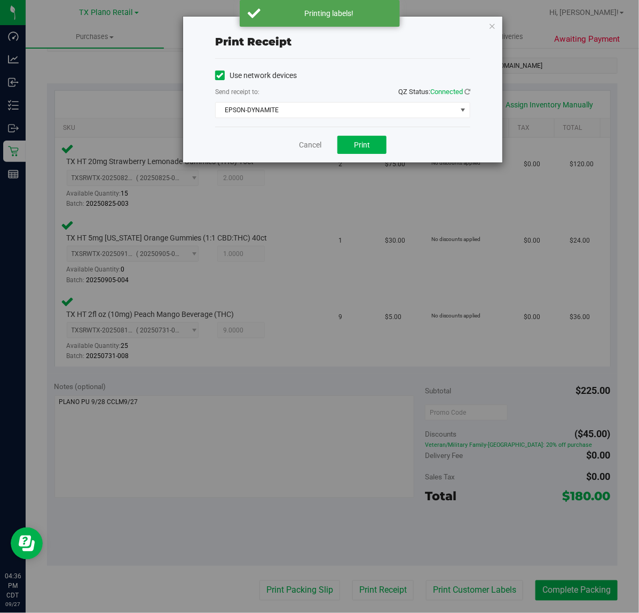
click at [337, 143] on div "Cancel Print" at bounding box center [342, 145] width 255 height 36
drag, startPoint x: 343, startPoint y: 143, endPoint x: 303, endPoint y: 143, distance: 39.5
click at [341, 143] on button "Print" at bounding box center [362, 145] width 49 height 18
click at [303, 143] on link "Cancel" at bounding box center [306, 144] width 22 height 11
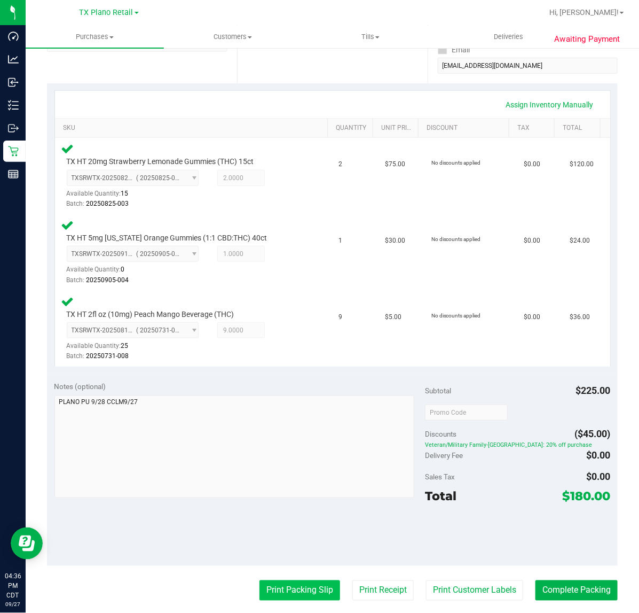
click at [300, 590] on button "Print Packing Slip" at bounding box center [300, 590] width 81 height 20
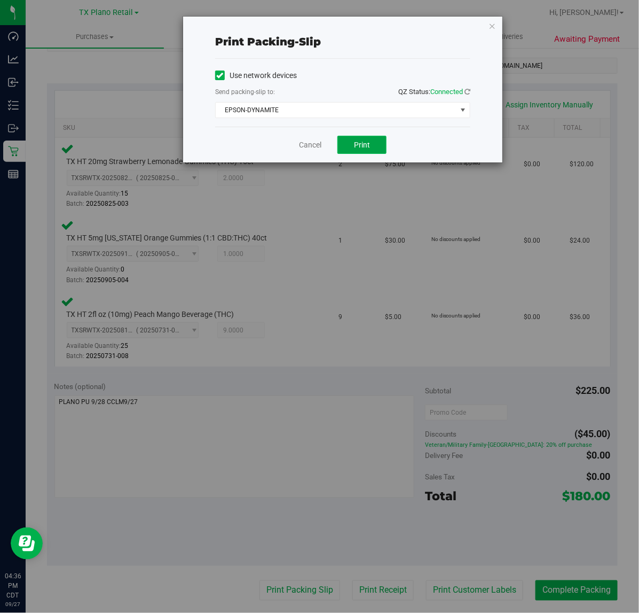
click at [374, 151] on button "Print" at bounding box center [362, 145] width 49 height 18
click at [318, 140] on link "Cancel" at bounding box center [310, 144] width 22 height 11
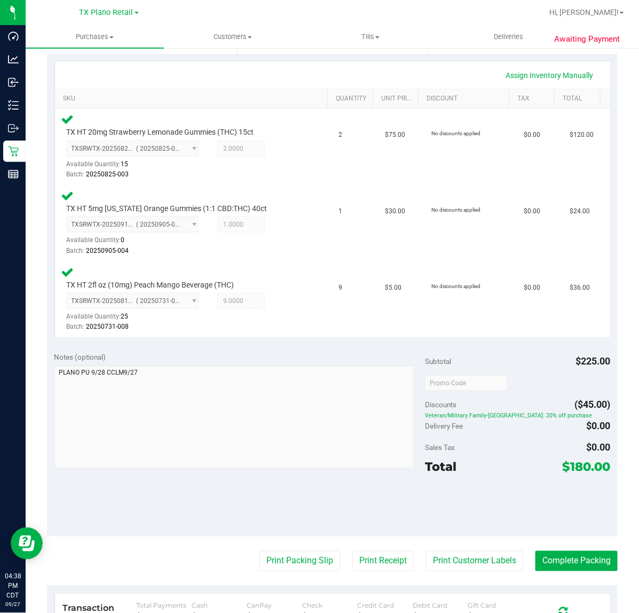
scroll to position [267, 0]
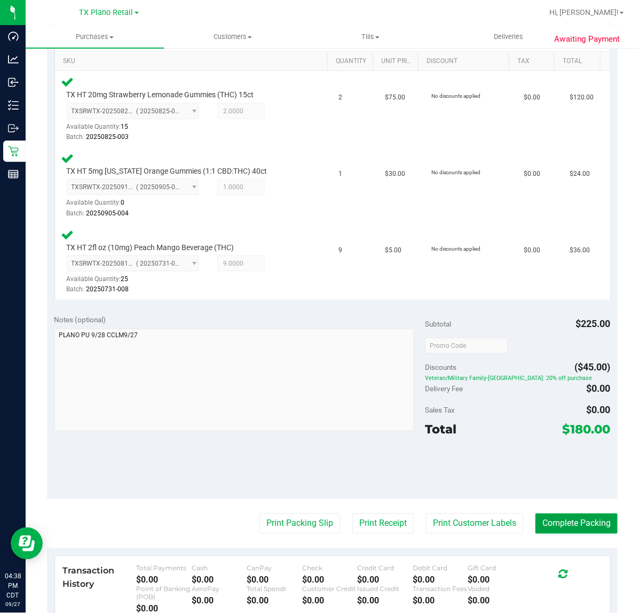
click at [547, 525] on button "Complete Packing" at bounding box center [577, 523] width 82 height 20
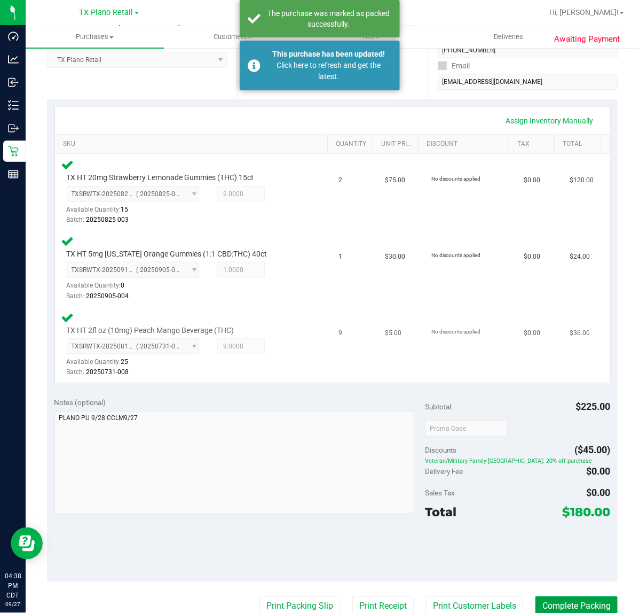
scroll to position [0, 0]
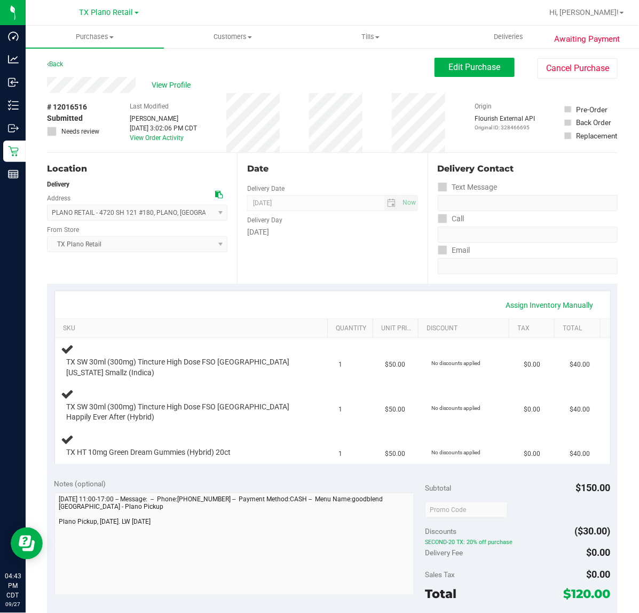
click at [372, 279] on div "Date Delivery Date [DATE] Now [DATE] 07:00 AM Now Delivery Day [DATE]" at bounding box center [332, 218] width 190 height 131
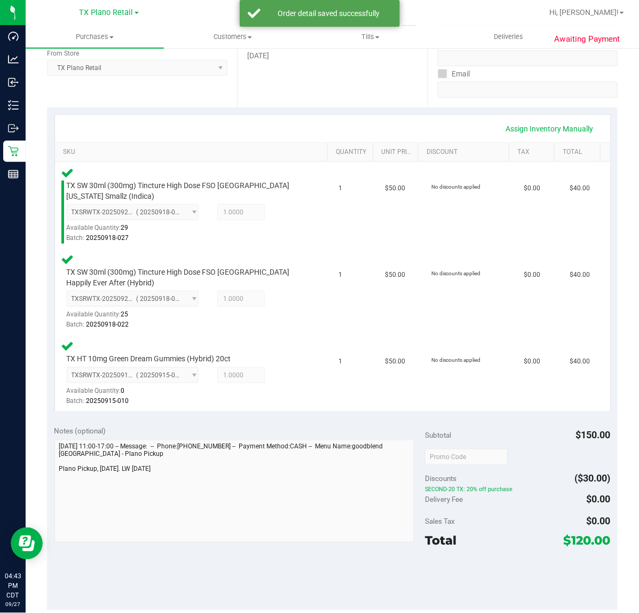
scroll to position [200, 0]
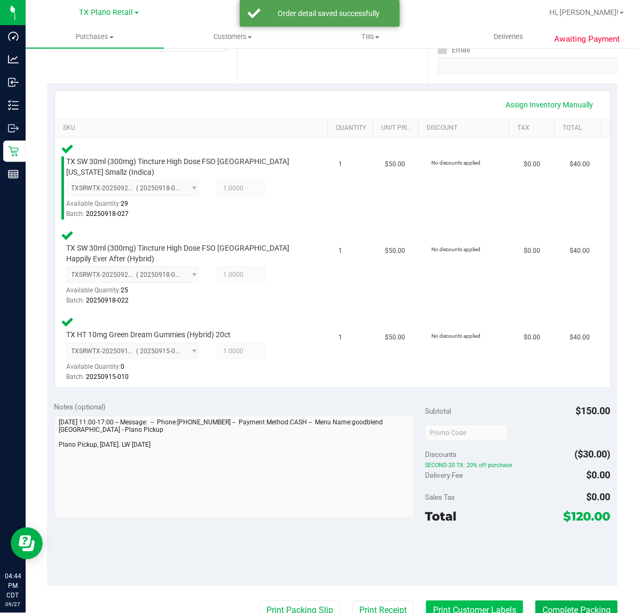
click at [493, 607] on button "Print Customer Labels" at bounding box center [474, 610] width 97 height 20
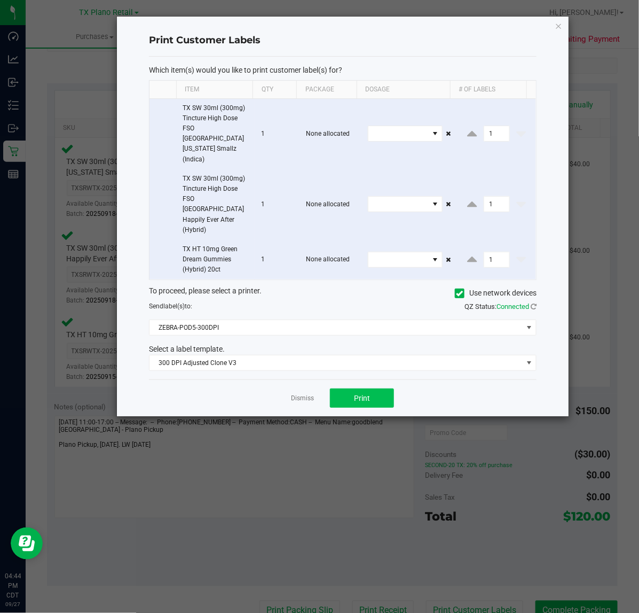
drag, startPoint x: 348, startPoint y: 369, endPoint x: 347, endPoint y: 362, distance: 7.6
click at [348, 379] on div "Dismiss Print" at bounding box center [343, 397] width 388 height 37
click at [347, 388] on button "Print" at bounding box center [362, 397] width 64 height 19
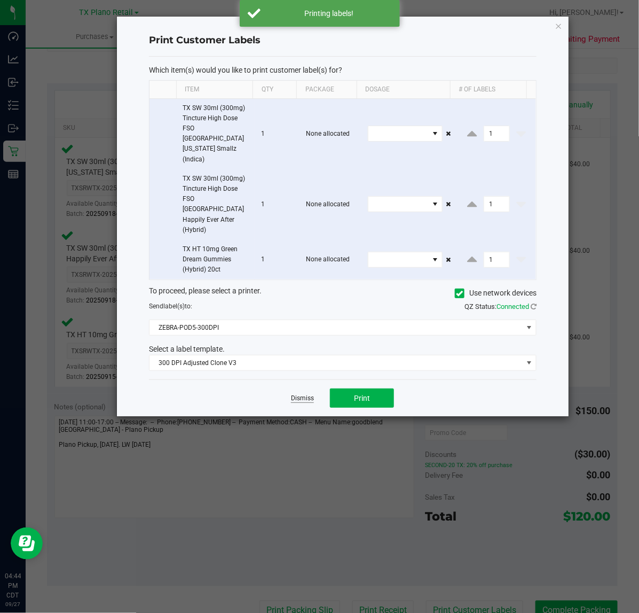
click at [298, 394] on link "Dismiss" at bounding box center [302, 398] width 23 height 9
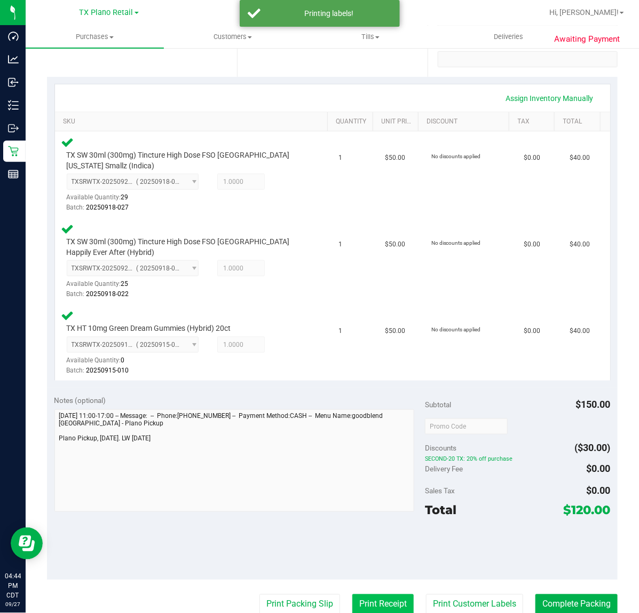
click at [361, 597] on button "Print Receipt" at bounding box center [383, 604] width 61 height 20
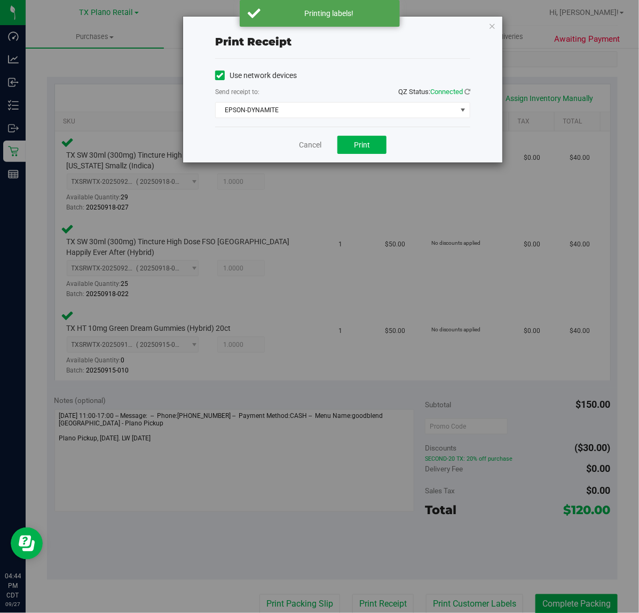
click at [351, 135] on div "Cancel Print" at bounding box center [342, 145] width 255 height 36
drag, startPoint x: 344, startPoint y: 139, endPoint x: 292, endPoint y: 146, distance: 51.8
click at [342, 139] on button "Print" at bounding box center [362, 145] width 49 height 18
click at [292, 146] on div "Cancel Print" at bounding box center [342, 145] width 255 height 36
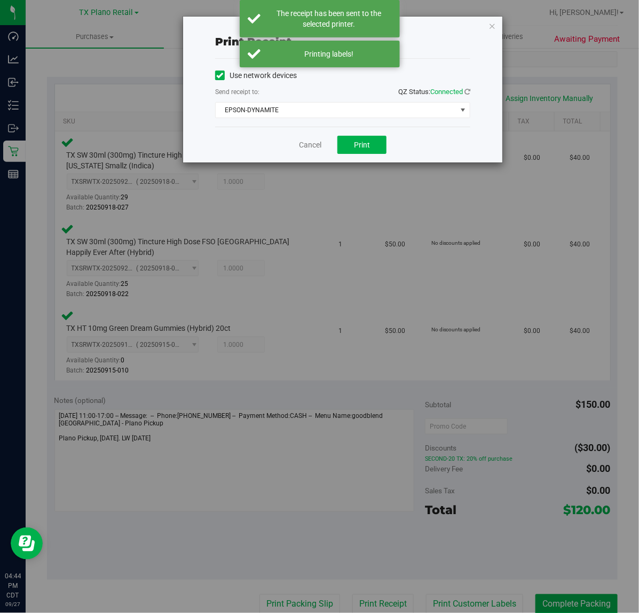
click at [293, 146] on div "Cancel Print" at bounding box center [342, 145] width 255 height 36
click at [302, 145] on link "Cancel" at bounding box center [310, 144] width 22 height 11
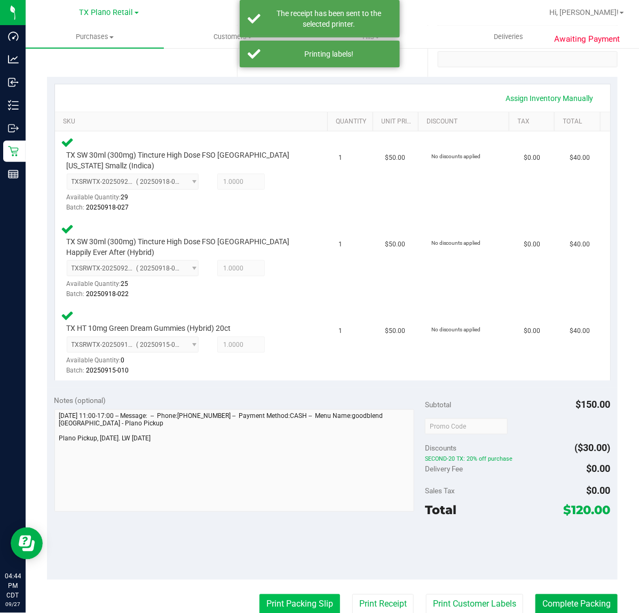
click at [313, 604] on button "Print Packing Slip" at bounding box center [300, 604] width 81 height 20
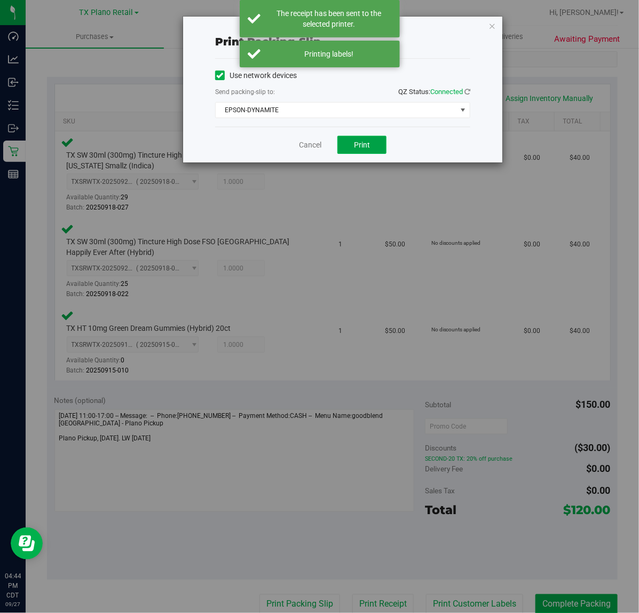
click at [357, 151] on button "Print" at bounding box center [362, 145] width 49 height 18
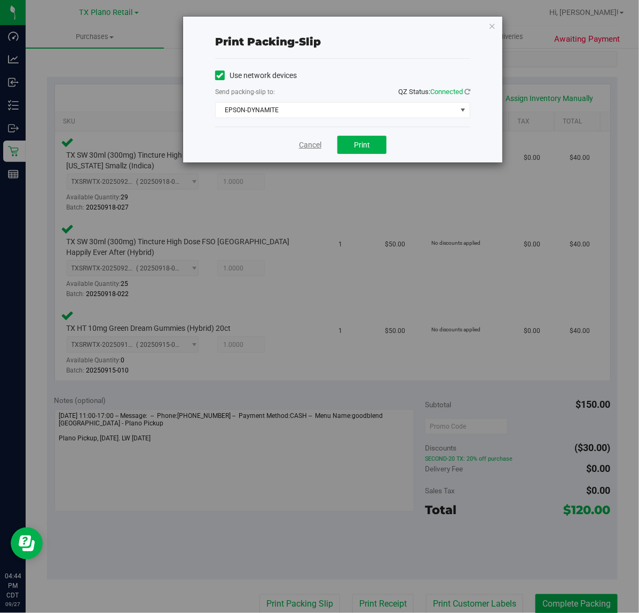
click at [313, 145] on link "Cancel" at bounding box center [310, 144] width 22 height 11
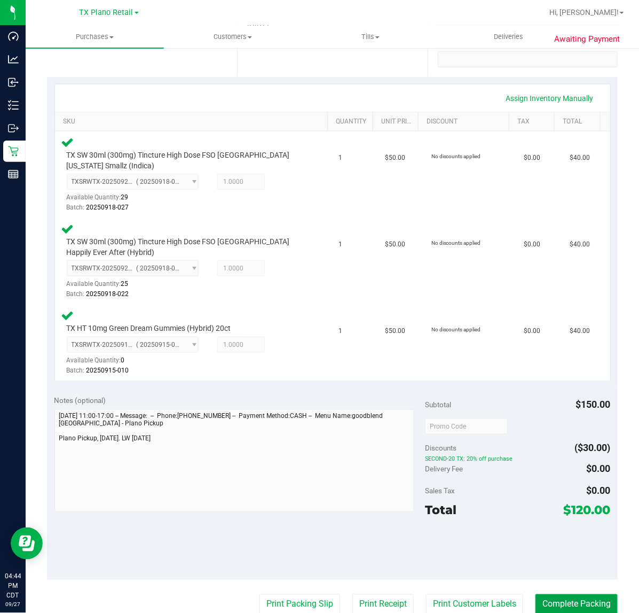
click at [556, 602] on button "Complete Packing" at bounding box center [577, 604] width 82 height 20
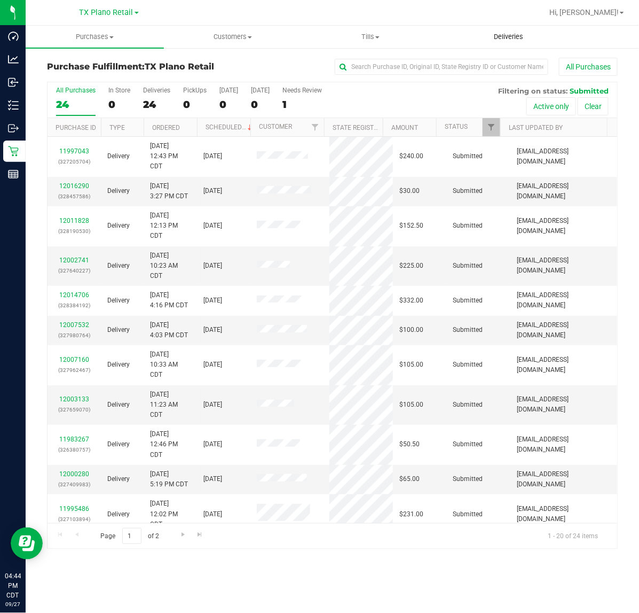
click at [489, 27] on uib-tab-heading "Deliveries" at bounding box center [509, 36] width 137 height 21
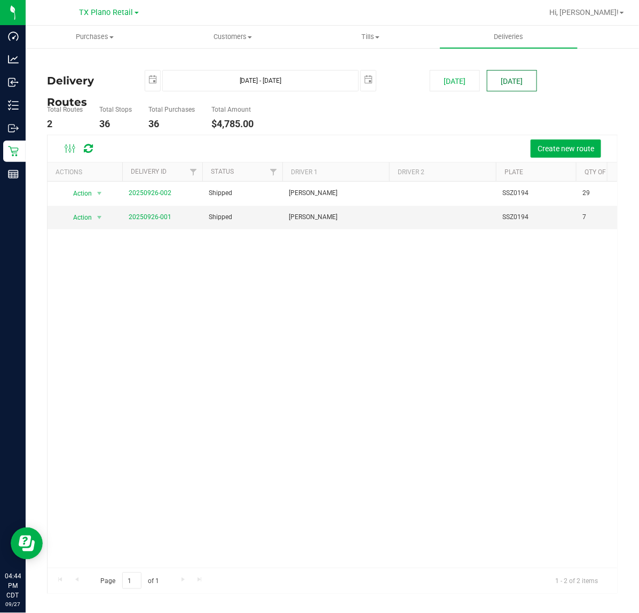
click at [526, 76] on button "[DATE]" at bounding box center [512, 80] width 50 height 21
type input "[DATE] - [DATE]"
type input "[DATE]"
click at [151, 215] on link "20250927-001" at bounding box center [150, 216] width 43 height 7
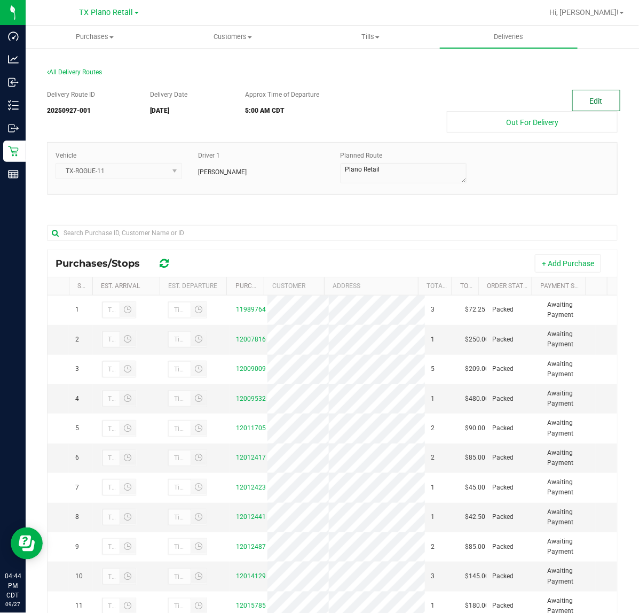
click at [579, 100] on button "Edit" at bounding box center [597, 100] width 48 height 21
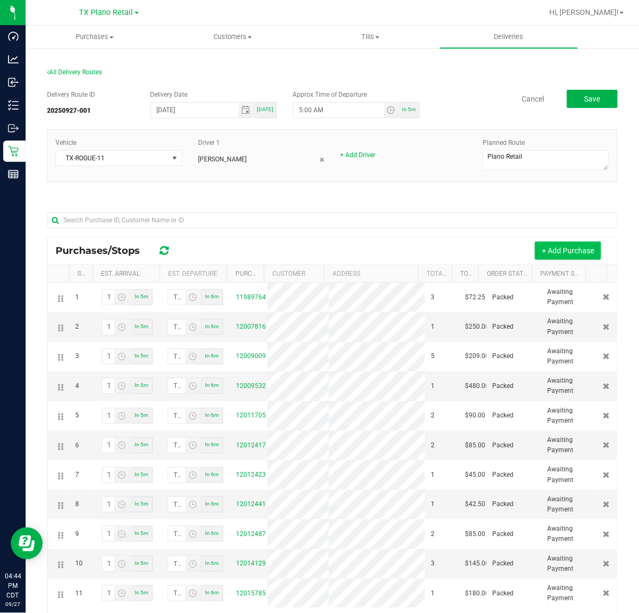
click at [552, 246] on button "+ Add Purchase" at bounding box center [568, 250] width 66 height 18
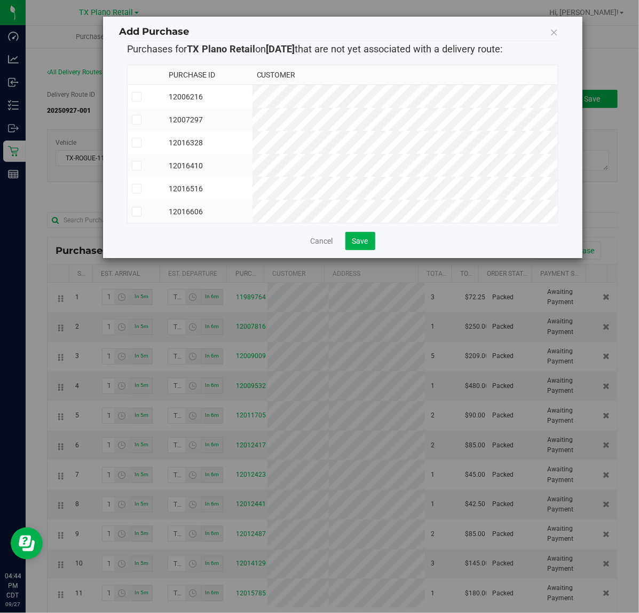
click at [253, 99] on td "12006216" at bounding box center [209, 97] width 88 height 24
click at [253, 121] on td "12007297" at bounding box center [209, 119] width 88 height 23
click at [253, 146] on td "12016328" at bounding box center [209, 142] width 88 height 23
click at [253, 171] on td "12016410" at bounding box center [209, 165] width 88 height 23
click at [253, 192] on td "12016516" at bounding box center [209, 188] width 88 height 23
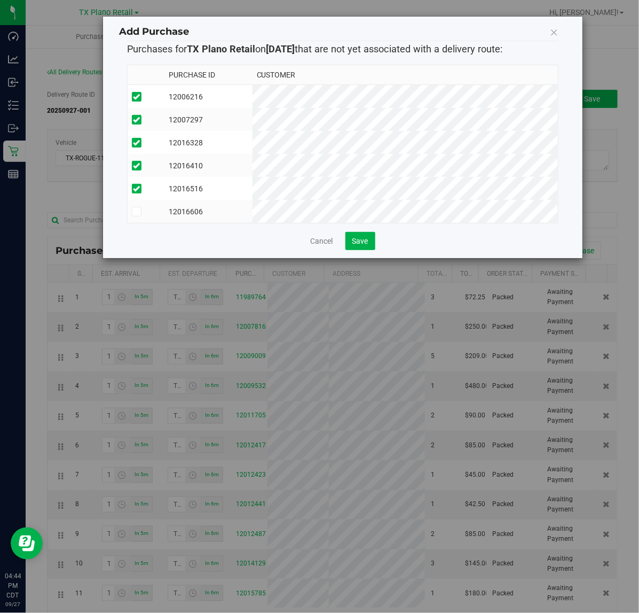
click at [253, 214] on td "12016606" at bounding box center [209, 211] width 88 height 23
click at [362, 250] on button "Save" at bounding box center [361, 241] width 30 height 18
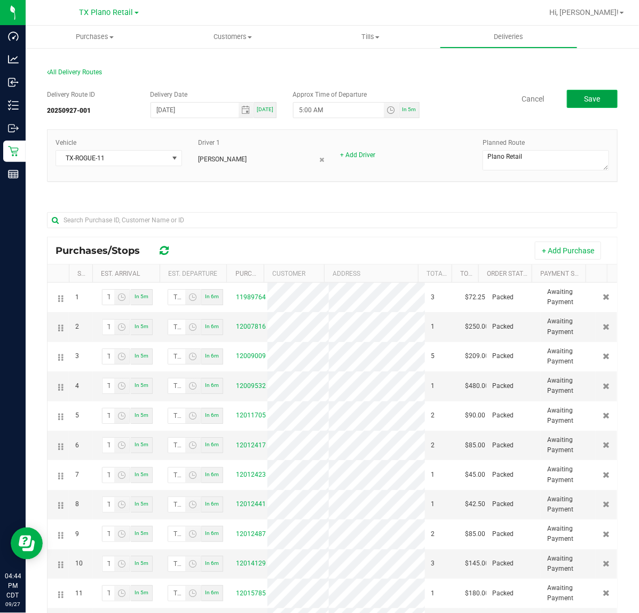
click at [585, 103] on span "Save" at bounding box center [592, 99] width 16 height 9
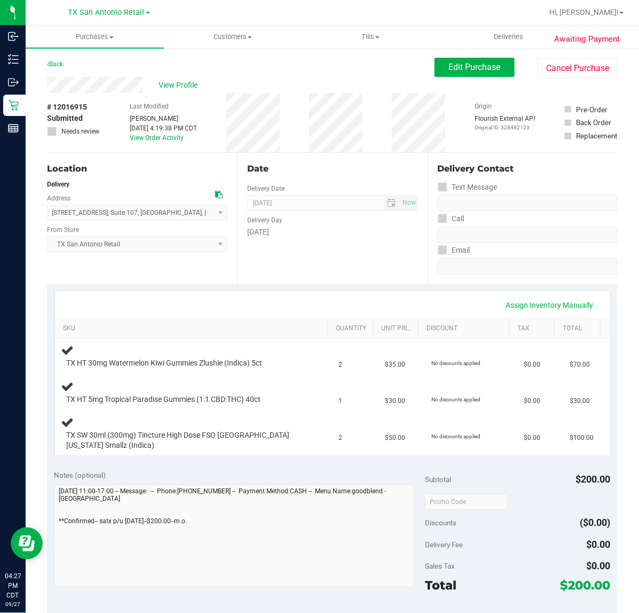
click at [342, 275] on div "Date Delivery Date [DATE] Now [DATE] 07:00 AM Now Delivery Day [DATE]" at bounding box center [332, 218] width 190 height 131
click at [340, 246] on div "Date Delivery Date [DATE] Now [DATE] 07:00 AM Now Delivery Day [DATE]" at bounding box center [332, 218] width 190 height 131
click at [282, 264] on div "Date Delivery Date [DATE] Now [DATE] 07:00 AM Now Delivery Day [DATE]" at bounding box center [332, 218] width 190 height 131
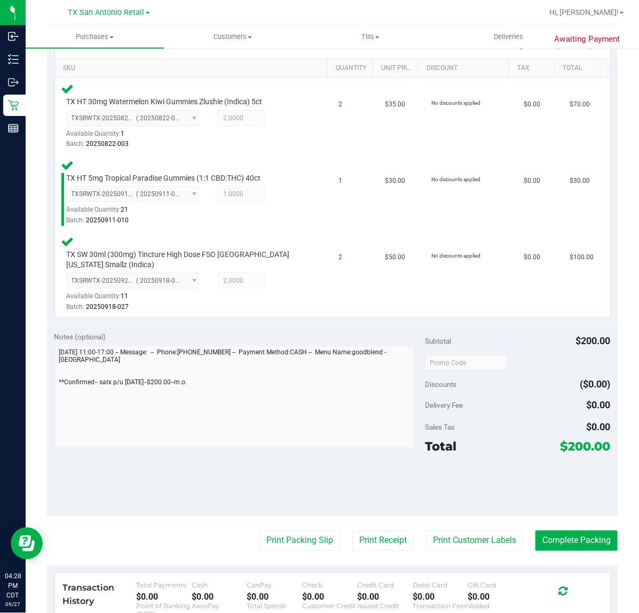
scroll to position [267, 0]
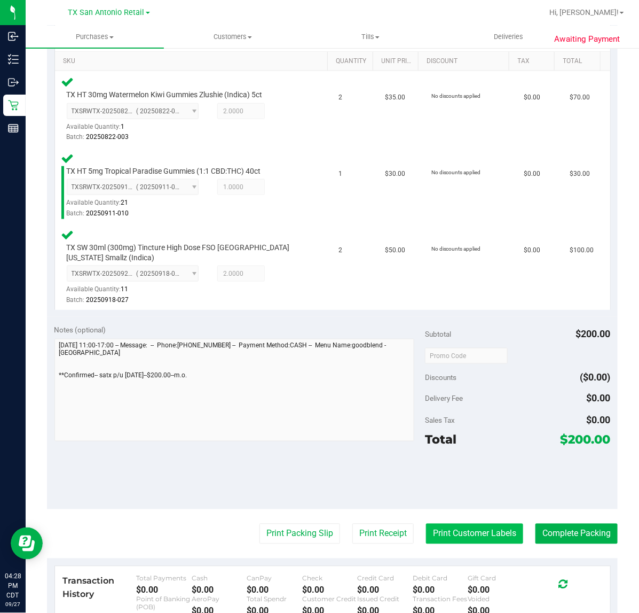
drag, startPoint x: 448, startPoint y: 552, endPoint x: 449, endPoint y: 535, distance: 17.2
click at [448, 545] on purchase-details "Back Edit Purchase Cancel Purchase View Profile # 12016915 Submitted Needs revi…" at bounding box center [332, 278] width 571 height 975
click at [449, 535] on button "Print Customer Labels" at bounding box center [474, 534] width 97 height 20
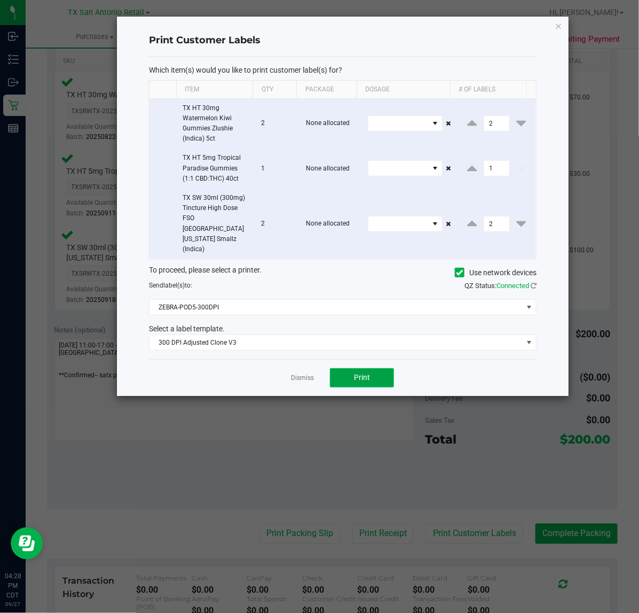
click at [363, 373] on span "Print" at bounding box center [362, 377] width 16 height 9
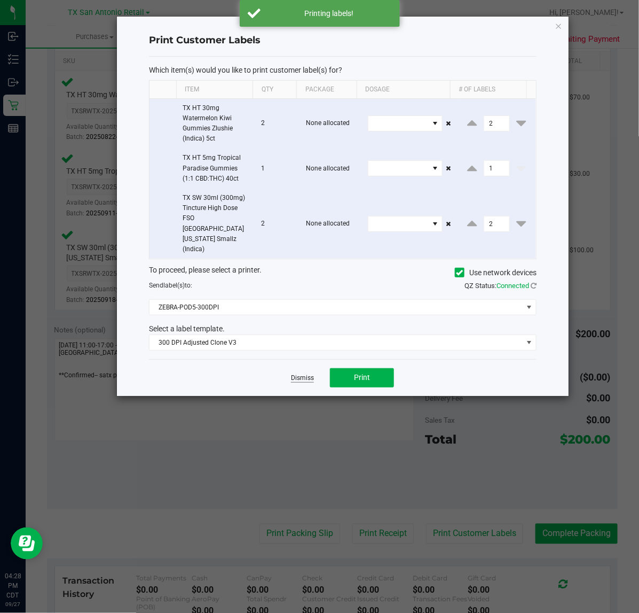
click at [306, 373] on link "Dismiss" at bounding box center [302, 377] width 23 height 9
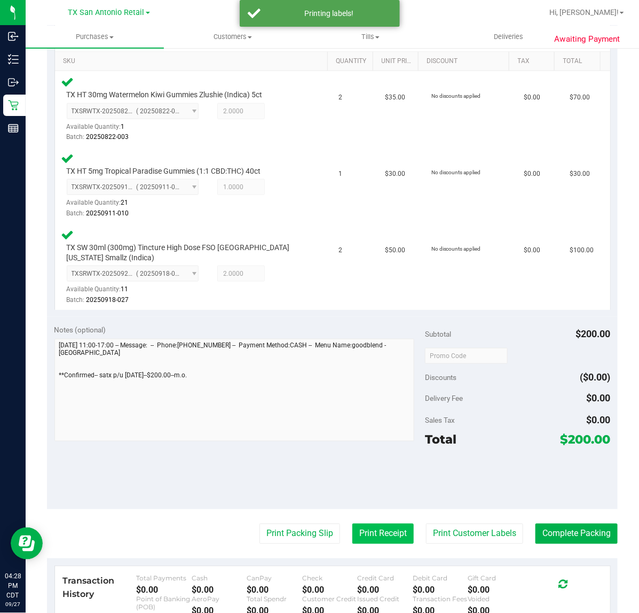
click at [384, 535] on button "Print Receipt" at bounding box center [383, 534] width 61 height 20
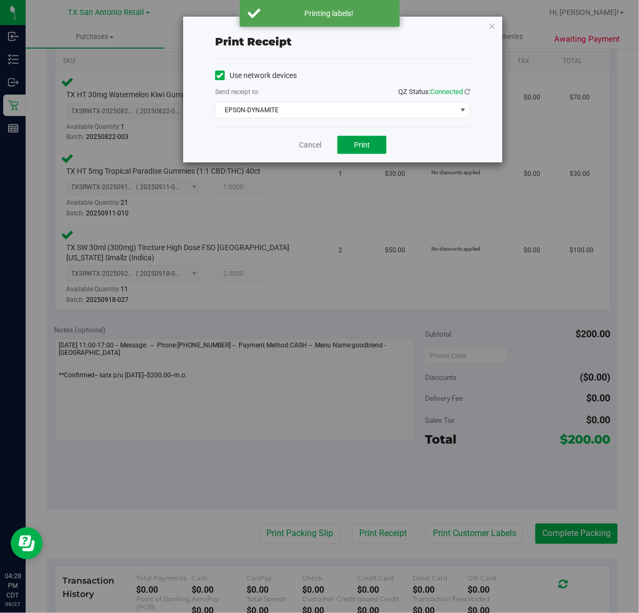
click at [352, 140] on button "Print" at bounding box center [362, 145] width 49 height 18
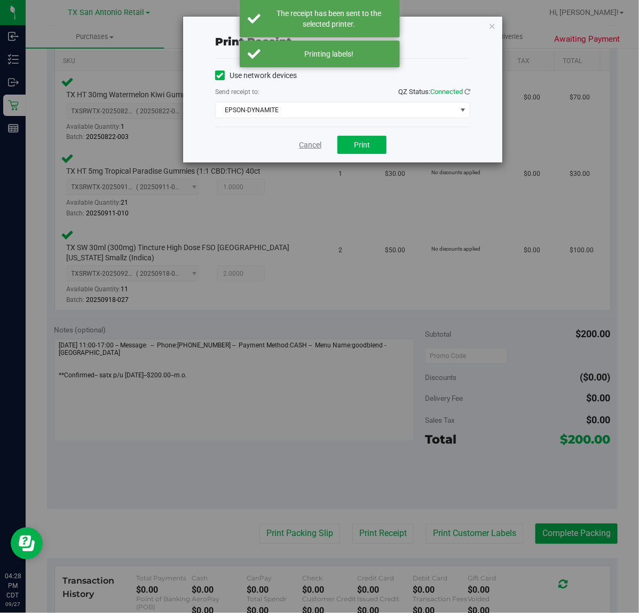
click at [311, 143] on link "Cancel" at bounding box center [310, 144] width 22 height 11
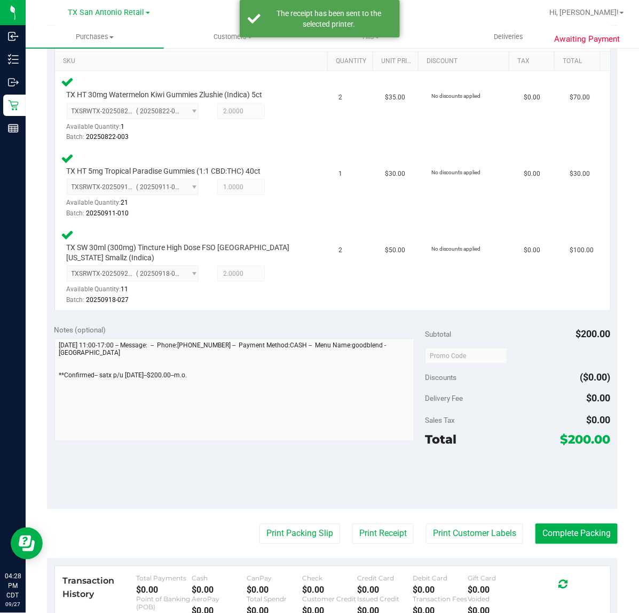
click at [314, 543] on purchase-details "Back Edit Purchase Cancel Purchase View Profile # 12016915 Submitted Needs revi…" at bounding box center [332, 278] width 571 height 975
click at [308, 533] on button "Print Packing Slip" at bounding box center [300, 534] width 81 height 20
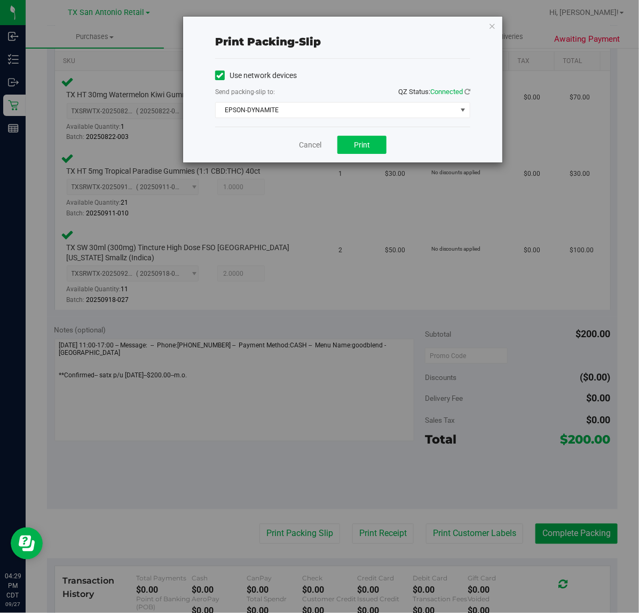
click at [377, 150] on button "Print" at bounding box center [362, 145] width 49 height 18
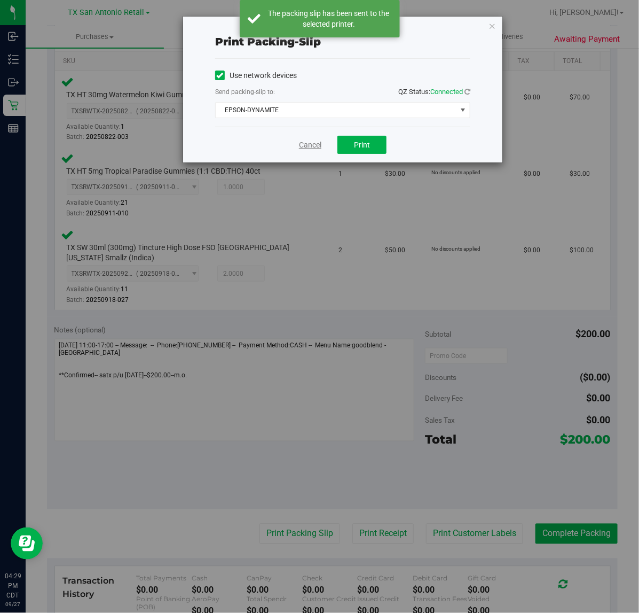
click at [311, 147] on link "Cancel" at bounding box center [310, 144] width 22 height 11
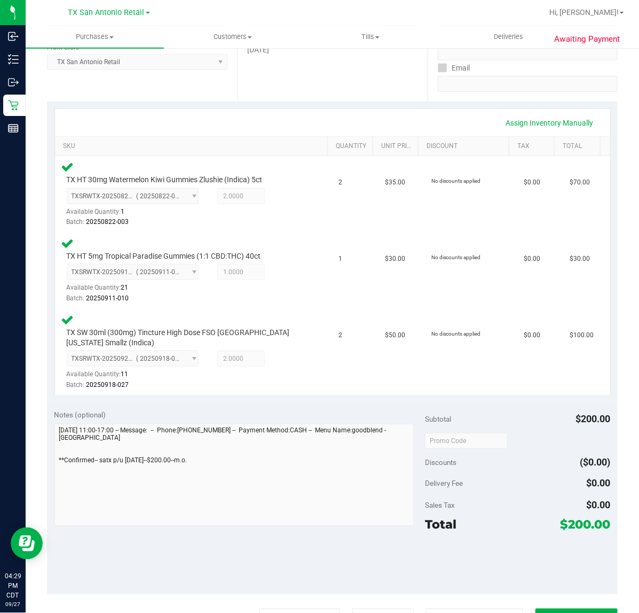
scroll to position [200, 0]
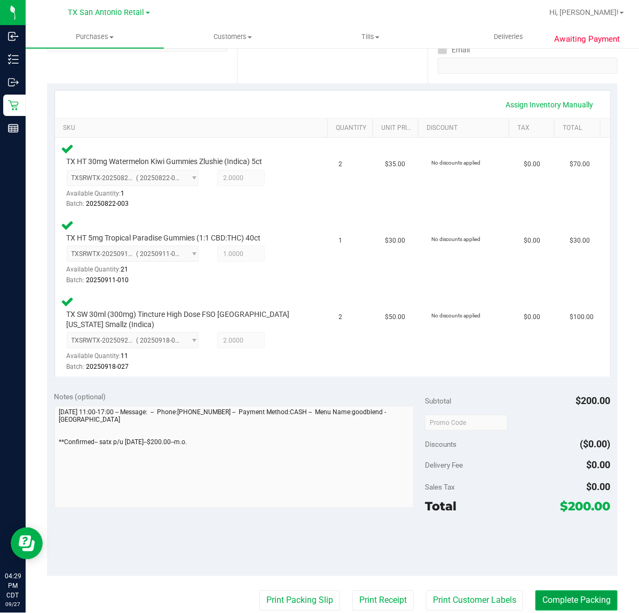
click at [548, 605] on button "Complete Packing" at bounding box center [577, 600] width 82 height 20
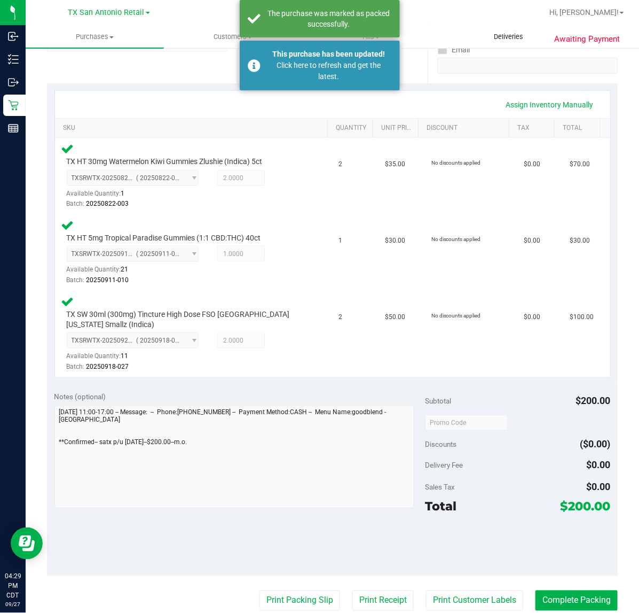
click at [525, 30] on uib-tab-heading "Deliveries" at bounding box center [509, 36] width 137 height 21
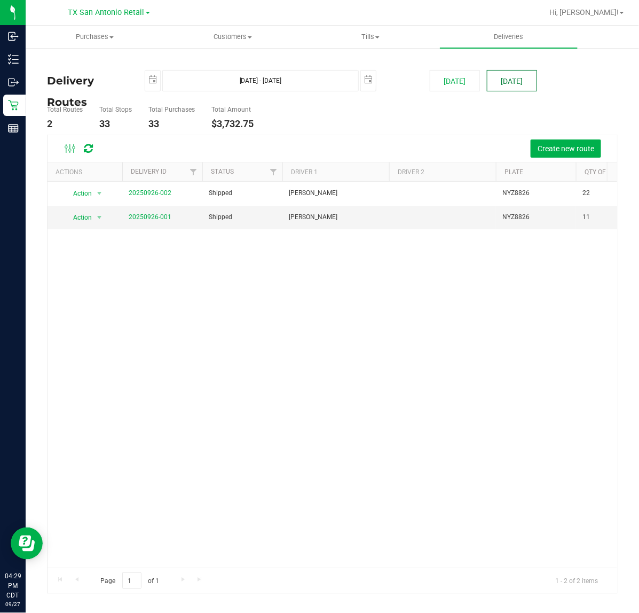
click at [513, 86] on button "[DATE]" at bounding box center [512, 80] width 50 height 21
type input "[DATE] - [DATE]"
type input "[DATE]"
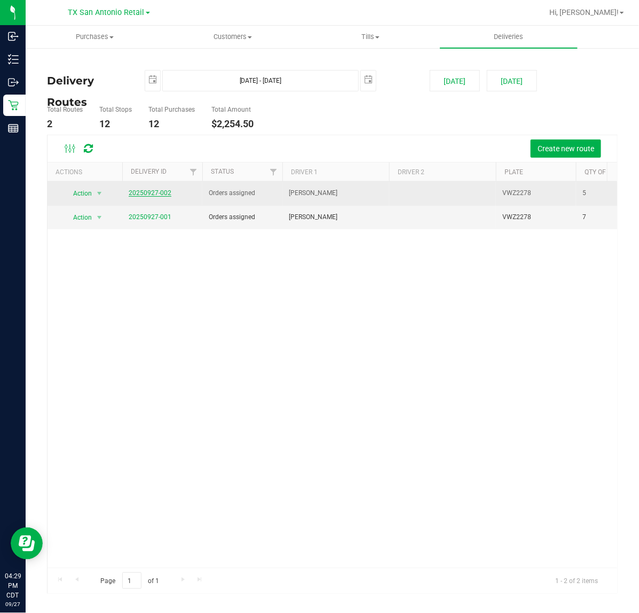
click at [138, 196] on link "20250927-002" at bounding box center [150, 192] width 43 height 7
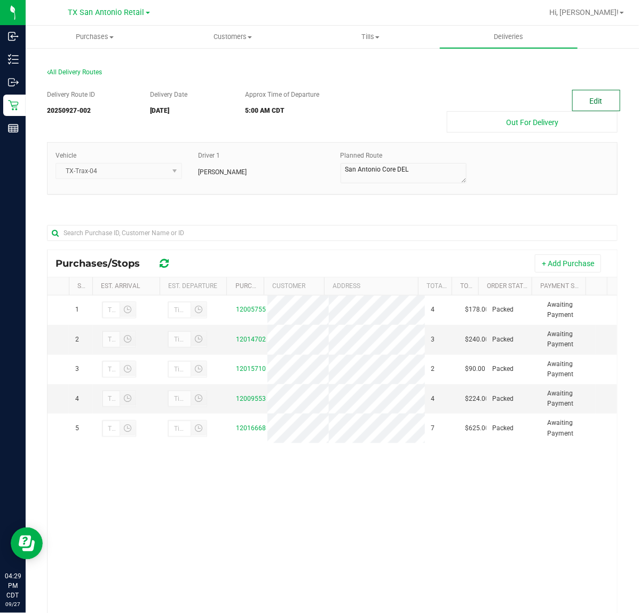
click at [594, 98] on button "Edit" at bounding box center [597, 100] width 48 height 21
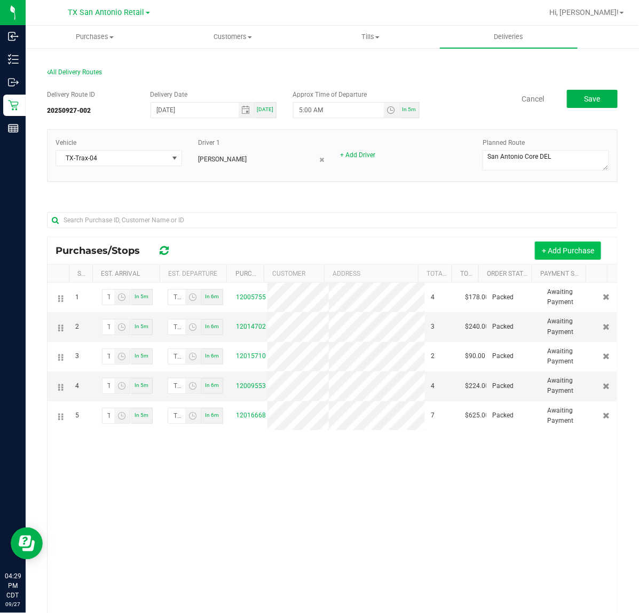
click at [551, 249] on button "+ Add Purchase" at bounding box center [568, 250] width 66 height 18
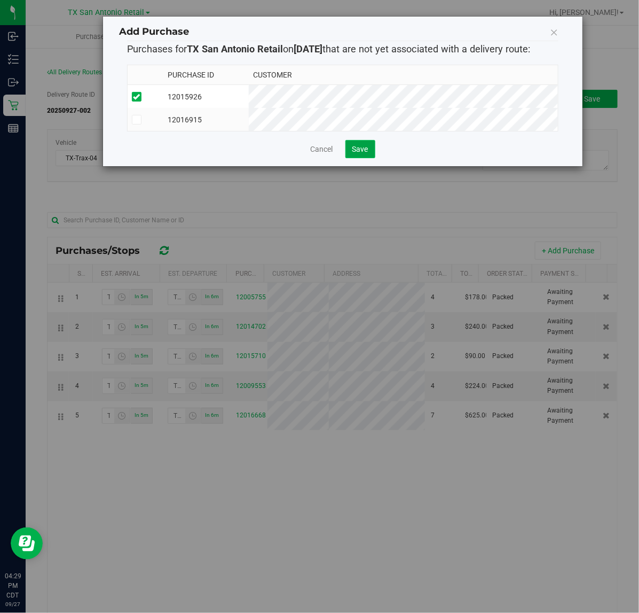
click at [359, 153] on span "Save" at bounding box center [361, 149] width 16 height 9
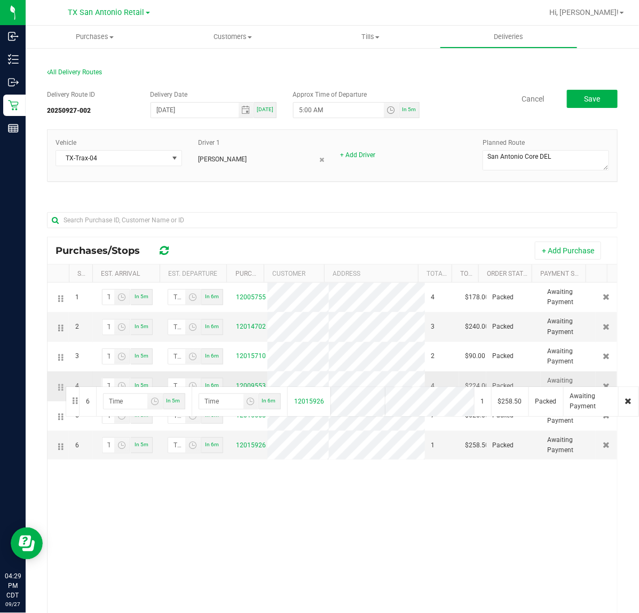
drag, startPoint x: 54, startPoint y: 447, endPoint x: 64, endPoint y: 385, distance: 62.3
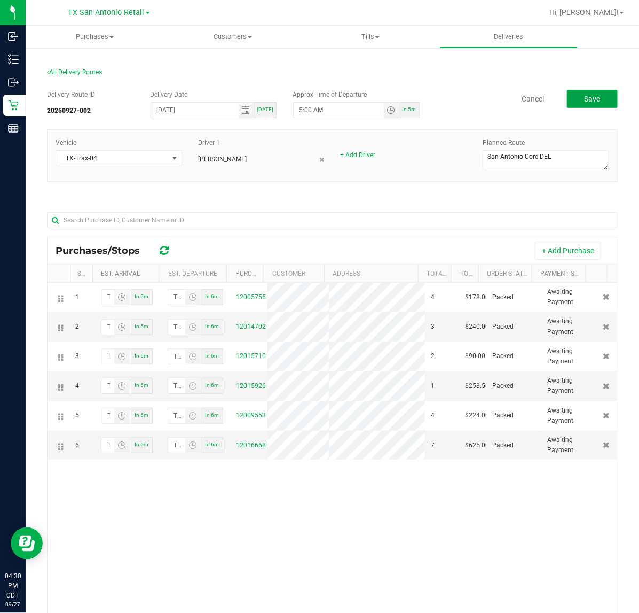
click at [567, 103] on button "Save" at bounding box center [592, 99] width 51 height 18
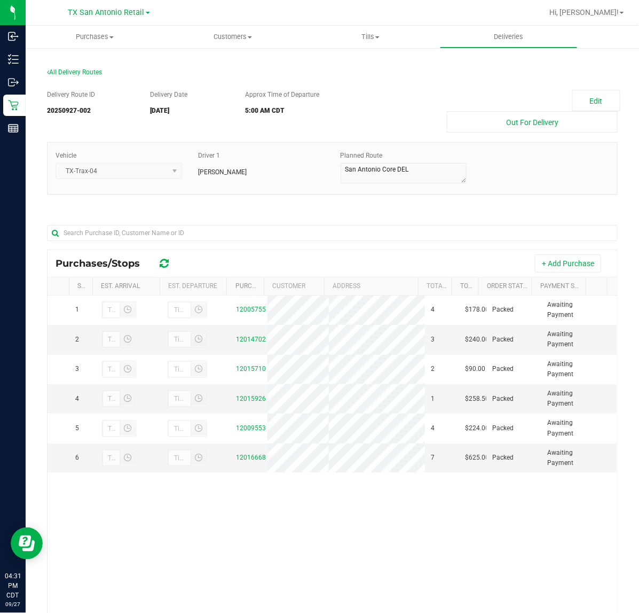
click at [453, 210] on div "Delivery Route ID 20250927-002 Delivery Date 09/28/2025 Approx Time of Departur…" at bounding box center [332, 399] width 571 height 634
click at [529, 38] on span "Deliveries" at bounding box center [509, 37] width 58 height 10
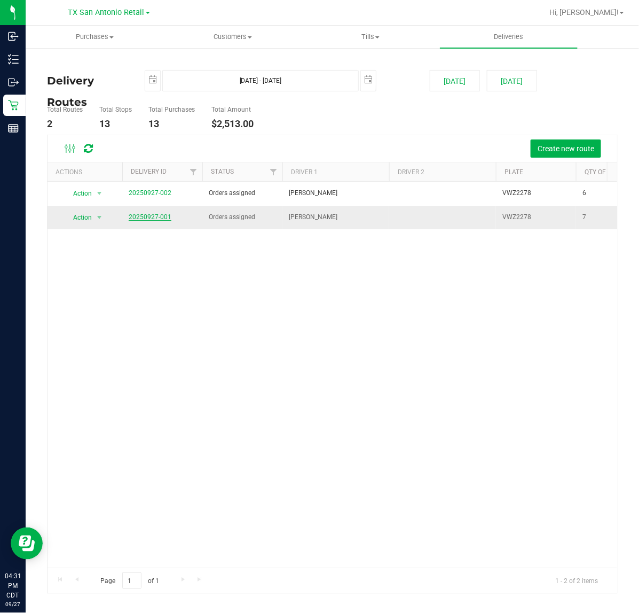
click at [160, 216] on link "20250927-001" at bounding box center [150, 216] width 43 height 7
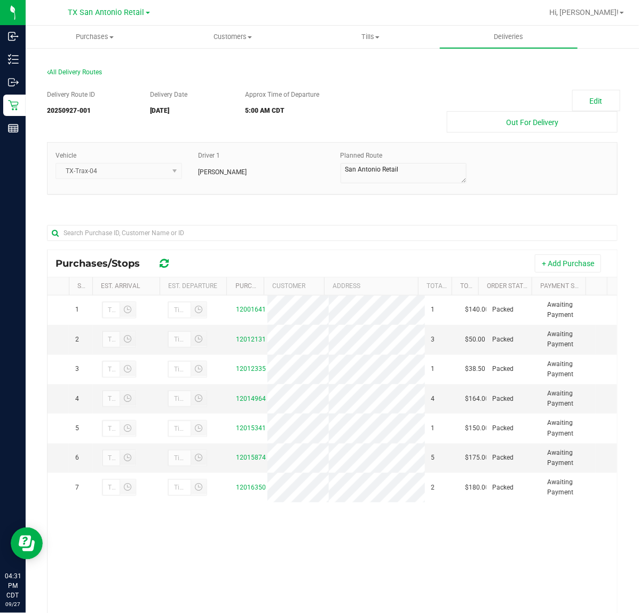
drag, startPoint x: 543, startPoint y: 264, endPoint x: 469, endPoint y: 220, distance: 86.3
click at [540, 262] on button "+ Add Purchase" at bounding box center [568, 263] width 66 height 18
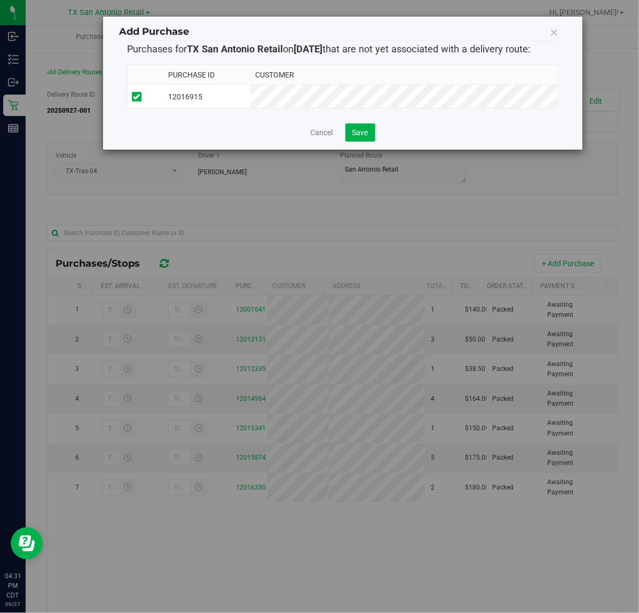
click at [363, 150] on div "Add Purchase Purchases for TX San Antonio Retail on 9/28/2025 that are not yet …" at bounding box center [343, 83] width 480 height 133
click at [369, 132] on button "Save" at bounding box center [361, 132] width 30 height 18
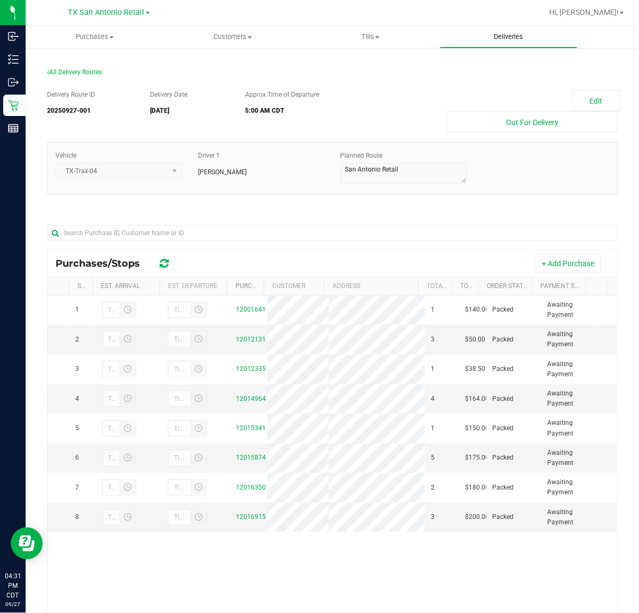
click at [526, 43] on uib-tab-heading "Deliveries" at bounding box center [509, 36] width 137 height 21
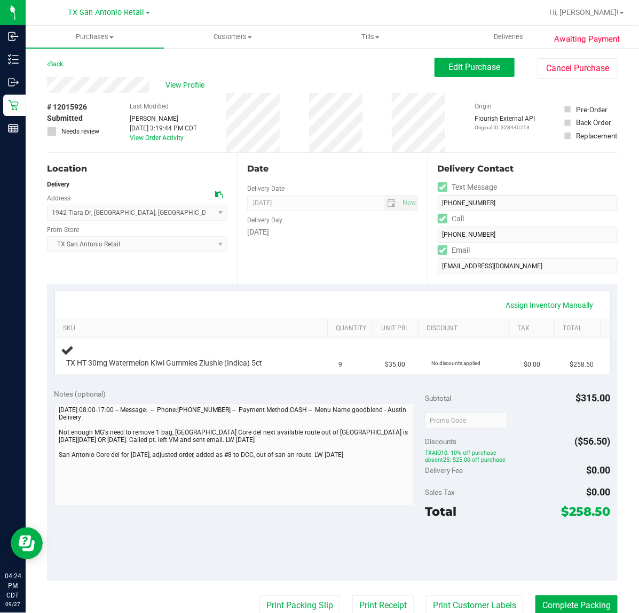
click at [327, 259] on div "Date Delivery Date [DATE] Now [DATE] 07:00 AM Now Delivery Day [DATE]" at bounding box center [332, 218] width 190 height 131
click at [385, 294] on div "Assign Inventory Manually" at bounding box center [333, 304] width 556 height 27
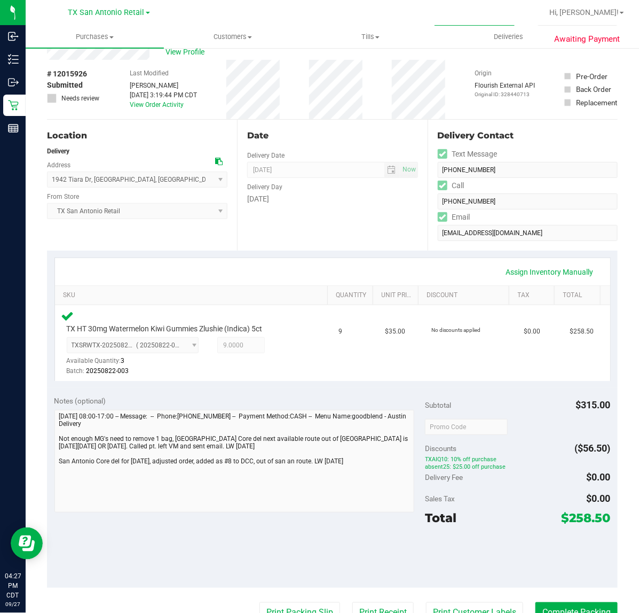
scroll to position [67, 0]
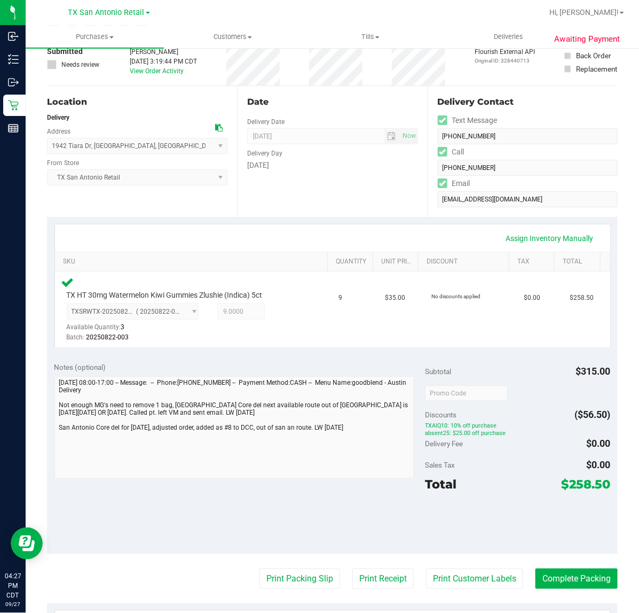
click at [441, 589] on purchase-details "Back Edit Purchase Cancel Purchase View Profile # 12015926 Submitted Needs revi…" at bounding box center [332, 401] width 571 height 820
click at [444, 581] on button "Print Customer Labels" at bounding box center [474, 578] width 97 height 20
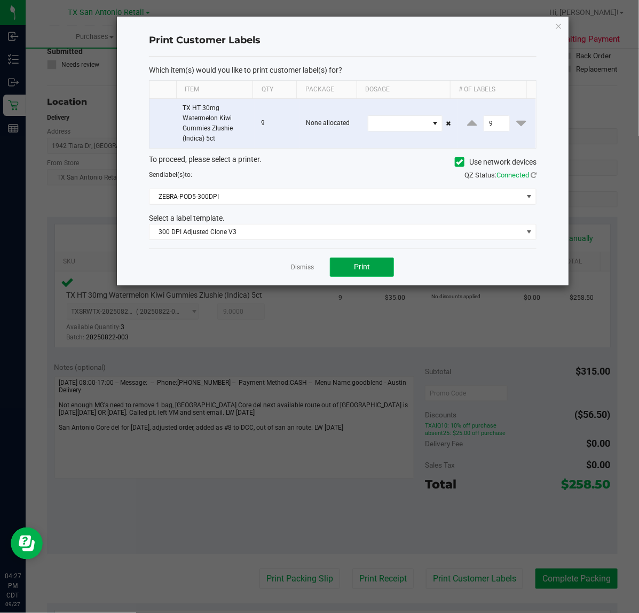
click at [342, 263] on button "Print" at bounding box center [362, 266] width 64 height 19
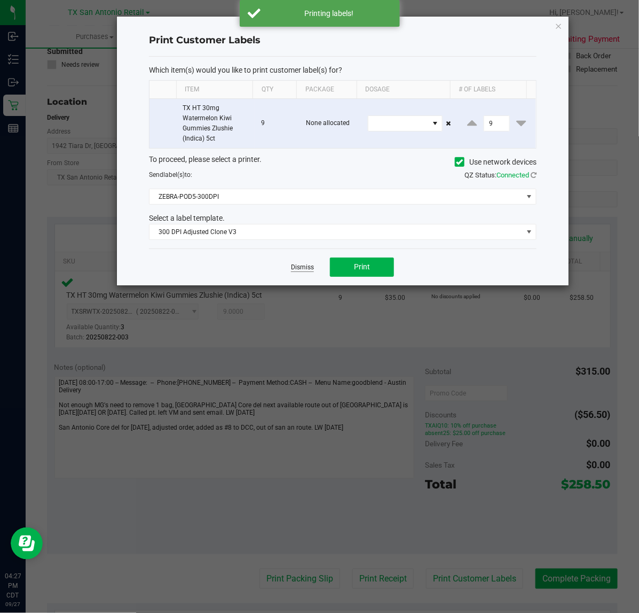
click at [313, 266] on link "Dismiss" at bounding box center [302, 267] width 23 height 9
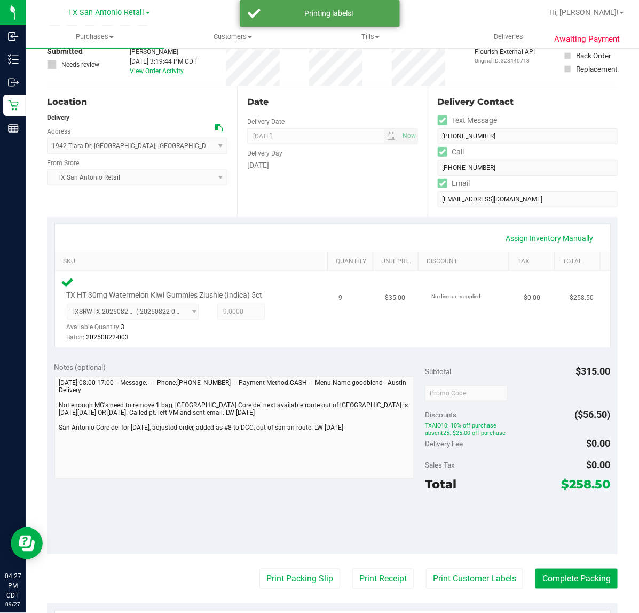
drag, startPoint x: 359, startPoint y: 582, endPoint x: 380, endPoint y: 338, distance: 245.1
click at [359, 565] on purchase-details "Back Edit Purchase Cancel Purchase View Profile # 12015926 Submitted Needs revi…" at bounding box center [332, 401] width 571 height 820
drag, startPoint x: 354, startPoint y: 588, endPoint x: 358, endPoint y: 573, distance: 15.6
click at [358, 573] on button "Print Receipt" at bounding box center [383, 578] width 61 height 20
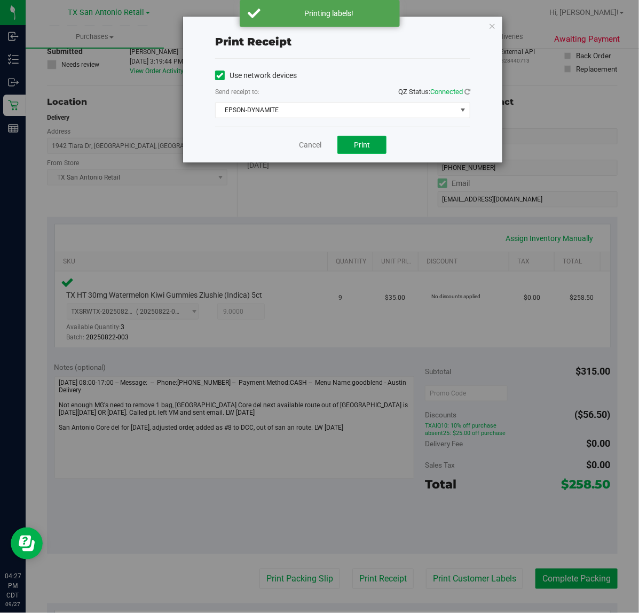
click at [364, 147] on span "Print" at bounding box center [362, 144] width 16 height 9
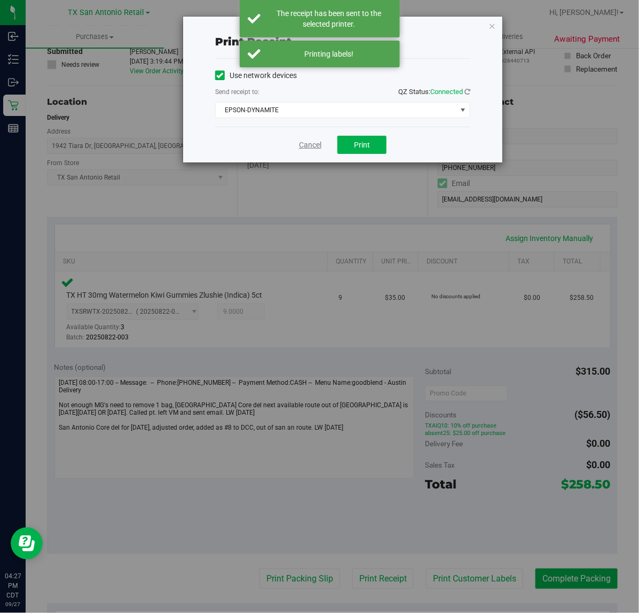
click at [313, 147] on link "Cancel" at bounding box center [310, 144] width 22 height 11
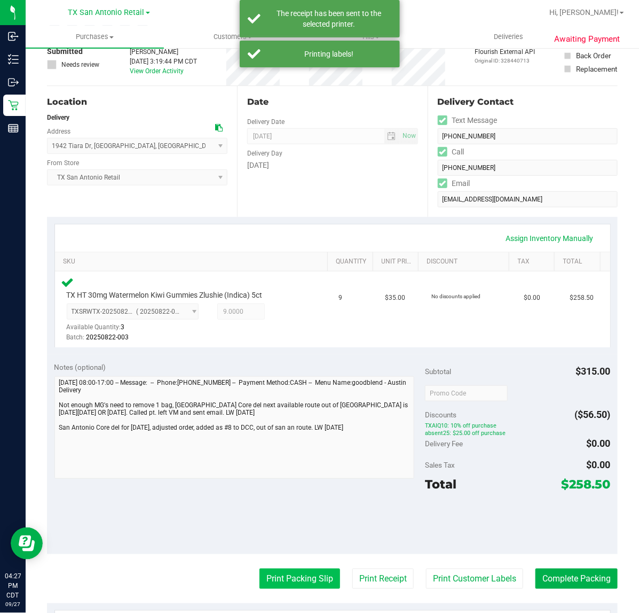
drag, startPoint x: 285, startPoint y: 593, endPoint x: 289, endPoint y: 578, distance: 15.6
click at [285, 591] on purchase-details "Back Edit Purchase Cancel Purchase View Profile # 12015926 Submitted Needs revi…" at bounding box center [332, 401] width 571 height 820
click at [289, 577] on button "Print Packing Slip" at bounding box center [300, 578] width 81 height 20
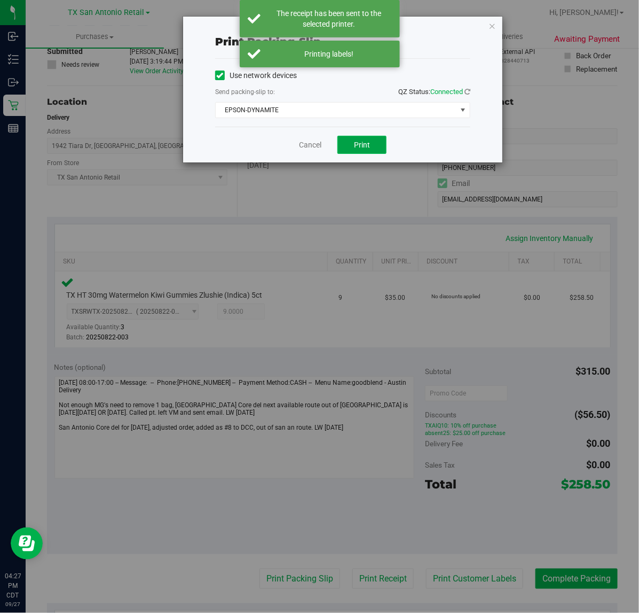
click at [369, 146] on span "Print" at bounding box center [362, 144] width 16 height 9
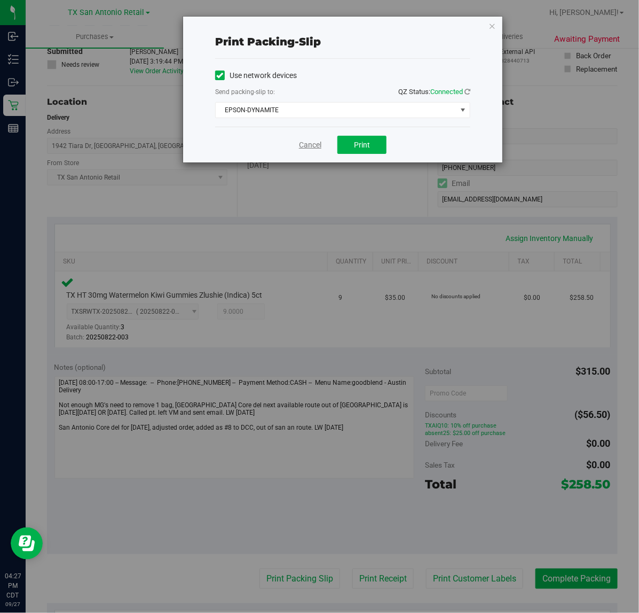
click at [310, 150] on link "Cancel" at bounding box center [310, 144] width 22 height 11
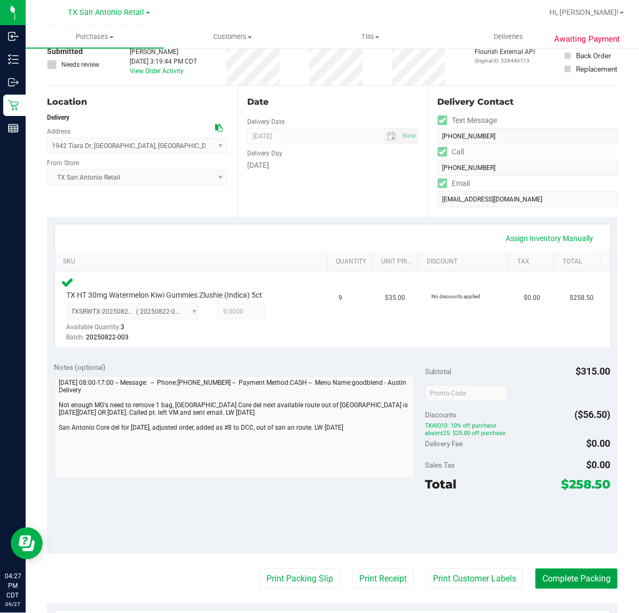
click at [551, 579] on button "Complete Packing" at bounding box center [577, 578] width 82 height 20
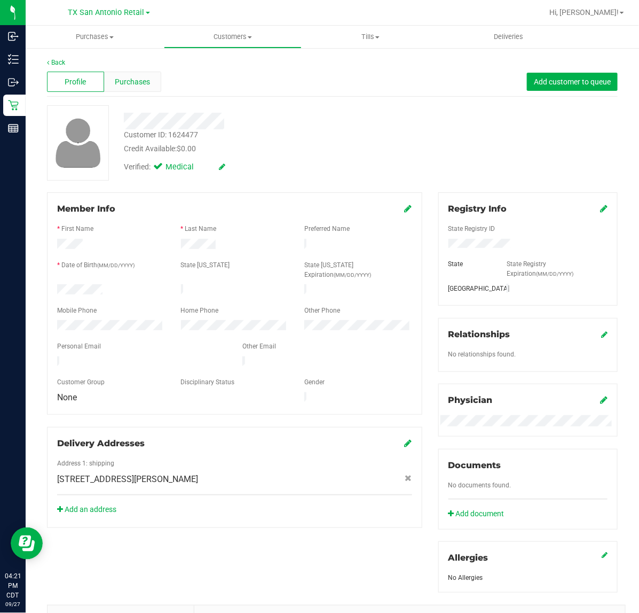
click at [134, 81] on span "Purchases" at bounding box center [132, 81] width 35 height 11
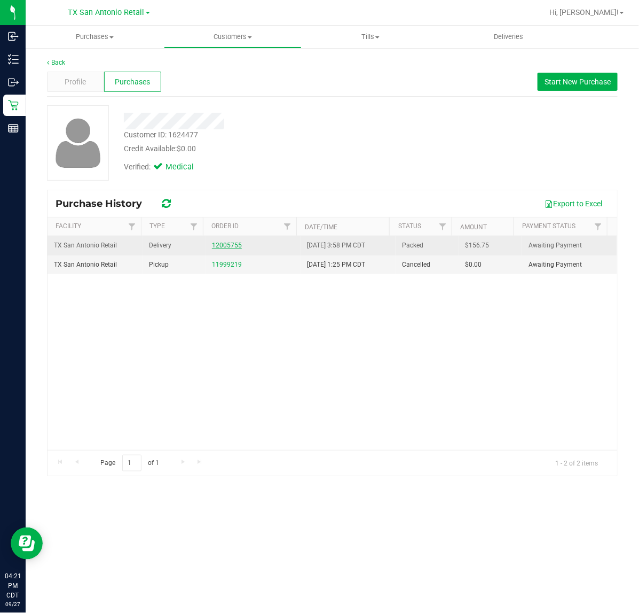
click at [227, 247] on link "12005755" at bounding box center [227, 244] width 30 height 7
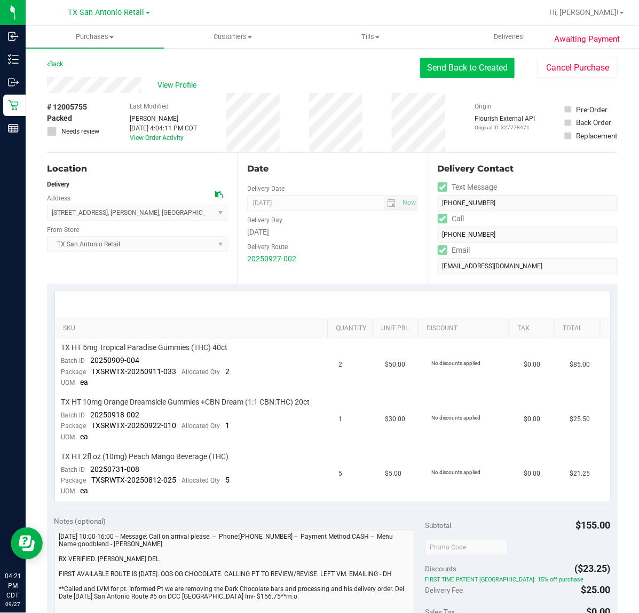
click at [469, 60] on button "Send Back to Created" at bounding box center [467, 68] width 95 height 20
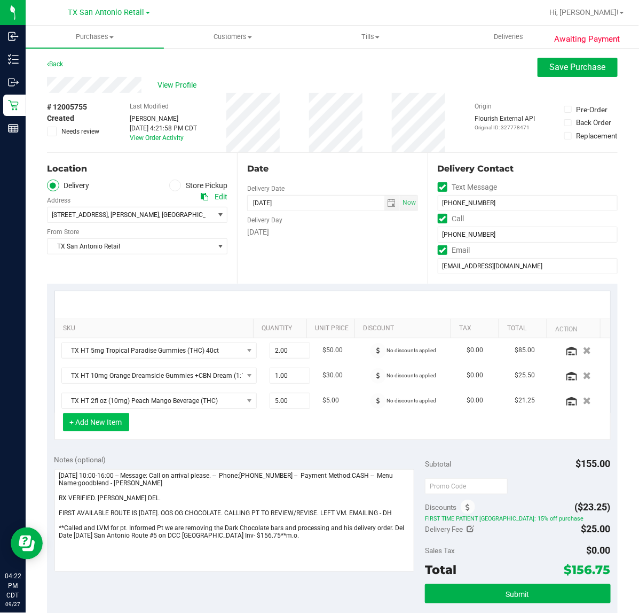
click at [107, 425] on button "+ Add New Item" at bounding box center [96, 422] width 66 height 18
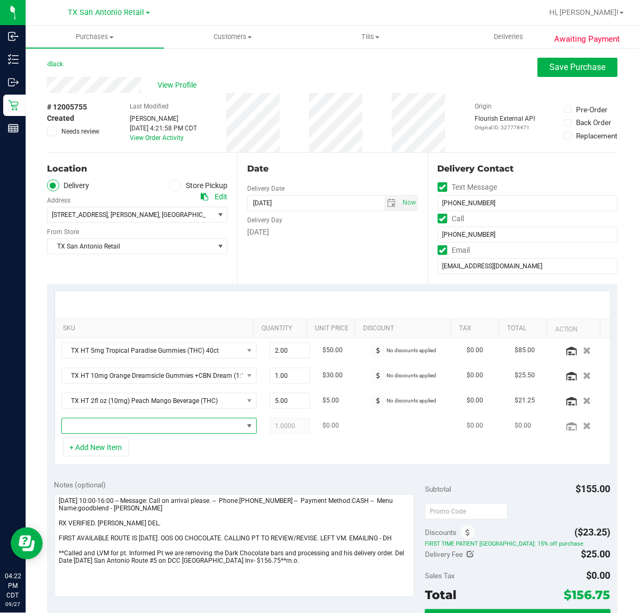
click at [153, 423] on span "NO DATA FOUND" at bounding box center [152, 425] width 181 height 15
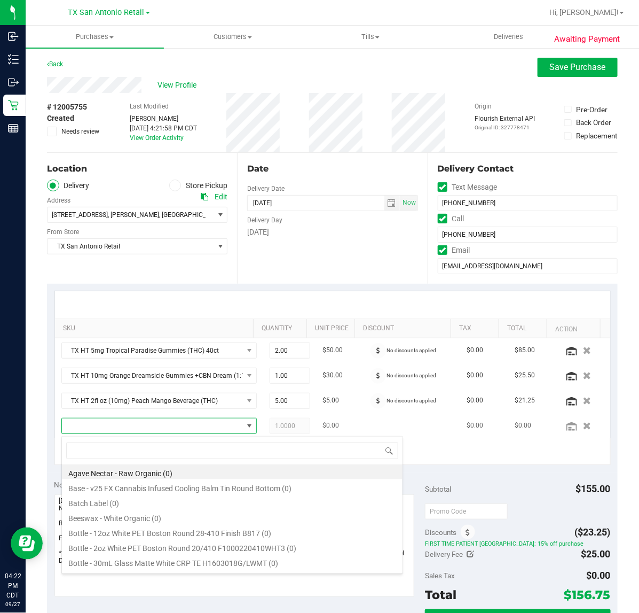
scroll to position [17, 166]
type input "mint"
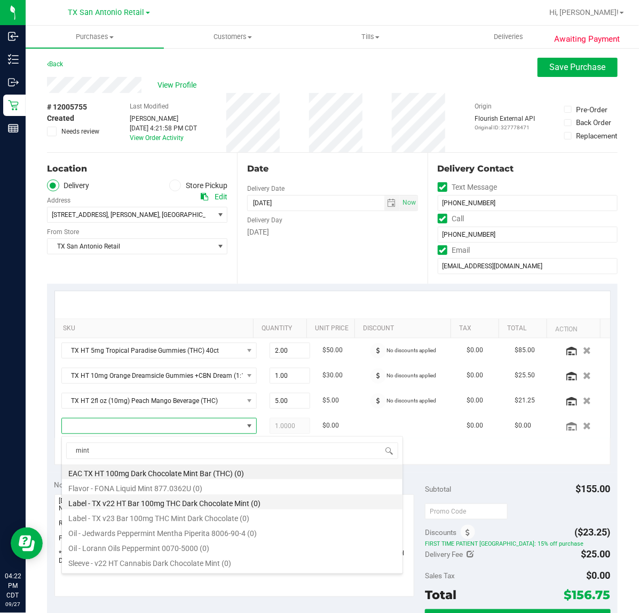
scroll to position [73, 0]
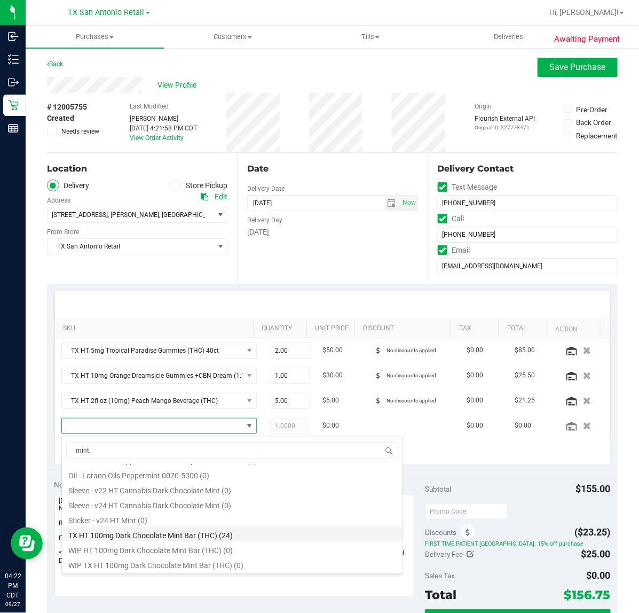
click at [229, 538] on li "TX HT 100mg Dark Chocolate Mint Bar (THC) (24)" at bounding box center [232, 533] width 341 height 15
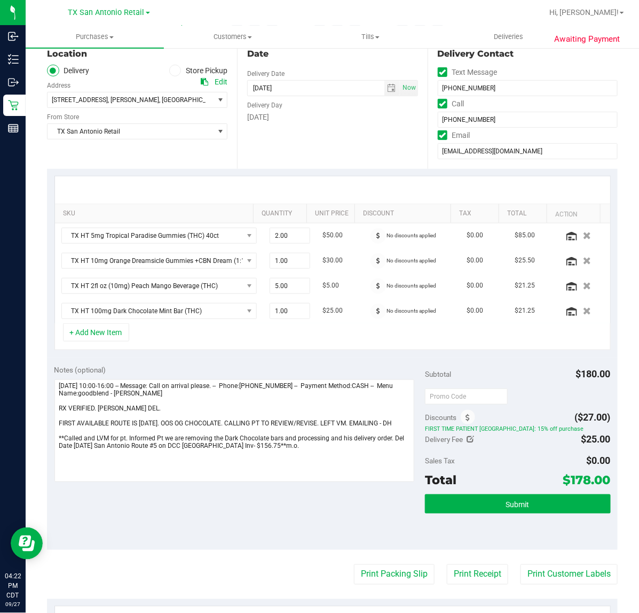
scroll to position [134, 0]
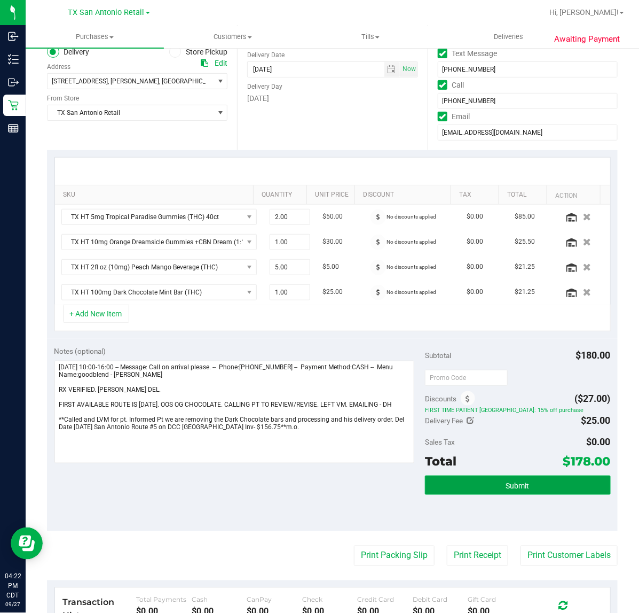
click at [517, 484] on span "Submit" at bounding box center [518, 485] width 24 height 9
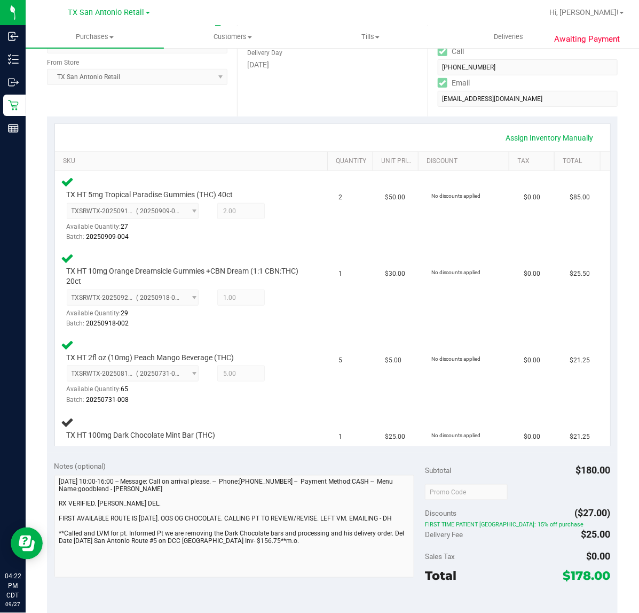
scroll to position [200, 0]
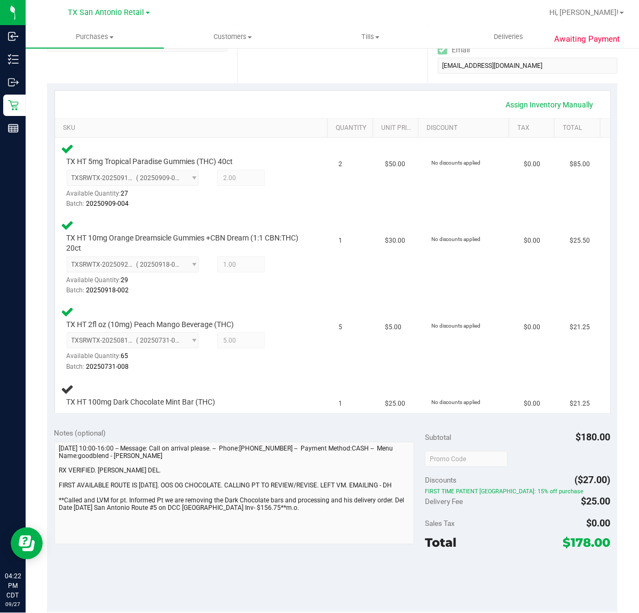
click at [551, 546] on div "Total $178.00" at bounding box center [517, 542] width 185 height 19
click at [540, 524] on div "Sales Tax $0.00" at bounding box center [517, 523] width 185 height 19
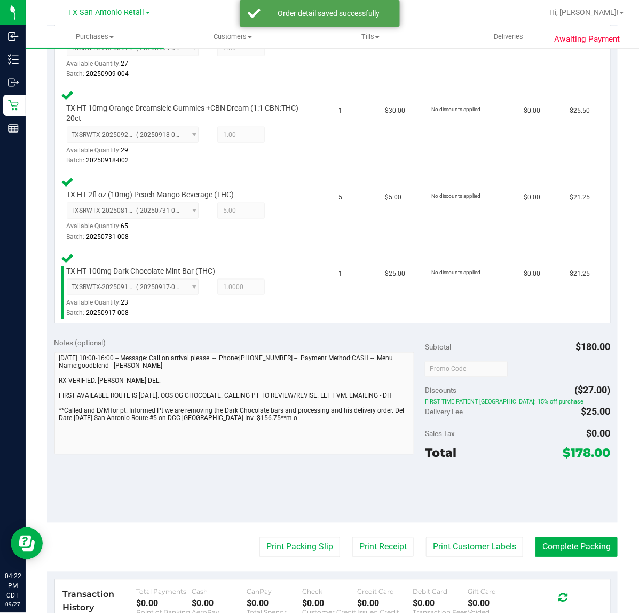
scroll to position [334, 0]
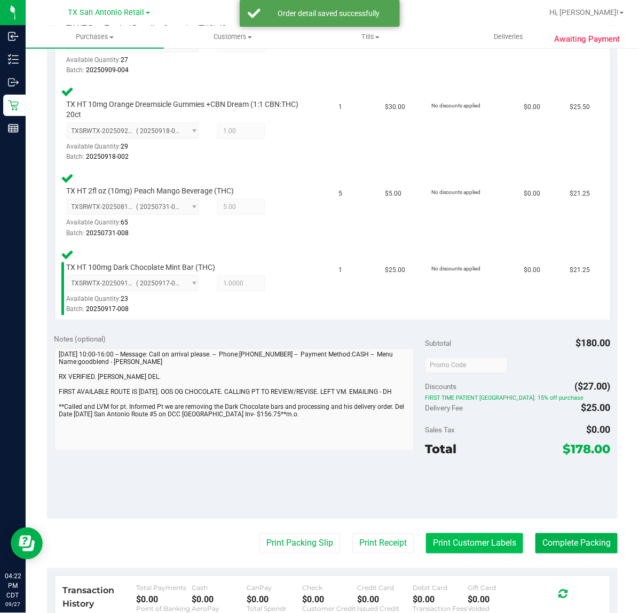
click at [456, 535] on button "Print Customer Labels" at bounding box center [474, 543] width 97 height 20
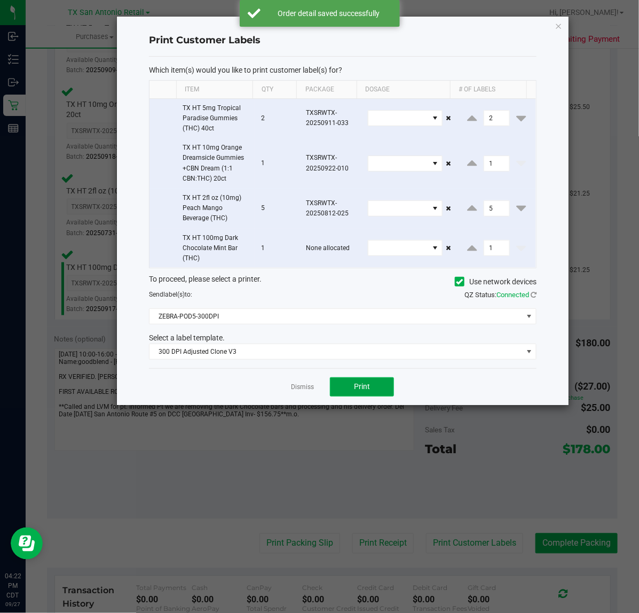
click at [344, 383] on button "Print" at bounding box center [362, 386] width 64 height 19
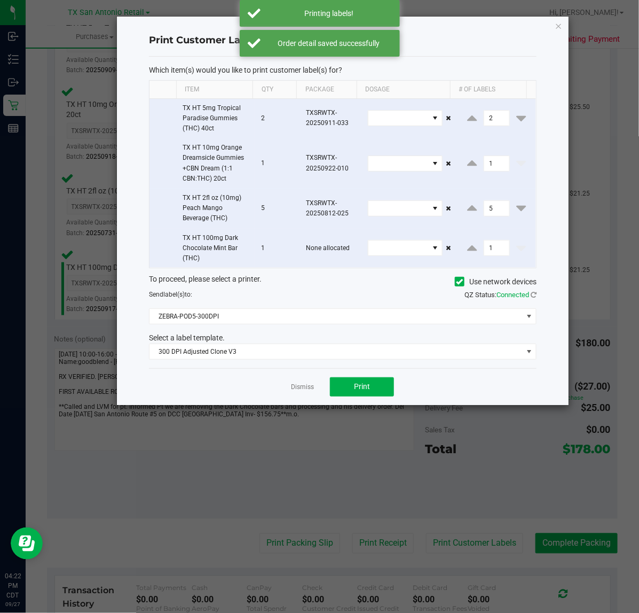
drag, startPoint x: 297, startPoint y: 378, endPoint x: 300, endPoint y: 383, distance: 6.0
click at [297, 377] on div "Dismiss Print" at bounding box center [343, 386] width 388 height 37
click at [303, 394] on div "Dismiss Print" at bounding box center [343, 386] width 388 height 37
click at [307, 384] on link "Dismiss" at bounding box center [302, 387] width 23 height 9
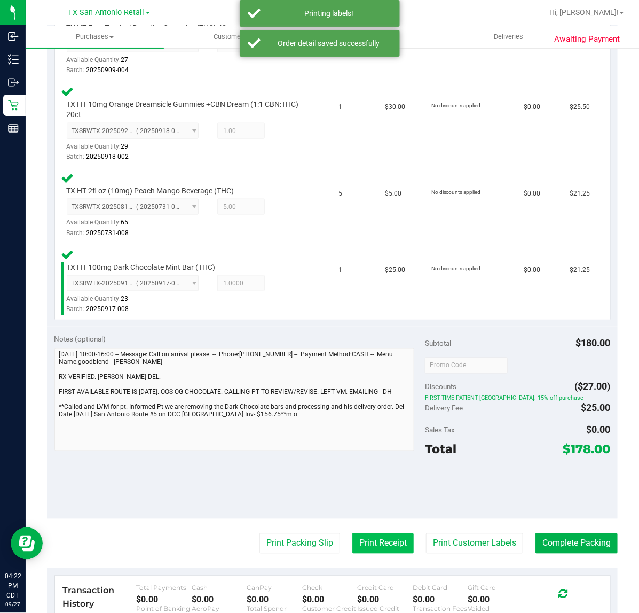
click at [353, 534] on button "Print Receipt" at bounding box center [383, 543] width 61 height 20
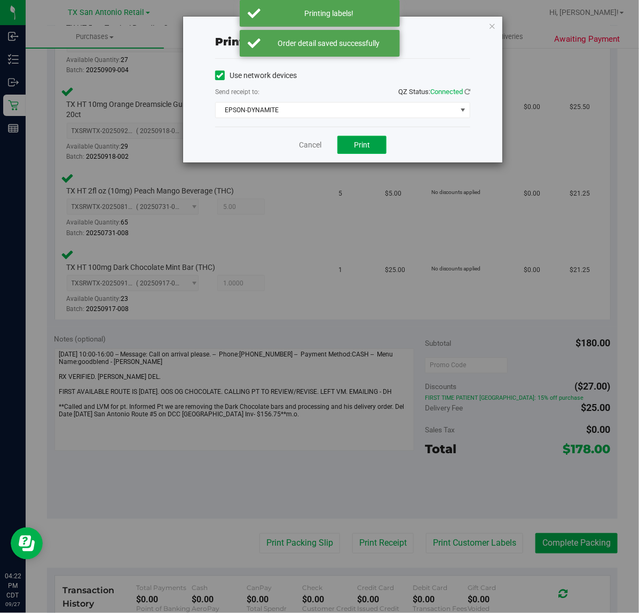
click at [368, 143] on button "Print" at bounding box center [362, 145] width 49 height 18
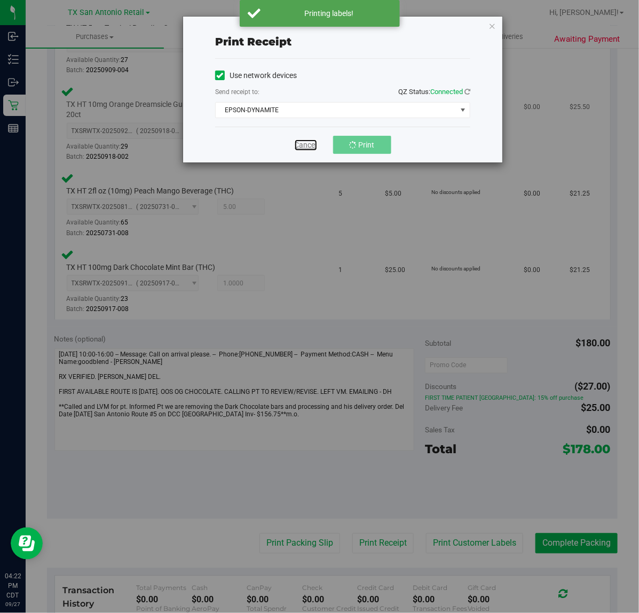
click at [305, 143] on link "Cancel" at bounding box center [306, 144] width 22 height 11
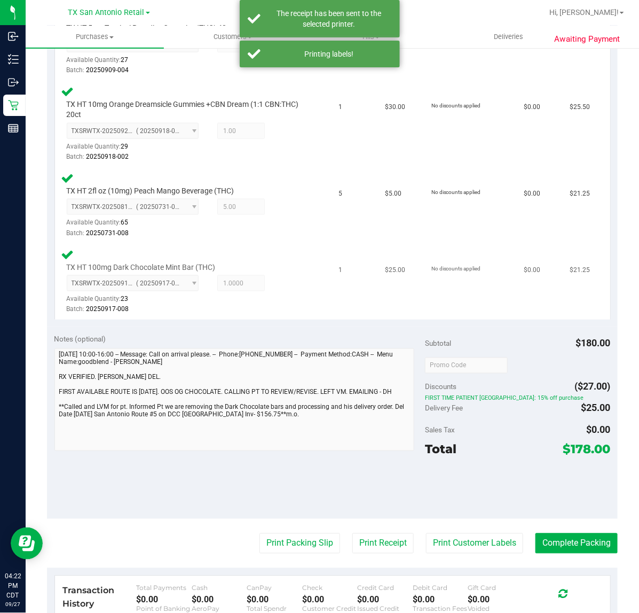
drag, startPoint x: 289, startPoint y: 538, endPoint x: 378, endPoint y: 286, distance: 267.3
click at [292, 530] on purchase-details "Back Edit Purchase Cancel Purchase View Profile # 12005755 Submitted Needs revi…" at bounding box center [332, 250] width 571 height 1052
drag, startPoint x: 310, startPoint y: 541, endPoint x: 311, endPoint y: 533, distance: 8.2
click at [311, 533] on button "Print Packing Slip" at bounding box center [300, 543] width 81 height 20
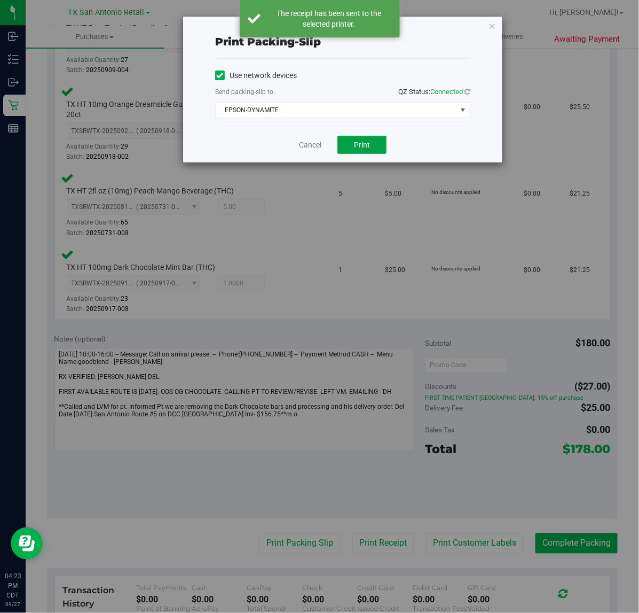
click at [371, 150] on button "Print" at bounding box center [362, 145] width 49 height 18
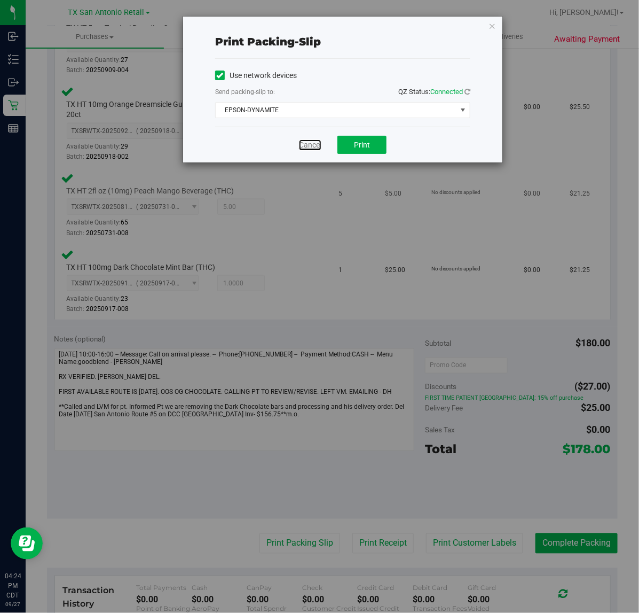
drag, startPoint x: 311, startPoint y: 145, endPoint x: 335, endPoint y: 190, distance: 50.2
click at [311, 145] on link "Cancel" at bounding box center [310, 144] width 22 height 11
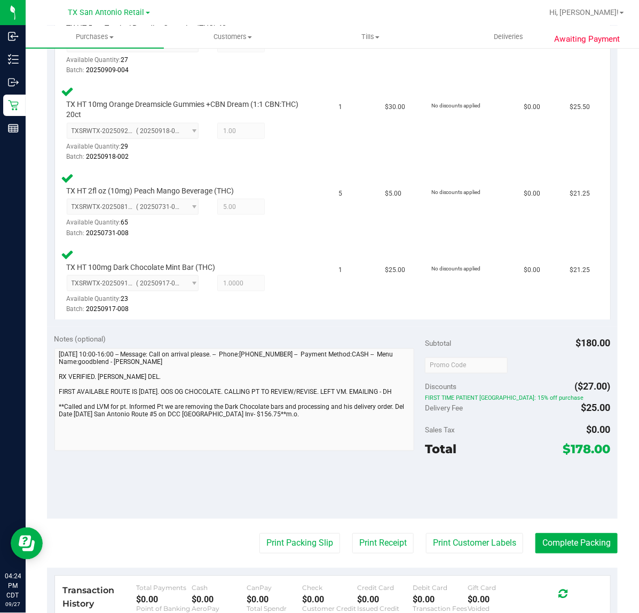
click at [583, 514] on div "Notes (optional) Subtotal $180.00 Discounts ($27.00) FIRST TIME PATIENT TX: 15%…" at bounding box center [332, 422] width 571 height 192
click at [570, 533] on button "Complete Packing" at bounding box center [577, 543] width 82 height 20
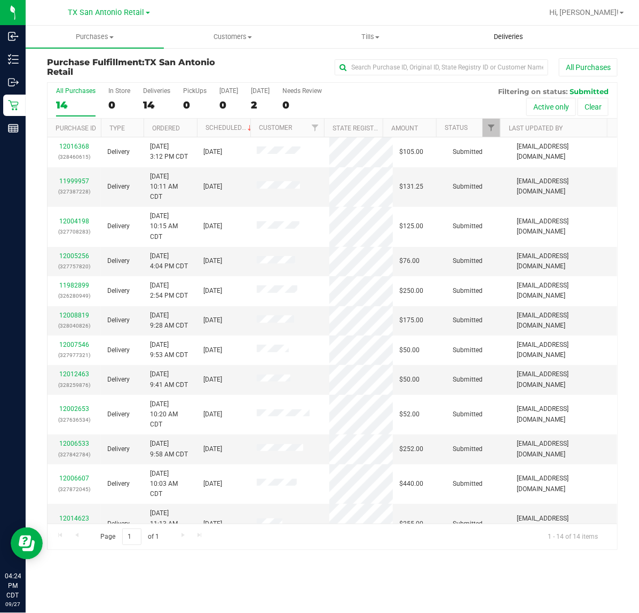
click at [519, 32] on span "Deliveries" at bounding box center [509, 37] width 58 height 10
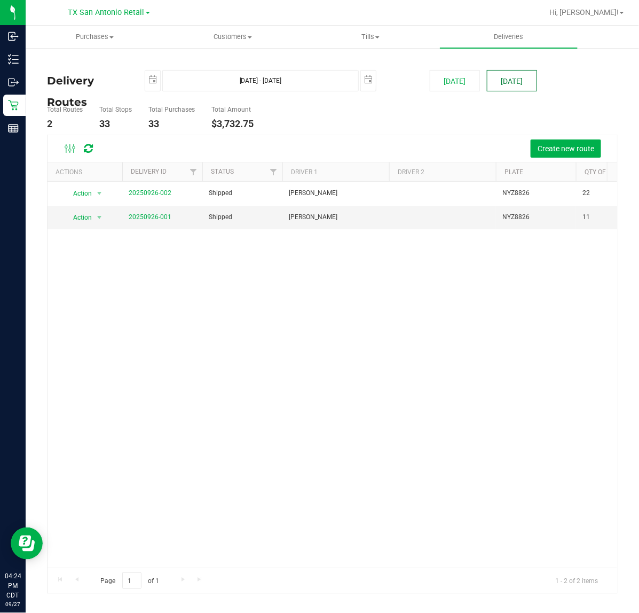
click at [514, 74] on button "[DATE]" at bounding box center [512, 80] width 50 height 21
type input "Sep 28, 2025 - Sep 28, 2025"
type input "2025-09-28"
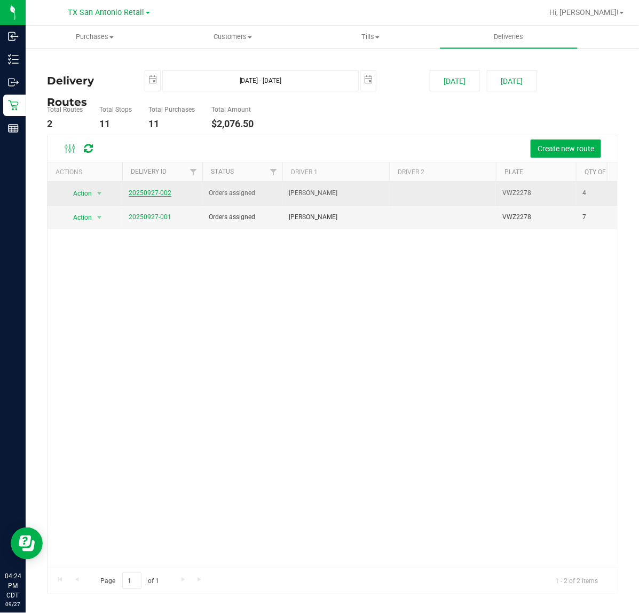
click at [147, 192] on link "20250927-002" at bounding box center [150, 192] width 43 height 7
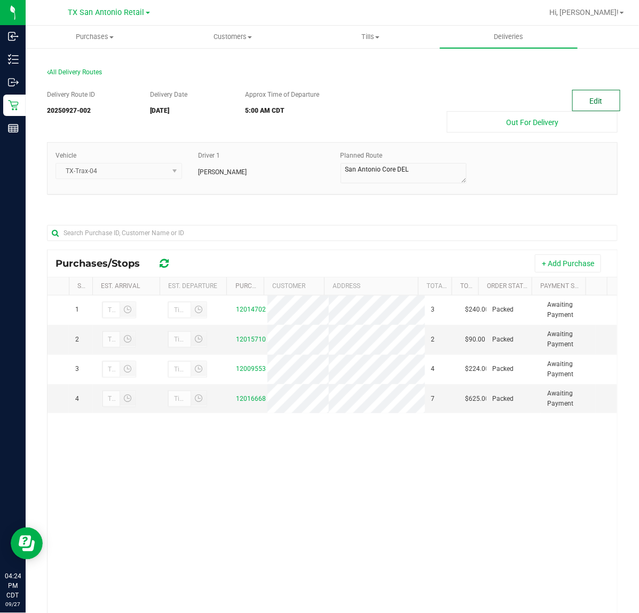
click at [585, 97] on button "Edit" at bounding box center [597, 100] width 48 height 21
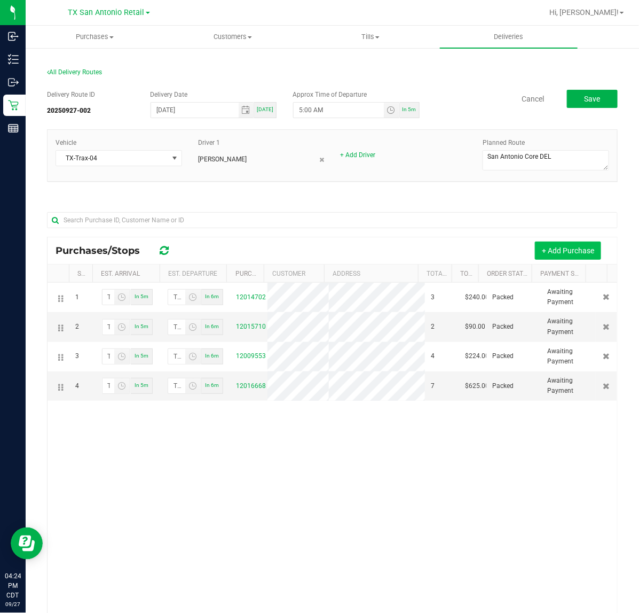
click at [552, 246] on button "+ Add Purchase" at bounding box center [568, 250] width 66 height 18
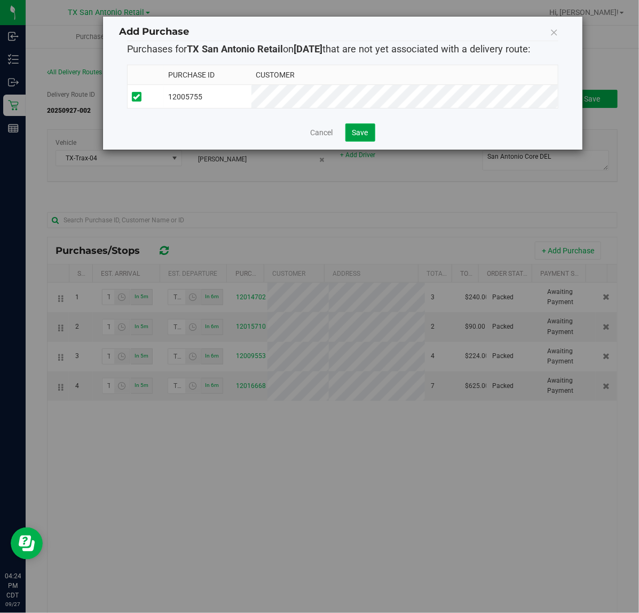
click at [364, 134] on span "Save" at bounding box center [361, 132] width 16 height 9
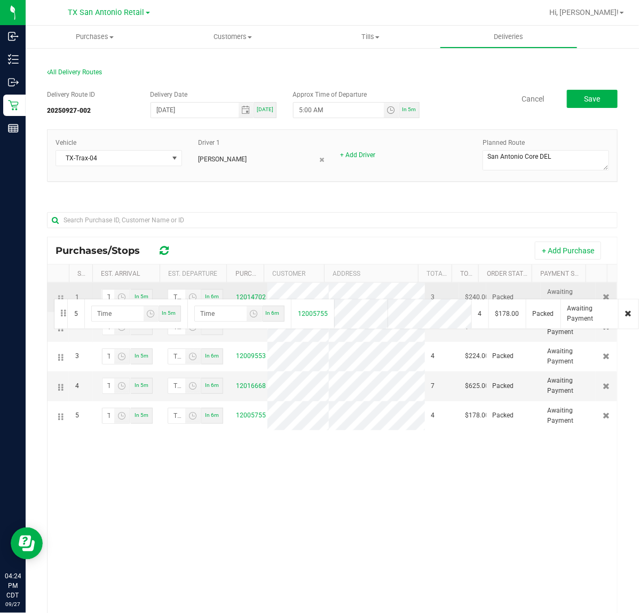
drag, startPoint x: 64, startPoint y: 416, endPoint x: 52, endPoint y: 298, distance: 118.6
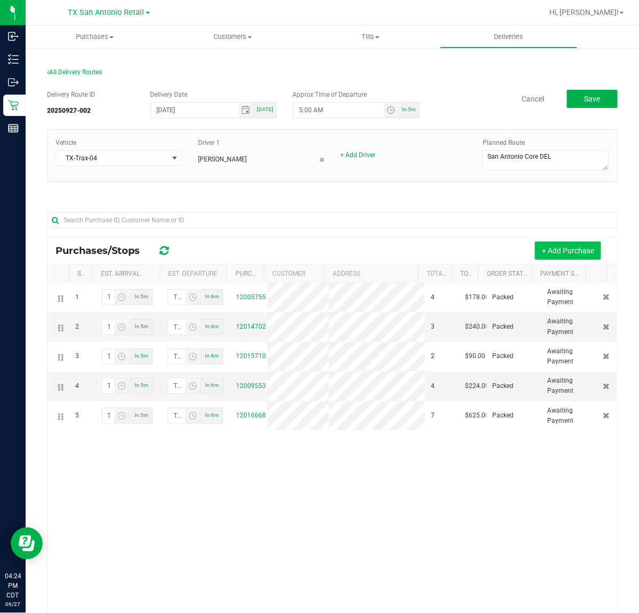
click at [544, 247] on button "+ Add Purchase" at bounding box center [568, 250] width 66 height 18
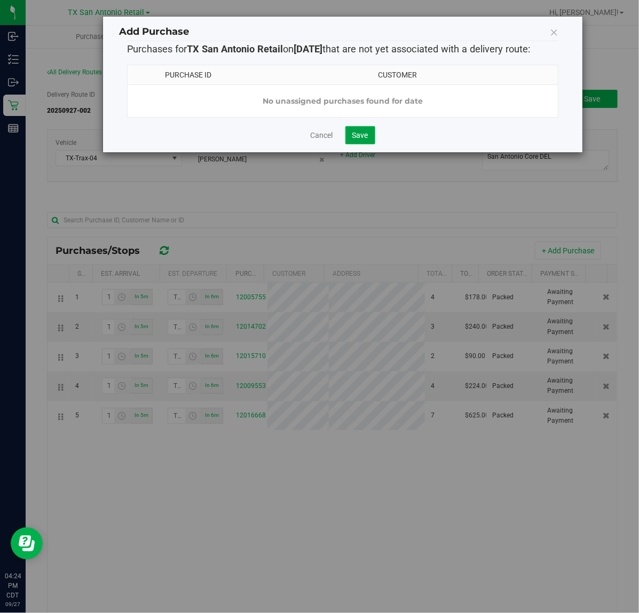
click at [360, 139] on button "Save" at bounding box center [361, 135] width 30 height 18
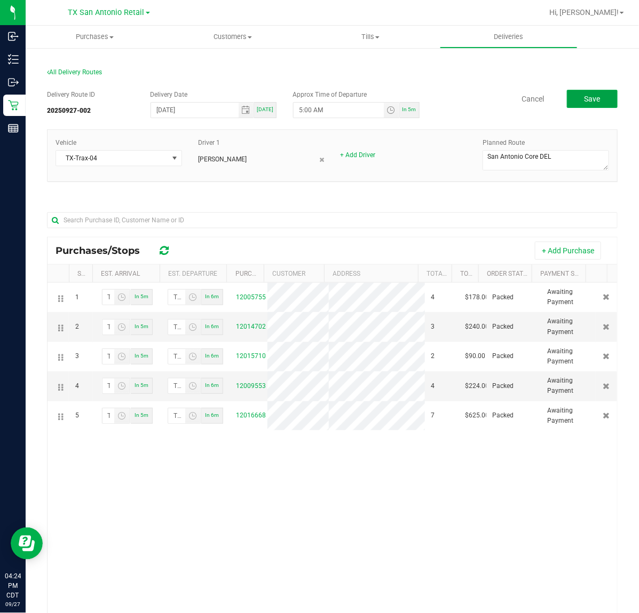
click at [602, 103] on button "Save" at bounding box center [592, 99] width 51 height 18
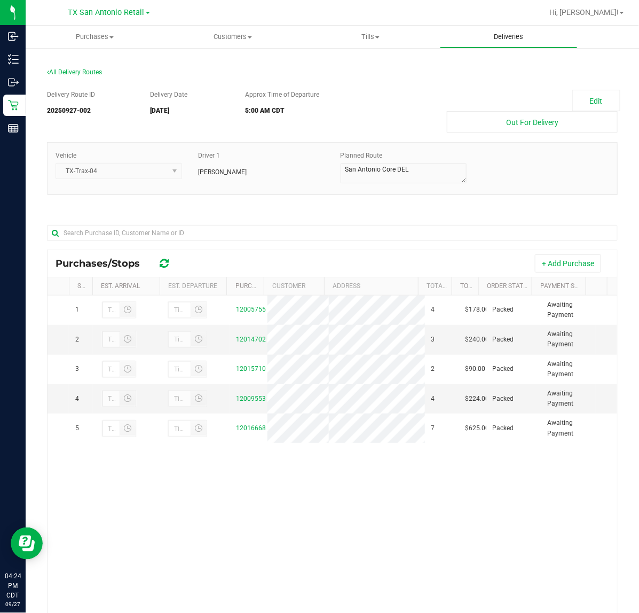
click at [519, 27] on uib-tab-heading "Deliveries" at bounding box center [509, 36] width 137 height 21
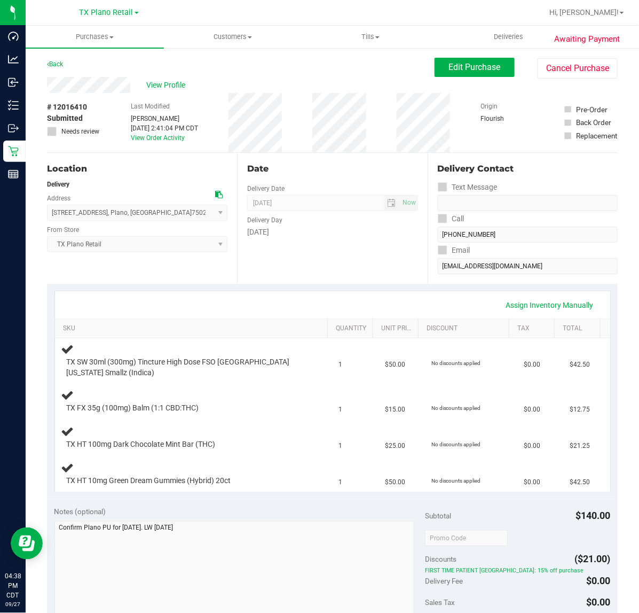
click at [366, 260] on div "Date Delivery Date [DATE] Now [DATE] 07:00 AM Now Delivery Day [DATE]" at bounding box center [332, 218] width 190 height 131
click at [266, 296] on div "Assign Inventory Manually" at bounding box center [333, 305] width 536 height 18
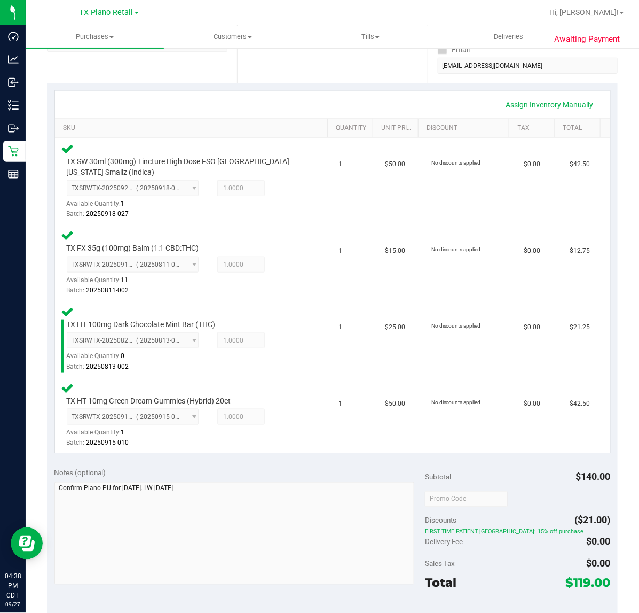
scroll to position [267, 0]
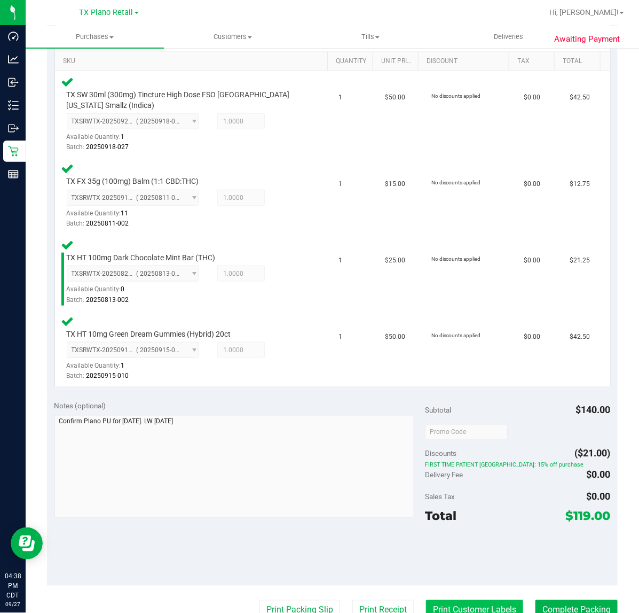
click at [493, 610] on button "Print Customer Labels" at bounding box center [474, 610] width 97 height 20
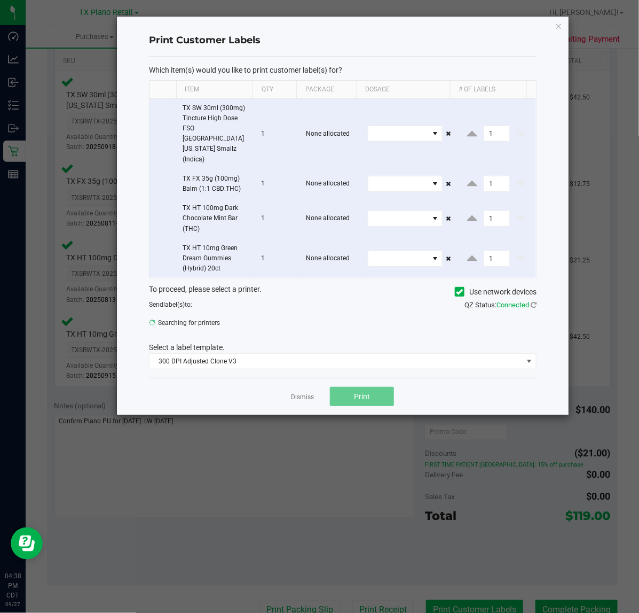
click at [493, 607] on ngb-modal-window "Print Customer Labels Which item(s) would you like to print customer label(s) f…" at bounding box center [323, 306] width 647 height 613
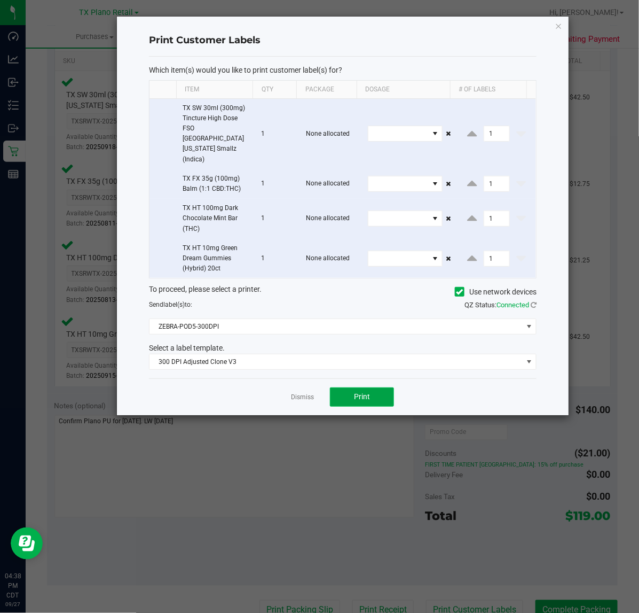
drag, startPoint x: 363, startPoint y: 376, endPoint x: 357, endPoint y: 376, distance: 6.4
click at [357, 392] on span "Print" at bounding box center [362, 396] width 16 height 9
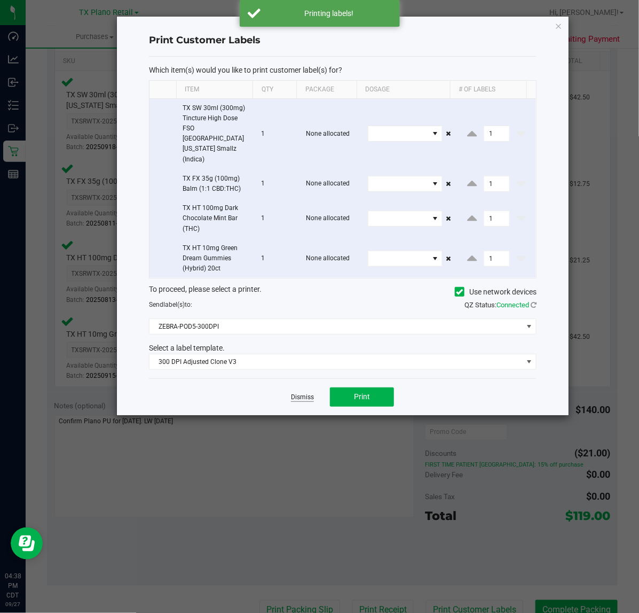
click at [311, 393] on link "Dismiss" at bounding box center [302, 397] width 23 height 9
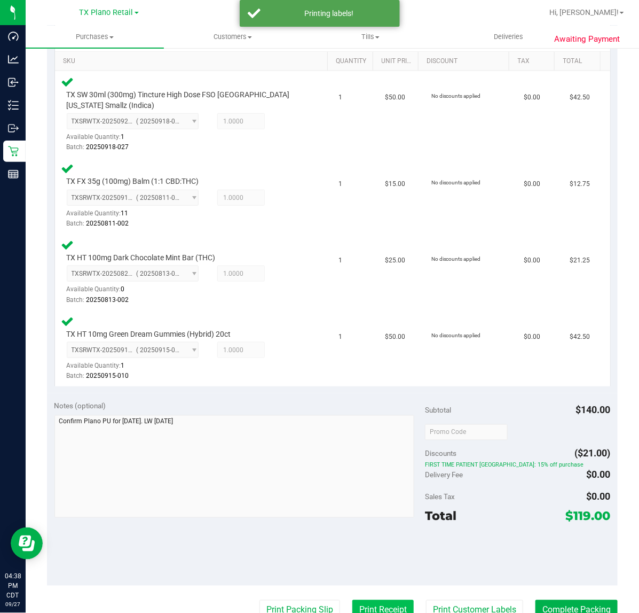
scroll to position [272, 0]
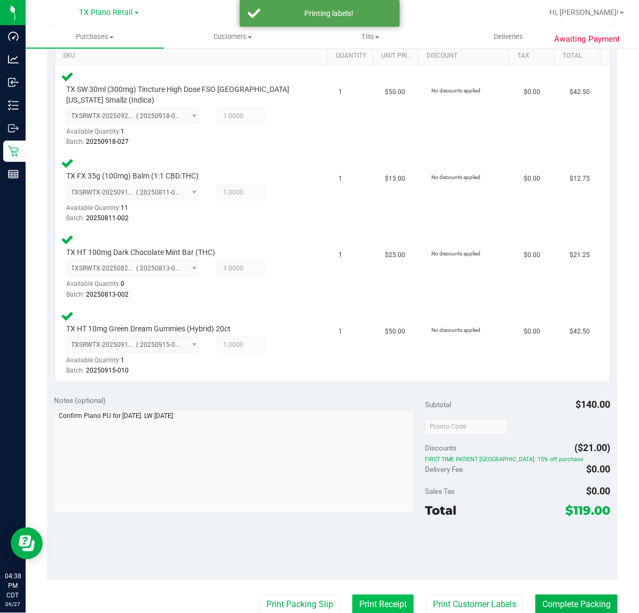
click at [383, 608] on button "Print Receipt" at bounding box center [383, 605] width 61 height 20
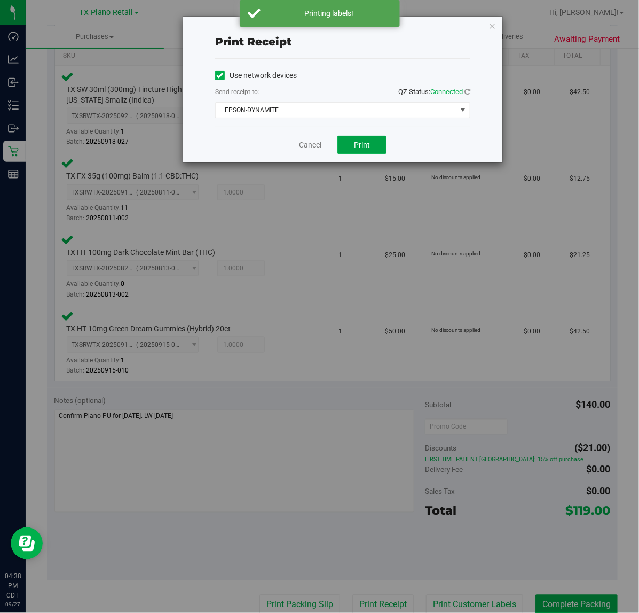
drag, startPoint x: 364, startPoint y: 151, endPoint x: 317, endPoint y: 151, distance: 47.0
click at [362, 151] on button "Print" at bounding box center [362, 145] width 49 height 18
click at [316, 151] on div "Cancel Print" at bounding box center [342, 145] width 255 height 36
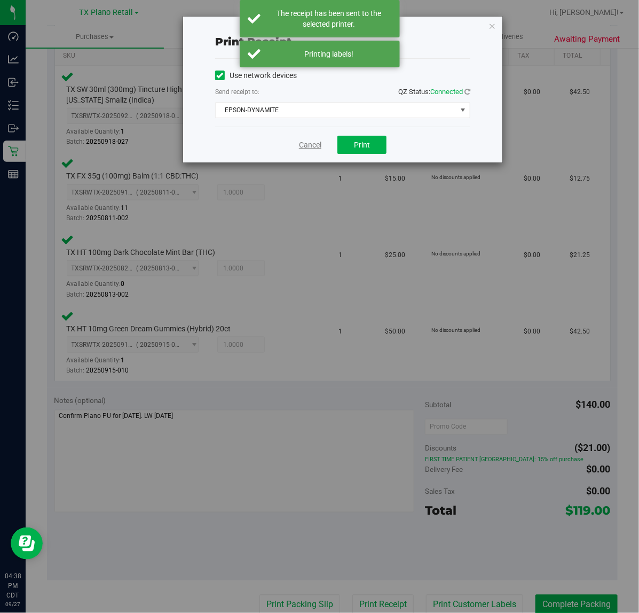
click at [308, 143] on link "Cancel" at bounding box center [310, 144] width 22 height 11
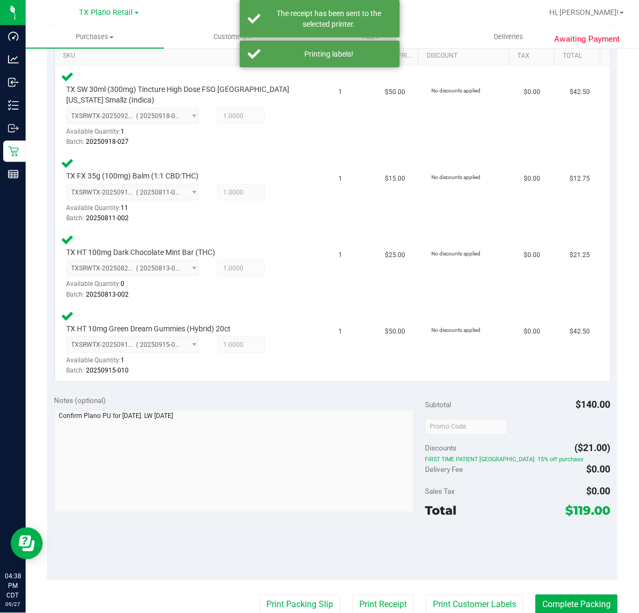
click at [292, 591] on purchase-details "Back Edit Purchase Cancel Purchase View Profile # 12016410 Submitted Needs revi…" at bounding box center [332, 311] width 571 height 1052
click at [302, 595] on button "Print Packing Slip" at bounding box center [300, 605] width 81 height 20
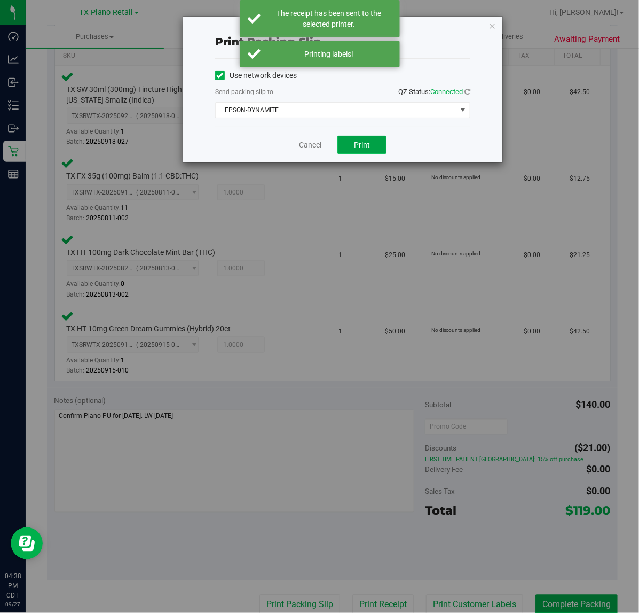
click at [383, 145] on button "Print" at bounding box center [362, 145] width 49 height 18
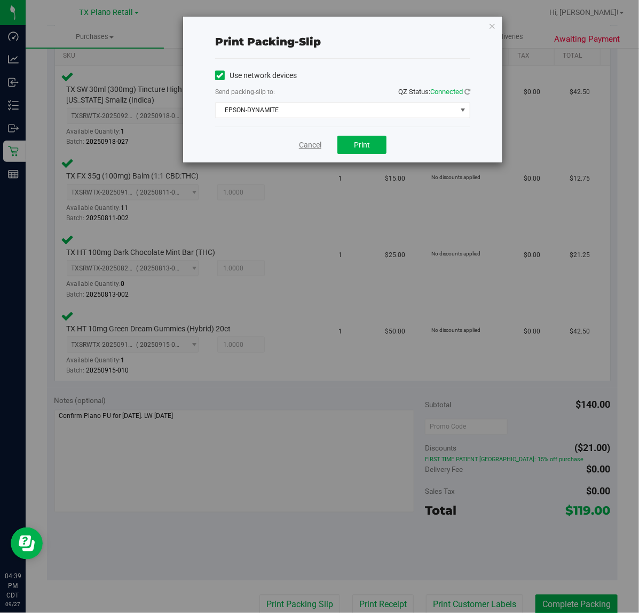
click at [318, 146] on link "Cancel" at bounding box center [310, 144] width 22 height 11
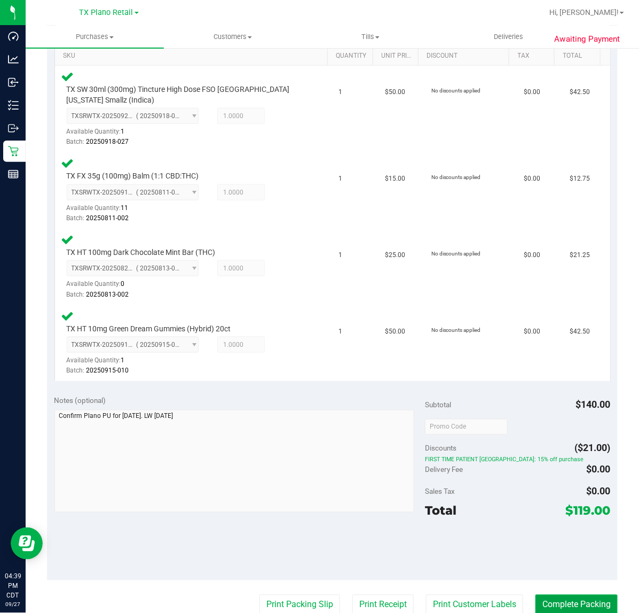
click at [565, 596] on button "Complete Packing" at bounding box center [577, 605] width 82 height 20
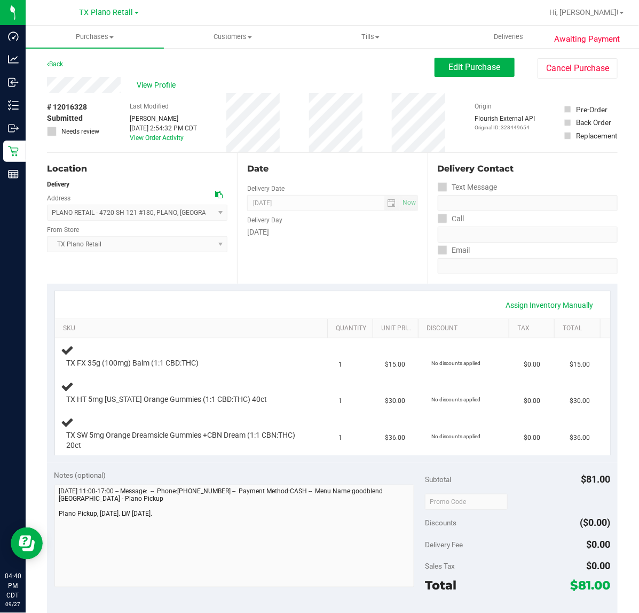
click at [350, 273] on div "Date Delivery Date [DATE] Now [DATE] 07:00 AM Now Delivery Day [DATE]" at bounding box center [332, 218] width 190 height 131
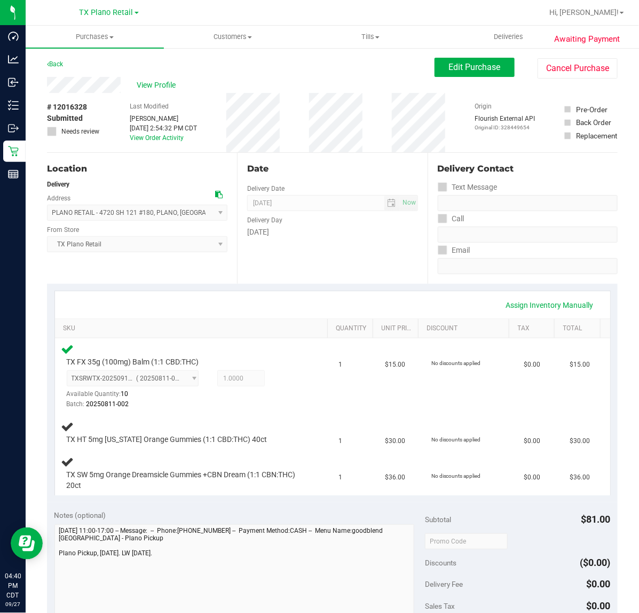
click at [370, 258] on div "Date Delivery Date [DATE] Now [DATE] 07:00 AM Now Delivery Day [DATE]" at bounding box center [332, 218] width 190 height 131
click at [357, 246] on div "Date Delivery Date [DATE] Now [DATE] 07:00 AM Now Delivery Day [DATE]" at bounding box center [332, 218] width 190 height 131
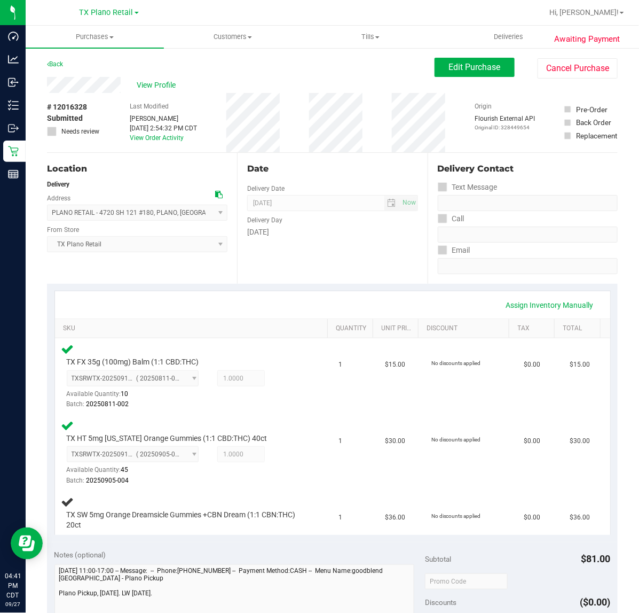
click at [364, 269] on div "Date Delivery Date [DATE] Now [DATE] 07:00 AM Now Delivery Day [DATE]" at bounding box center [332, 218] width 190 height 131
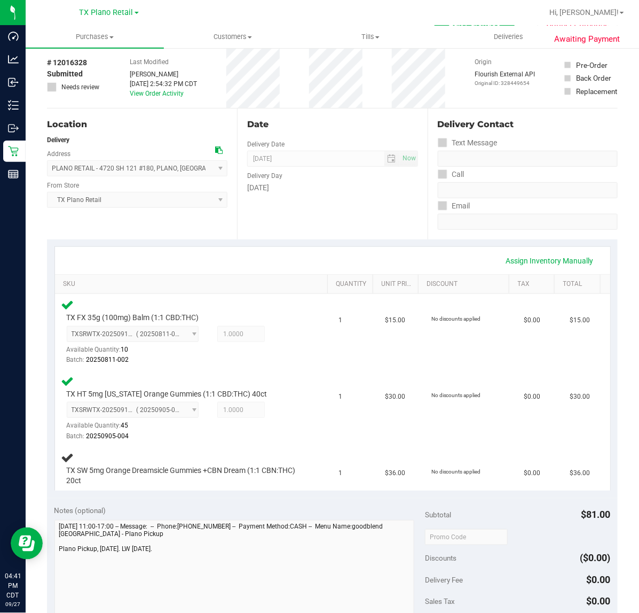
scroll to position [67, 0]
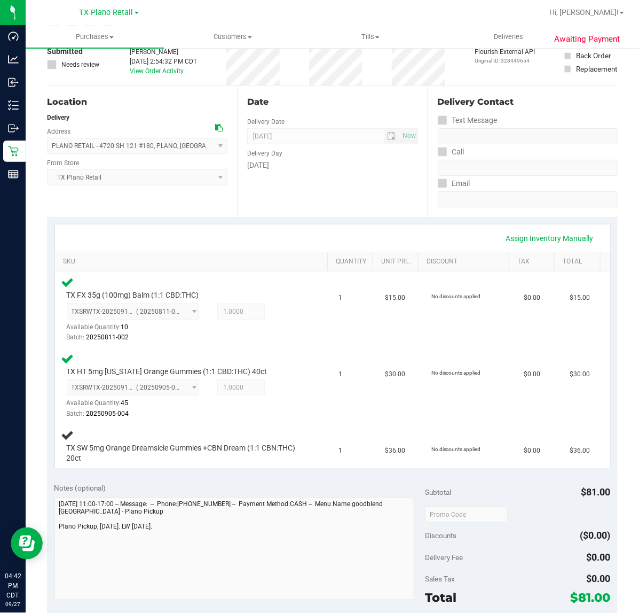
click at [302, 236] on div "Assign Inventory Manually" at bounding box center [333, 238] width 536 height 18
click at [295, 204] on div "Date Delivery Date [DATE] Now [DATE] 07:00 AM Now Delivery Day [DATE]" at bounding box center [332, 151] width 190 height 131
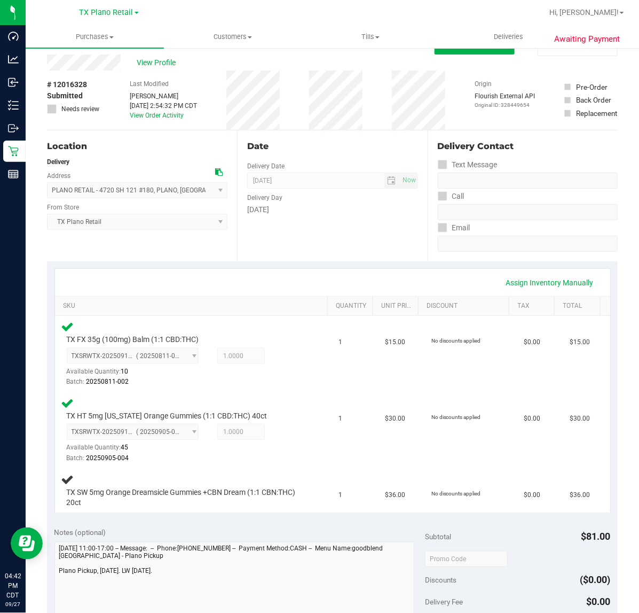
scroll to position [0, 0]
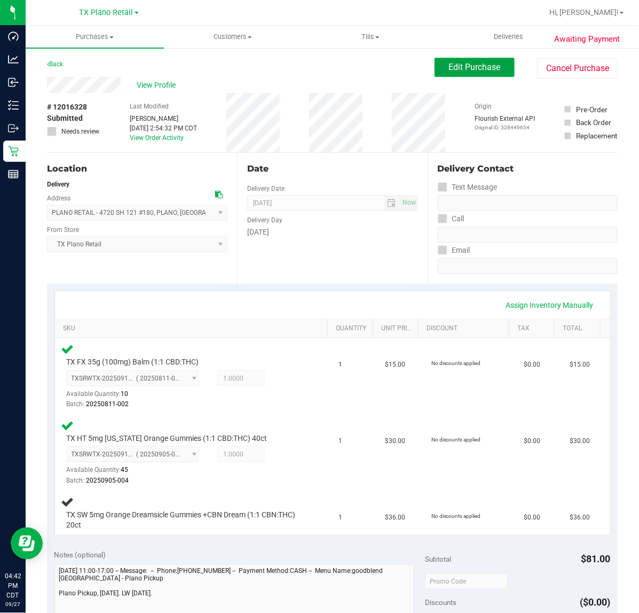
click at [493, 74] on button "Edit Purchase" at bounding box center [475, 67] width 80 height 19
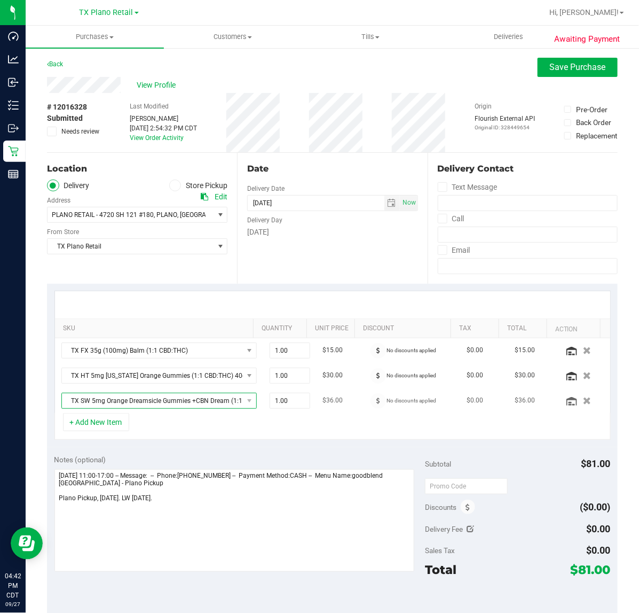
click at [99, 402] on span "TX SW 5mg Orange Dreamsicle Gummies +CBN Dream (1:1 CBN:THC) 20ct" at bounding box center [152, 400] width 181 height 15
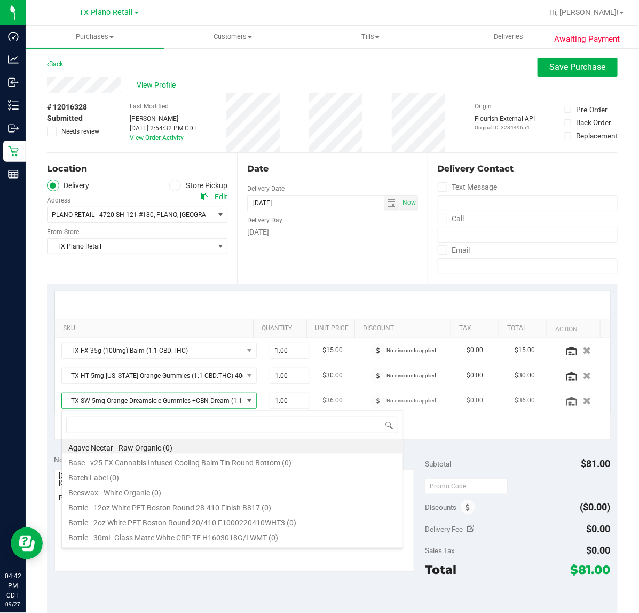
scroll to position [17, 166]
type input "dream"
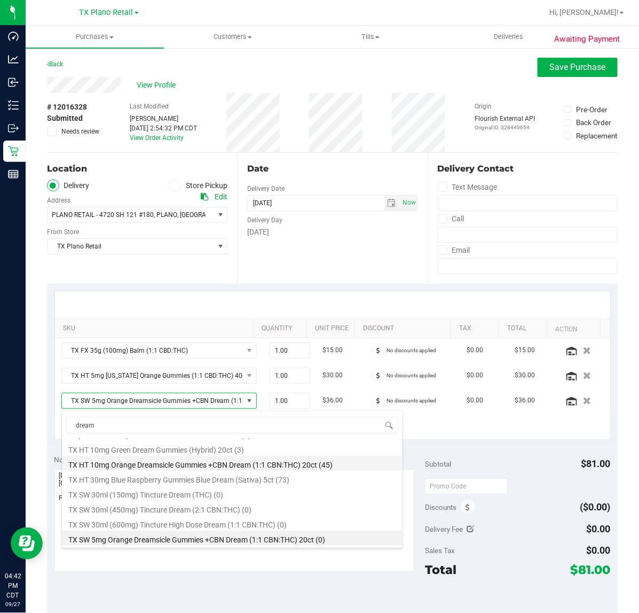
click at [264, 460] on li "TX HT 10mg Orange Dreamsicle Gummies +CBN Dream (1:1 CBN:THC) 20ct (45)" at bounding box center [232, 463] width 341 height 15
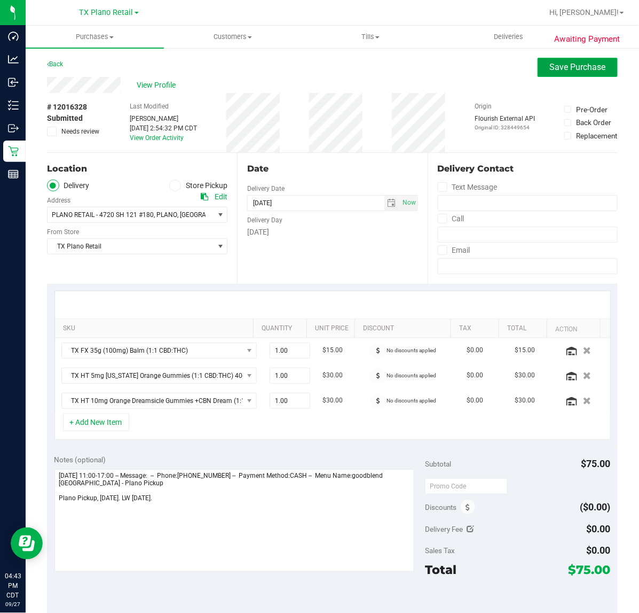
click at [564, 67] on span "Save Purchase" at bounding box center [578, 67] width 56 height 10
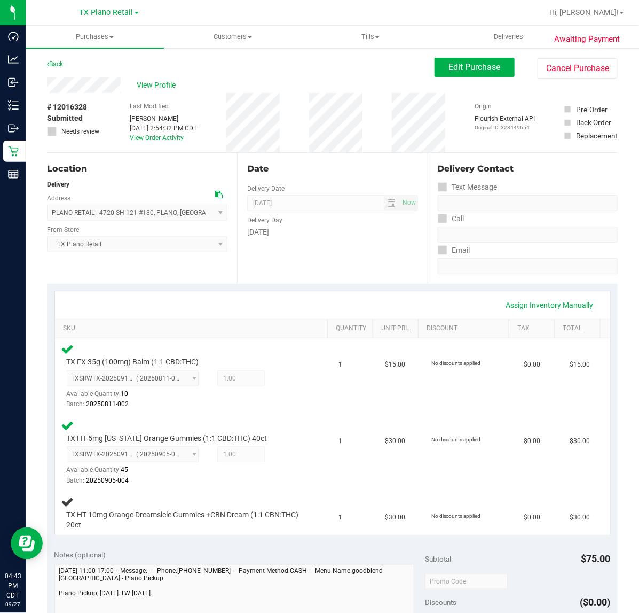
click at [305, 303] on div "Assign Inventory Manually" at bounding box center [333, 305] width 536 height 18
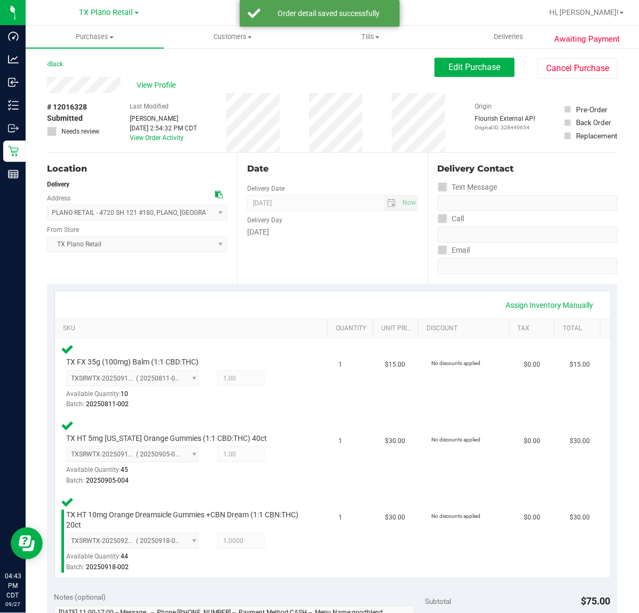
scroll to position [267, 0]
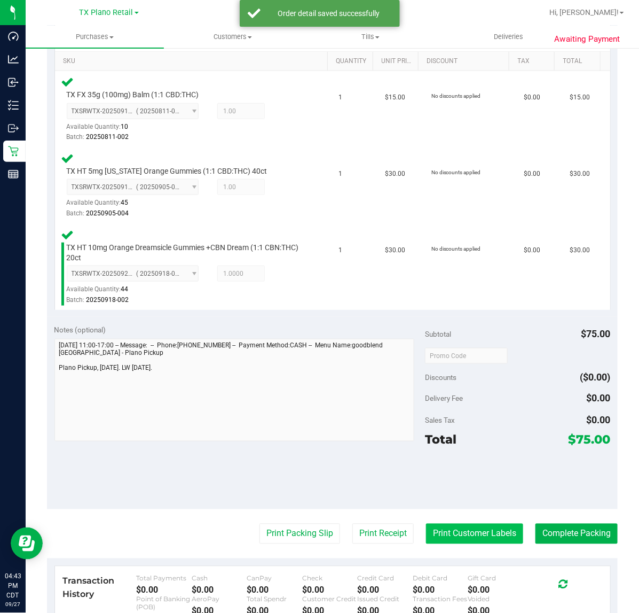
click at [426, 527] on button "Print Customer Labels" at bounding box center [474, 534] width 97 height 20
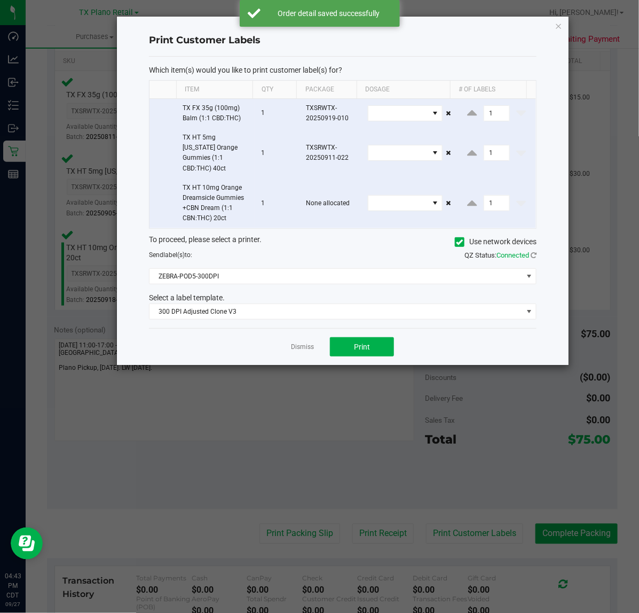
click at [330, 328] on div "Dismiss Print" at bounding box center [343, 346] width 388 height 37
click at [338, 337] on button "Print" at bounding box center [362, 346] width 64 height 19
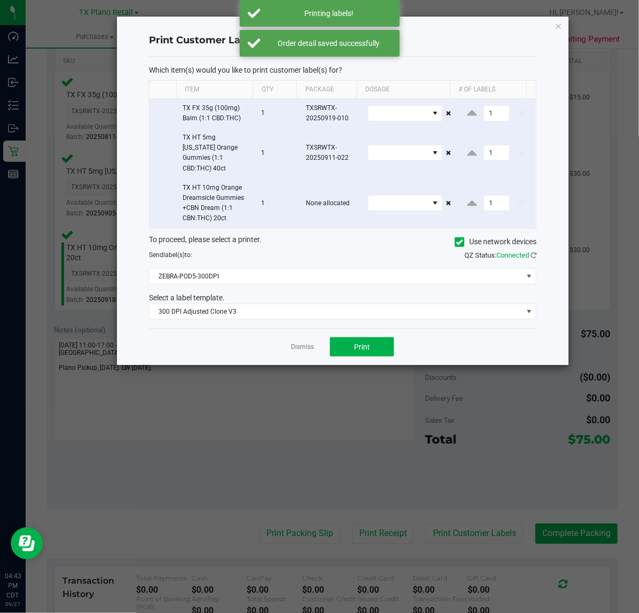
drag, startPoint x: 300, startPoint y: 333, endPoint x: 337, endPoint y: 361, distance: 46.9
click at [302, 342] on link "Dismiss" at bounding box center [302, 346] width 23 height 9
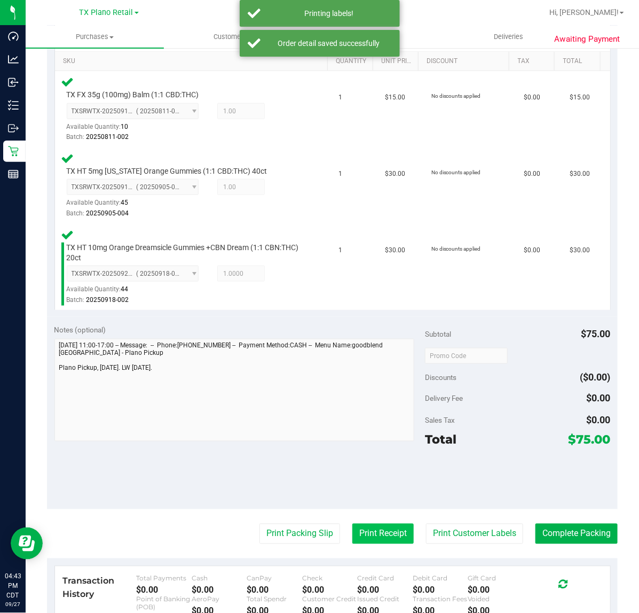
click at [385, 530] on button "Print Receipt" at bounding box center [383, 534] width 61 height 20
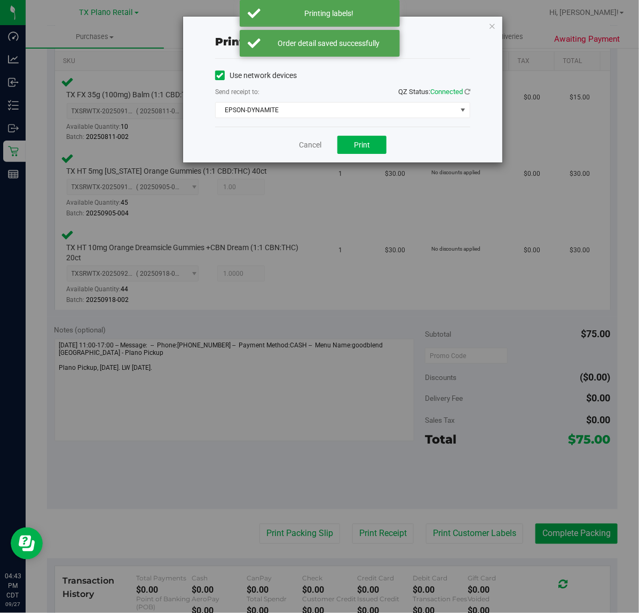
click at [343, 155] on div "Cancel Print" at bounding box center [342, 145] width 255 height 36
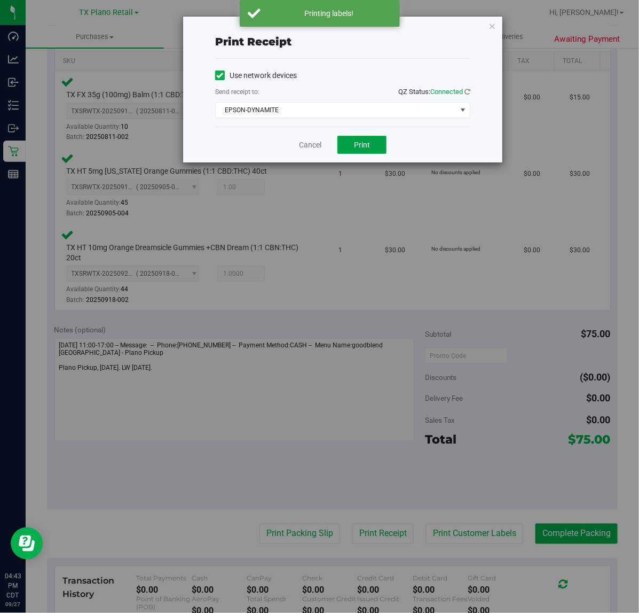
click at [348, 150] on button "Print" at bounding box center [362, 145] width 49 height 18
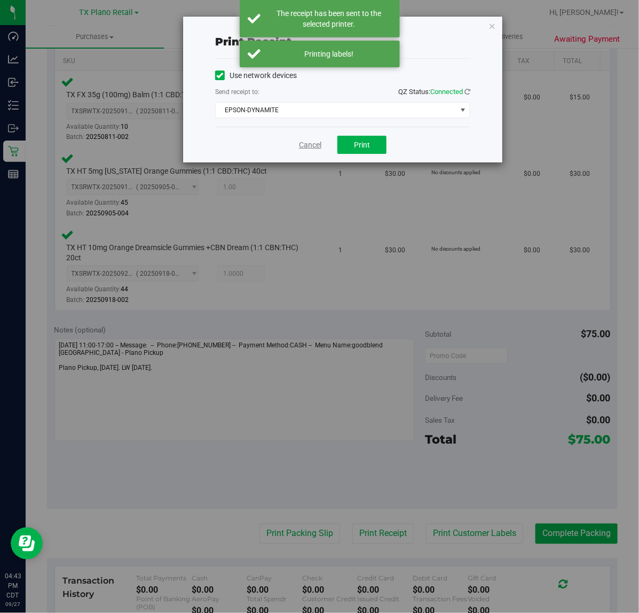
click at [308, 143] on link "Cancel" at bounding box center [310, 144] width 22 height 11
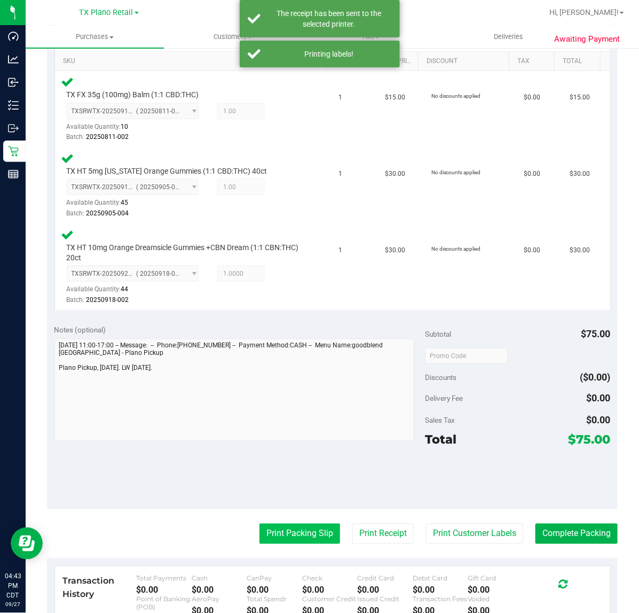
click at [288, 535] on button "Print Packing Slip" at bounding box center [300, 534] width 81 height 20
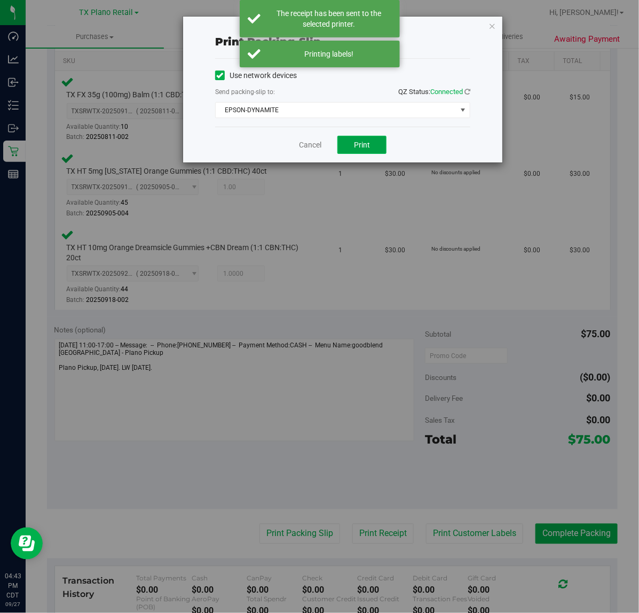
click at [363, 149] on span "Print" at bounding box center [362, 144] width 16 height 9
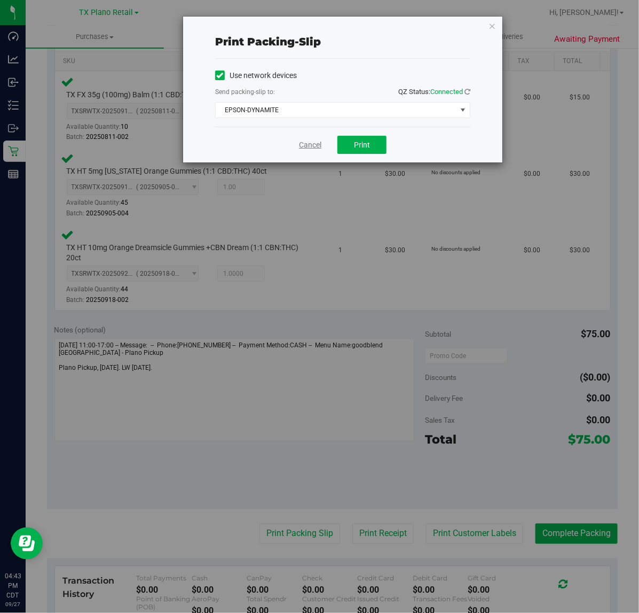
click at [317, 150] on link "Cancel" at bounding box center [310, 144] width 22 height 11
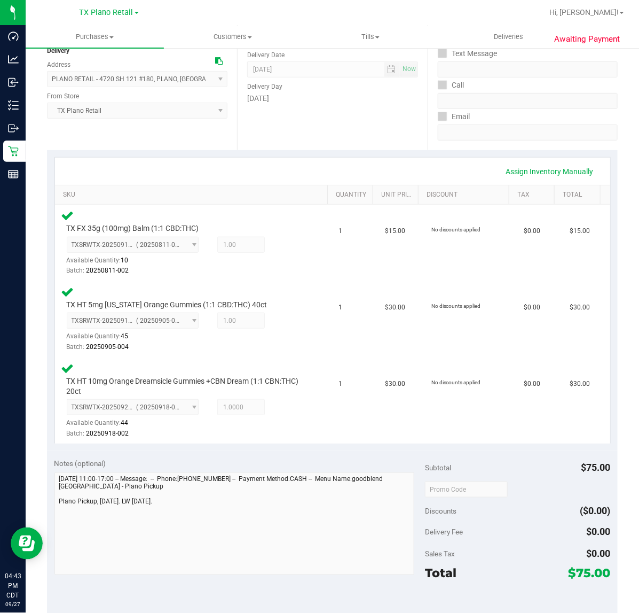
scroll to position [200, 0]
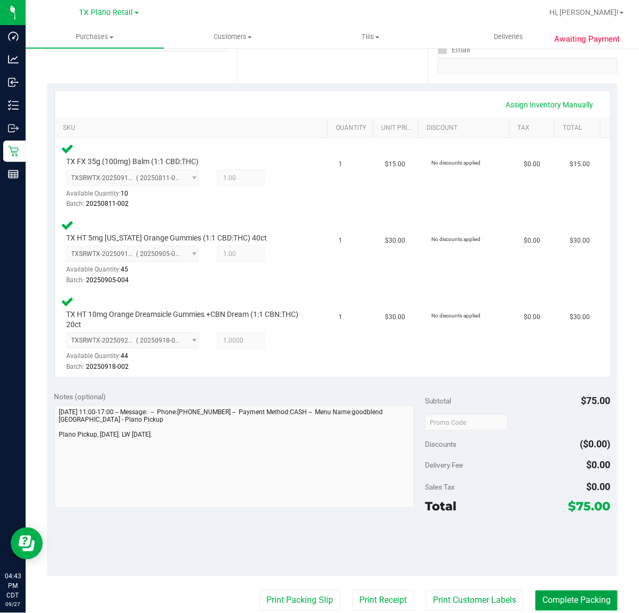
click at [578, 597] on button "Complete Packing" at bounding box center [577, 600] width 82 height 20
